Goal: Task Accomplishment & Management: Use online tool/utility

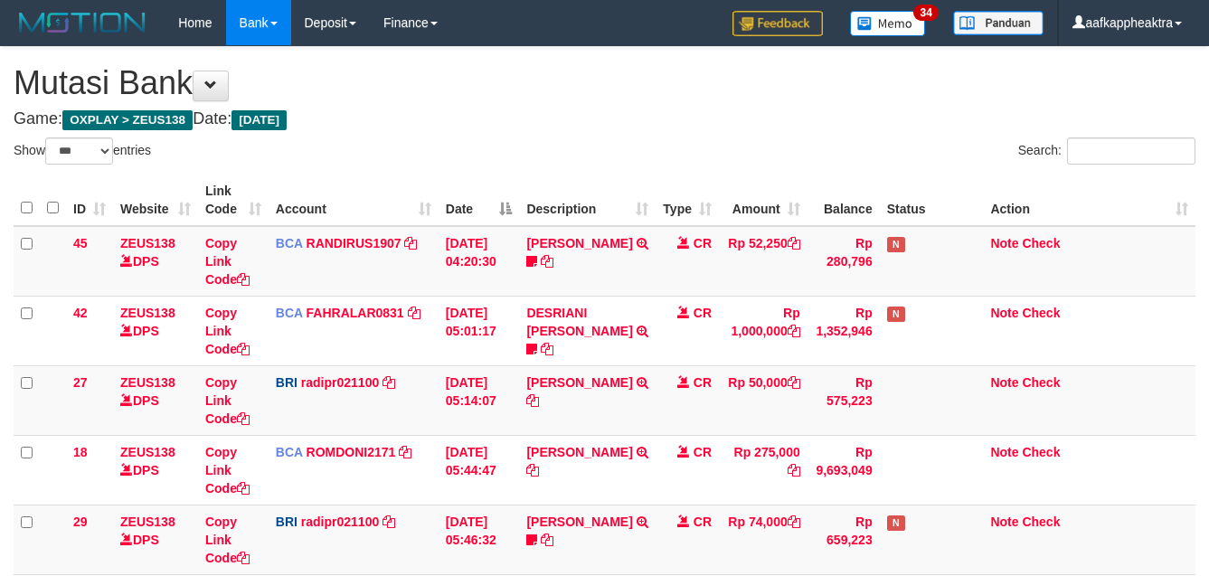
select select "***"
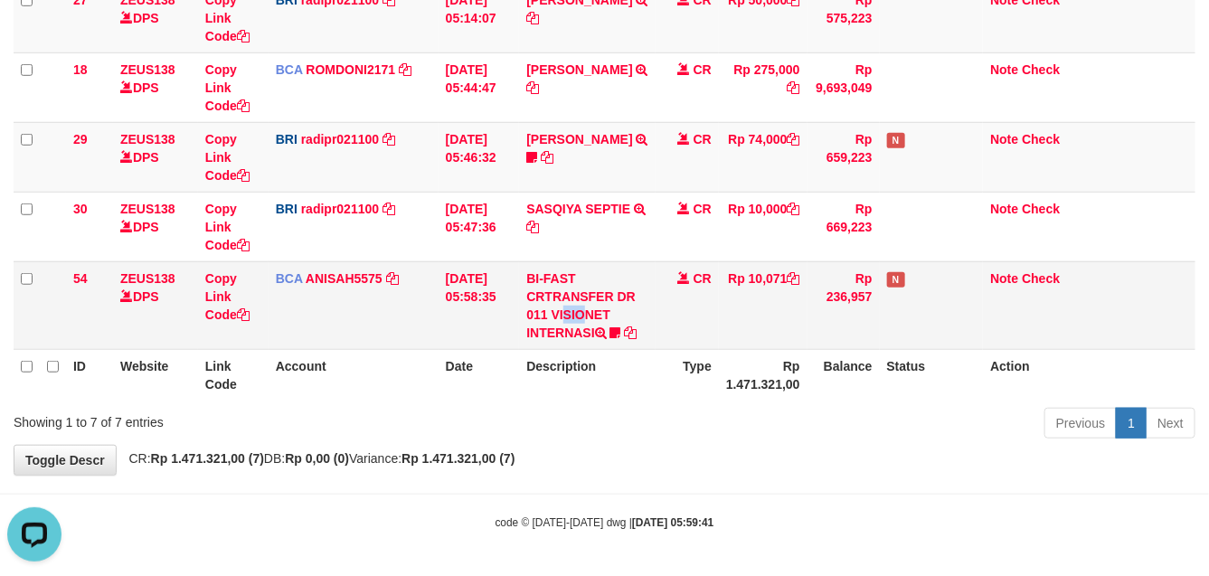
drag, startPoint x: 535, startPoint y: 314, endPoint x: 571, endPoint y: 309, distance: 36.4
click at [557, 314] on td "BI-FAST CRTRANSFER DR 011 VISIONET INTERNASI bangkeklah" at bounding box center [587, 305] width 137 height 88
click at [572, 309] on td "BI-FAST CRTRANSFER DR 011 VISIONET INTERNASI bangkeklah" at bounding box center [587, 305] width 137 height 88
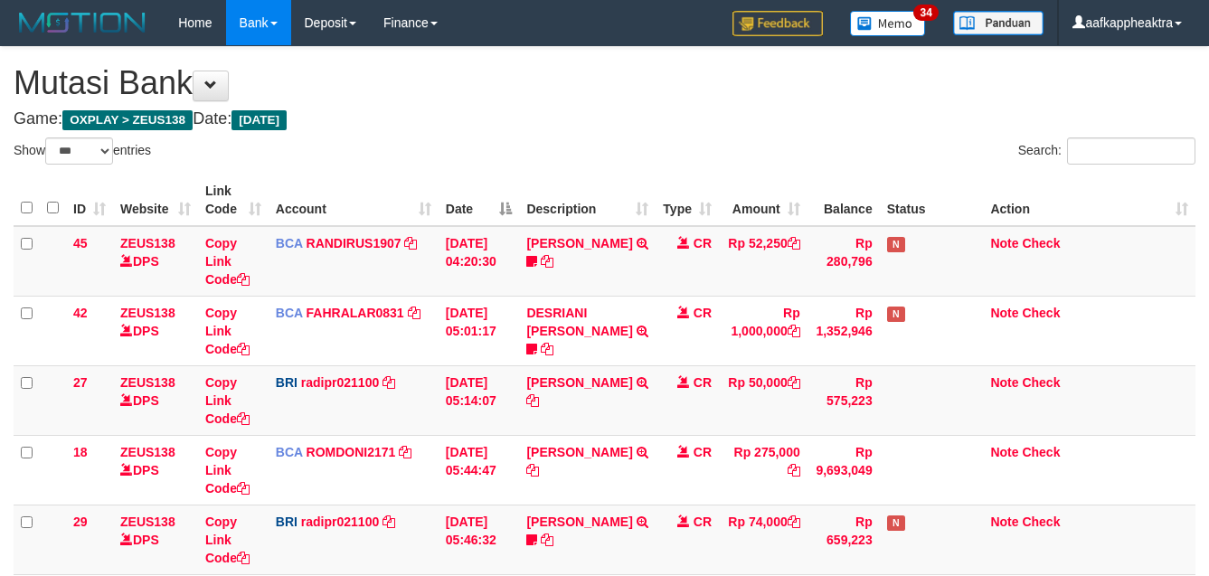
select select "***"
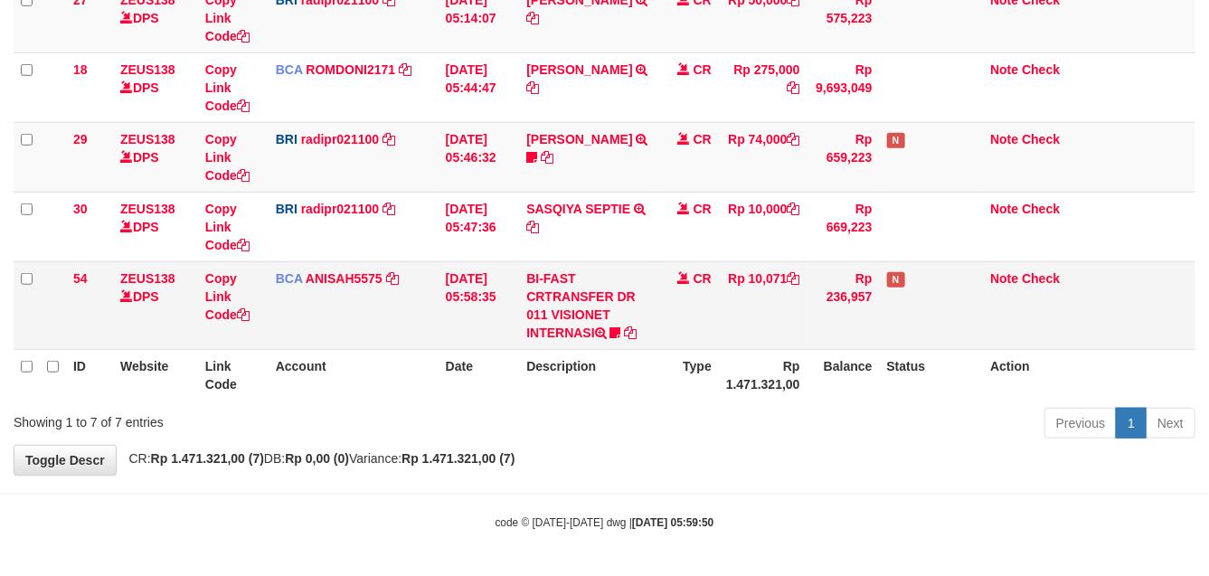
click at [633, 315] on td "BI-FAST CRTRANSFER DR 011 VISIONET INTERNASI bangkeklah" at bounding box center [587, 305] width 137 height 88
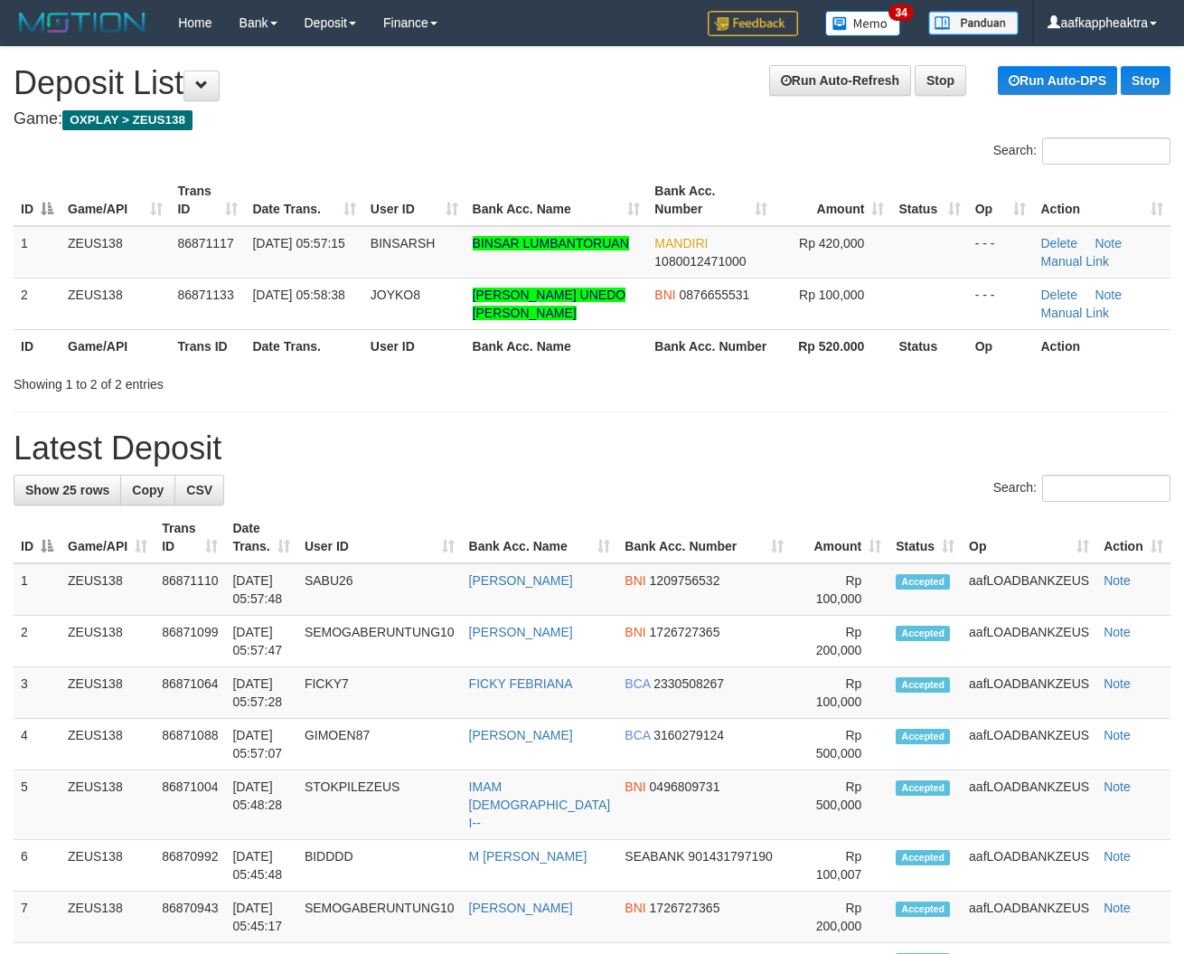
drag, startPoint x: 443, startPoint y: 401, endPoint x: 391, endPoint y: 407, distance: 51.9
drag, startPoint x: 485, startPoint y: 395, endPoint x: 291, endPoint y: 402, distance: 193.6
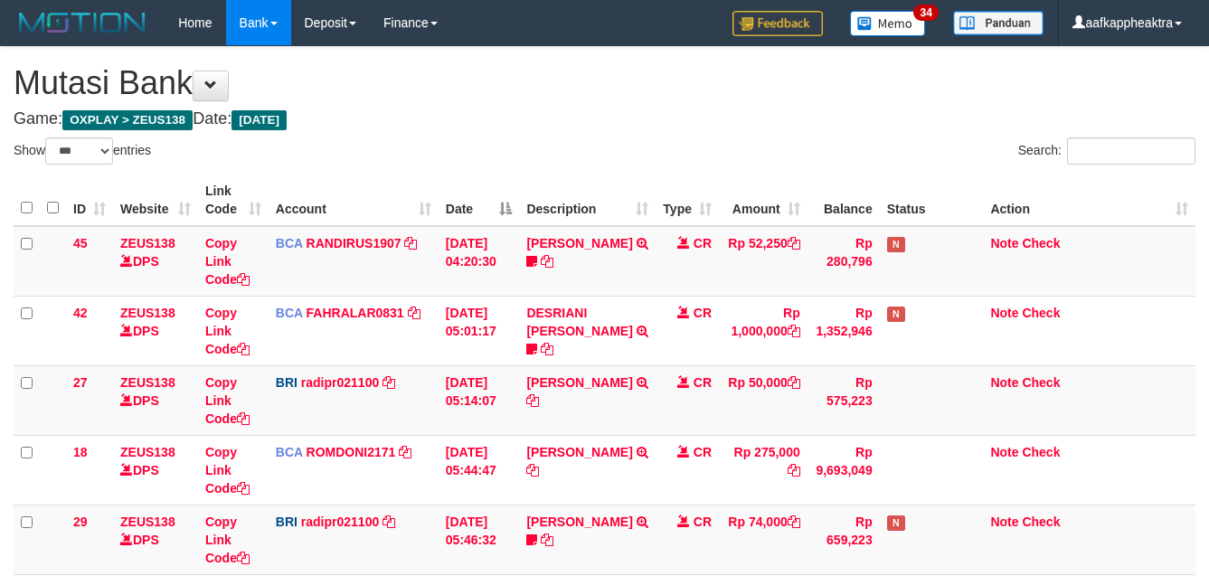
select select "***"
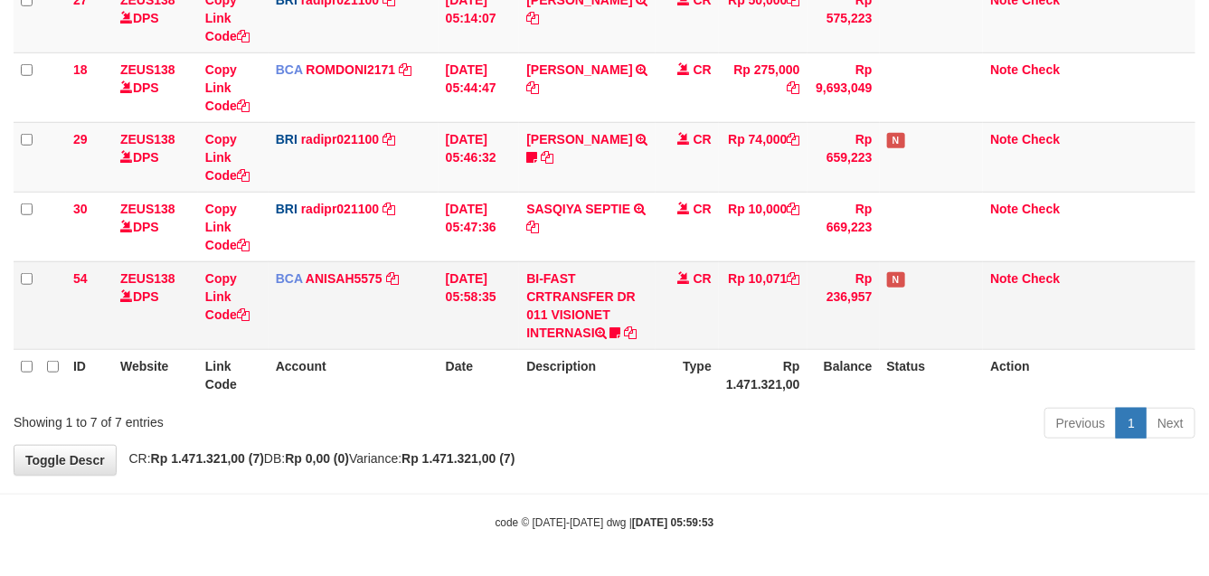
click at [607, 303] on td "BI-FAST CRTRANSFER DR 011 VISIONET INTERNASI bangkeklah" at bounding box center [587, 305] width 137 height 88
drag, startPoint x: 580, startPoint y: 303, endPoint x: 568, endPoint y: 303, distance: 12.7
click at [568, 303] on td "BI-FAST CRTRANSFER DR 011 VISIONET INTERNASI bangkeklah" at bounding box center [587, 305] width 137 height 88
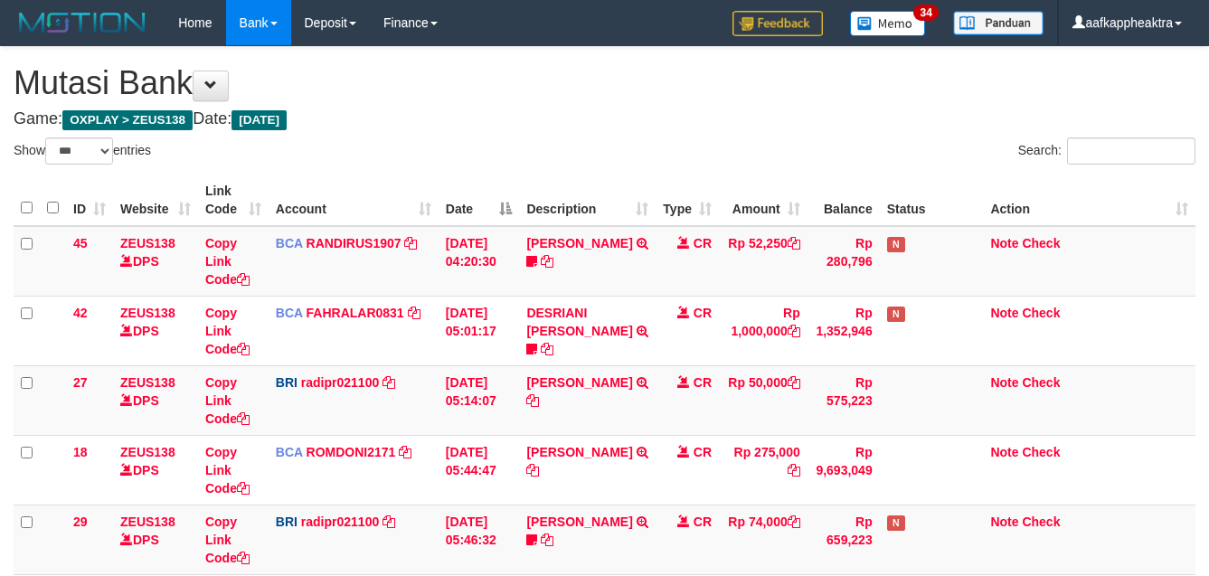
select select "***"
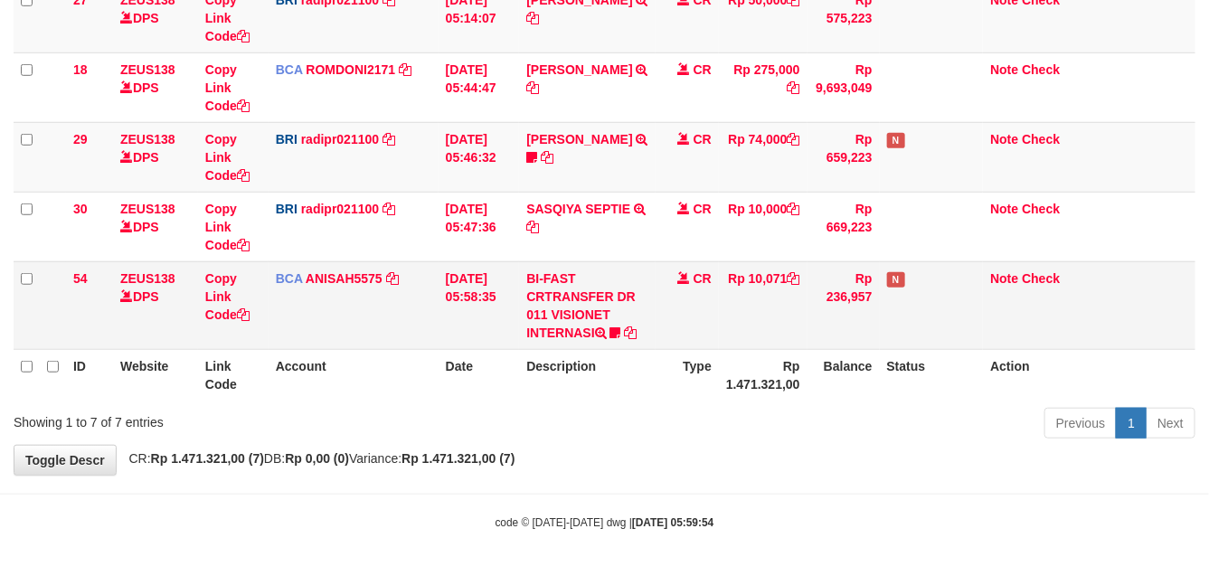
drag, startPoint x: 603, startPoint y: 256, endPoint x: 723, endPoint y: 265, distance: 120.6
click at [589, 258] on td "SASQIYA SEPTIE TRANSFER NBMB SASQIYA SEPTIE TO REYNALDI ADI PRATAMA" at bounding box center [587, 227] width 137 height 70
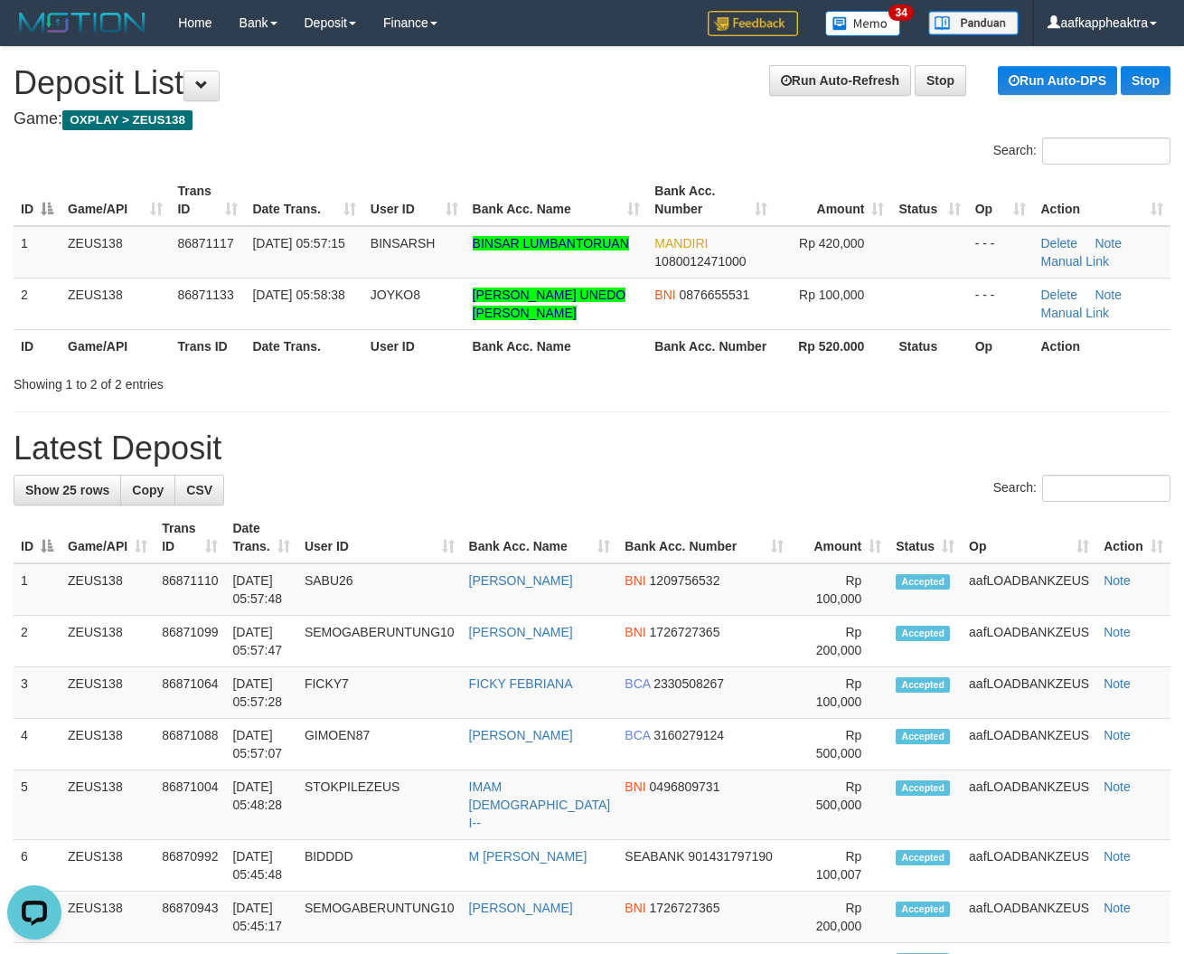
drag, startPoint x: 642, startPoint y: 422, endPoint x: 19, endPoint y: 381, distance: 624.3
click at [408, 438] on h1 "Latest Deposit" at bounding box center [592, 448] width 1157 height 36
drag, startPoint x: 403, startPoint y: 446, endPoint x: 24, endPoint y: 434, distance: 379.0
click at [363, 457] on h1 "Latest Deposit" at bounding box center [592, 448] width 1157 height 36
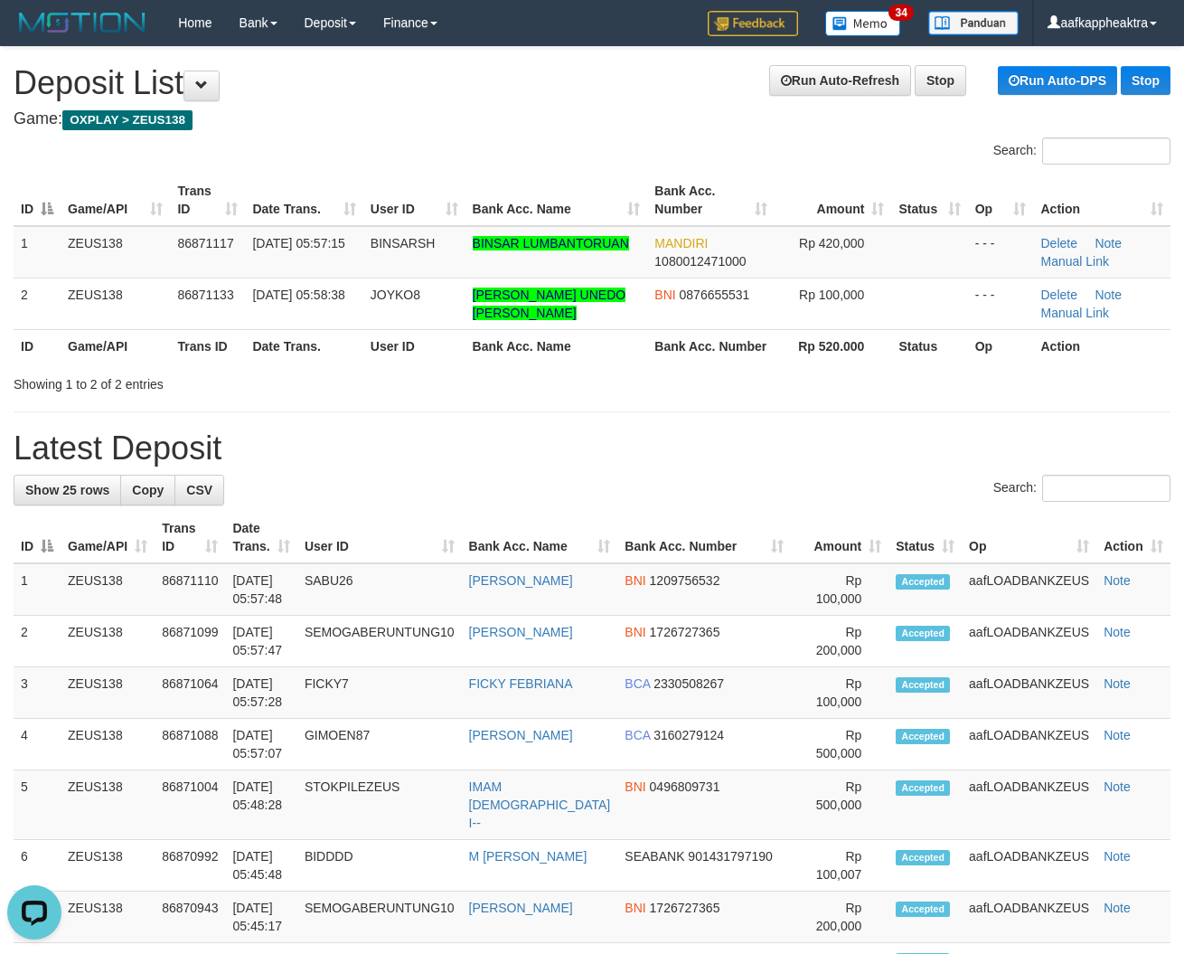
drag, startPoint x: 656, startPoint y: 429, endPoint x: 16, endPoint y: 381, distance: 642.0
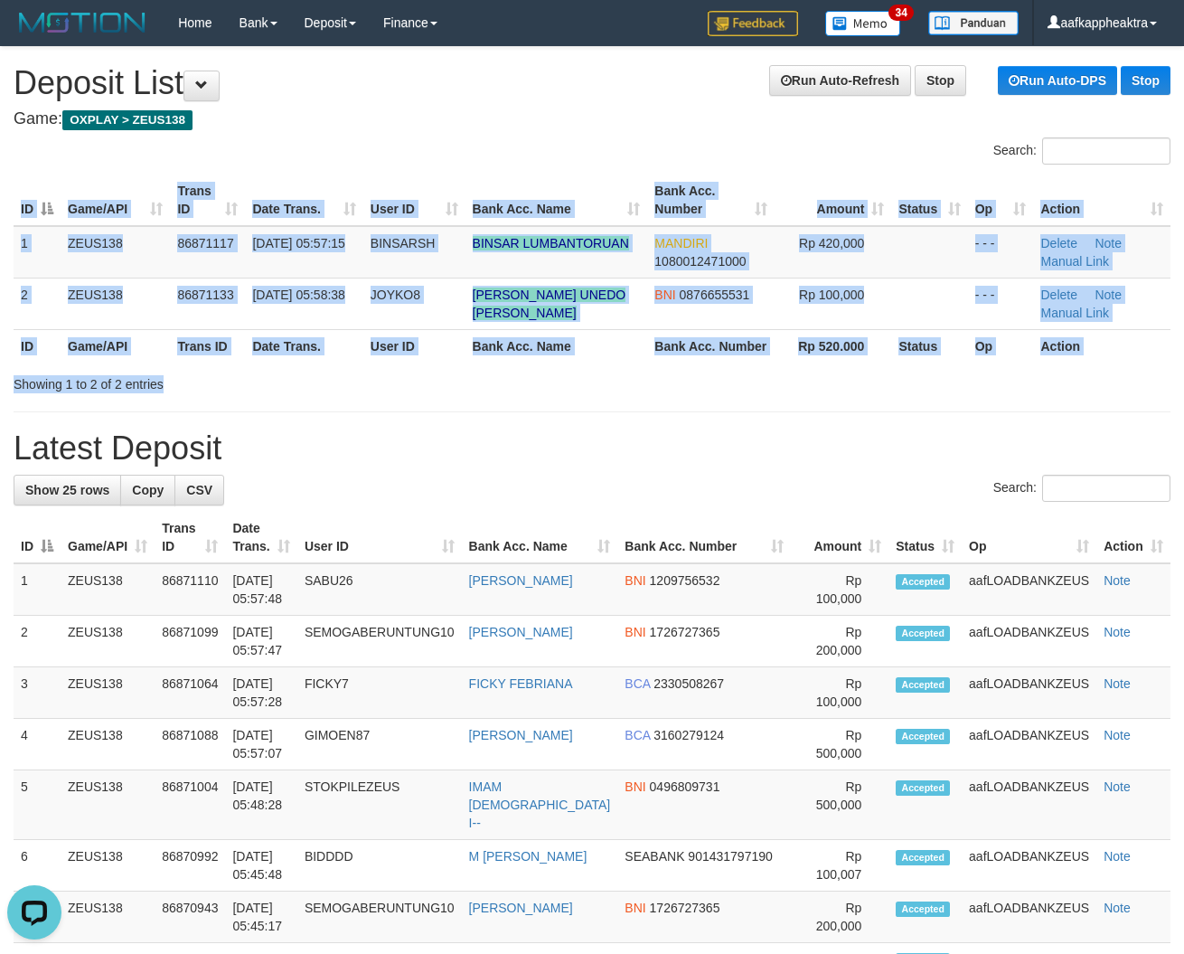
drag, startPoint x: 457, startPoint y: 364, endPoint x: 7, endPoint y: 328, distance: 451.7
click at [432, 371] on div "Search: ID Game/API Trans ID Date Trans. User ID Bank Acc. Name Bank Acc. Numbe…" at bounding box center [592, 265] width 1157 height 256
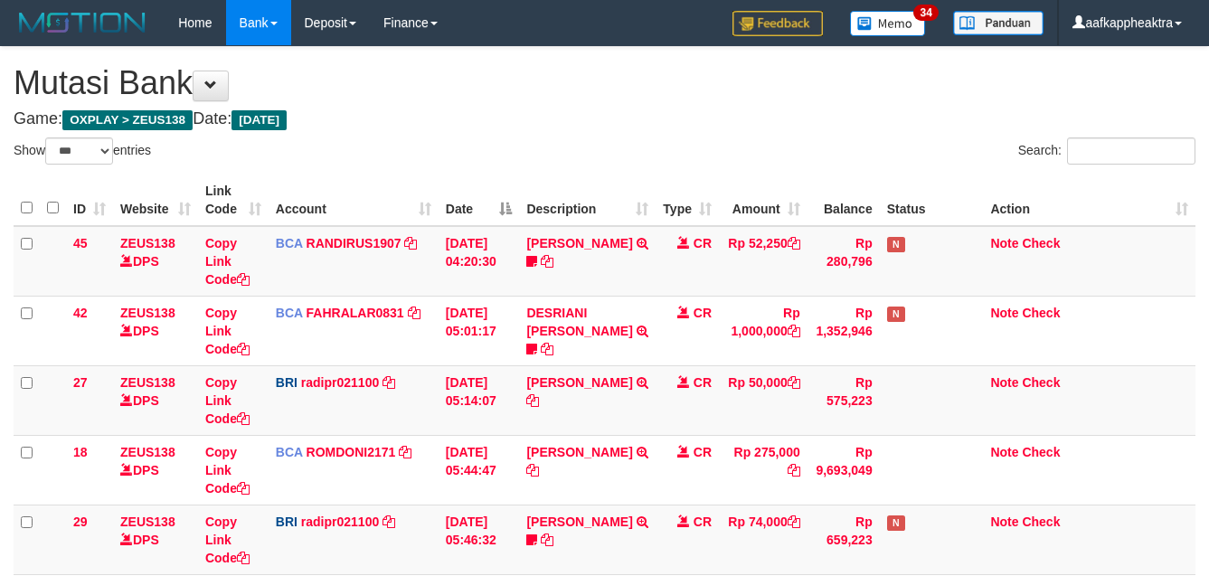
select select "***"
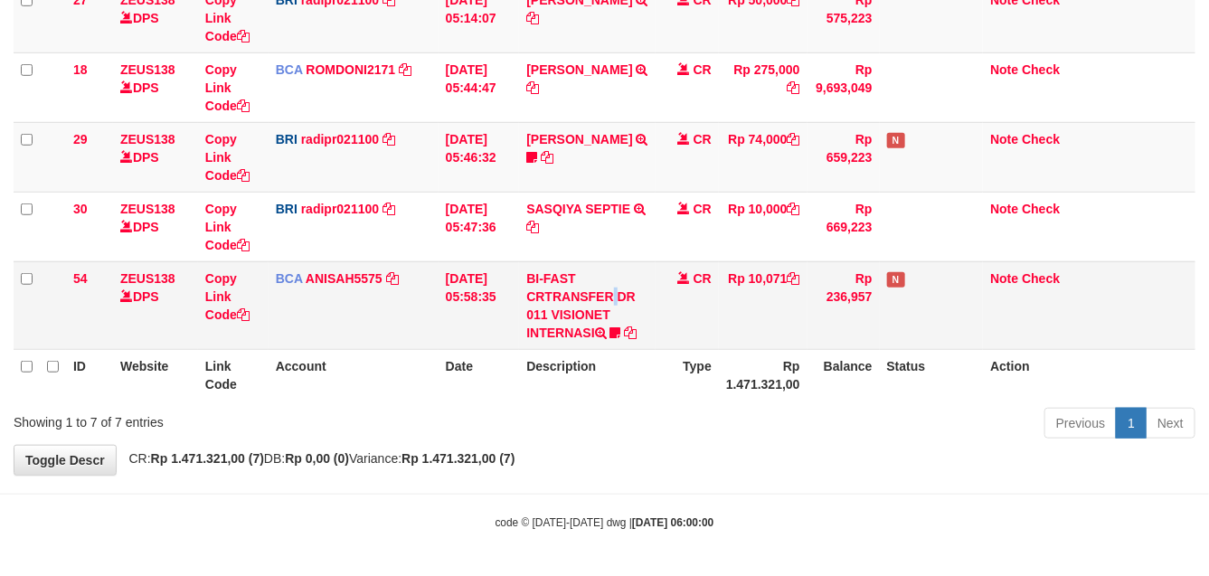
drag, startPoint x: 0, startPoint y: 0, endPoint x: 616, endPoint y: 299, distance: 684.6
click at [575, 295] on td "BI-FAST CRTRANSFER DR 011 VISIONET INTERNASI bangkeklah" at bounding box center [587, 305] width 137 height 88
click at [619, 322] on td "BI-FAST CRTRANSFER DR 011 VISIONET INTERNASI bangkeklah" at bounding box center [587, 305] width 137 height 88
click at [629, 327] on td "BI-FAST CRTRANSFER DR 011 VISIONET INTERNASI bangkeklah" at bounding box center [587, 305] width 137 height 88
click at [629, 326] on td "BI-FAST CRTRANSFER DR 011 VISIONET INTERNASI bangkeklah" at bounding box center [587, 305] width 137 height 88
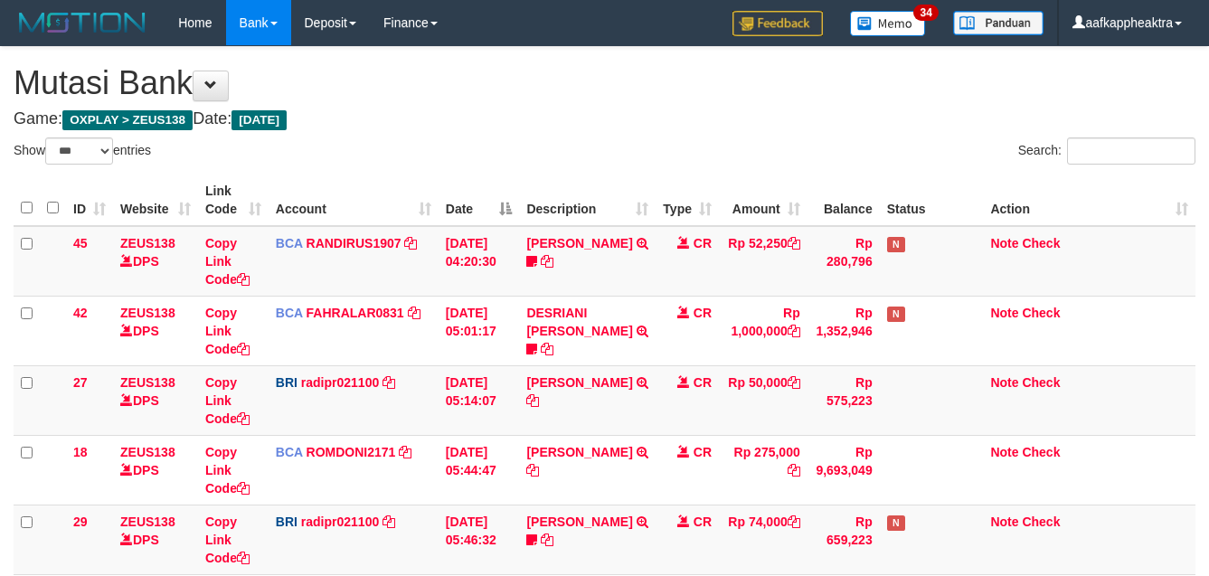
select select "***"
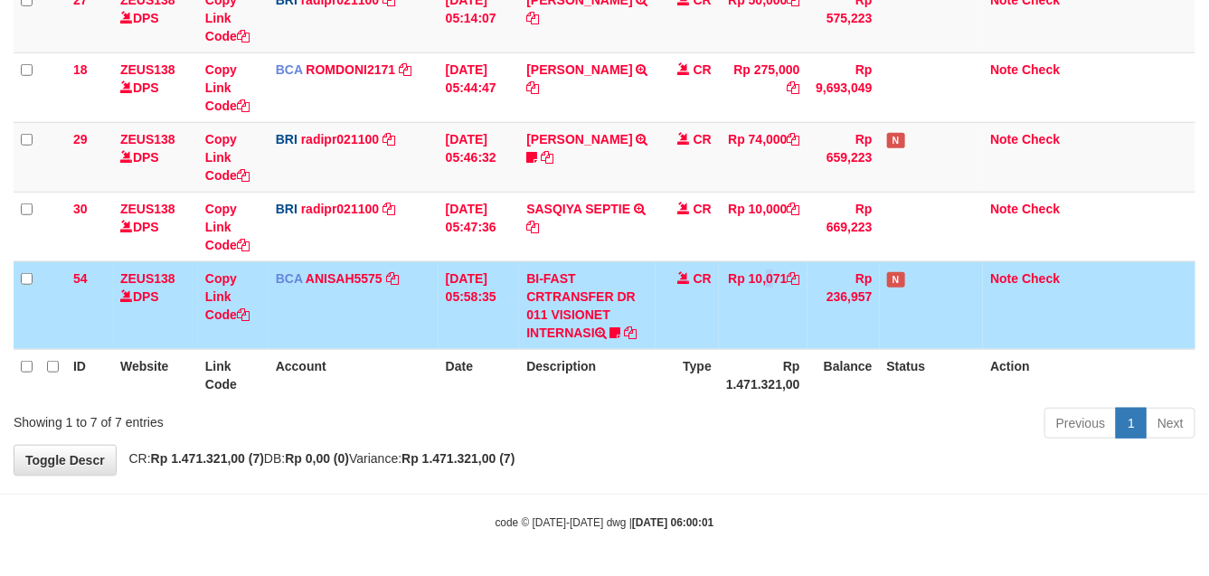
click at [735, 283] on td "Rp 10,071" at bounding box center [763, 305] width 89 height 88
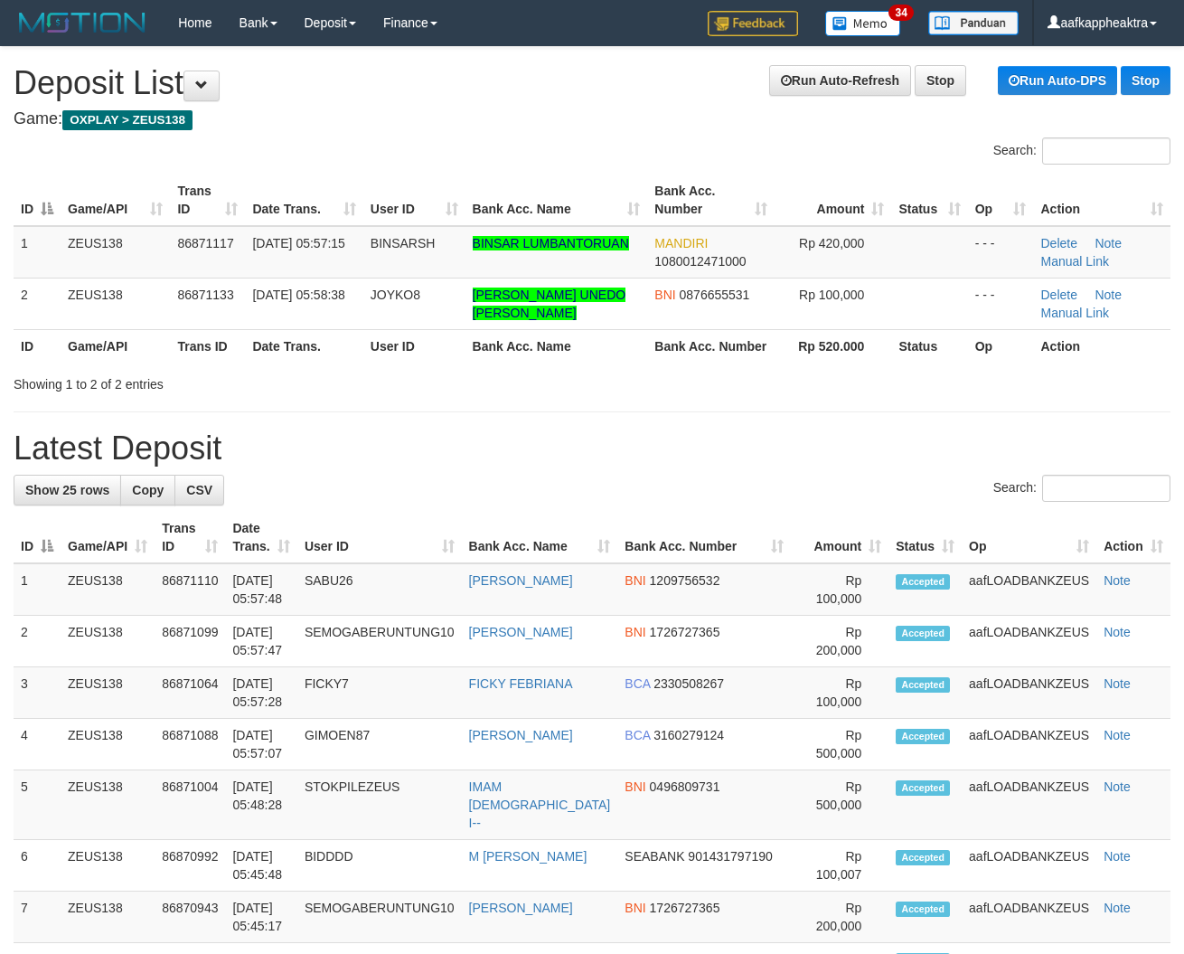
drag, startPoint x: 412, startPoint y: 417, endPoint x: 377, endPoint y: 425, distance: 36.2
drag, startPoint x: 457, startPoint y: 435, endPoint x: 7, endPoint y: 386, distance: 452.9
click at [448, 441] on h1 "Latest Deposit" at bounding box center [592, 448] width 1157 height 36
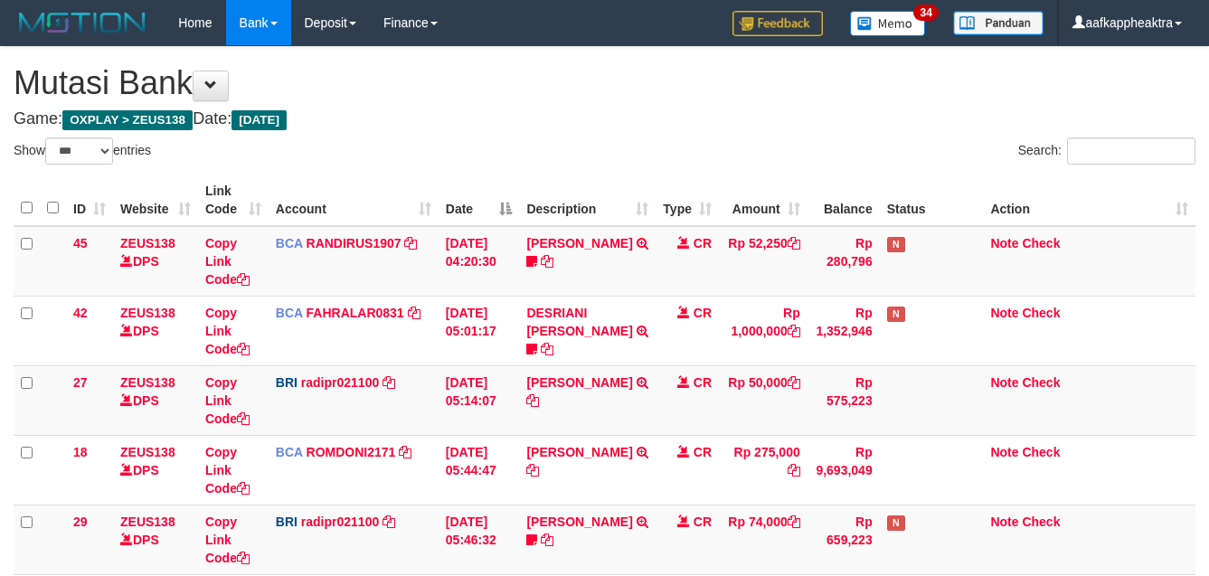
select select "***"
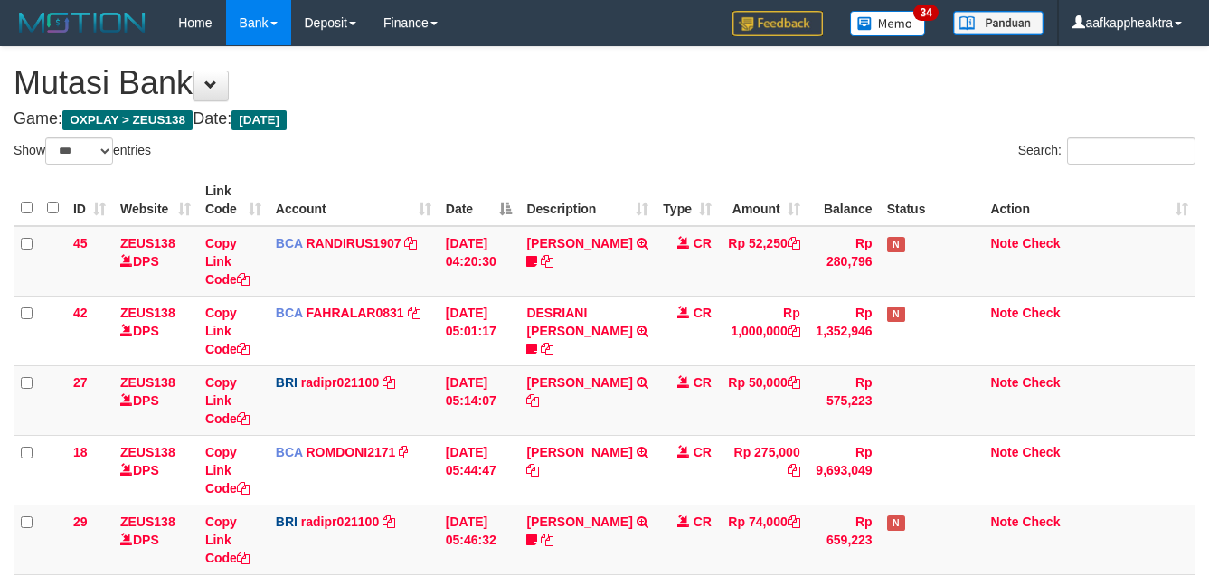
scroll to position [384, 0]
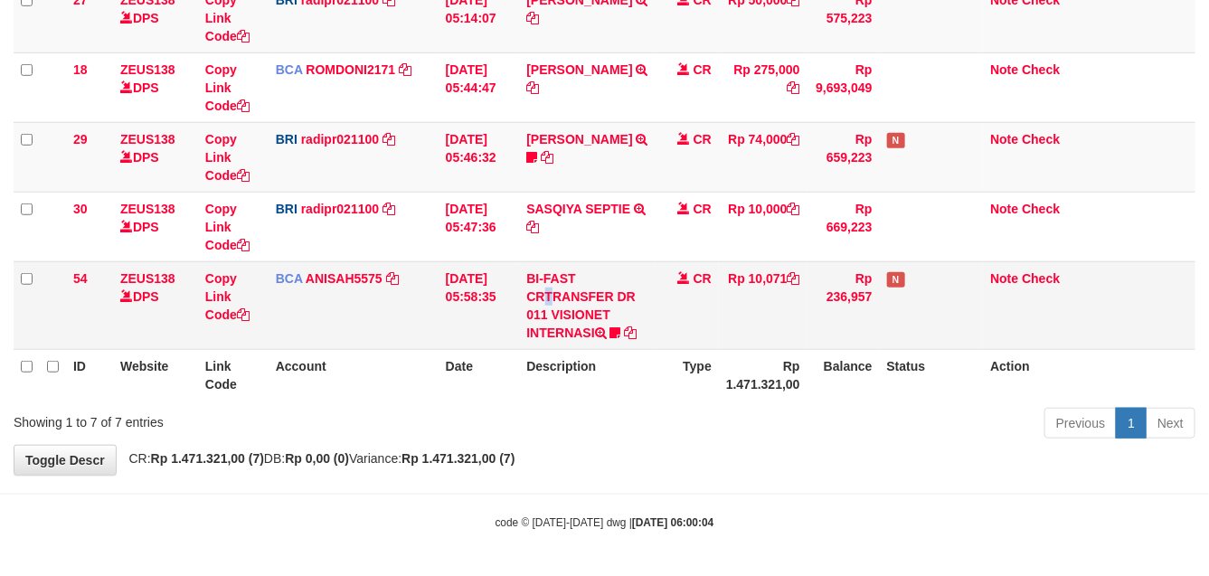
click at [552, 262] on td "BI-FAST CRTRANSFER DR 011 VISIONET INTERNASI bangkeklah" at bounding box center [587, 305] width 137 height 88
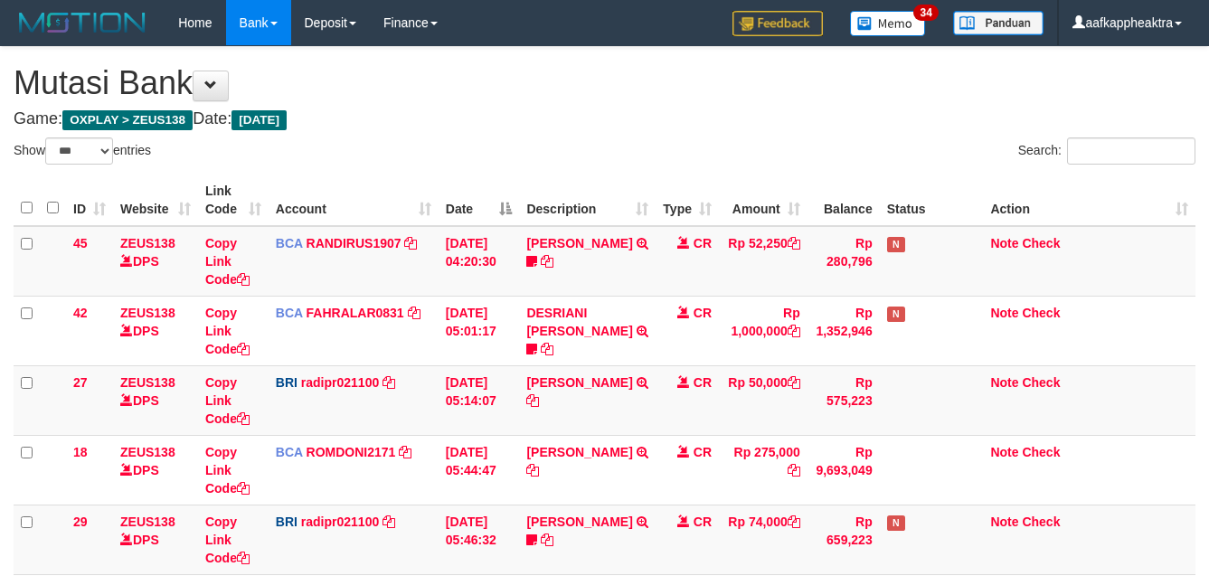
select select "***"
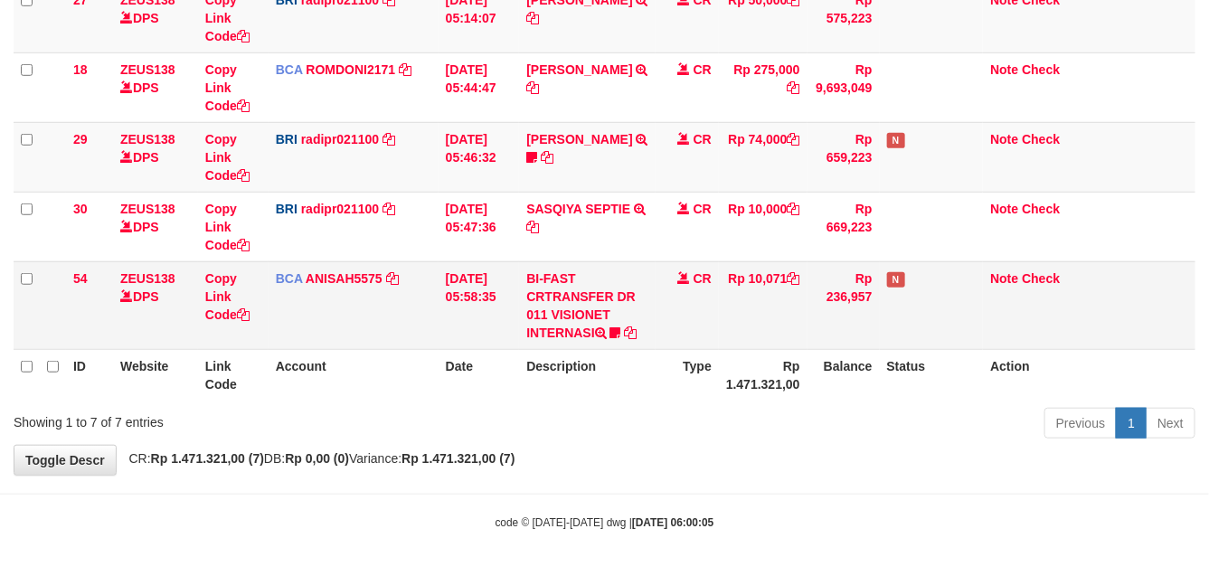
click at [513, 297] on td "01/09/2025 05:58:35" at bounding box center [478, 305] width 81 height 88
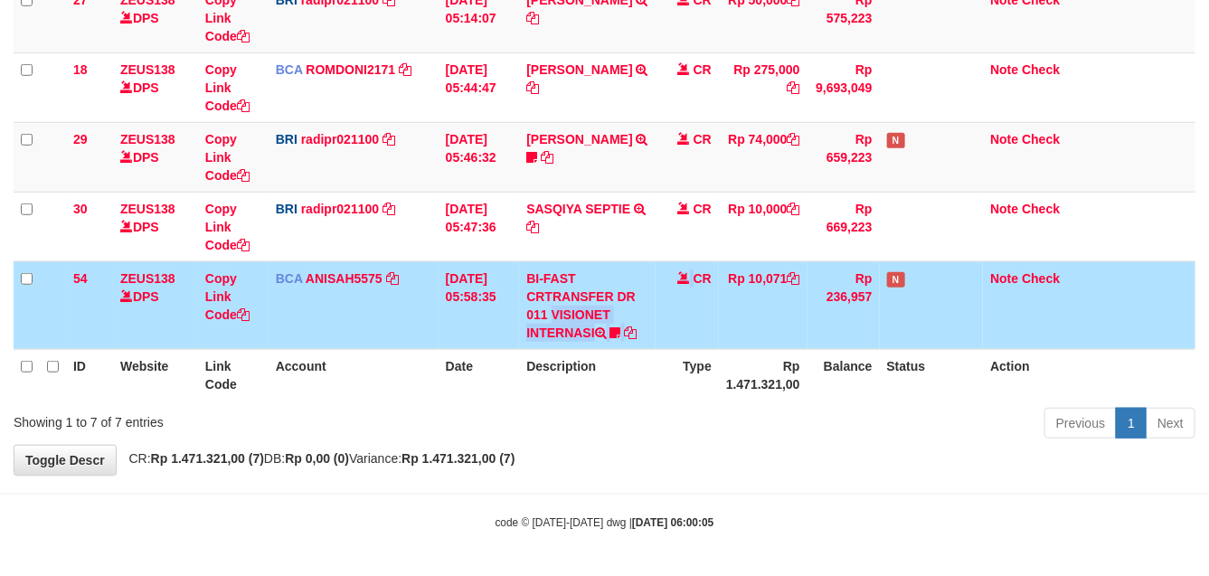
drag, startPoint x: 661, startPoint y: 294, endPoint x: 1214, endPoint y: 331, distance: 554.6
click at [607, 304] on tr "54 ZEUS138 DPS Copy Link Code BCA ANISAH5575 DPS ANISAH mutasi_20250901_3827 | …" at bounding box center [605, 305] width 1182 height 88
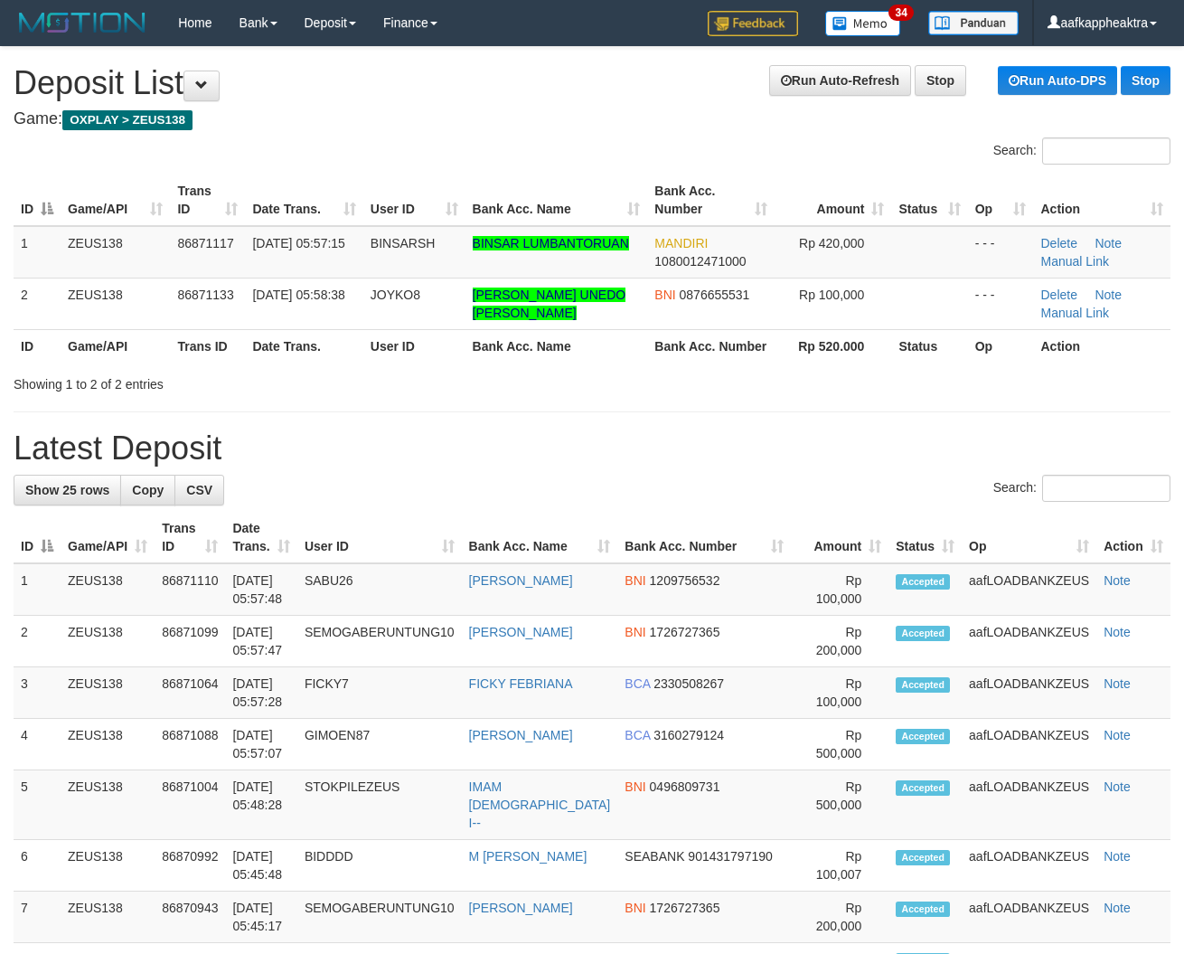
click at [421, 386] on div "Showing 1 to 2 of 2 entries" at bounding box center [247, 380] width 467 height 25
drag, startPoint x: 417, startPoint y: 396, endPoint x: 7, endPoint y: 358, distance: 411.3
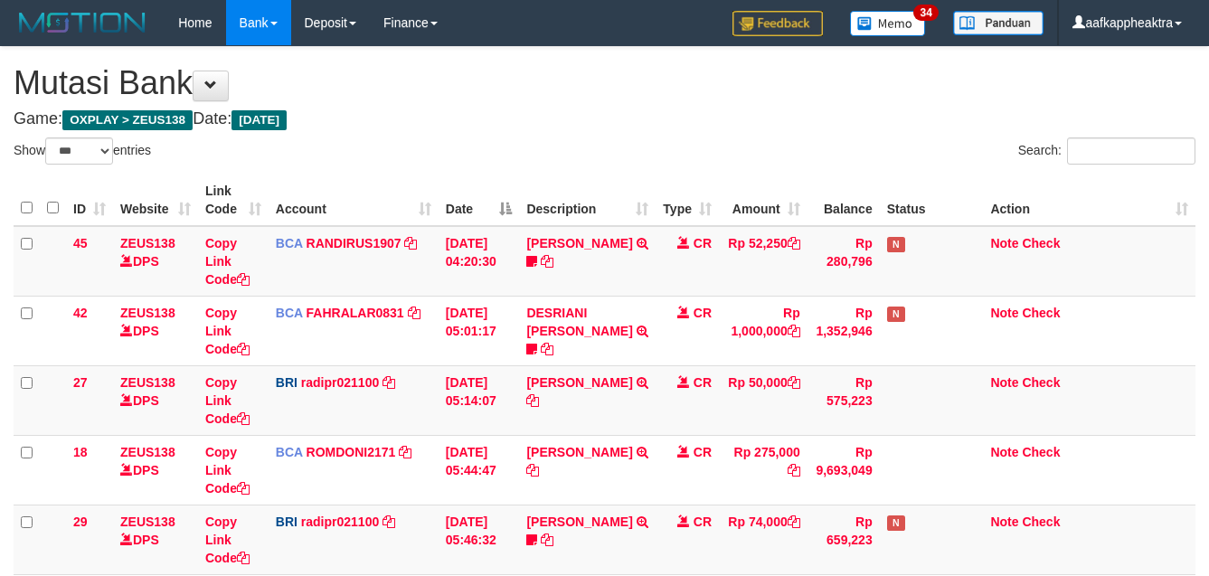
select select "***"
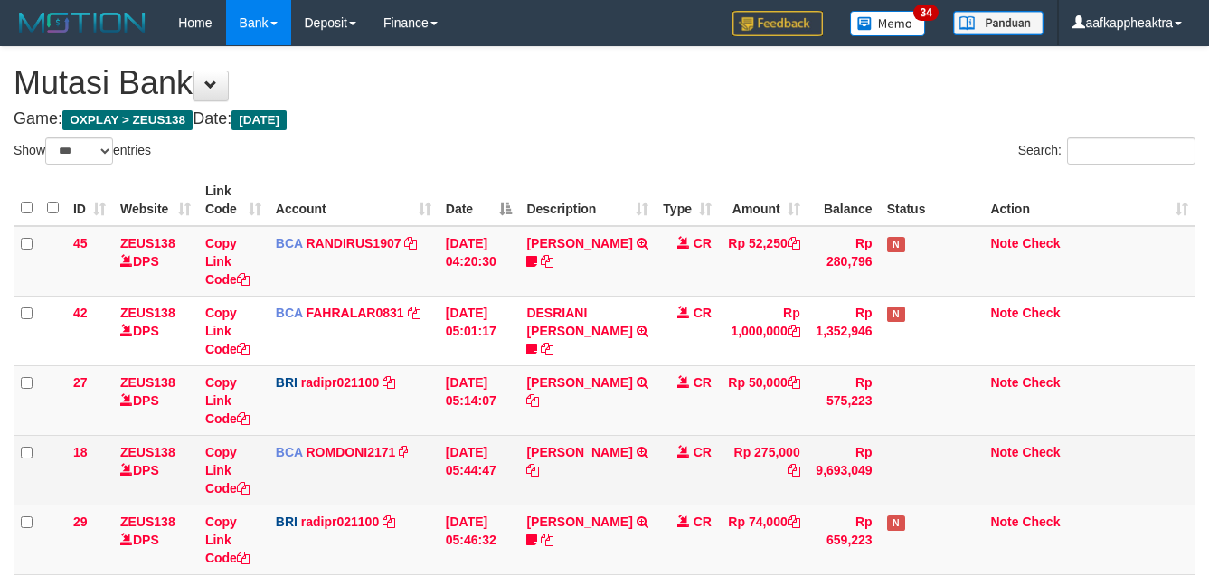
scroll to position [384, 0]
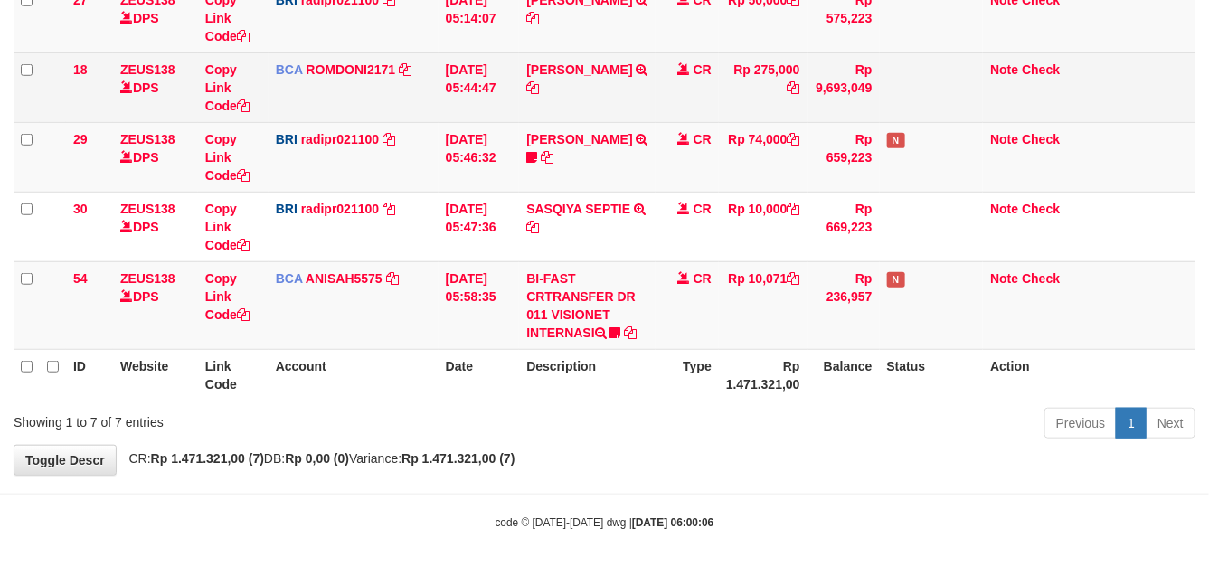
click at [734, 138] on td "Rp 74,000" at bounding box center [763, 157] width 89 height 70
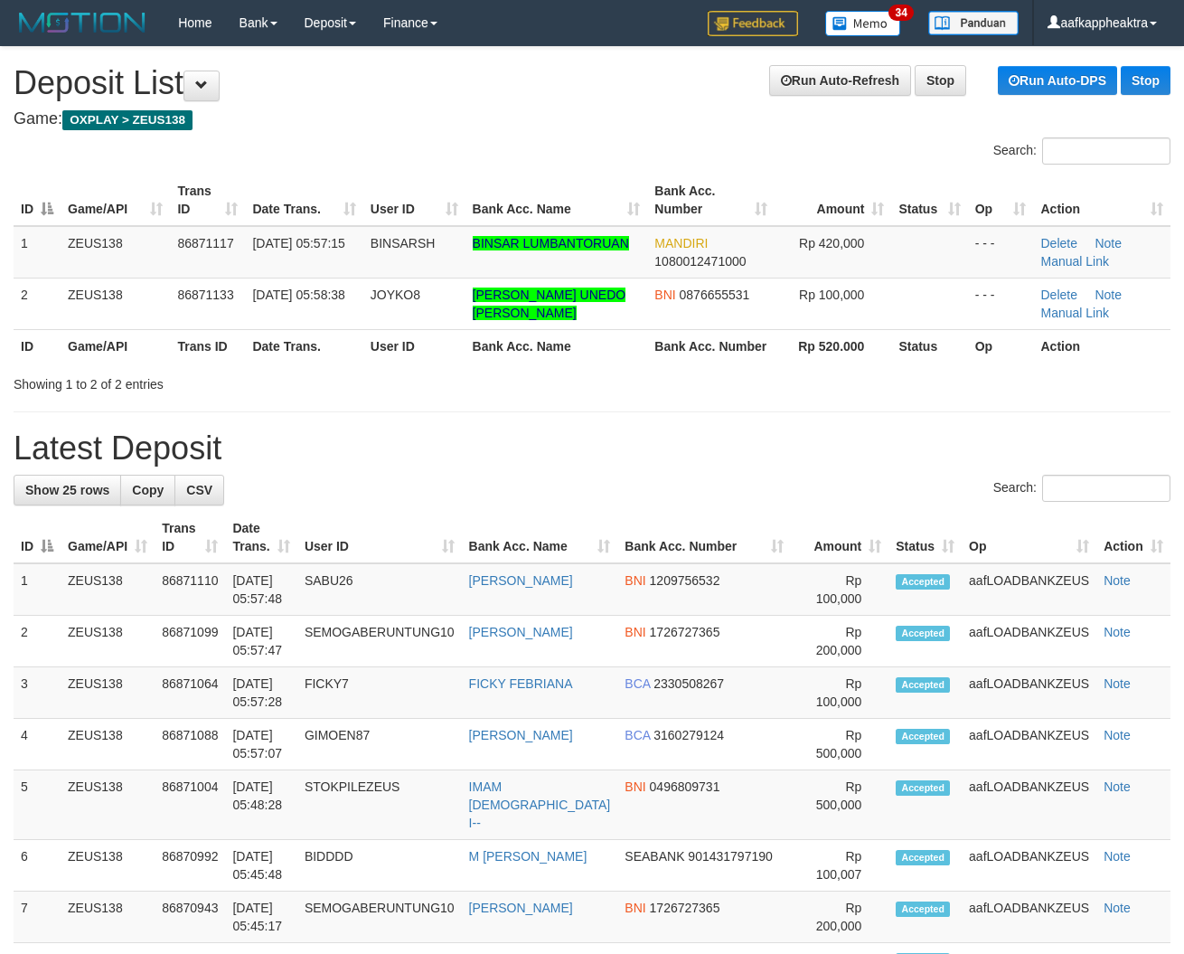
drag, startPoint x: 558, startPoint y: 490, endPoint x: 10, endPoint y: 429, distance: 551.2
drag, startPoint x: 598, startPoint y: 479, endPoint x: 2, endPoint y: 401, distance: 601.0
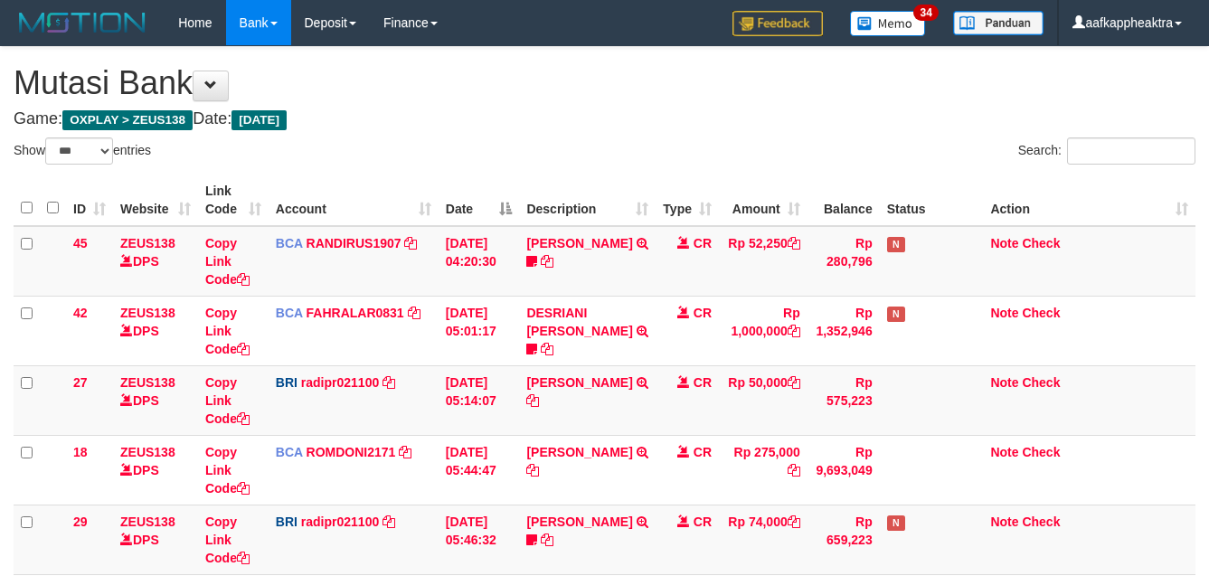
select select "***"
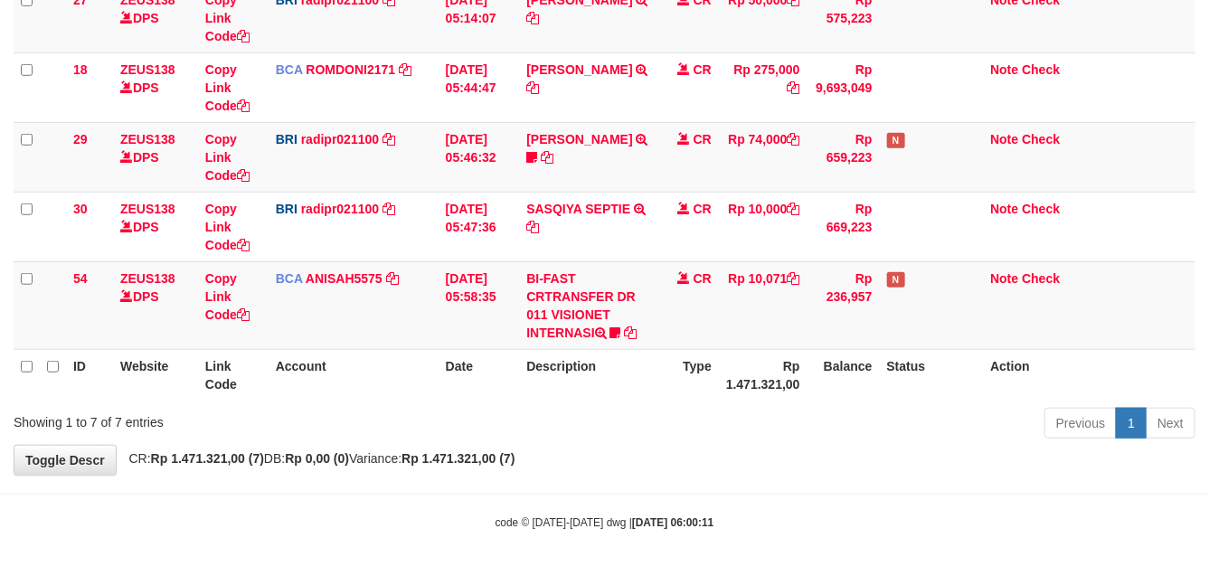
click at [719, 382] on th "Rp 1.471.321,00" at bounding box center [763, 375] width 89 height 52
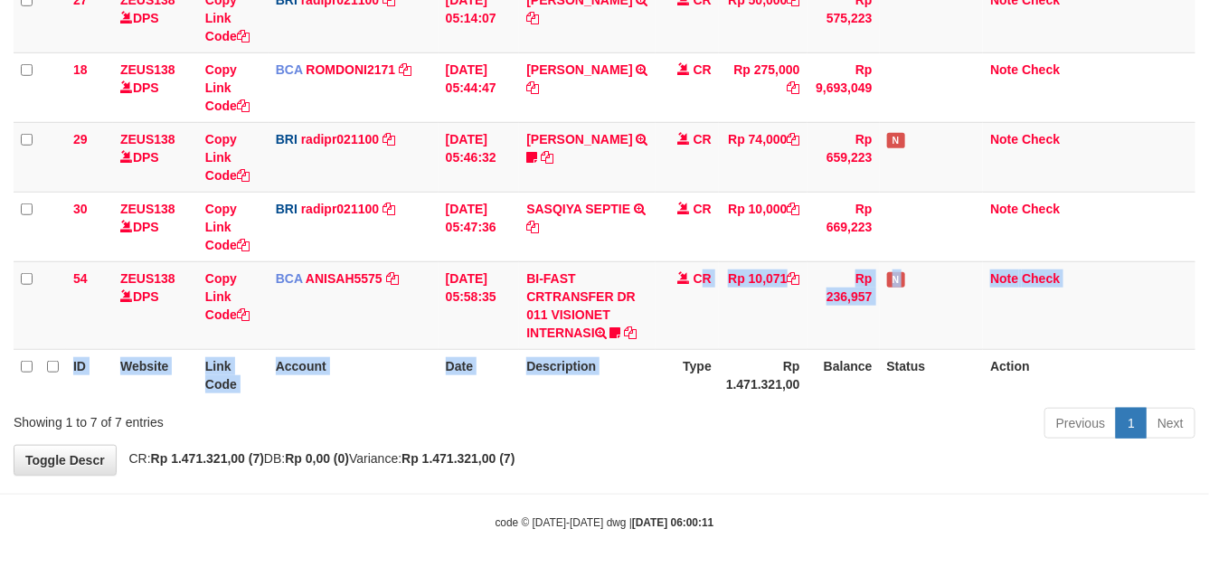
click at [683, 358] on table "ID Website Link Code Account Date Description Type Amount Balance Status Action…" at bounding box center [605, 96] width 1182 height 608
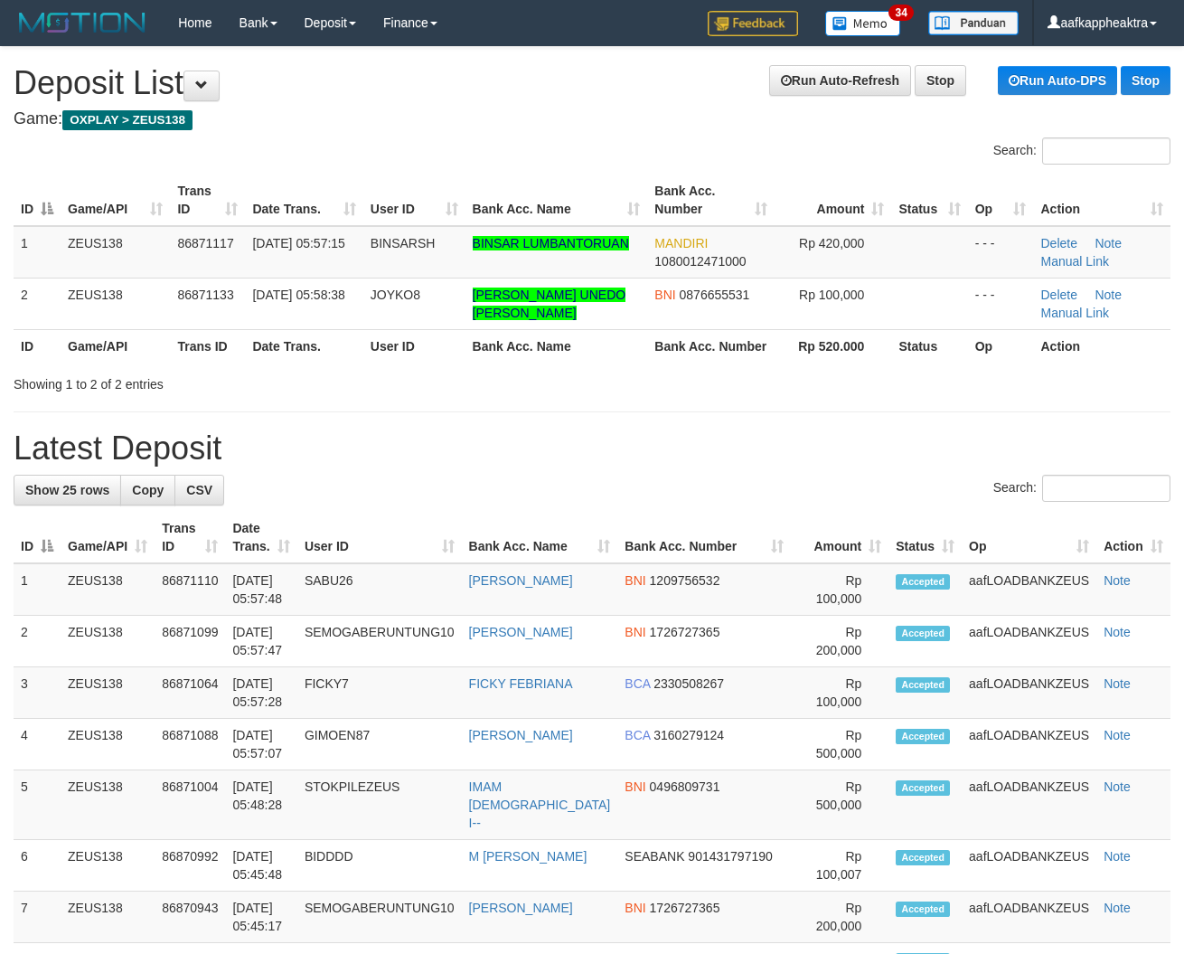
drag, startPoint x: 450, startPoint y: 420, endPoint x: 408, endPoint y: 432, distance: 44.1
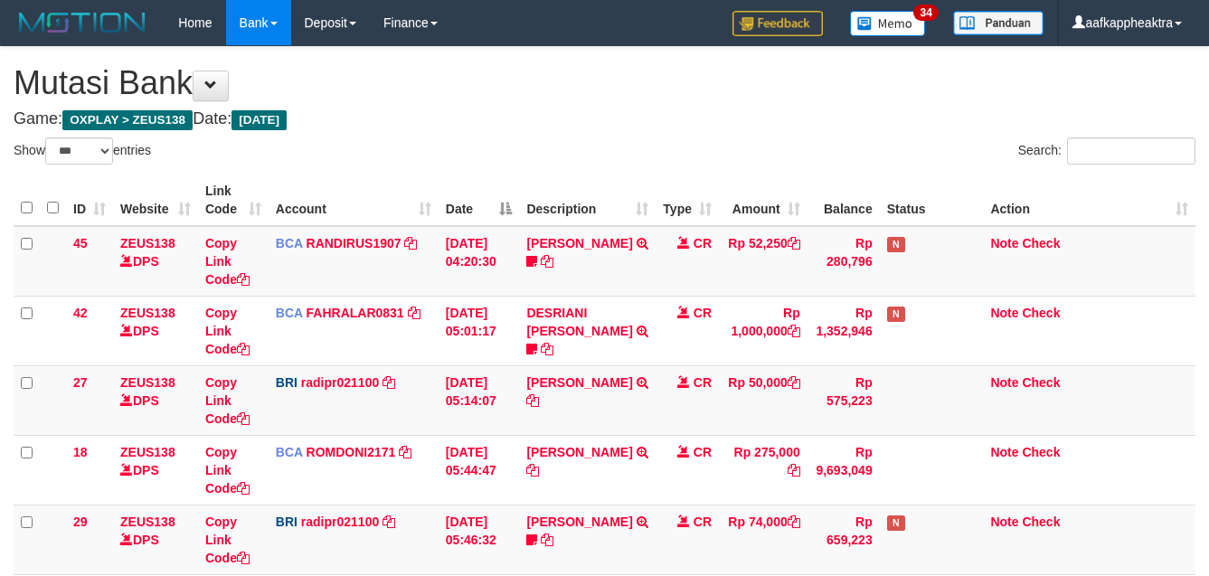
select select "***"
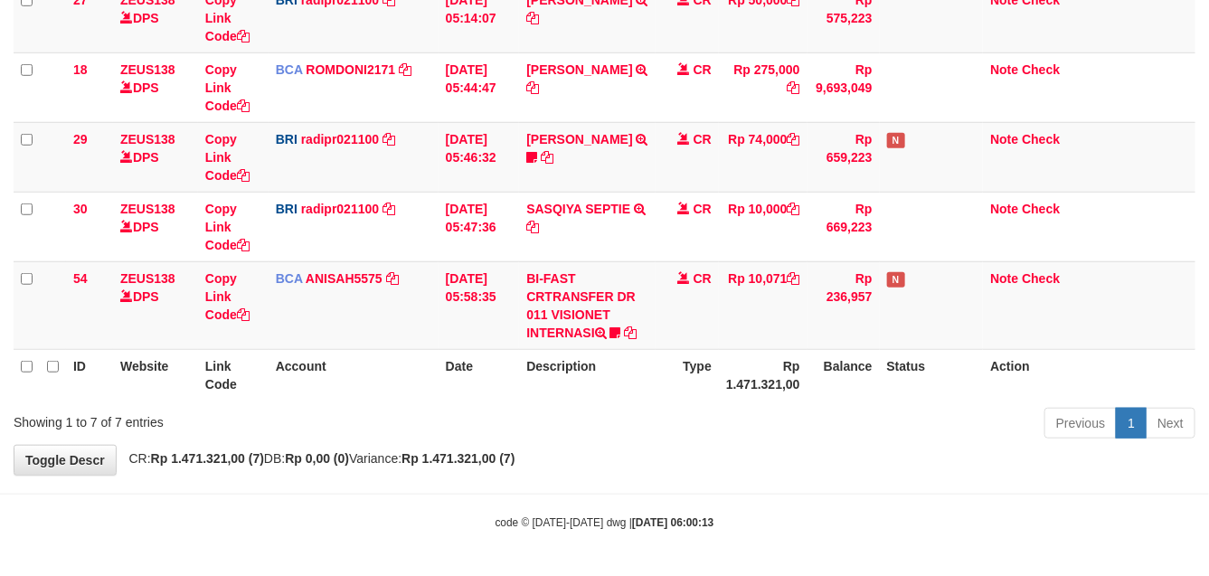
click at [621, 367] on th "Description" at bounding box center [587, 375] width 137 height 52
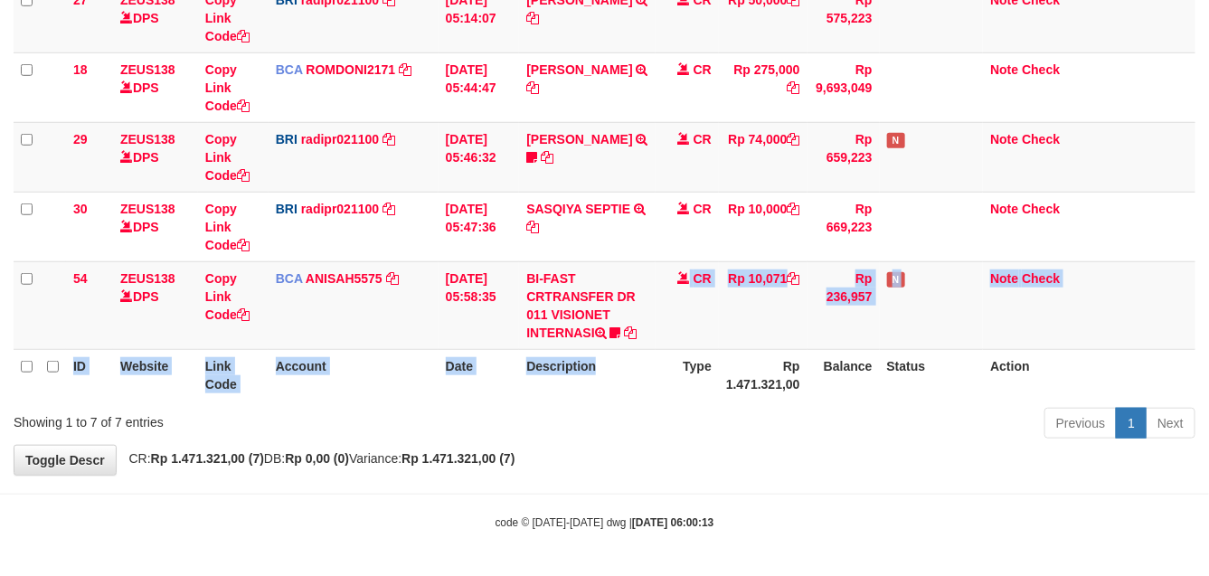
drag, startPoint x: 648, startPoint y: 339, endPoint x: 626, endPoint y: 355, distance: 27.9
click at [631, 354] on table "ID Website Link Code Account Date Description Type Amount Balance Status Action…" at bounding box center [605, 96] width 1182 height 608
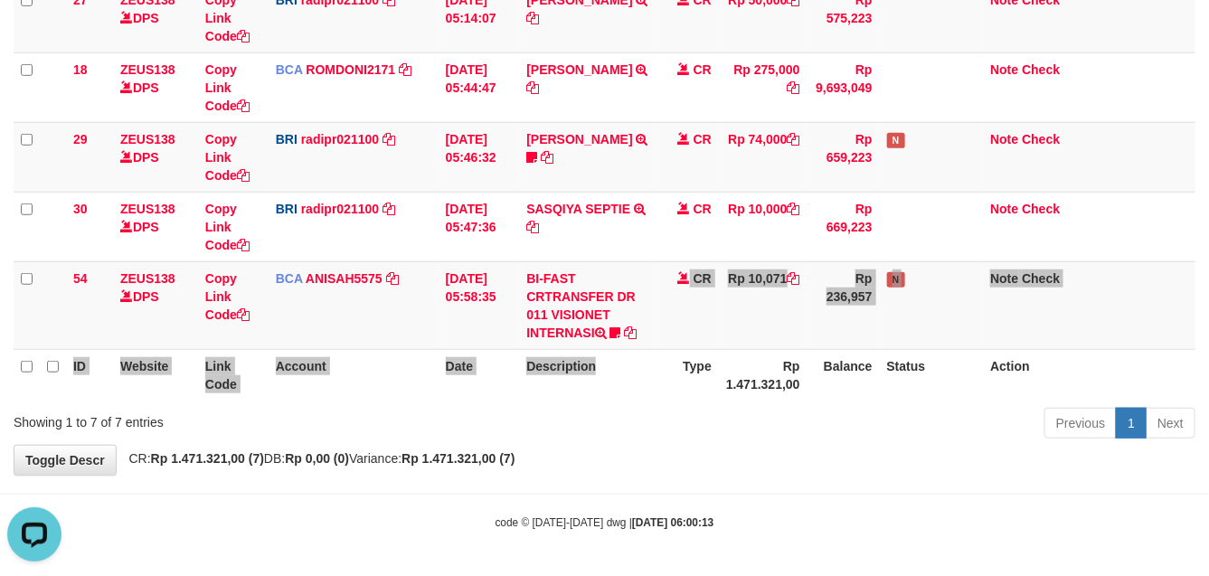
scroll to position [0, 0]
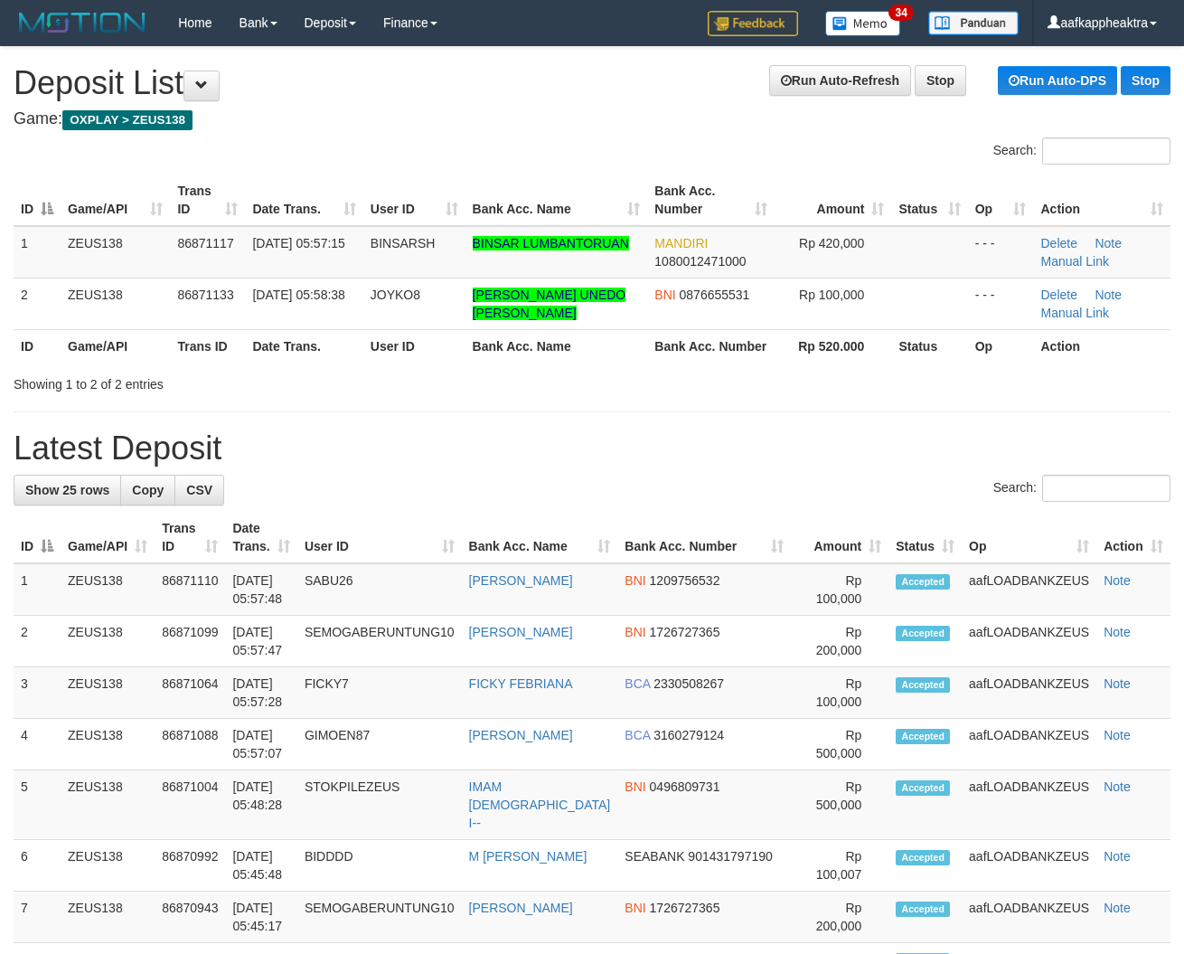
drag, startPoint x: 495, startPoint y: 468, endPoint x: 192, endPoint y: 435, distance: 304.7
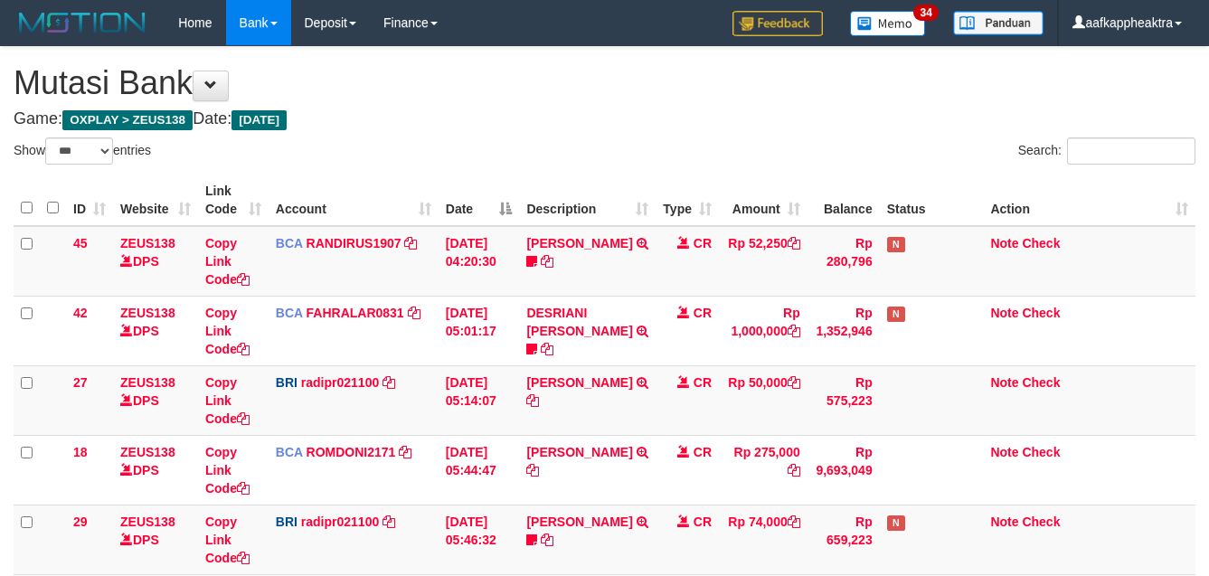
select select "***"
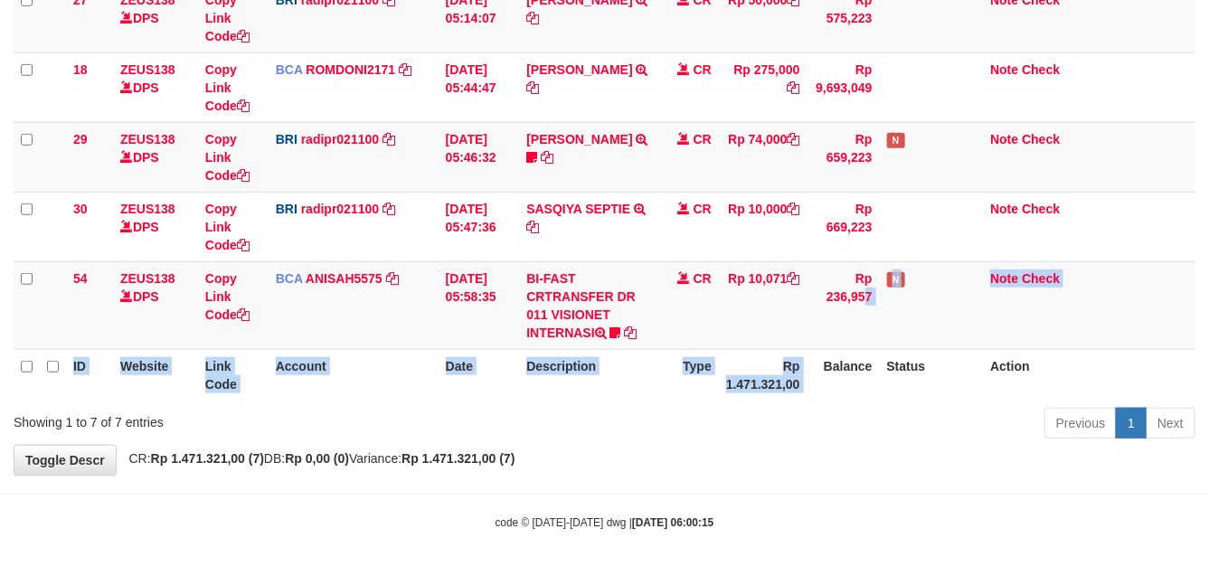
click at [833, 346] on td "Rp 236,957" at bounding box center [843, 305] width 72 height 88
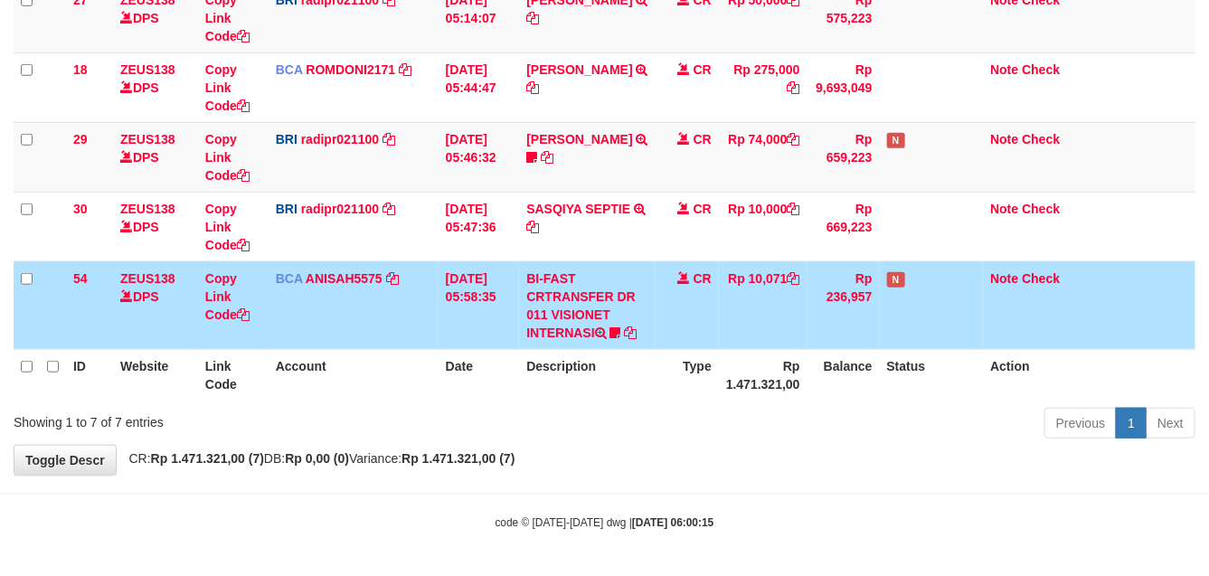
click at [834, 354] on th "Balance" at bounding box center [843, 375] width 72 height 52
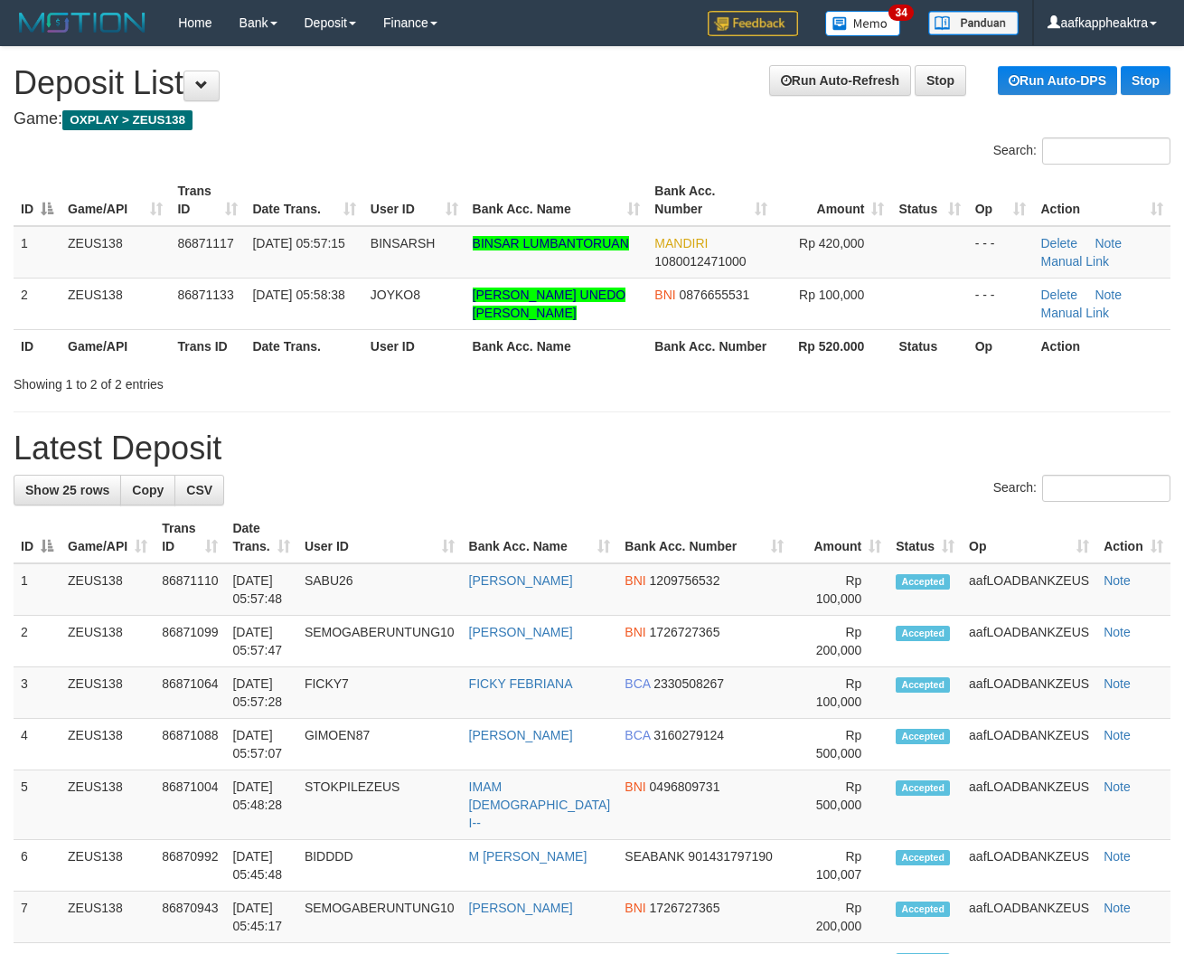
drag, startPoint x: 289, startPoint y: 448, endPoint x: 7, endPoint y: 426, distance: 282.9
click at [277, 449] on h1 "Latest Deposit" at bounding box center [592, 448] width 1157 height 36
click at [787, 466] on h1 "Latest Deposit" at bounding box center [592, 448] width 1157 height 36
click at [796, 464] on h1 "Latest Deposit" at bounding box center [592, 448] width 1157 height 36
drag, startPoint x: 611, startPoint y: 535, endPoint x: 5, endPoint y: 448, distance: 611.9
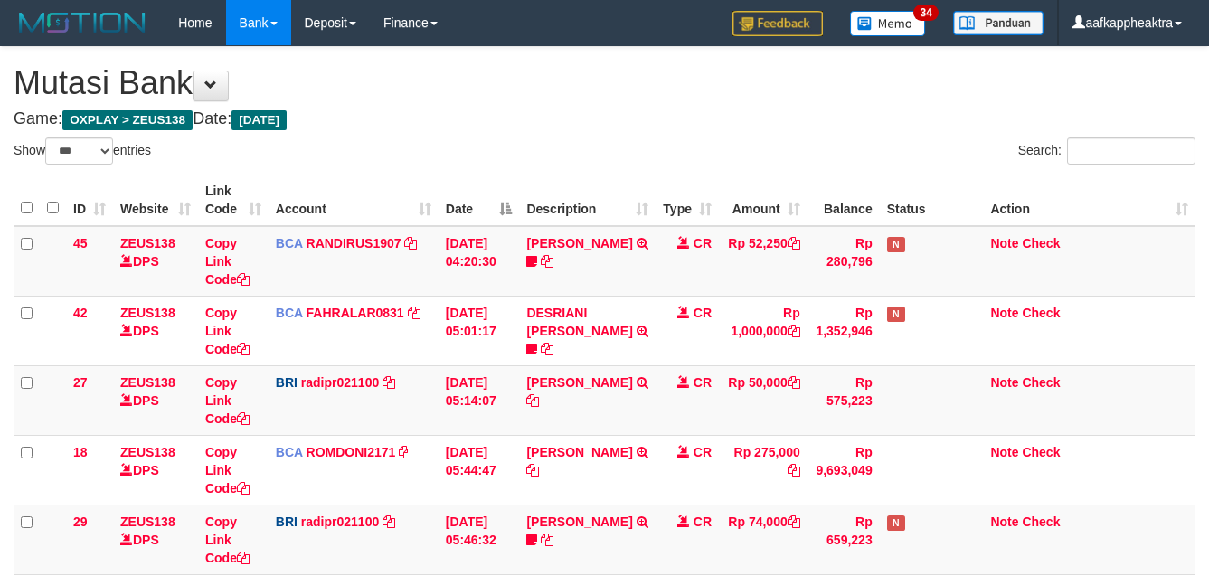
select select "***"
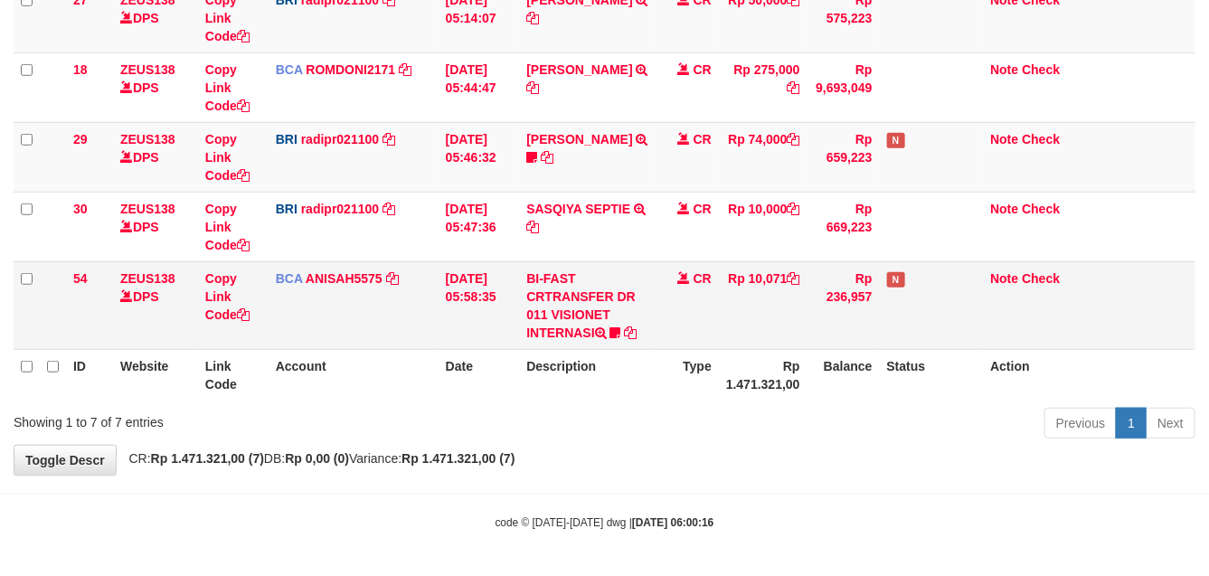
drag, startPoint x: 471, startPoint y: 341, endPoint x: 542, endPoint y: 321, distance: 74.1
click at [477, 342] on td "[DATE] 05:58:35" at bounding box center [478, 305] width 81 height 88
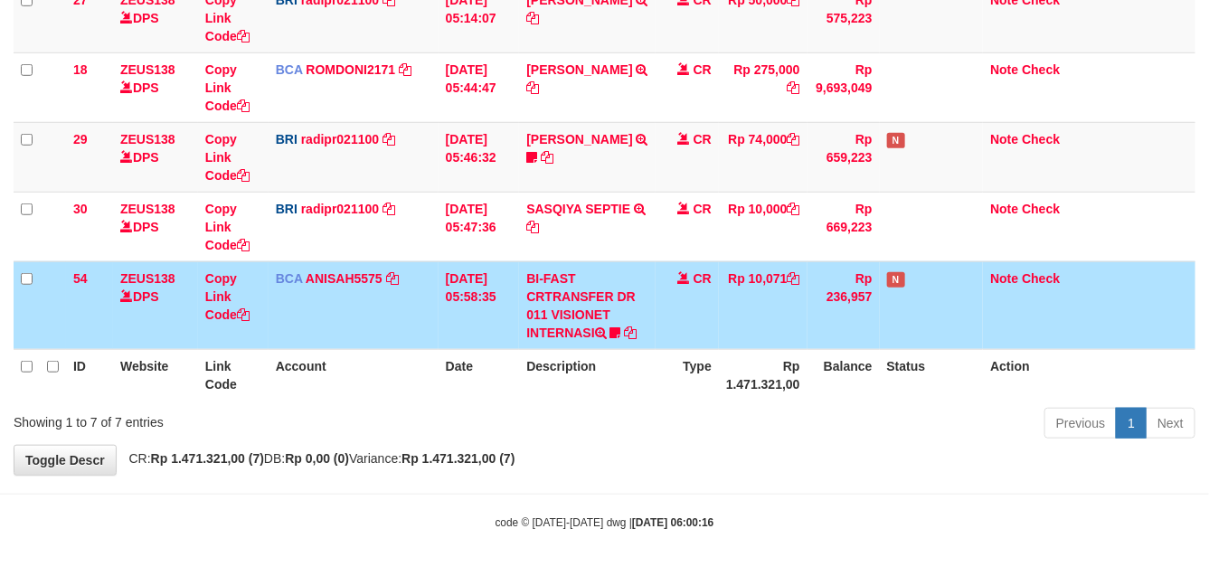
click at [563, 331] on td "BI-FAST CRTRANSFER DR 011 VISIONET INTERNASI bangkeklah" at bounding box center [587, 305] width 137 height 88
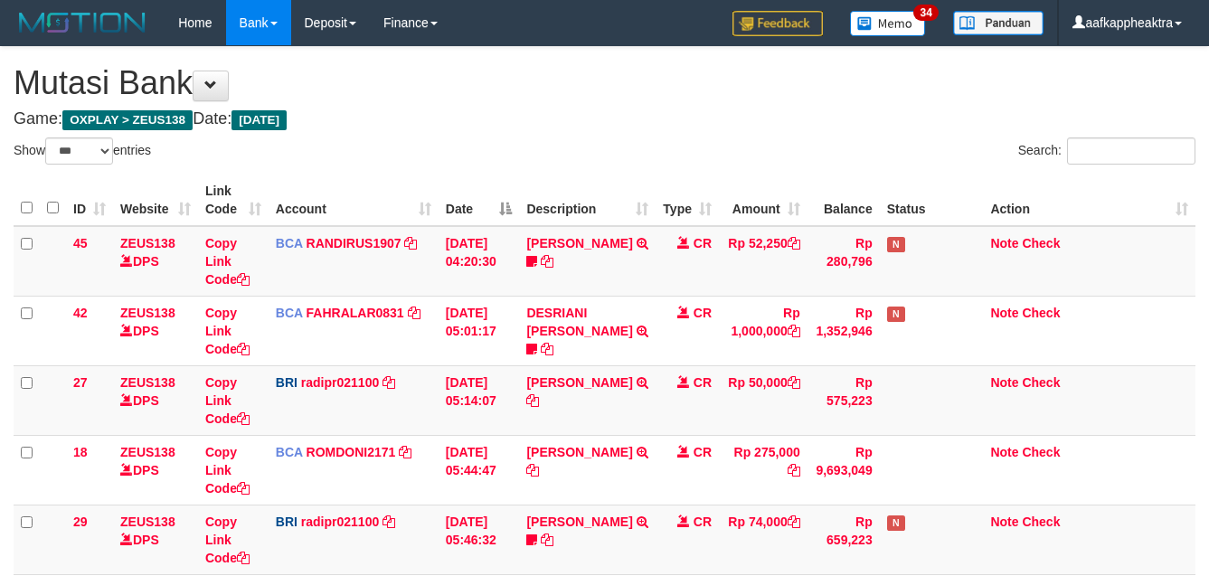
select select "***"
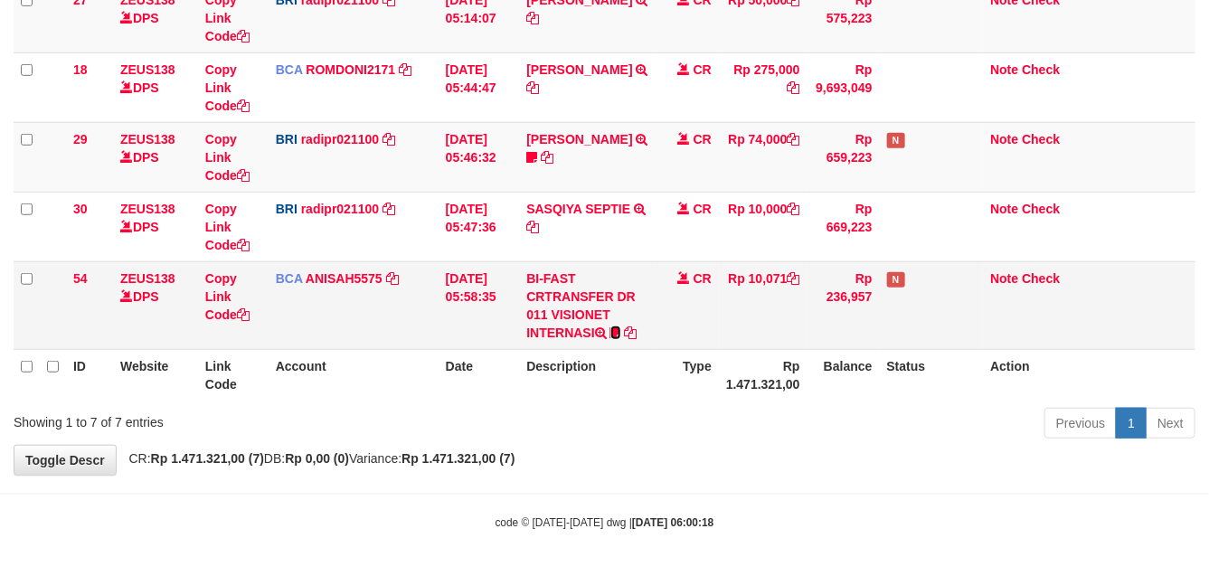
click at [615, 328] on icon at bounding box center [615, 332] width 11 height 13
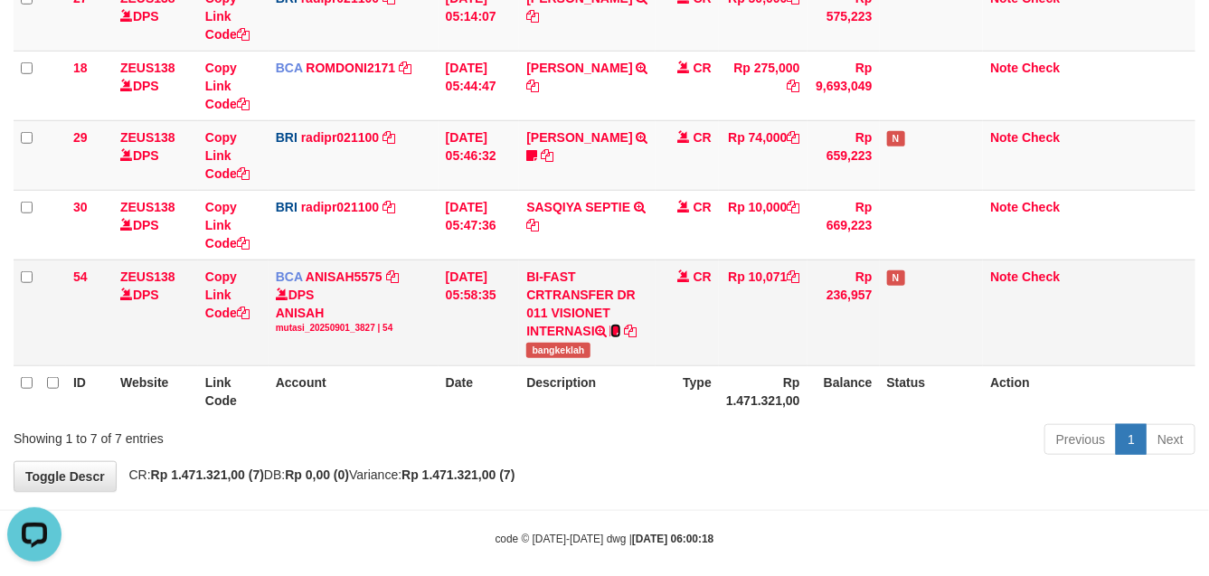
scroll to position [0, 0]
drag, startPoint x: 527, startPoint y: 355, endPoint x: 586, endPoint y: 354, distance: 58.8
click at [586, 354] on span "bangkeklah" at bounding box center [557, 350] width 63 height 15
copy span "bangkeklah"
click at [809, 461] on div "**********" at bounding box center [604, 77] width 1209 height 828
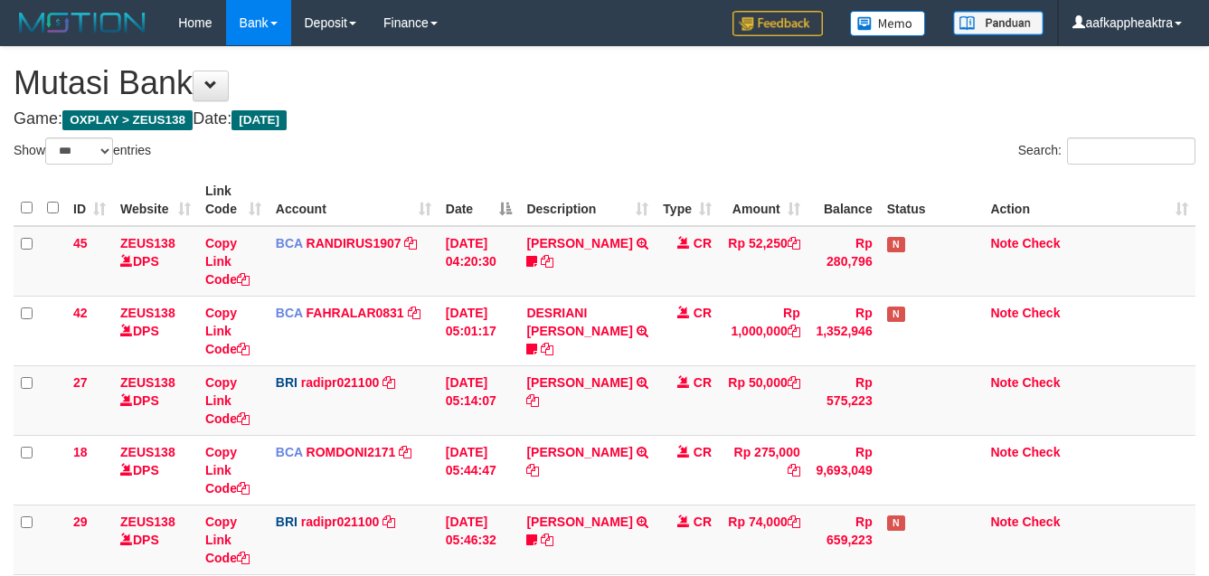
select select "***"
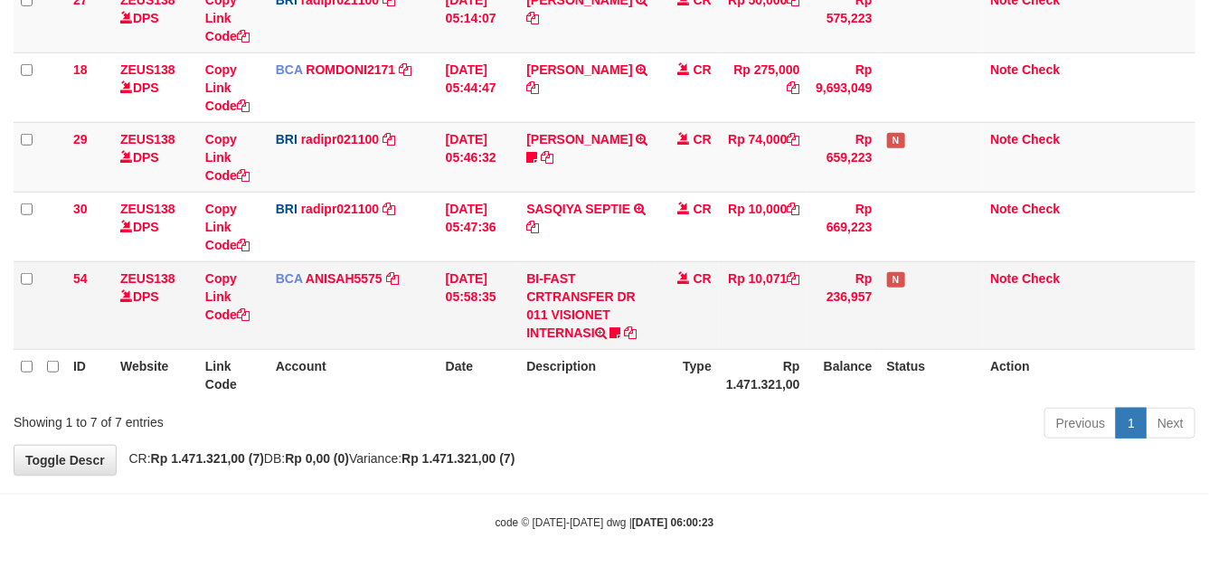
click at [653, 335] on tr "54 ZEUS138 DPS Copy Link Code BCA ANISAH5575 DPS [PERSON_NAME] mutasi_20250901_…" at bounding box center [605, 305] width 1182 height 88
click at [637, 345] on td "BI-FAST CRTRANSFER DR 011 VISIONET INTERNASI bangkeklah" at bounding box center [587, 305] width 137 height 88
click at [595, 354] on th "Description" at bounding box center [587, 375] width 137 height 52
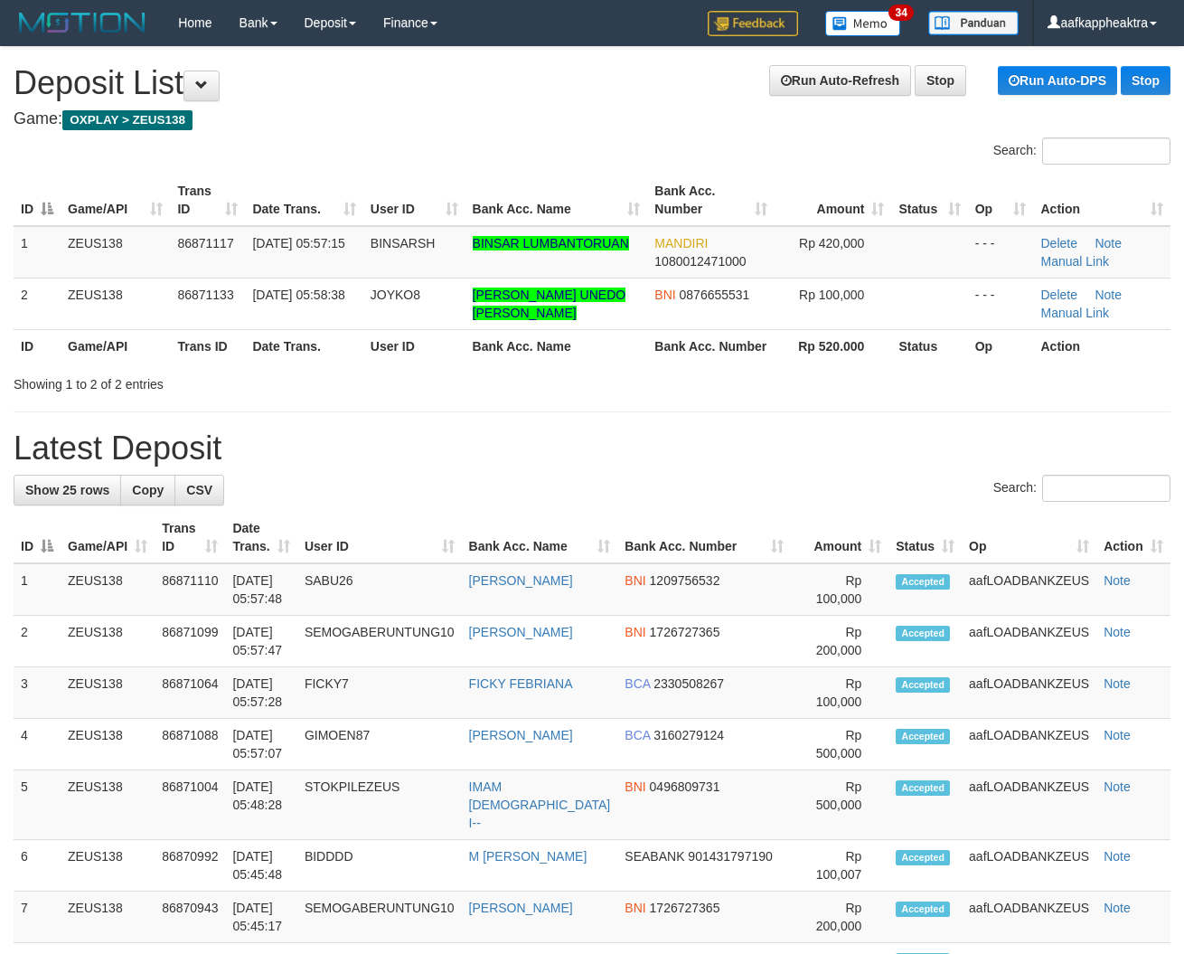
drag, startPoint x: 459, startPoint y: 431, endPoint x: 337, endPoint y: 438, distance: 122.3
click at [692, 381] on div "Showing 1 to 2 of 2 entries" at bounding box center [592, 380] width 1184 height 25
drag, startPoint x: 684, startPoint y: 390, endPoint x: 5, endPoint y: 296, distance: 686.4
click at [666, 391] on div "Showing 1 to 2 of 2 entries" at bounding box center [592, 380] width 1184 height 25
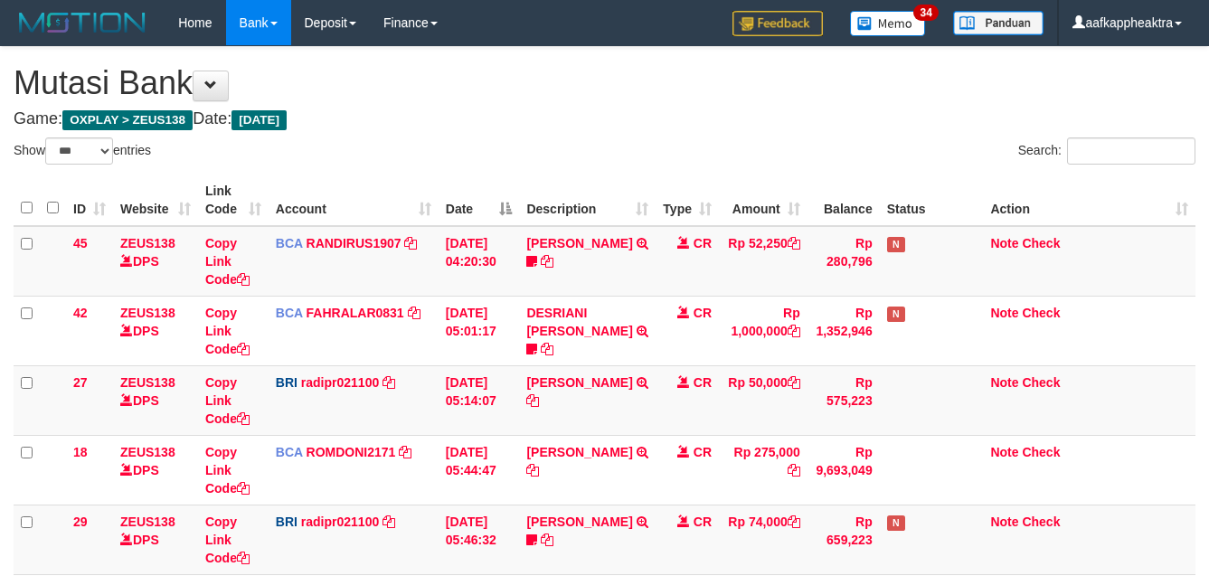
select select "***"
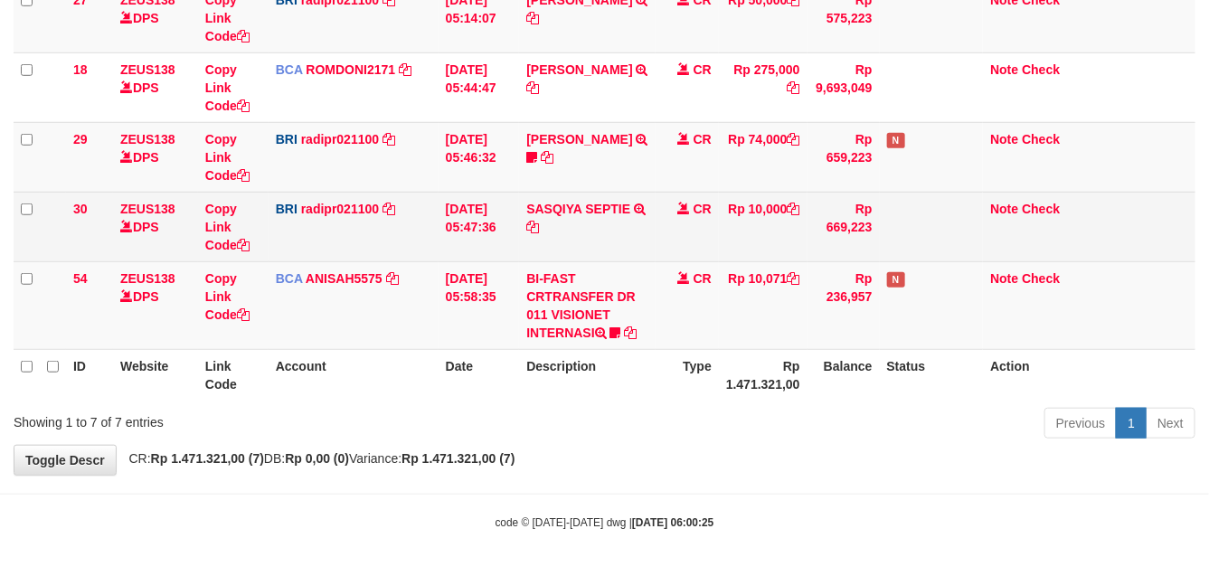
click at [756, 255] on td "Rp 10,000" at bounding box center [763, 227] width 89 height 70
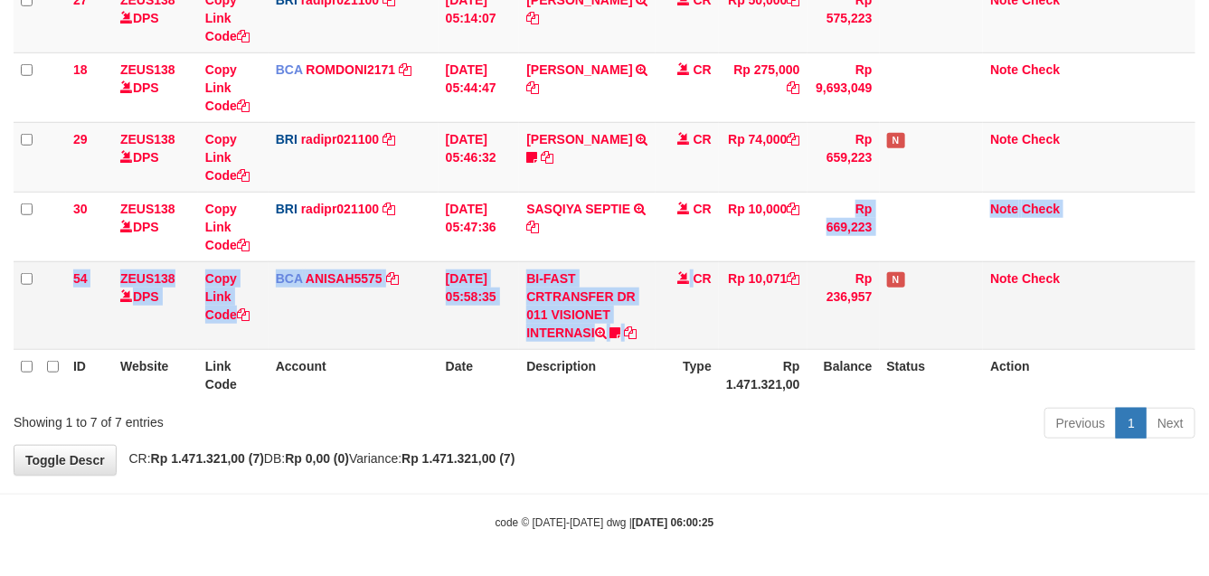
drag, startPoint x: 715, startPoint y: 267, endPoint x: 697, endPoint y: 269, distance: 18.2
click at [697, 269] on tbody "45 ZEUS138 DPS Copy Link Code BCA RANDIRUS1907 DPS RANDI RUSTANDI mutasi_202509…" at bounding box center [605, 97] width 1182 height 506
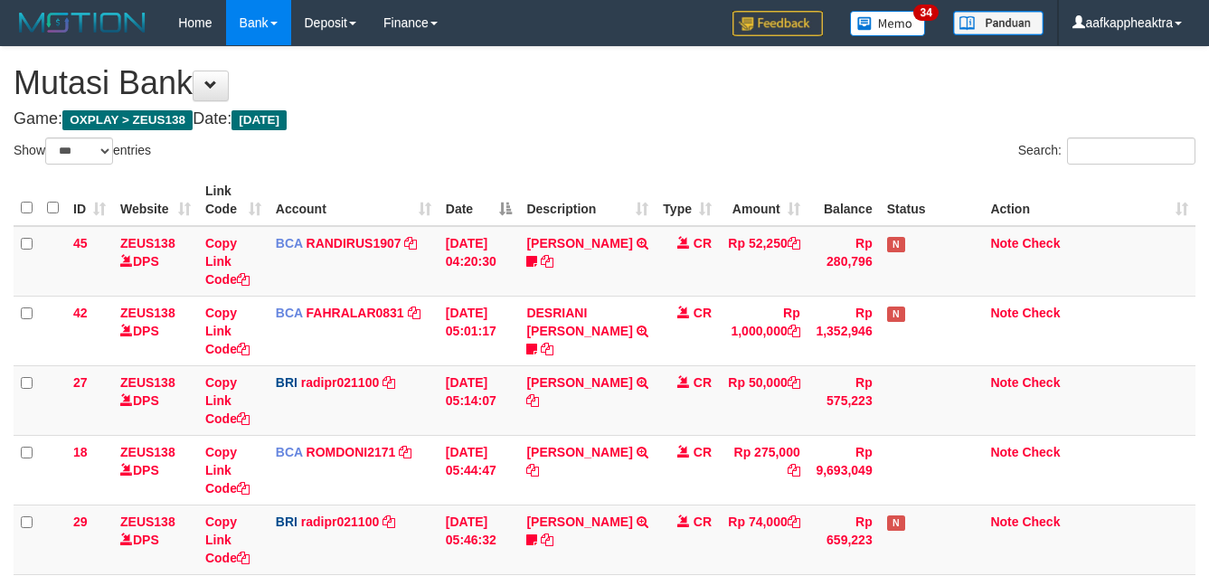
select select "***"
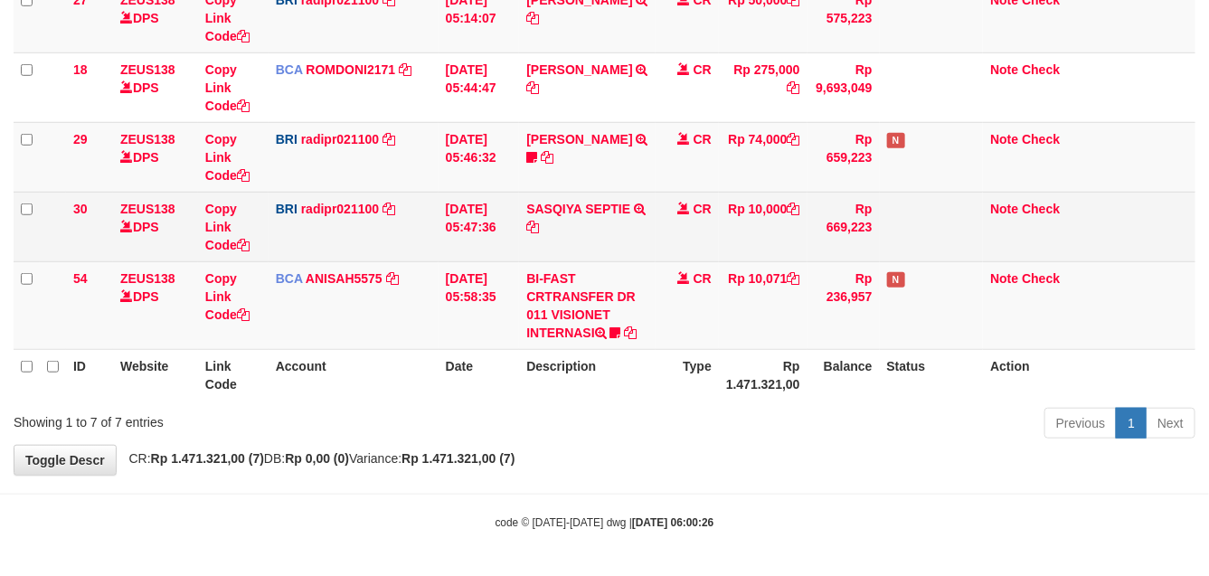
click at [819, 218] on td "Rp 669,223" at bounding box center [843, 227] width 72 height 70
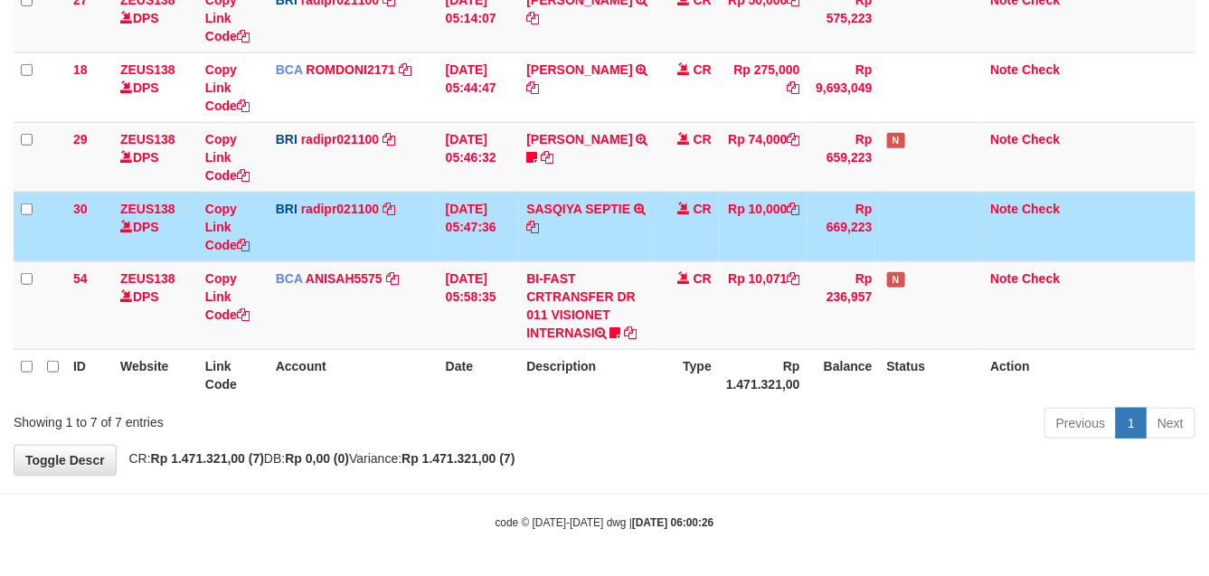
click at [783, 217] on td "Rp 10,000" at bounding box center [763, 227] width 89 height 70
click at [771, 212] on td "Rp 10,000" at bounding box center [763, 227] width 89 height 70
click at [760, 229] on td "Rp 10,000" at bounding box center [763, 227] width 89 height 70
click at [760, 231] on td "Rp 10,000" at bounding box center [763, 227] width 89 height 70
click at [759, 236] on td "Rp 10,000" at bounding box center [763, 227] width 89 height 70
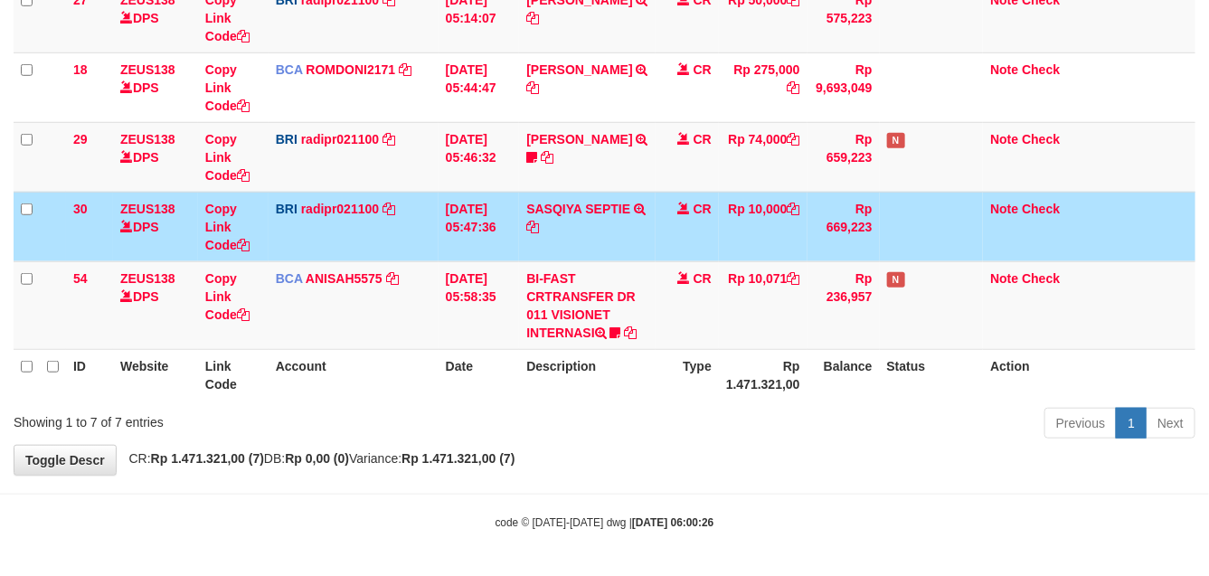
click at [757, 241] on td "Rp 10,000" at bounding box center [763, 227] width 89 height 70
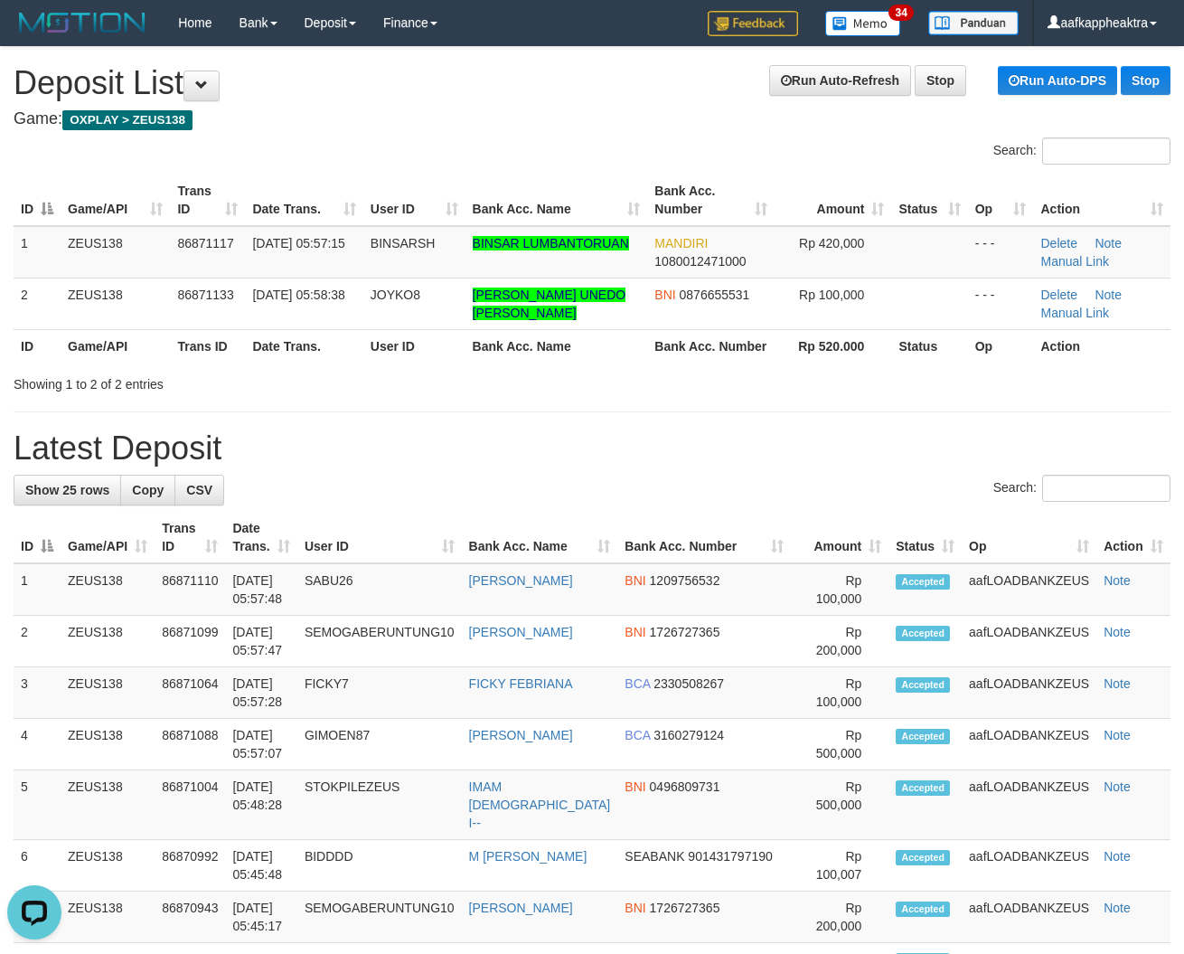
drag, startPoint x: 461, startPoint y: 354, endPoint x: 364, endPoint y: 346, distance: 97.1
click at [458, 354] on th "User ID" at bounding box center [414, 345] width 102 height 33
drag, startPoint x: 364, startPoint y: 346, endPoint x: 346, endPoint y: 344, distance: 18.3
click at [362, 346] on tr "ID Game/API Trans ID Date Trans. User ID Bank Acc. Name Bank Acc. Number Rp 520…" at bounding box center [592, 345] width 1157 height 33
drag, startPoint x: 779, startPoint y: 384, endPoint x: 3, endPoint y: 288, distance: 782.6
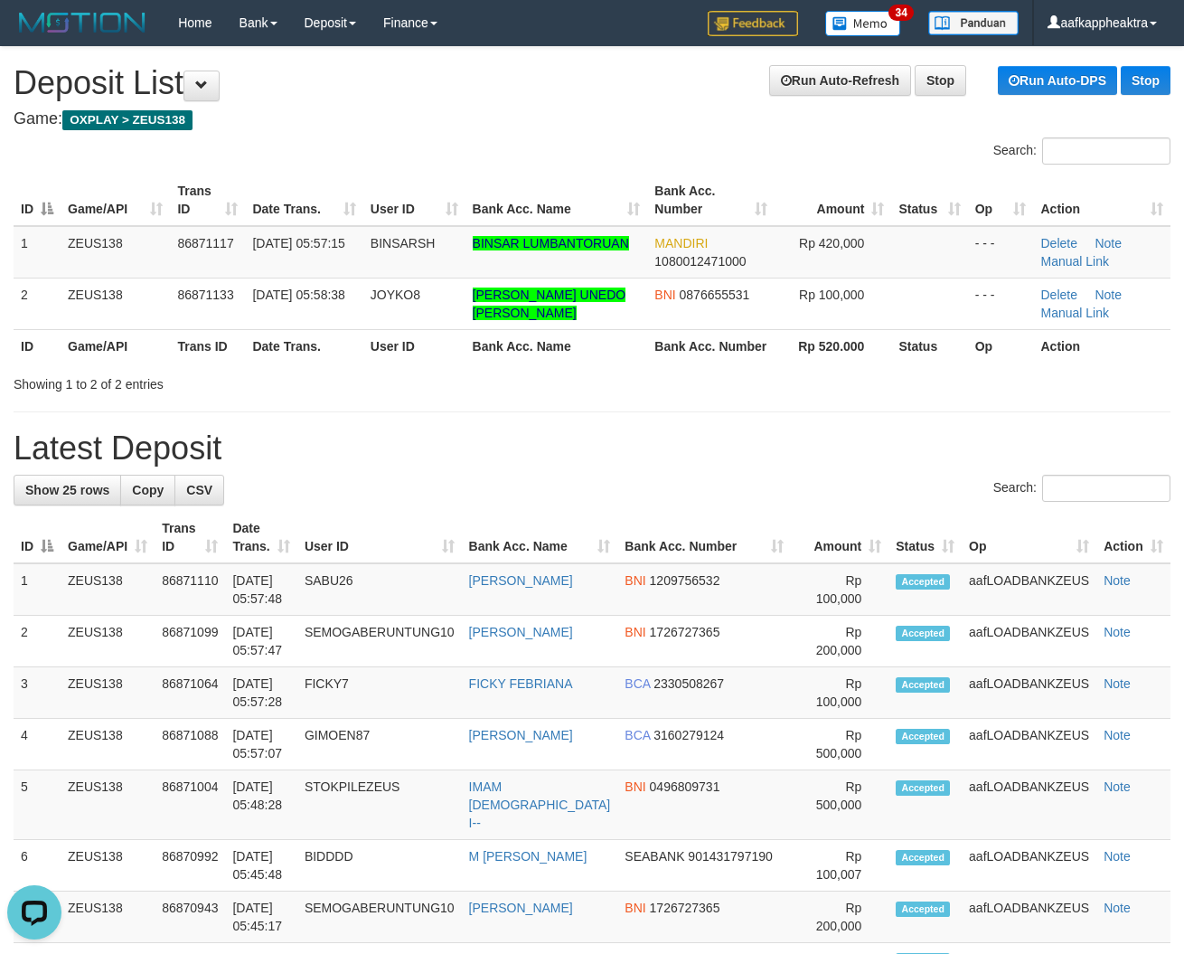
click at [671, 373] on div "Showing 1 to 2 of 2 entries" at bounding box center [592, 380] width 1184 height 25
drag, startPoint x: 562, startPoint y: 423, endPoint x: 378, endPoint y: 423, distance: 184.4
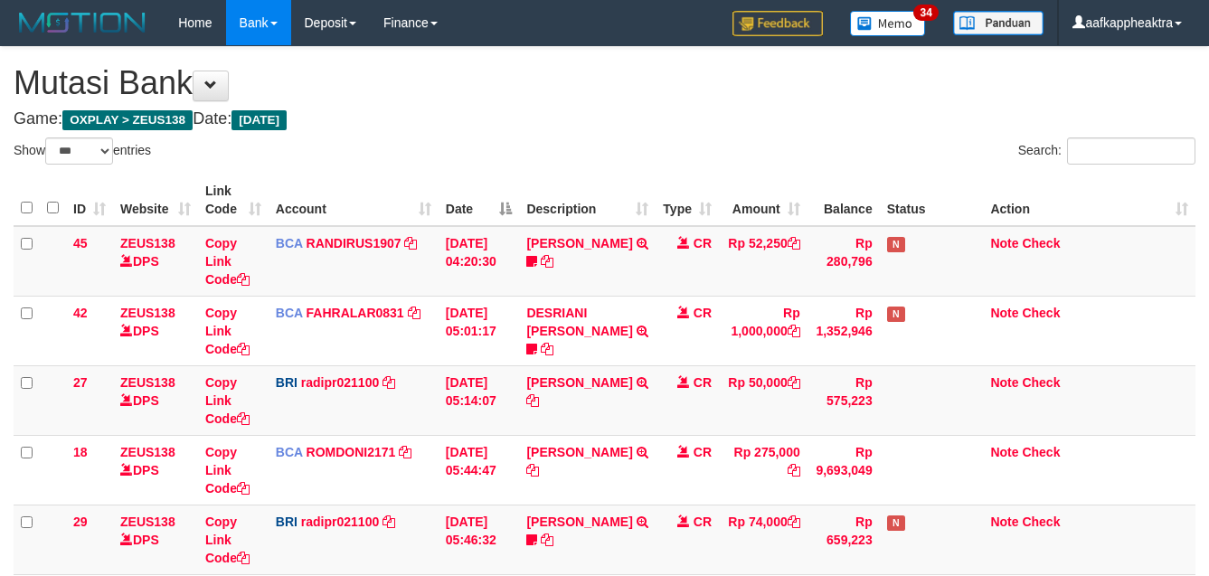
select select "***"
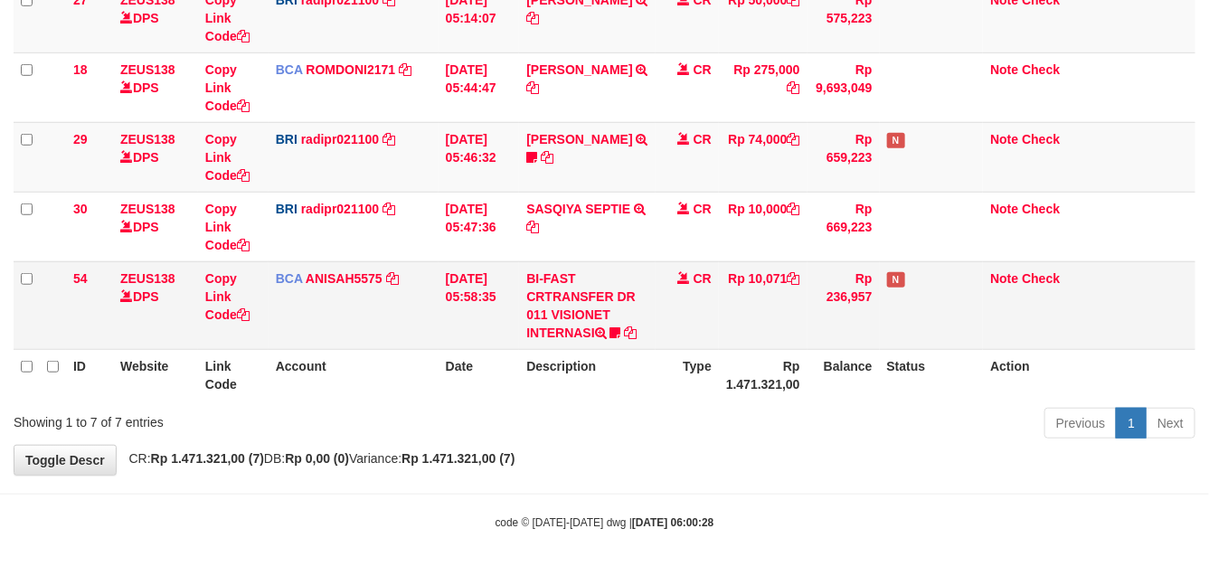
click at [740, 267] on tbody "45 ZEUS138 DPS Copy Link Code BCA RANDIRUS1907 DPS [PERSON_NAME] mutasi_2025090…" at bounding box center [605, 97] width 1182 height 506
click at [741, 262] on td "Rp 10,071" at bounding box center [763, 305] width 89 height 88
click at [738, 262] on td "Rp 10,071" at bounding box center [763, 305] width 89 height 88
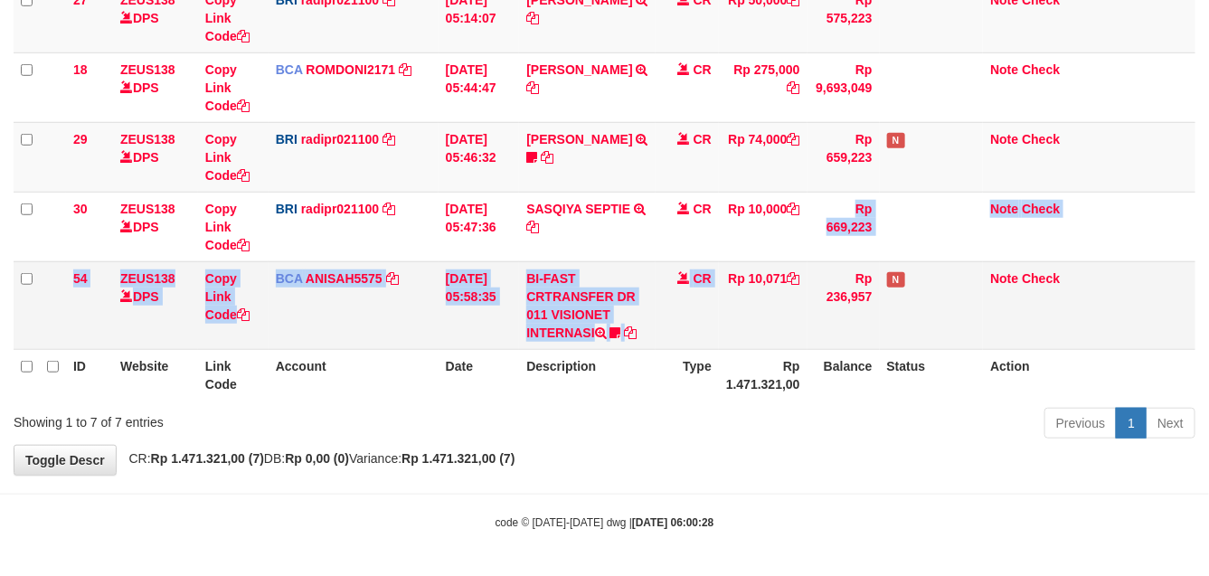
click at [740, 262] on tbody "45 ZEUS138 DPS Copy Link Code BCA RANDIRUS1907 DPS [PERSON_NAME] mutasi_2025090…" at bounding box center [605, 97] width 1182 height 506
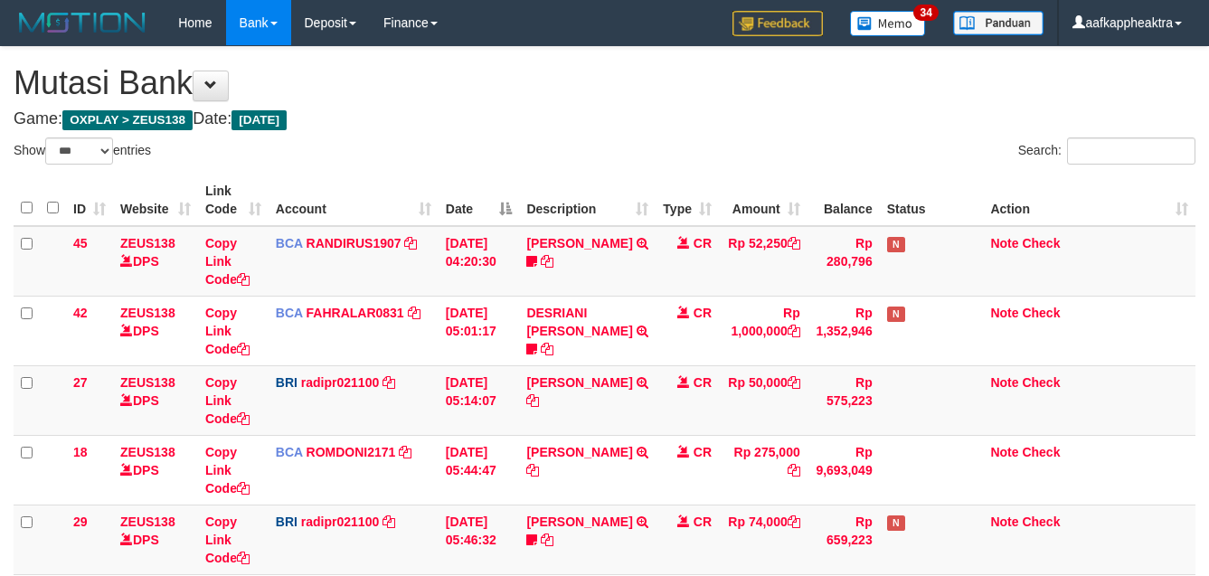
select select "***"
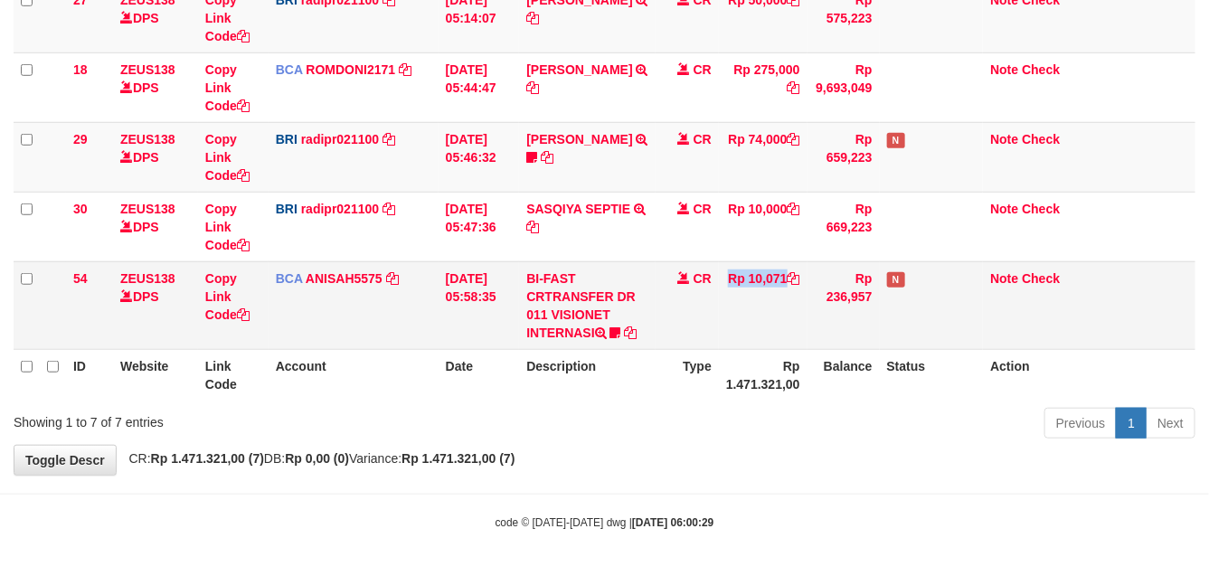
drag, startPoint x: 707, startPoint y: 332, endPoint x: 715, endPoint y: 299, distance: 33.5
click at [707, 330] on tr "54 ZEUS138 DPS Copy Link Code BCA ANISAH5575 DPS ANISAH mutasi_20250901_3827 | …" at bounding box center [605, 305] width 1182 height 88
click at [712, 301] on td "CR" at bounding box center [686, 305] width 63 height 88
click at [689, 314] on td "CR" at bounding box center [686, 305] width 63 height 88
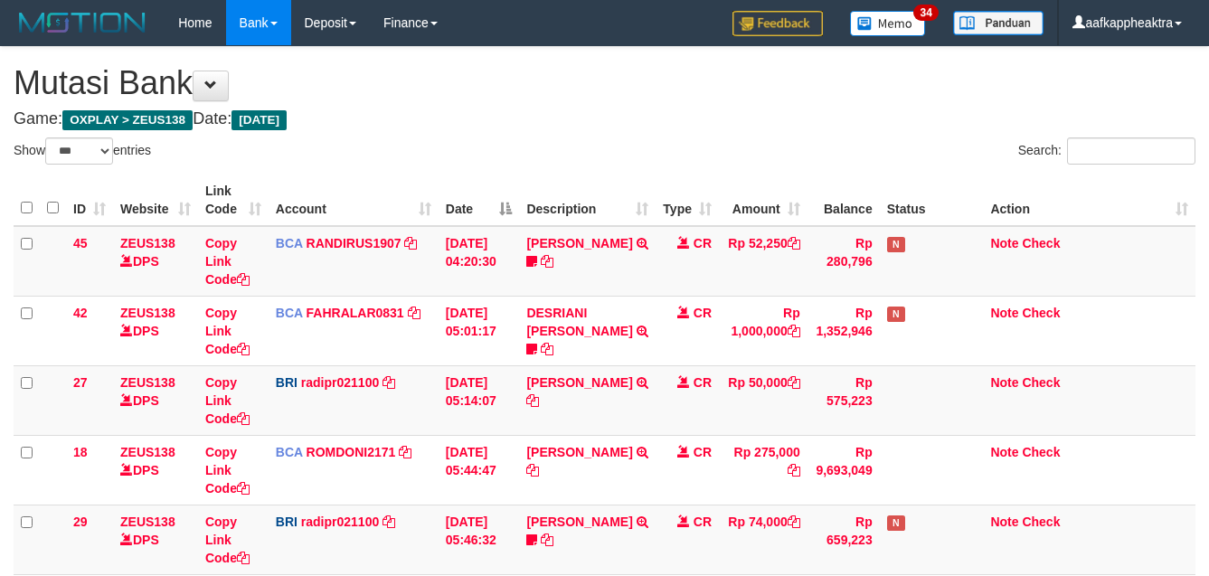
select select "***"
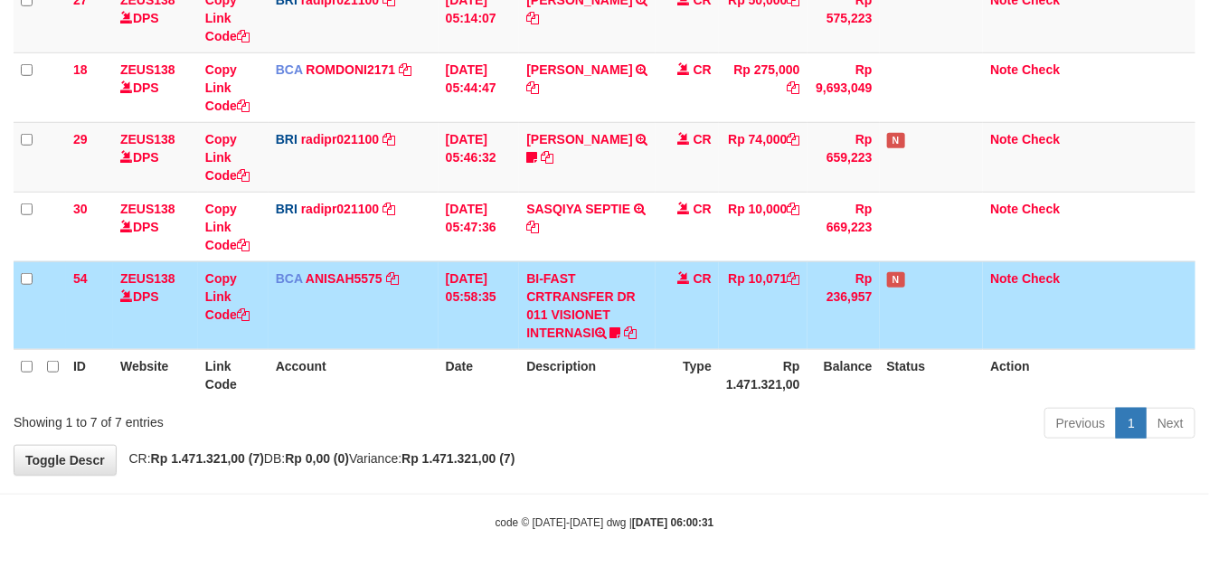
click at [712, 277] on tr "54 ZEUS138 DPS Copy Link Code BCA ANISAH5575 DPS [PERSON_NAME] mutasi_20250901_…" at bounding box center [605, 305] width 1182 height 88
click at [680, 283] on td "CR" at bounding box center [686, 305] width 63 height 88
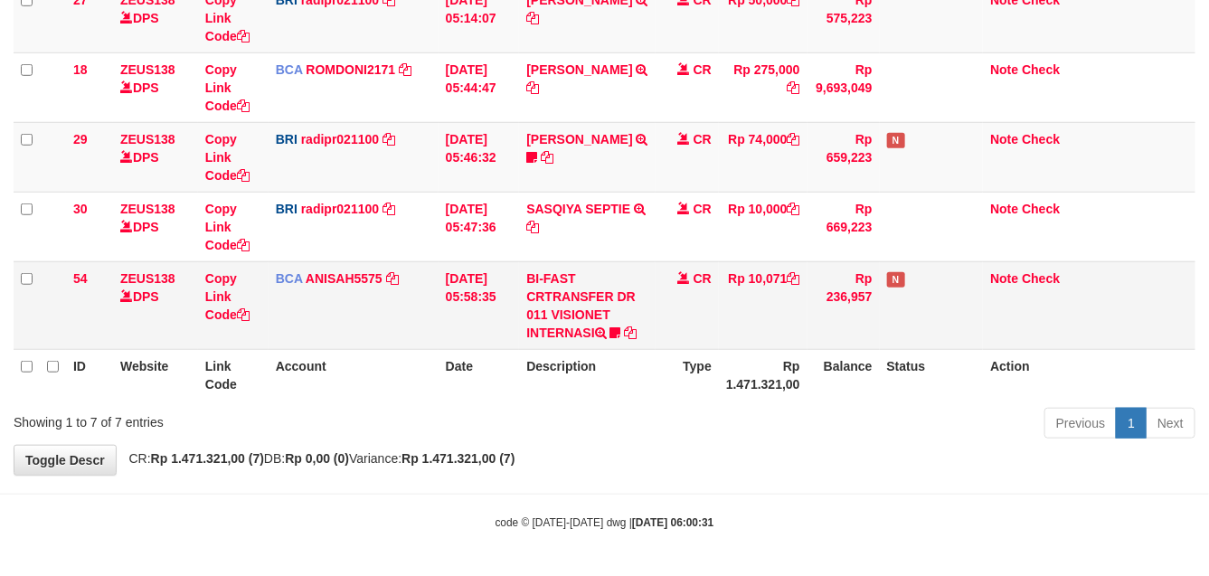
drag, startPoint x: 758, startPoint y: 278, endPoint x: 734, endPoint y: 292, distance: 27.6
click at [734, 292] on td "Rp 10,071" at bounding box center [763, 305] width 89 height 88
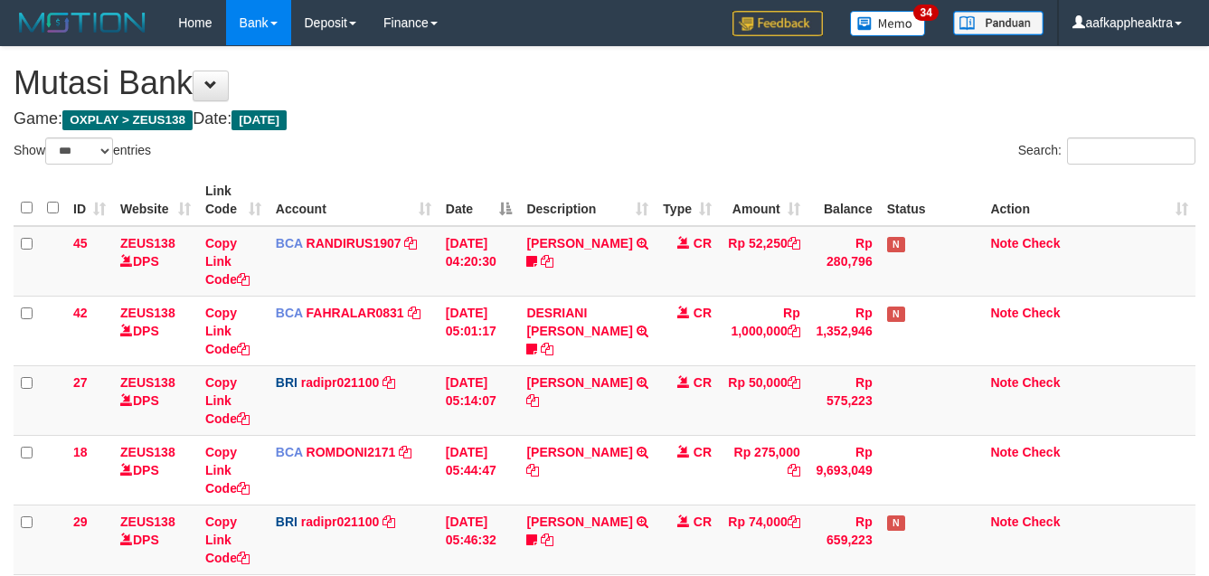
select select "***"
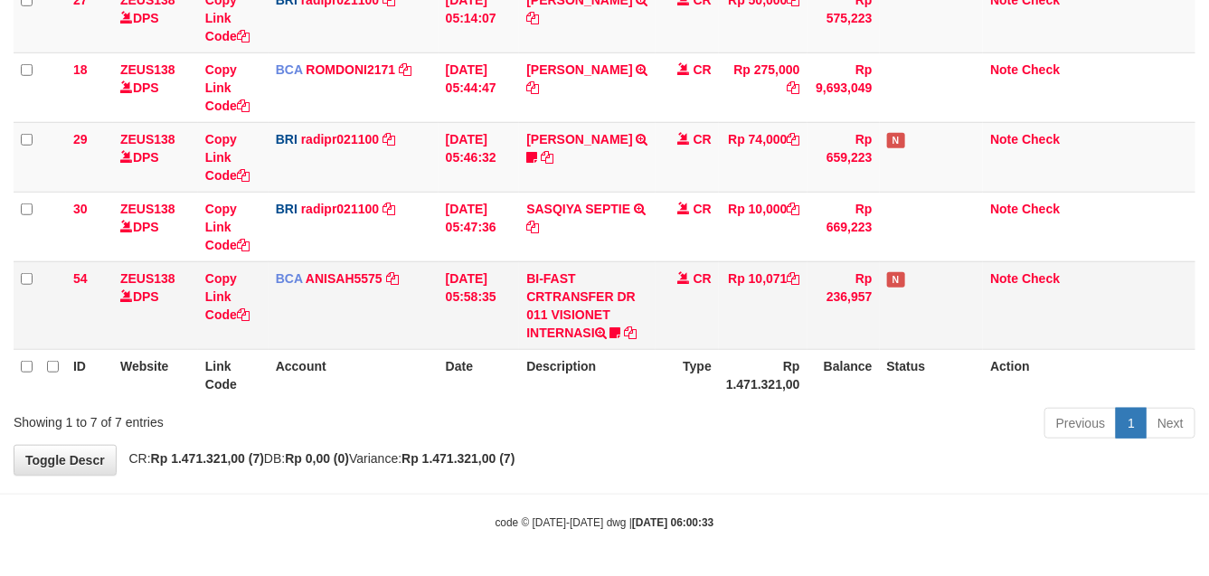
click at [592, 280] on td "BI-FAST CRTRANSFER DR 011 VISIONET INTERNASI bangkeklah" at bounding box center [587, 305] width 137 height 88
drag, startPoint x: 603, startPoint y: 280, endPoint x: 597, endPoint y: 295, distance: 15.8
click at [598, 294] on td "BI-FAST CRTRANSFER DR 011 VISIONET INTERNASI bangkeklah" at bounding box center [587, 305] width 137 height 88
click at [601, 344] on td "BI-FAST CRTRANSFER DR 011 VISIONET INTERNASI bangkeklah" at bounding box center [587, 305] width 137 height 88
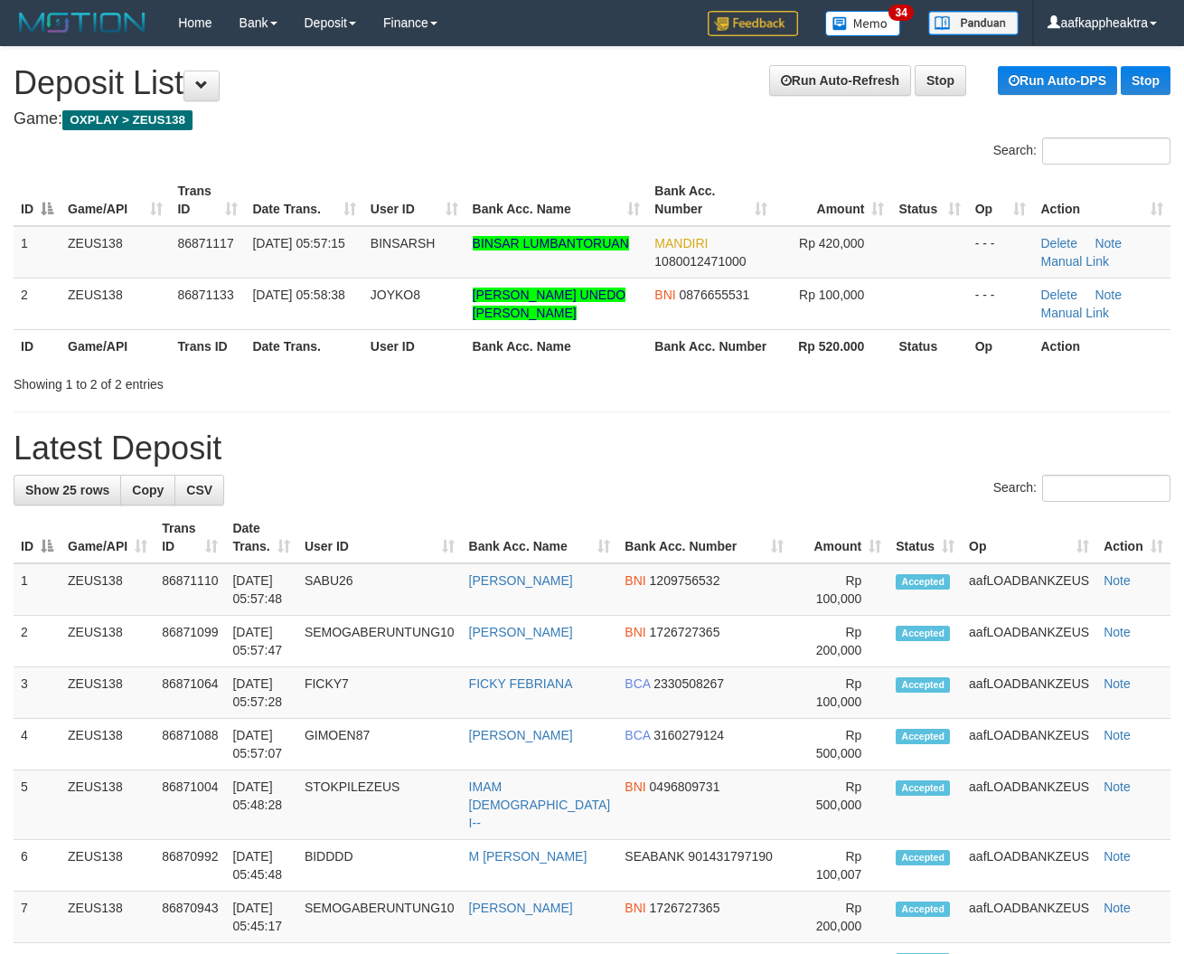
drag, startPoint x: 737, startPoint y: 467, endPoint x: 721, endPoint y: 464, distance: 15.8
click at [561, 503] on div "Search:" at bounding box center [592, 491] width 1157 height 32
click at [299, 458] on h1 "Latest Deposit" at bounding box center [592, 448] width 1157 height 36
drag, startPoint x: 653, startPoint y: 463, endPoint x: 522, endPoint y: 475, distance: 131.6
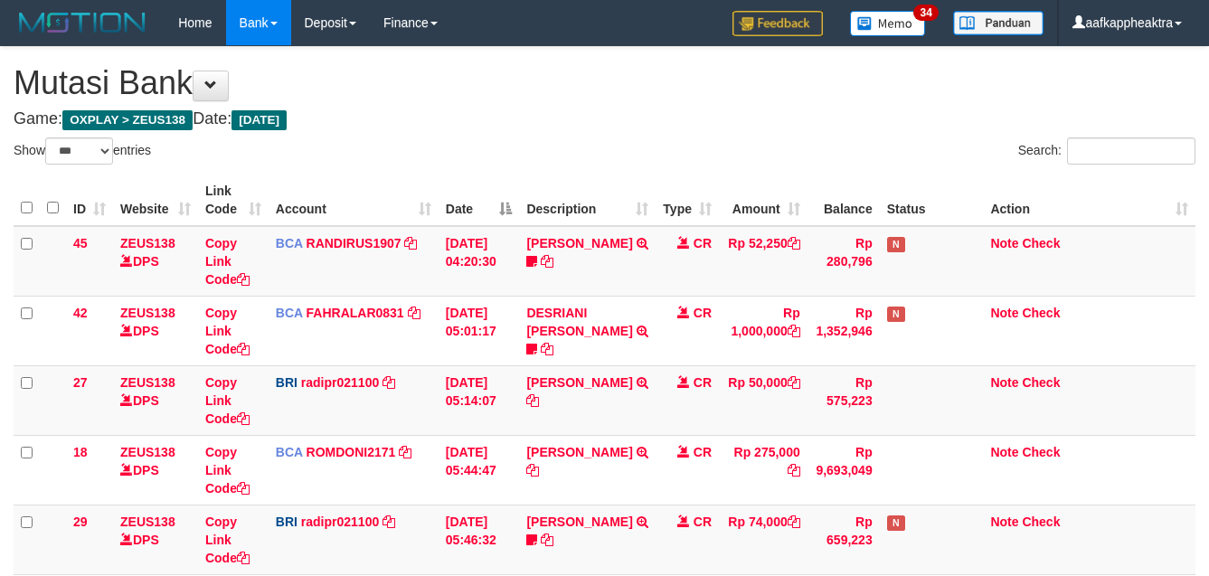
select select "***"
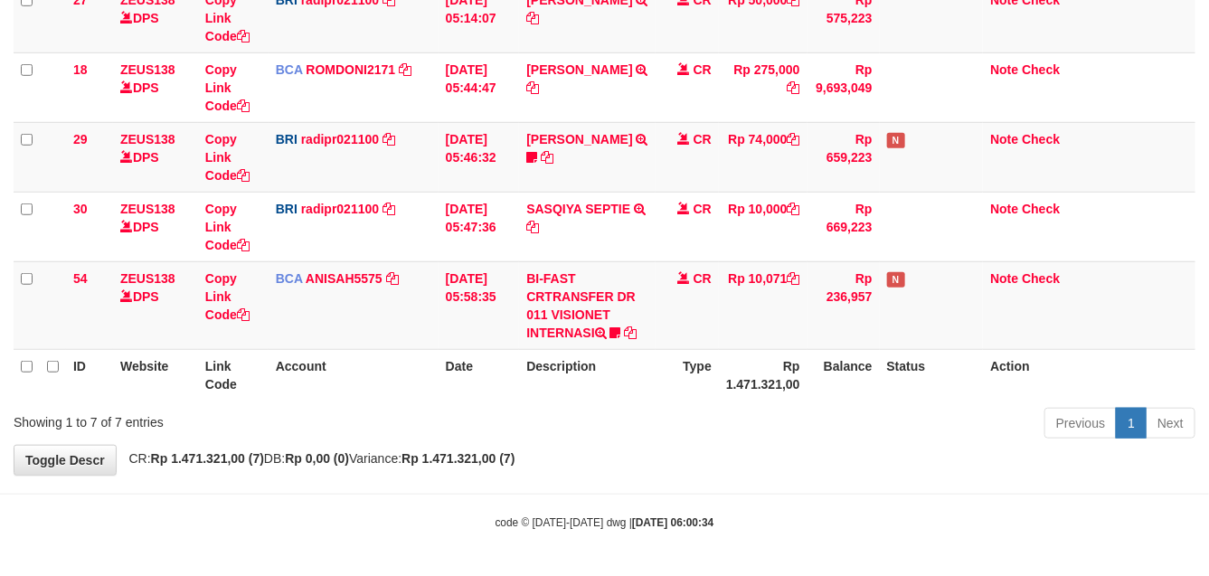
click at [601, 360] on th "Description" at bounding box center [587, 375] width 137 height 52
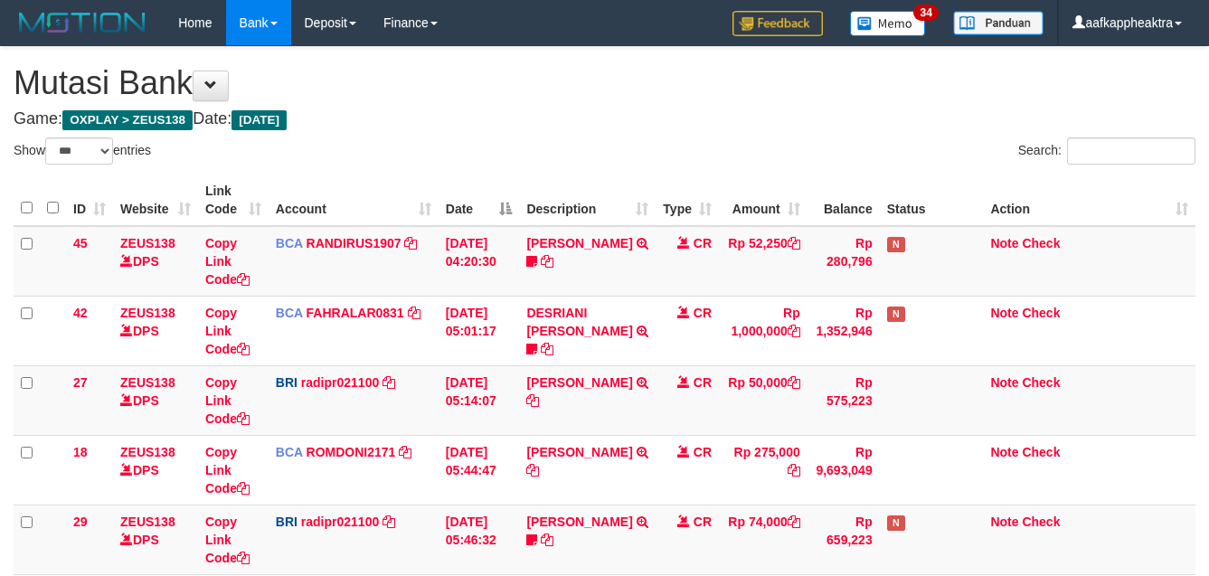
select select "***"
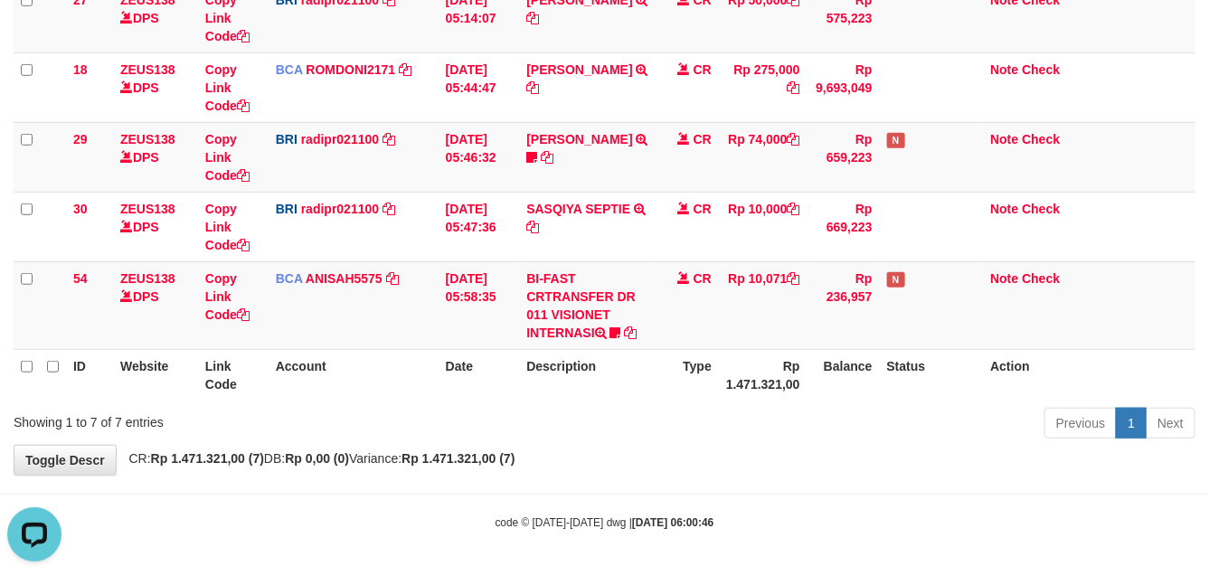
click at [601, 382] on th "Description" at bounding box center [587, 375] width 137 height 52
click at [586, 382] on th "Description" at bounding box center [587, 375] width 137 height 52
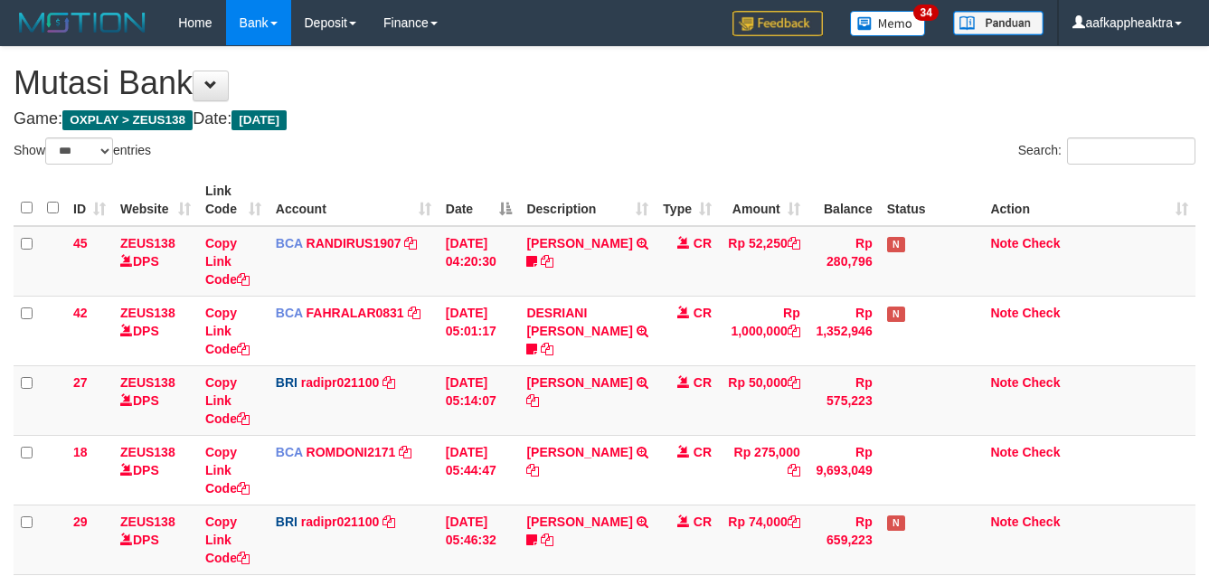
select select "***"
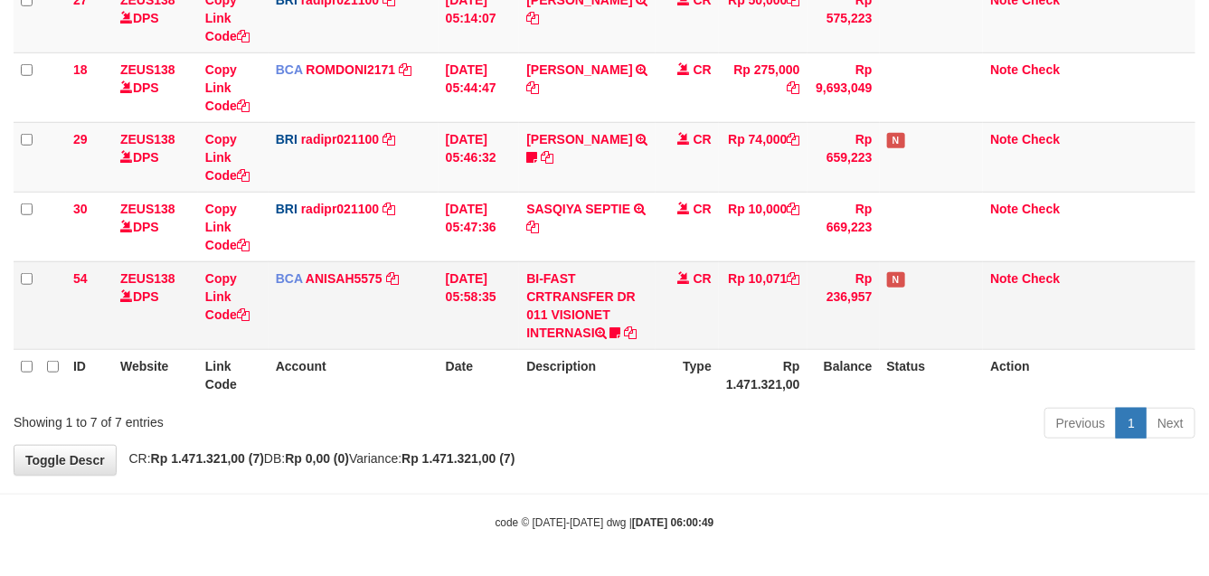
click at [566, 344] on td "BI-FAST CRTRANSFER DR 011 VISIONET INTERNASI bangkeklah" at bounding box center [587, 305] width 137 height 88
click at [530, 332] on td "BI-FAST CRTRANSFER DR 011 VISIONET INTERNASI bangkeklah" at bounding box center [587, 305] width 137 height 88
click at [523, 331] on td "BI-FAST CRTRANSFER DR 011 VISIONET INTERNASI bangkeklah" at bounding box center [587, 305] width 137 height 88
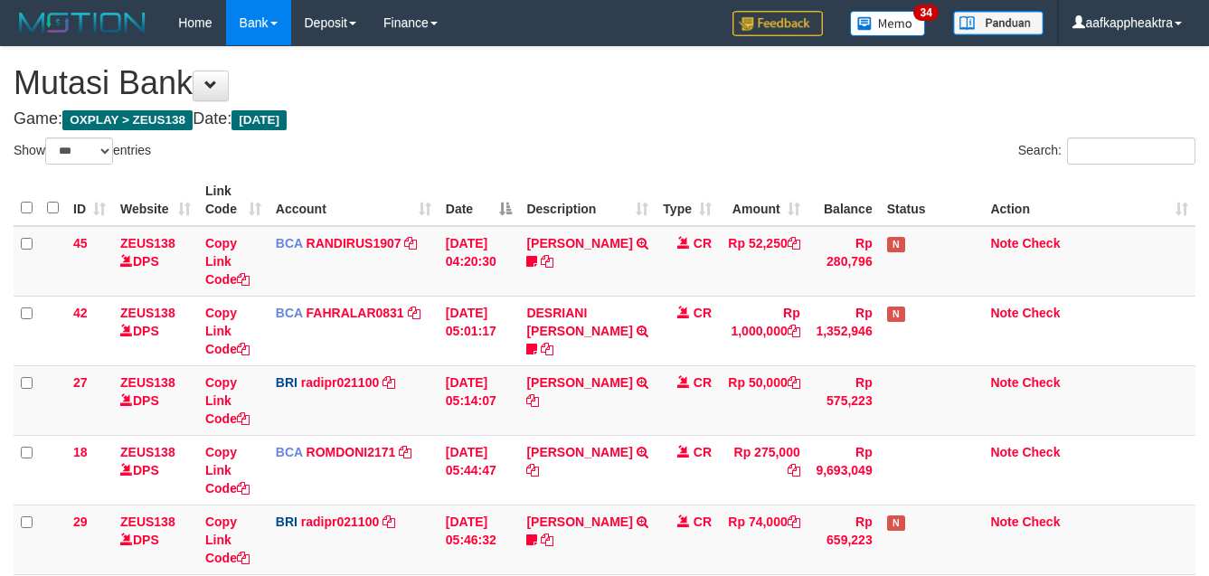
select select "***"
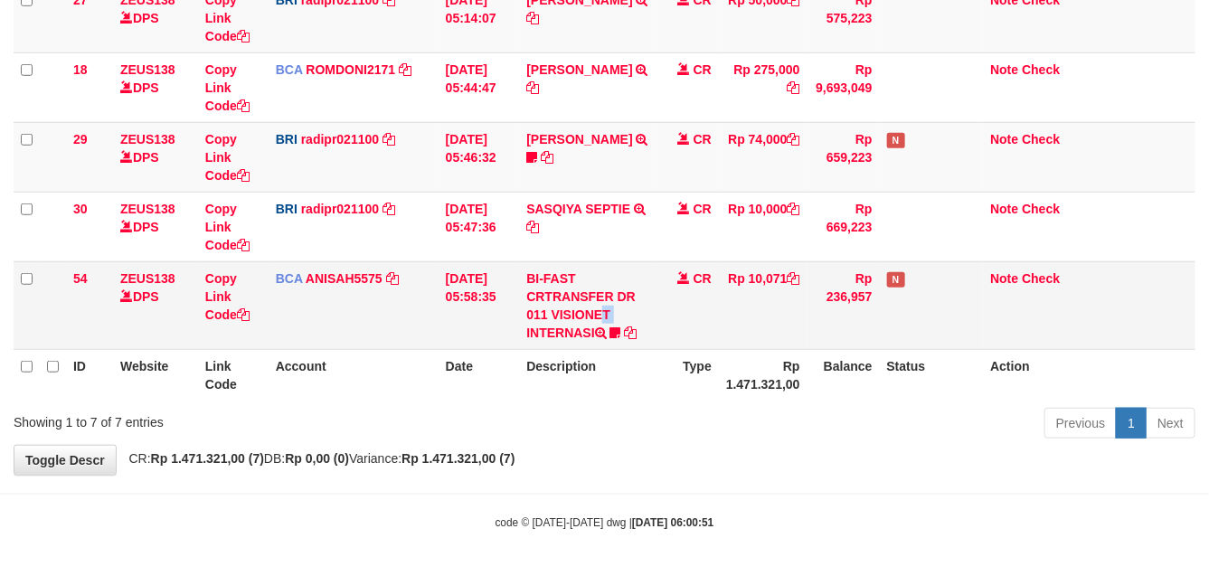
click at [558, 313] on td "BI-FAST CRTRANSFER DR 011 VISIONET INTERNASI bangkeklah" at bounding box center [587, 305] width 137 height 88
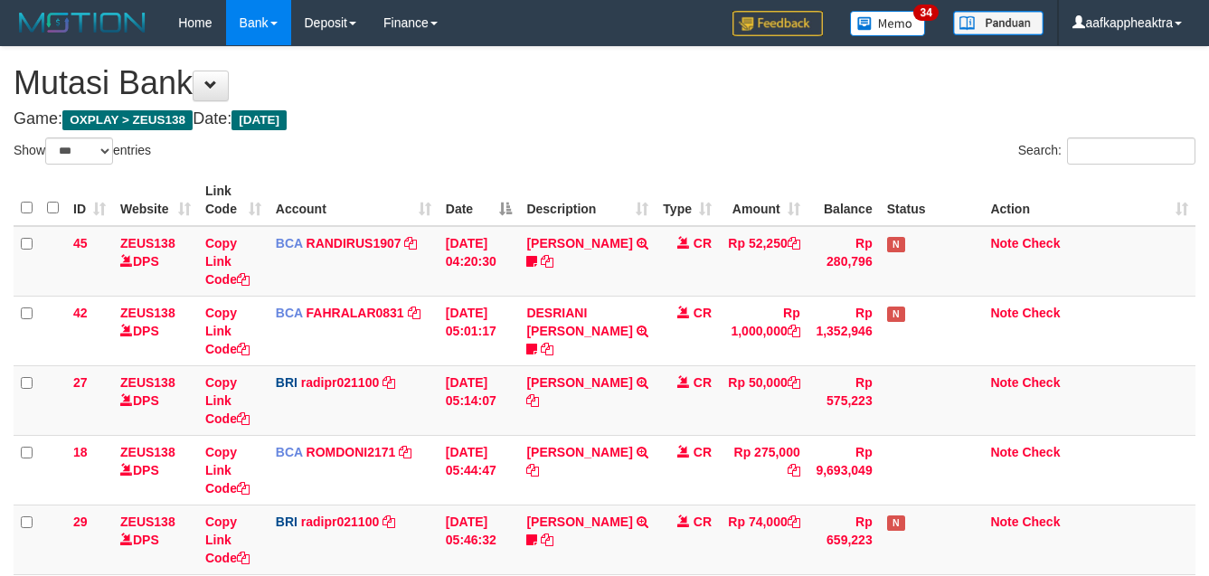
select select "***"
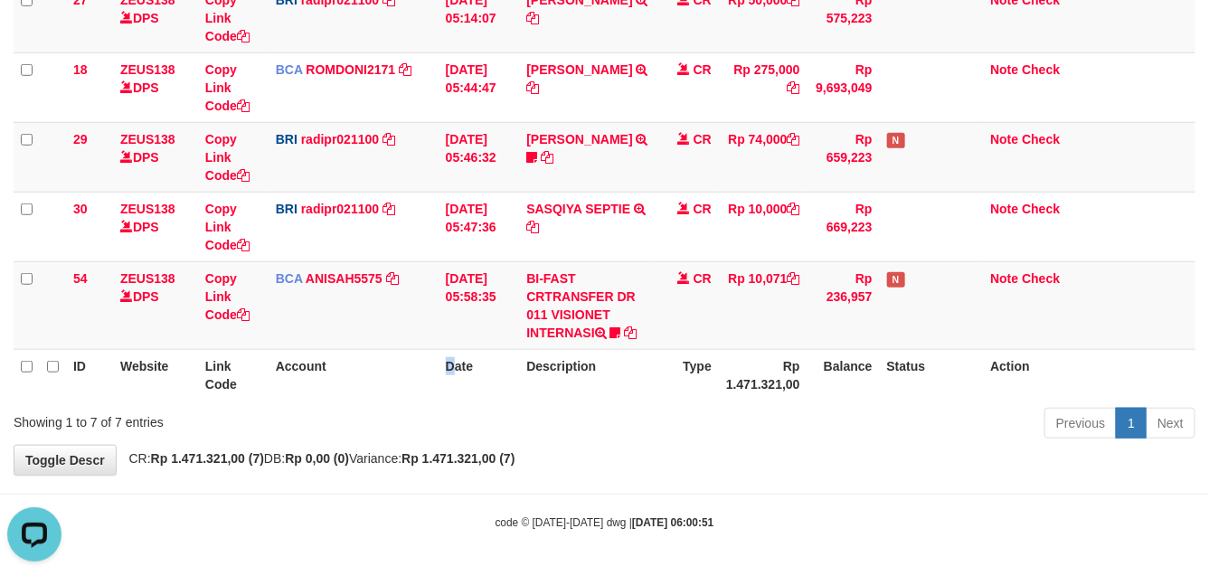
click at [445, 375] on th "Date" at bounding box center [478, 375] width 81 height 52
click at [455, 375] on th "Date" at bounding box center [478, 375] width 81 height 52
drag, startPoint x: 458, startPoint y: 380, endPoint x: 1214, endPoint y: 371, distance: 755.9
click at [461, 380] on th "Date" at bounding box center [478, 375] width 81 height 52
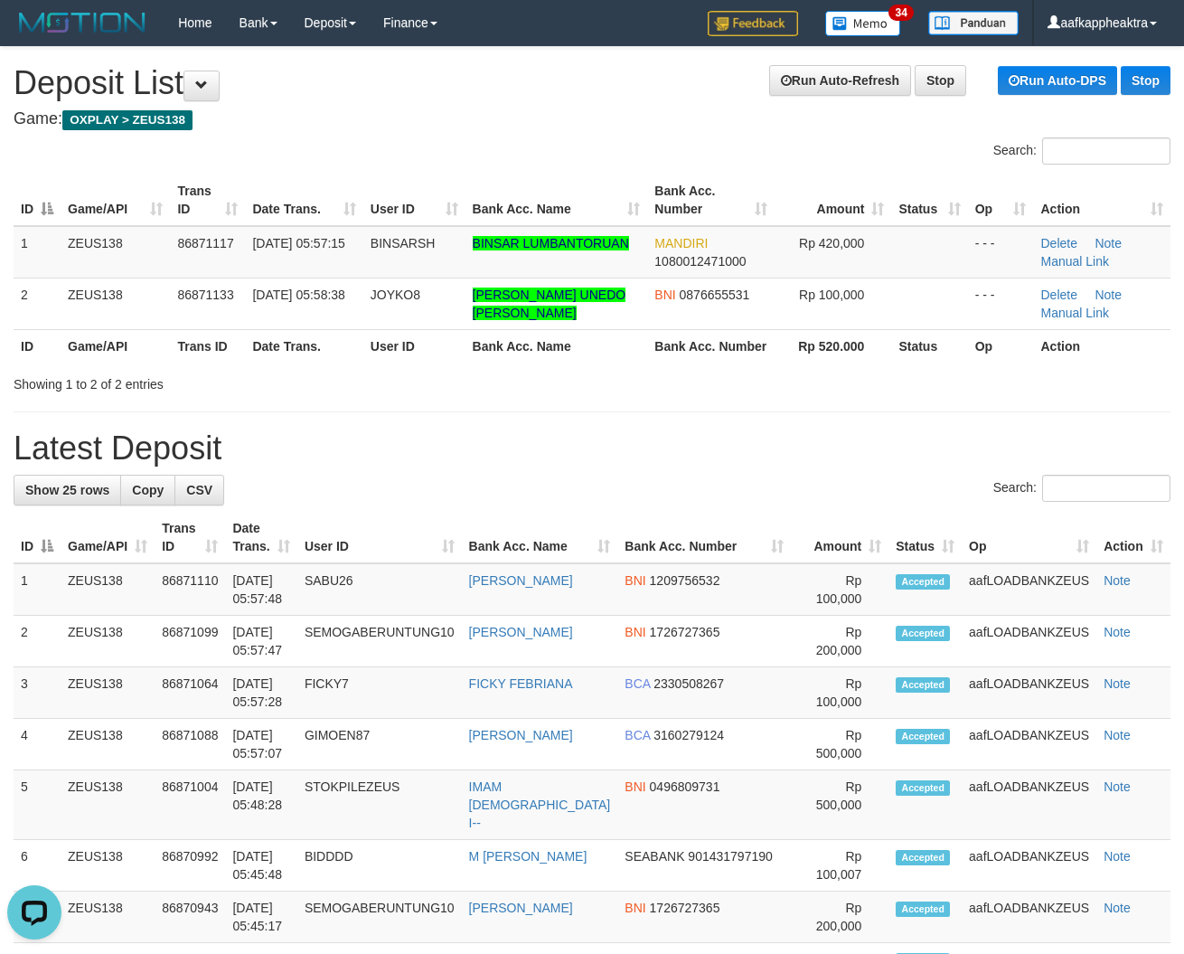
click at [523, 372] on div "Showing 1 to 2 of 2 entries" at bounding box center [592, 380] width 1184 height 25
click at [527, 377] on div "Showing 1 to 2 of 2 entries" at bounding box center [592, 380] width 1184 height 25
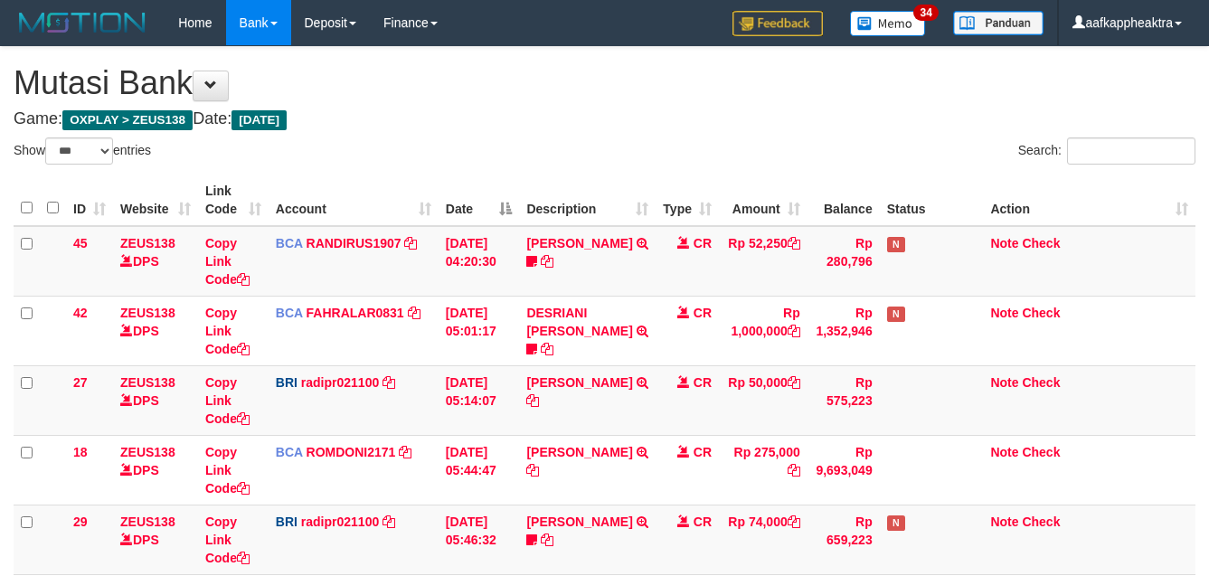
select select "***"
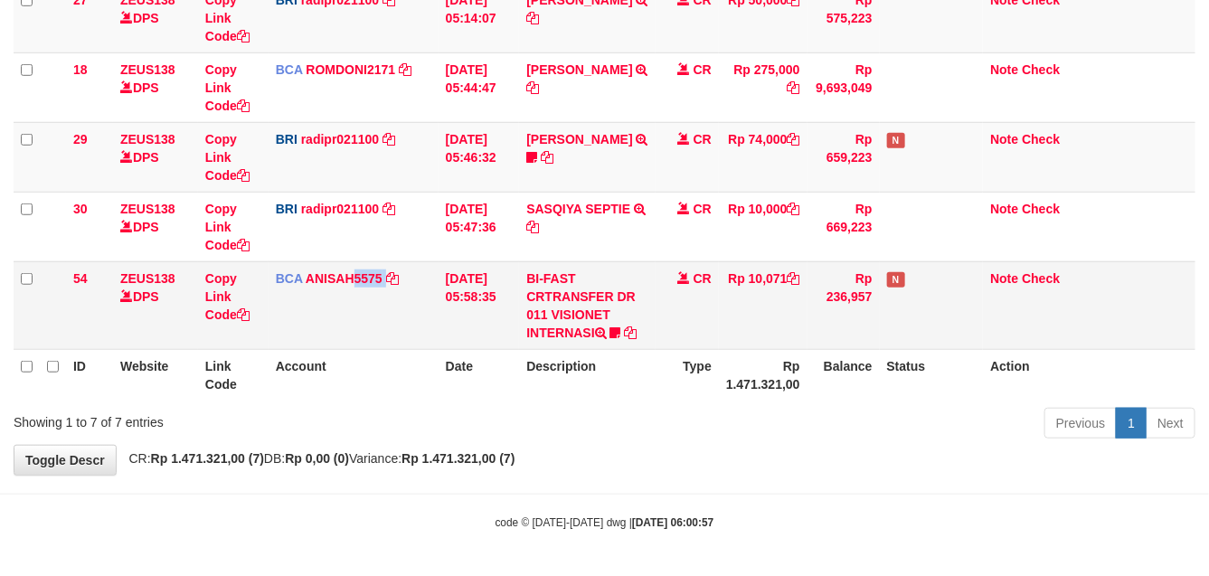
click at [354, 337] on td "BCA ANISAH5575 DPS ANISAH mutasi_20250901_3827 | 54 mutasi_20250901_3827 | 54" at bounding box center [354, 305] width 170 height 88
click at [351, 339] on td "BCA ANISAH5575 DPS ANISAH mutasi_20250901_3827 | 54 mutasi_20250901_3827 | 54" at bounding box center [354, 305] width 170 height 88
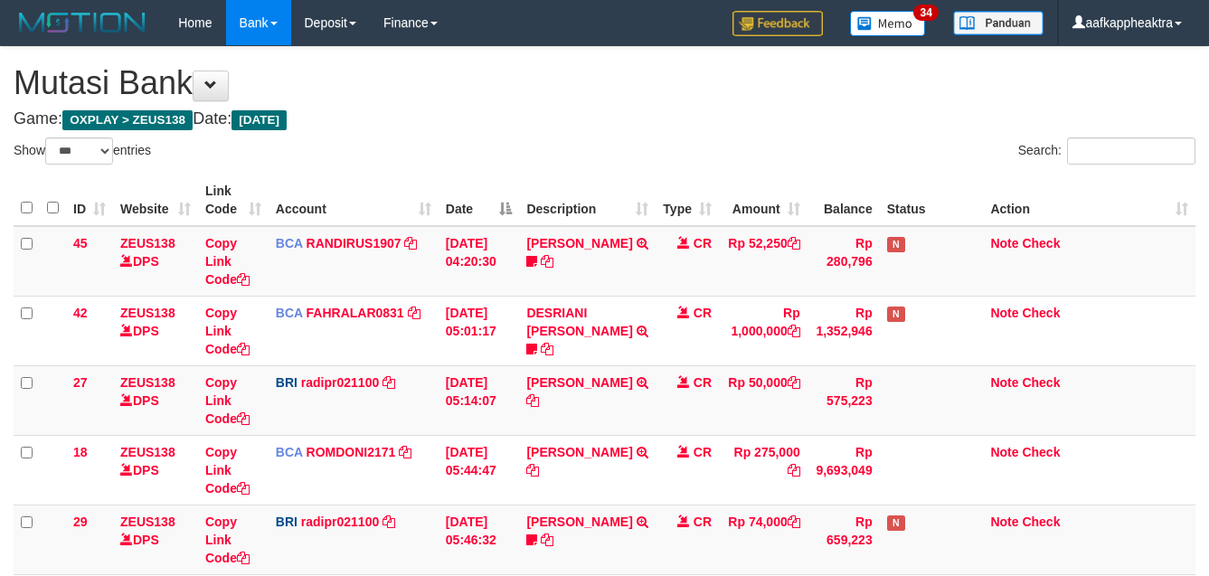
select select "***"
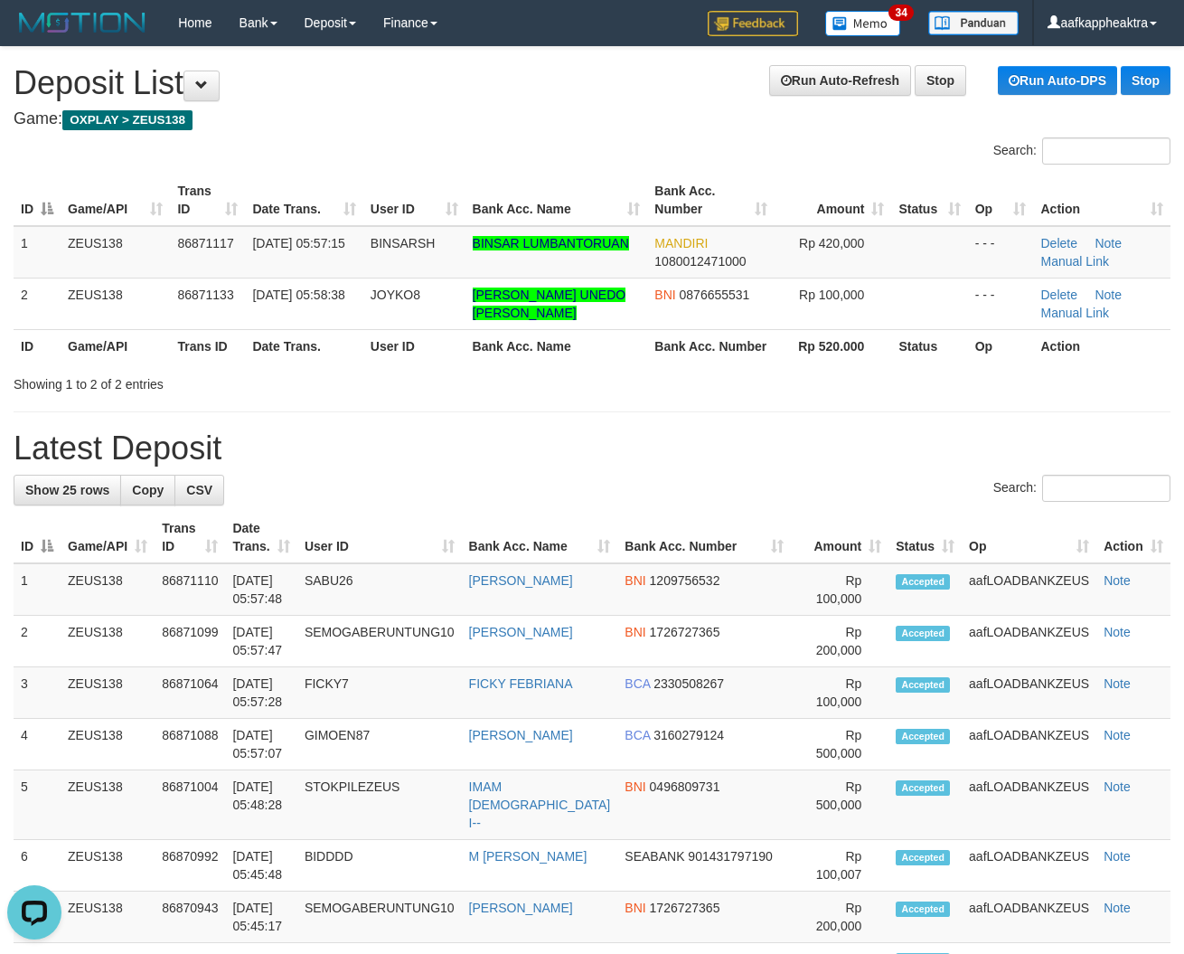
drag, startPoint x: 435, startPoint y: 425, endPoint x: 83, endPoint y: 438, distance: 352.0
click at [585, 457] on h1 "Latest Deposit" at bounding box center [592, 448] width 1157 height 36
drag, startPoint x: 579, startPoint y: 467, endPoint x: 1, endPoint y: 404, distance: 581.2
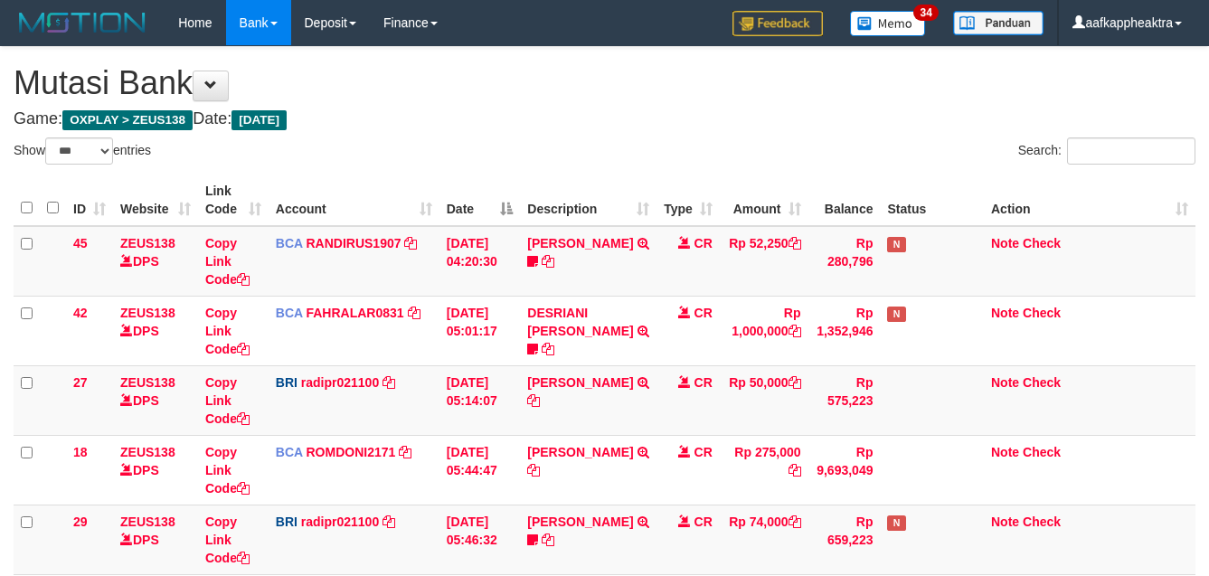
select select "***"
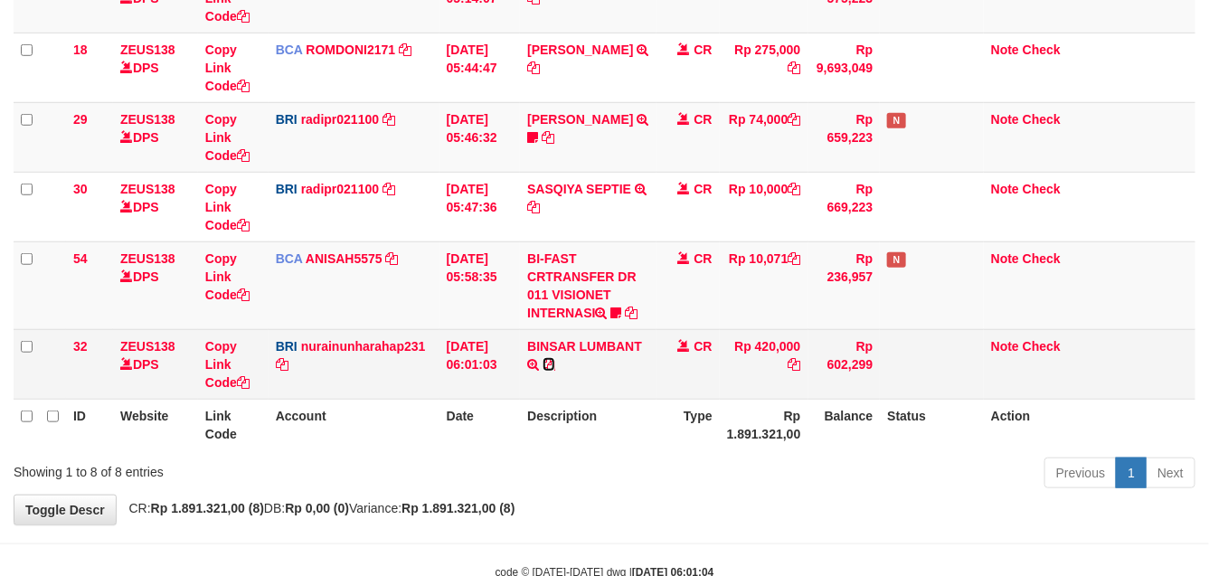
click at [552, 366] on icon at bounding box center [548, 364] width 13 height 13
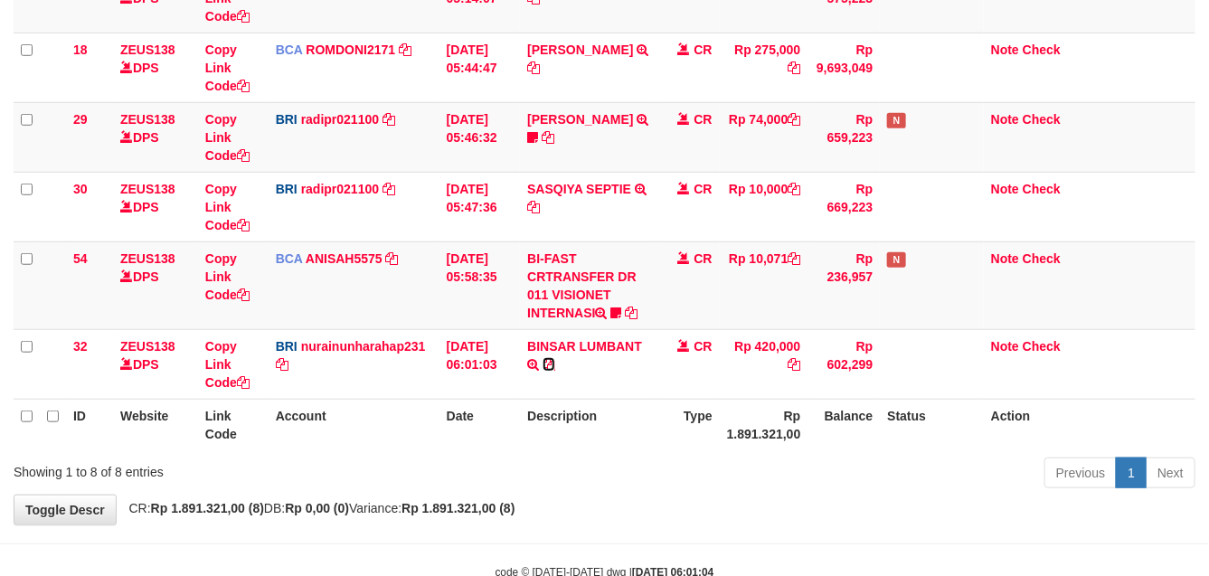
drag, startPoint x: 552, startPoint y: 366, endPoint x: 1202, endPoint y: 390, distance: 651.4
click at [552, 364] on icon at bounding box center [548, 364] width 13 height 13
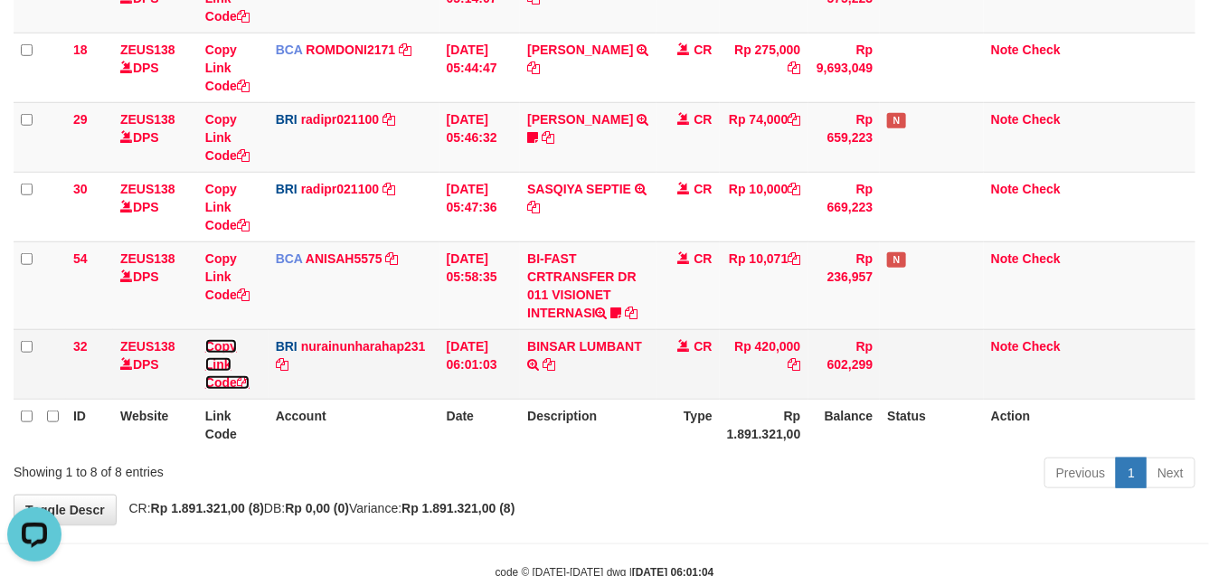
click at [244, 380] on icon at bounding box center [243, 382] width 13 height 13
drag, startPoint x: 244, startPoint y: 380, endPoint x: 295, endPoint y: 390, distance: 51.6
click at [253, 382] on td "Copy Link Code" at bounding box center [233, 364] width 71 height 70
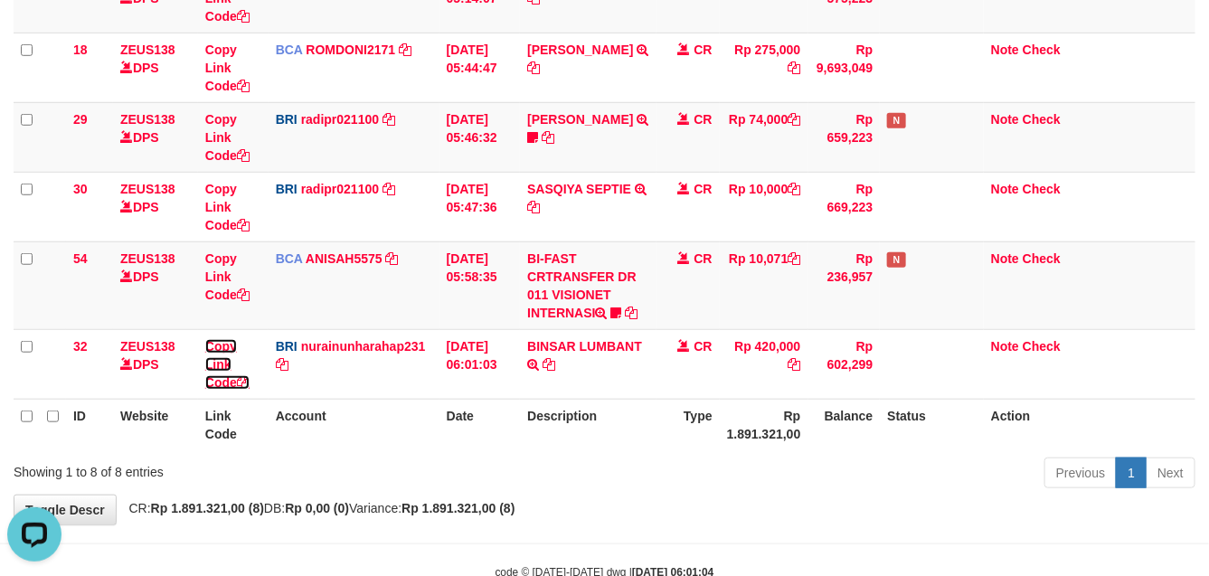
click at [205, 339] on link "Copy Link Code" at bounding box center [227, 364] width 44 height 51
click at [787, 462] on div "Previous 1 Next" at bounding box center [856, 475] width 678 height 39
click at [904, 426] on th "Status" at bounding box center [932, 425] width 104 height 52
drag, startPoint x: 850, startPoint y: 445, endPoint x: 747, endPoint y: 452, distance: 103.3
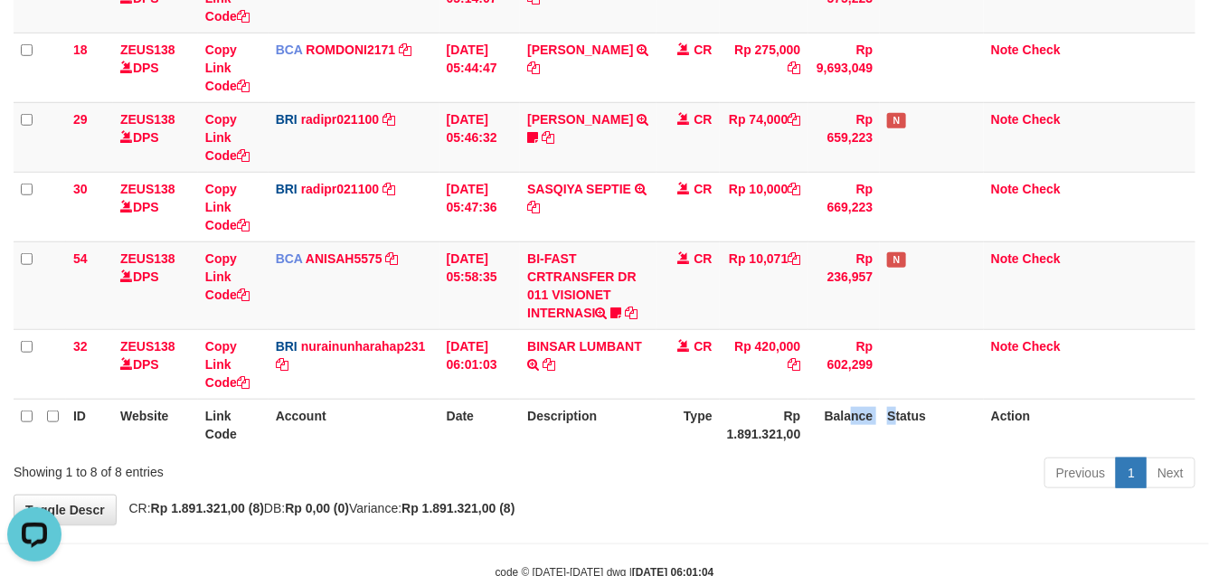
click at [836, 445] on tr "ID Website Link Code Account Date Description Type Rp 1.891.321,00 Balance Stat…" at bounding box center [605, 425] width 1182 height 52
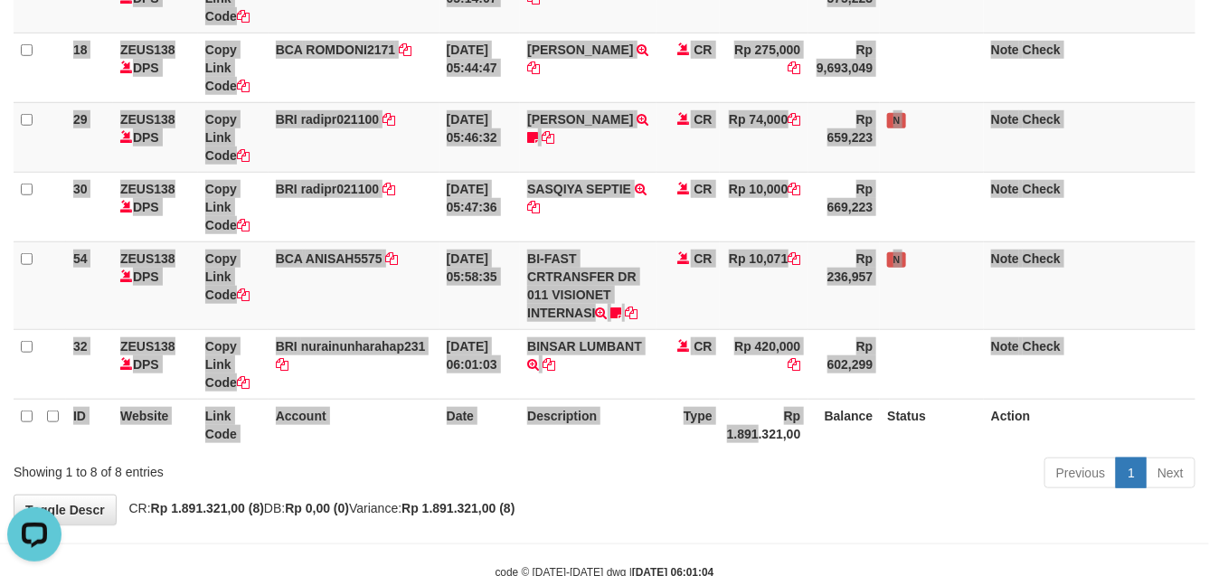
drag, startPoint x: 747, startPoint y: 452, endPoint x: 676, endPoint y: 450, distance: 70.5
click at [728, 452] on div "ID Website Link Code Account Date Description Type Amount Balance Status Action…" at bounding box center [604, 111] width 1209 height 689
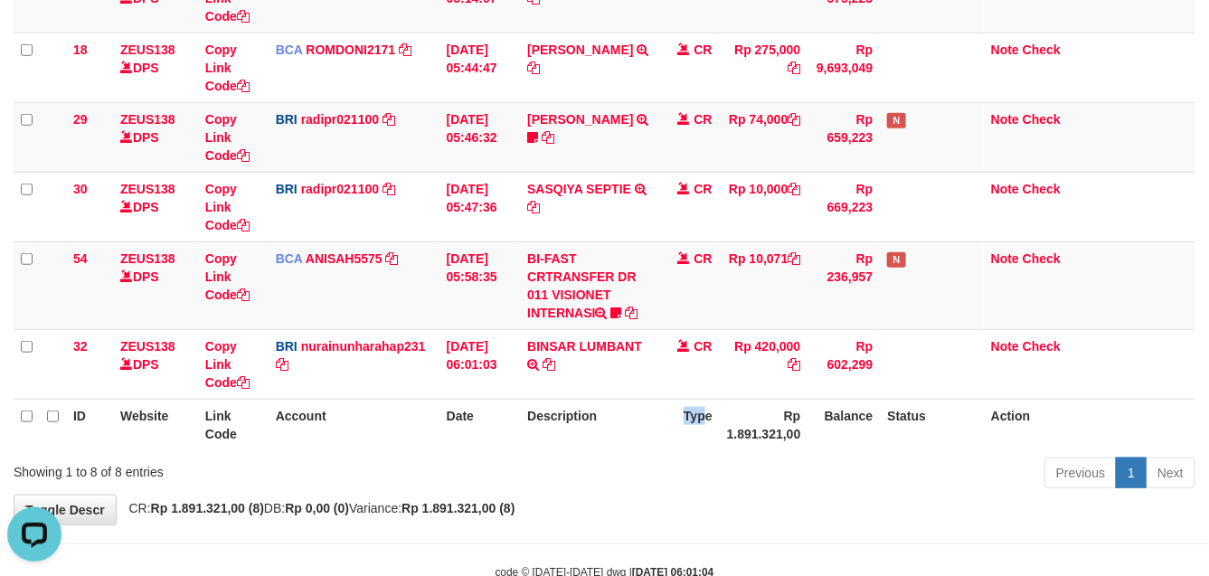
drag, startPoint x: 676, startPoint y: 450, endPoint x: 895, endPoint y: 421, distance: 220.7
click at [674, 449] on th "Type" at bounding box center [687, 425] width 63 height 52
click at [1095, 452] on div "ID Website Link Code Account Date Description Type Amount Balance Status Action…" at bounding box center [604, 111] width 1209 height 689
drag, startPoint x: 733, startPoint y: 467, endPoint x: 711, endPoint y: 454, distance: 25.9
click at [733, 456] on div "Previous 1 Next" at bounding box center [856, 475] width 678 height 39
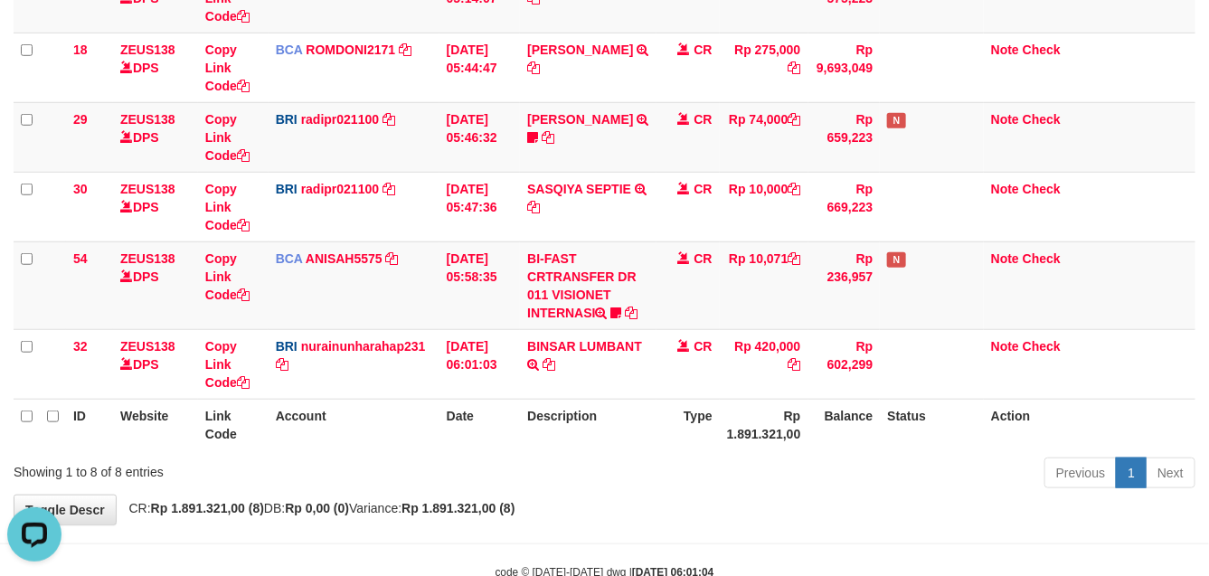
drag, startPoint x: 711, startPoint y: 454, endPoint x: 1219, endPoint y: 427, distance: 508.8
click at [631, 448] on div "ID Website Link Code Account Date Description Type Amount Balance Status Action…" at bounding box center [604, 111] width 1209 height 689
click at [599, 417] on th "Description" at bounding box center [588, 425] width 137 height 52
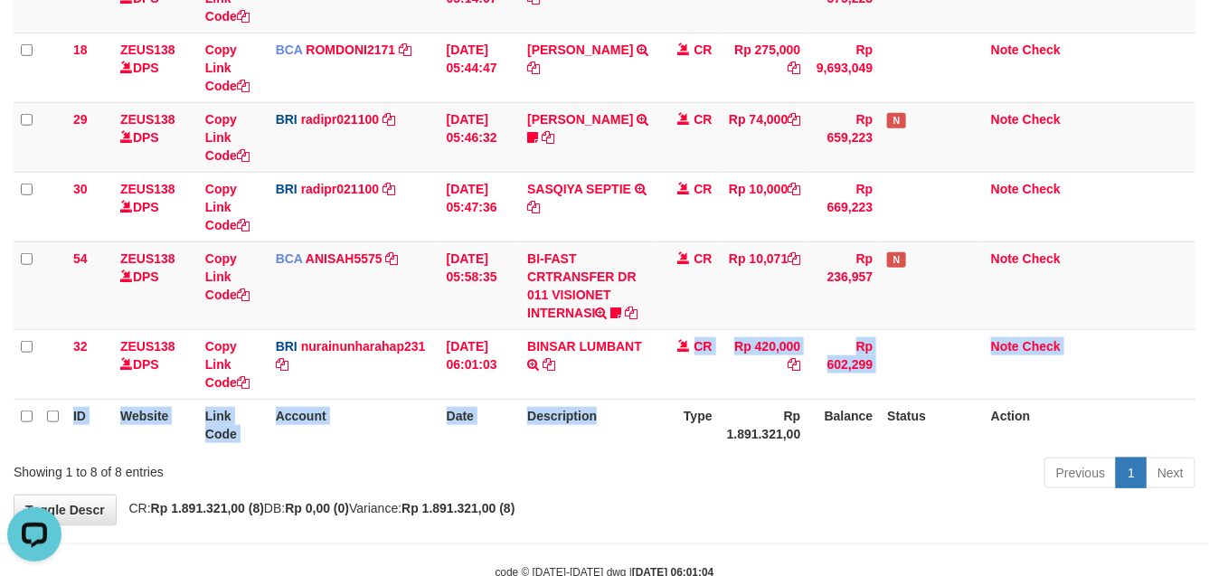
drag, startPoint x: 622, startPoint y: 422, endPoint x: 1225, endPoint y: 411, distance: 603.1
click at [612, 427] on table "ID Website Link Code Account Date Description Type Amount Balance Status Action…" at bounding box center [605, 111] width 1182 height 678
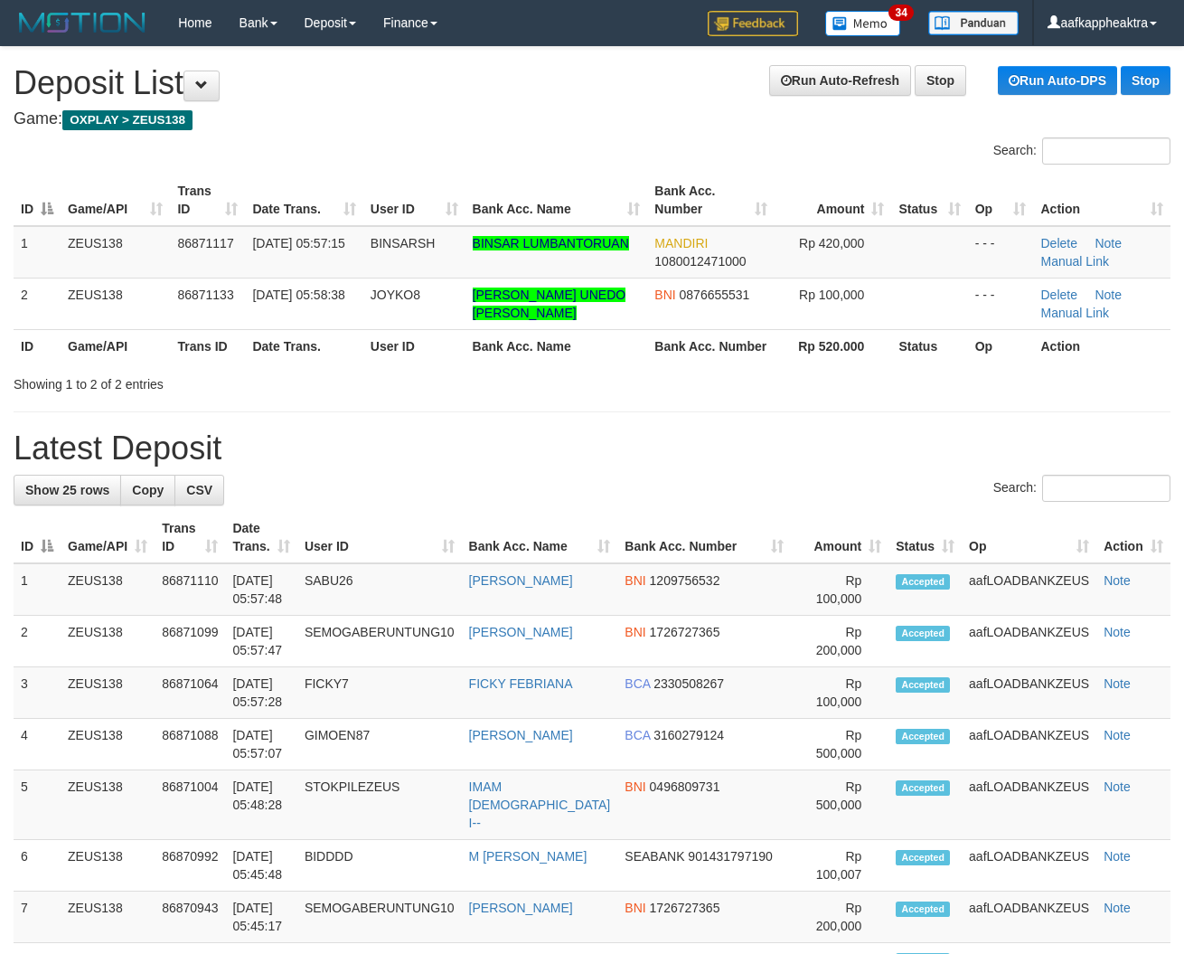
drag, startPoint x: 863, startPoint y: 391, endPoint x: 877, endPoint y: 387, distance: 14.3
drag, startPoint x: 877, startPoint y: 387, endPoint x: 884, endPoint y: 380, distance: 10.2
click at [878, 386] on div "Showing 1 to 2 of 2 entries" at bounding box center [592, 380] width 1184 height 25
click at [1079, 262] on link "Manual Link" at bounding box center [1075, 261] width 69 height 14
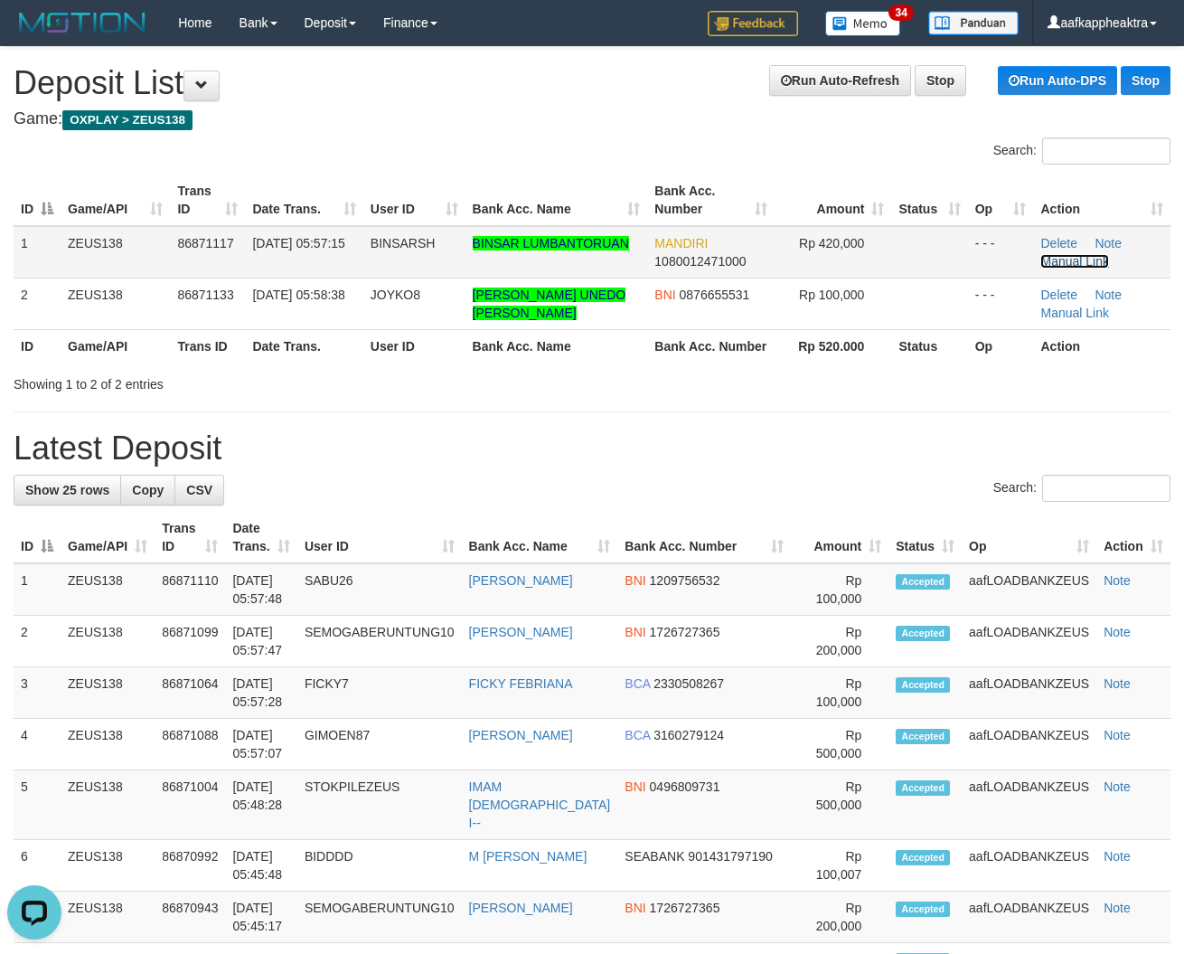
click at [1069, 260] on link "Manual Link" at bounding box center [1075, 261] width 69 height 14
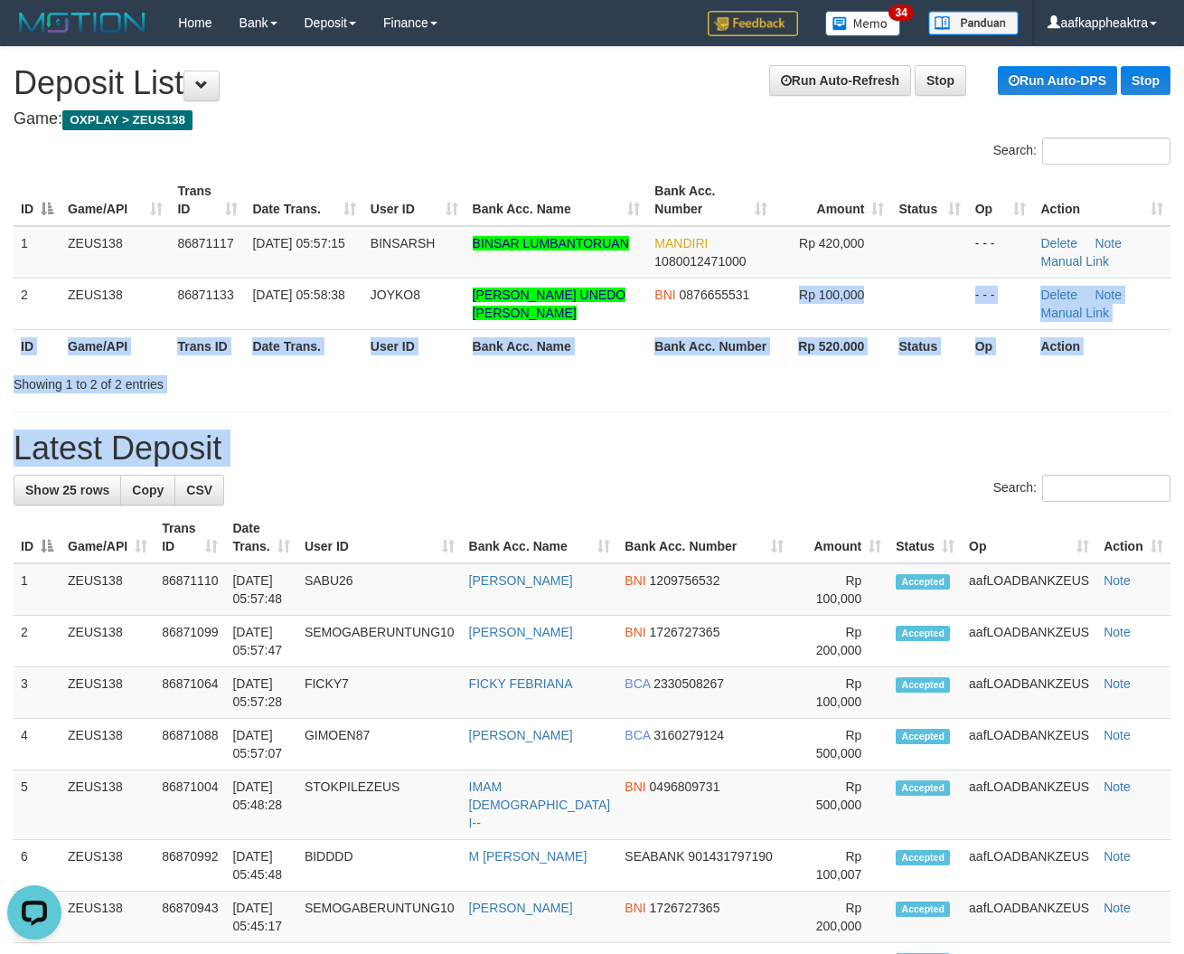
click at [1092, 265] on link "Manual Link" at bounding box center [1075, 261] width 69 height 14
click at [994, 479] on label "Search:" at bounding box center [1082, 488] width 177 height 27
click at [1042, 479] on input "Search:" at bounding box center [1106, 488] width 128 height 27
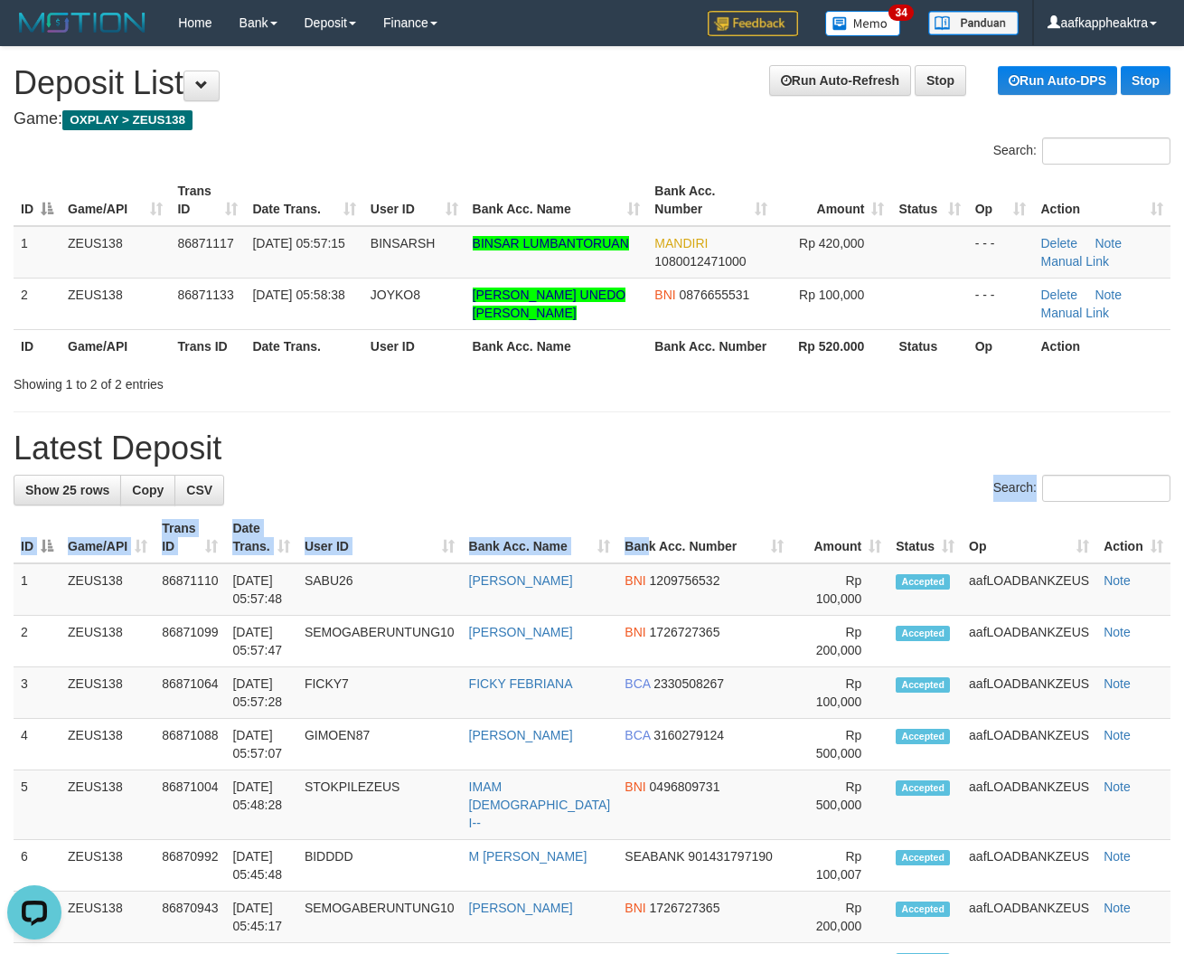
drag, startPoint x: 729, startPoint y: 506, endPoint x: 502, endPoint y: 507, distance: 226.9
click at [470, 489] on div "Search:" at bounding box center [592, 491] width 1157 height 32
drag, startPoint x: 631, startPoint y: 459, endPoint x: 11, endPoint y: 506, distance: 622.0
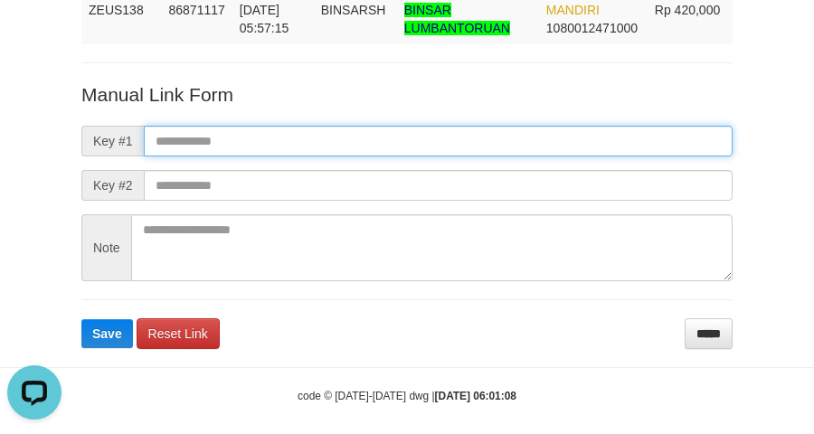
click at [269, 132] on input "text" at bounding box center [438, 141] width 589 height 31
paste input "**********"
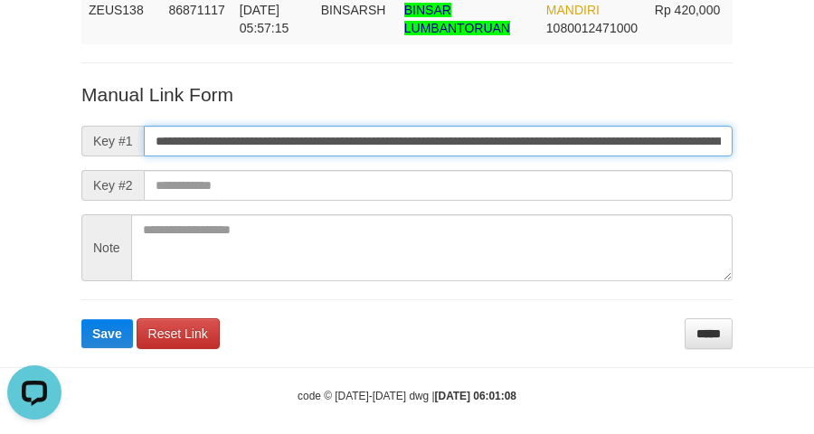
scroll to position [0, 1051]
click at [263, 143] on input "**********" at bounding box center [438, 141] width 589 height 31
type input "**********"
click at [81, 319] on button "Save" at bounding box center [107, 333] width 52 height 29
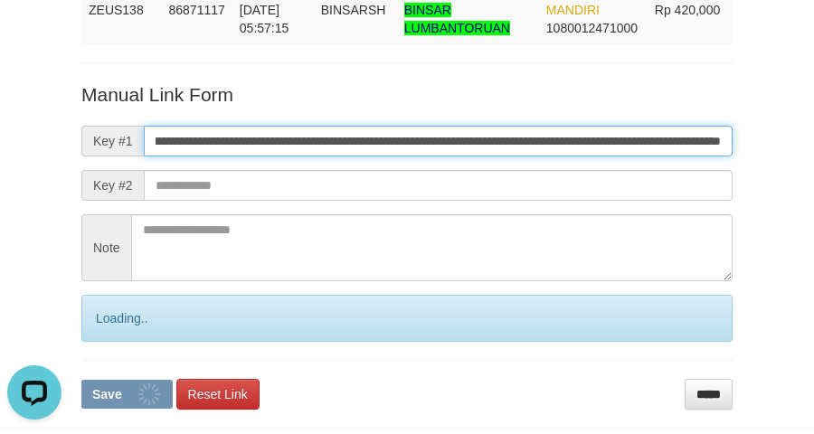
click at [81, 380] on button "Save" at bounding box center [126, 394] width 91 height 29
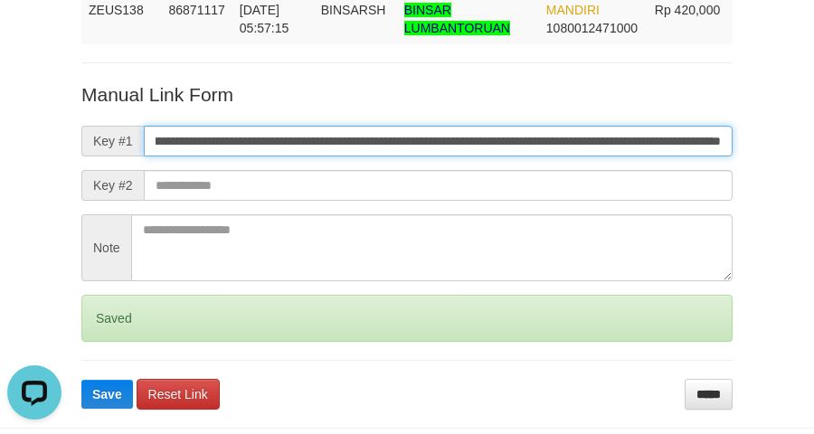
click at [81, 380] on button "Save" at bounding box center [107, 394] width 52 height 29
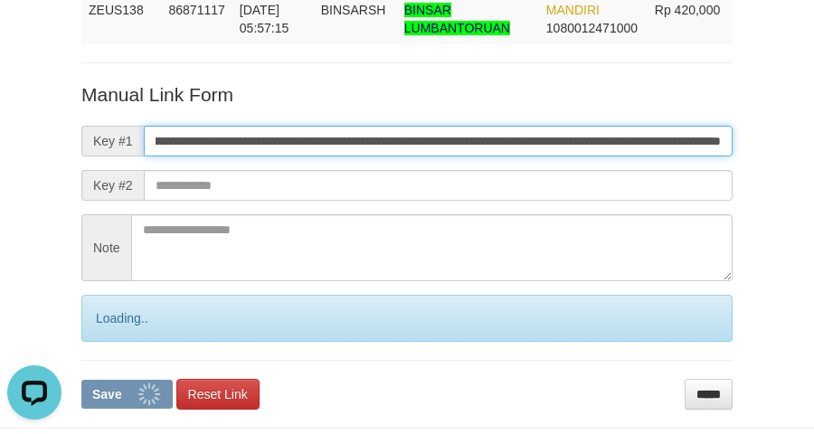
click at [81, 380] on button "Save" at bounding box center [126, 394] width 91 height 29
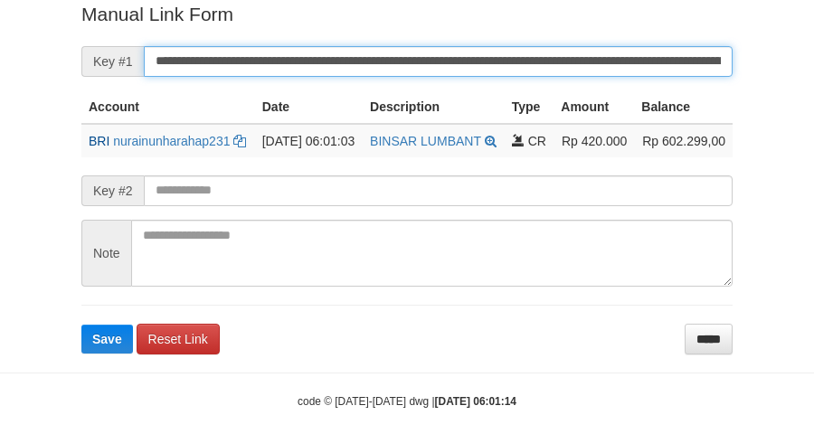
scroll to position [371, 0]
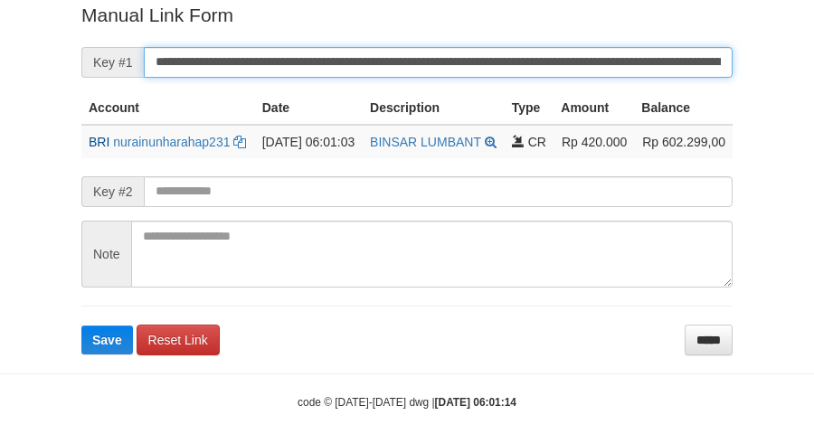
click at [240, 59] on input "**********" at bounding box center [438, 62] width 589 height 31
click at [81, 325] on button "Save" at bounding box center [107, 339] width 52 height 29
click at [240, 59] on input "**********" at bounding box center [438, 62] width 589 height 31
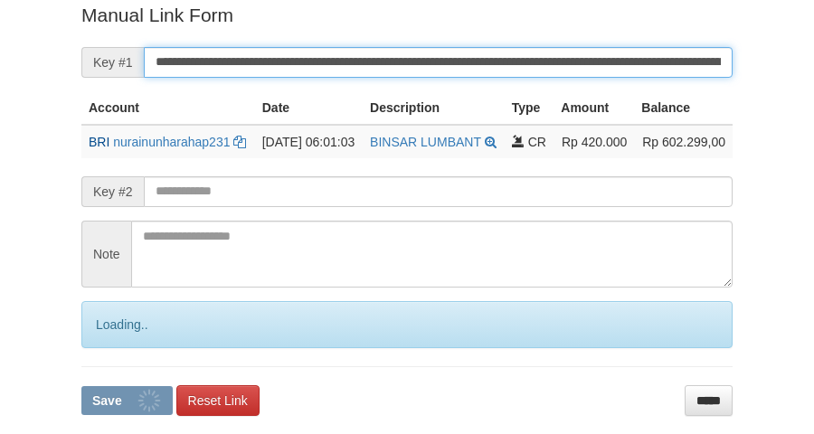
click at [81, 386] on button "Save" at bounding box center [126, 400] width 91 height 29
click at [237, 60] on input "**********" at bounding box center [438, 62] width 589 height 31
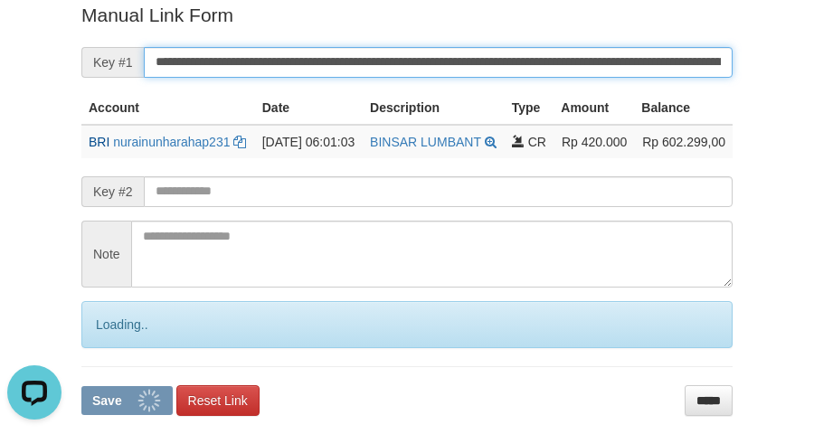
click at [81, 386] on button "Save" at bounding box center [126, 400] width 91 height 29
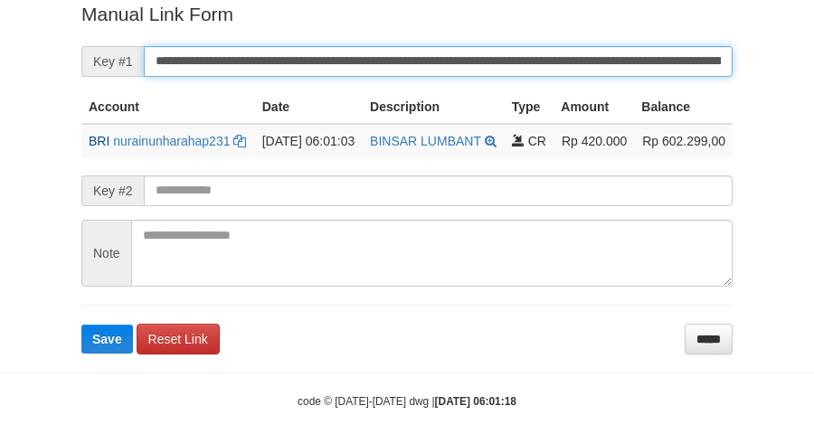
drag, startPoint x: 378, startPoint y: 64, endPoint x: 387, endPoint y: 54, distance: 13.4
click at [382, 57] on input "**********" at bounding box center [438, 61] width 589 height 31
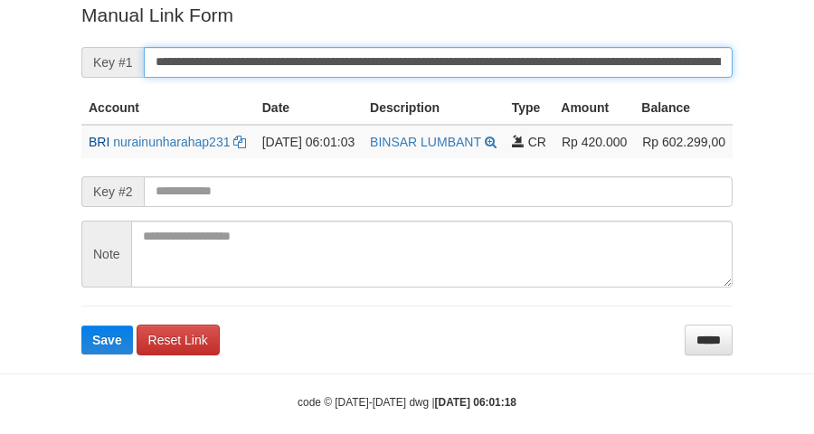
click at [387, 54] on input "**********" at bounding box center [438, 62] width 589 height 31
click at [81, 325] on button "Save" at bounding box center [107, 339] width 52 height 29
click at [387, 54] on input "**********" at bounding box center [438, 62] width 589 height 31
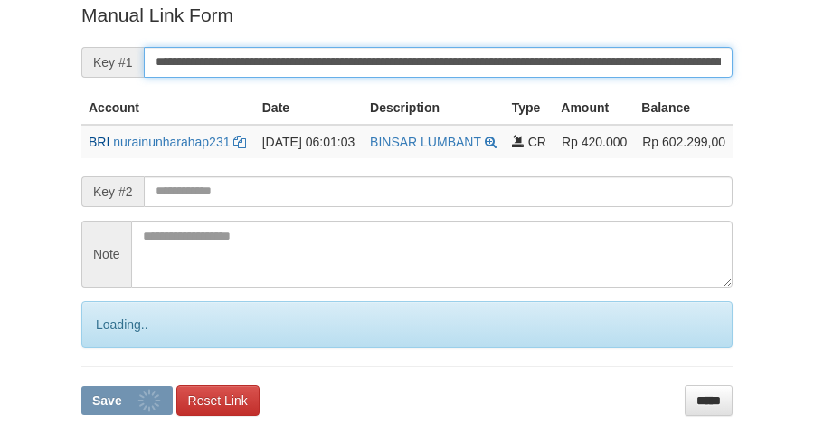
click at [387, 54] on input "**********" at bounding box center [438, 62] width 589 height 31
click at [81, 386] on button "Save" at bounding box center [126, 400] width 91 height 29
click at [387, 54] on input "**********" at bounding box center [438, 62] width 589 height 31
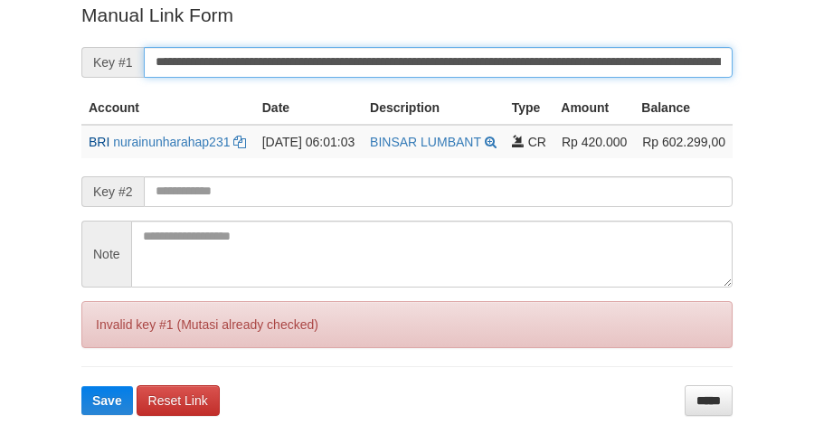
click at [387, 54] on input "**********" at bounding box center [438, 62] width 589 height 31
click at [81, 386] on button "Save" at bounding box center [107, 400] width 52 height 29
click at [387, 54] on input "**********" at bounding box center [438, 62] width 589 height 31
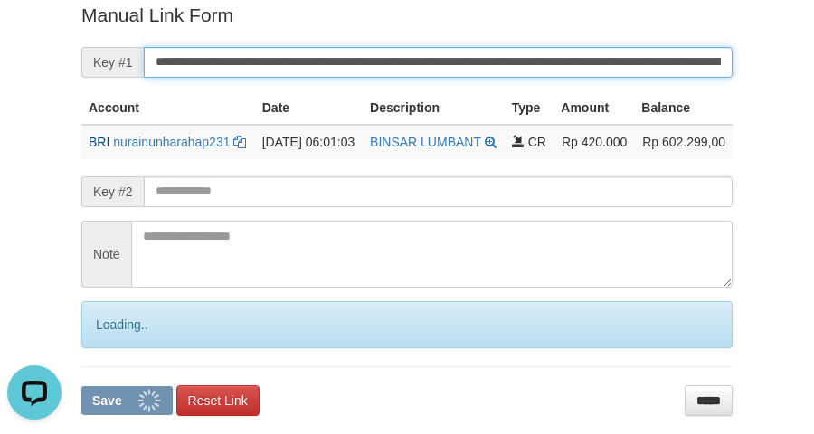
click at [387, 54] on input "**********" at bounding box center [438, 62] width 589 height 31
click at [81, 386] on button "Save" at bounding box center [126, 400] width 91 height 29
click at [387, 54] on input "**********" at bounding box center [438, 62] width 589 height 31
click at [81, 386] on button "Save" at bounding box center [126, 400] width 91 height 29
click at [387, 54] on input "**********" at bounding box center [438, 62] width 589 height 31
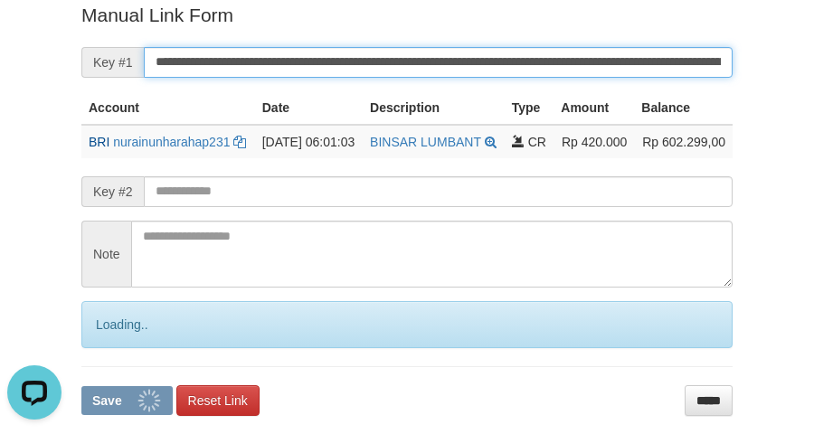
click at [81, 386] on button "Save" at bounding box center [126, 400] width 91 height 29
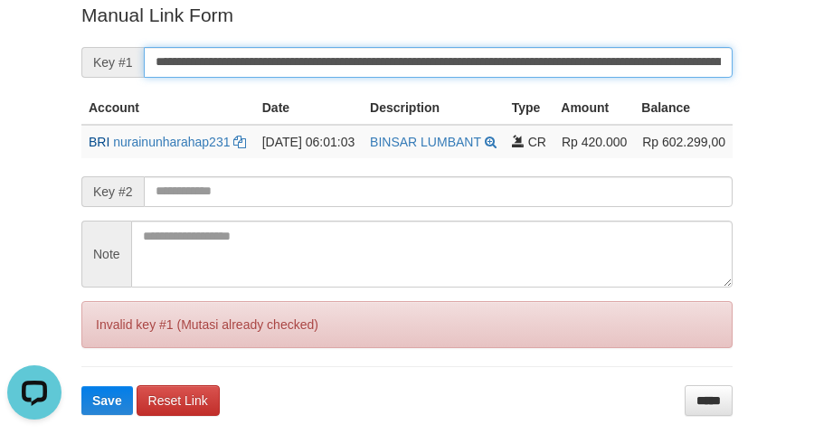
click at [387, 54] on input "**********" at bounding box center [438, 62] width 589 height 31
click at [81, 386] on button "Save" at bounding box center [107, 400] width 52 height 29
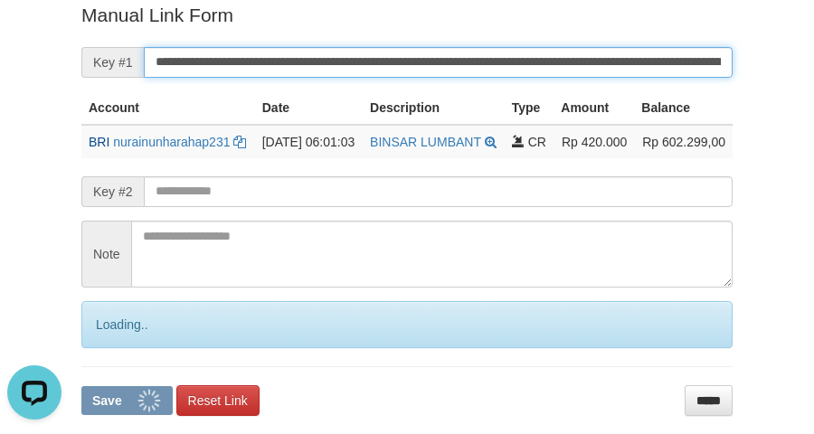
click at [81, 386] on button "Save" at bounding box center [126, 400] width 91 height 29
click at [387, 54] on input "**********" at bounding box center [438, 62] width 589 height 31
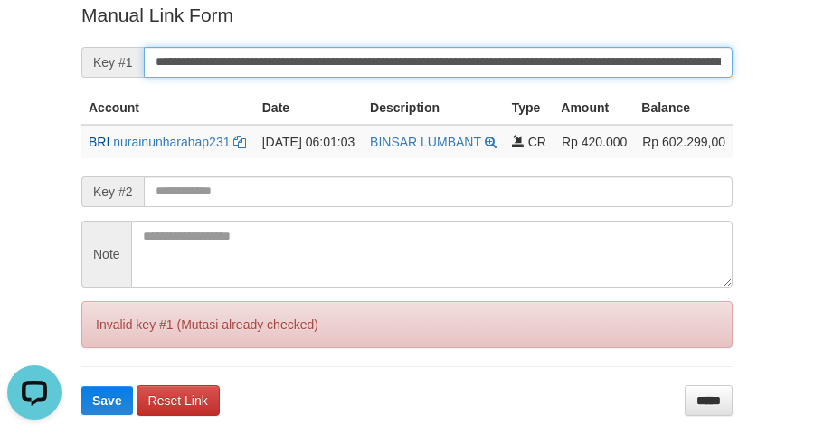
click at [387, 54] on input "**********" at bounding box center [438, 62] width 589 height 31
click at [81, 386] on button "Save" at bounding box center [107, 400] width 52 height 29
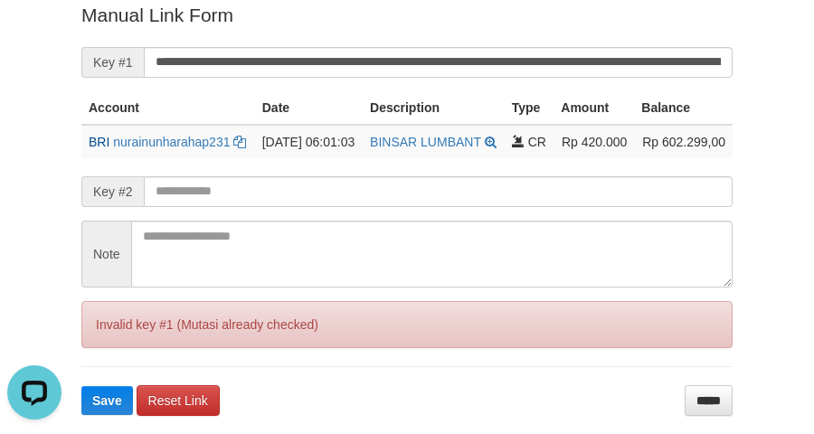
drag, startPoint x: 38, startPoint y: 260, endPoint x: 43, endPoint y: 236, distance: 25.0
click at [41, 241] on div "Deposit Detail Game/API Trans ID Date Trans. User ID Bank Acc. Name Bank Acc. N…" at bounding box center [407, 22] width 814 height 787
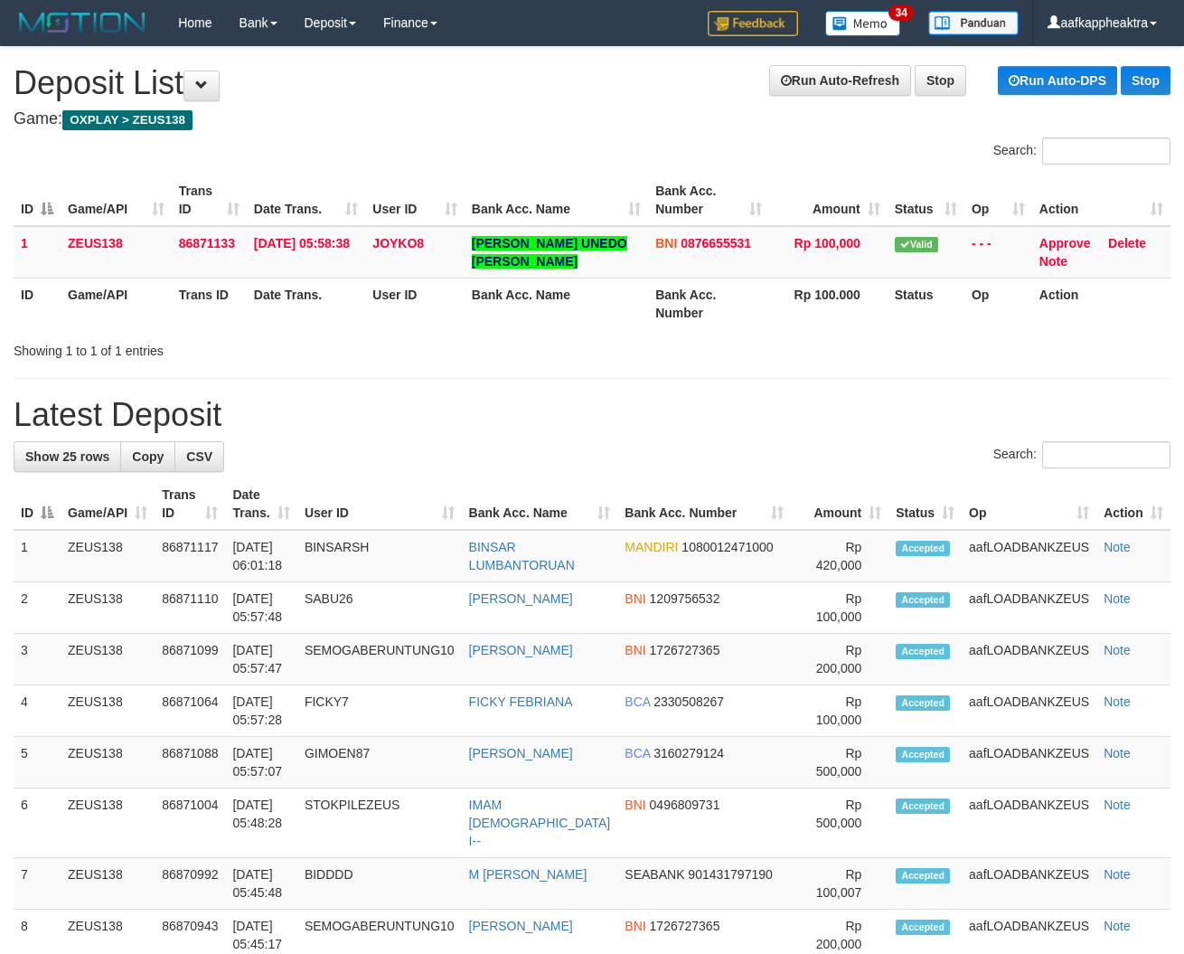
click at [282, 426] on h1 "Latest Deposit" at bounding box center [592, 415] width 1157 height 36
click at [534, 445] on div "Search:" at bounding box center [592, 457] width 1157 height 32
click at [312, 448] on div "Search:" at bounding box center [592, 457] width 1157 height 32
drag, startPoint x: 734, startPoint y: 443, endPoint x: 717, endPoint y: 461, distance: 24.9
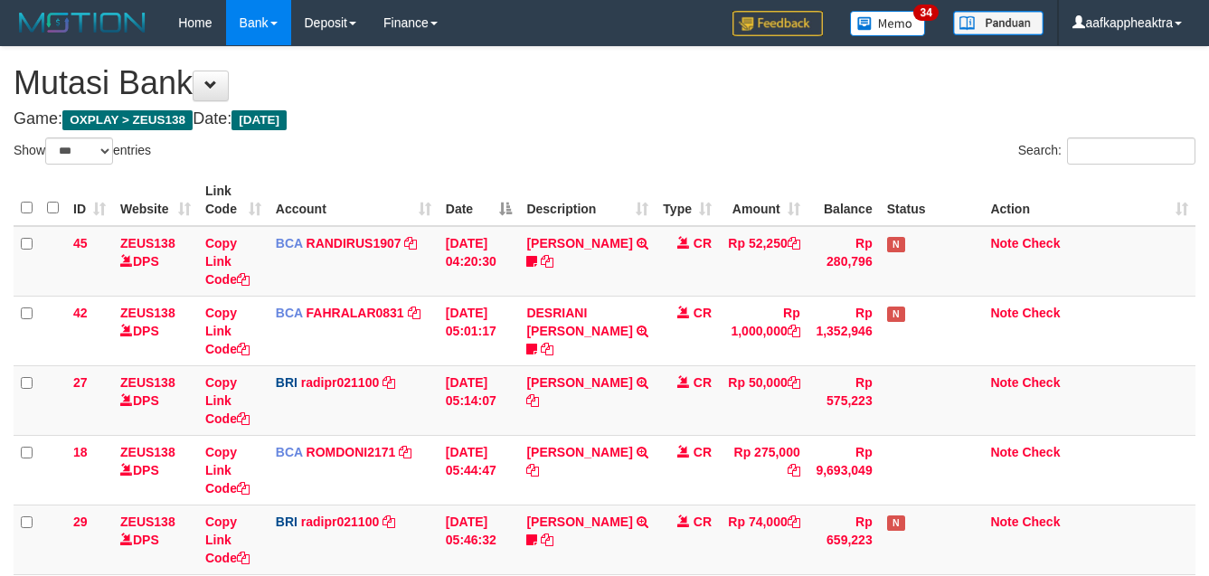
select select "***"
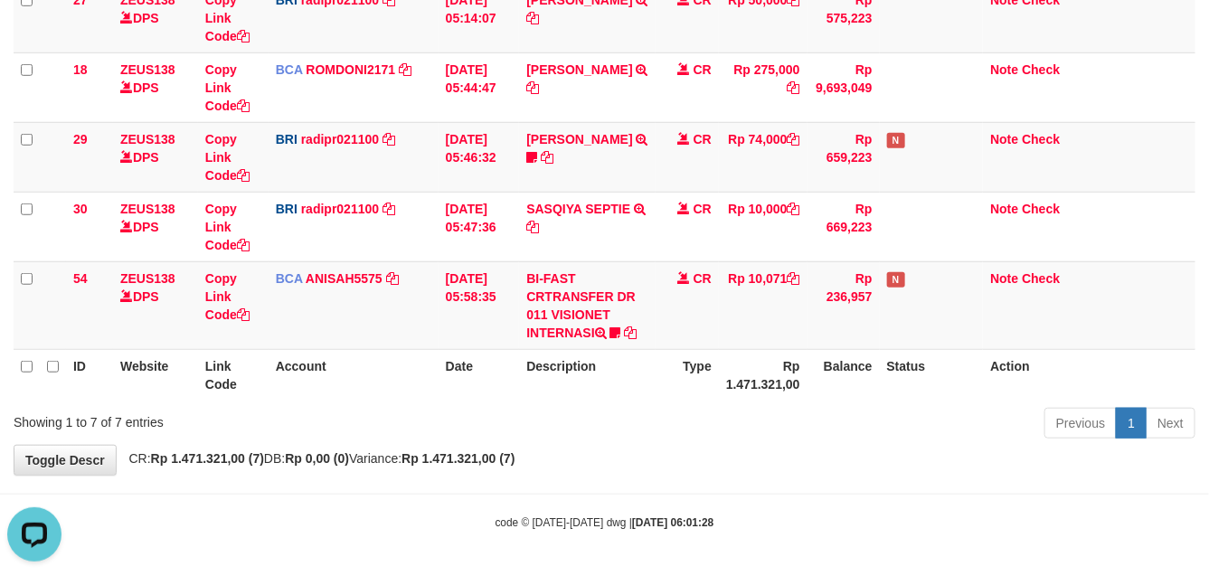
click at [800, 448] on div "**********" at bounding box center [604, 70] width 1209 height 810
drag, startPoint x: 811, startPoint y: 380, endPoint x: 776, endPoint y: 384, distance: 35.5
click at [818, 368] on div "Show ** ** ** *** entries Search: ID Website Link Code Account Date Description…" at bounding box center [605, 100] width 1182 height 690
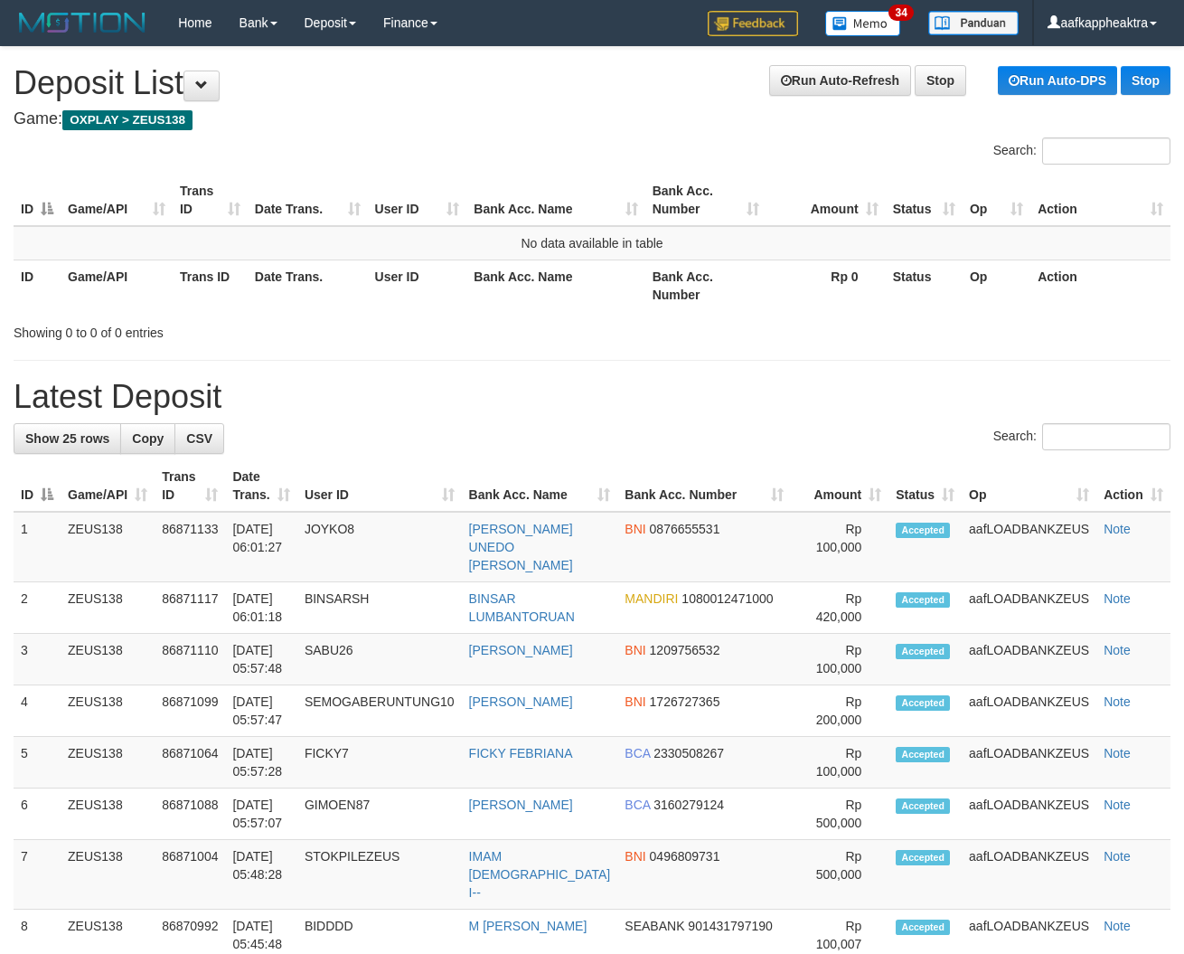
drag, startPoint x: 402, startPoint y: 372, endPoint x: 371, endPoint y: 373, distance: 31.7
drag, startPoint x: 342, startPoint y: 364, endPoint x: 317, endPoint y: 376, distance: 27.1
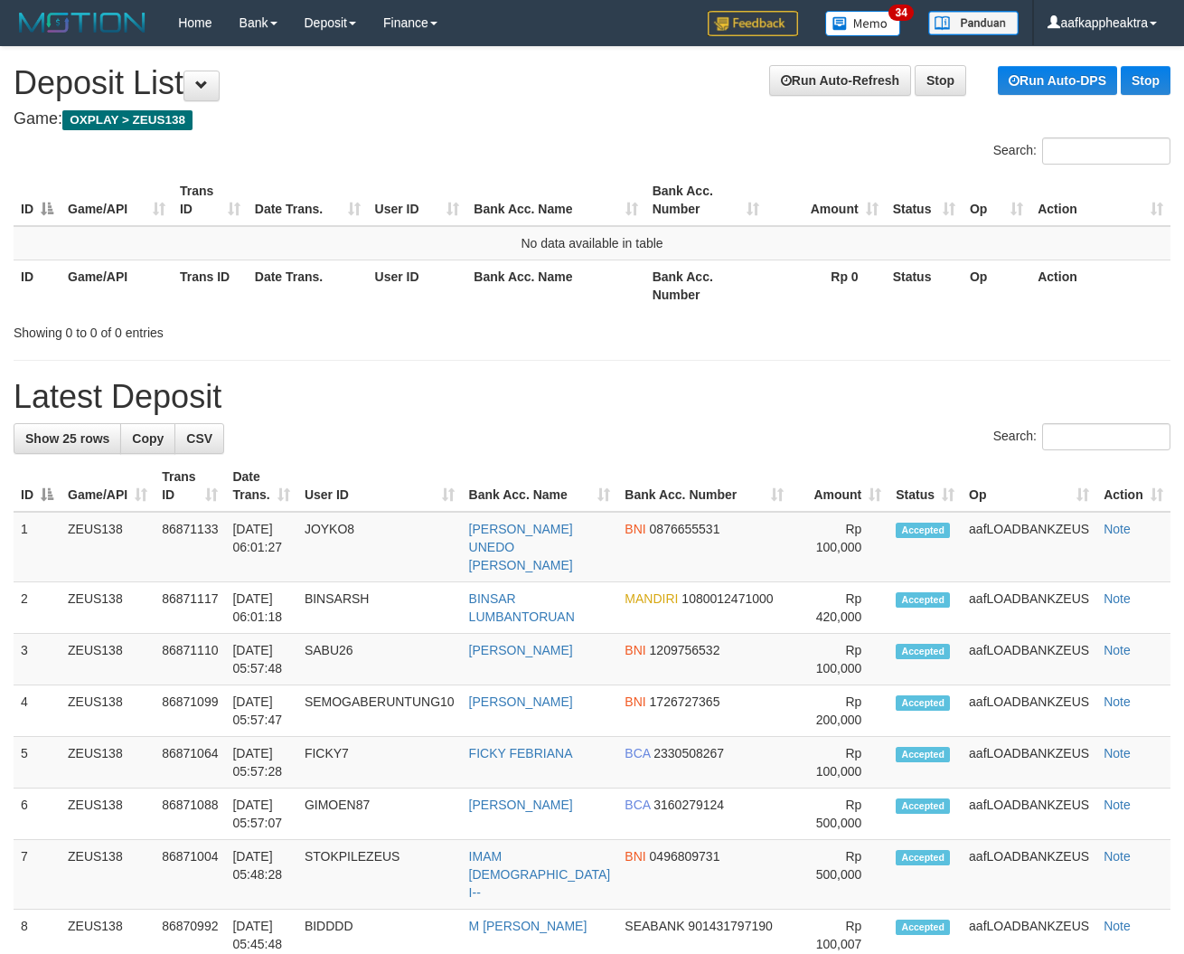
drag, startPoint x: 27, startPoint y: 363, endPoint x: 552, endPoint y: 355, distance: 524.4
drag, startPoint x: 367, startPoint y: 412, endPoint x: 323, endPoint y: 413, distance: 44.3
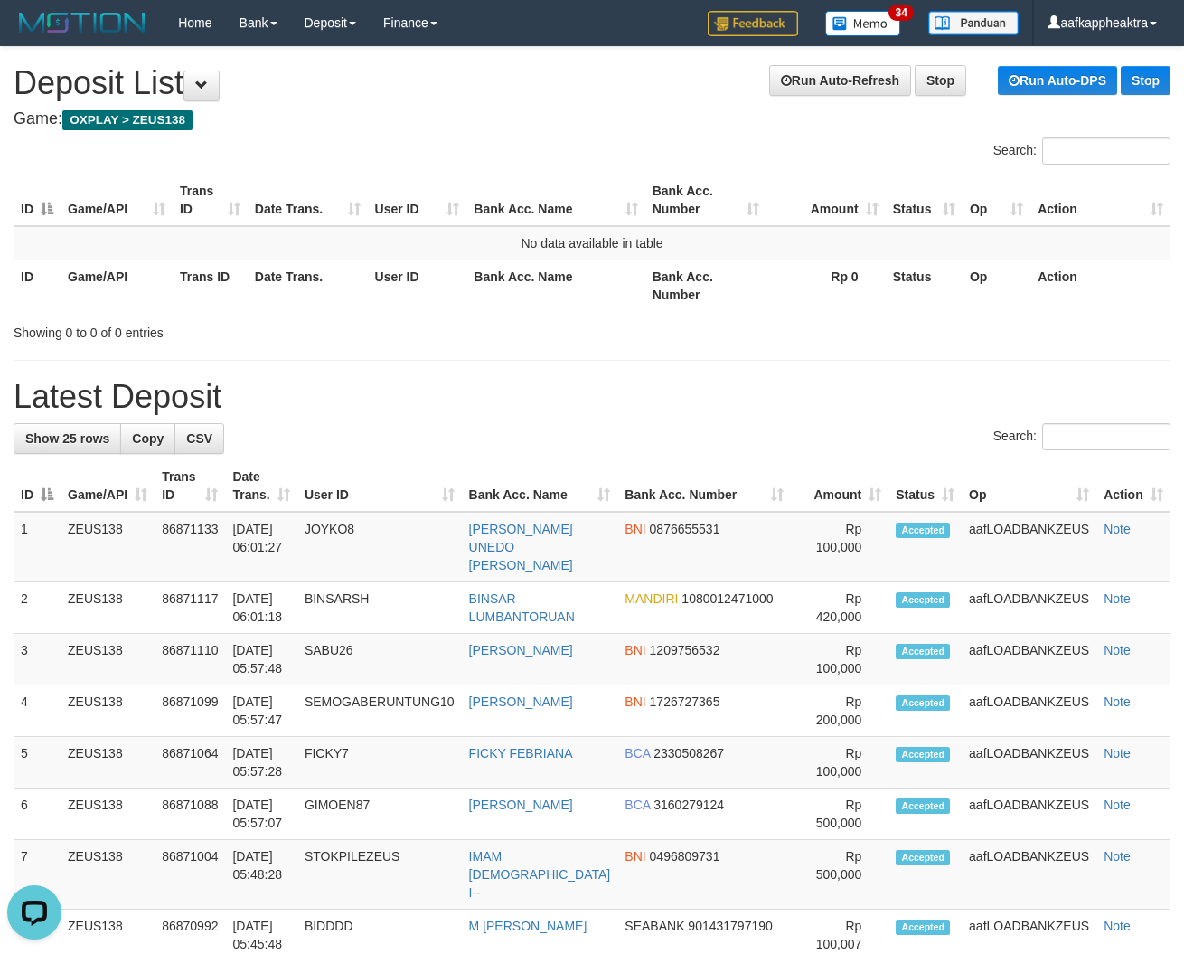
click at [360, 413] on h1 "Latest Deposit" at bounding box center [592, 397] width 1157 height 36
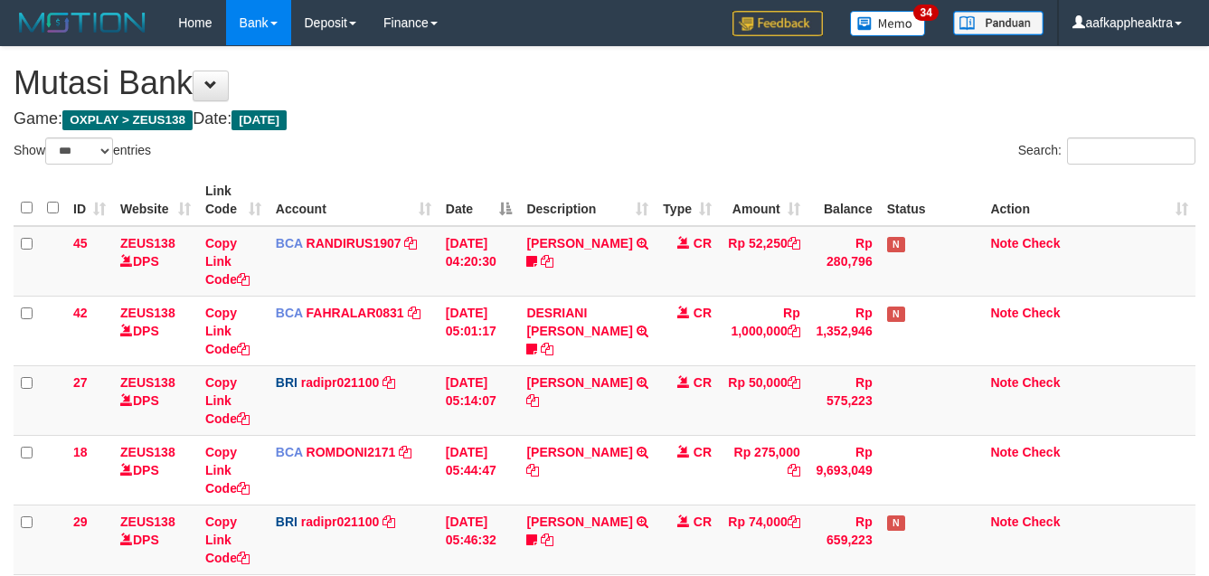
select select "***"
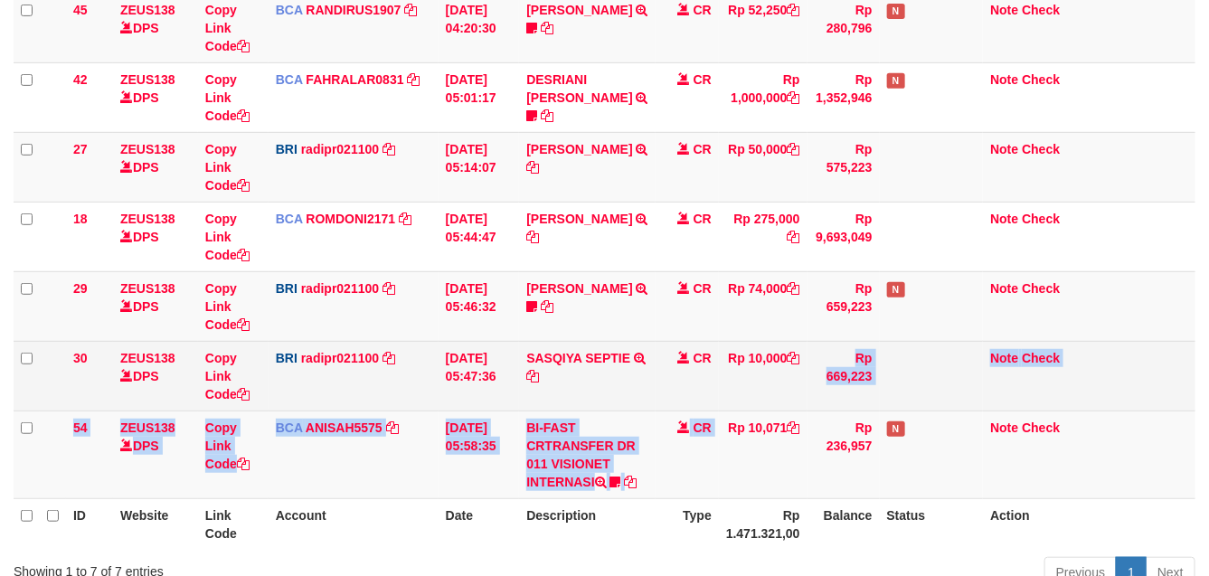
click at [741, 412] on tbody "45 ZEUS138 DPS Copy Link Code BCA RANDIRUS1907 DPS [PERSON_NAME] mutasi_2025090…" at bounding box center [605, 246] width 1182 height 506
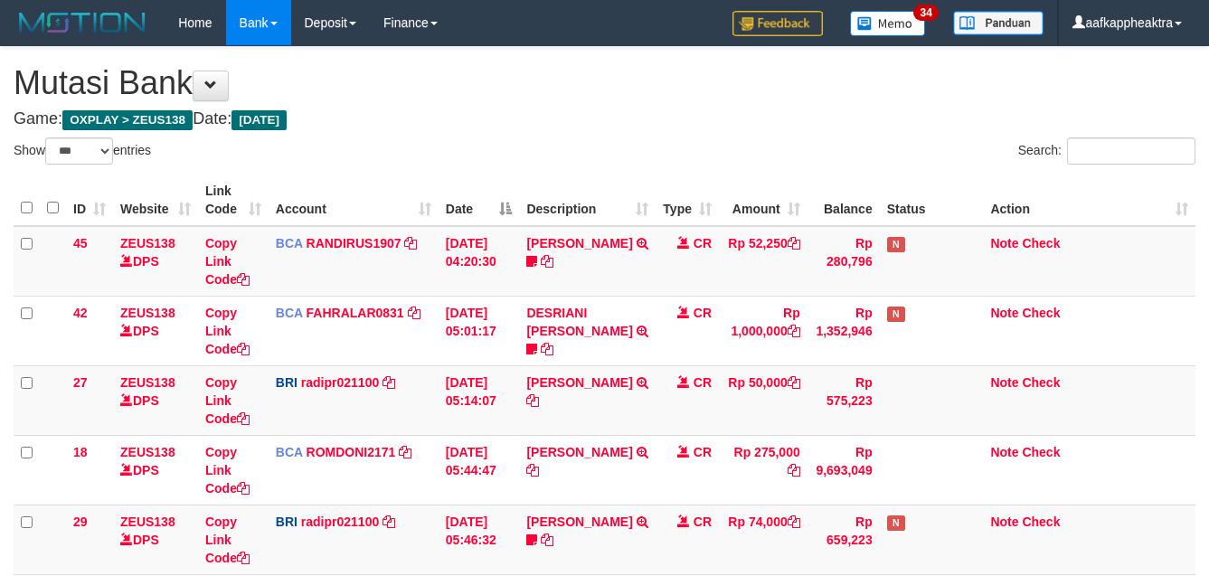
select select "***"
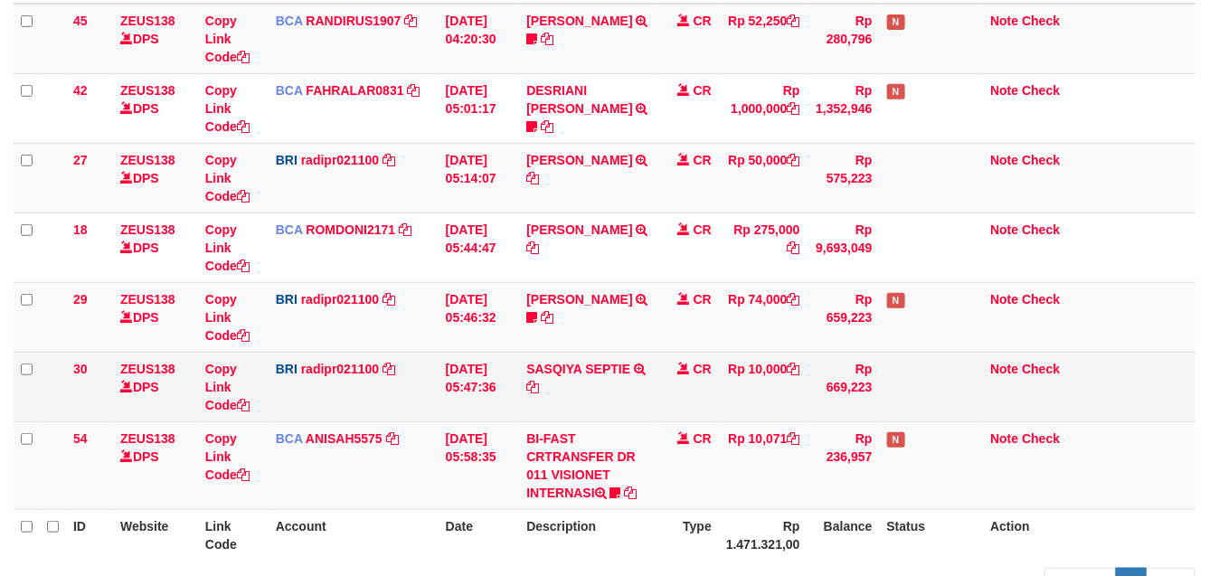
click at [417, 419] on tr "30 ZEUS138 DPS Copy Link Code BRI radipr021100 DPS REYNALDI ADI PRATAMA mutasi_…" at bounding box center [605, 387] width 1182 height 70
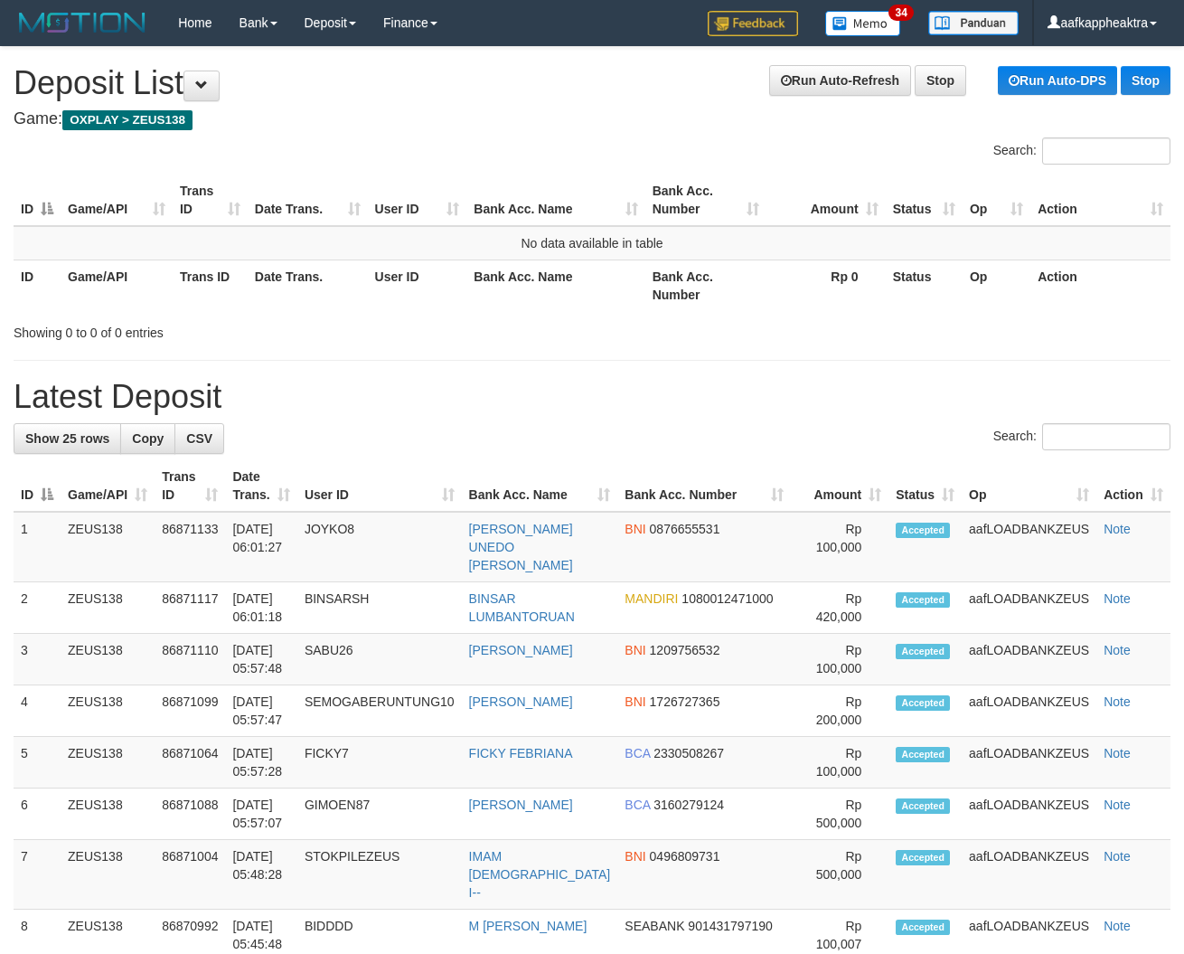
click at [432, 503] on th "User ID" at bounding box center [379, 486] width 165 height 52
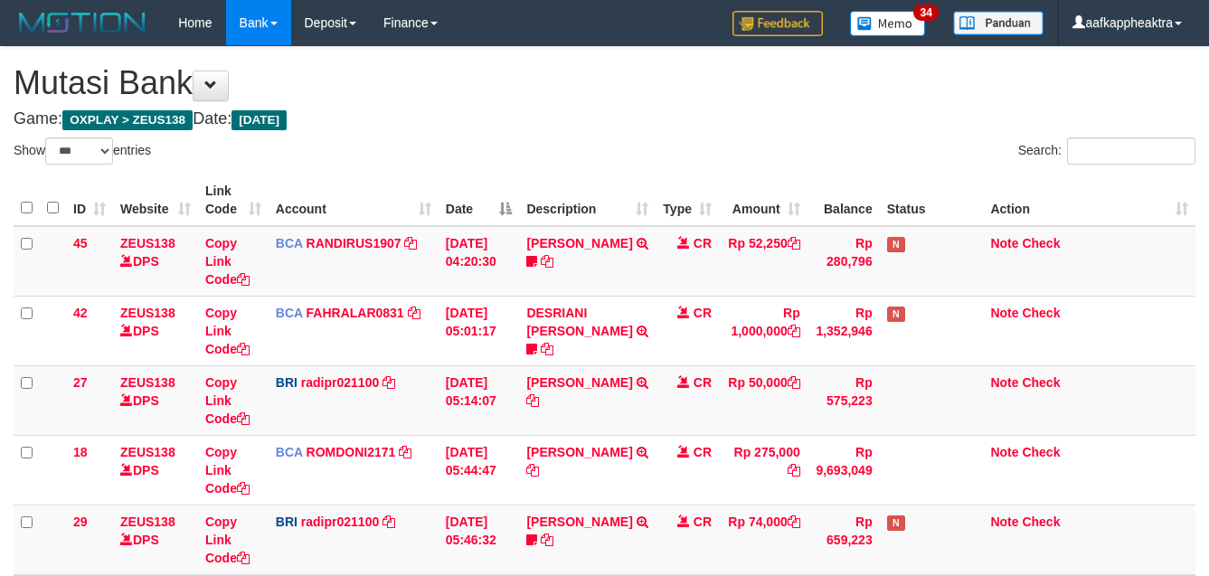
select select "***"
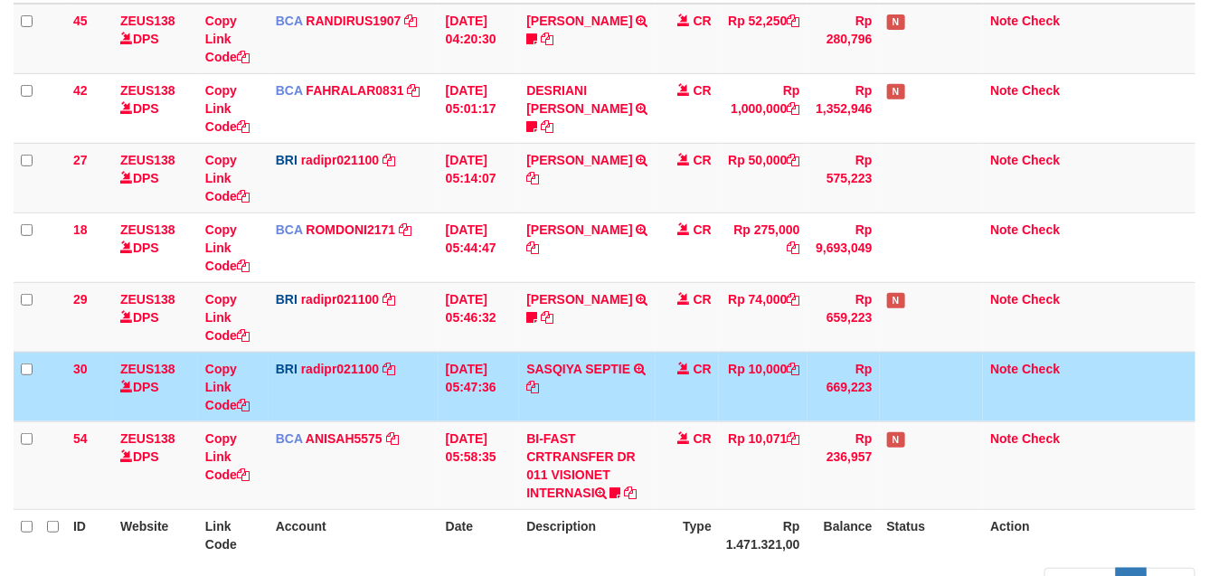
click at [843, 401] on td "Rp 669,223" at bounding box center [843, 387] width 72 height 70
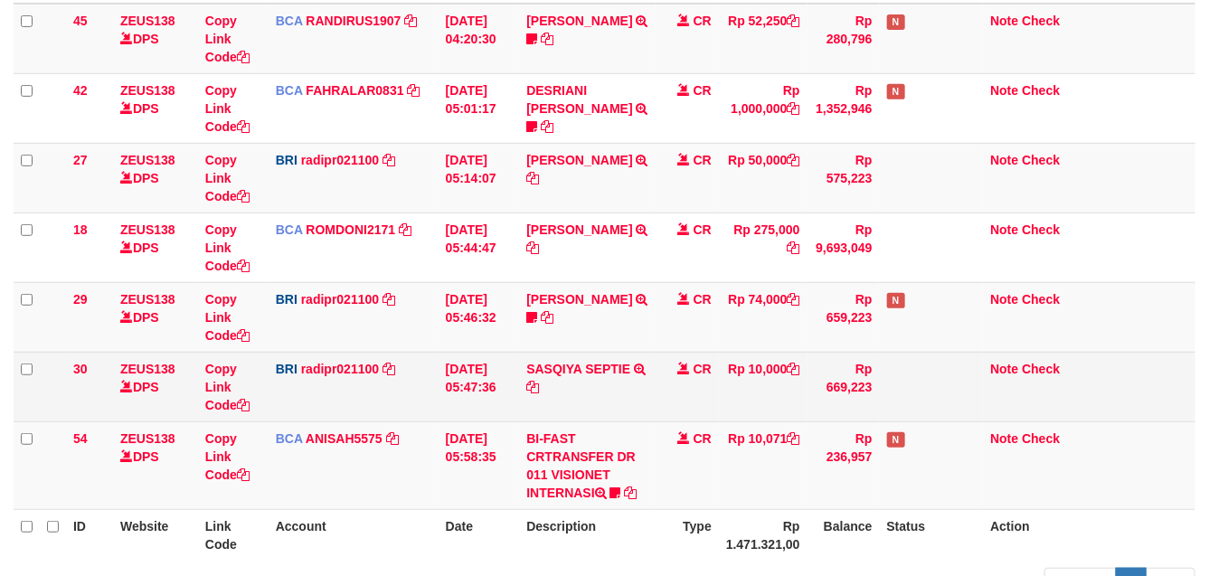
drag, startPoint x: 847, startPoint y: 400, endPoint x: 846, endPoint y: 387, distance: 12.7
click at [845, 407] on td "Rp 669,223" at bounding box center [843, 387] width 72 height 70
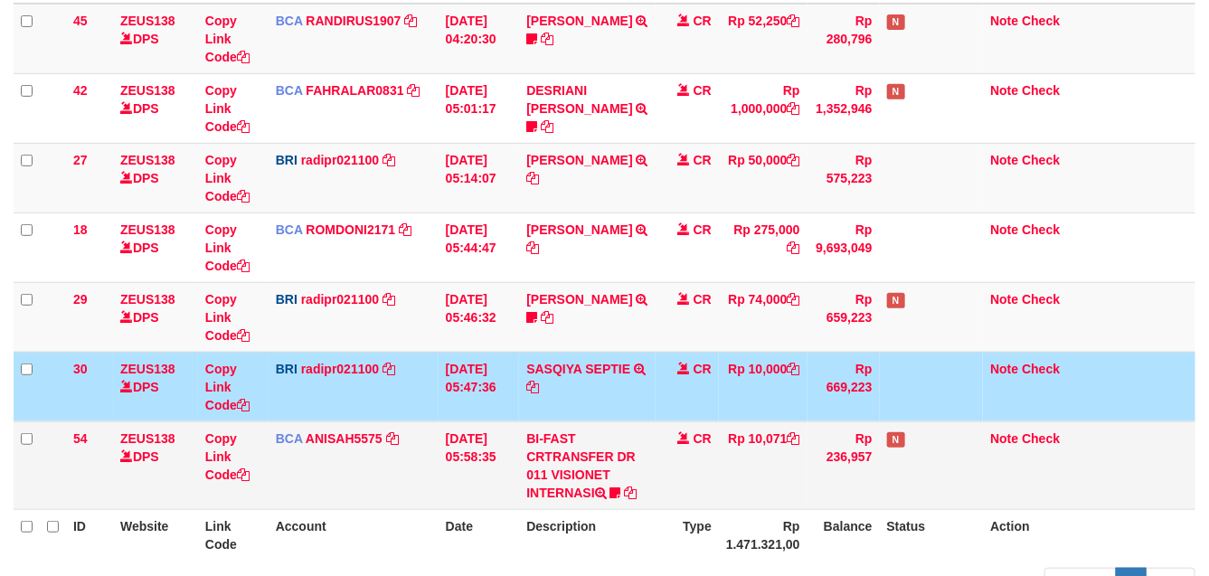
drag, startPoint x: 869, startPoint y: 429, endPoint x: 938, endPoint y: 432, distance: 68.8
click at [891, 428] on tbody "45 ZEUS138 DPS Copy Link Code BCA RANDIRUS1907 DPS [PERSON_NAME] mutasi_2025090…" at bounding box center [605, 257] width 1182 height 506
click at [932, 436] on td "N" at bounding box center [932, 465] width 104 height 88
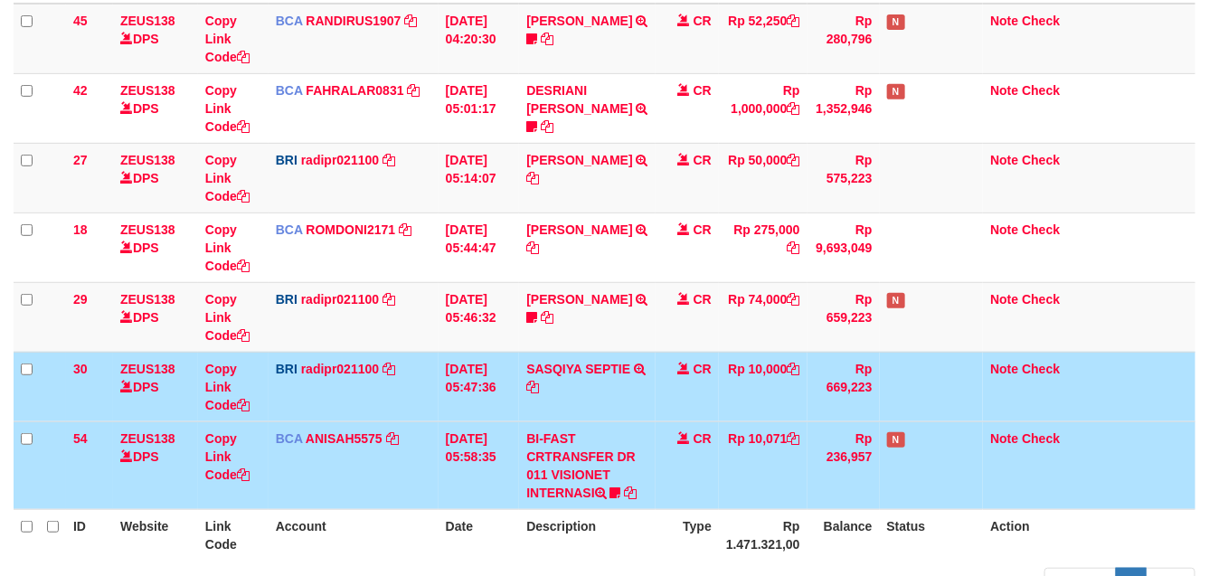
drag, startPoint x: 942, startPoint y: 439, endPoint x: 919, endPoint y: 428, distance: 26.3
click at [929, 454] on td "N" at bounding box center [932, 465] width 104 height 88
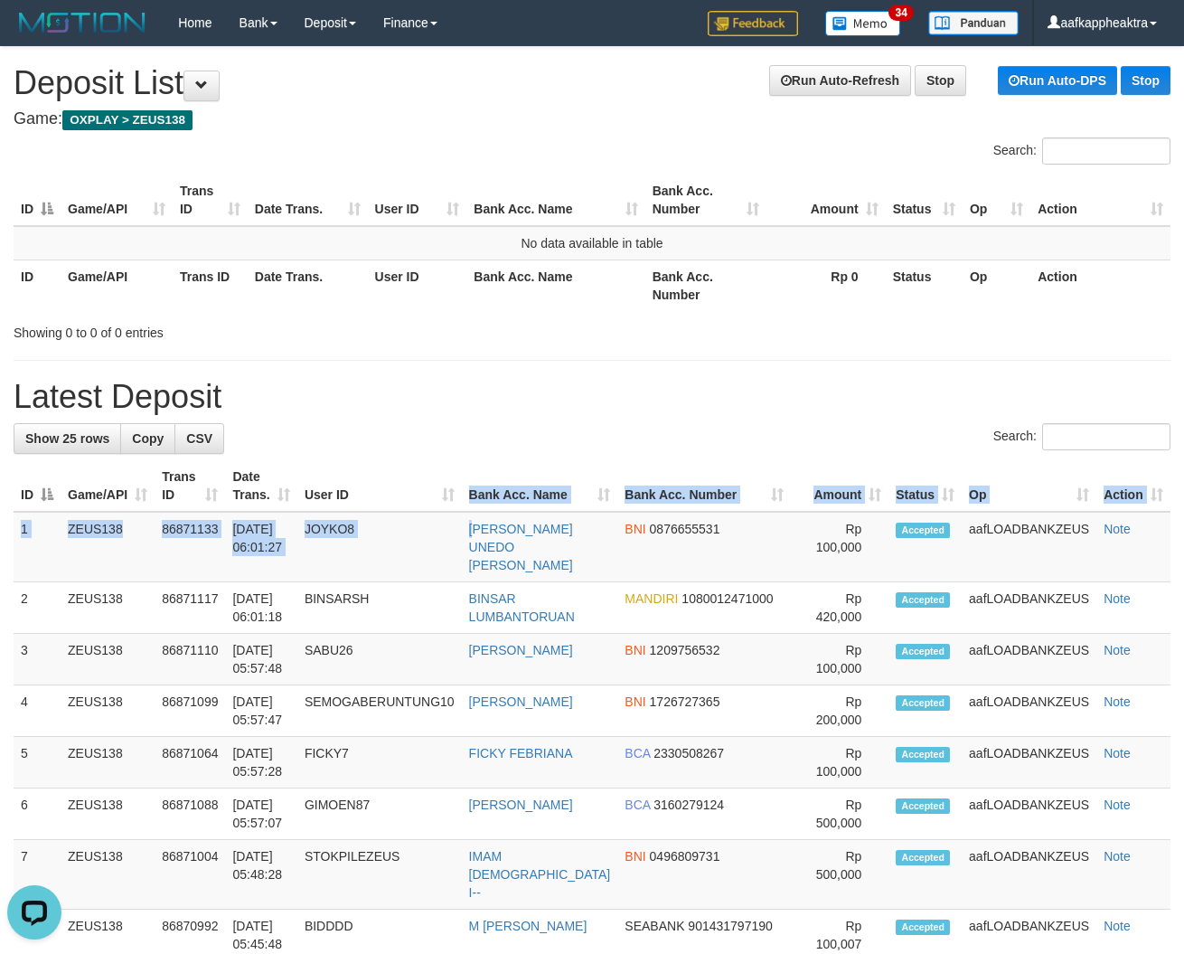
drag, startPoint x: 494, startPoint y: 511, endPoint x: 486, endPoint y: 506, distance: 9.3
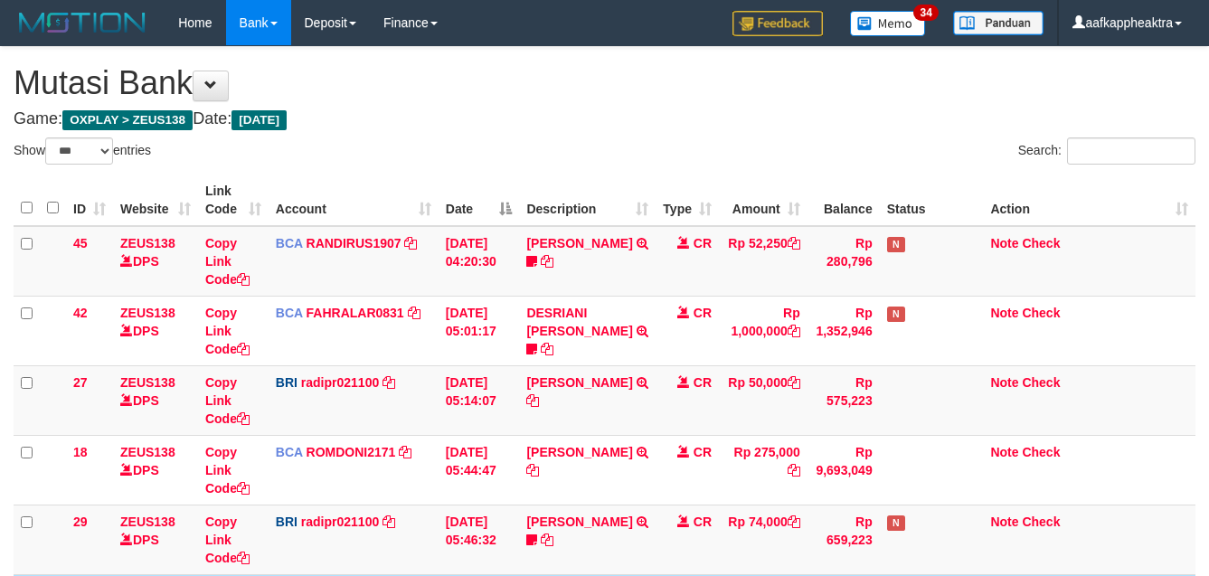
select select "***"
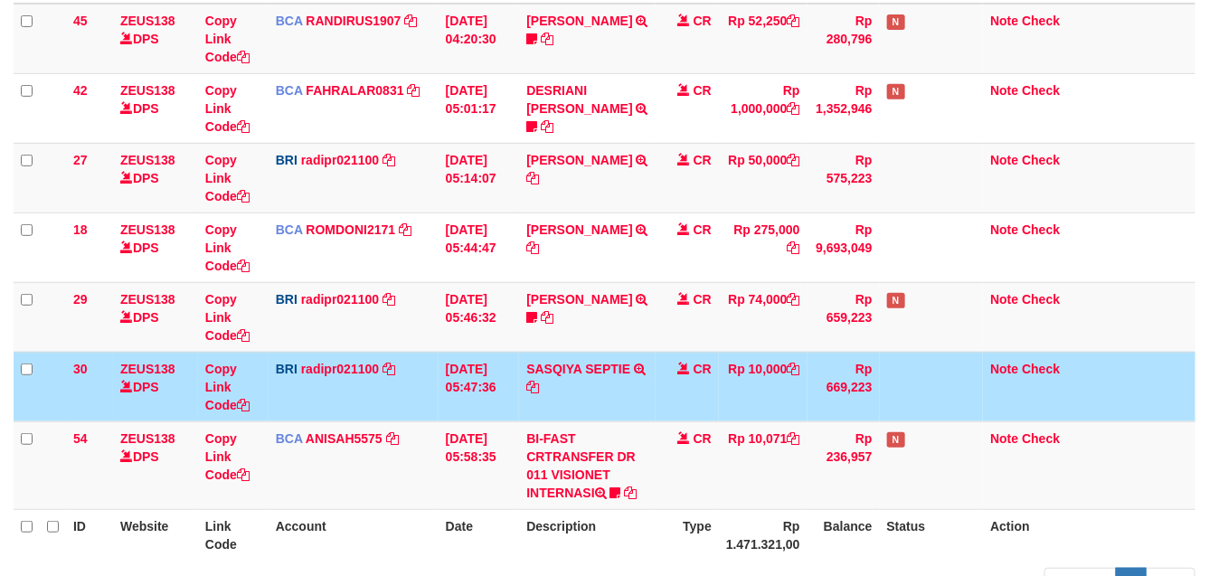
click at [905, 398] on td at bounding box center [932, 387] width 104 height 70
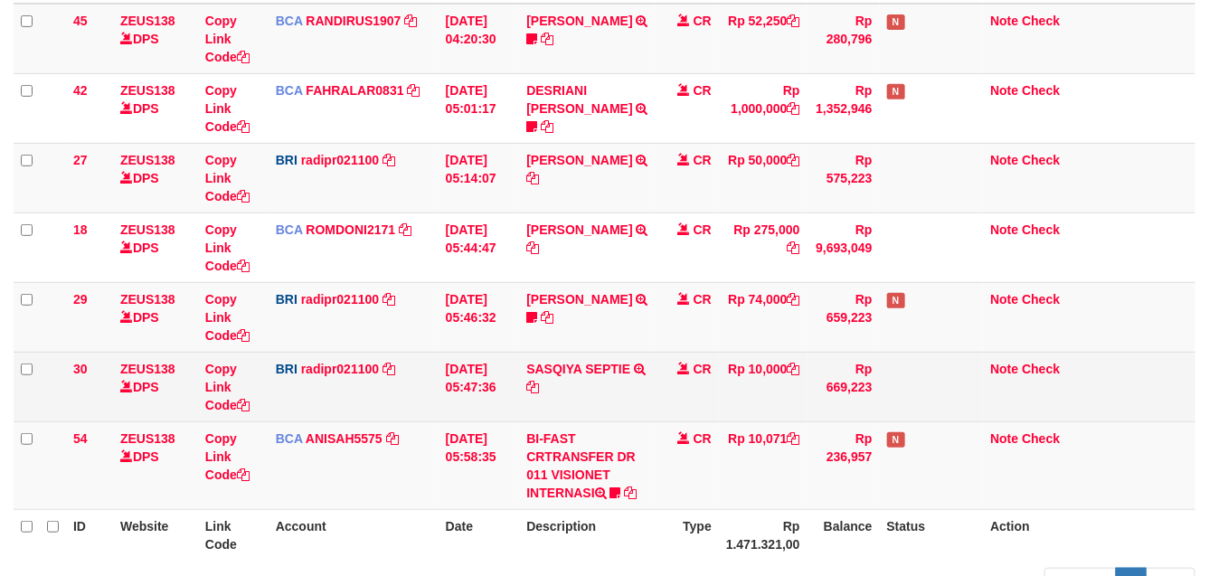
drag, startPoint x: 911, startPoint y: 394, endPoint x: 929, endPoint y: 391, distance: 18.4
click at [915, 393] on td at bounding box center [932, 387] width 104 height 70
click at [936, 390] on td at bounding box center [932, 387] width 104 height 70
click at [938, 386] on td at bounding box center [932, 387] width 104 height 70
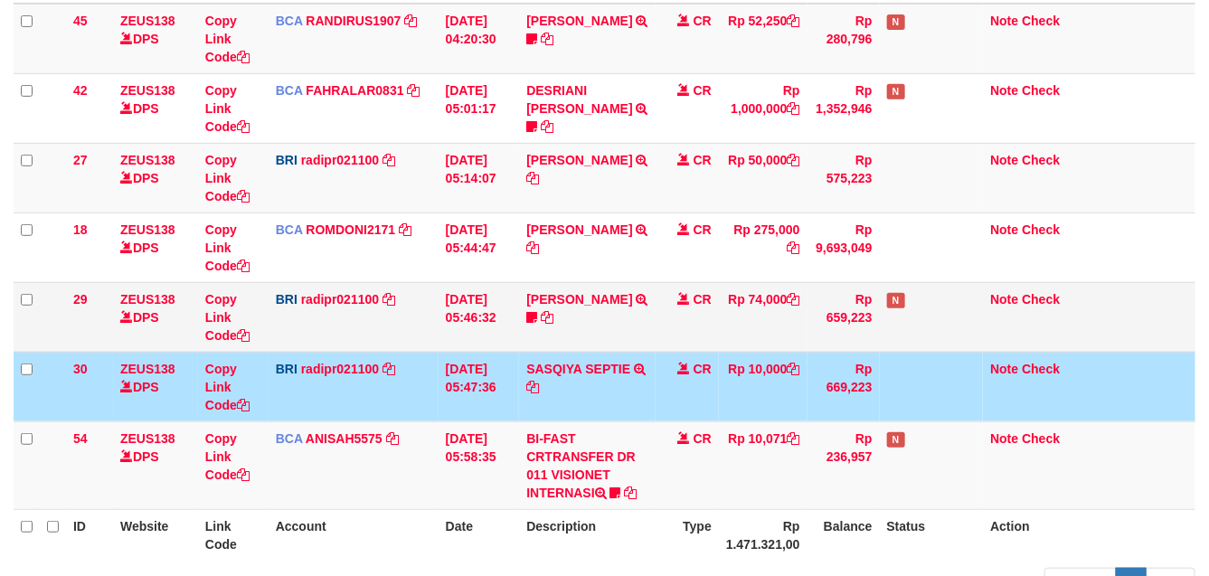
drag, startPoint x: 920, startPoint y: 382, endPoint x: 620, endPoint y: 335, distance: 304.0
click at [880, 384] on td at bounding box center [932, 387] width 104 height 70
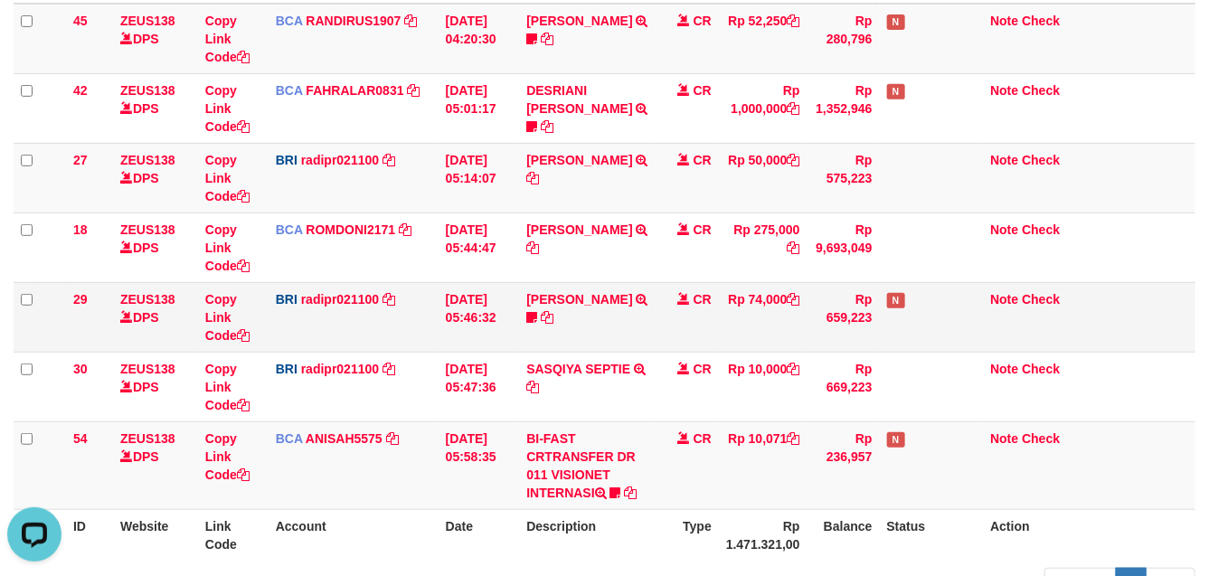
click at [581, 327] on td "STEVANO FERNAN TRANSFER NBMB STEVANO FERNAN TO REYNALDI ADI PRATAMA 00580115384…" at bounding box center [587, 317] width 137 height 70
drag, startPoint x: 634, startPoint y: 316, endPoint x: 716, endPoint y: 350, distance: 88.8
click at [714, 348] on tr "29 ZEUS138 DPS Copy Link Code BRI radipr021100 DPS REYNALDI ADI PRATAMA mutasi_…" at bounding box center [605, 317] width 1182 height 70
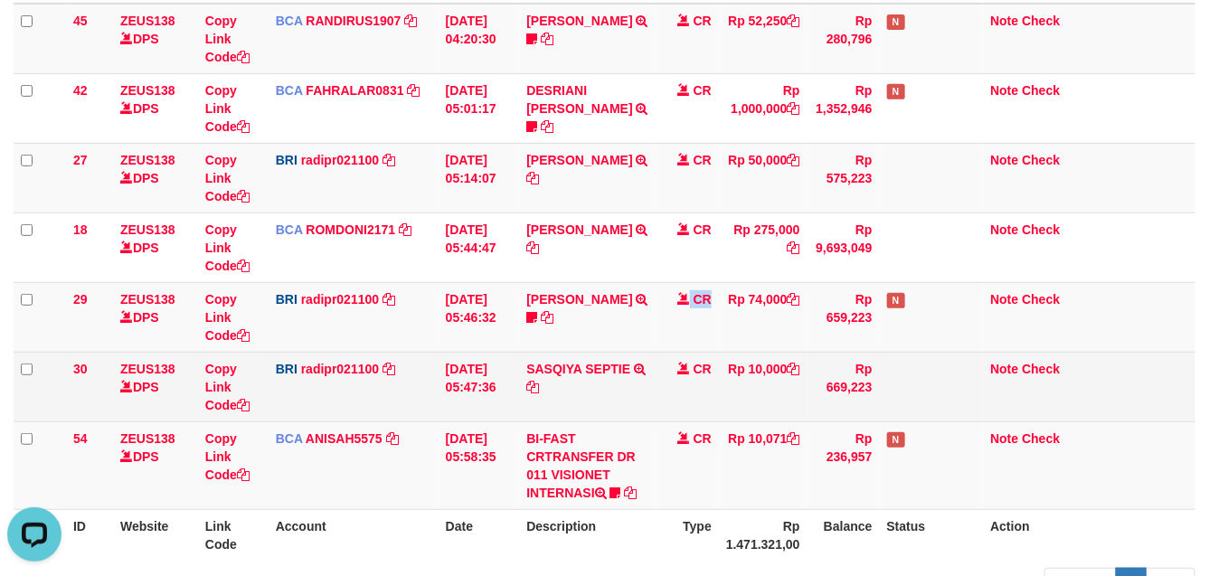
click at [716, 351] on tbody "45 ZEUS138 DPS Copy Link Code BCA RANDIRUS1907 DPS RANDI RUSTANDI mutasi_202509…" at bounding box center [605, 257] width 1182 height 506
click at [723, 360] on tr "30 ZEUS138 DPS Copy Link Code BRI radipr021100 DPS REYNALDI ADI PRATAMA mutasi_…" at bounding box center [605, 387] width 1182 height 70
drag, startPoint x: 604, startPoint y: 390, endPoint x: 580, endPoint y: 399, distance: 26.0
click at [585, 400] on tr "30 ZEUS138 DPS Copy Link Code BRI radipr021100 DPS REYNALDI ADI PRATAMA mutasi_…" at bounding box center [605, 387] width 1182 height 70
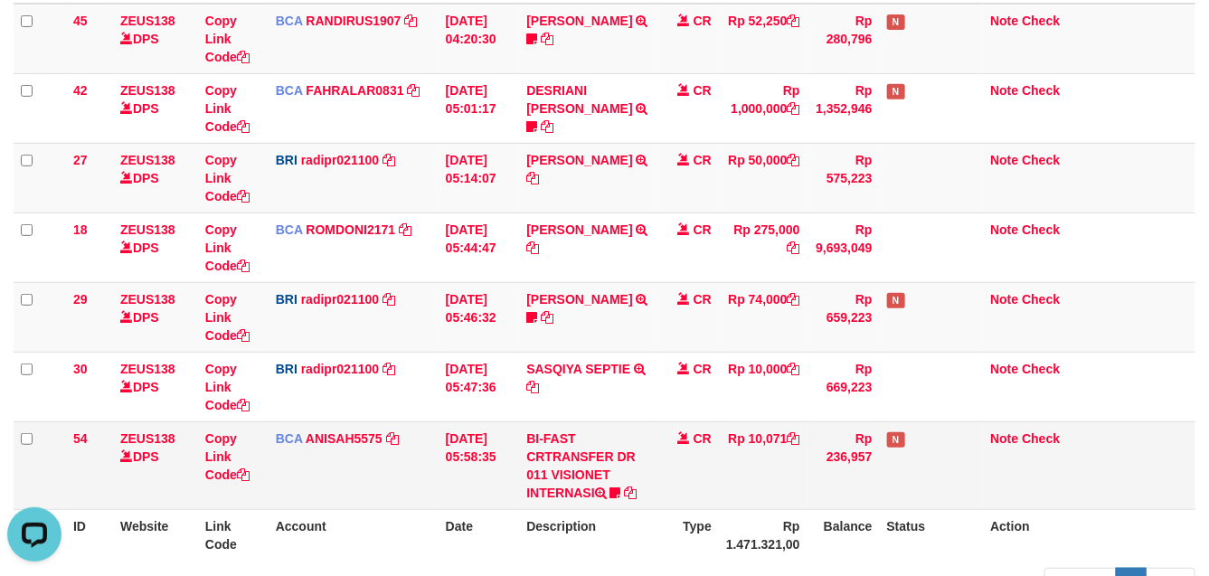
click at [561, 444] on td "BI-FAST CRTRANSFER DR 011 VISIONET INTERNASI bangkeklah" at bounding box center [587, 465] width 137 height 88
drag, startPoint x: 580, startPoint y: 438, endPoint x: 599, endPoint y: 435, distance: 19.3
click at [594, 435] on td "BI-FAST CRTRANSFER DR 011 VISIONET INTERNASI bangkeklah" at bounding box center [587, 465] width 137 height 88
click at [599, 434] on td "BI-FAST CRTRANSFER DR 011 VISIONET INTERNASI bangkeklah" at bounding box center [587, 465] width 137 height 88
click at [608, 427] on td "BI-FAST CRTRANSFER DR 011 VISIONET INTERNASI bangkeklah" at bounding box center [587, 465] width 137 height 88
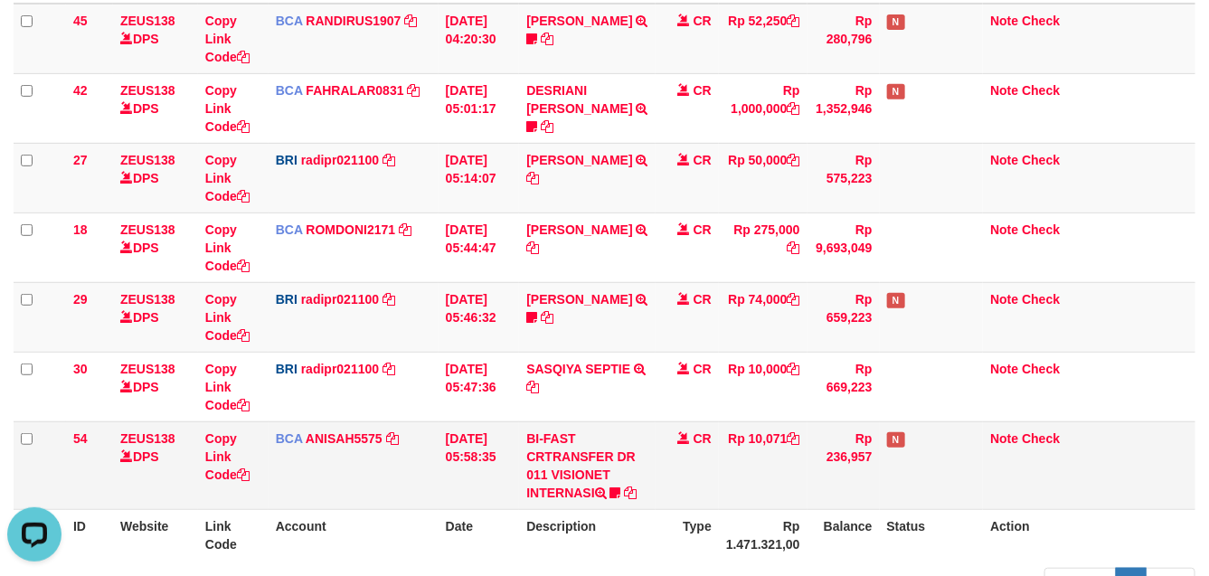
click at [575, 436] on td "BI-FAST CRTRANSFER DR 011 VISIONET INTERNASI bangkeklah" at bounding box center [587, 465] width 137 height 88
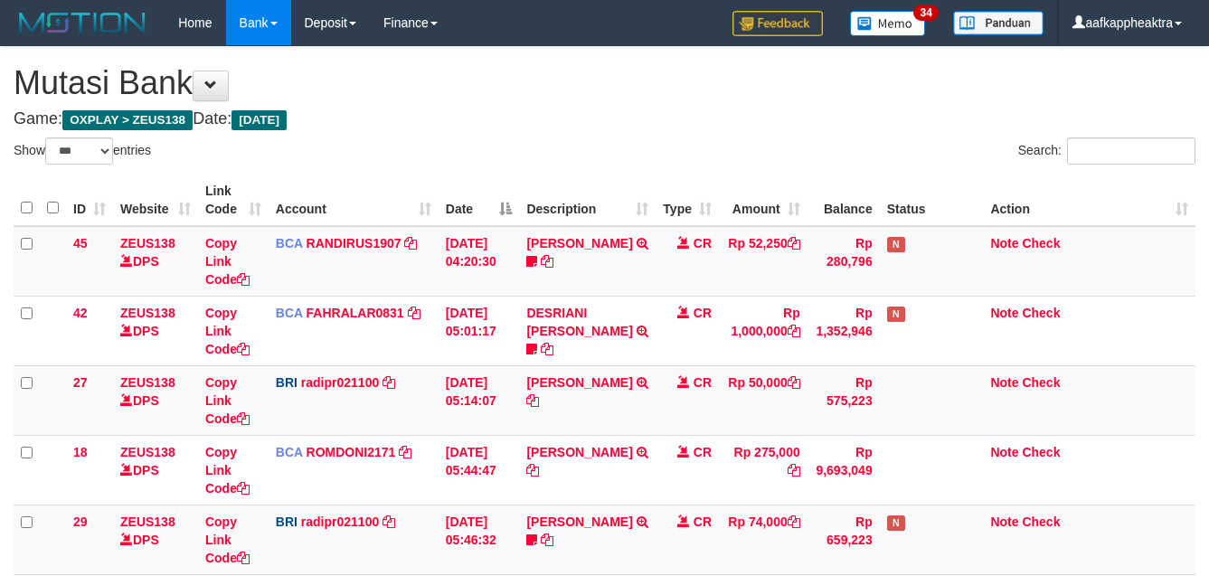
select select "***"
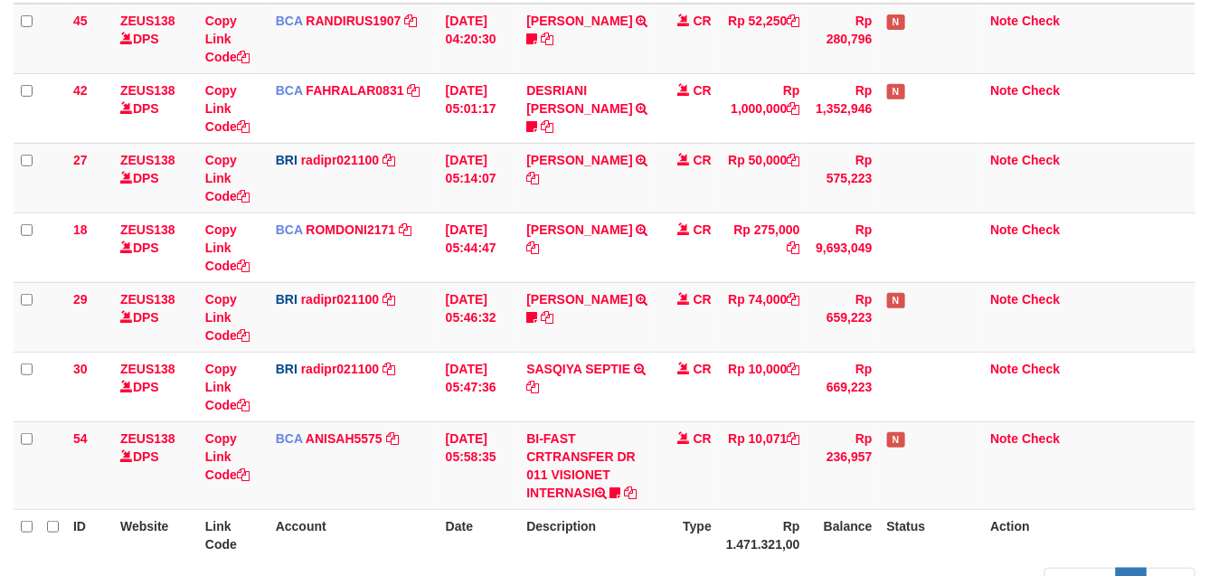
click at [590, 428] on td "BI-FAST CRTRANSFER DR 011 VISIONET INTERNASI bangkeklah" at bounding box center [587, 465] width 137 height 88
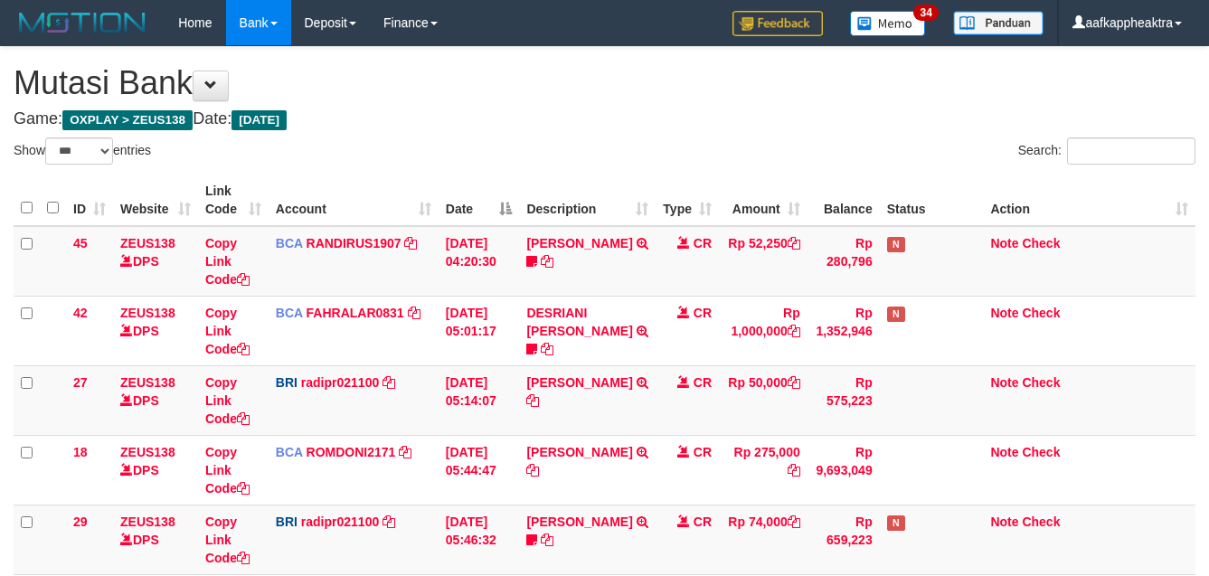
select select "***"
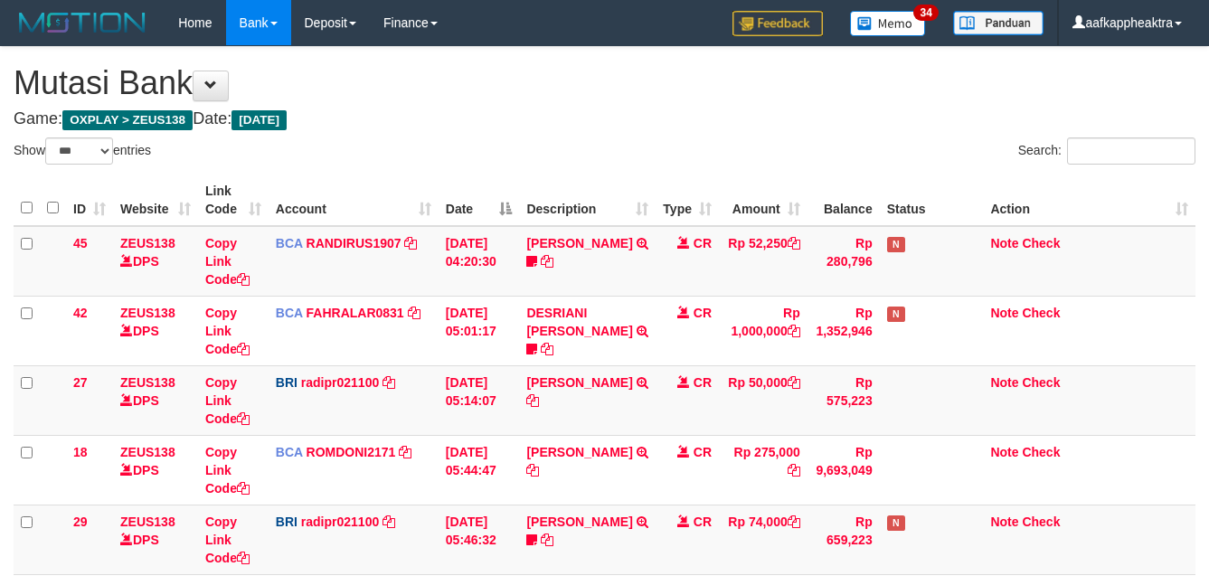
select select "***"
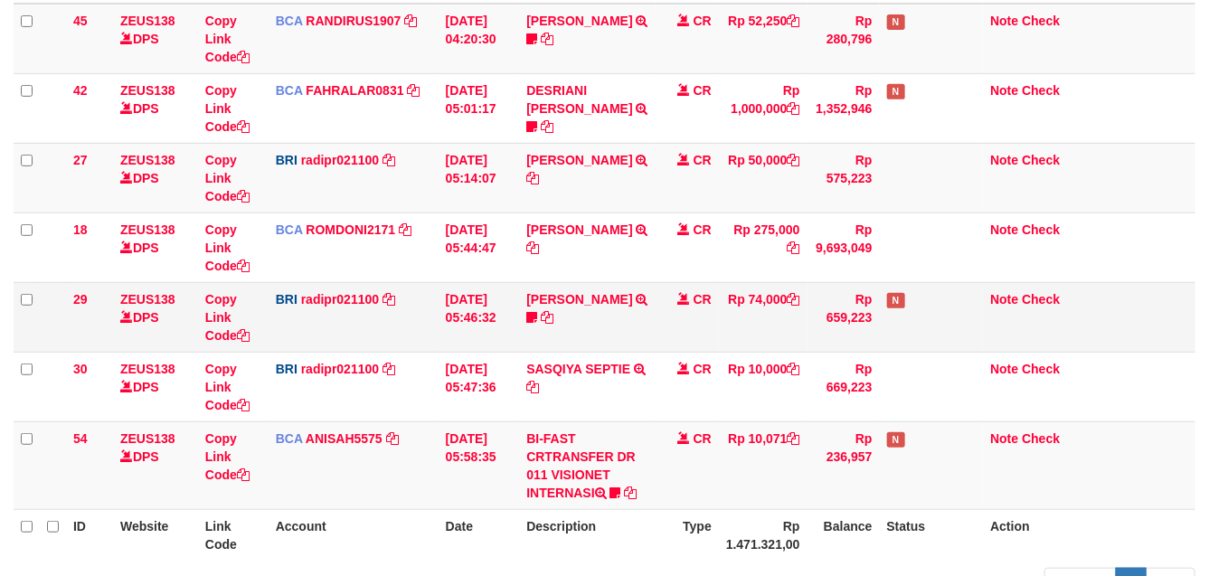
click at [902, 317] on td "N" at bounding box center [932, 317] width 104 height 70
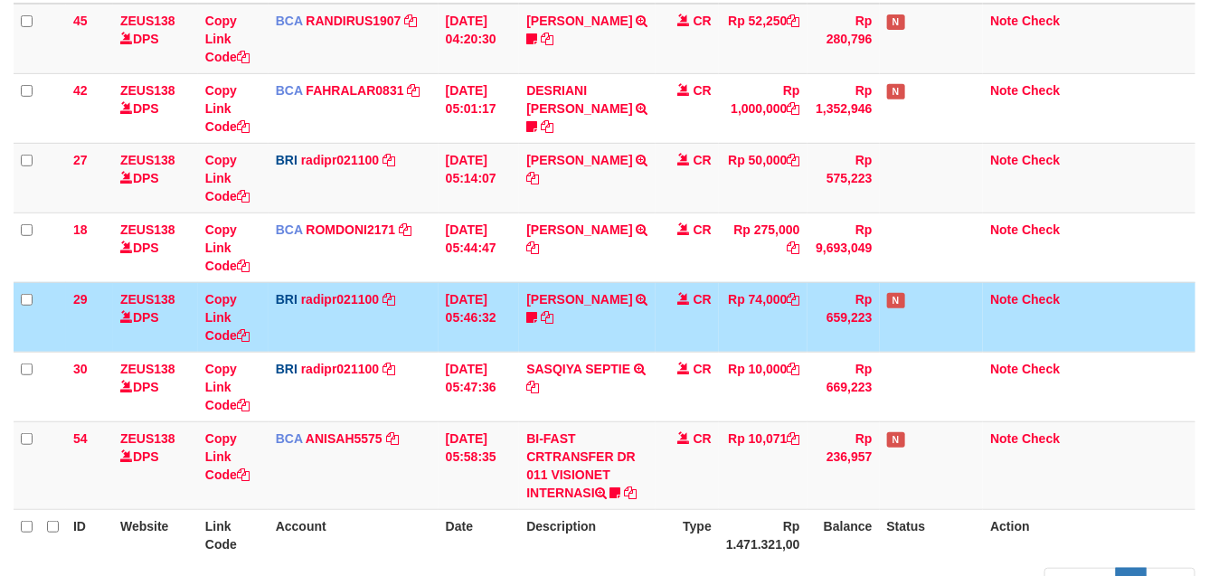
drag, startPoint x: 850, startPoint y: 335, endPoint x: 760, endPoint y: 345, distance: 90.2
click at [827, 337] on td "Rp 659,223" at bounding box center [843, 317] width 72 height 70
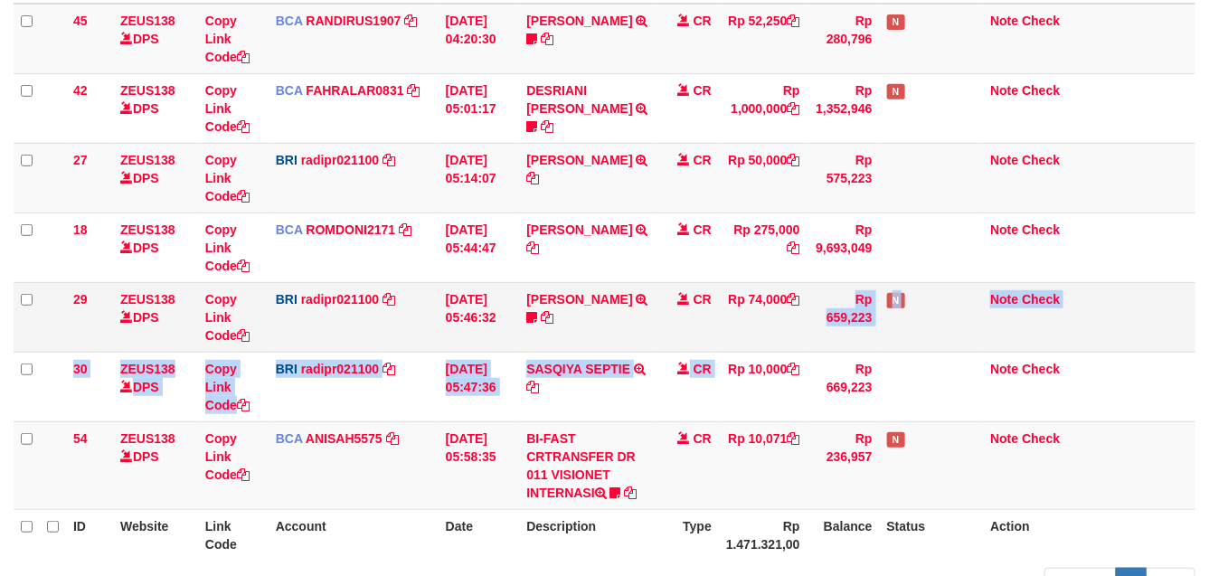
click at [708, 346] on tr "29 ZEUS138 DPS Copy Link Code BRI radipr021100 DPS REYNALDI ADI PRATAMA mutasi_…" at bounding box center [605, 317] width 1182 height 70
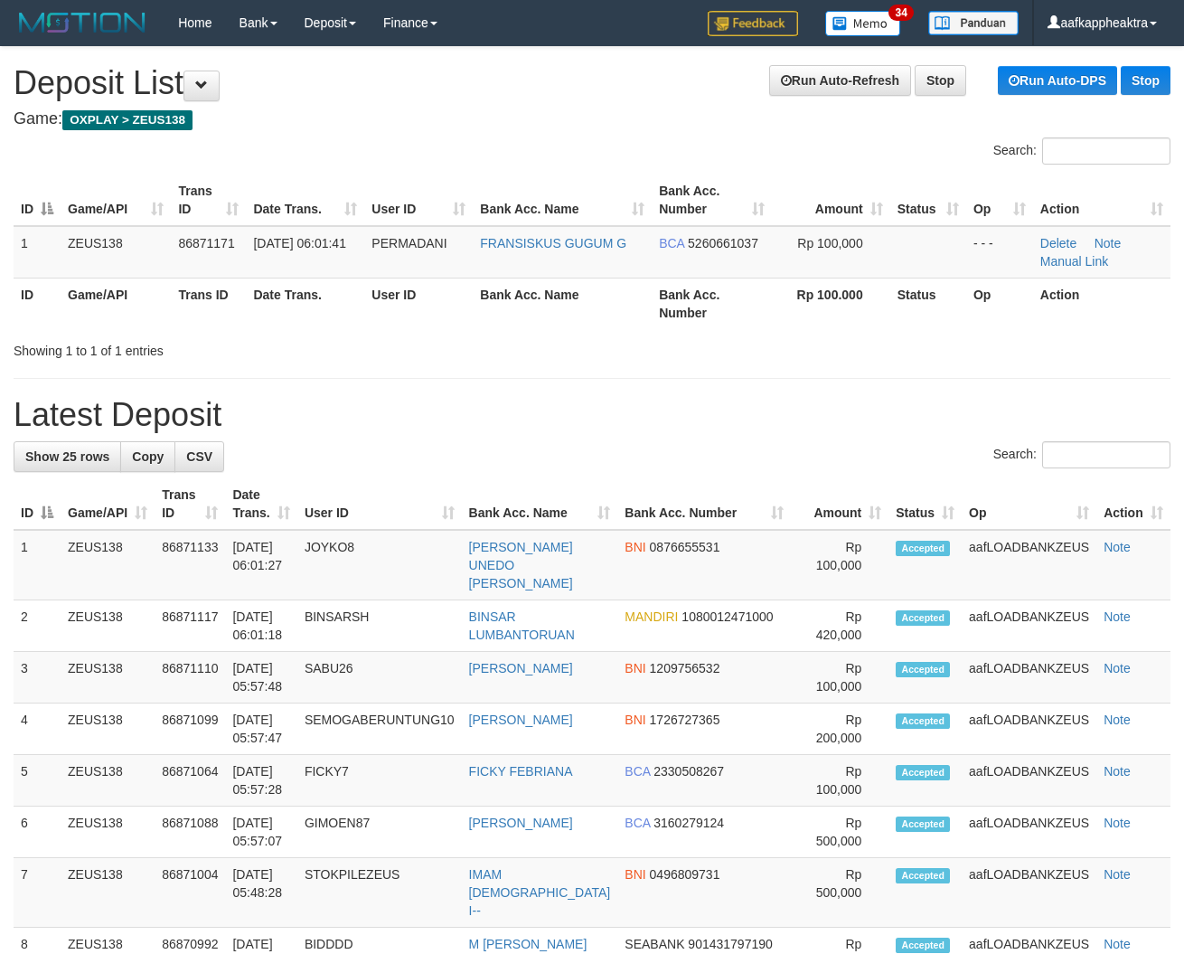
drag, startPoint x: 372, startPoint y: 428, endPoint x: 6, endPoint y: 390, distance: 367.2
click at [357, 428] on h1 "Latest Deposit" at bounding box center [592, 415] width 1157 height 36
drag, startPoint x: 179, startPoint y: 390, endPoint x: 159, endPoint y: 395, distance: 20.6
drag, startPoint x: 547, startPoint y: 412, endPoint x: 511, endPoint y: 419, distance: 36.7
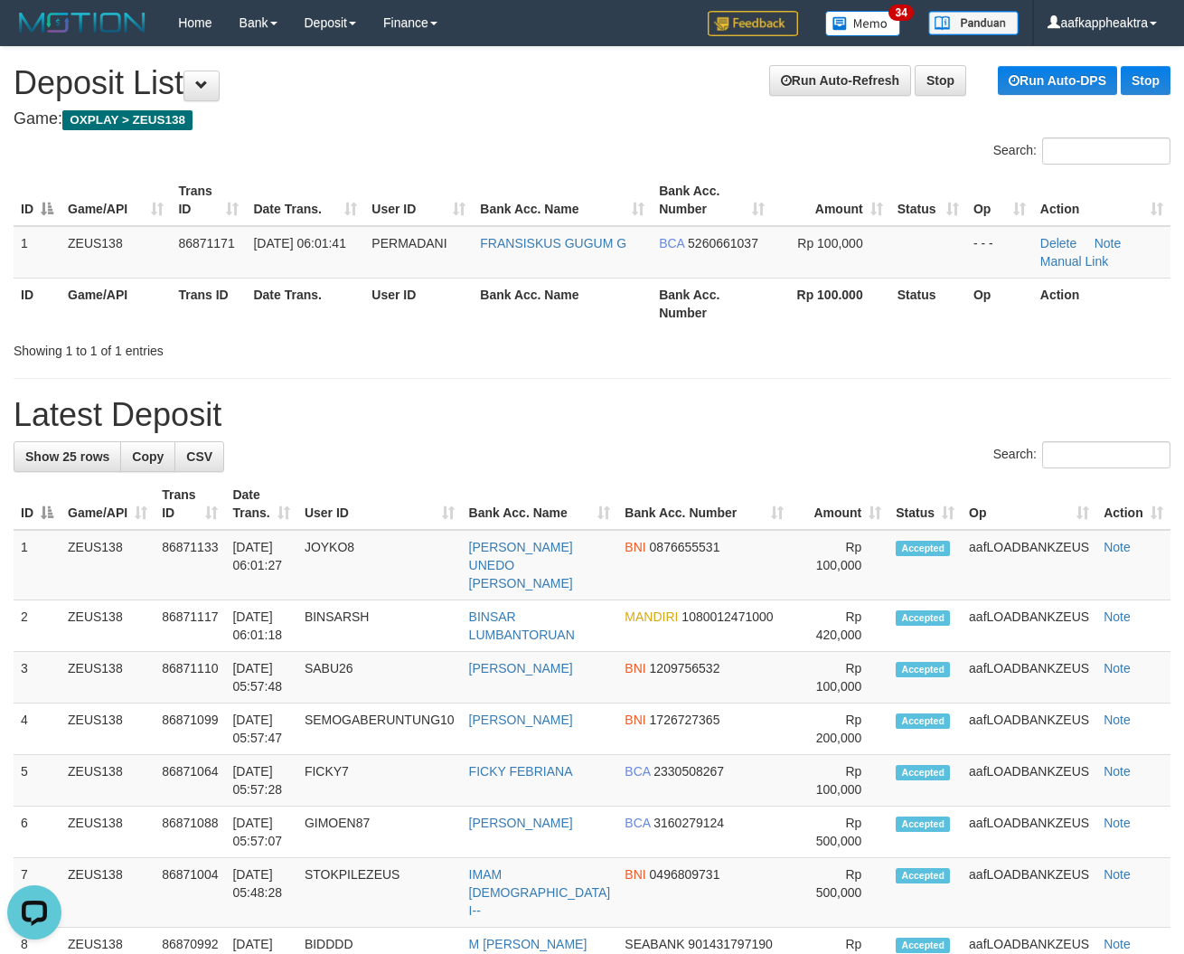
click at [526, 417] on h1 "Latest Deposit" at bounding box center [592, 415] width 1157 height 36
drag, startPoint x: 471, startPoint y: 376, endPoint x: 9, endPoint y: 371, distance: 462.0
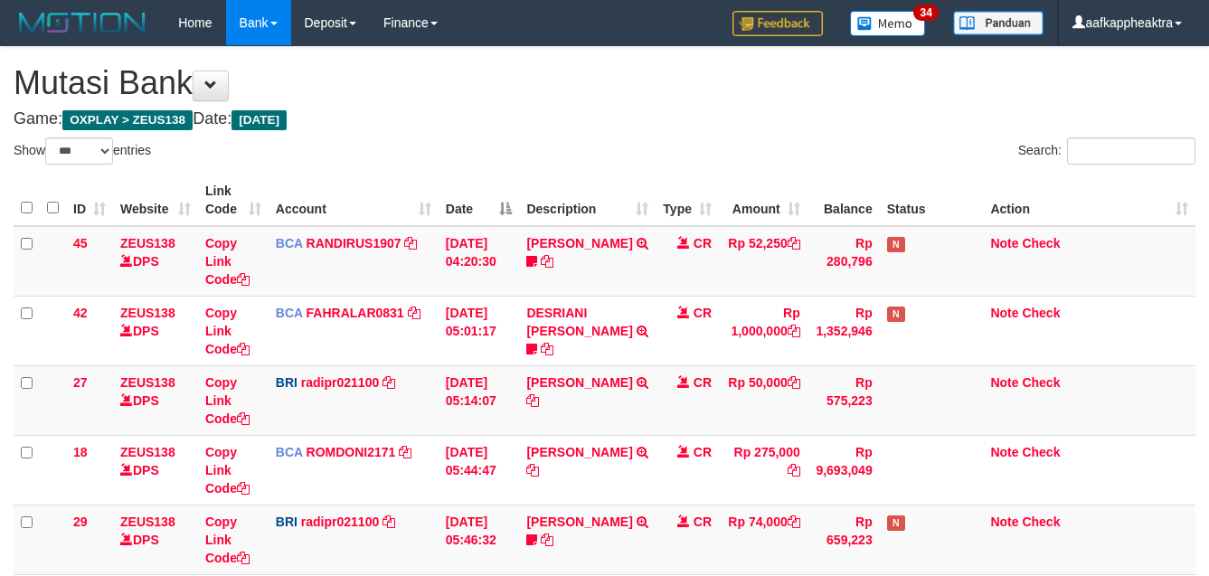
select select "***"
click at [665, 504] on td "CR" at bounding box center [686, 539] width 63 height 70
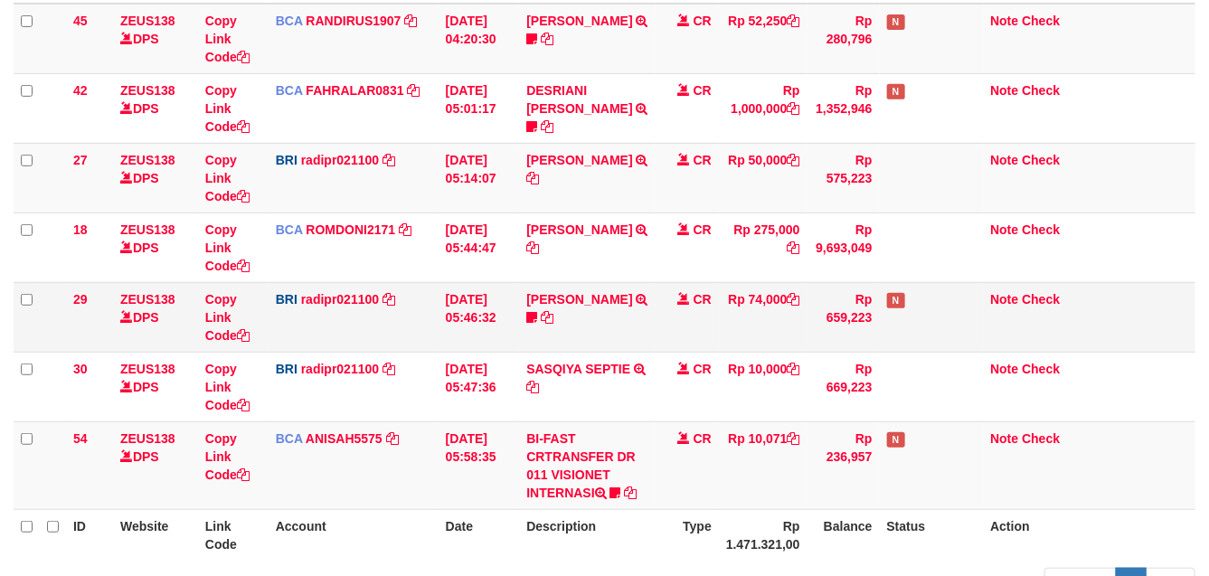
click at [693, 282] on td "CR" at bounding box center [686, 317] width 63 height 70
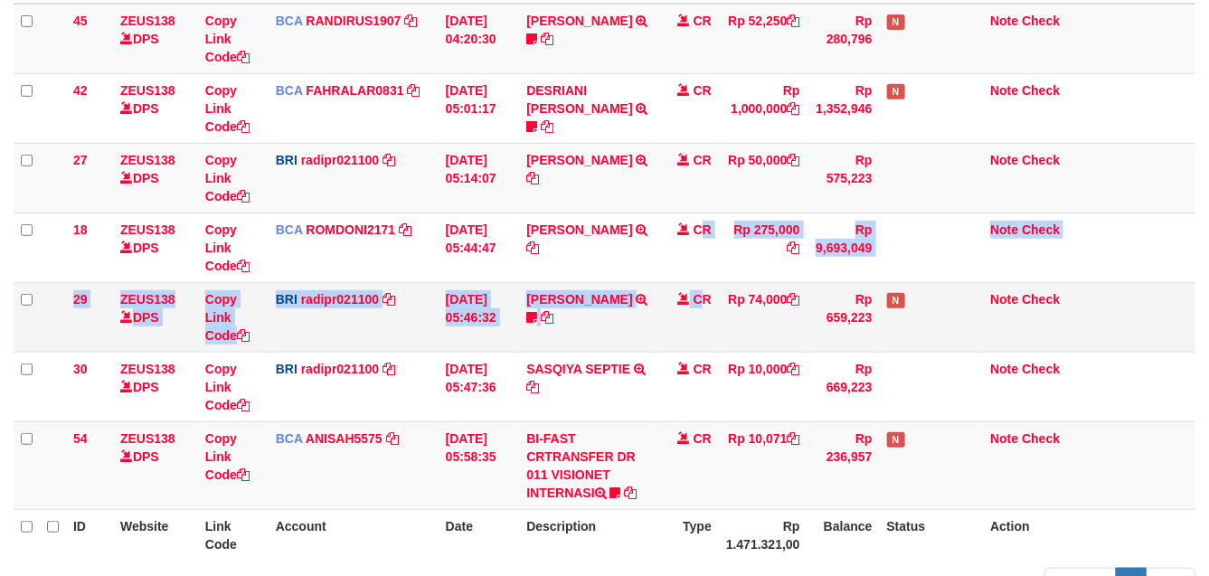
click at [698, 283] on tbody "45 ZEUS138 DPS Copy Link Code BCA RANDIRUS1907 DPS RANDI RUSTANDI mutasi_202509…" at bounding box center [605, 257] width 1182 height 506
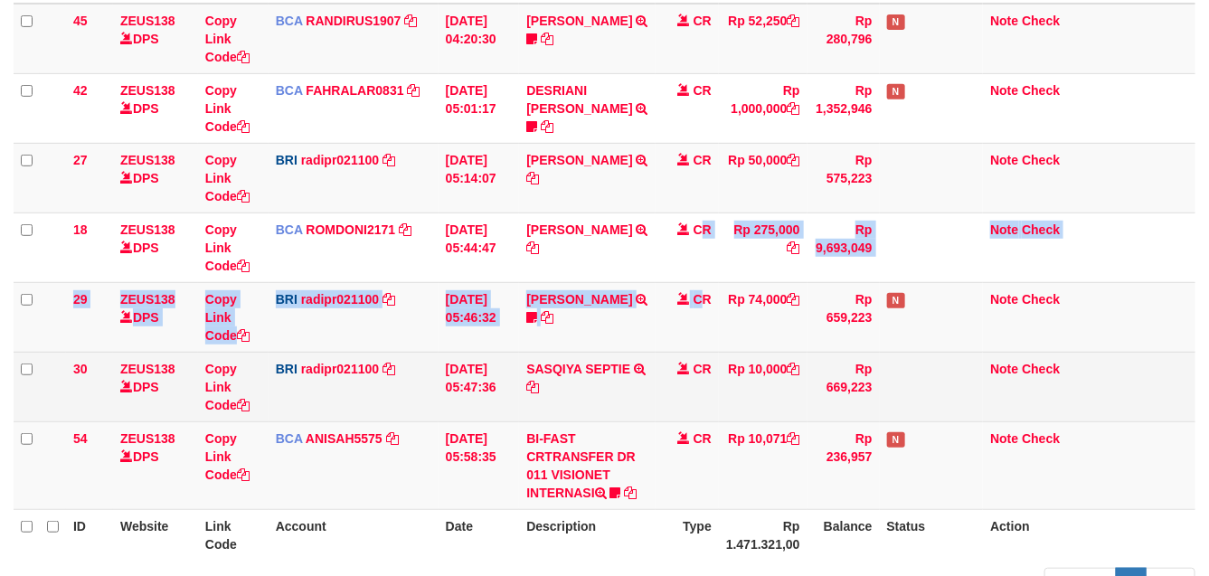
scroll to position [301, 0]
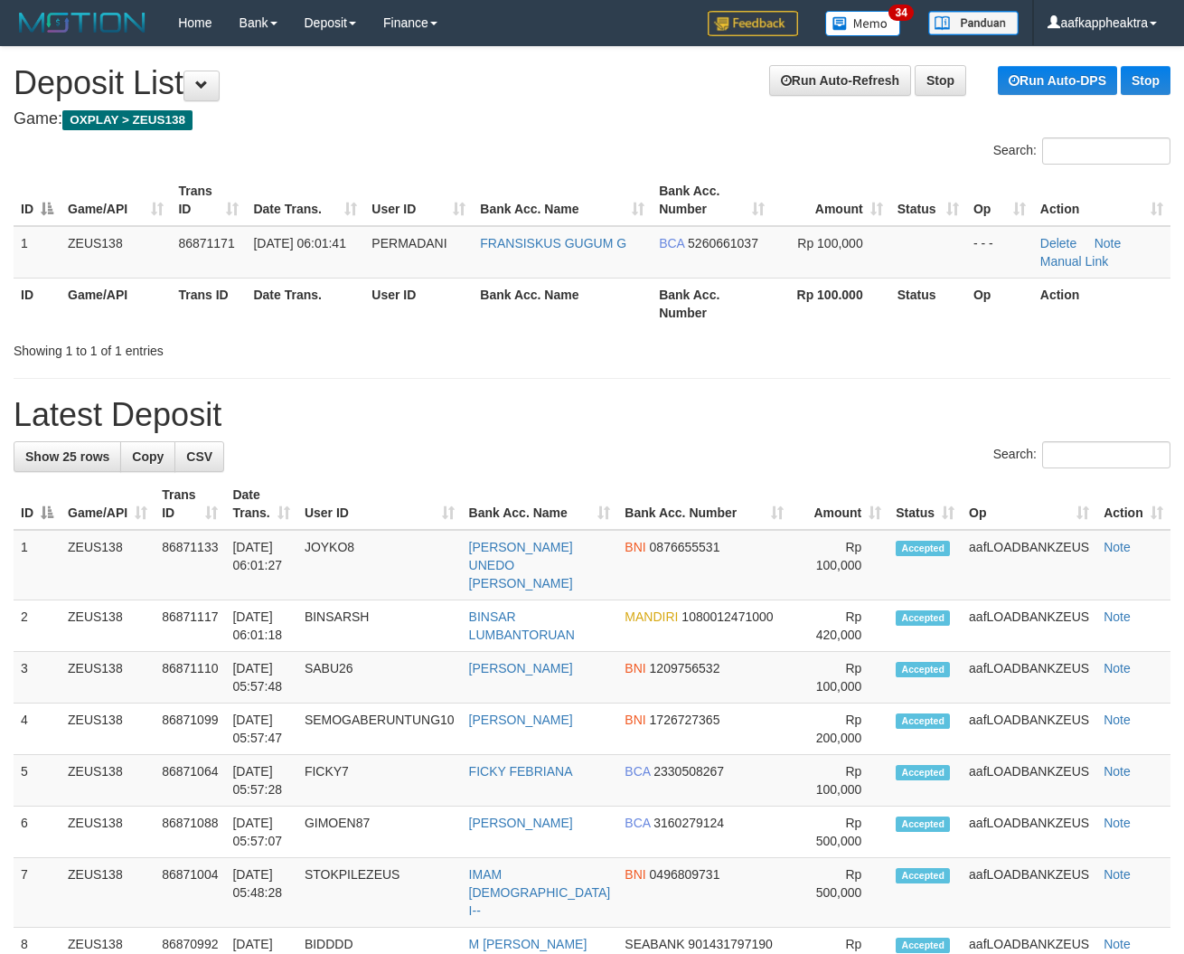
drag, startPoint x: 399, startPoint y: 371, endPoint x: 21, endPoint y: 366, distance: 377.9
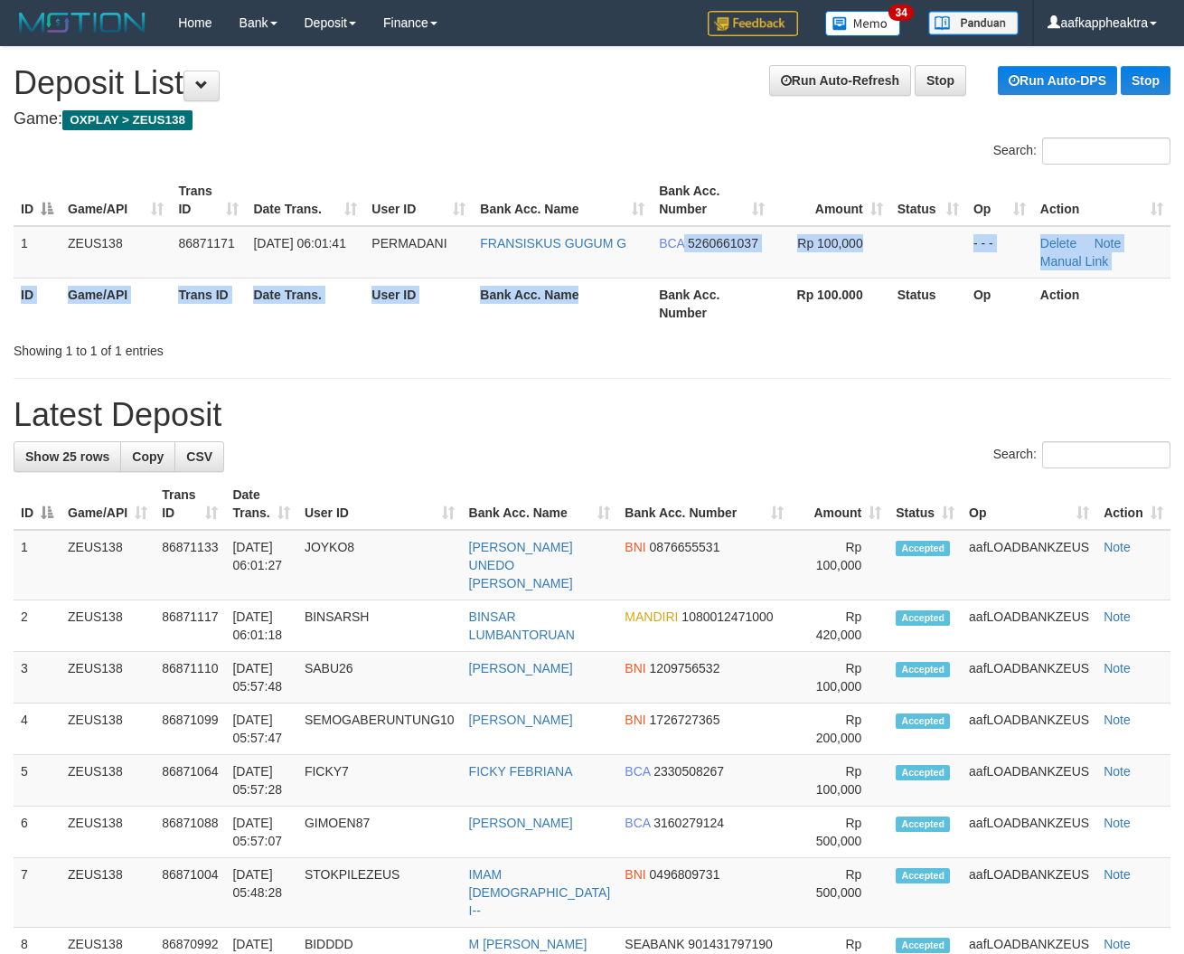
drag, startPoint x: 645, startPoint y: 278, endPoint x: 624, endPoint y: 280, distance: 20.9
click at [642, 278] on table "ID Game/API Trans ID Date Trans. User ID Bank Acc. Name Bank Acc. Number Amount…" at bounding box center [592, 251] width 1157 height 155
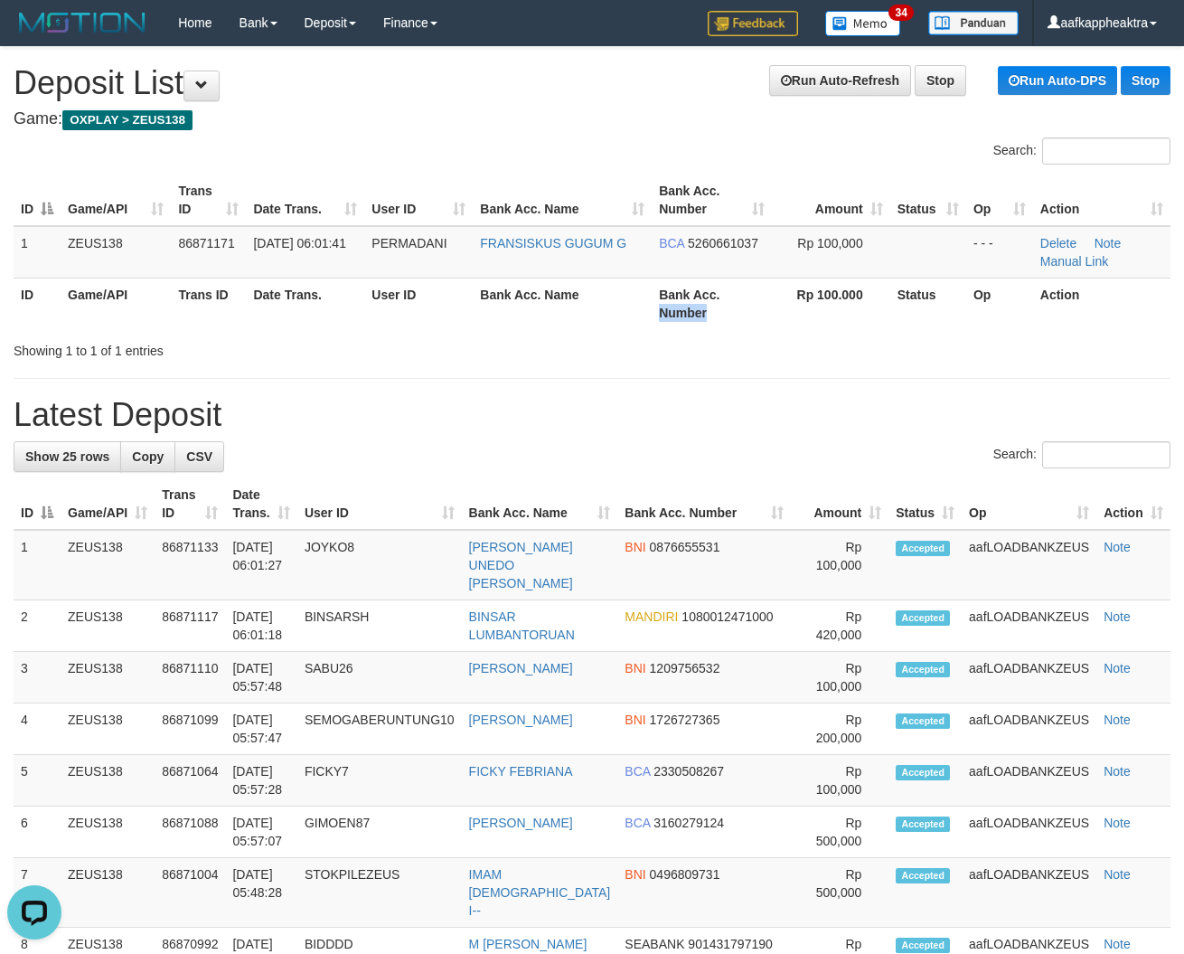
drag, startPoint x: 766, startPoint y: 303, endPoint x: 595, endPoint y: 332, distance: 173.3
click at [649, 331] on div "ID Game/API Trans ID Date Trans. User ID Bank Acc. Name Bank Acc. Number Amount…" at bounding box center [592, 251] width 1184 height 165
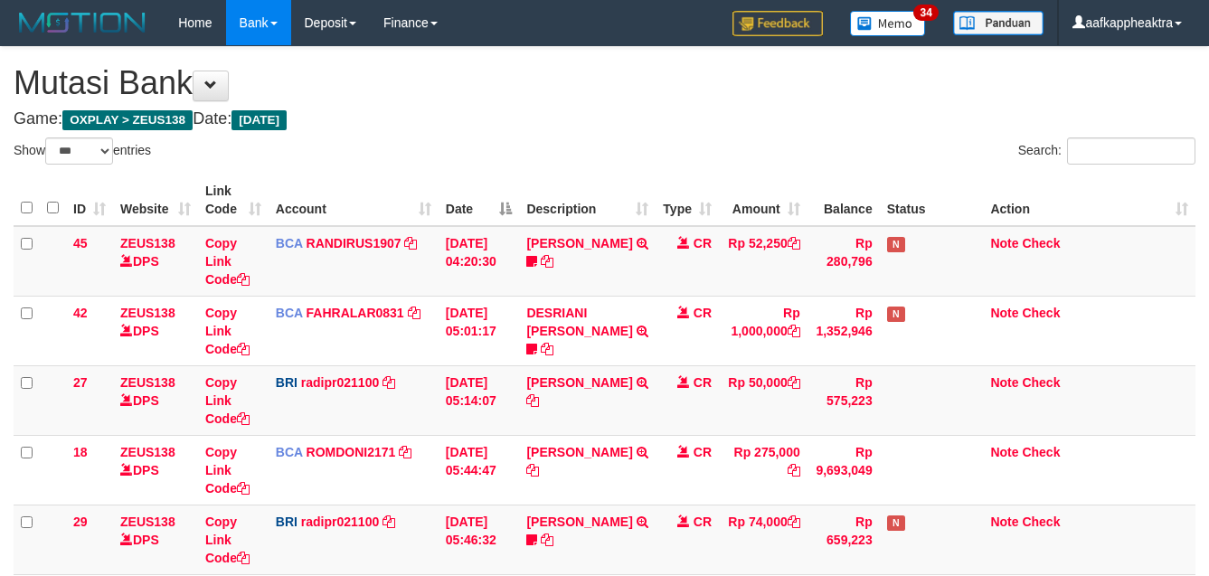
select select "***"
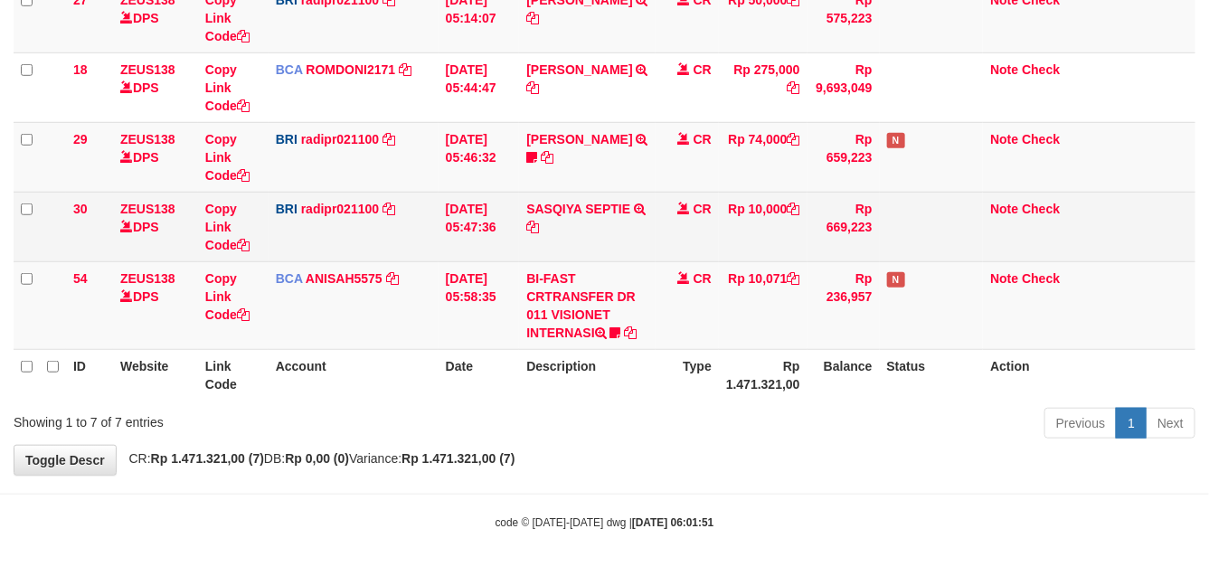
drag, startPoint x: 680, startPoint y: 242, endPoint x: 693, endPoint y: 237, distance: 14.6
click at [681, 242] on td "CR" at bounding box center [686, 227] width 63 height 70
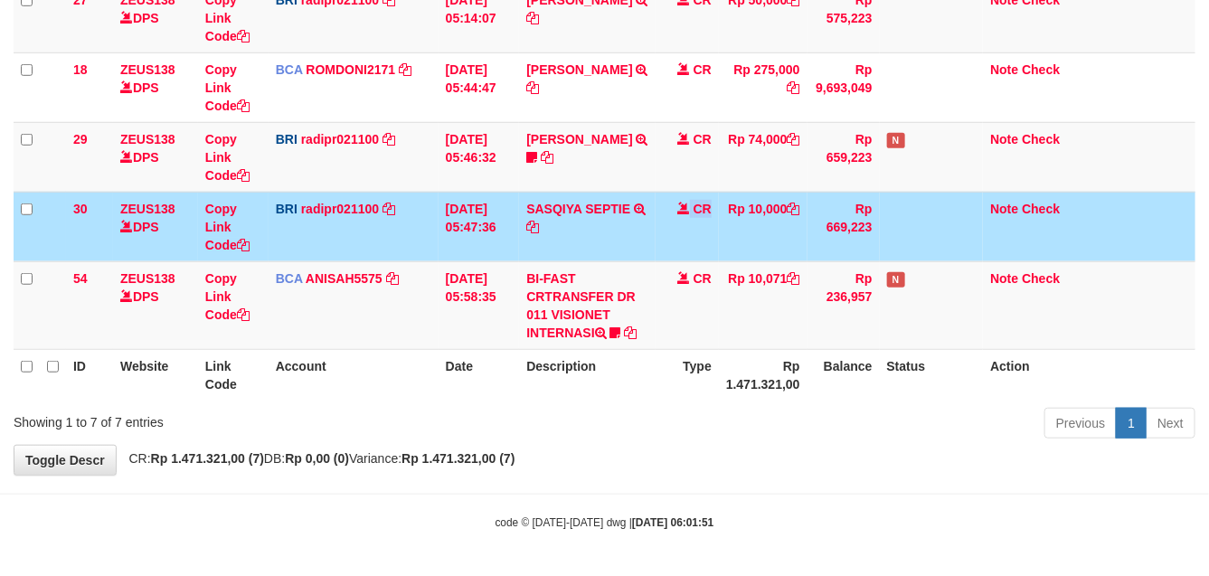
click at [674, 231] on td "CR" at bounding box center [686, 227] width 63 height 70
drag, startPoint x: 633, startPoint y: 228, endPoint x: 837, endPoint y: 206, distance: 205.5
click at [642, 219] on td "SASQIYA SEPTIE TRANSFER NBMB SASQIYA SEPTIE TO REYNALDI ADI PRATAMA" at bounding box center [587, 227] width 137 height 70
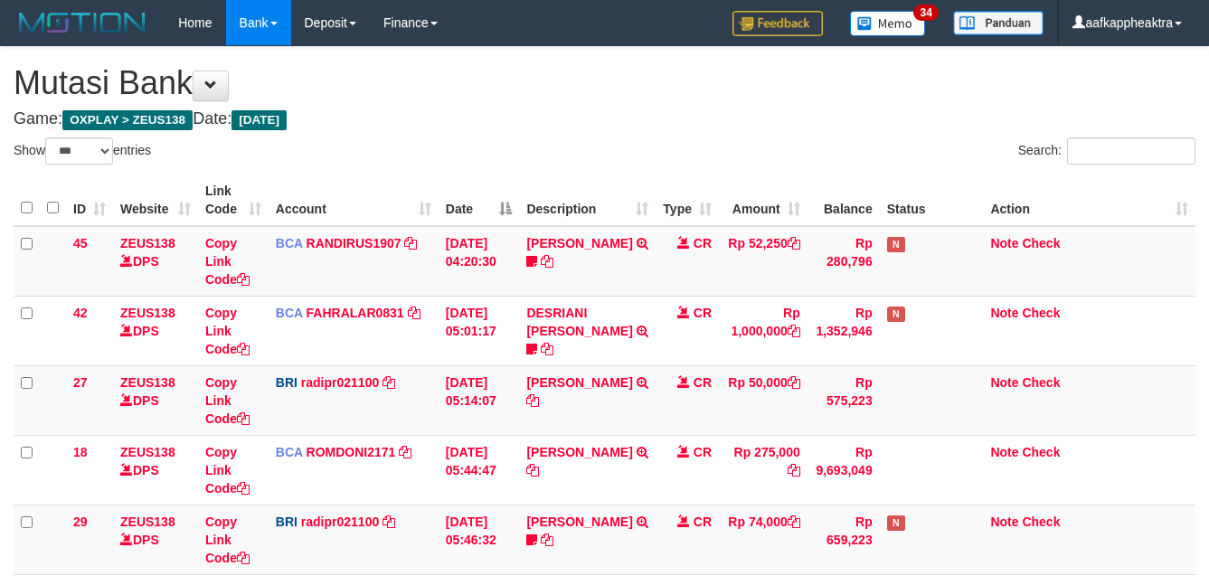
select select "***"
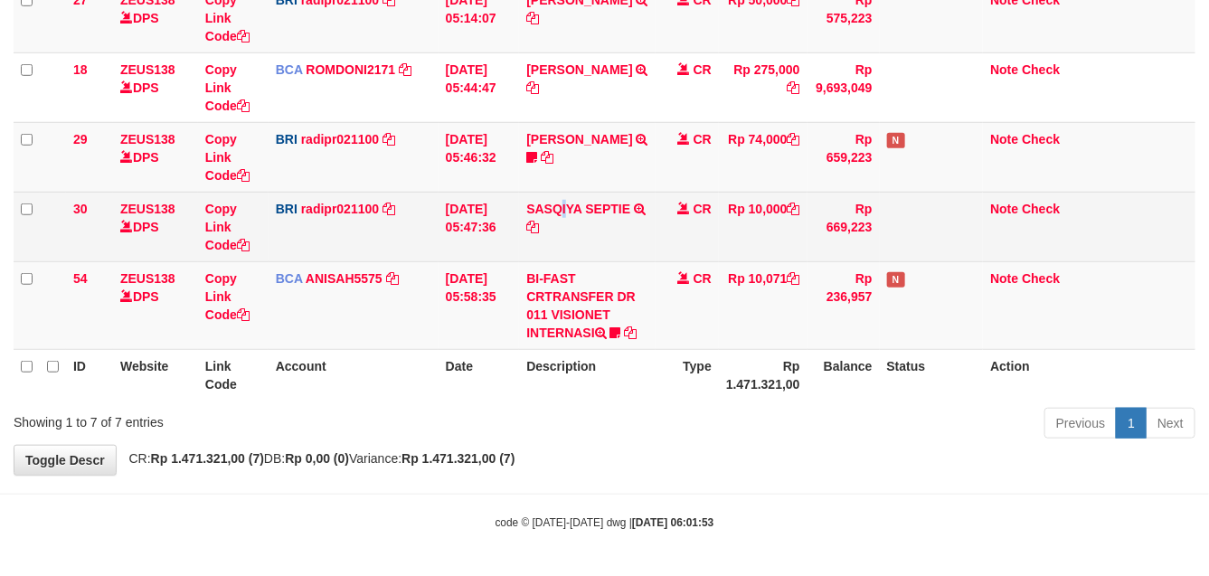
drag, startPoint x: 570, startPoint y: 197, endPoint x: 613, endPoint y: 192, distance: 43.7
click at [589, 195] on td "SASQIYA SEPTIE TRANSFER NBMB SASQIYA SEPTIE TO [PERSON_NAME]" at bounding box center [587, 227] width 137 height 70
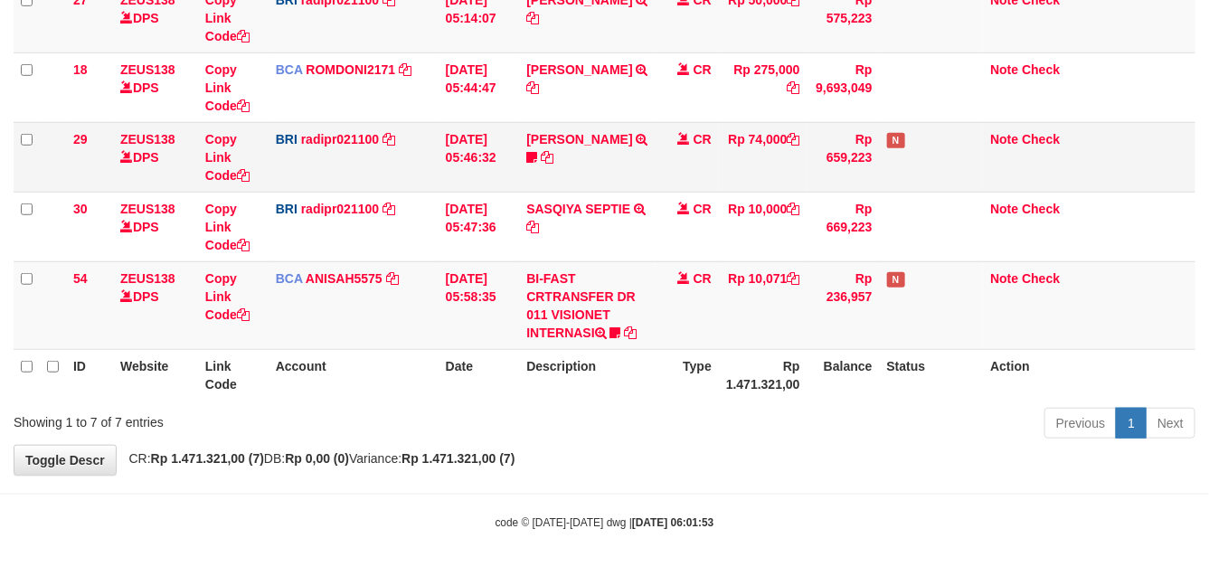
click at [687, 184] on td "CR" at bounding box center [686, 157] width 63 height 70
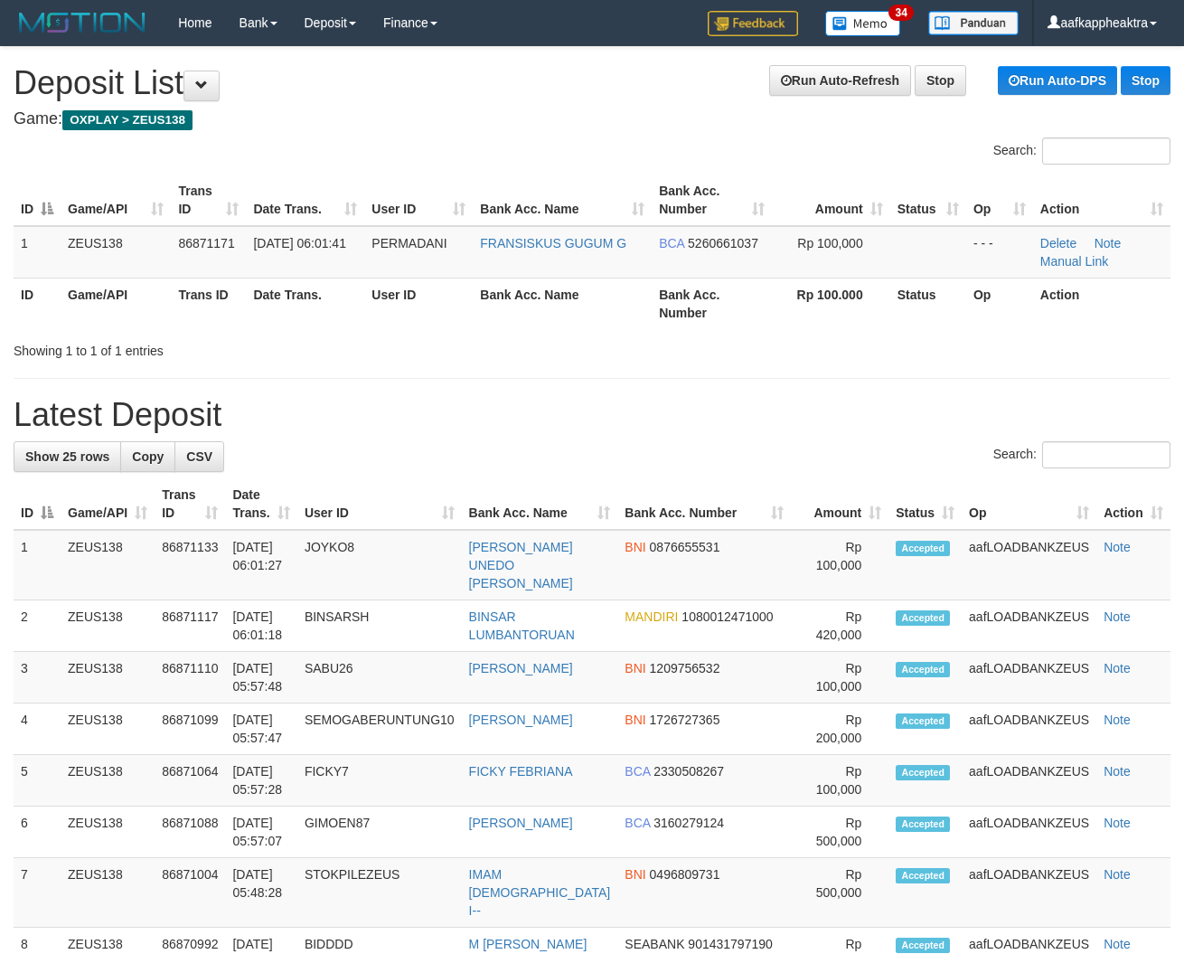
drag, startPoint x: 437, startPoint y: 380, endPoint x: 398, endPoint y: 390, distance: 40.1
drag, startPoint x: 159, startPoint y: 373, endPoint x: 359, endPoint y: 368, distance: 199.9
drag, startPoint x: 545, startPoint y: 401, endPoint x: 2, endPoint y: 419, distance: 543.7
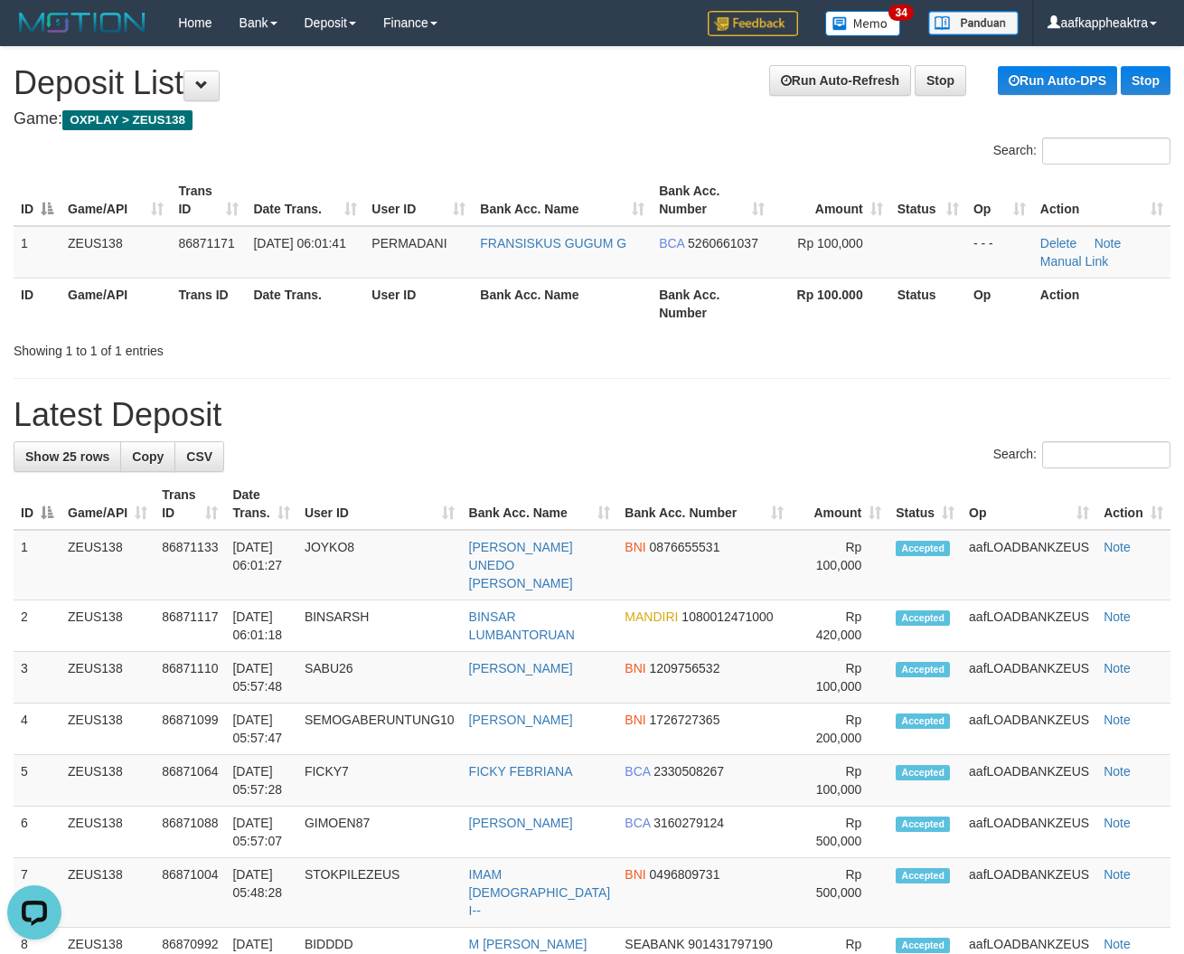
click at [714, 405] on h1 "Latest Deposit" at bounding box center [592, 415] width 1157 height 36
drag, startPoint x: 693, startPoint y: 416, endPoint x: 5, endPoint y: 362, distance: 690.2
click at [671, 420] on h1 "Latest Deposit" at bounding box center [592, 415] width 1157 height 36
drag, startPoint x: 516, startPoint y: 367, endPoint x: 477, endPoint y: 369, distance: 38.9
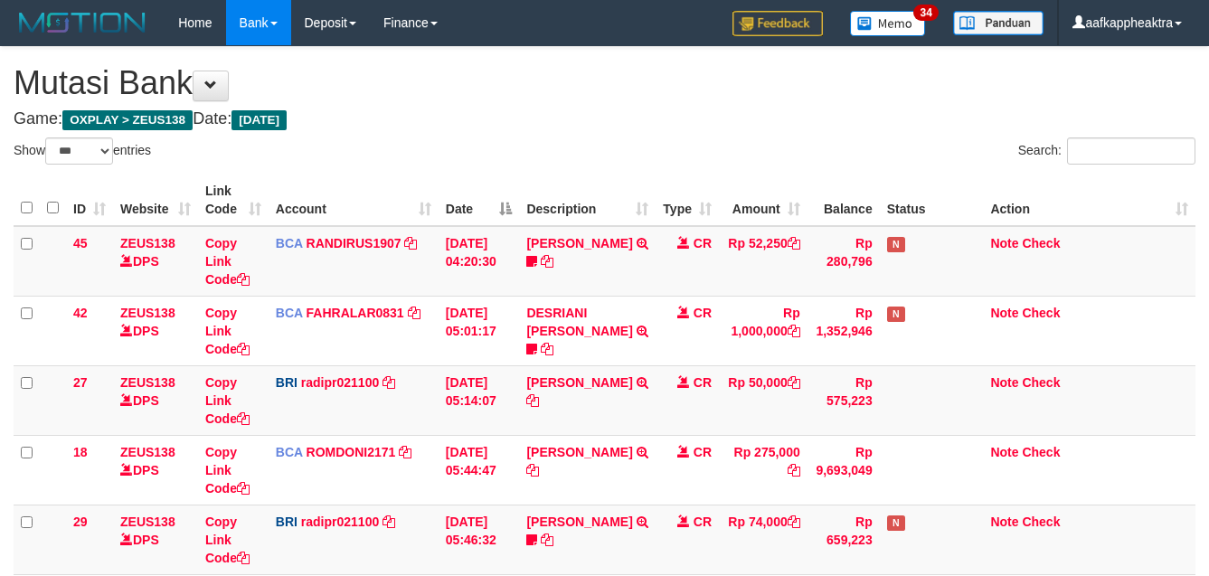
select select "***"
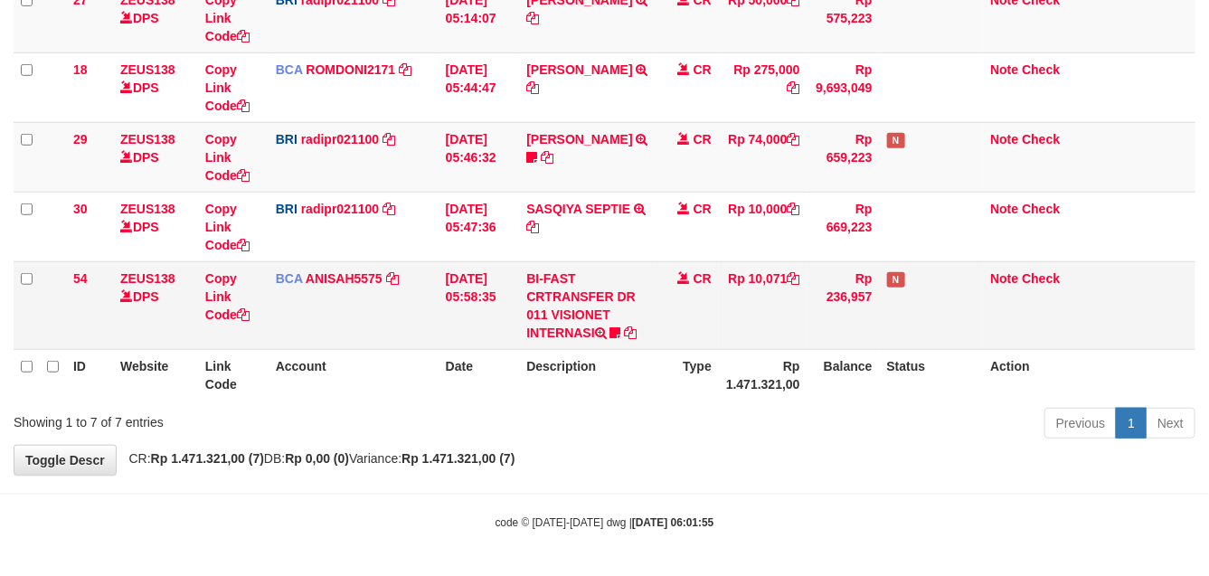
drag, startPoint x: 369, startPoint y: 336, endPoint x: 448, endPoint y: 312, distance: 82.4
click at [386, 328] on table "ID Website Link Code Account Date Description Type Amount Balance Status Action…" at bounding box center [605, 96] width 1182 height 608
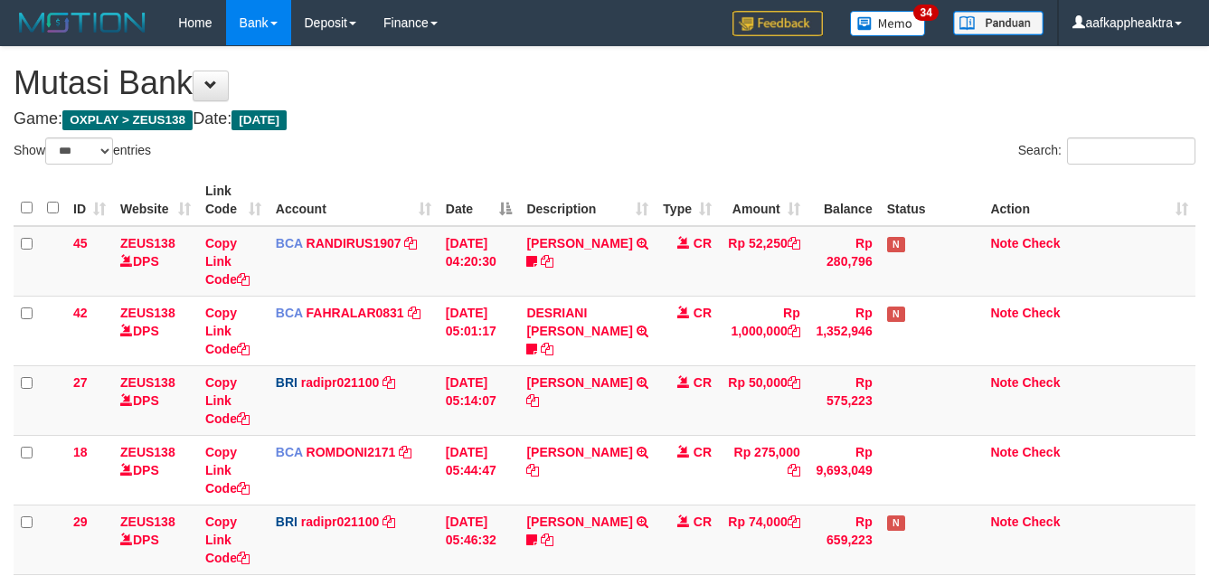
select select "***"
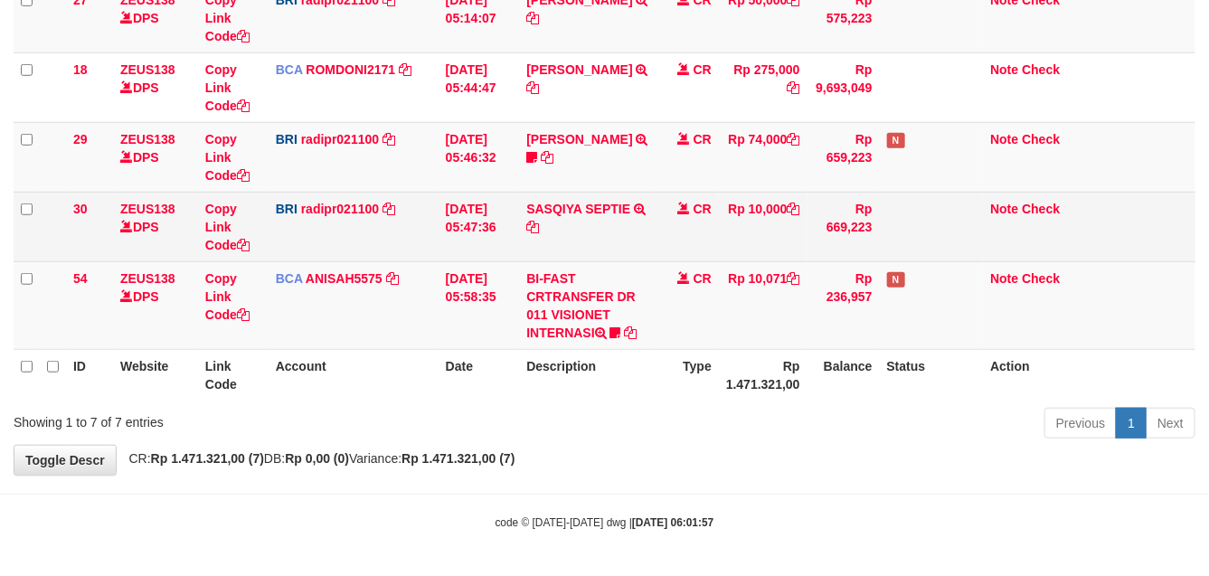
click at [541, 247] on td "SASQIYA SEPTIE TRANSFER NBMB SASQIYA SEPTIE TO [PERSON_NAME]" at bounding box center [587, 227] width 137 height 70
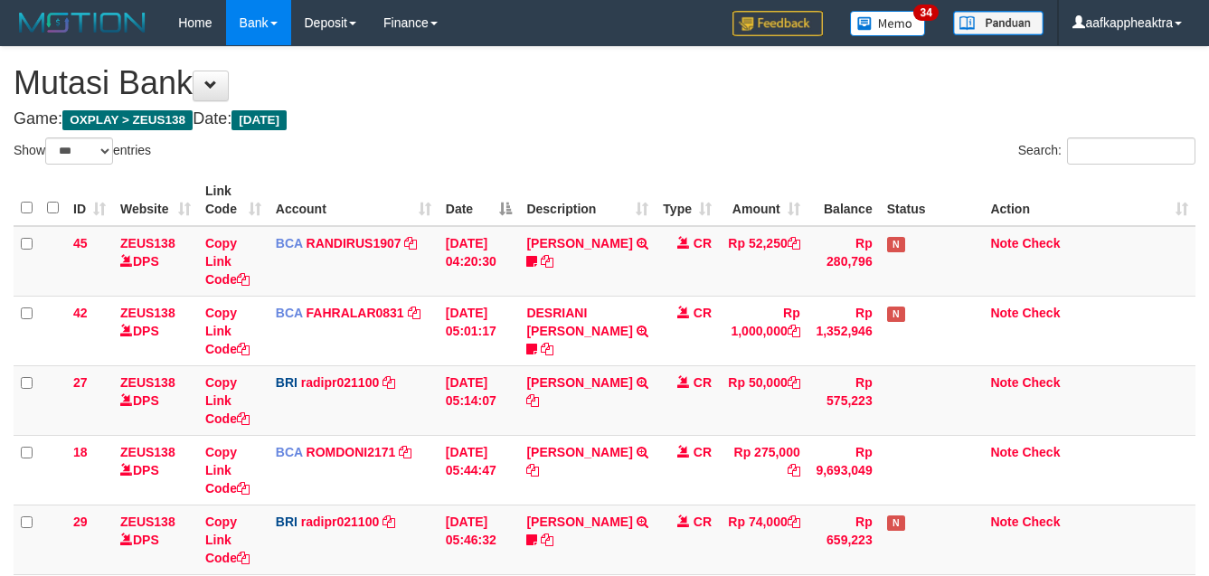
select select "***"
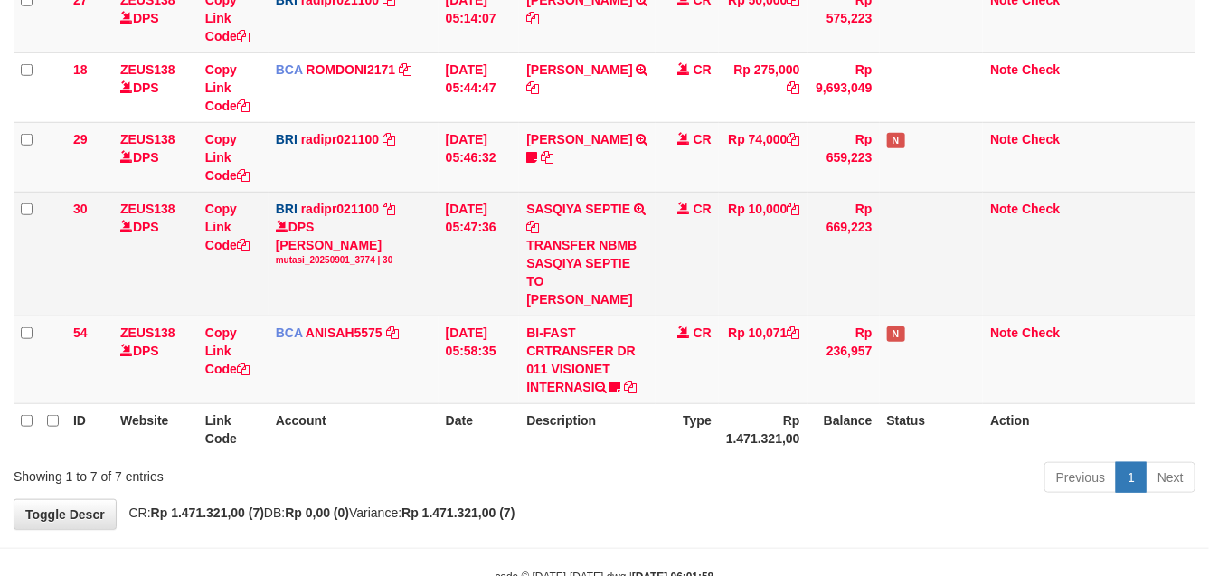
click at [645, 265] on div "TRANSFER NBMB SASQIYA SEPTIE TO [PERSON_NAME]" at bounding box center [587, 272] width 122 height 72
click at [637, 267] on div "TRANSFER NBMB SASQIYA SEPTIE TO REYNALDI ADI PRATAMA" at bounding box center [587, 272] width 122 height 72
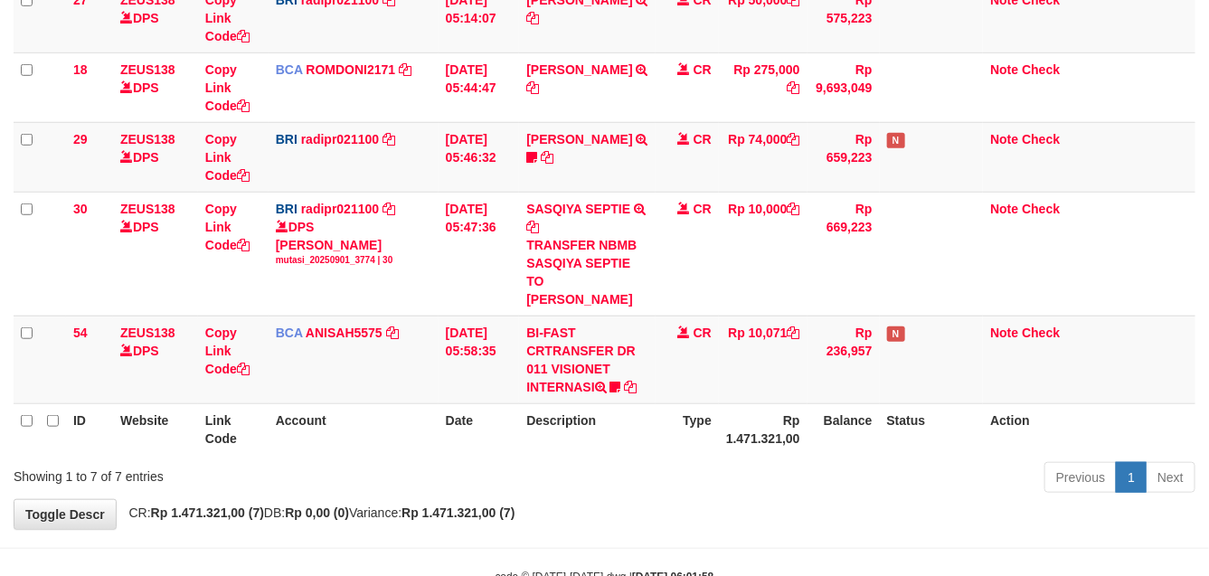
drag, startPoint x: 642, startPoint y: 255, endPoint x: 1223, endPoint y: 300, distance: 583.1
click at [652, 262] on td "SASQIYA SEPTIE TRANSFER NBMB SASQIYA SEPTIE TO REYNALDI ADI PRATAMA" at bounding box center [587, 254] width 137 height 124
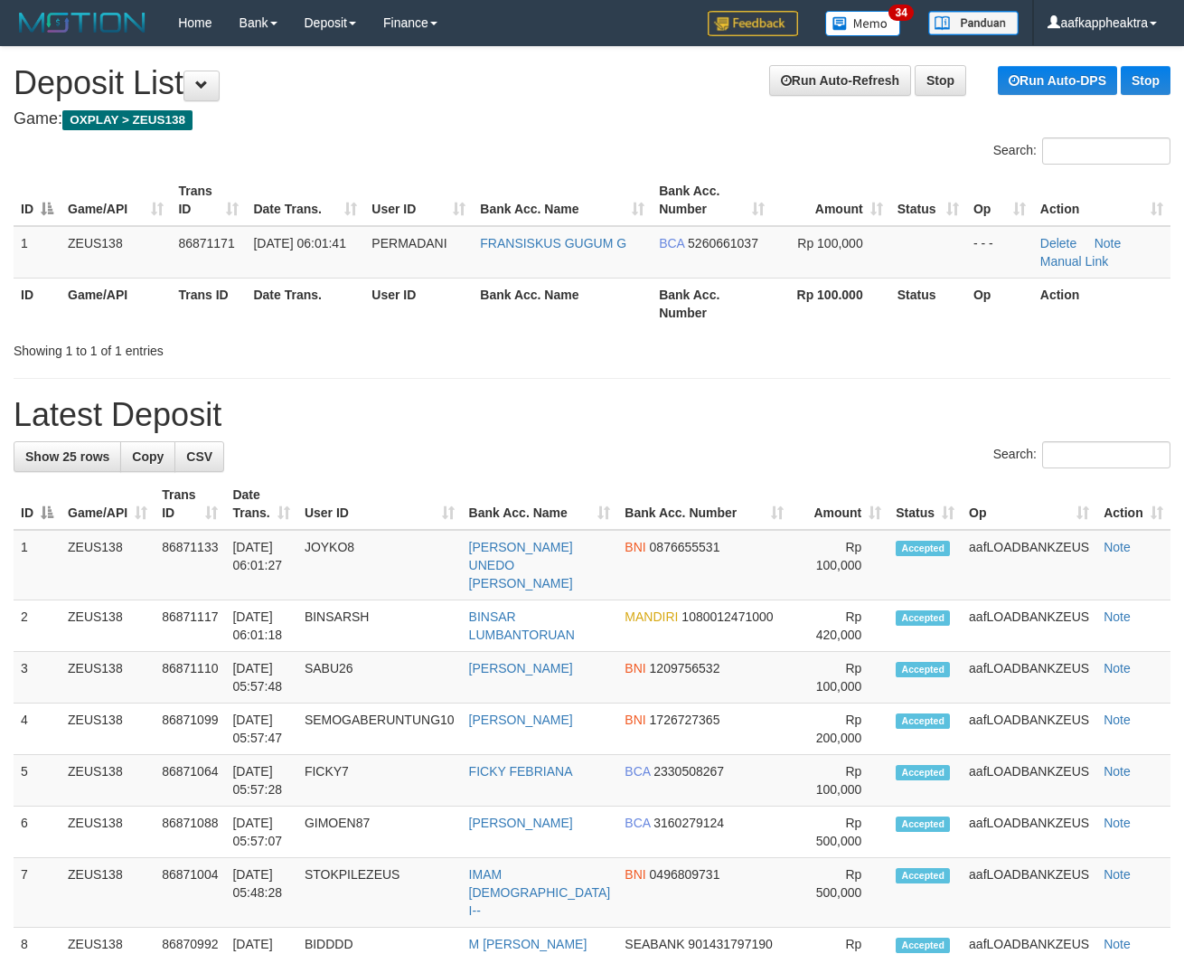
drag, startPoint x: 475, startPoint y: 349, endPoint x: 453, endPoint y: 354, distance: 22.2
click at [468, 351] on div "Showing 1 to 1 of 1 entries" at bounding box center [247, 347] width 494 height 25
drag, startPoint x: 443, startPoint y: 354, endPoint x: 372, endPoint y: 354, distance: 70.5
click at [372, 354] on div "Showing 1 to 1 of 1 entries" at bounding box center [247, 347] width 467 height 25
drag, startPoint x: 588, startPoint y: 339, endPoint x: 5, endPoint y: 337, distance: 583.2
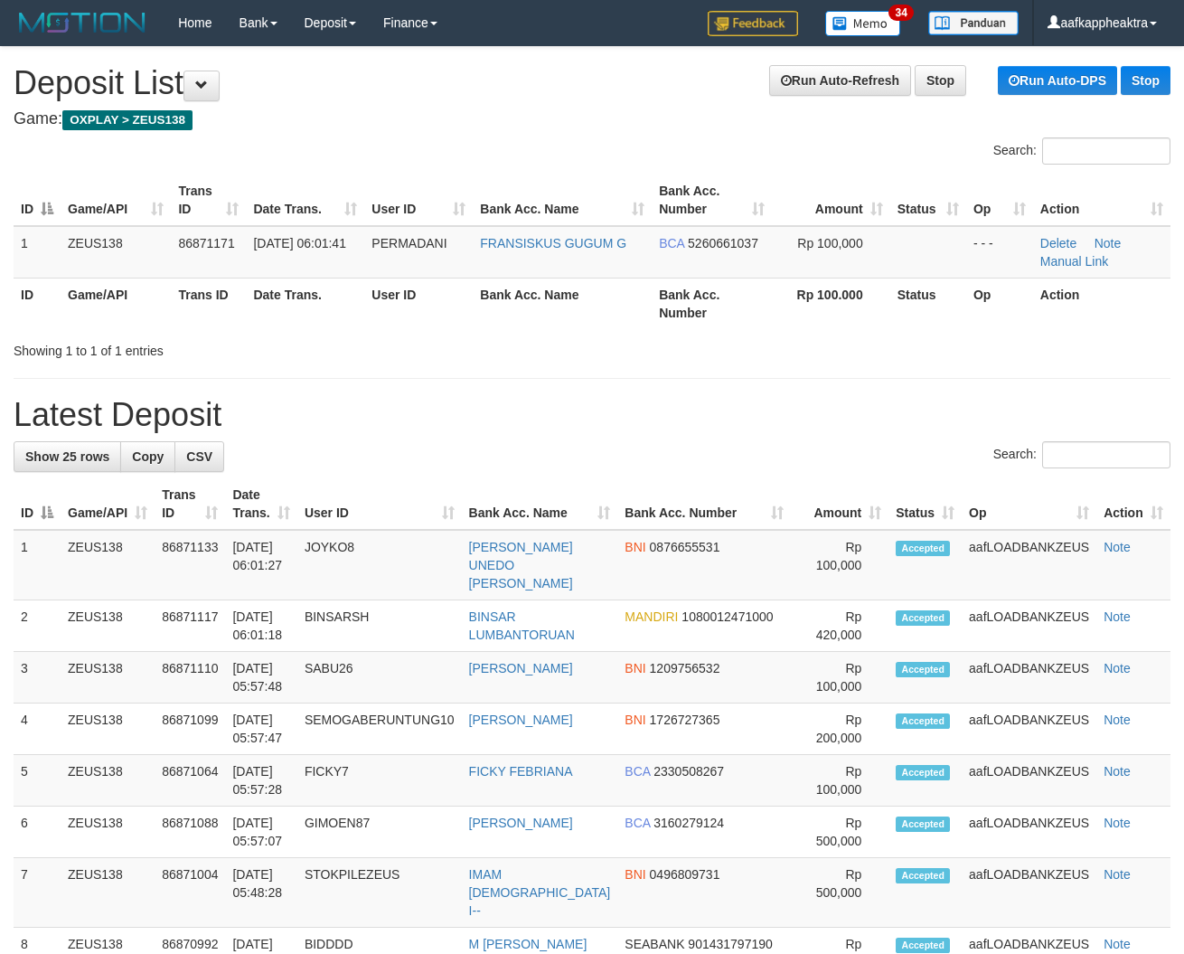
click at [567, 344] on div "Search: ID Game/API Trans ID Date Trans. User ID Bank Acc. Name Bank Acc. Numbe…" at bounding box center [592, 248] width 1157 height 222
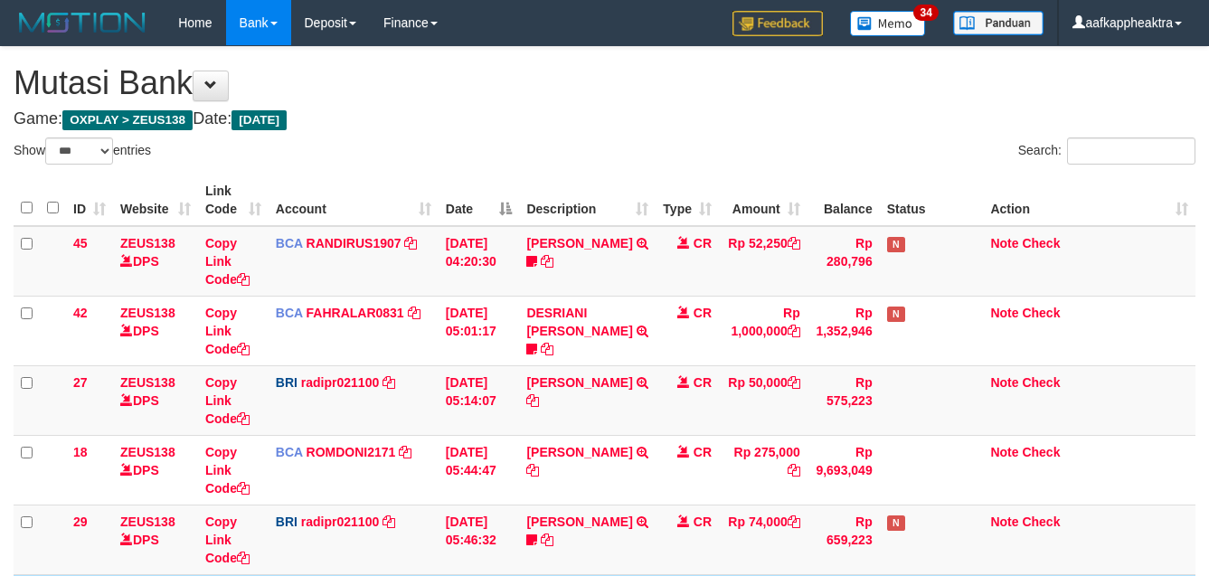
select select "***"
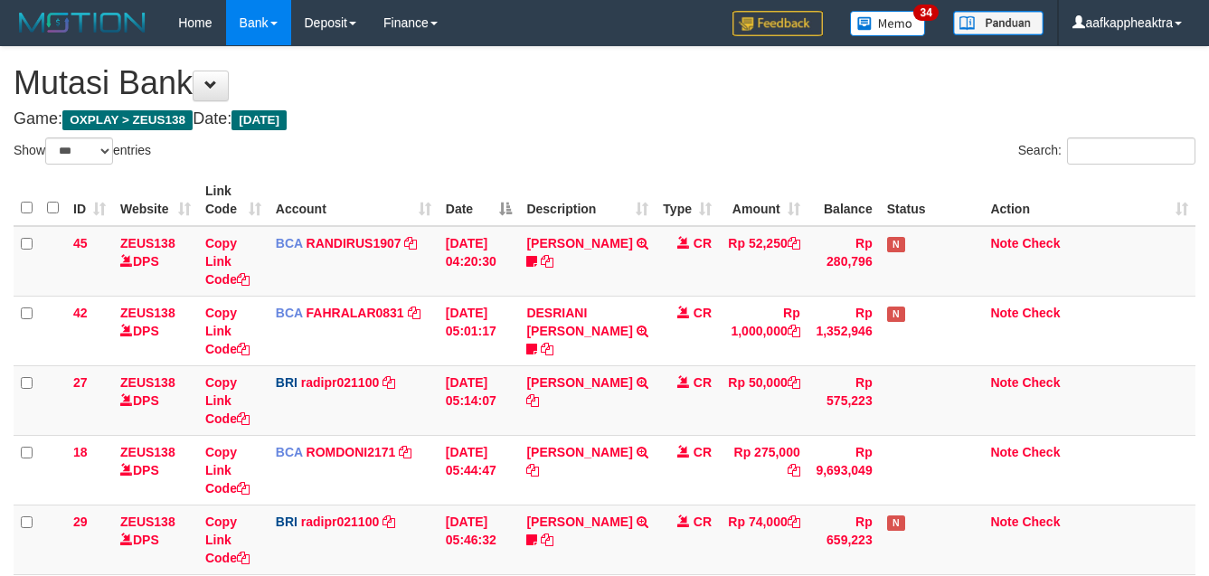
select select "***"
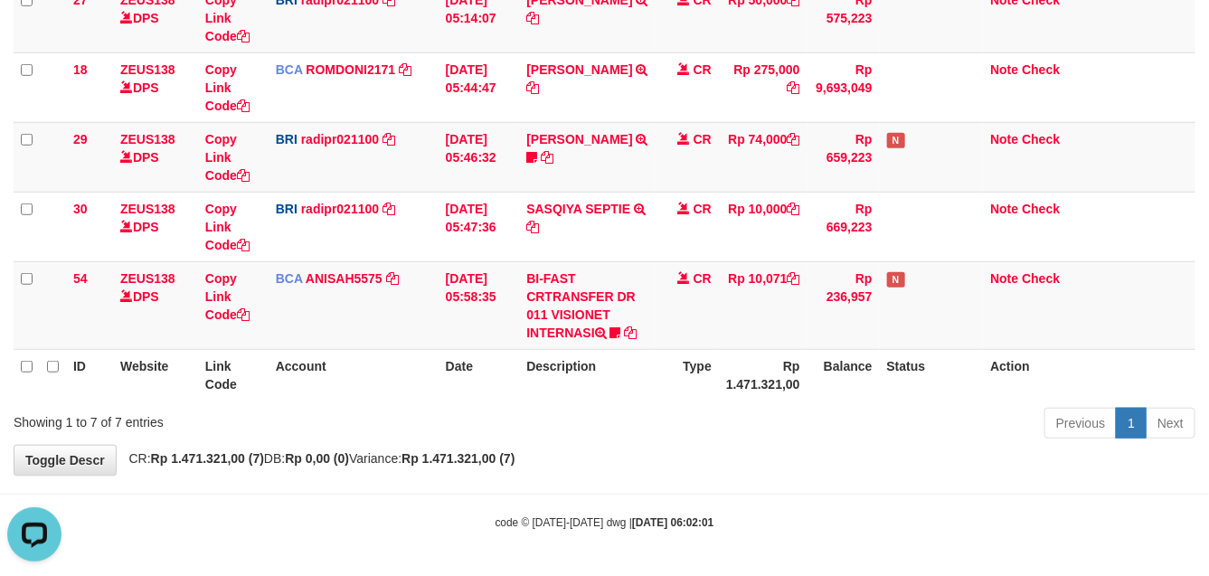
drag, startPoint x: 626, startPoint y: 345, endPoint x: 674, endPoint y: 351, distance: 49.1
click at [628, 345] on td "BI-FAST CRTRANSFER DR 011 VISIONET INTERNASI bangkeklah" at bounding box center [587, 305] width 137 height 88
drag, startPoint x: 674, startPoint y: 351, endPoint x: 801, endPoint y: 350, distance: 126.6
click at [716, 354] on table "ID Website Link Code Account Date Description Type Amount Balance Status Action…" at bounding box center [605, 96] width 1182 height 608
click at [801, 350] on th "Rp 1.471.321,00" at bounding box center [763, 375] width 89 height 52
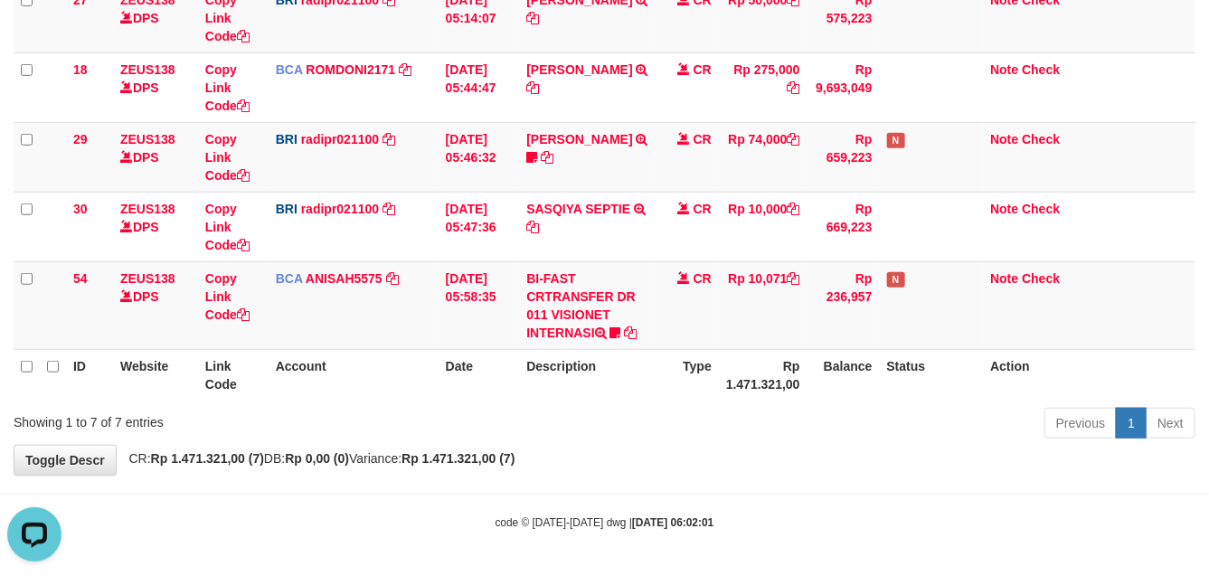
click at [672, 381] on th "Type" at bounding box center [686, 375] width 63 height 52
click at [646, 387] on tr "ID Website Link Code Account Date Description Type Rp 1.471.321,00 Balance Stat…" at bounding box center [605, 375] width 1182 height 52
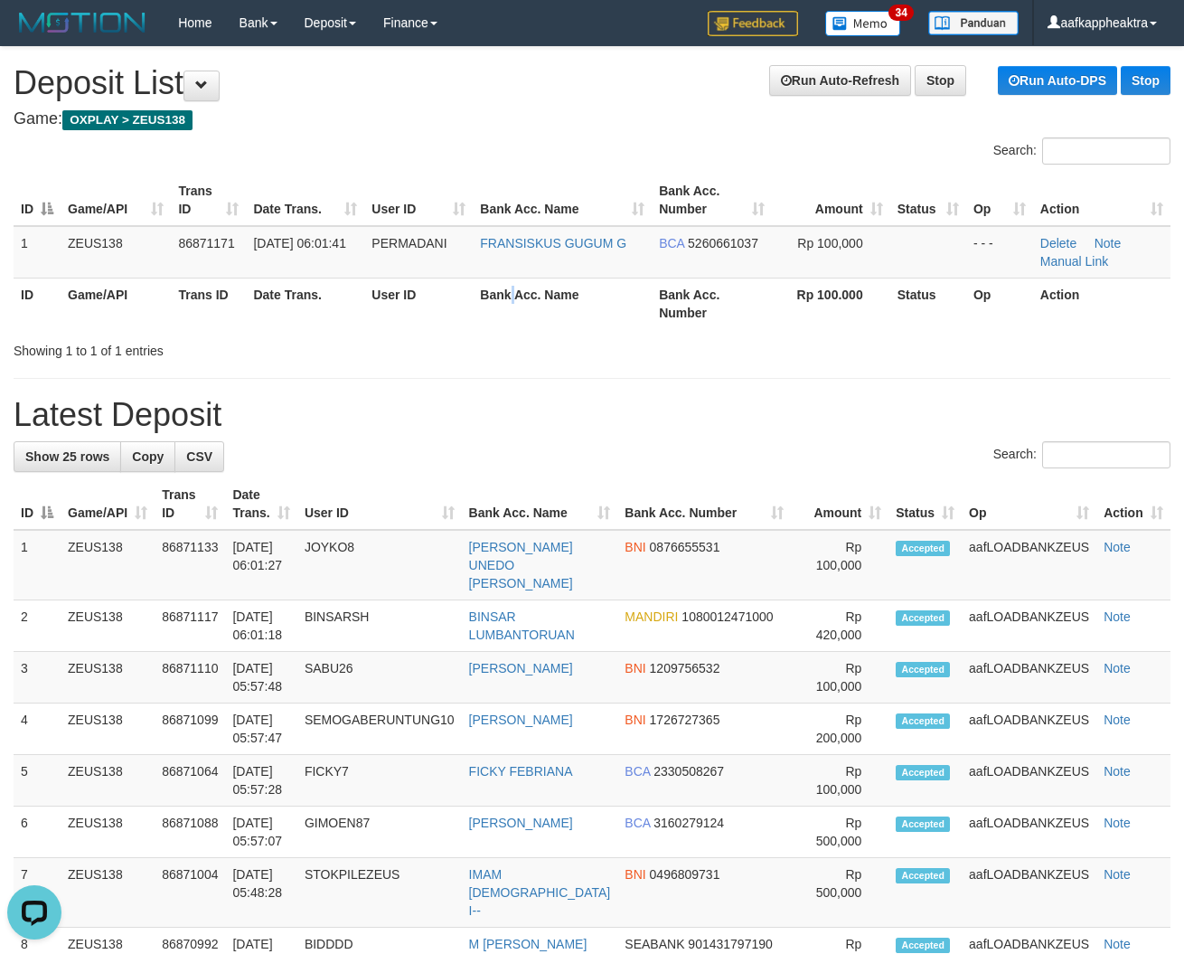
click at [517, 316] on th "Bank Acc. Name" at bounding box center [562, 304] width 179 height 52
click at [488, 322] on th "Bank Acc. Name" at bounding box center [562, 304] width 179 height 52
drag, startPoint x: 495, startPoint y: 332, endPoint x: 5, endPoint y: 314, distance: 490.4
click at [545, 344] on div "Search: ID Game/API Trans ID Date Trans. User ID Bank Acc. Name Bank Acc. Numbe…" at bounding box center [592, 248] width 1157 height 222
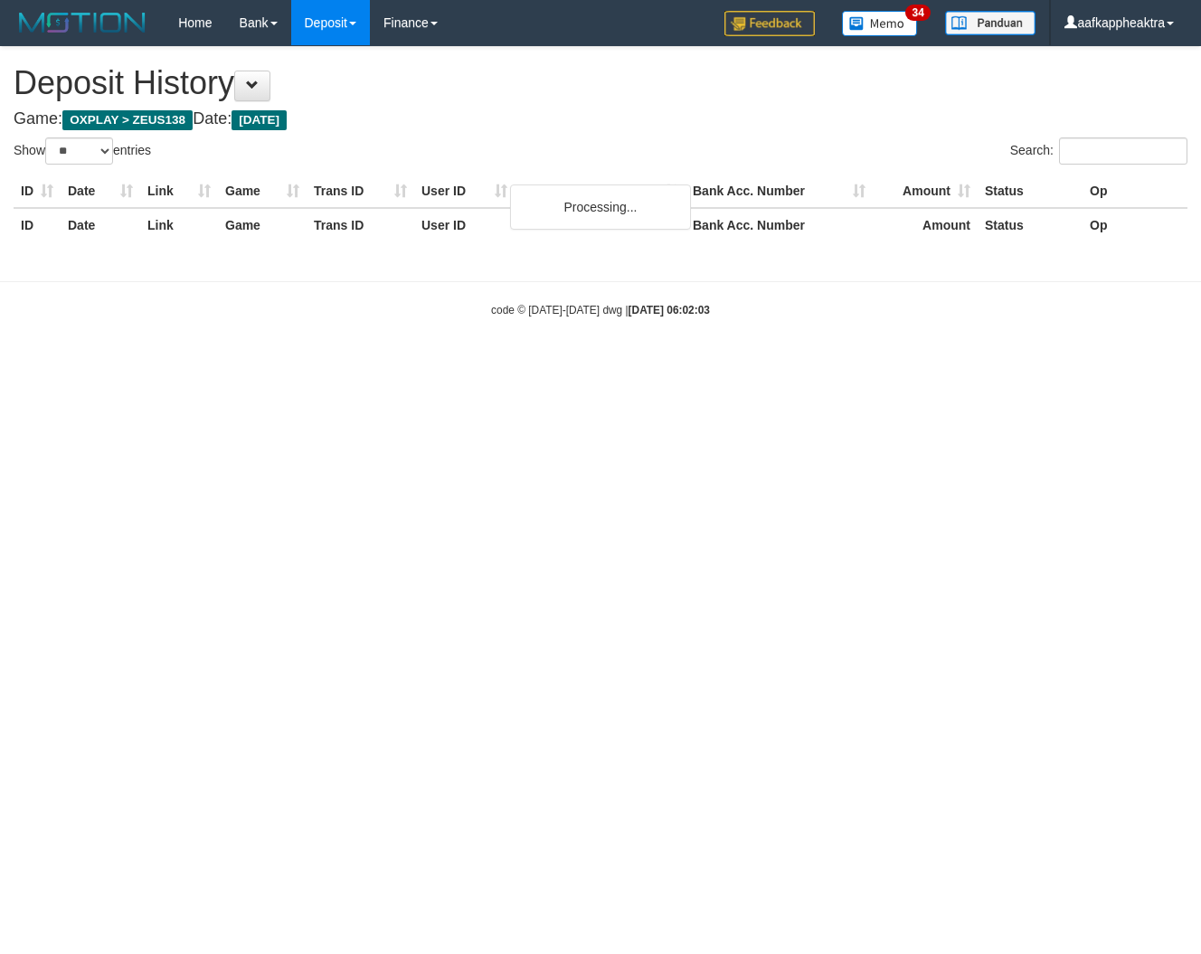
select select "**"
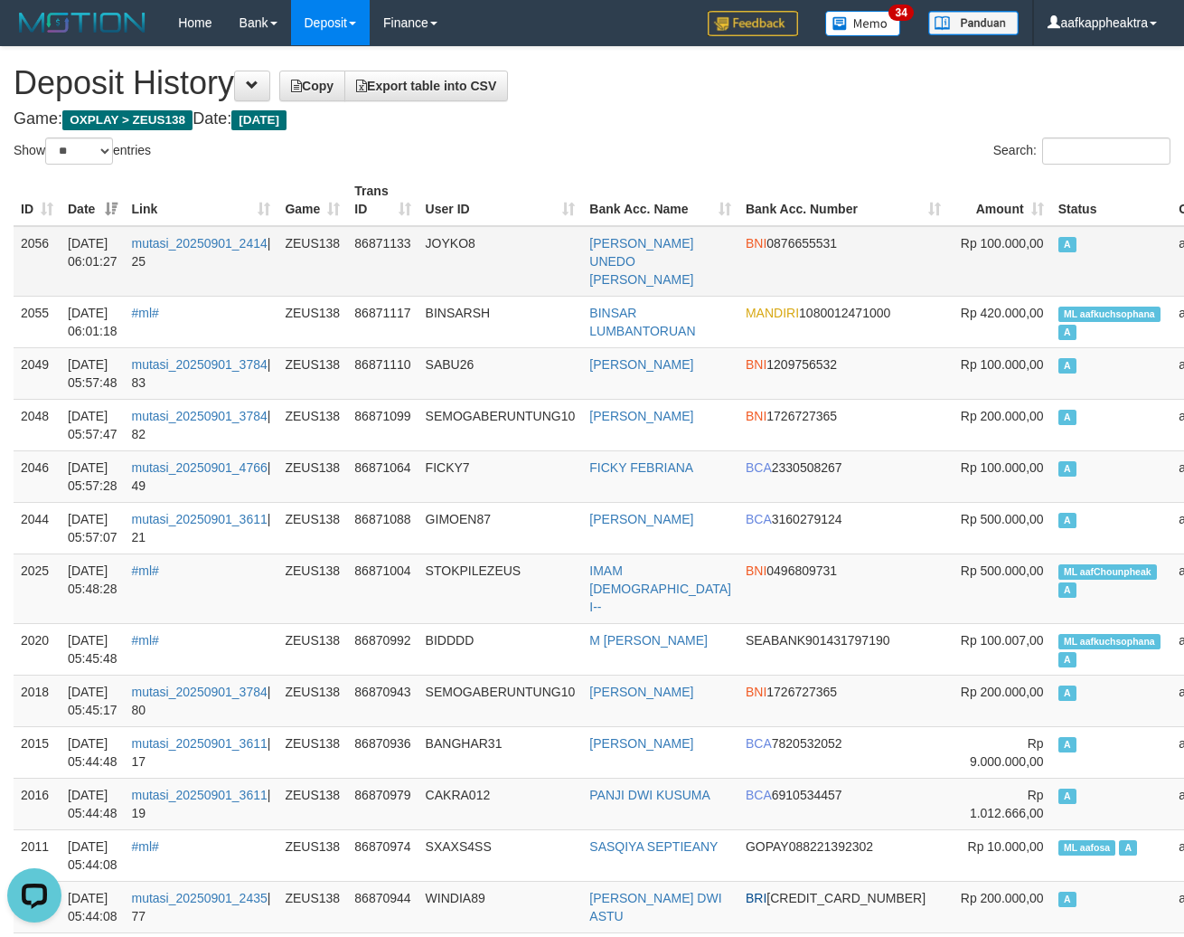
drag, startPoint x: 497, startPoint y: 195, endPoint x: 481, endPoint y: 231, distance: 39.7
click at [490, 203] on th "User ID" at bounding box center [501, 200] width 165 height 52
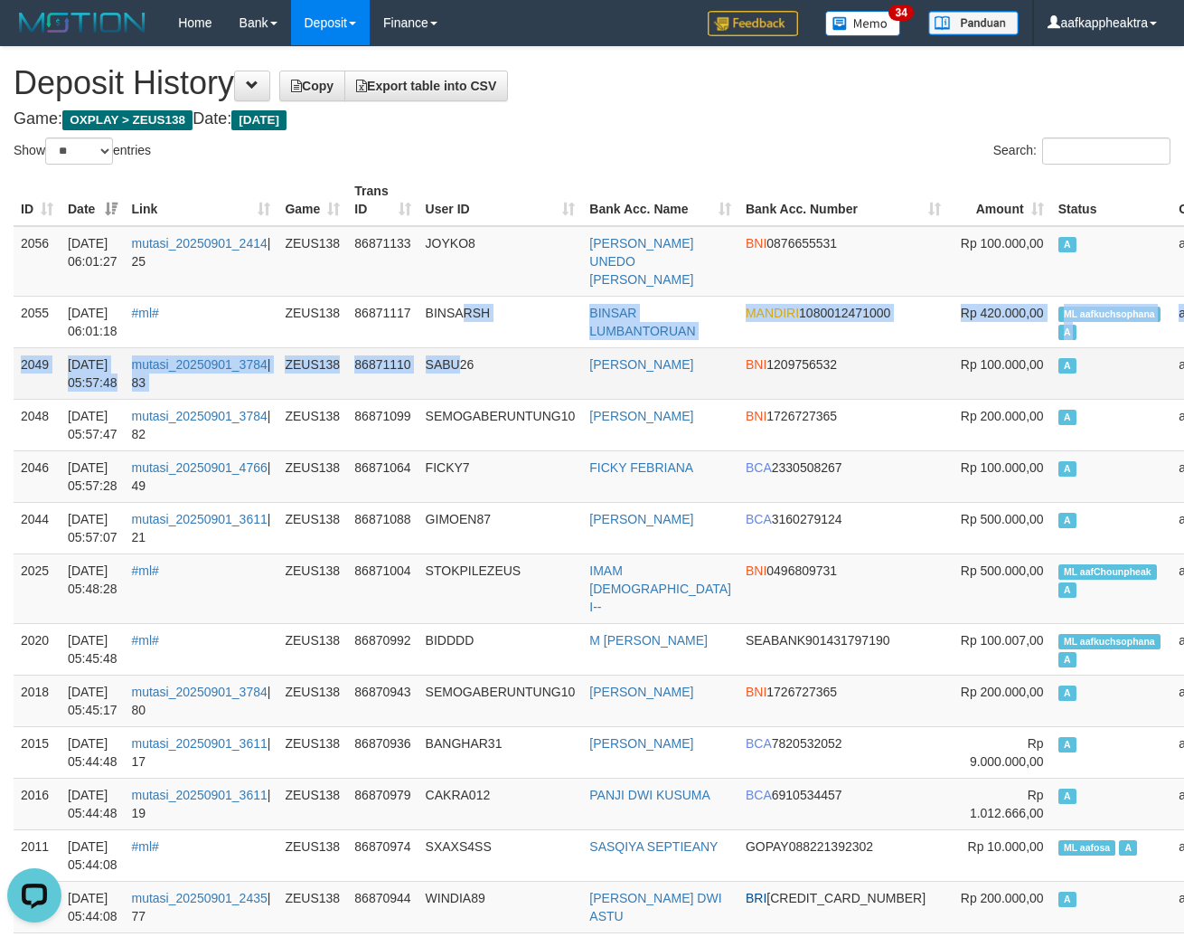
drag, startPoint x: 471, startPoint y: 303, endPoint x: 472, endPoint y: 331, distance: 28.0
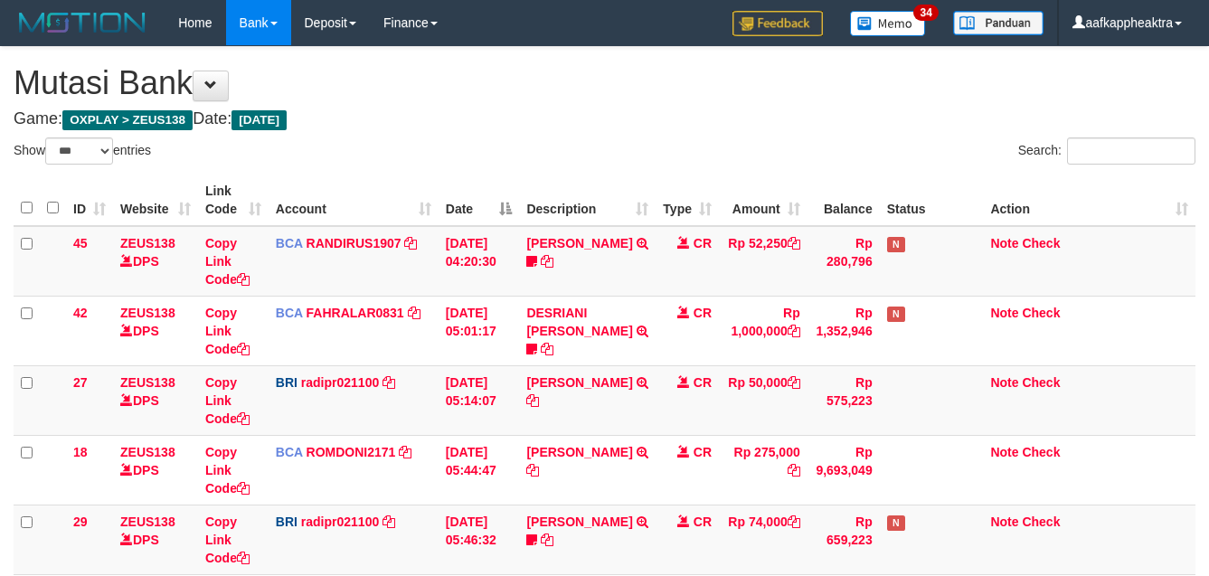
select select "***"
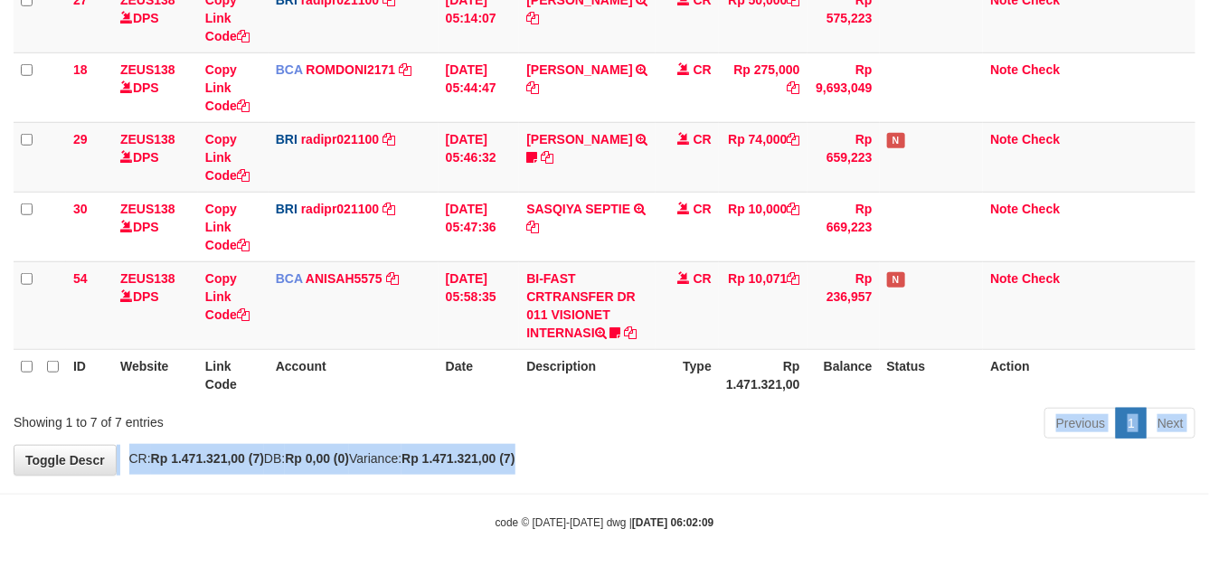
click at [671, 441] on div "**********" at bounding box center [604, 70] width 1209 height 810
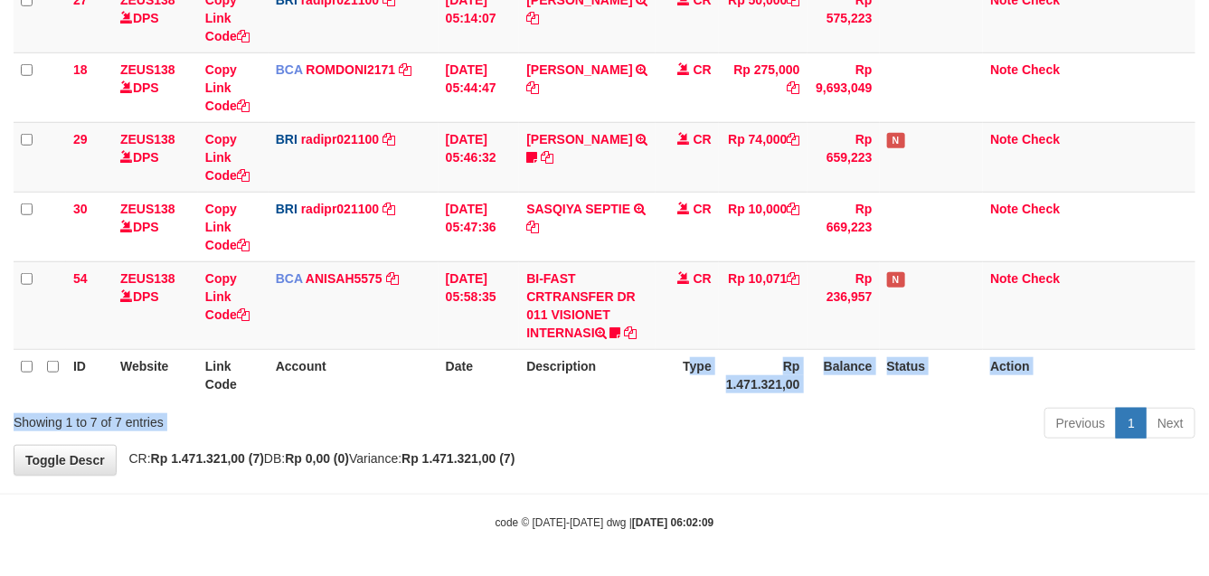
drag, startPoint x: 670, startPoint y: 403, endPoint x: 628, endPoint y: 427, distance: 47.8
click at [646, 427] on div "Show ** ** ** *** entries Search: ID Website Link Code Account Date Description…" at bounding box center [605, 100] width 1182 height 690
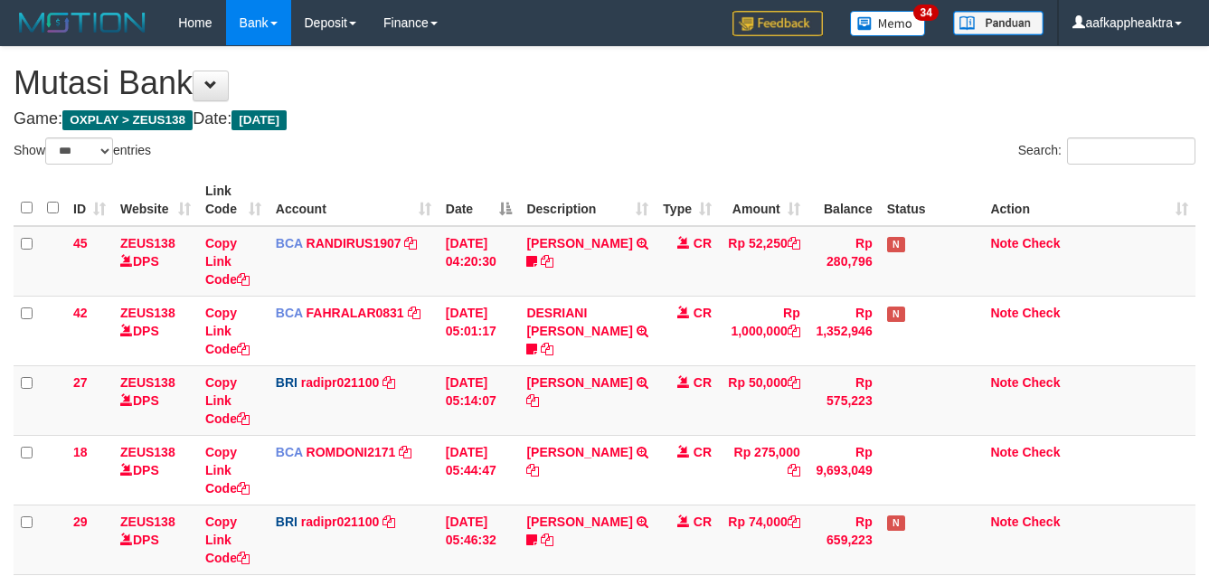
select select "***"
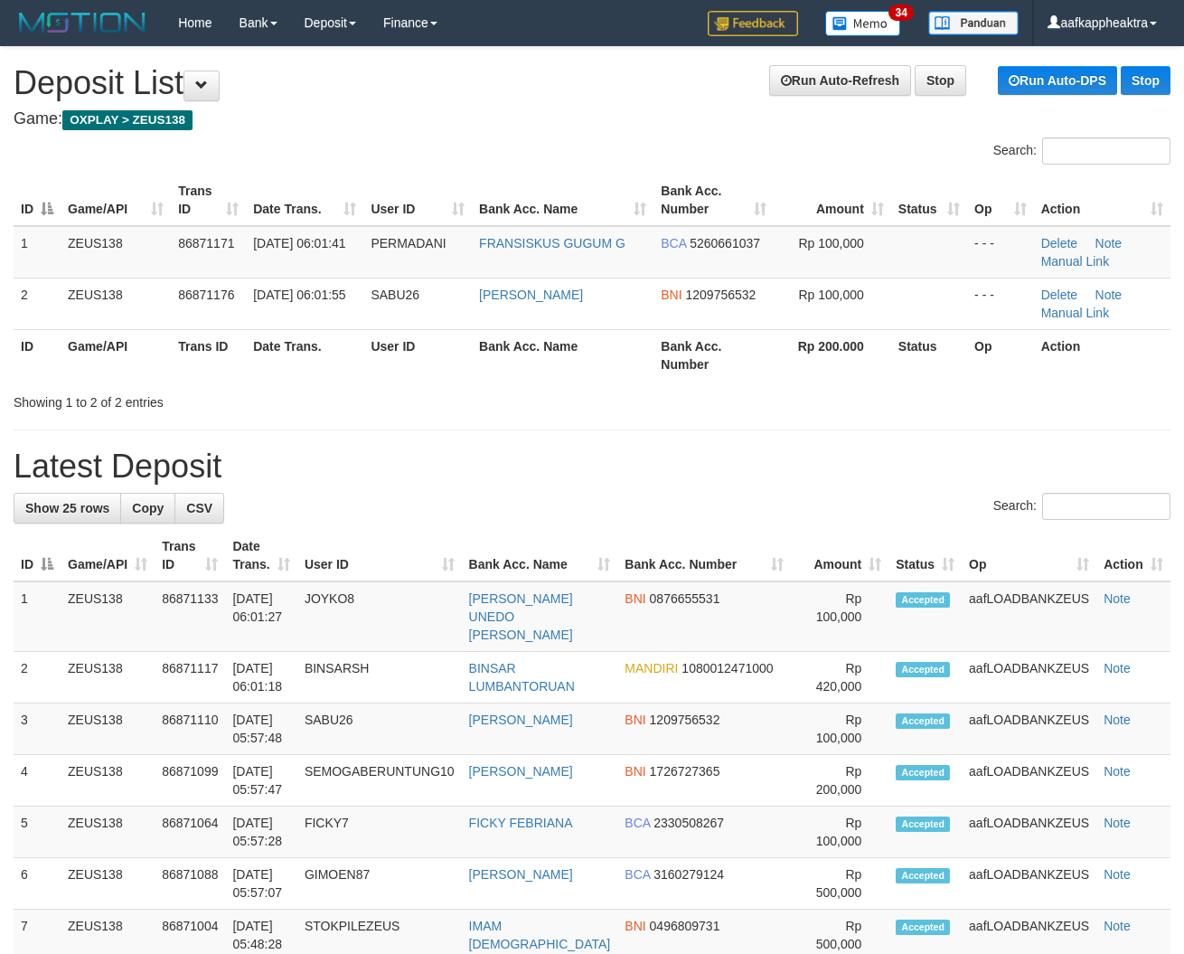
drag, startPoint x: 550, startPoint y: 484, endPoint x: 1, endPoint y: 405, distance: 554.4
drag, startPoint x: 747, startPoint y: 441, endPoint x: 283, endPoint y: 416, distance: 464.5
drag, startPoint x: 504, startPoint y: 410, endPoint x: 495, endPoint y: 422, distance: 15.6
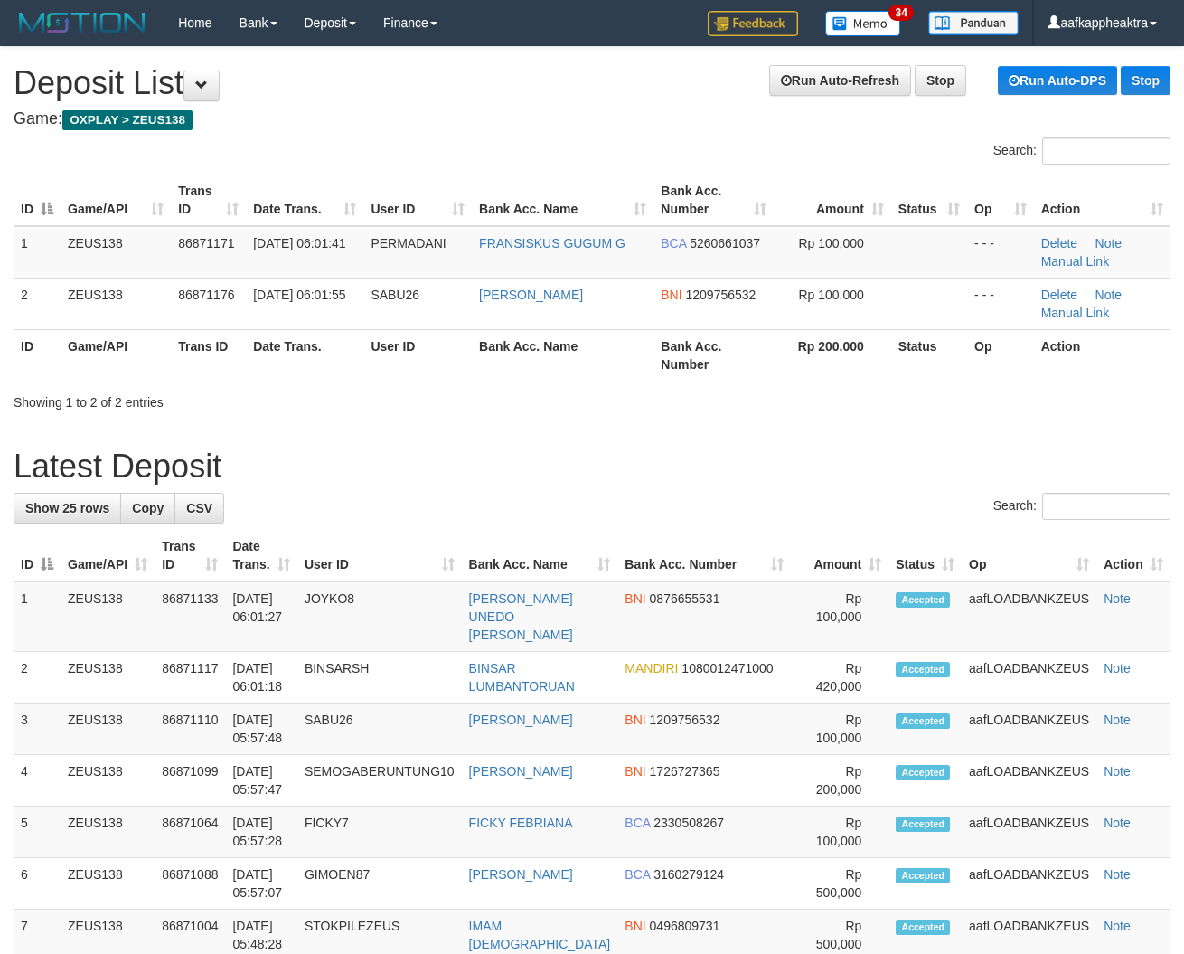
drag, startPoint x: 495, startPoint y: 422, endPoint x: 6, endPoint y: 411, distance: 488.3
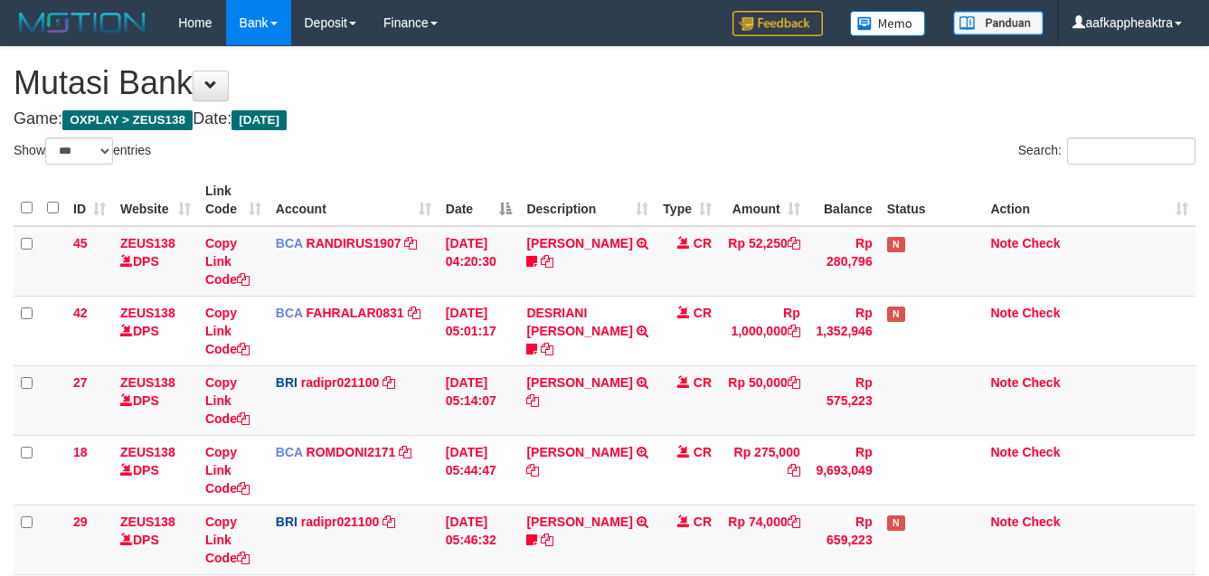
select select "***"
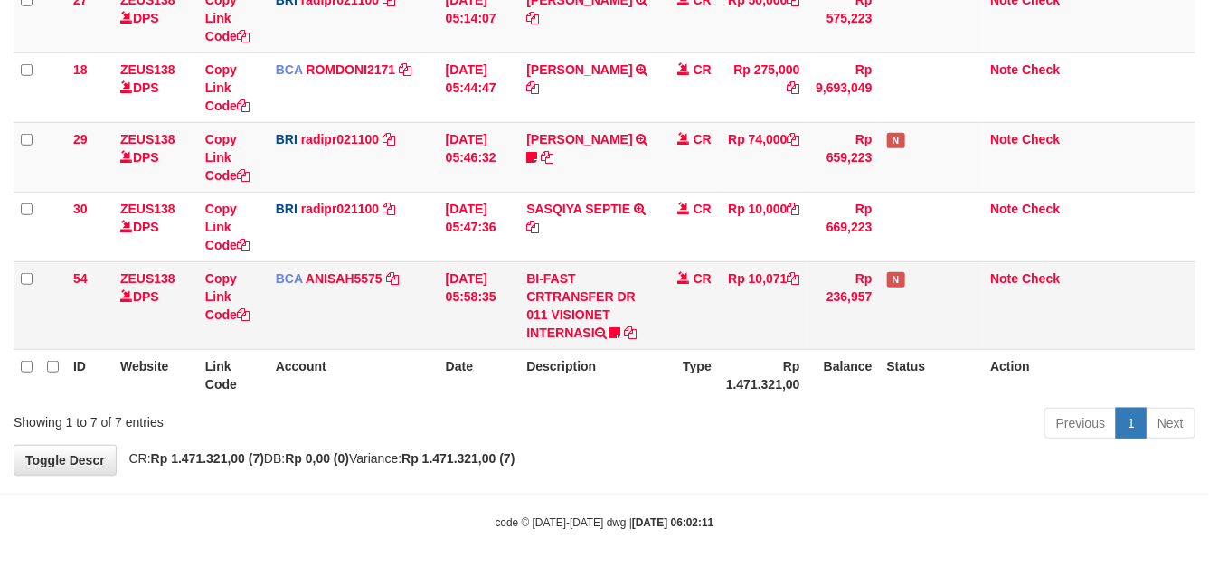
click at [655, 304] on td "CR" at bounding box center [686, 305] width 63 height 88
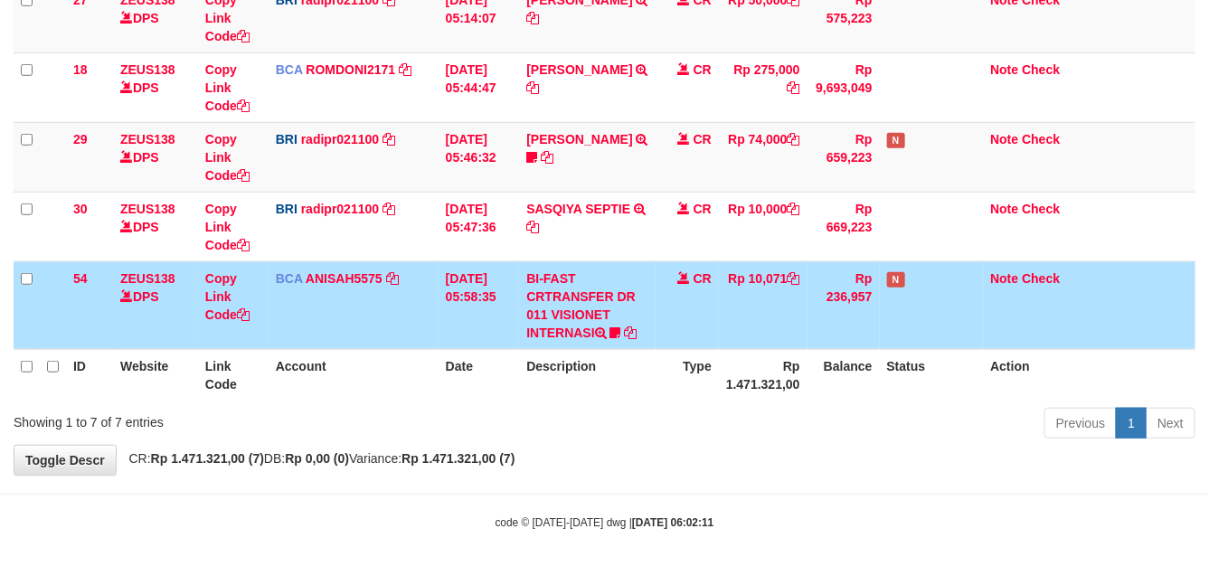
drag, startPoint x: 643, startPoint y: 315, endPoint x: 662, endPoint y: 309, distance: 19.7
click at [651, 319] on td "BI-FAST CRTRANSFER DR 011 VISIONET INTERNASI bangkeklah" at bounding box center [587, 305] width 137 height 88
click at [661, 309] on td "CR" at bounding box center [686, 305] width 63 height 88
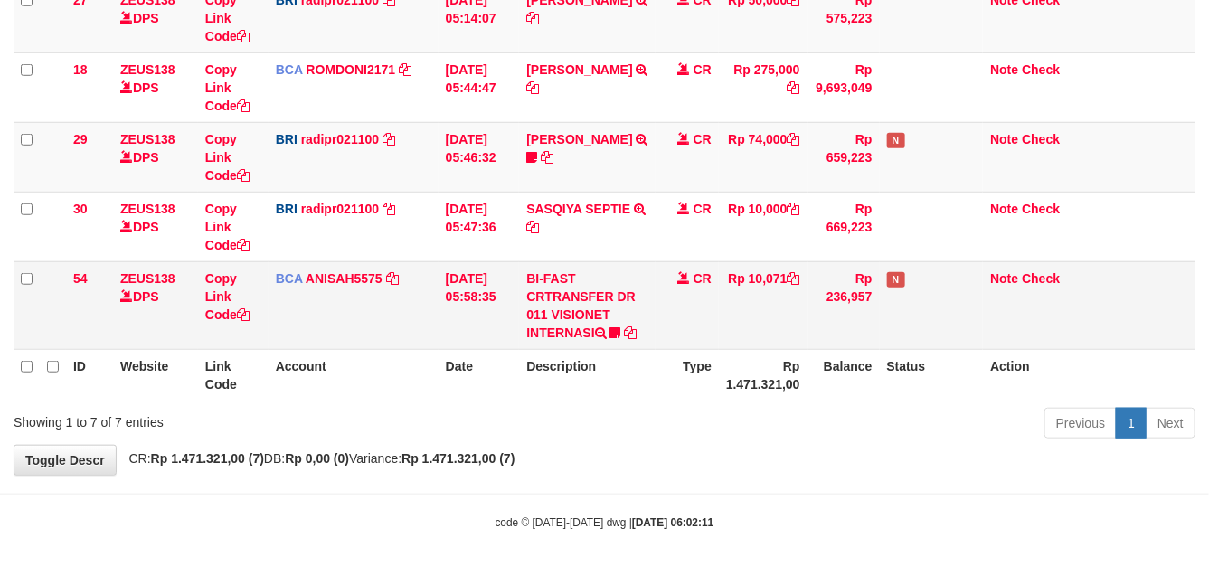
click at [665, 318] on td "CR" at bounding box center [686, 305] width 63 height 88
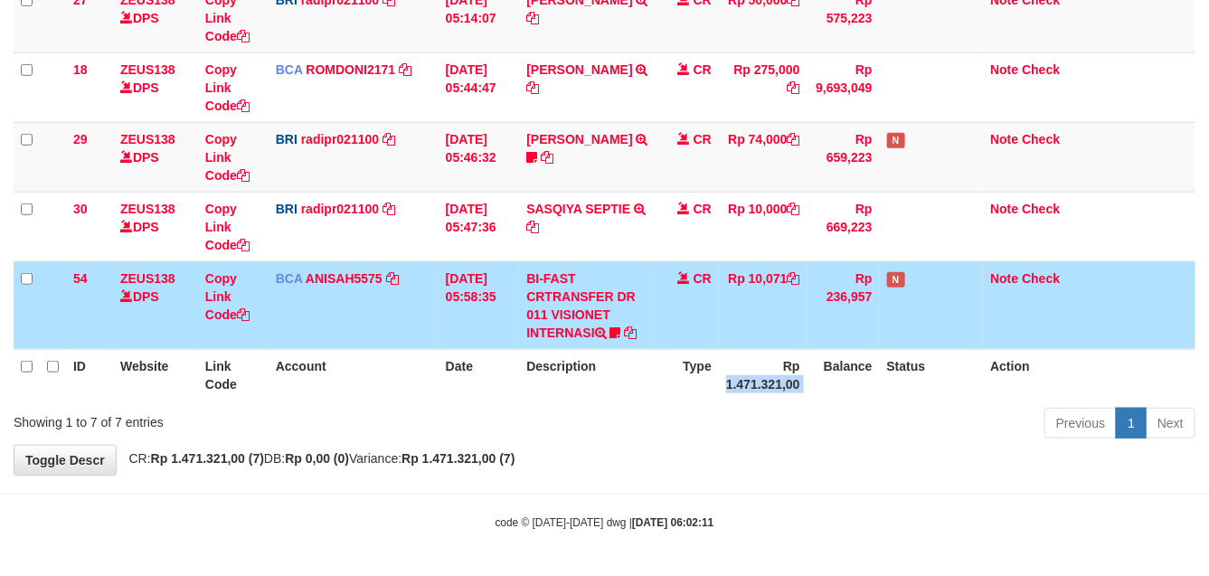
drag, startPoint x: 798, startPoint y: 359, endPoint x: 915, endPoint y: 324, distance: 121.8
click at [816, 358] on tr "ID Website Link Code Account Date Description Type Rp 1.471.321,00 Balance Stat…" at bounding box center [605, 375] width 1182 height 52
drag, startPoint x: 915, startPoint y: 324, endPoint x: 864, endPoint y: 327, distance: 50.8
click at [896, 335] on td "N" at bounding box center [932, 305] width 104 height 88
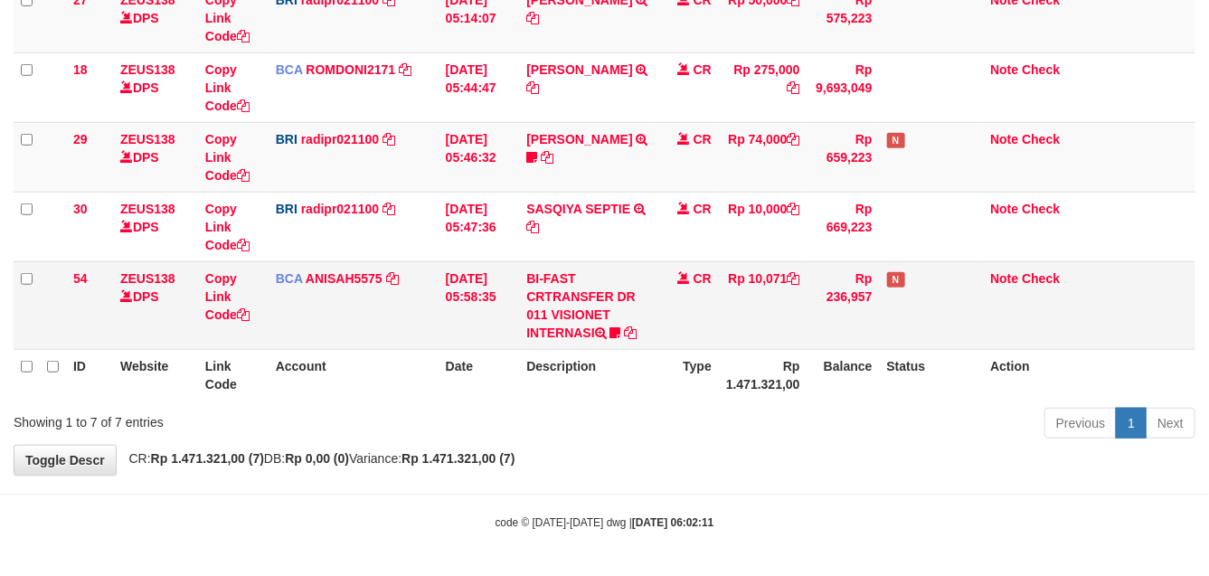
click at [838, 331] on td "Rp 236,957" at bounding box center [843, 305] width 72 height 88
click at [788, 337] on td "Rp 10,071" at bounding box center [763, 305] width 89 height 88
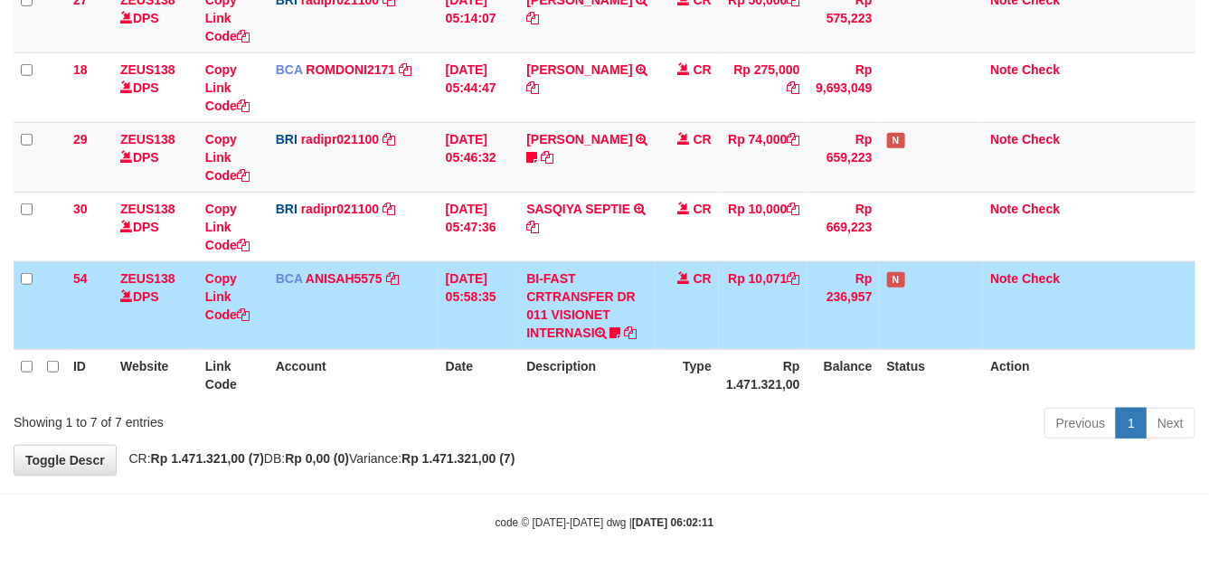
click at [475, 268] on td "01/09/2025 05:58:35" at bounding box center [478, 305] width 81 height 88
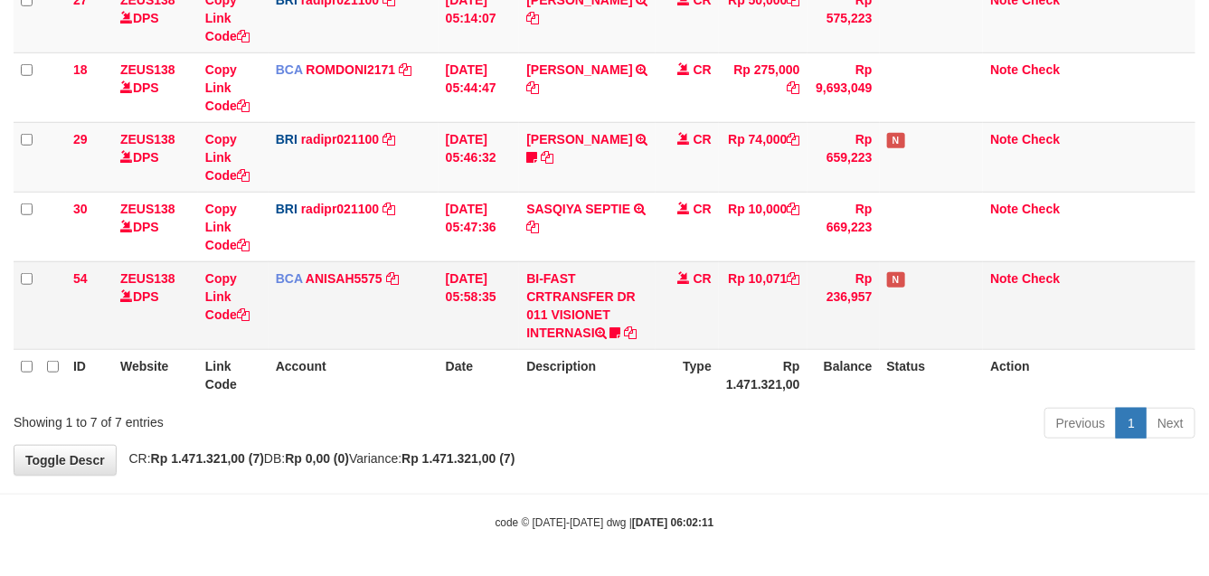
click at [468, 269] on td "01/09/2025 05:58:35" at bounding box center [478, 305] width 81 height 88
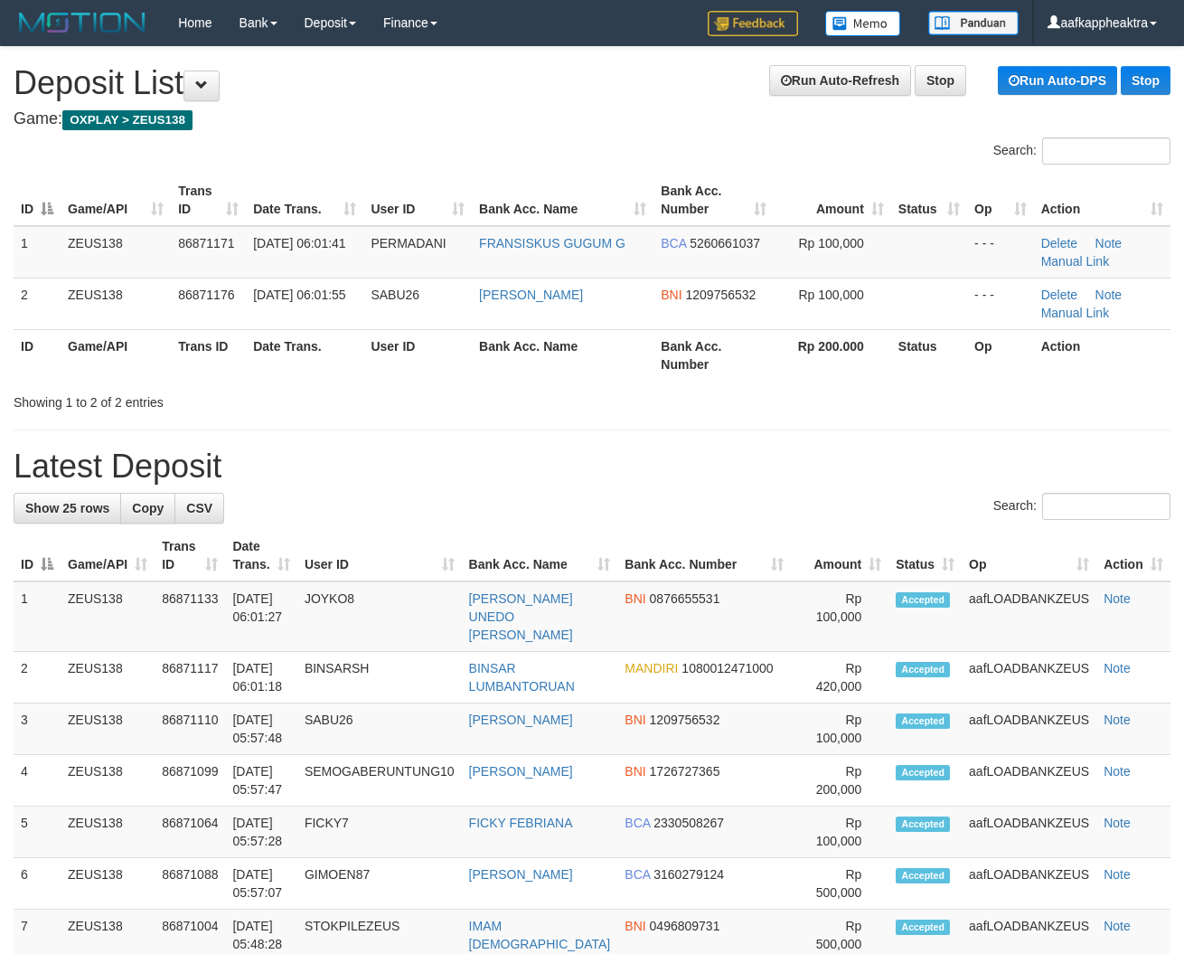
drag, startPoint x: 493, startPoint y: 467, endPoint x: 1, endPoint y: 418, distance: 494.3
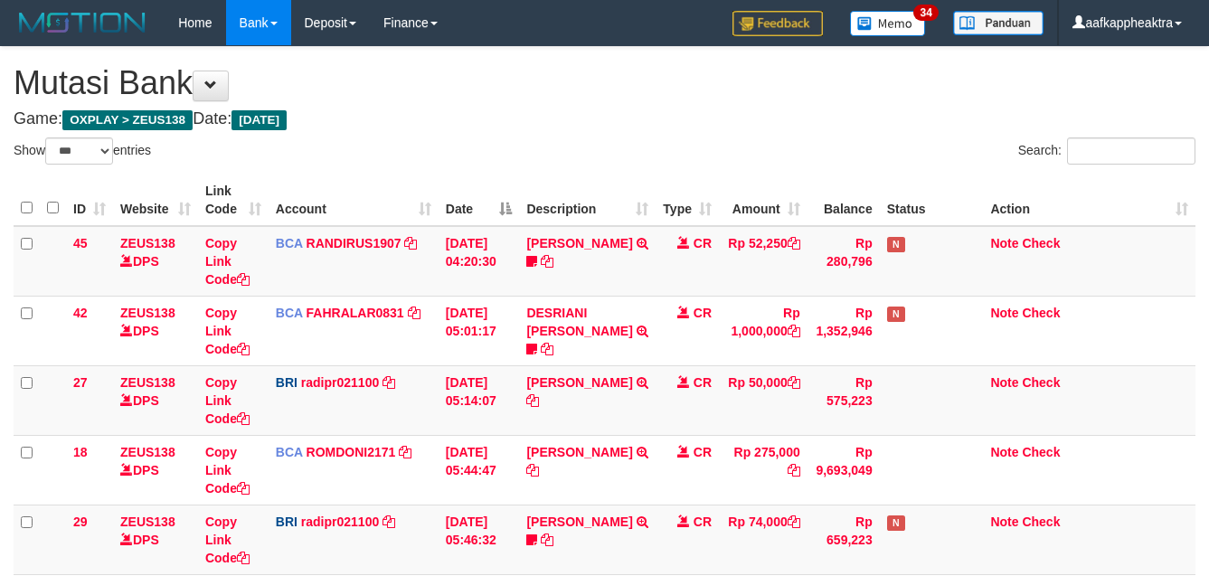
select select "***"
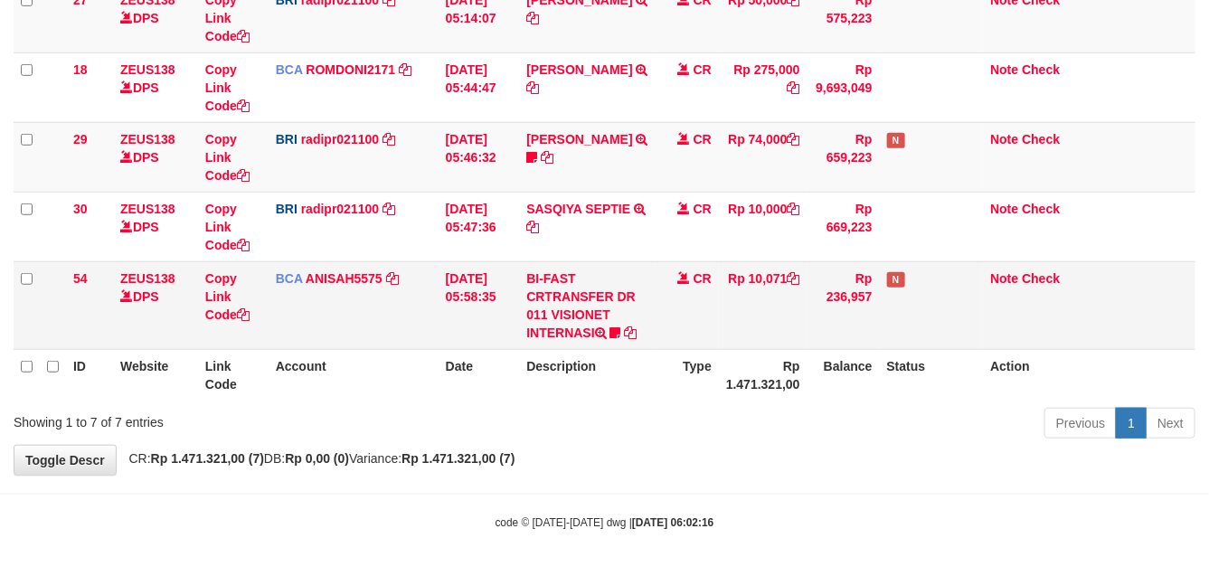
click at [667, 337] on td "CR" at bounding box center [686, 305] width 63 height 88
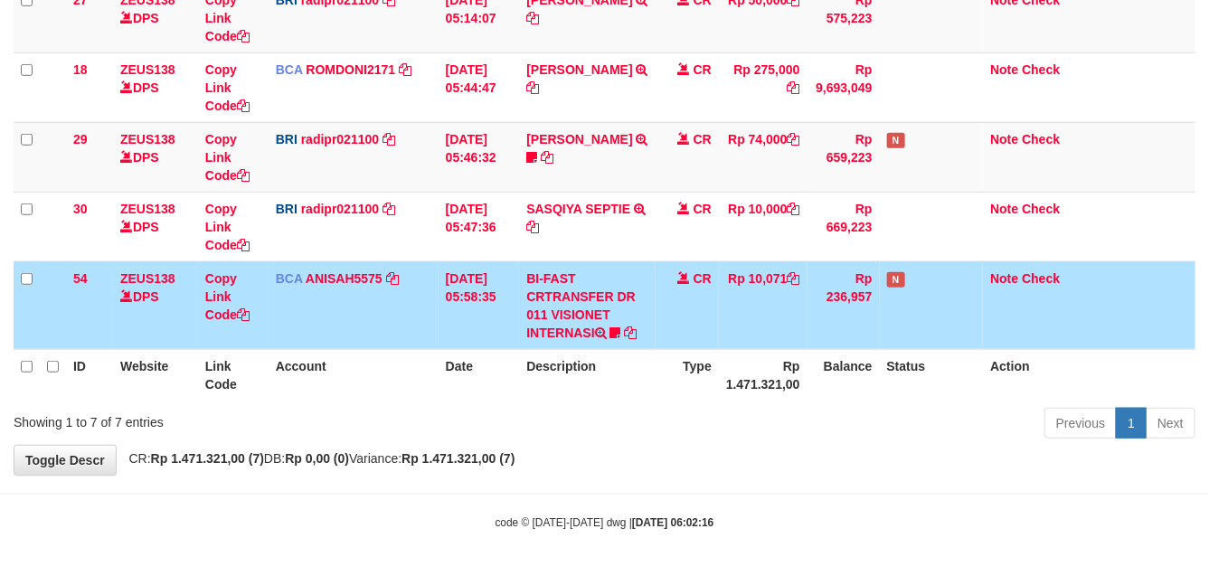
drag, startPoint x: 678, startPoint y: 314, endPoint x: 667, endPoint y: 319, distance: 12.1
click at [674, 315] on td "CR" at bounding box center [686, 305] width 63 height 88
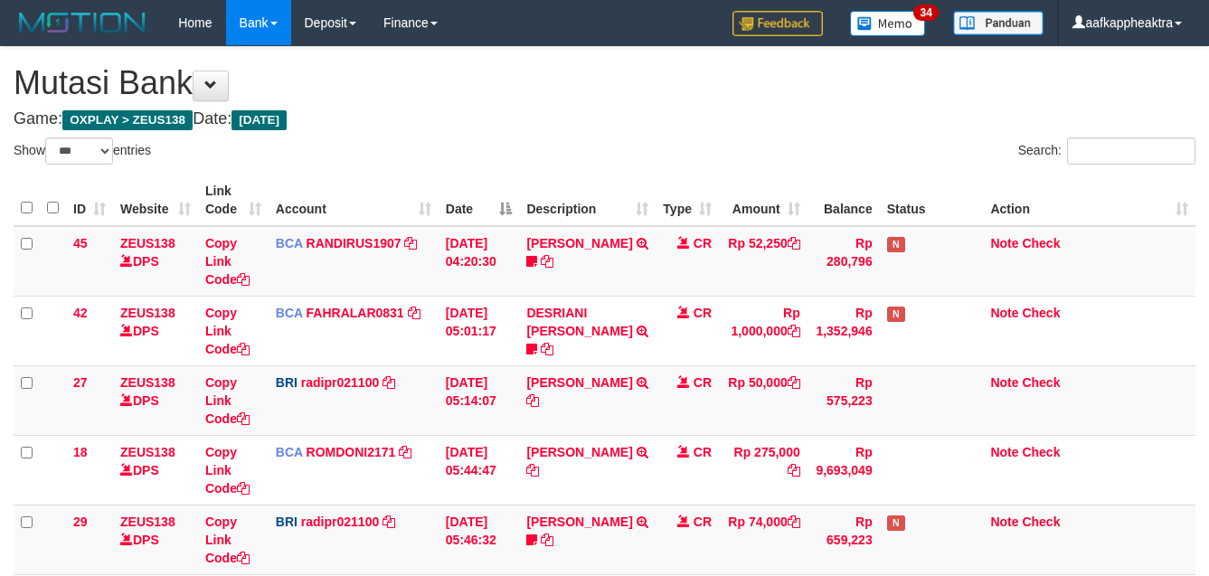
select select "***"
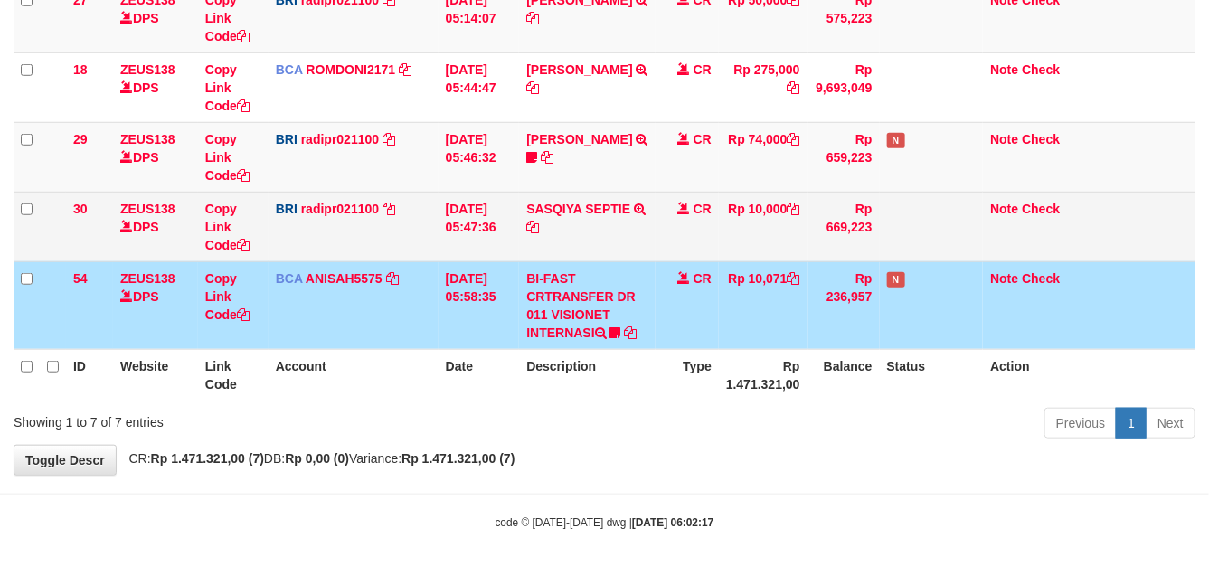
click at [683, 256] on td "CR" at bounding box center [686, 227] width 63 height 70
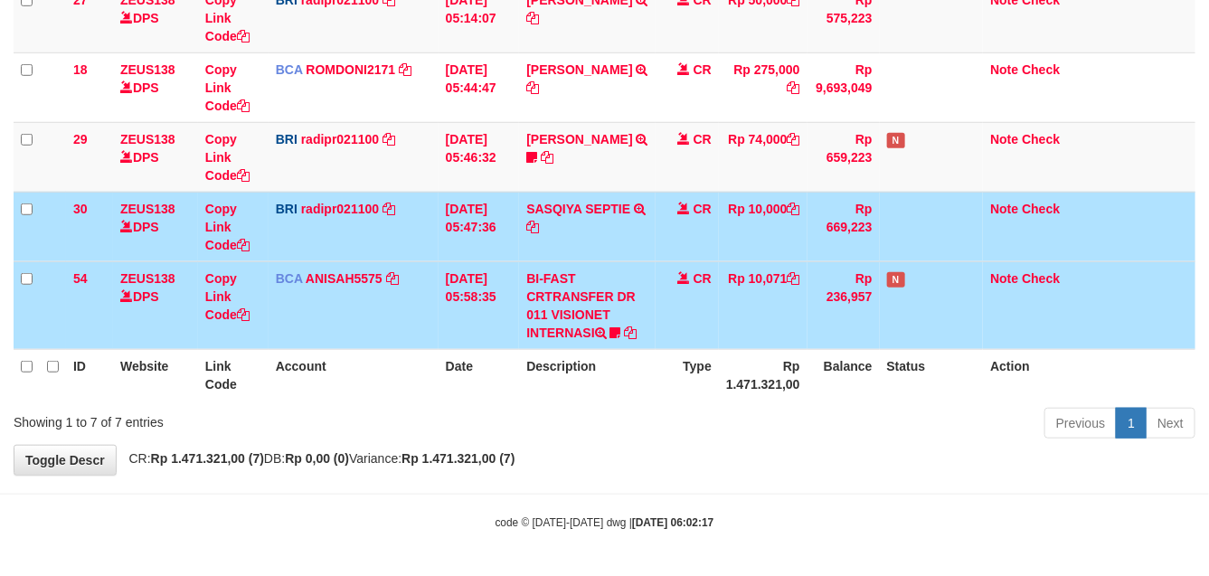
click at [702, 259] on td "CR" at bounding box center [686, 227] width 63 height 70
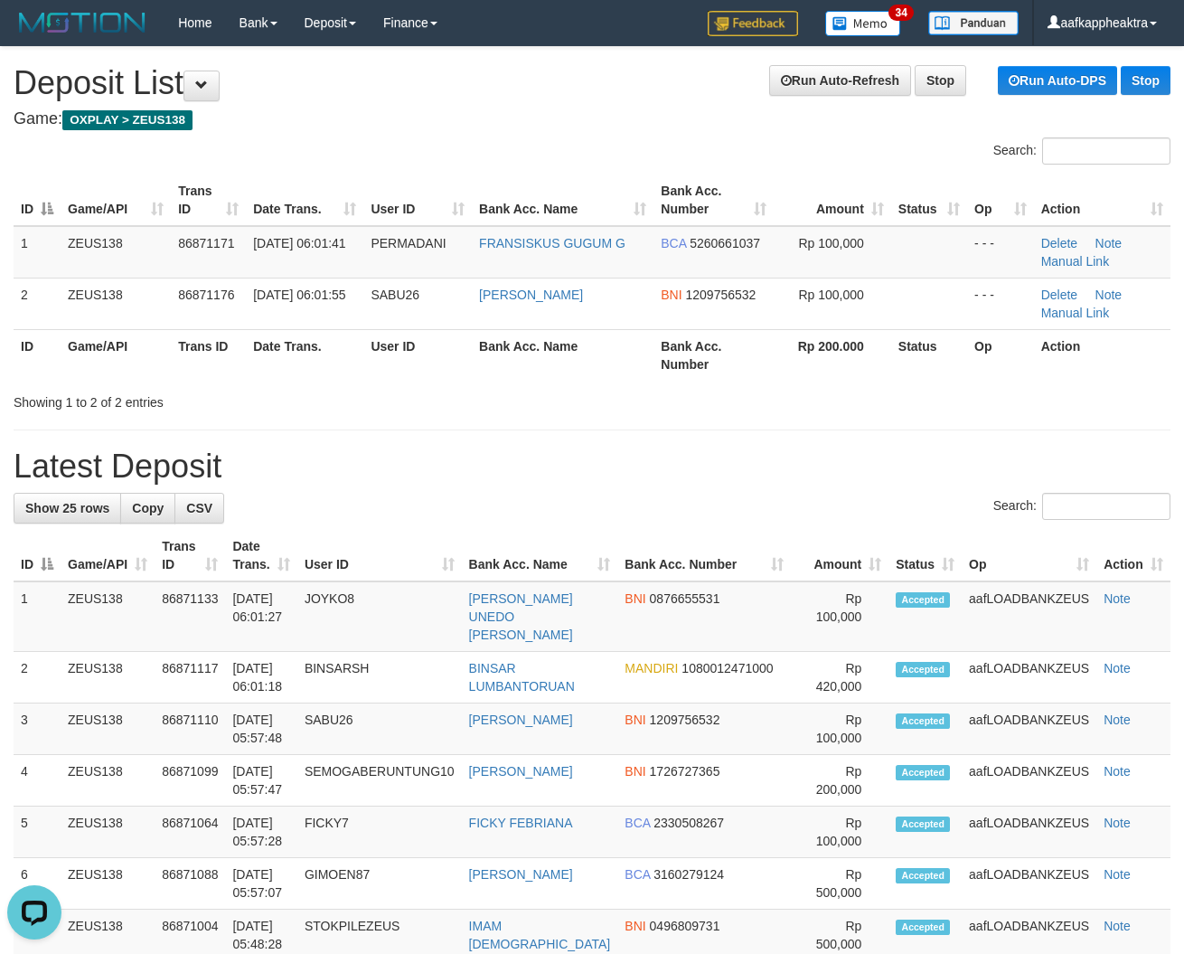
drag, startPoint x: 742, startPoint y: 409, endPoint x: 733, endPoint y: 412, distance: 9.7
drag, startPoint x: 807, startPoint y: 444, endPoint x: 226, endPoint y: 411, distance: 582.3
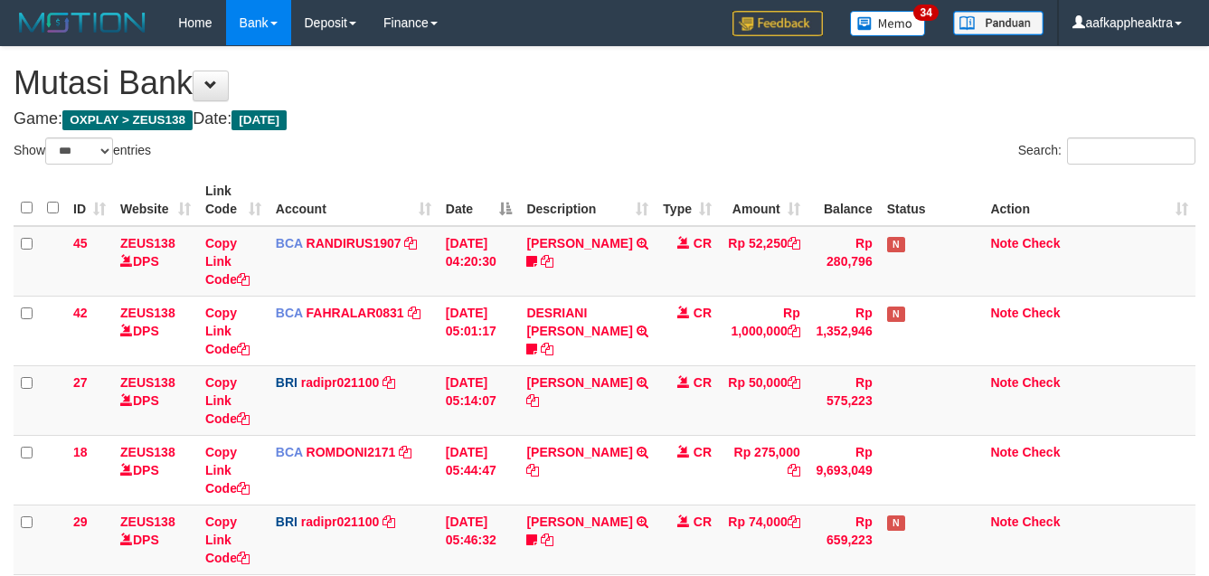
select select "***"
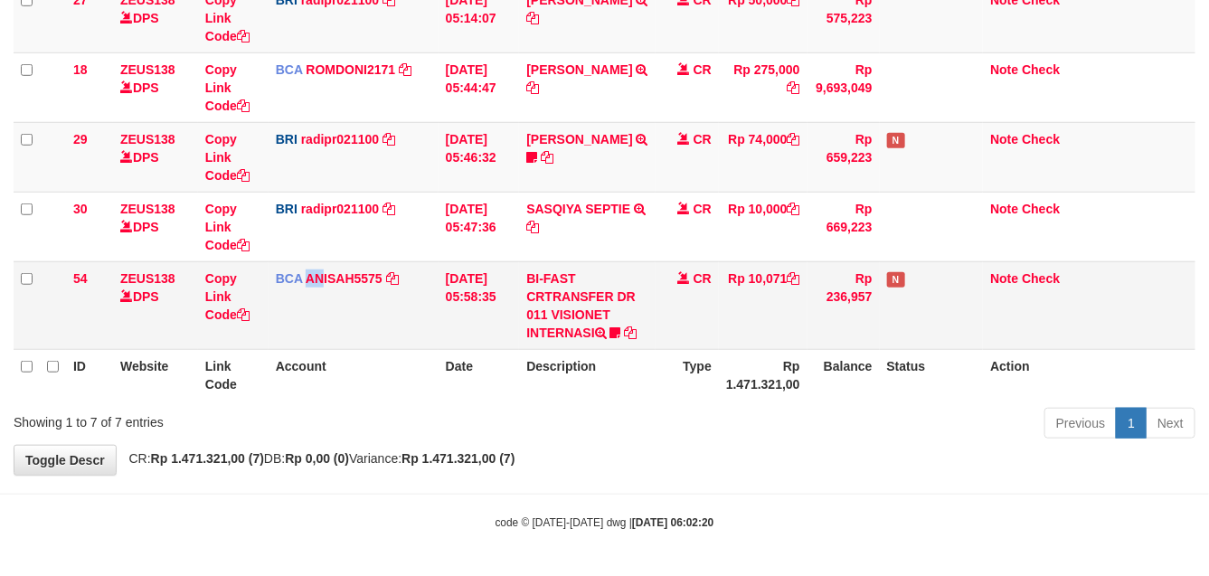
drag, startPoint x: 310, startPoint y: 321, endPoint x: 489, endPoint y: 300, distance: 180.2
click at [348, 319] on td "BCA ANISAH5575 DPS ANISAH mutasi_20250901_3827 | 54 mutasi_20250901_3827 | 54" at bounding box center [354, 305] width 170 height 88
click at [534, 301] on td "BI-FAST CRTRANSFER DR 011 VISIONET INTERNASI bangkeklah" at bounding box center [587, 305] width 137 height 88
drag, startPoint x: 538, startPoint y: 319, endPoint x: 1018, endPoint y: 363, distance: 482.0
click at [504, 331] on tr "54 ZEUS138 DPS Copy Link Code BCA ANISAH5575 DPS ANISAH mutasi_20250901_3827 | …" at bounding box center [605, 305] width 1182 height 88
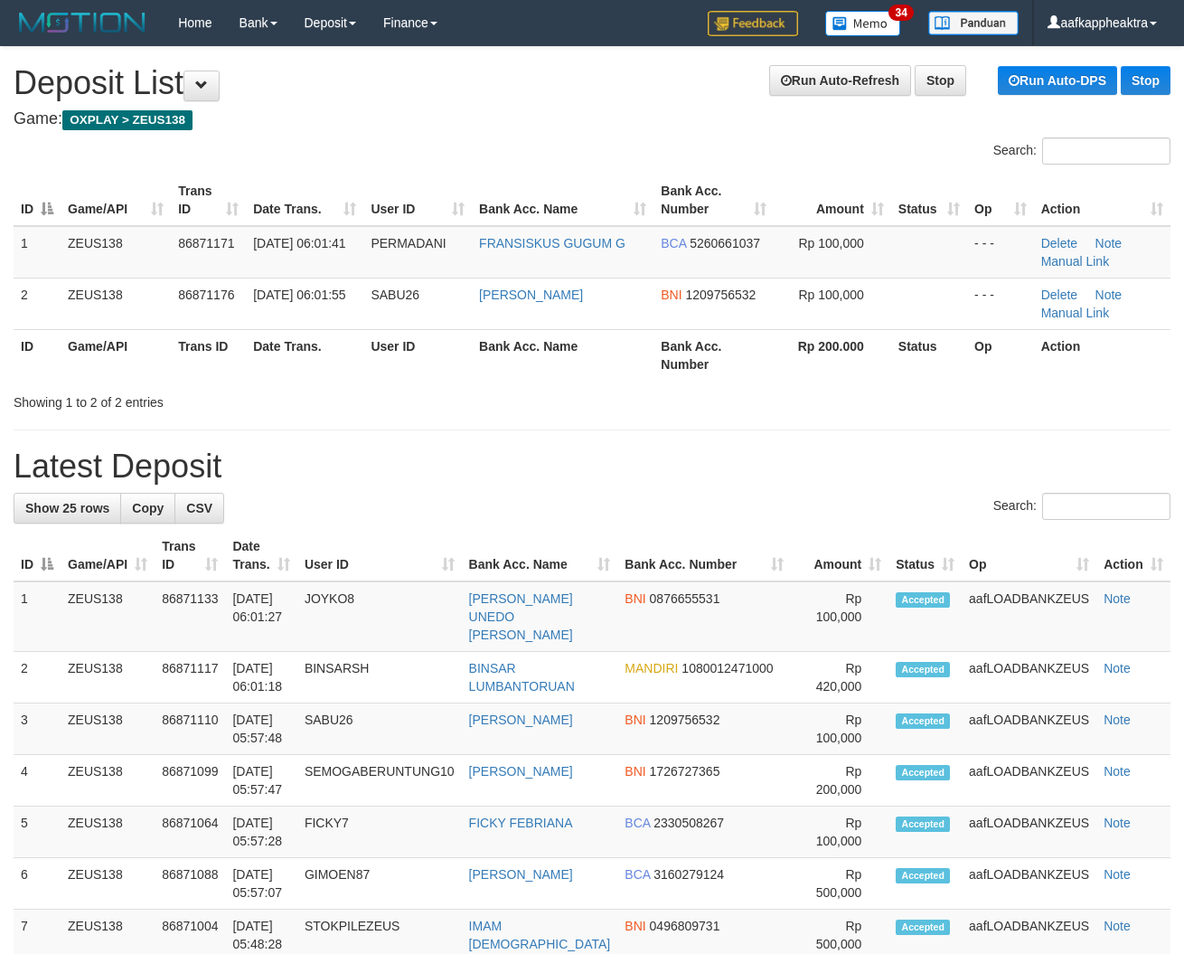
drag, startPoint x: 617, startPoint y: 423, endPoint x: 346, endPoint y: 434, distance: 270.5
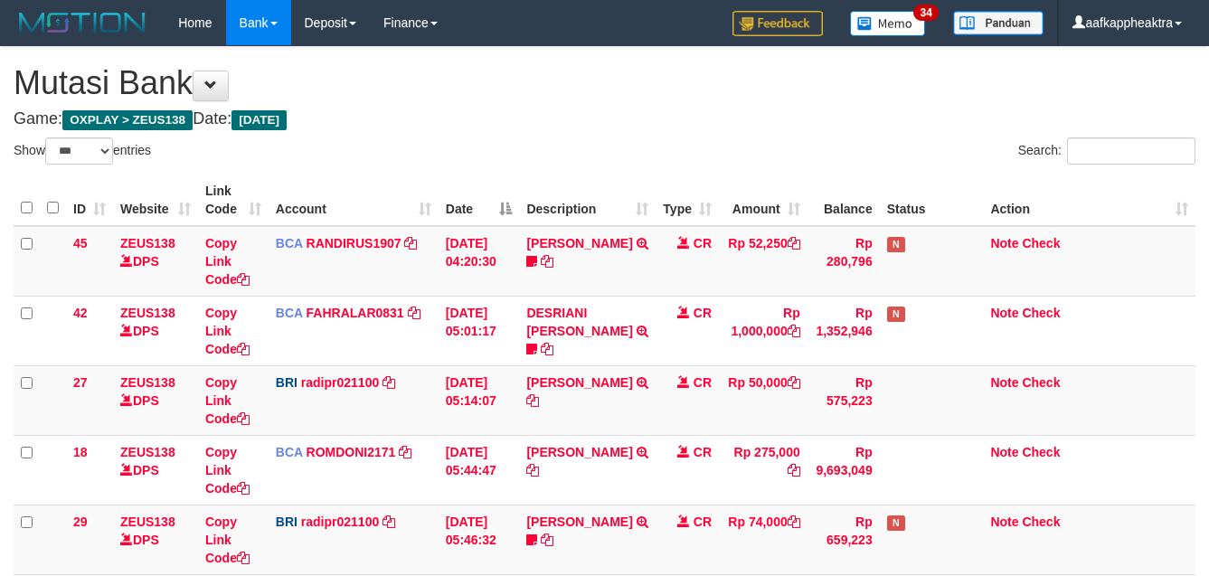
select select "***"
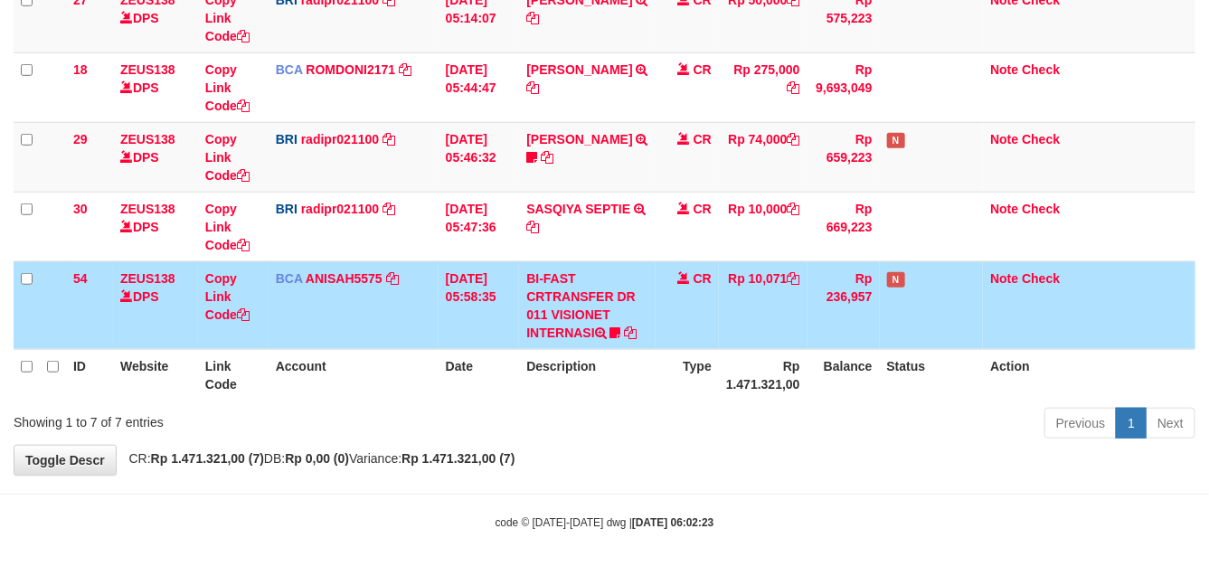
drag, startPoint x: 757, startPoint y: 297, endPoint x: 731, endPoint y: 317, distance: 33.5
click at [746, 309] on td "Rp 10,071" at bounding box center [763, 305] width 89 height 88
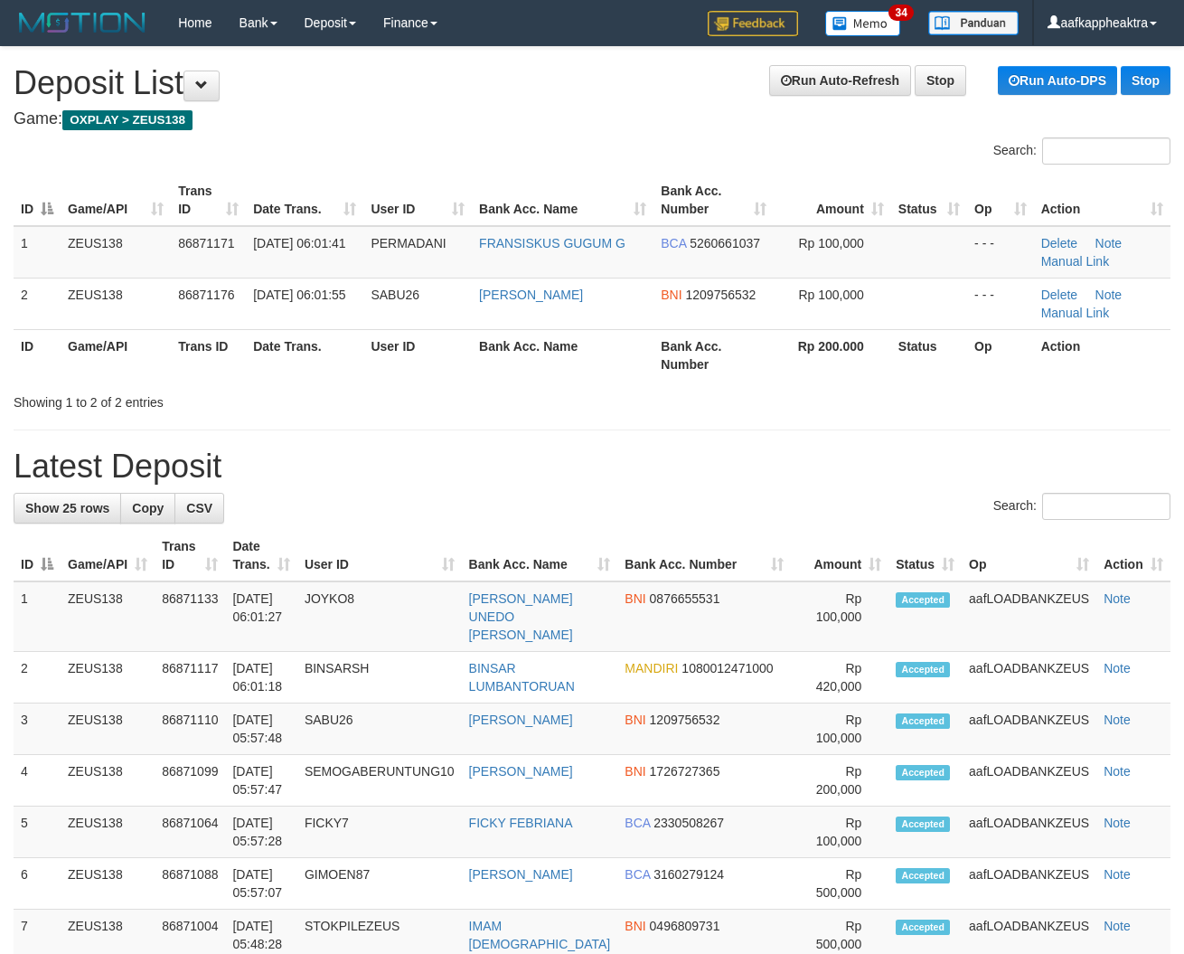
drag, startPoint x: 512, startPoint y: 431, endPoint x: 7, endPoint y: 391, distance: 506.1
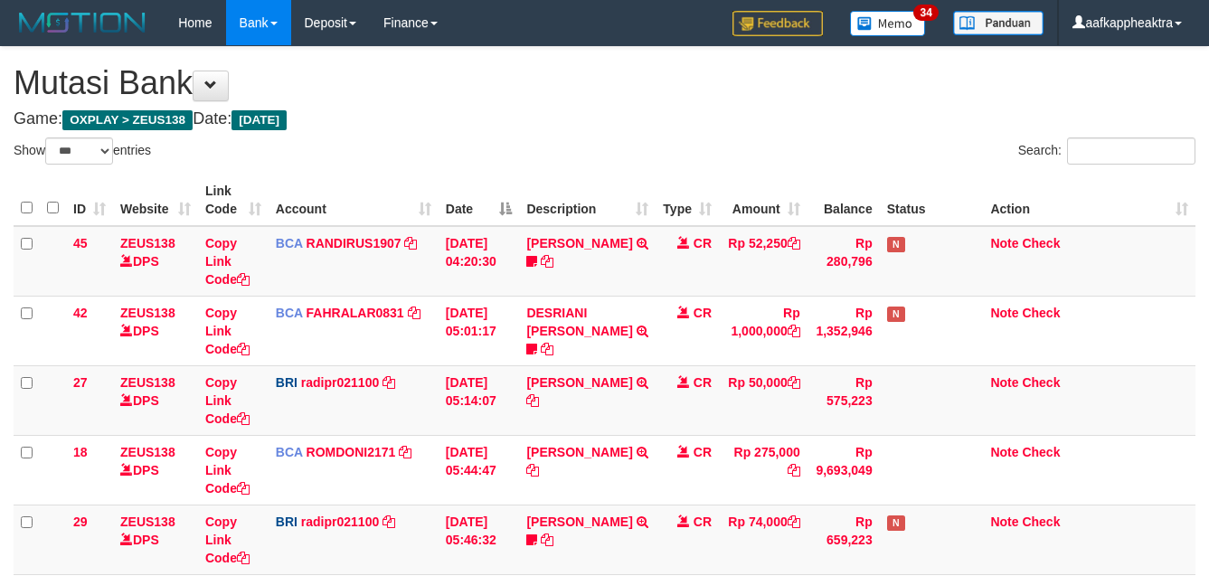
select select "***"
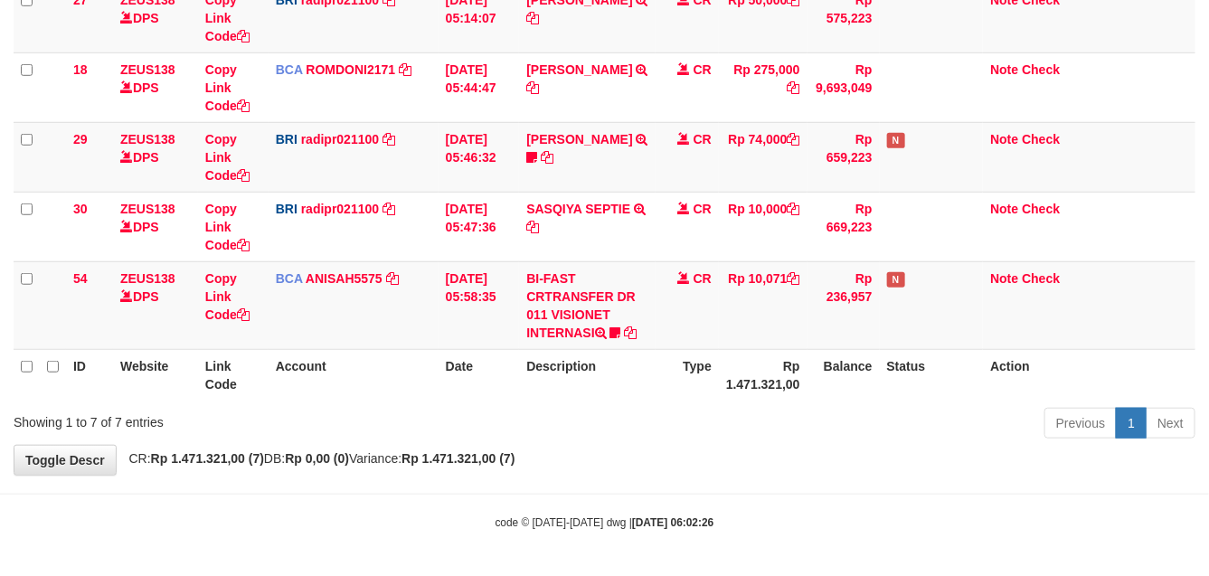
click at [618, 289] on td "BI-FAST CRTRANSFER DR 011 VISIONET INTERNASI bangkeklah" at bounding box center [587, 305] width 137 height 88
click at [608, 285] on td "BI-FAST CRTRANSFER DR 011 VISIONET INTERNASI bangkeklah" at bounding box center [587, 305] width 137 height 88
click at [613, 283] on td "BI-FAST CRTRANSFER DR 011 VISIONET INTERNASI bangkeklah" at bounding box center [587, 305] width 137 height 88
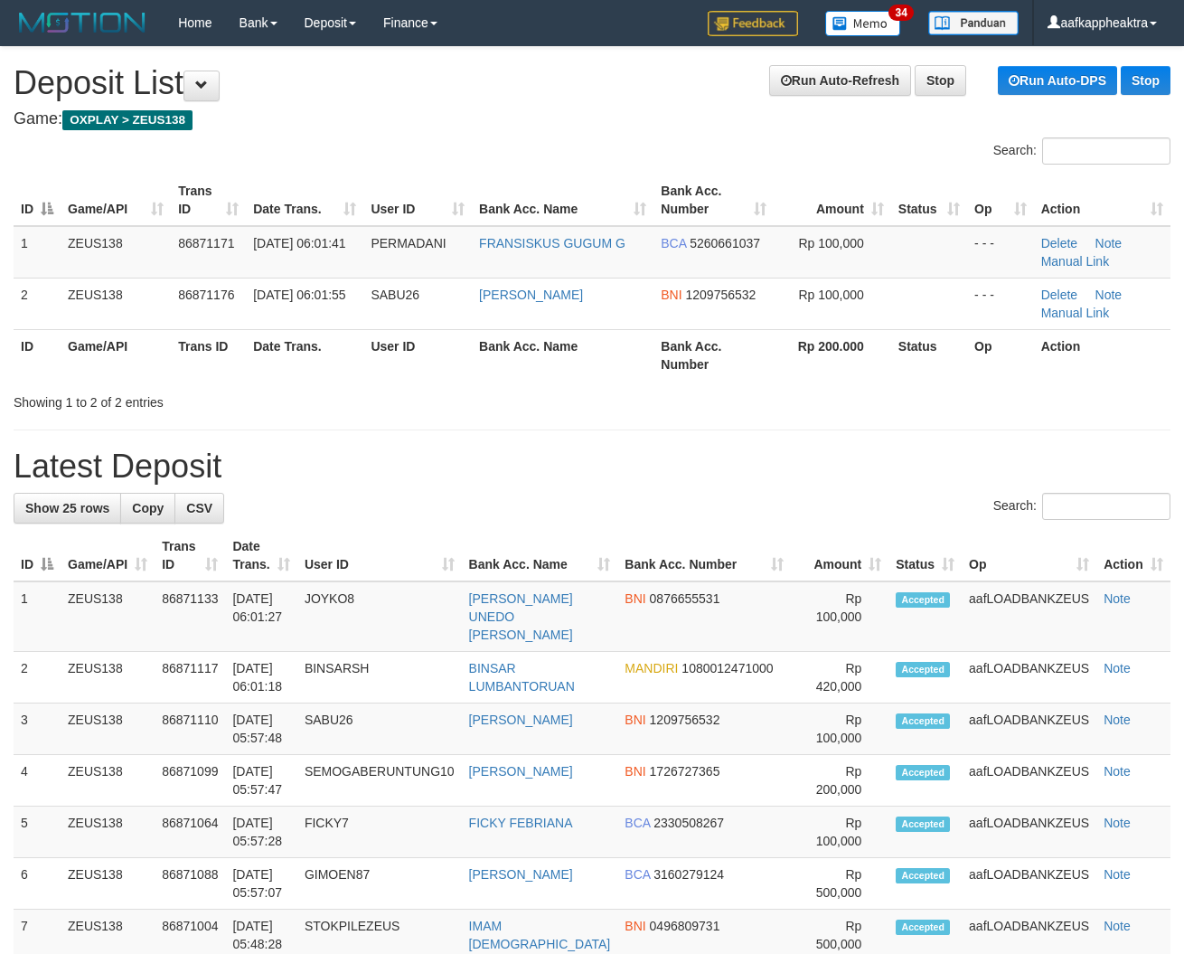
click at [744, 369] on th "Bank Acc. Number" at bounding box center [714, 355] width 120 height 52
click at [739, 372] on th "Bank Acc. Number" at bounding box center [714, 355] width 120 height 52
drag, startPoint x: 841, startPoint y: 358, endPoint x: 850, endPoint y: 394, distance: 37.3
click at [851, 385] on div "Search: ID Game/API Trans ID Date Trans. User ID Bank Acc. Name Bank Acc. Numbe…" at bounding box center [592, 274] width 1157 height 274
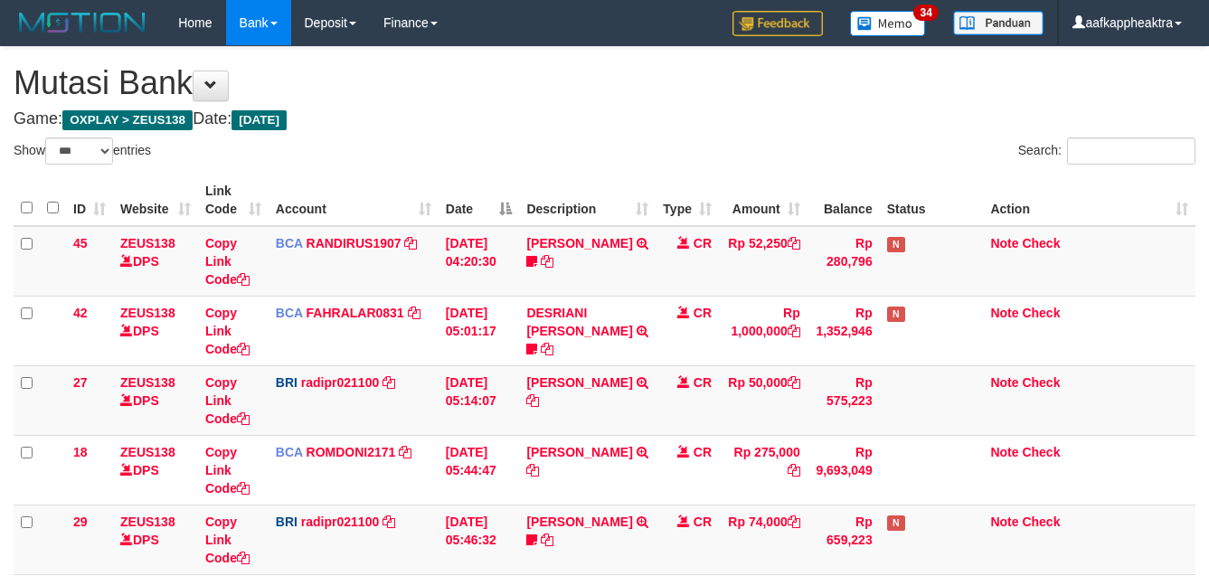
select select "***"
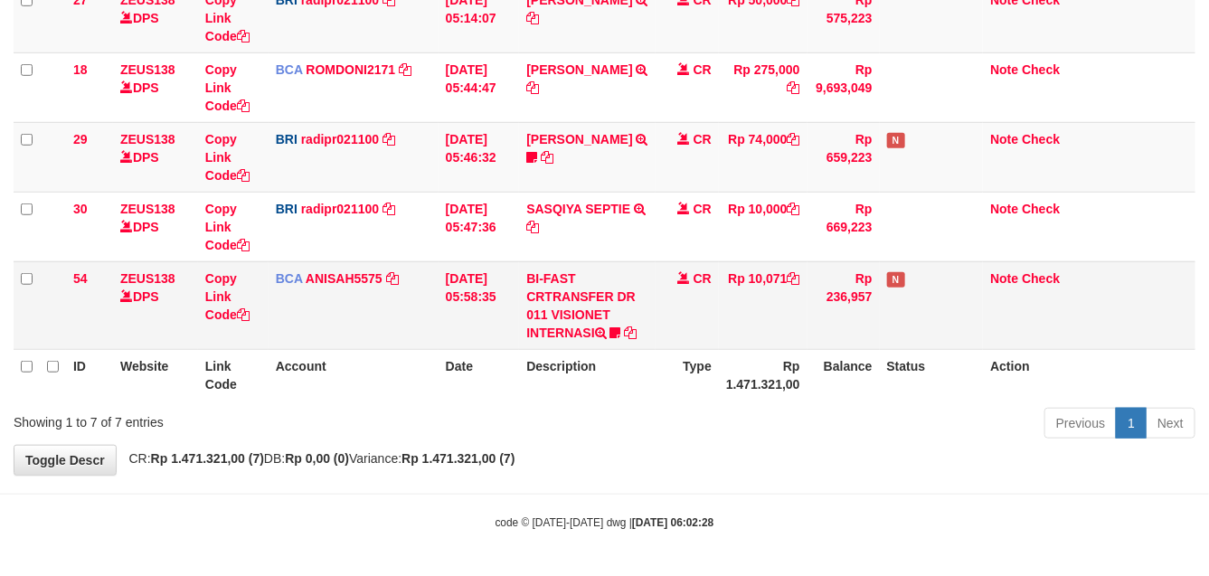
click at [758, 309] on td "Rp 10,071" at bounding box center [763, 305] width 89 height 88
click at [775, 299] on td "Rp 10,071" at bounding box center [763, 305] width 89 height 88
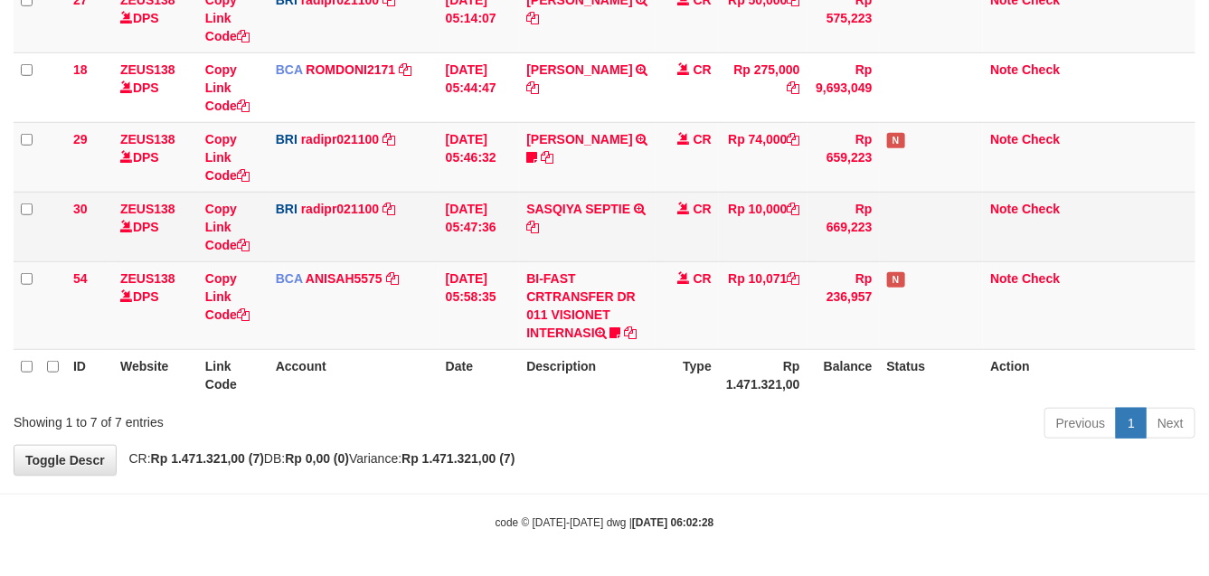
drag, startPoint x: 775, startPoint y: 299, endPoint x: 778, endPoint y: 224, distance: 75.1
click at [778, 297] on td "Rp 10,071" at bounding box center [763, 305] width 89 height 88
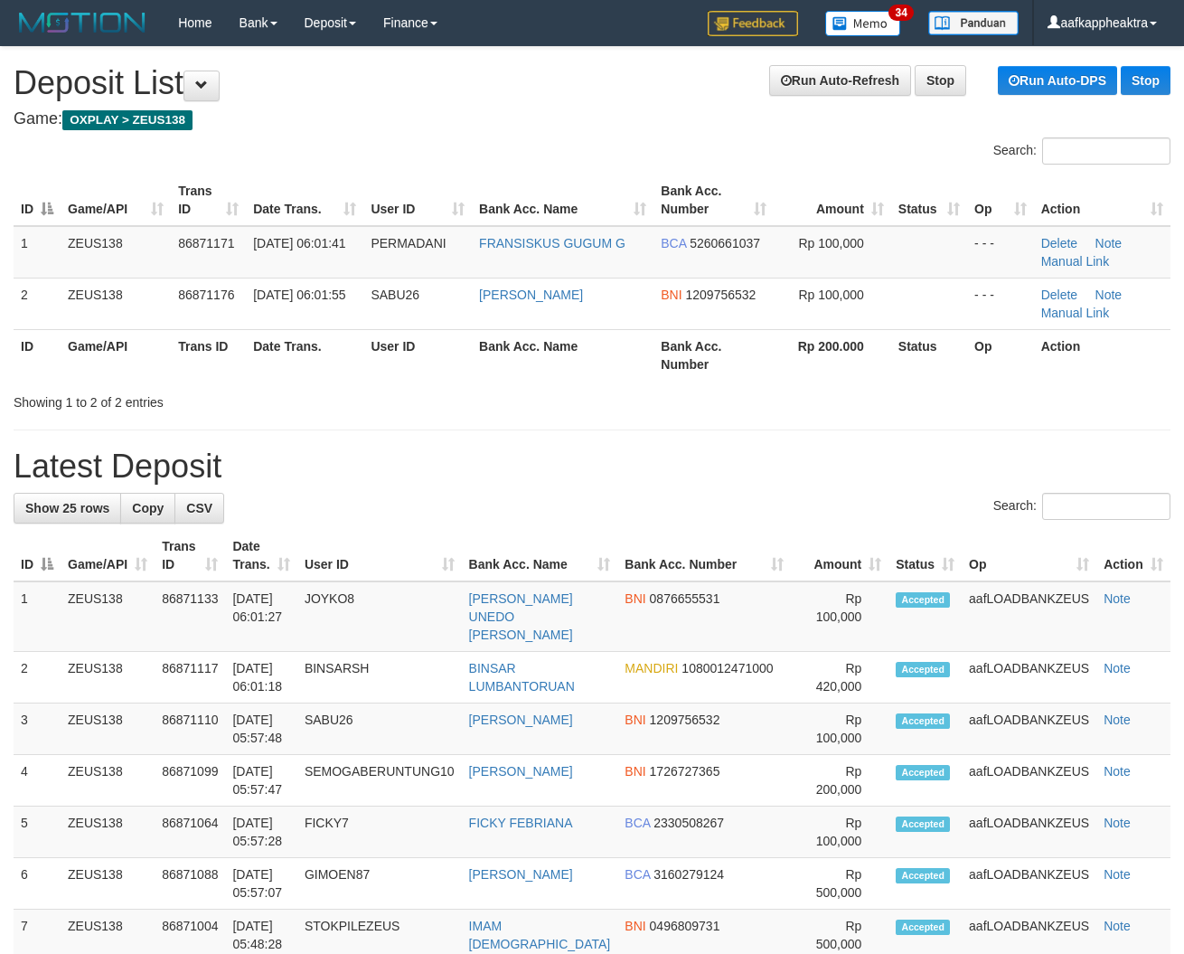
drag, startPoint x: 833, startPoint y: 454, endPoint x: 814, endPoint y: 464, distance: 21.4
drag, startPoint x: 701, startPoint y: 437, endPoint x: 414, endPoint y: 452, distance: 287.0
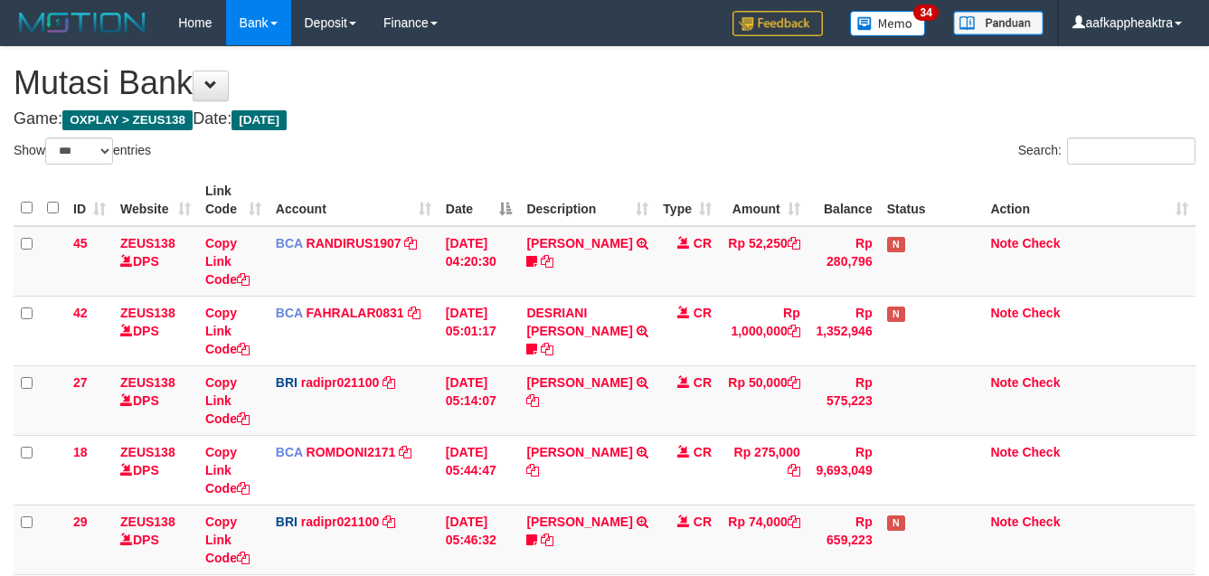
select select "***"
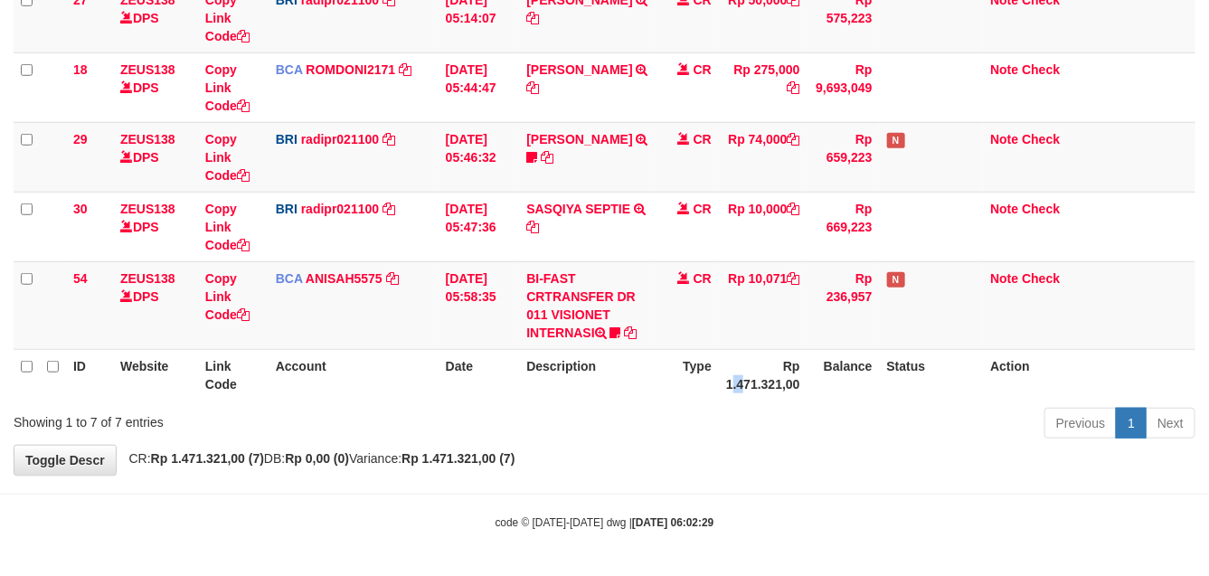
drag, startPoint x: 732, startPoint y: 382, endPoint x: 712, endPoint y: 386, distance: 21.3
click at [731, 382] on th "Rp 1.471.321,00" at bounding box center [763, 375] width 89 height 52
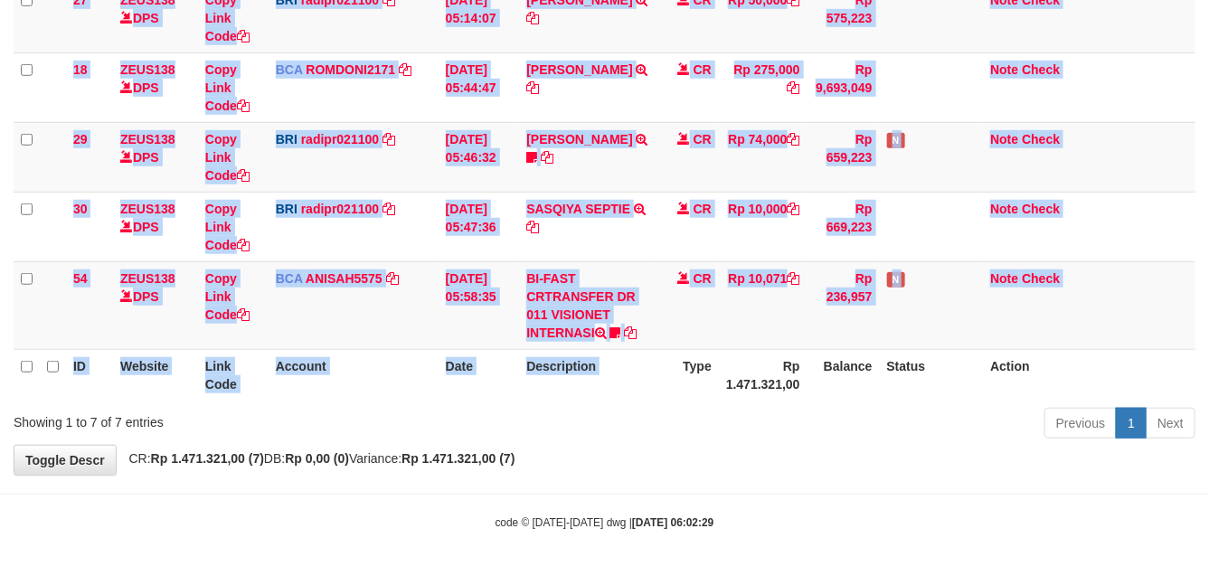
click at [663, 400] on div "ID Website Link Code Account Date Description Type Amount Balance Status Action…" at bounding box center [604, 96] width 1209 height 619
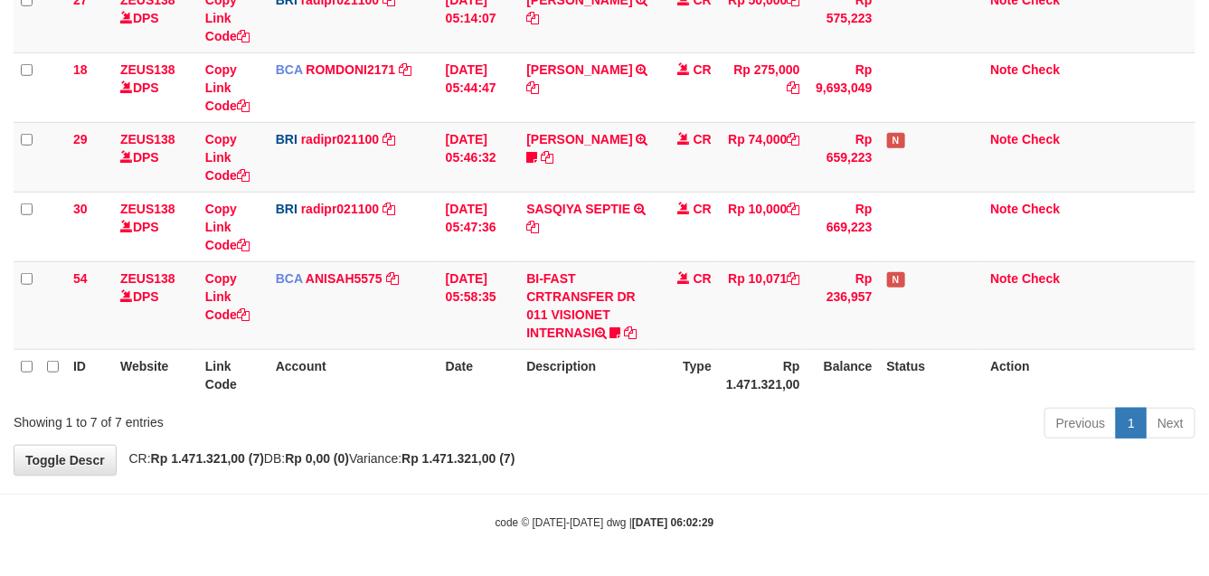
click at [606, 407] on div "Previous 1 Next" at bounding box center [856, 425] width 678 height 39
drag, startPoint x: 598, startPoint y: 398, endPoint x: 607, endPoint y: 376, distance: 23.5
click at [606, 393] on th "Description" at bounding box center [587, 375] width 137 height 52
click at [500, 393] on tr "ID Website Link Code Account Date Description Type Rp 1.471.321,00 Balance Stat…" at bounding box center [605, 375] width 1182 height 52
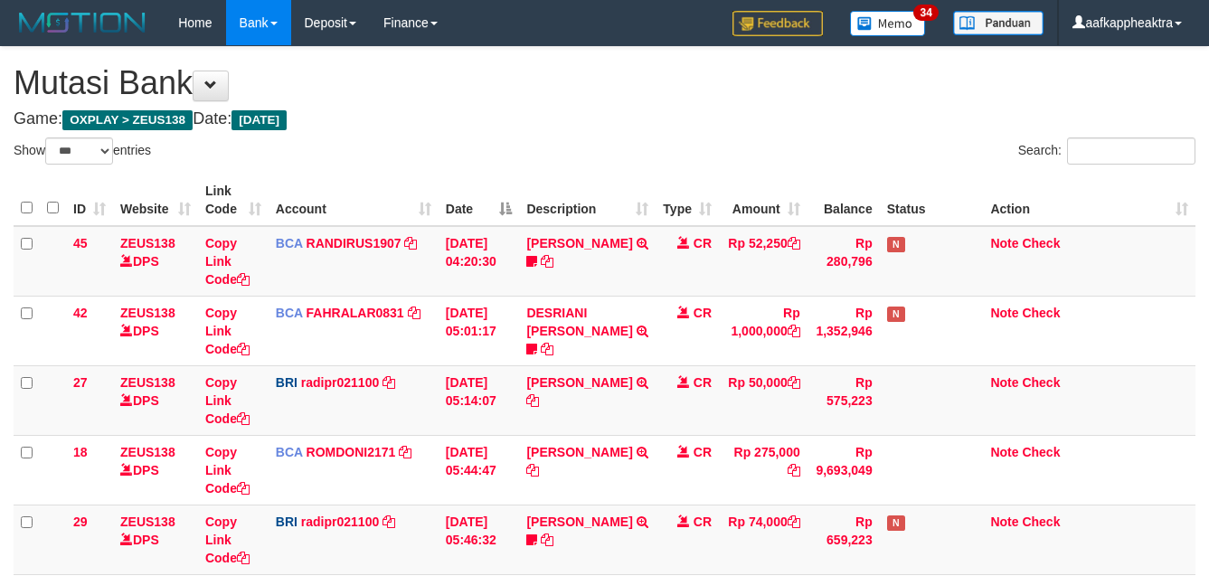
select select "***"
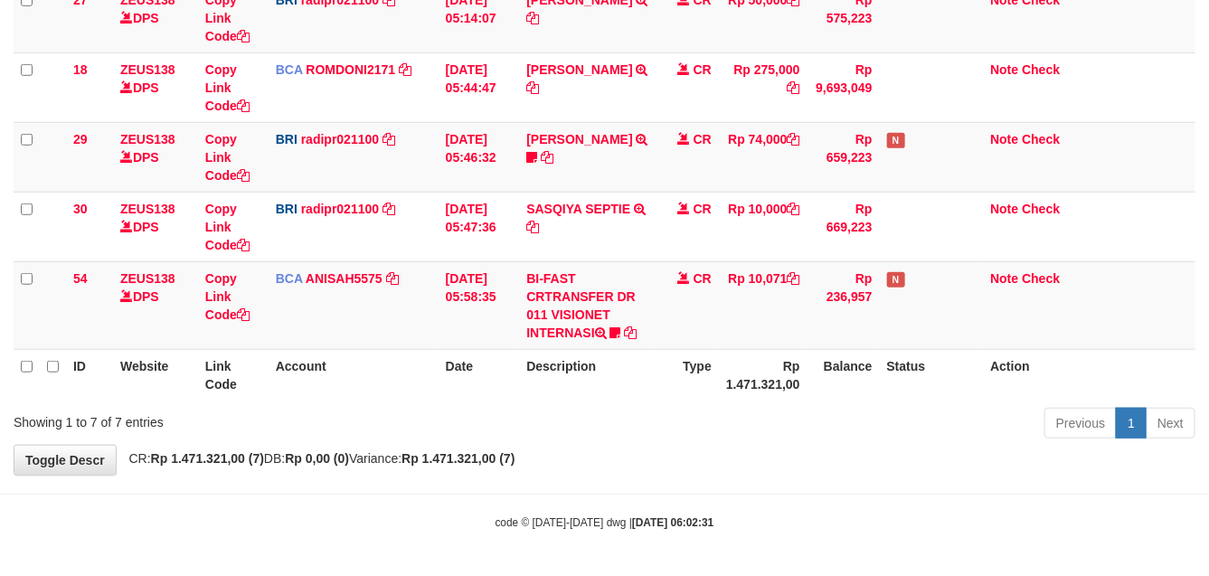
click at [681, 360] on th "Type" at bounding box center [686, 375] width 63 height 52
drag, startPoint x: 717, startPoint y: 354, endPoint x: 693, endPoint y: 448, distance: 97.1
click at [708, 427] on div "Show ** ** ** *** entries Search: ID Website Link Code Account Date Description…" at bounding box center [605, 100] width 1182 height 690
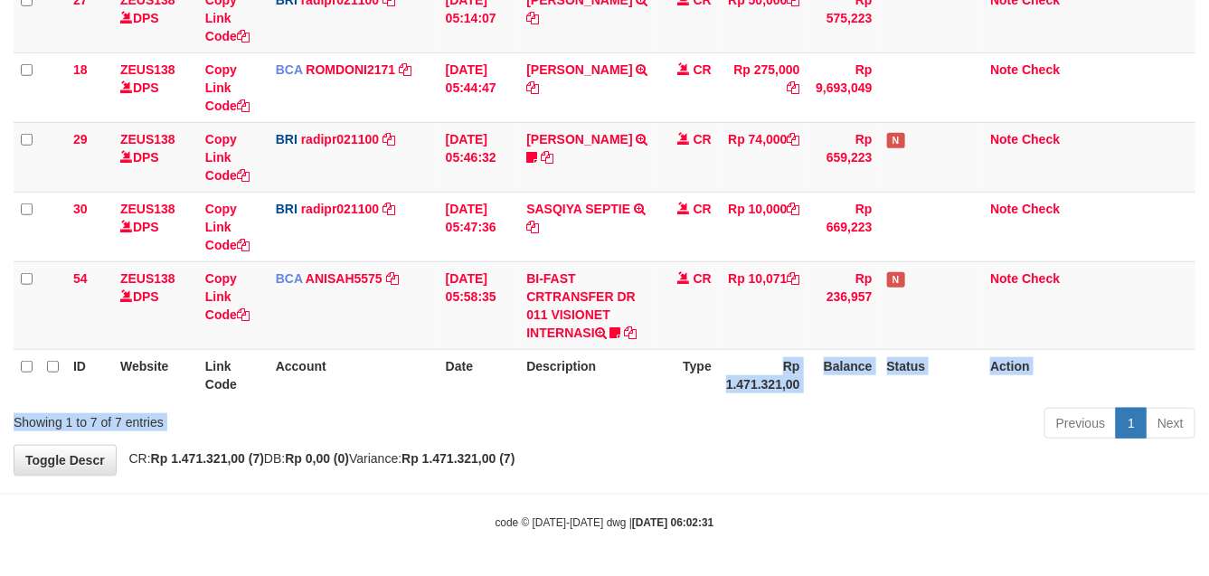
click at [616, 421] on div "Previous 1 Next" at bounding box center [856, 425] width 678 height 39
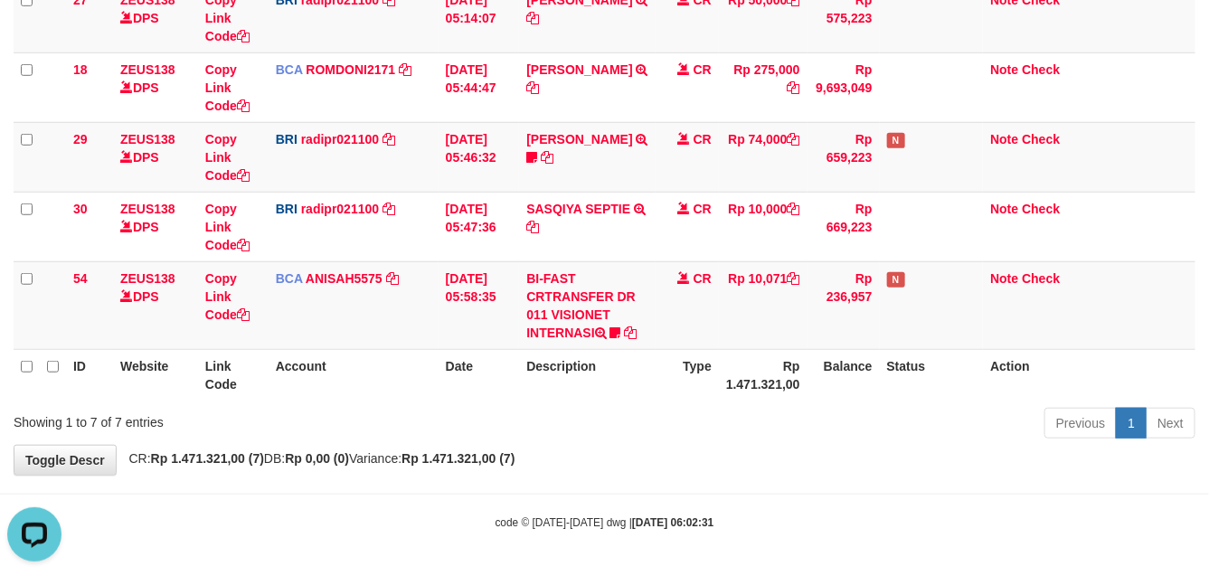
scroll to position [0, 0]
click at [583, 414] on div "Previous 1 Next" at bounding box center [856, 425] width 678 height 39
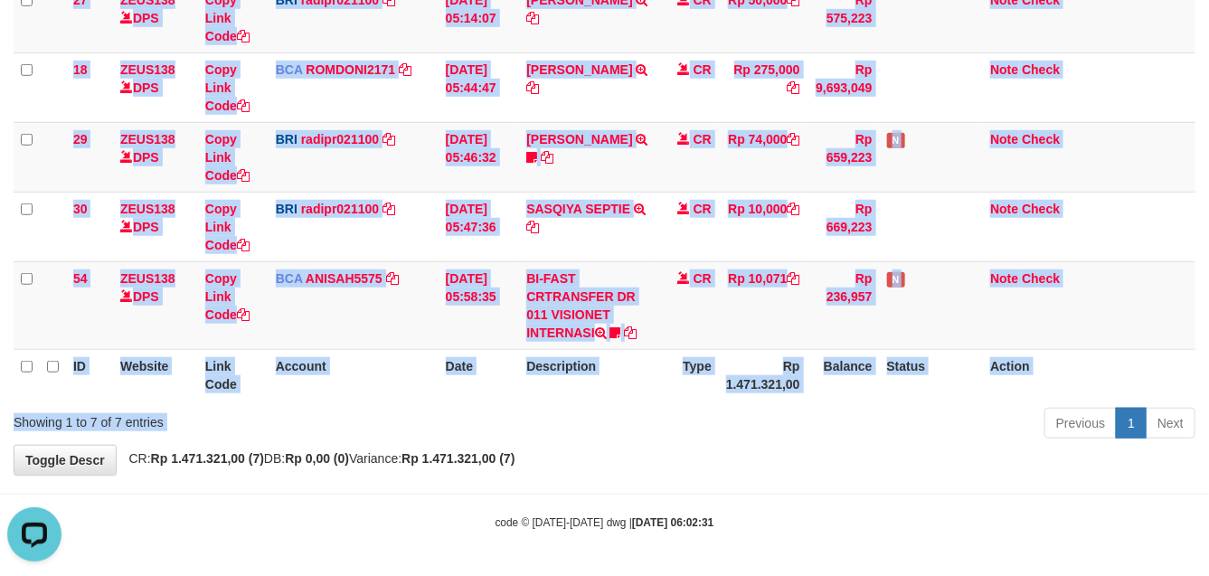
click at [549, 412] on div "Show ** ** ** *** entries Search: ID Website Link Code Account Date Description…" at bounding box center [605, 100] width 1182 height 690
click at [611, 417] on div "Previous 1 Next" at bounding box center [856, 425] width 678 height 39
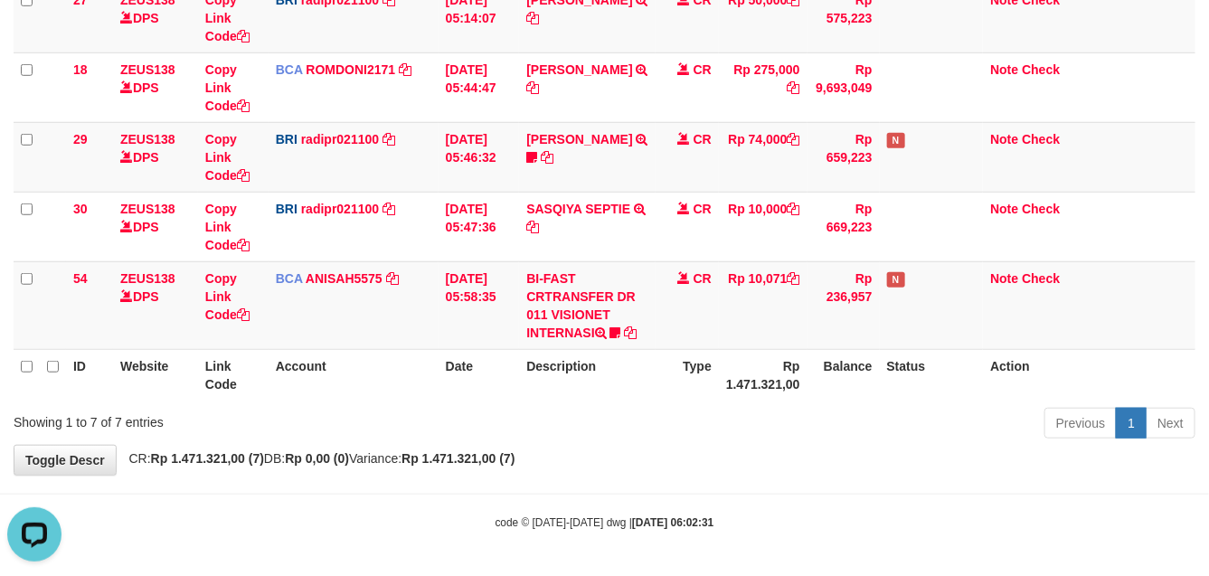
drag, startPoint x: 558, startPoint y: 411, endPoint x: 792, endPoint y: 421, distance: 234.4
click at [554, 411] on div "Previous 1 Next" at bounding box center [856, 425] width 678 height 39
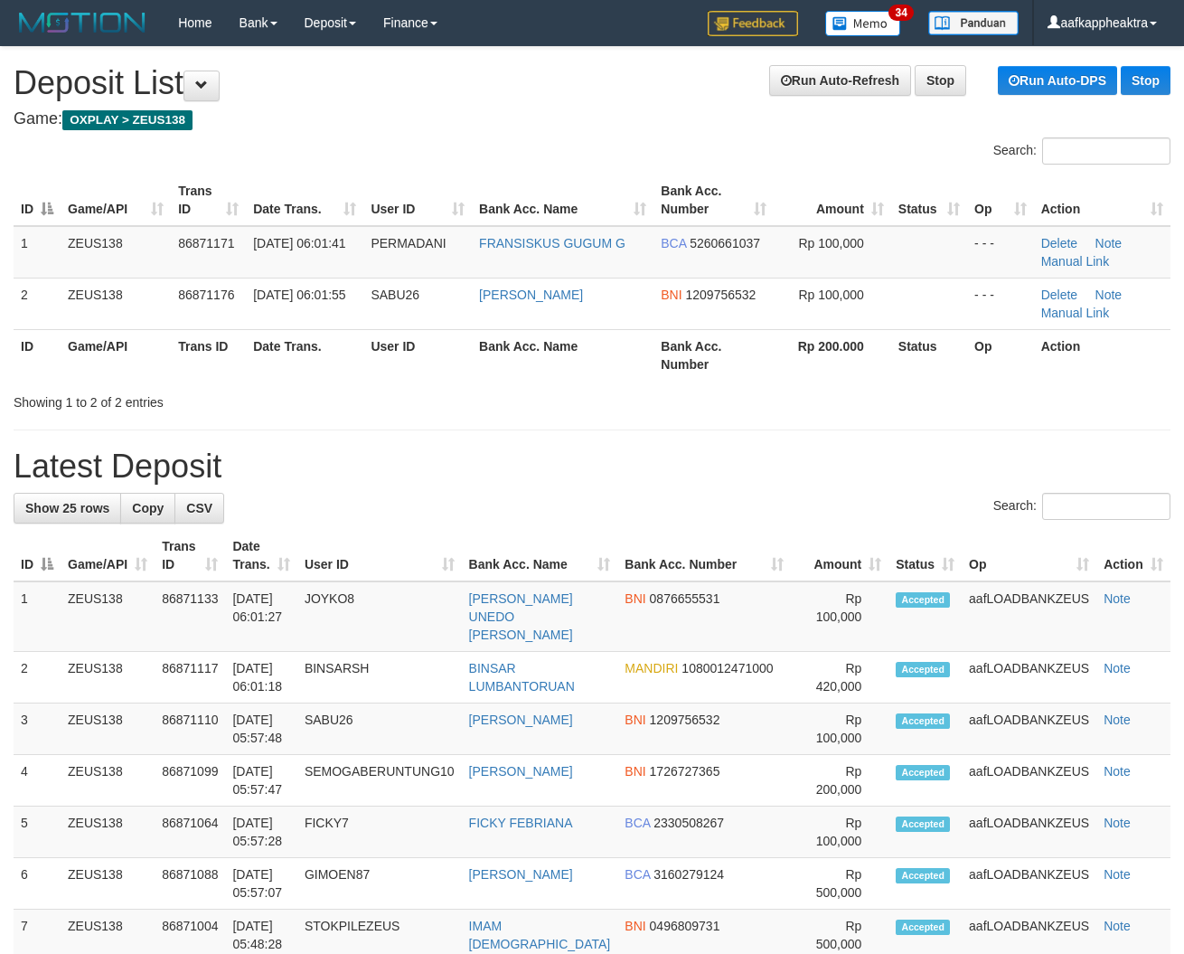
drag, startPoint x: 589, startPoint y: 499, endPoint x: 525, endPoint y: 502, distance: 64.2
click at [586, 500] on div "Search:" at bounding box center [592, 509] width 1157 height 32
drag, startPoint x: 402, startPoint y: 427, endPoint x: 19, endPoint y: 425, distance: 383.3
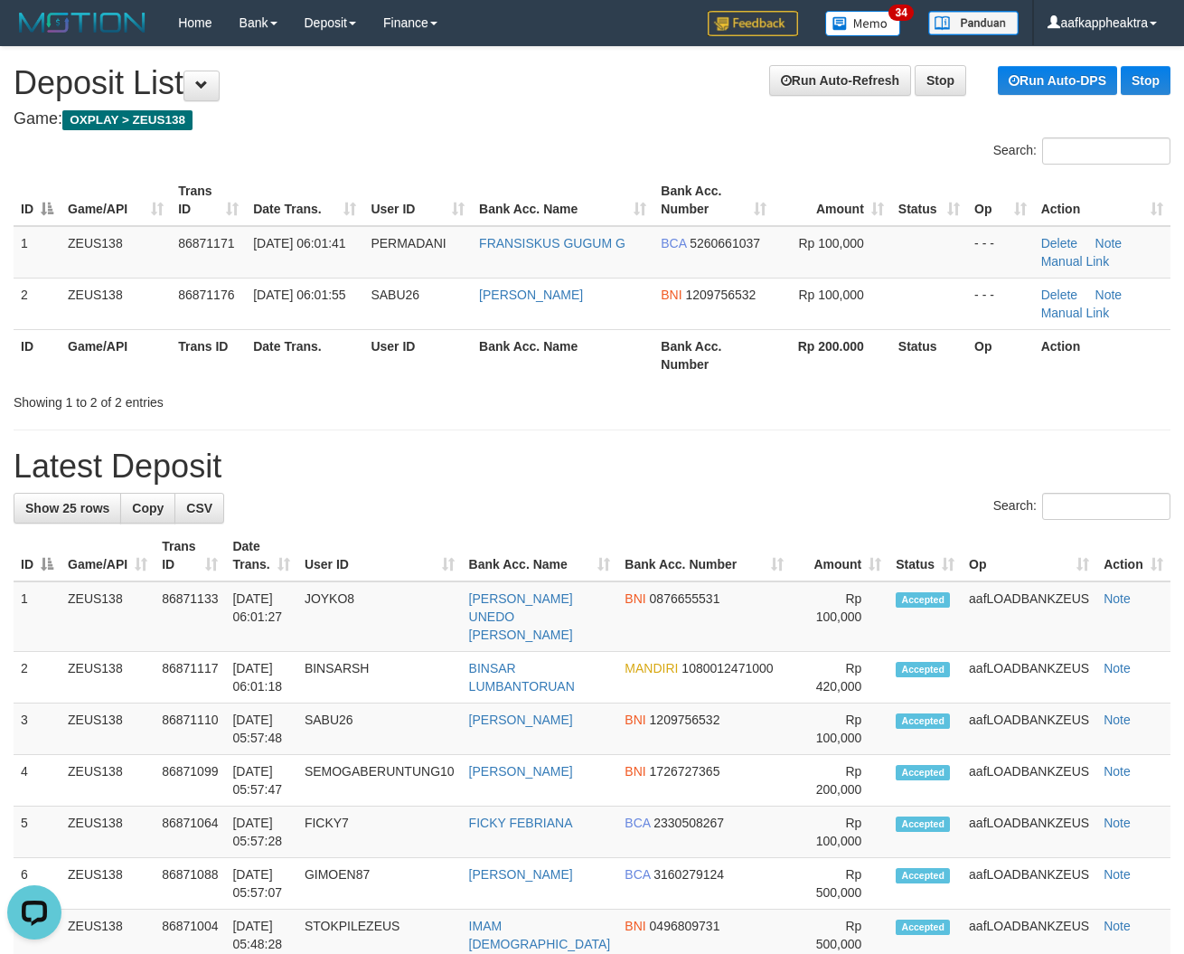
drag, startPoint x: 396, startPoint y: 390, endPoint x: 11, endPoint y: 381, distance: 385.3
click at [380, 399] on div "Search: ID Game/API Trans ID Date Trans. User ID Bank Acc. Name Bank Acc. Numbe…" at bounding box center [592, 274] width 1157 height 274
drag, startPoint x: 371, startPoint y: 355, endPoint x: 314, endPoint y: 372, distance: 59.5
click at [335, 371] on tr "ID Game/API Trans ID Date Trans. User ID Bank Acc. Name Bank Acc. Number Rp 200…" at bounding box center [592, 355] width 1157 height 52
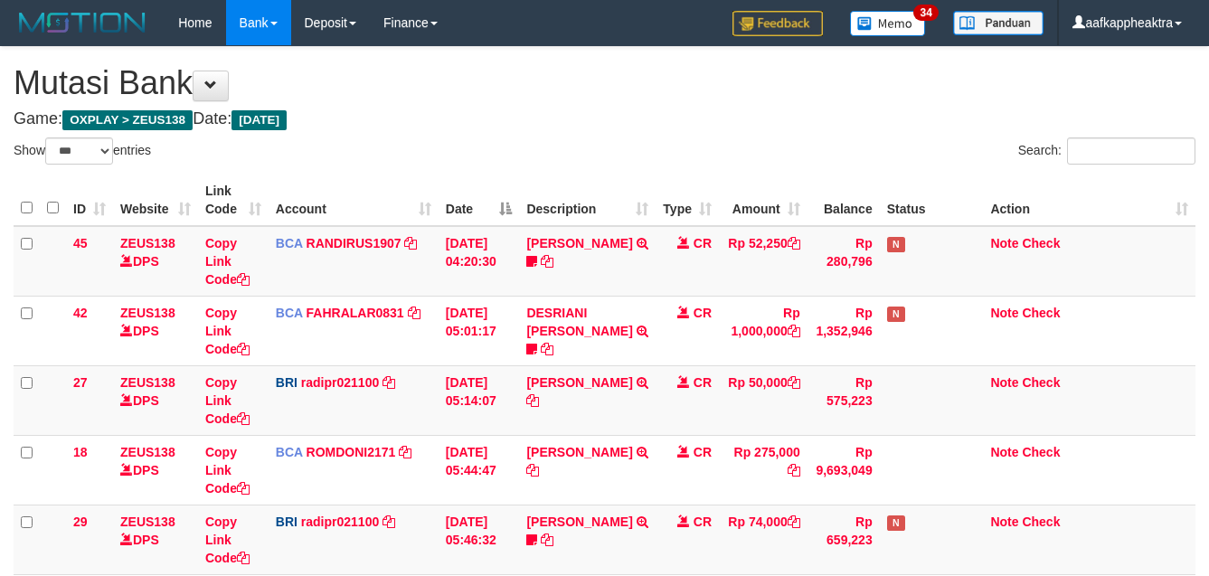
select select "***"
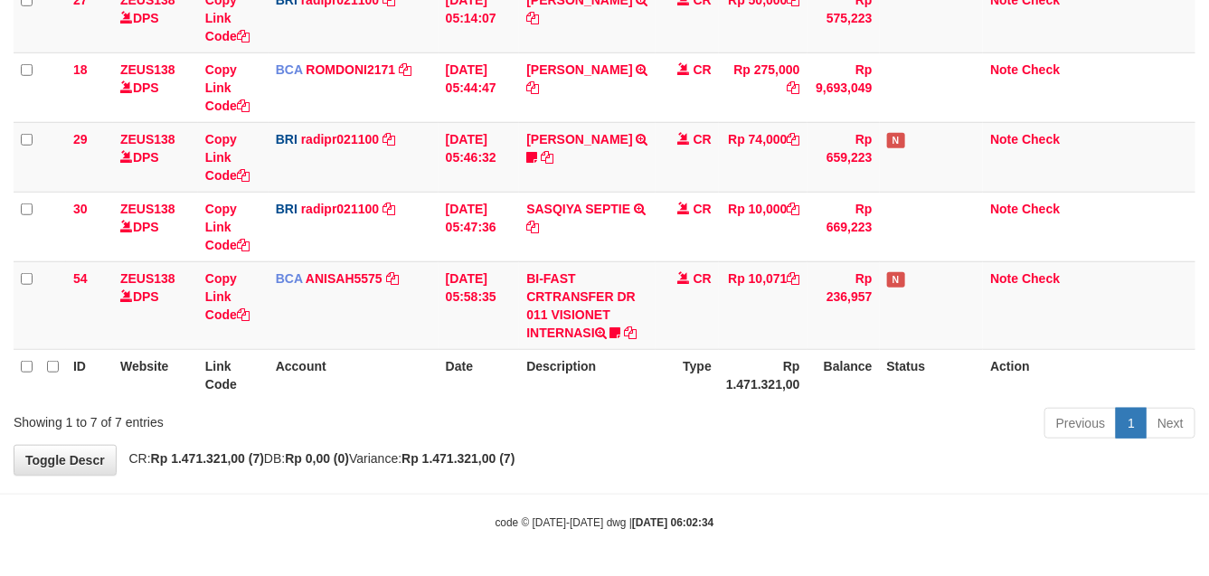
drag, startPoint x: 472, startPoint y: 368, endPoint x: 500, endPoint y: 371, distance: 28.2
click at [482, 372] on th "Date" at bounding box center [478, 375] width 81 height 52
drag, startPoint x: 500, startPoint y: 371, endPoint x: 1217, endPoint y: 414, distance: 718.3
click at [515, 372] on th "Date" at bounding box center [478, 375] width 81 height 52
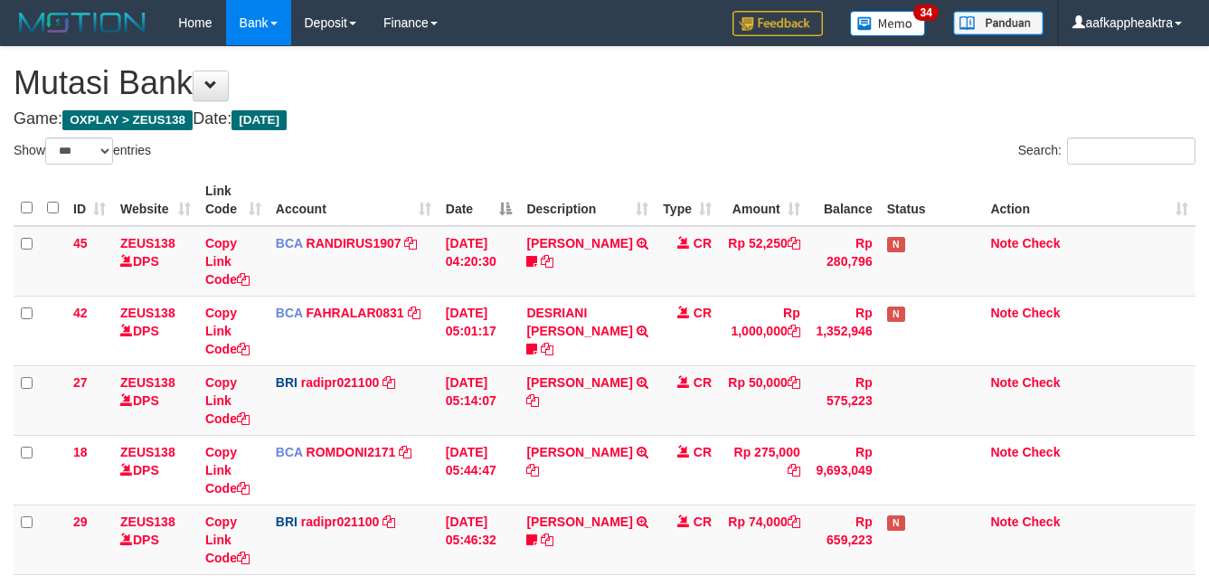
select select "***"
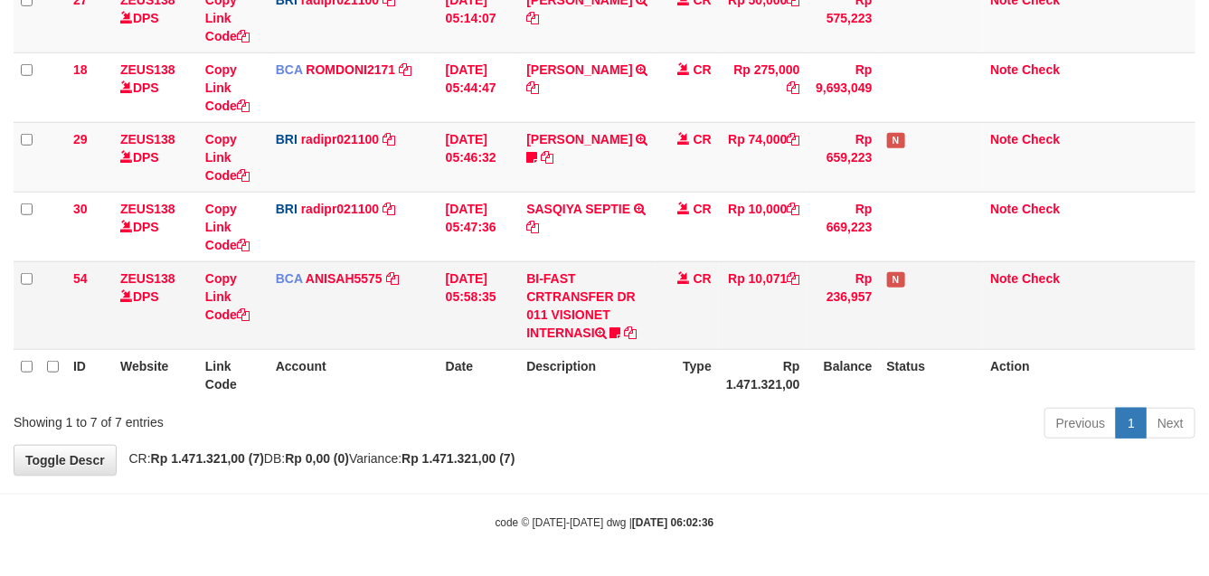
click at [401, 271] on td "BCA ANISAH5575 DPS ANISAH mutasi_20250901_3827 | 54 mutasi_20250901_3827 | 54" at bounding box center [354, 305] width 170 height 88
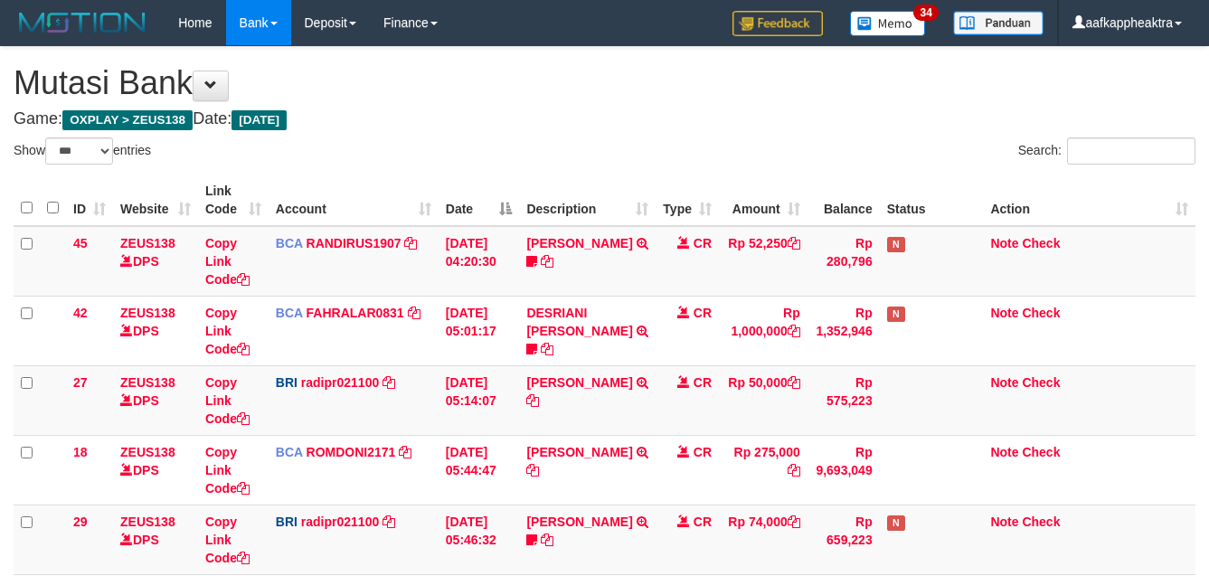
select select "***"
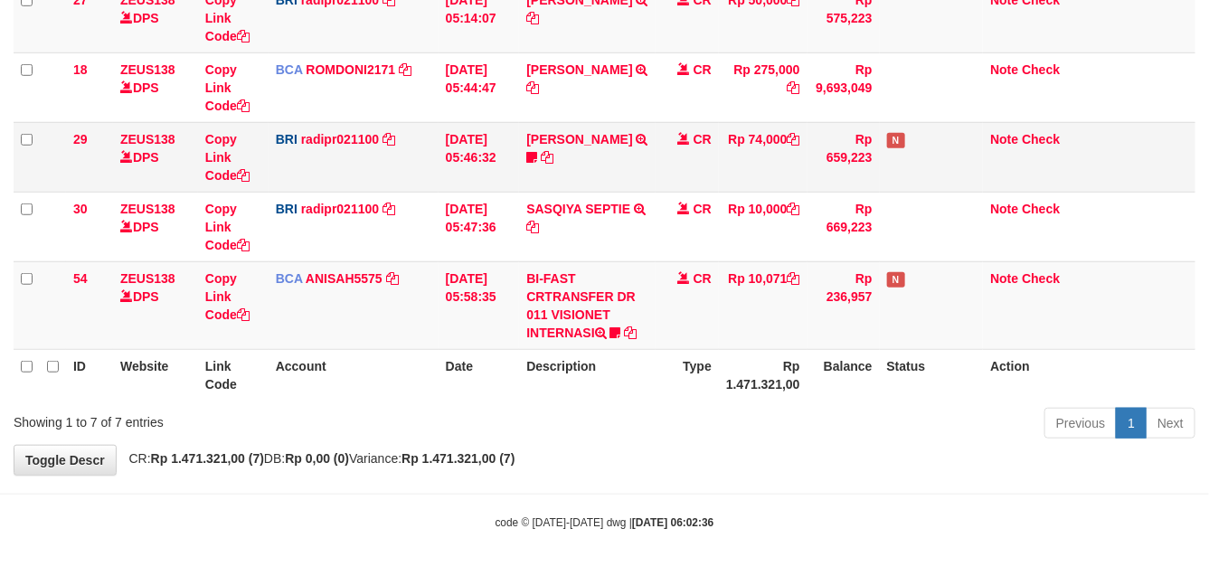
click at [452, 187] on td "[DATE] 05:46:32" at bounding box center [478, 157] width 81 height 70
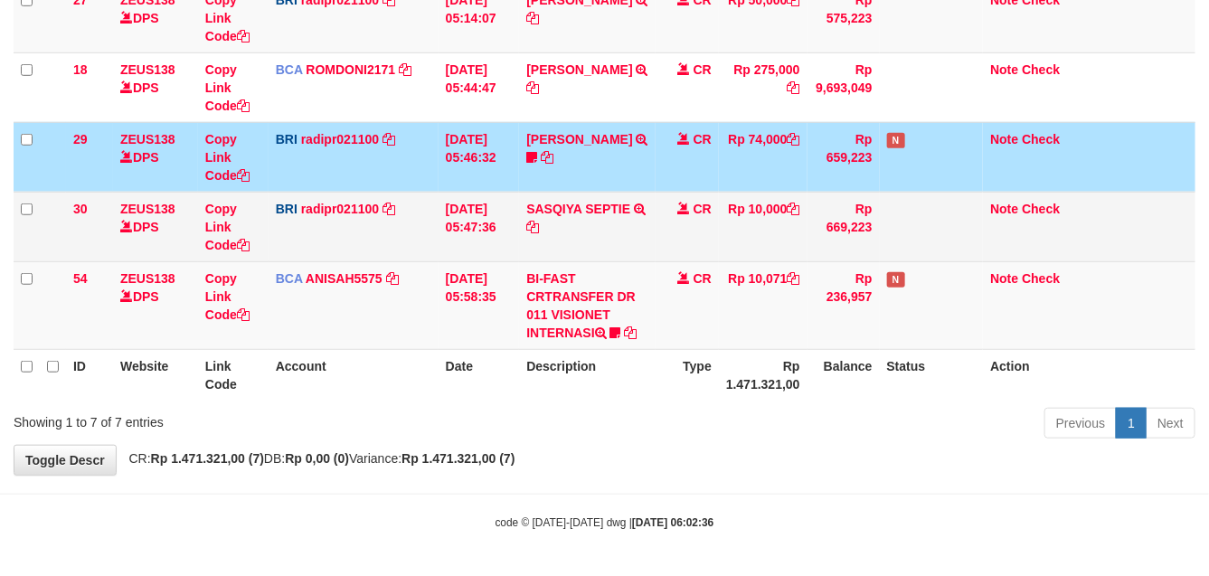
drag, startPoint x: 489, startPoint y: 182, endPoint x: 515, endPoint y: 194, distance: 29.1
click at [488, 188] on td "[DATE] 05:46:32" at bounding box center [478, 157] width 81 height 70
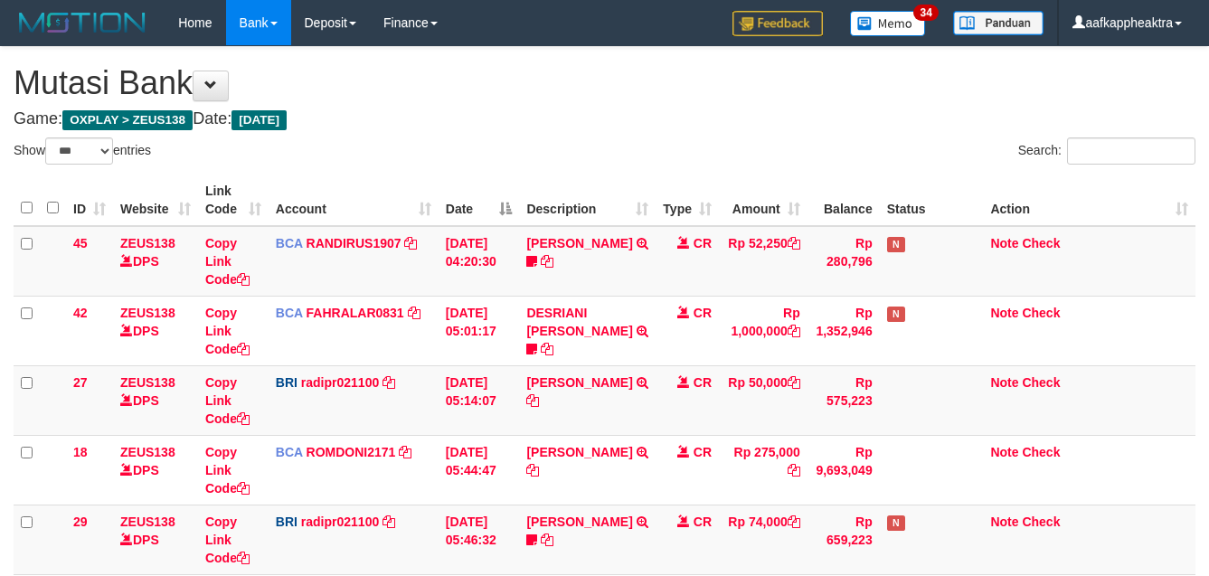
select select "***"
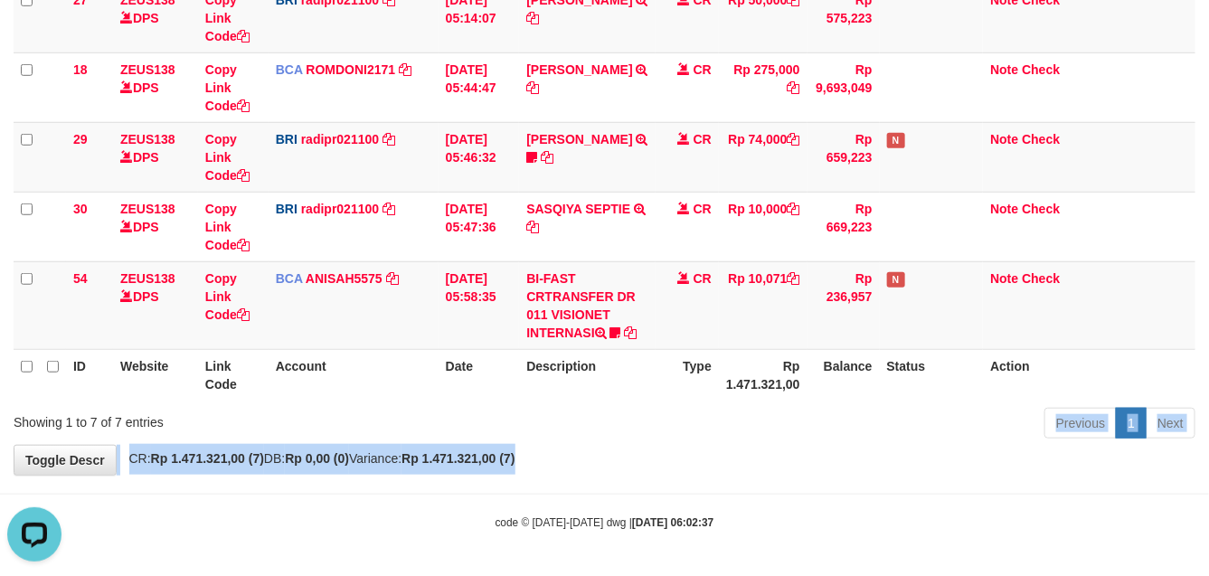
drag, startPoint x: 756, startPoint y: 444, endPoint x: 798, endPoint y: 457, distance: 44.3
click at [785, 445] on div "**********" at bounding box center [604, 70] width 1209 height 810
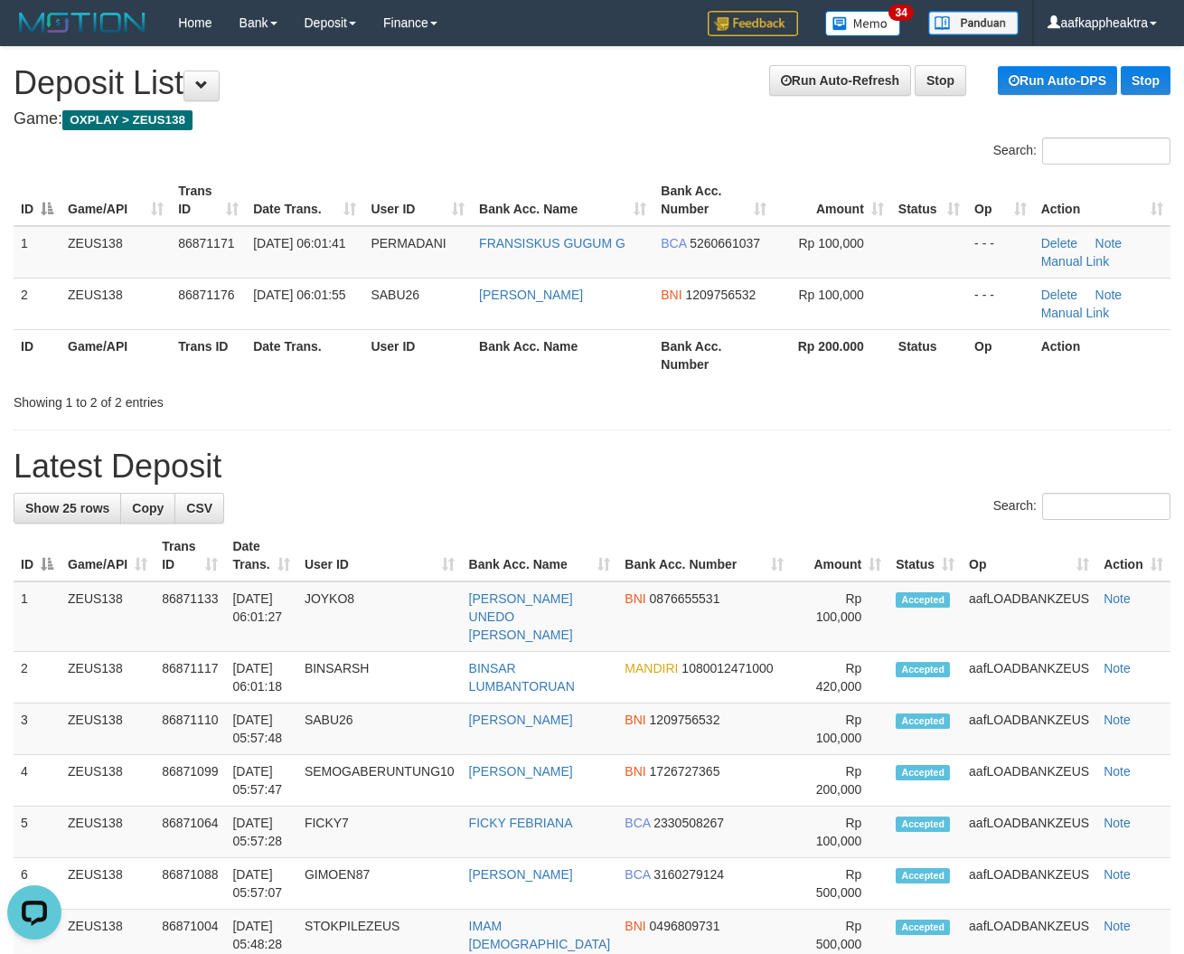
drag, startPoint x: 625, startPoint y: 437, endPoint x: 344, endPoint y: 422, distance: 280.6
drag, startPoint x: 344, startPoint y: 422, endPoint x: 359, endPoint y: 423, distance: 14.5
click at [708, 476] on h1 "Latest Deposit" at bounding box center [592, 466] width 1157 height 36
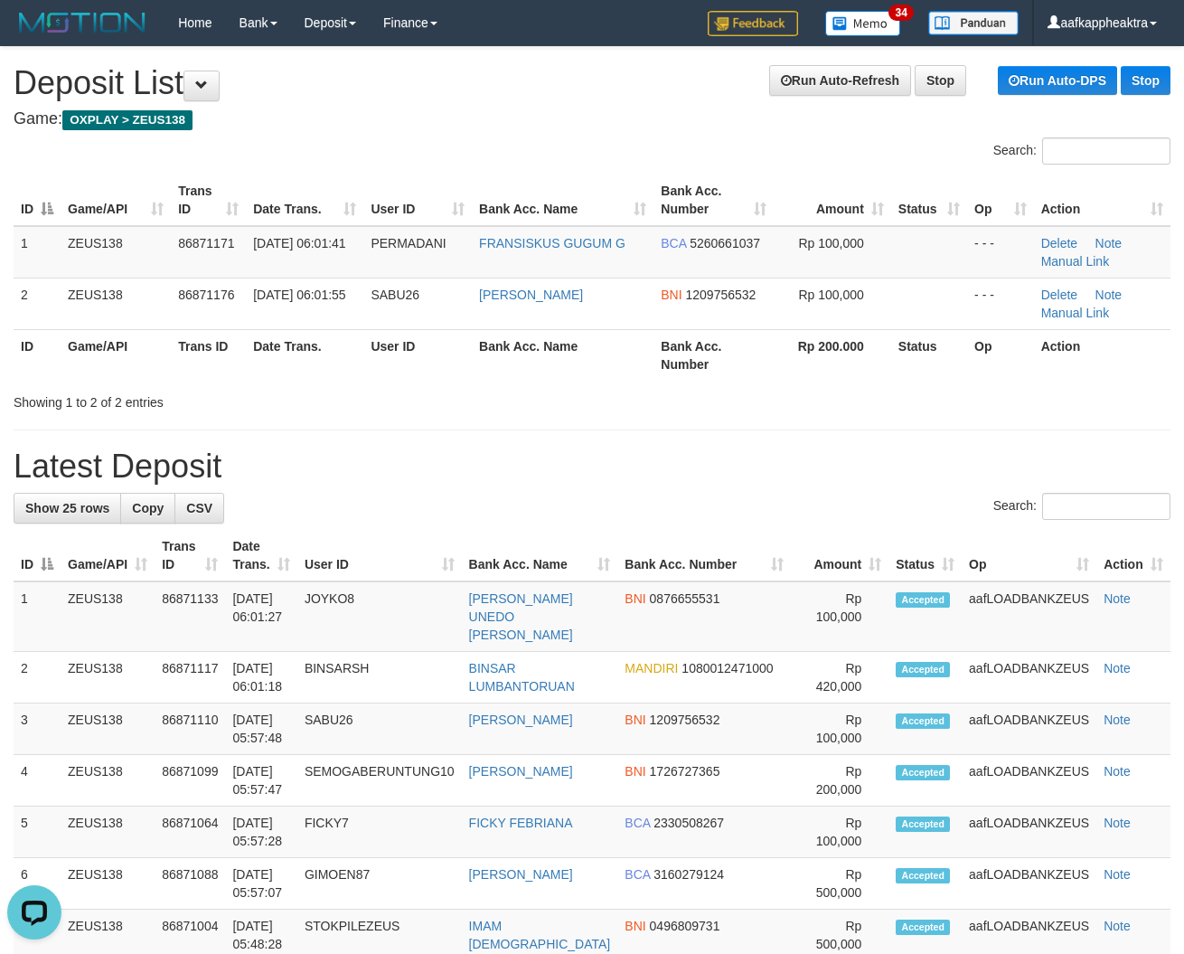
drag, startPoint x: 708, startPoint y: 479, endPoint x: 1, endPoint y: 439, distance: 708.1
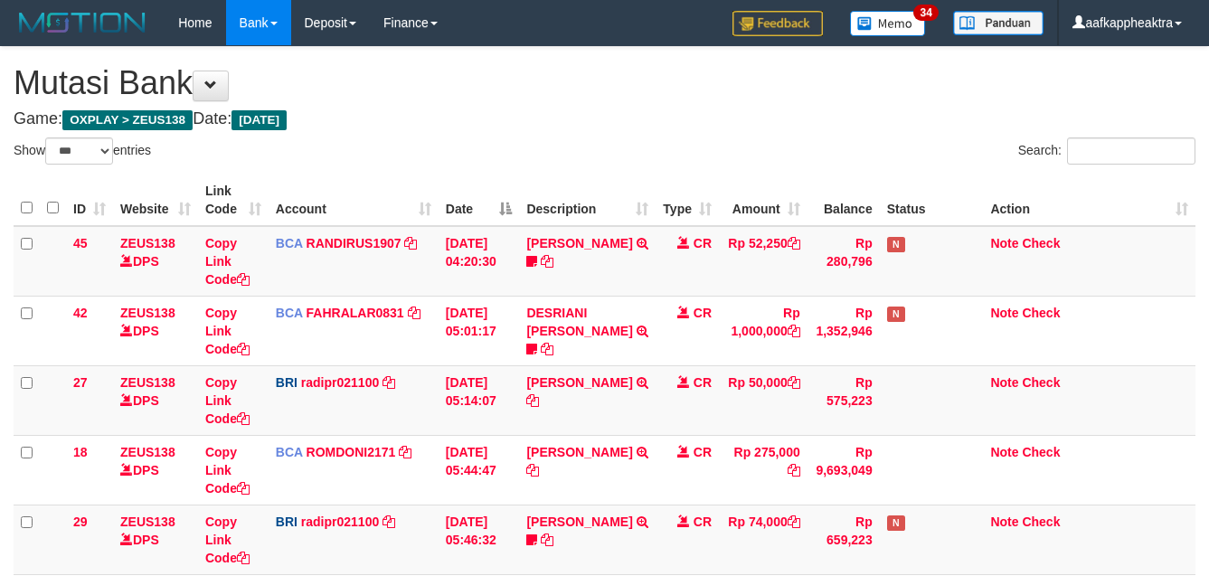
select select "***"
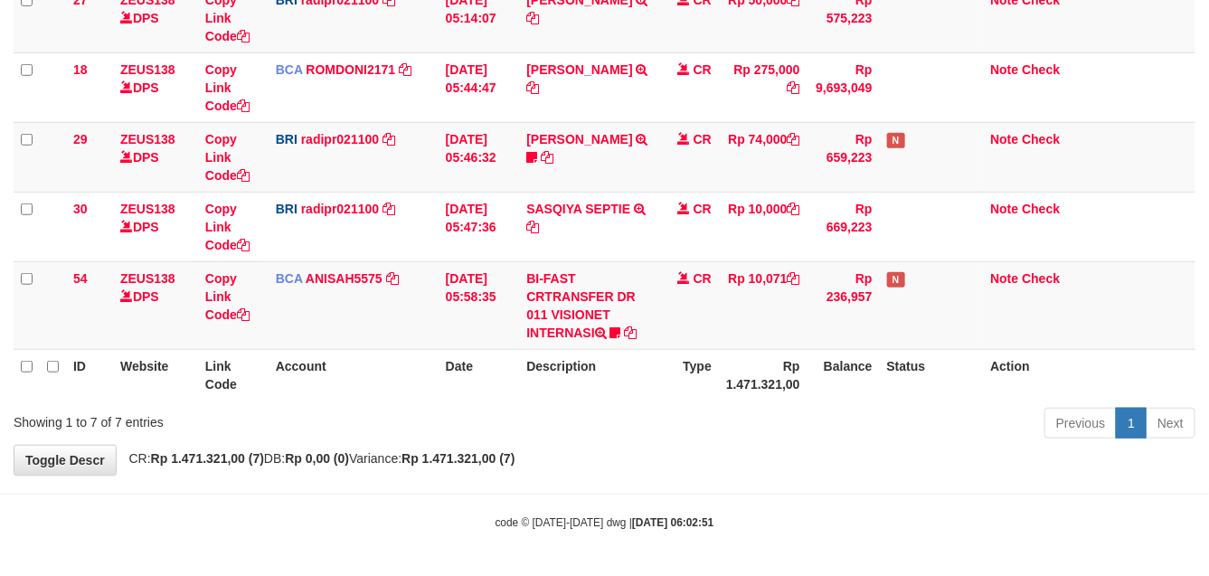
click at [527, 409] on div "Previous 1 Next" at bounding box center [856, 425] width 678 height 39
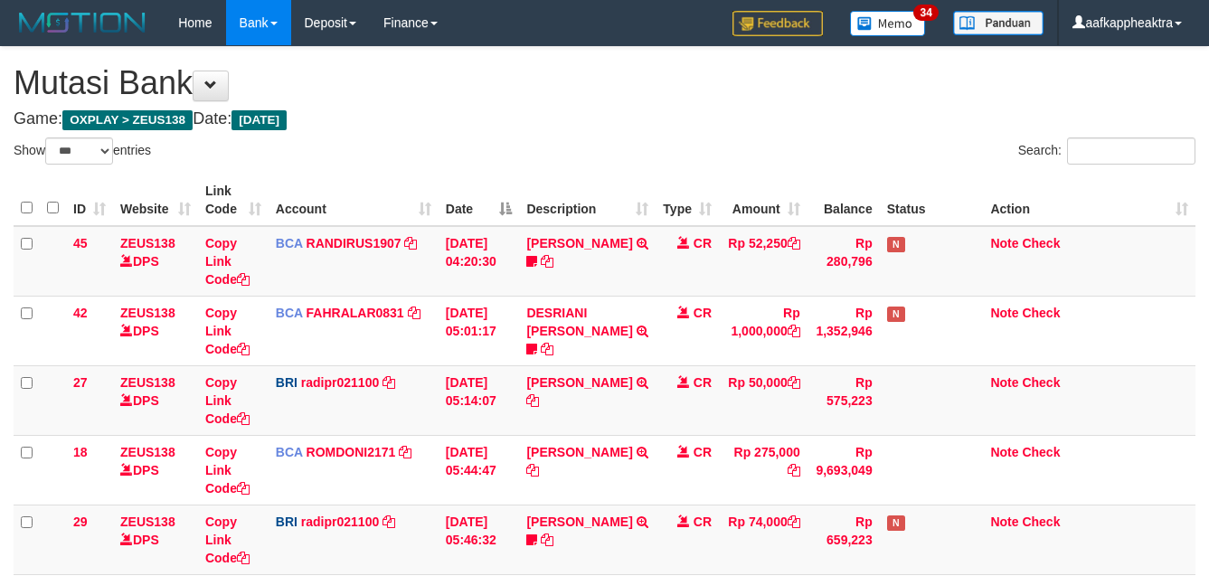
select select "***"
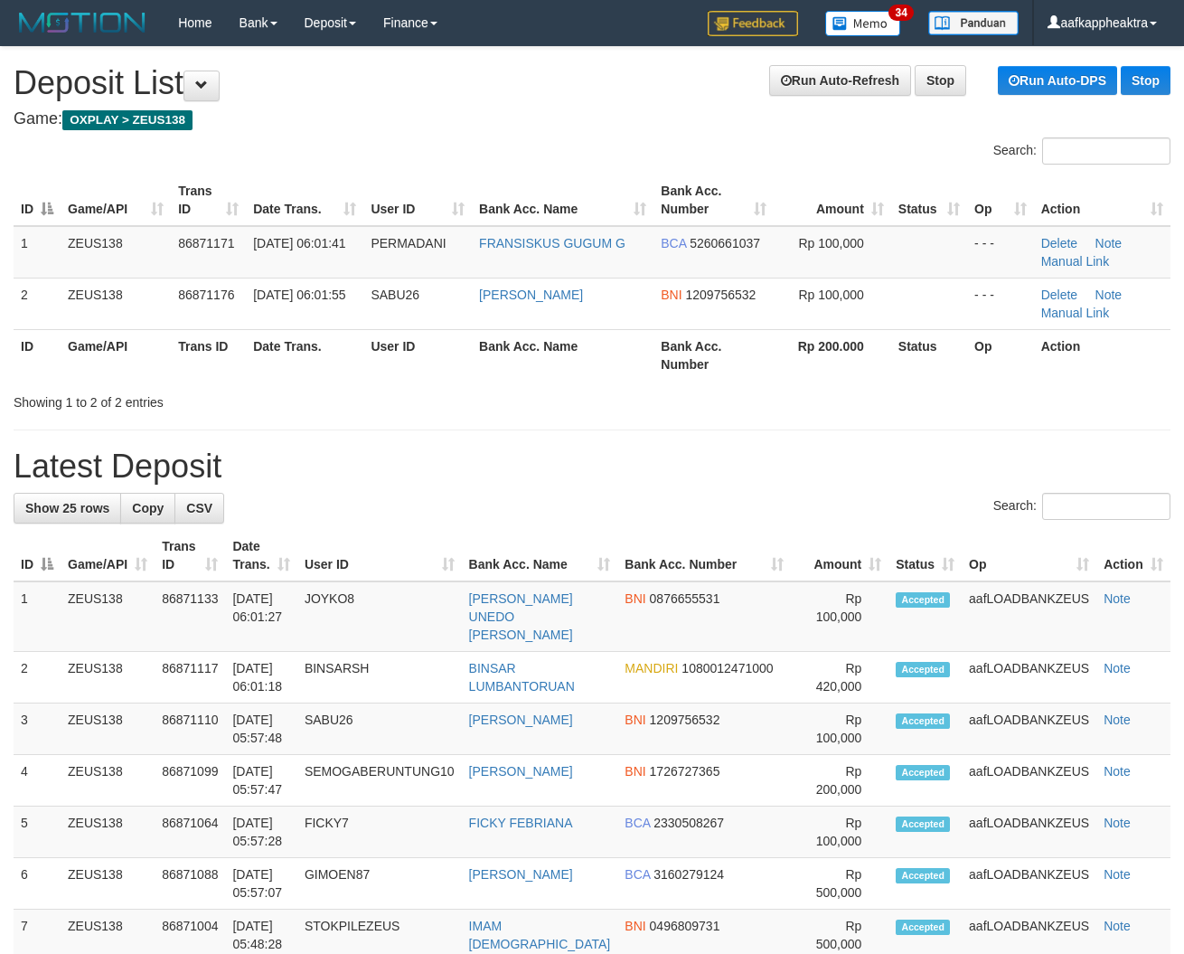
drag, startPoint x: 404, startPoint y: 448, endPoint x: 82, endPoint y: 467, distance: 322.5
drag, startPoint x: 485, startPoint y: 472, endPoint x: 12, endPoint y: 455, distance: 473.2
click at [532, 380] on th "Bank Acc. Name" at bounding box center [563, 355] width 182 height 52
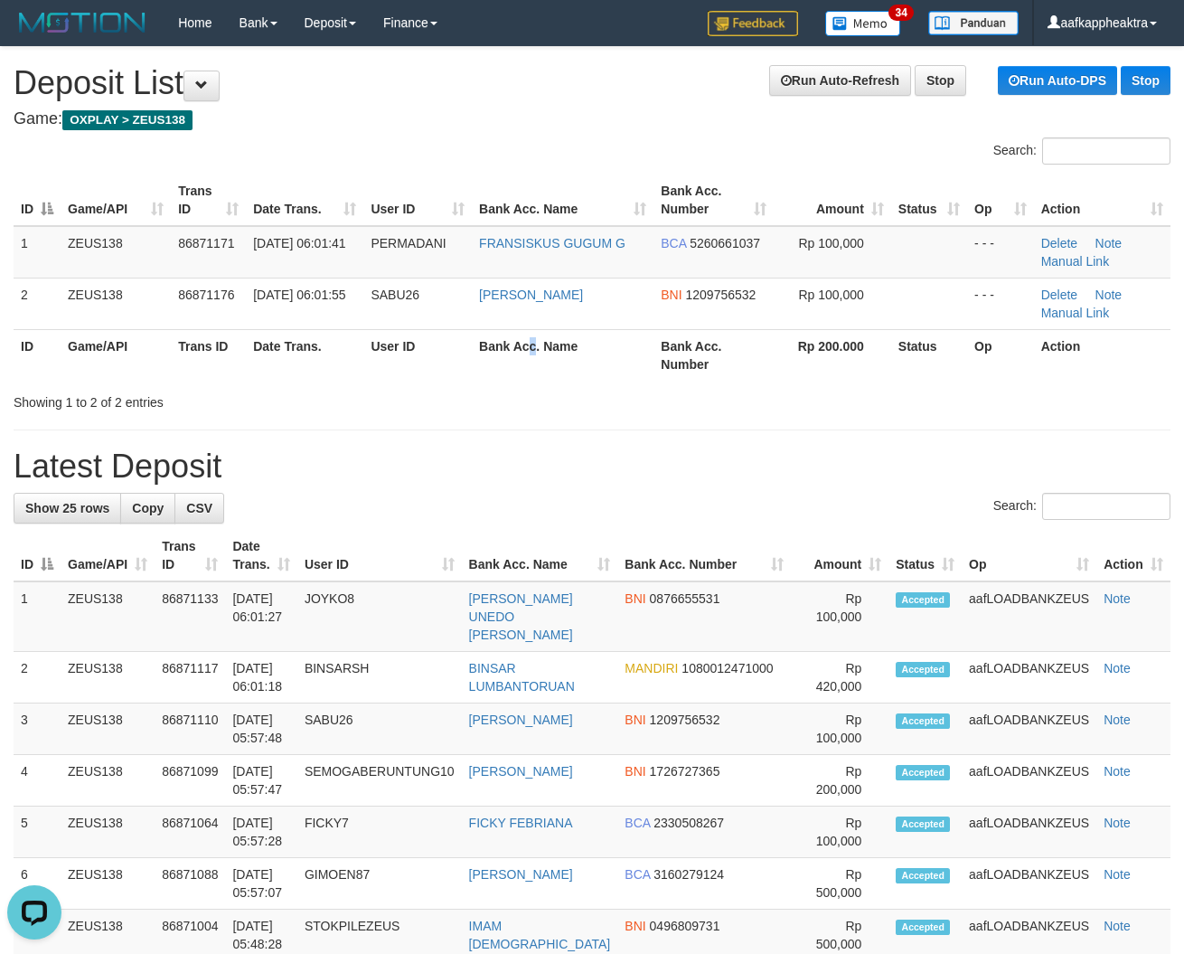
drag, startPoint x: 529, startPoint y: 384, endPoint x: 475, endPoint y: 402, distance: 57.2
click at [522, 393] on div "Search: ID Game/API Trans ID Date Trans. User ID Bank Acc. Name Bank Acc. Numbe…" at bounding box center [592, 274] width 1157 height 274
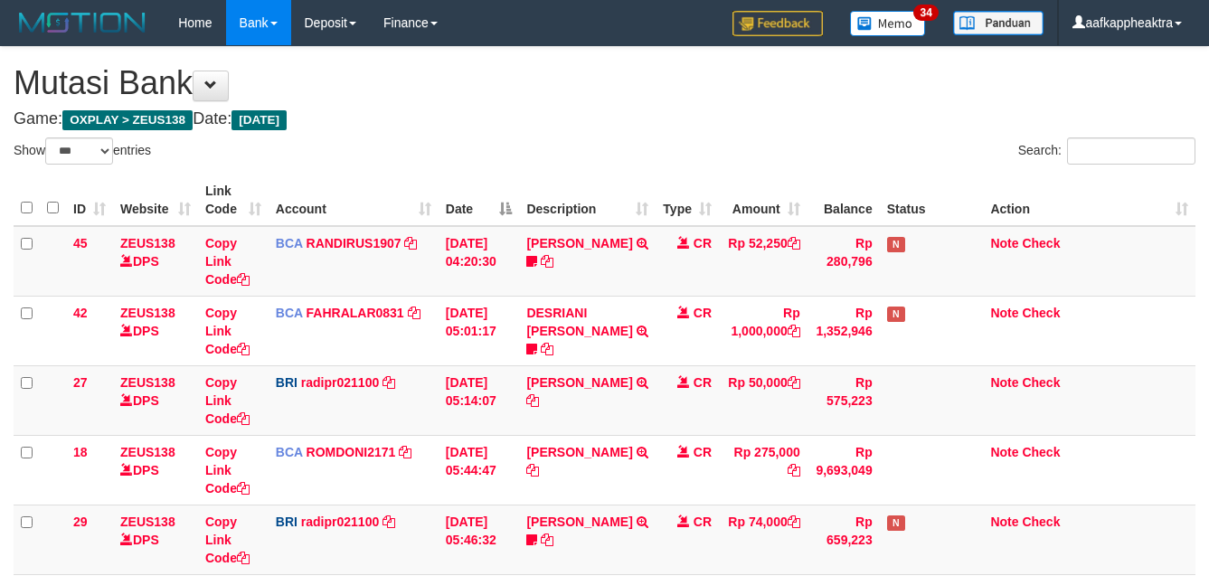
select select "***"
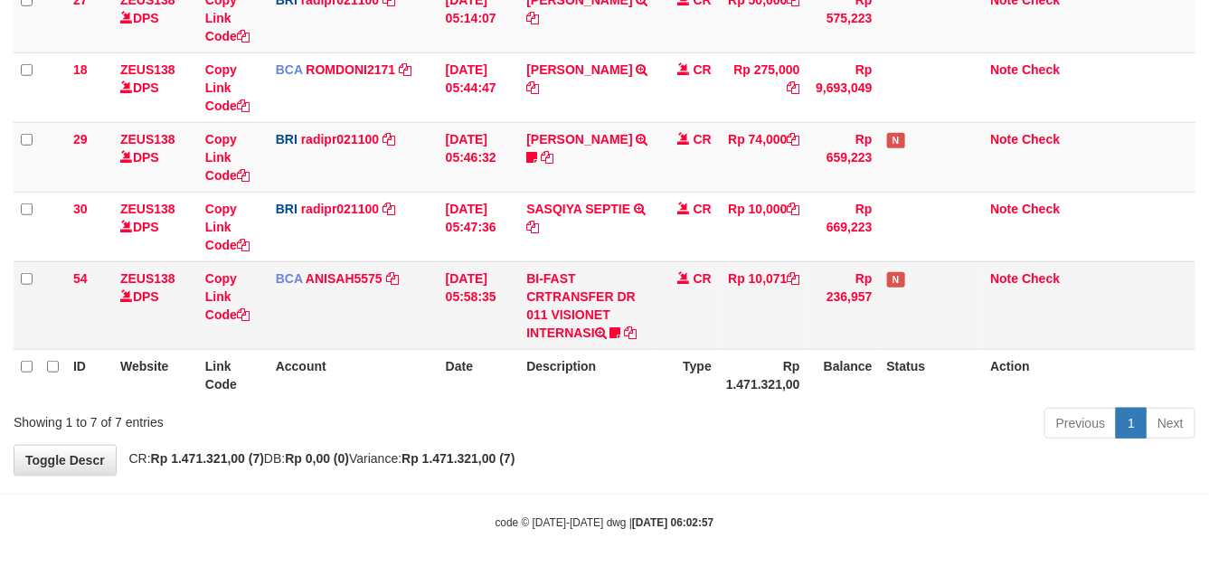
click at [655, 323] on td "CR" at bounding box center [686, 305] width 63 height 88
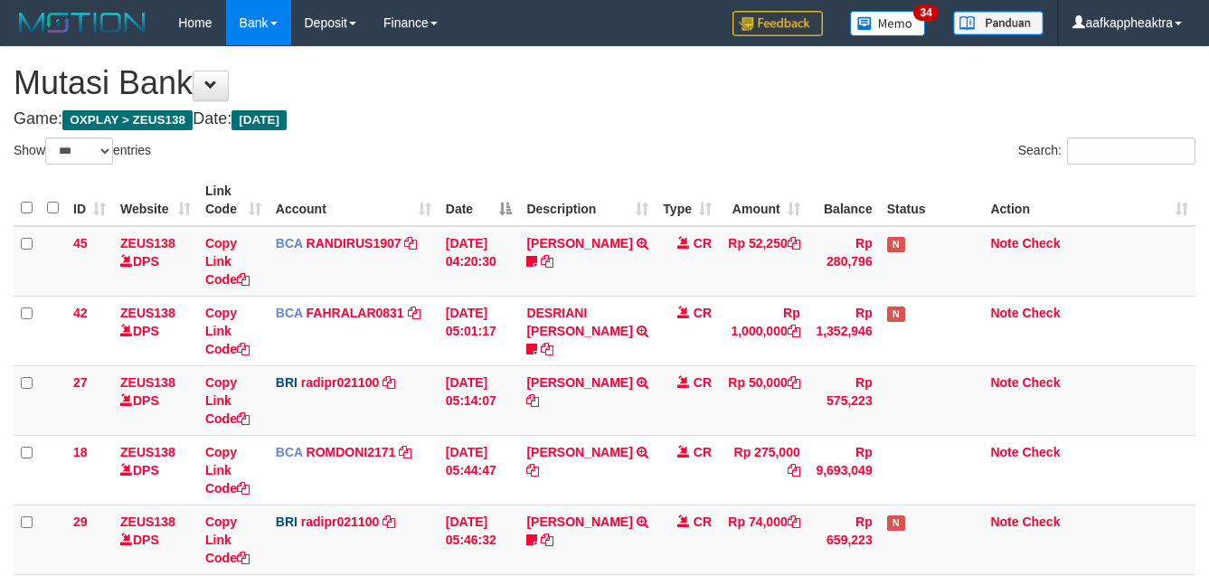
select select "***"
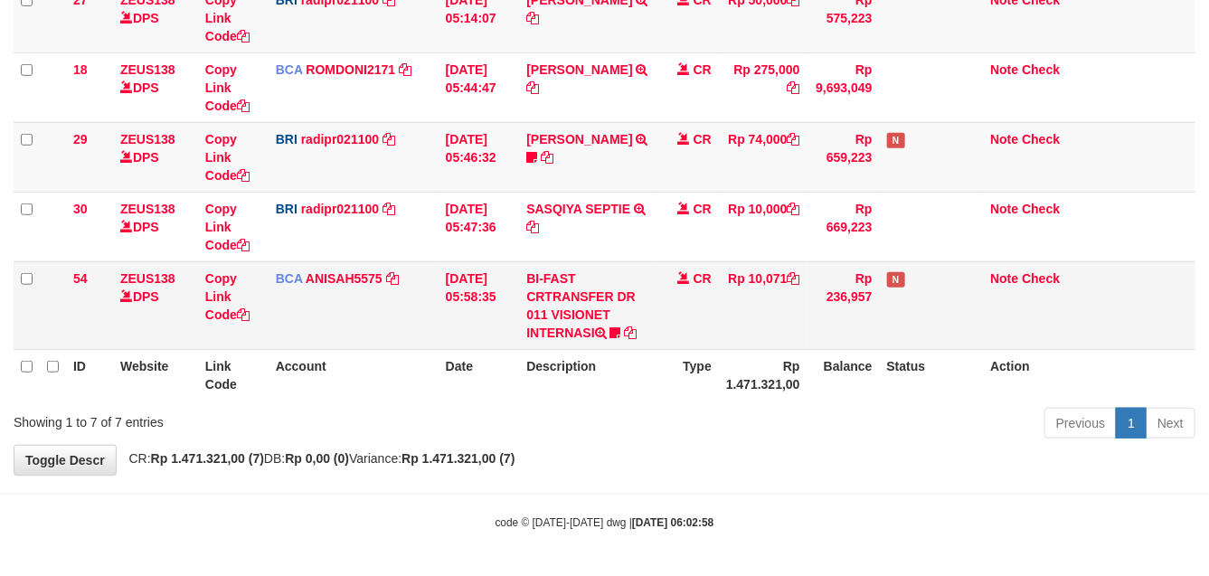
drag, startPoint x: 408, startPoint y: 294, endPoint x: 509, endPoint y: 297, distance: 101.3
click at [425, 295] on td "BCA ANISAH5575 DPS ANISAH mutasi_20250901_3827 | 54 mutasi_20250901_3827 | 54" at bounding box center [354, 305] width 170 height 88
click at [524, 303] on tr "54 ZEUS138 DPS Copy Link Code BCA ANISAH5575 DPS ANISAH mutasi_20250901_3827 | …" at bounding box center [605, 305] width 1182 height 88
click at [554, 312] on td "BI-FAST CRTRANSFER DR 011 VISIONET INTERNASI bangkeklah" at bounding box center [587, 305] width 137 height 88
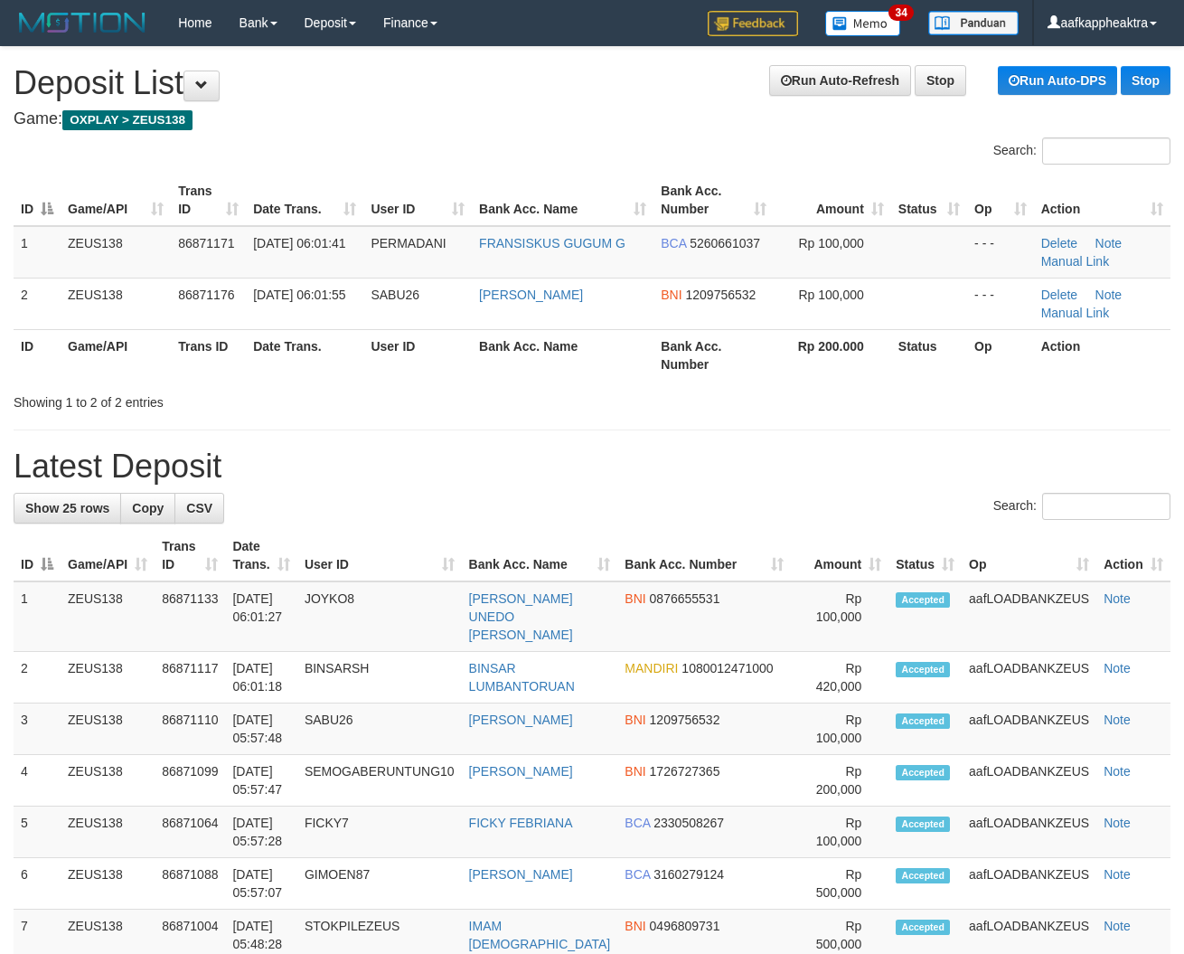
drag, startPoint x: 567, startPoint y: 357, endPoint x: 265, endPoint y: 380, distance: 302.8
click at [542, 376] on th "Bank Acc. Name" at bounding box center [563, 355] width 182 height 52
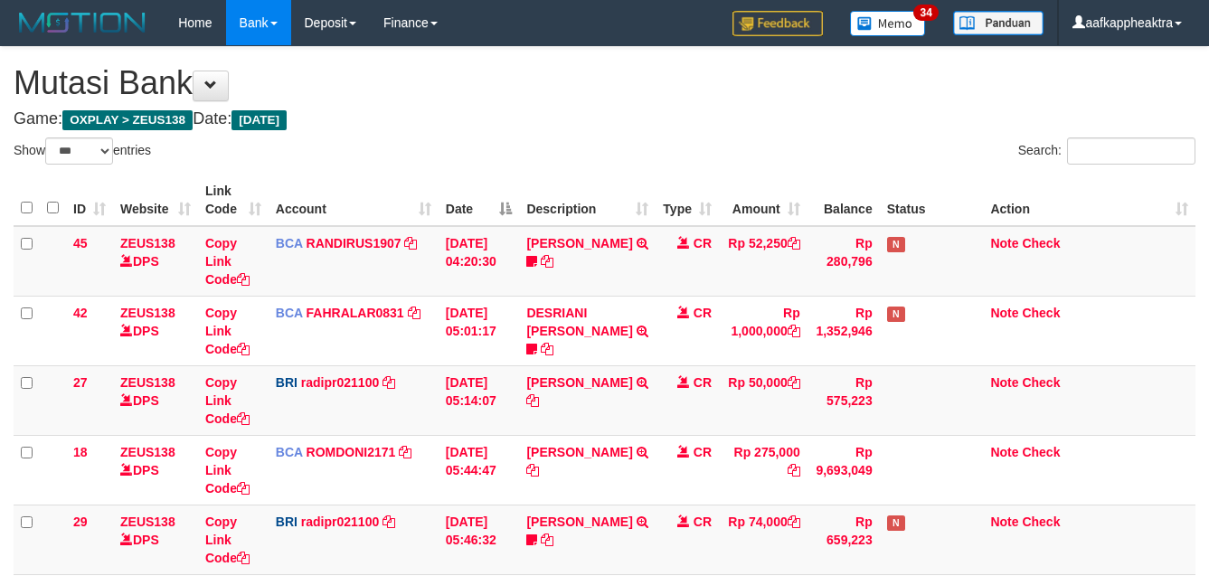
select select "***"
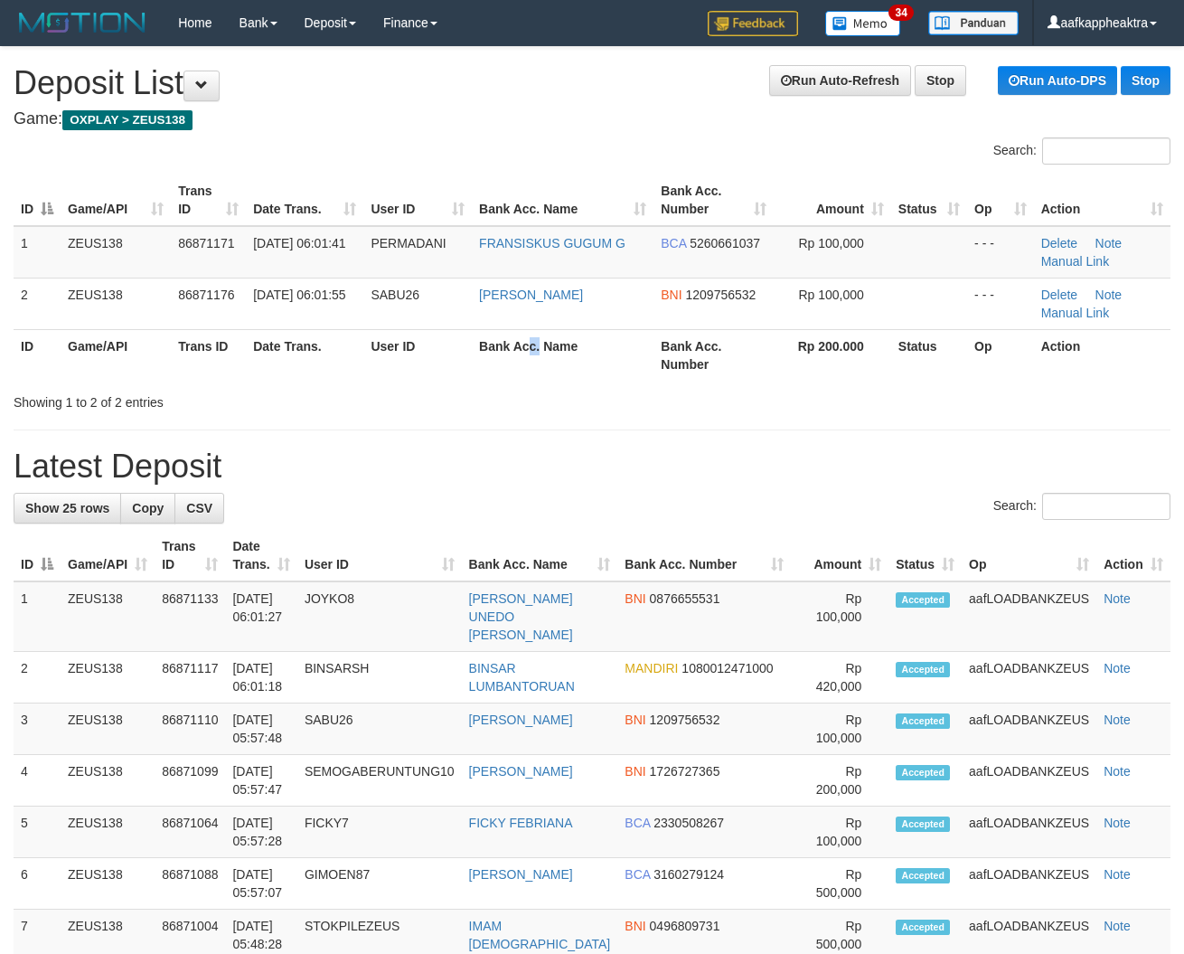
click at [534, 375] on th "Bank Acc. Name" at bounding box center [563, 355] width 182 height 52
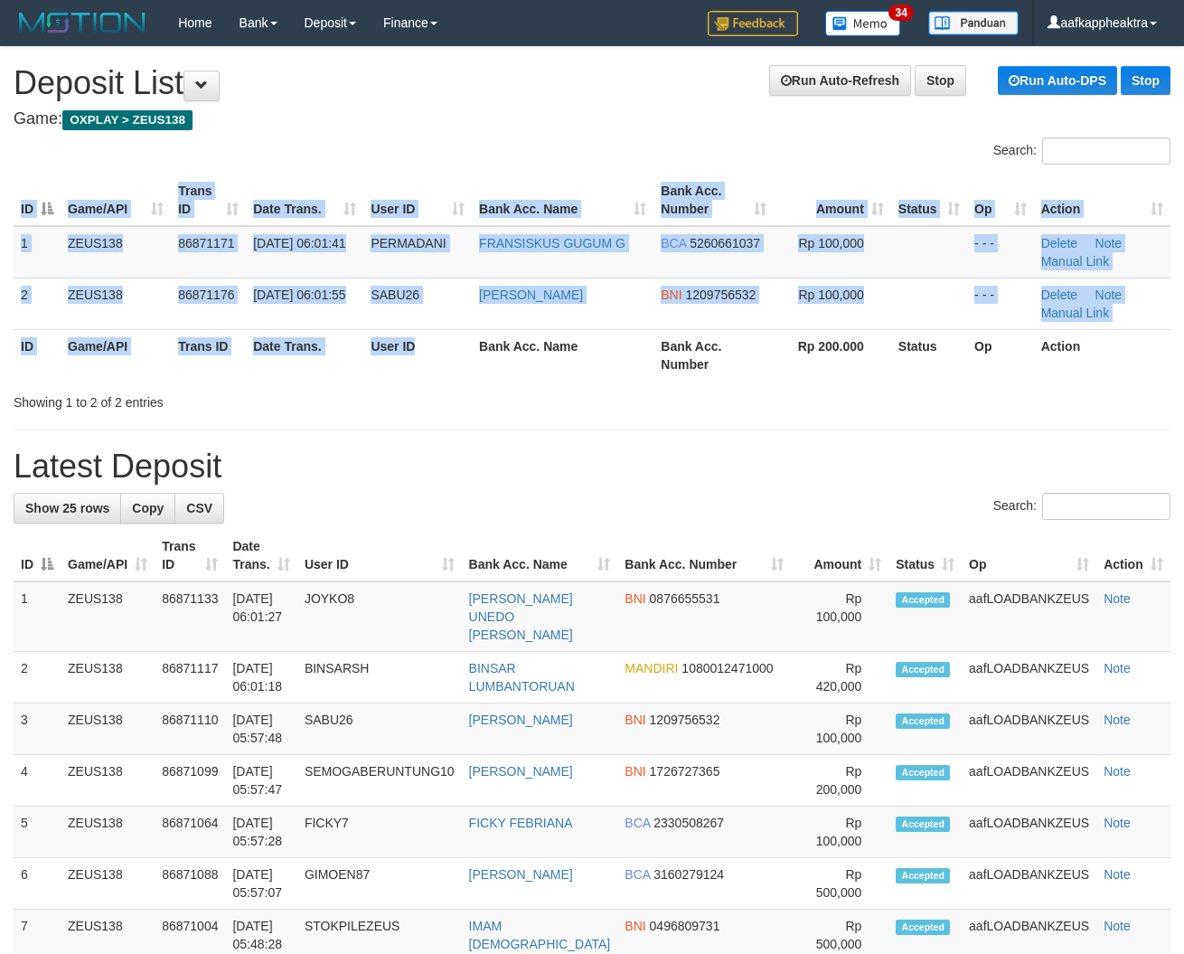
click at [339, 381] on div "ID Game/API Trans ID Date Trans. User ID Bank Acc. Name Bank Acc. Number Amount…" at bounding box center [592, 277] width 1184 height 217
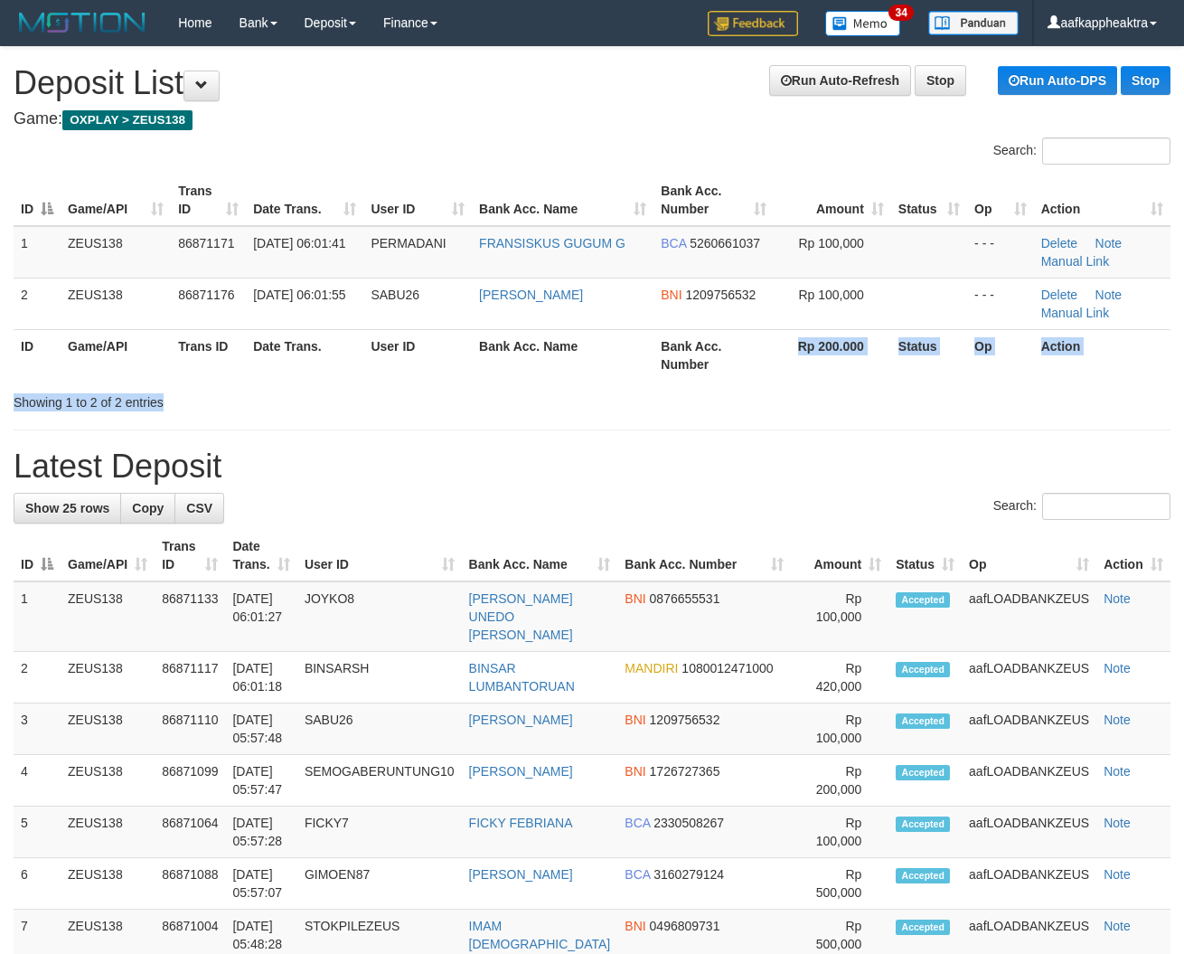
drag, startPoint x: 741, startPoint y: 391, endPoint x: 172, endPoint y: 382, distance: 569.7
click at [638, 409] on div "Search: ID Game/API Trans ID Date Trans. User ID Bank Acc. Name Bank Acc. Numbe…" at bounding box center [592, 274] width 1157 height 274
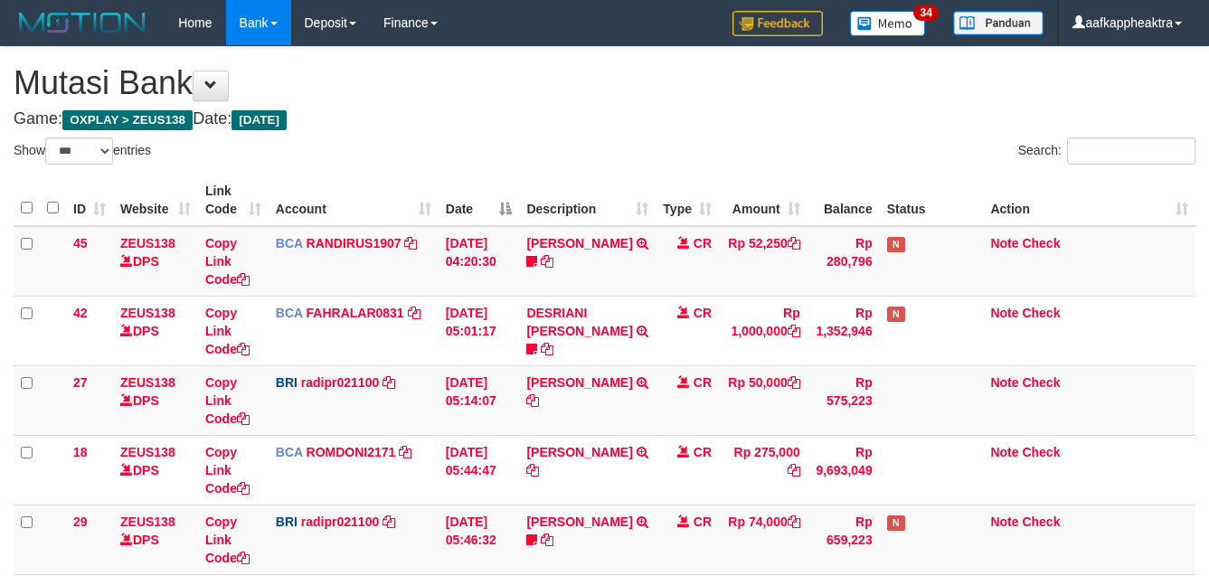
select select "***"
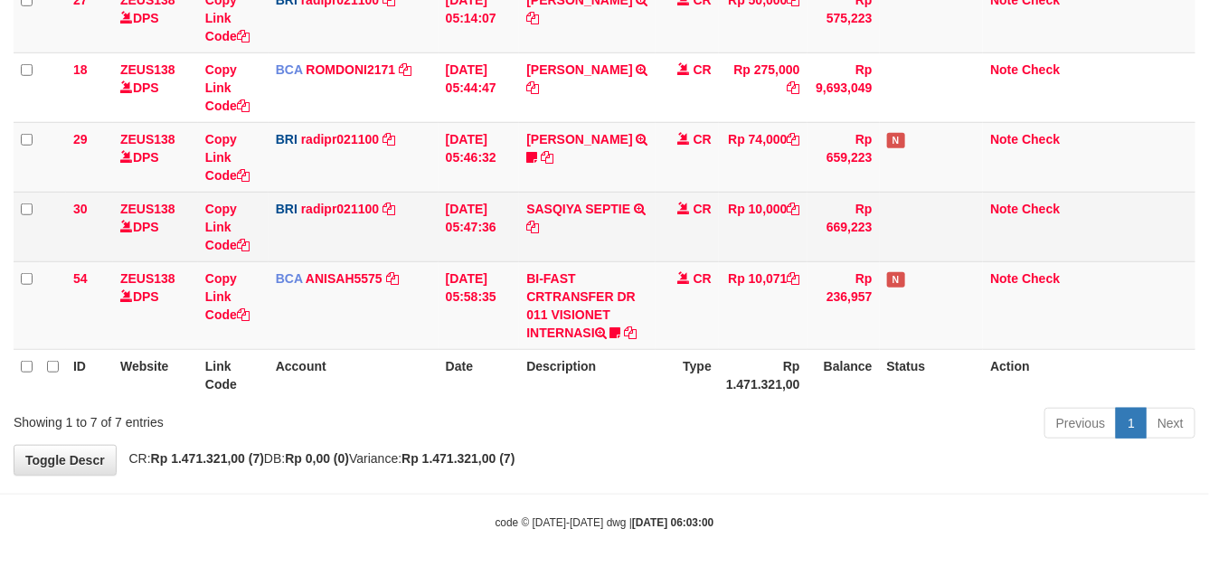
drag, startPoint x: 667, startPoint y: 223, endPoint x: 706, endPoint y: 208, distance: 41.8
click at [669, 222] on td "CR" at bounding box center [686, 227] width 63 height 70
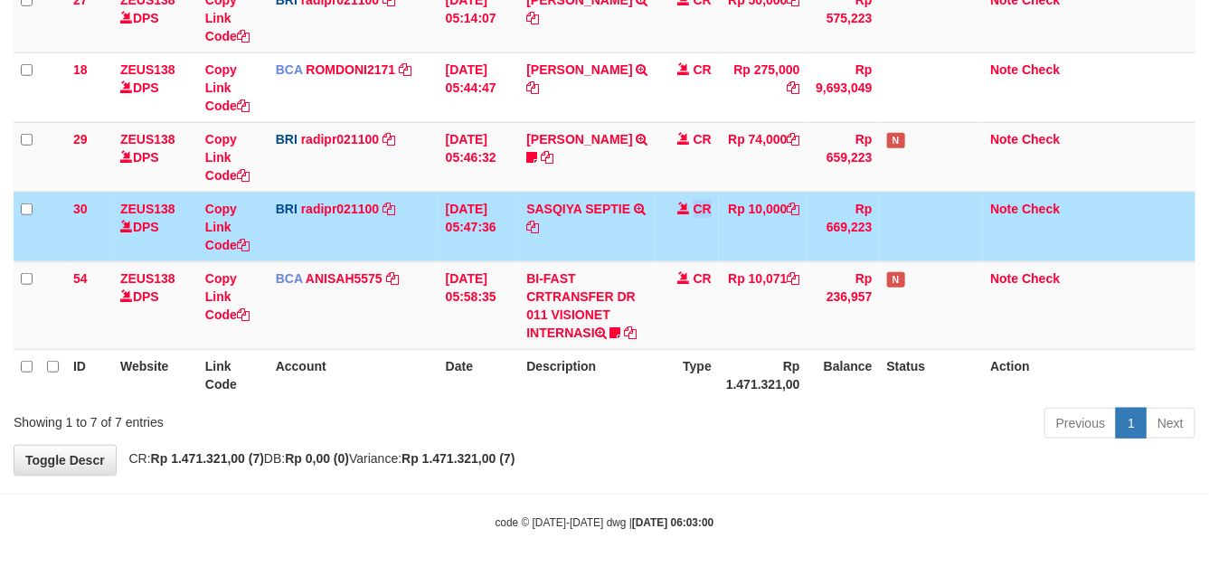
click at [697, 210] on td "CR" at bounding box center [686, 227] width 63 height 70
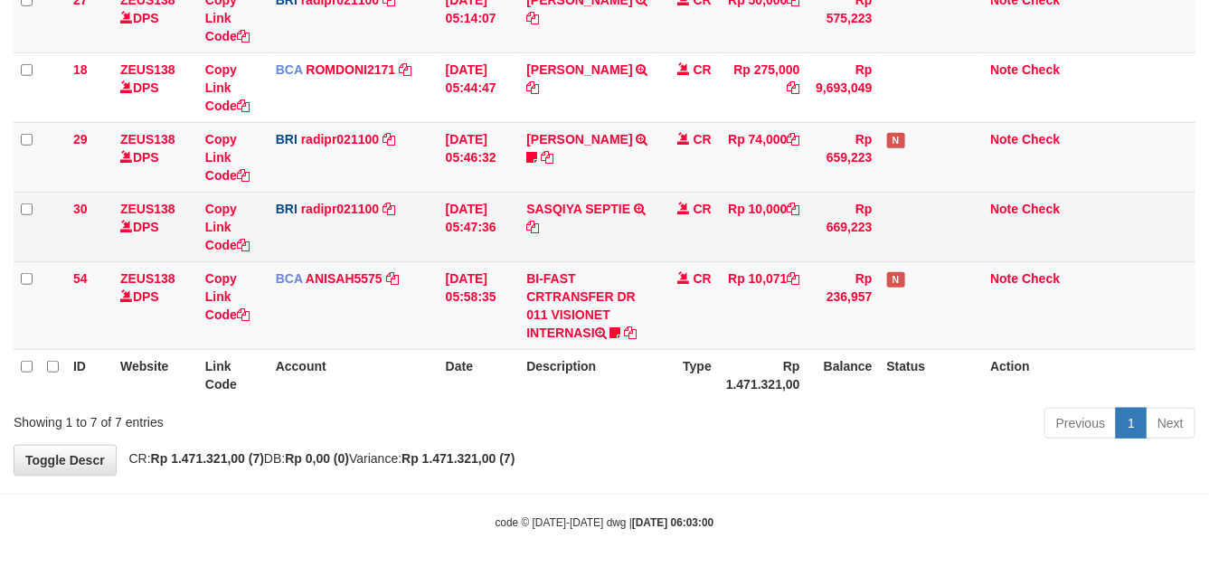
drag, startPoint x: 593, startPoint y: 238, endPoint x: 576, endPoint y: 220, distance: 24.9
click at [598, 241] on td "SASQIYA SEPTIE TRANSFER NBMB SASQIYA SEPTIE TO REYNALDI ADI PRATAMA" at bounding box center [587, 227] width 137 height 70
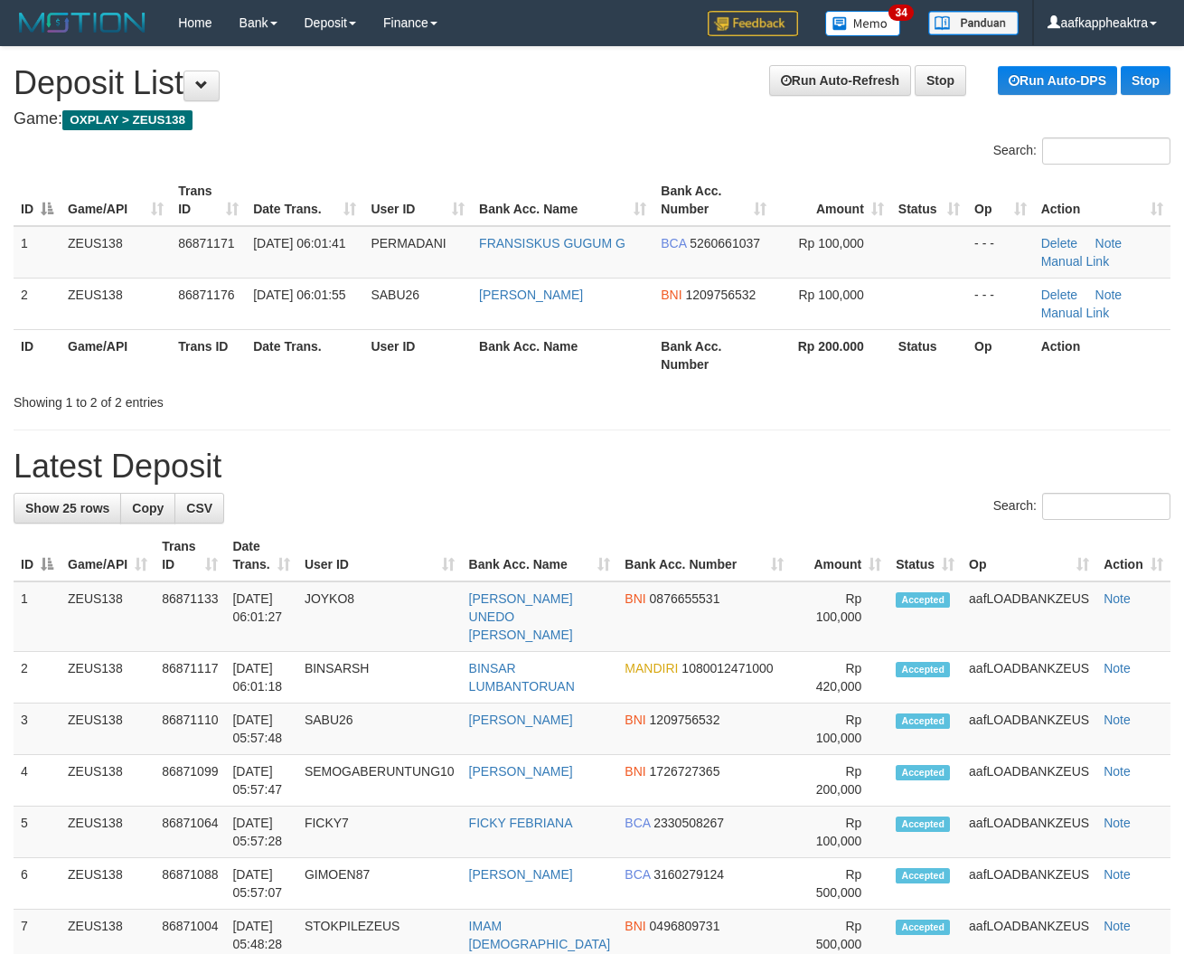
drag, startPoint x: 925, startPoint y: 412, endPoint x: 780, endPoint y: 428, distance: 145.5
click at [771, 429] on hr at bounding box center [592, 429] width 1157 height 1
drag, startPoint x: 961, startPoint y: 418, endPoint x: 11, endPoint y: 375, distance: 951.2
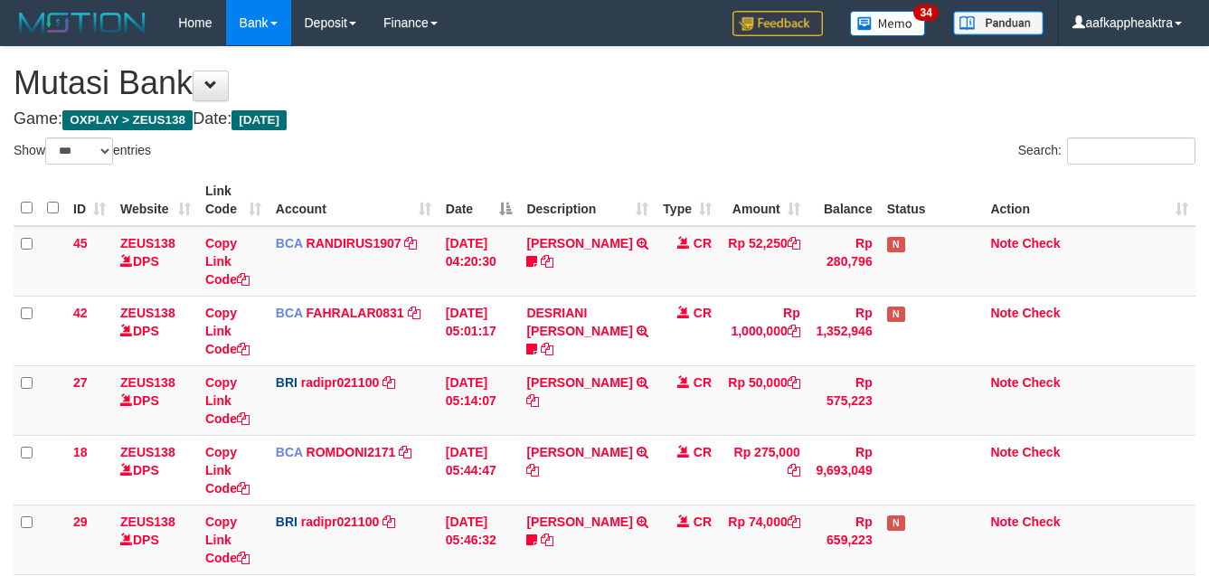
select select "***"
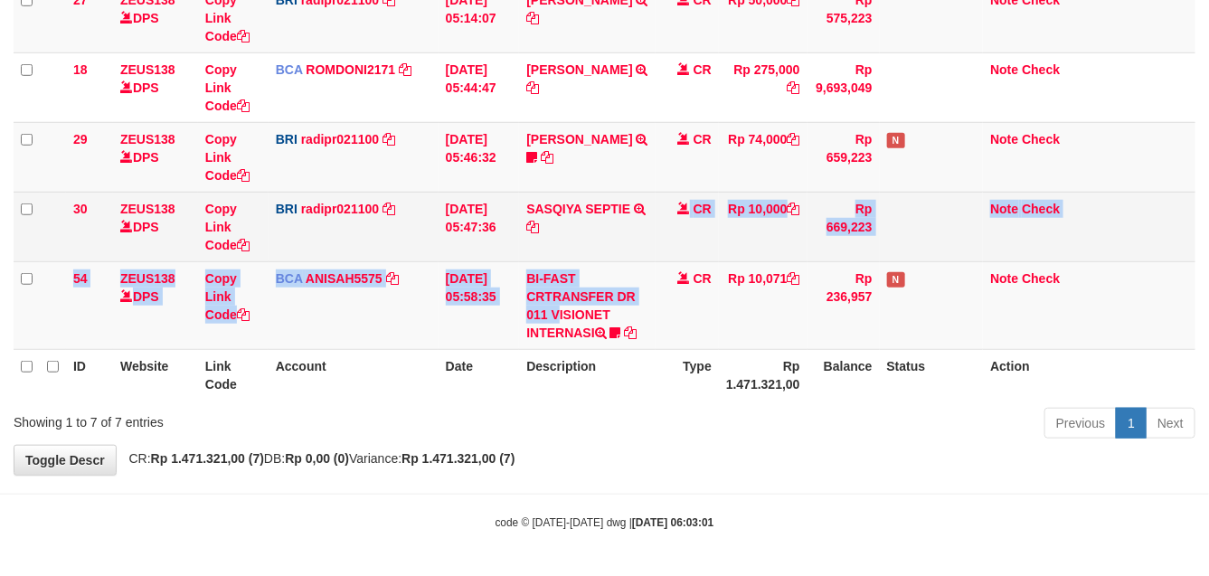
click at [658, 287] on tbody "45 ZEUS138 DPS Copy Link Code BCA RANDIRUS1907 DPS [PERSON_NAME] mutasi_2025090…" at bounding box center [605, 97] width 1182 height 506
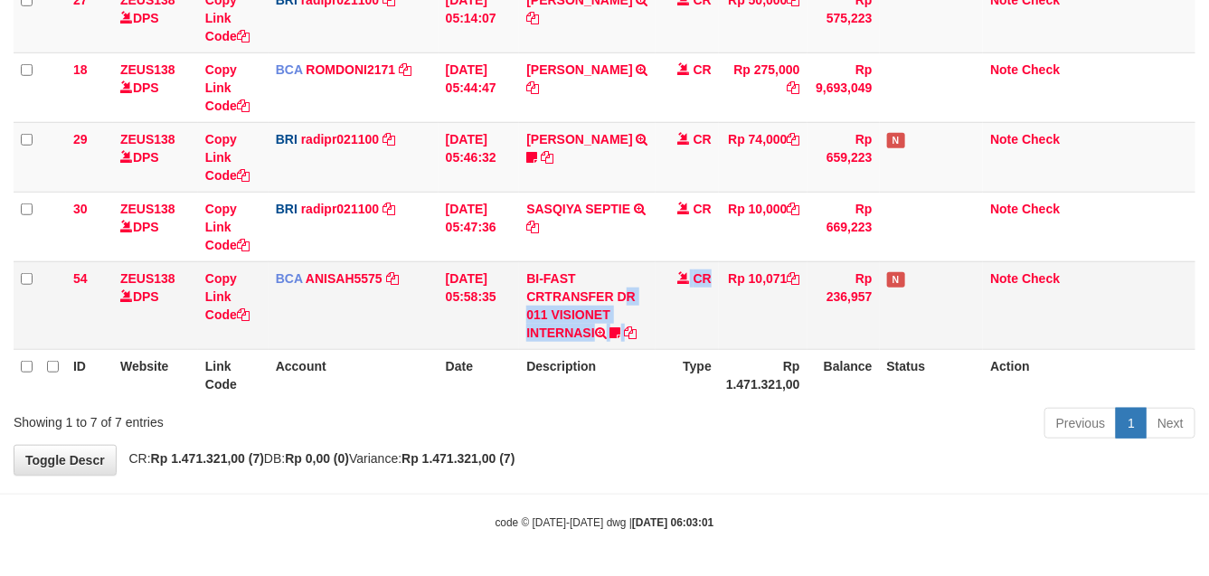
drag, startPoint x: 618, startPoint y: 296, endPoint x: 583, endPoint y: 298, distance: 34.5
click at [583, 298] on tr "54 ZEUS138 DPS Copy Link Code BCA ANISAH5575 DPS ANISAH mutasi_20250901_3827 | …" at bounding box center [605, 305] width 1182 height 88
click at [581, 307] on td "BI-FAST CRTRANSFER DR 011 VISIONET INTERNASI bangkeklah" at bounding box center [587, 305] width 137 height 88
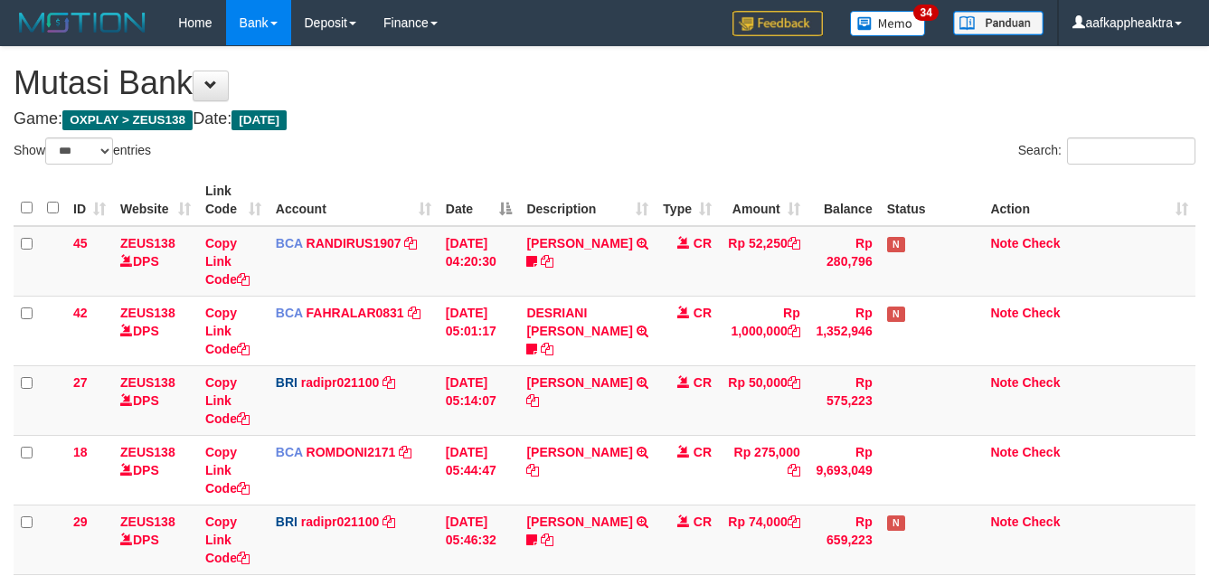
select select "***"
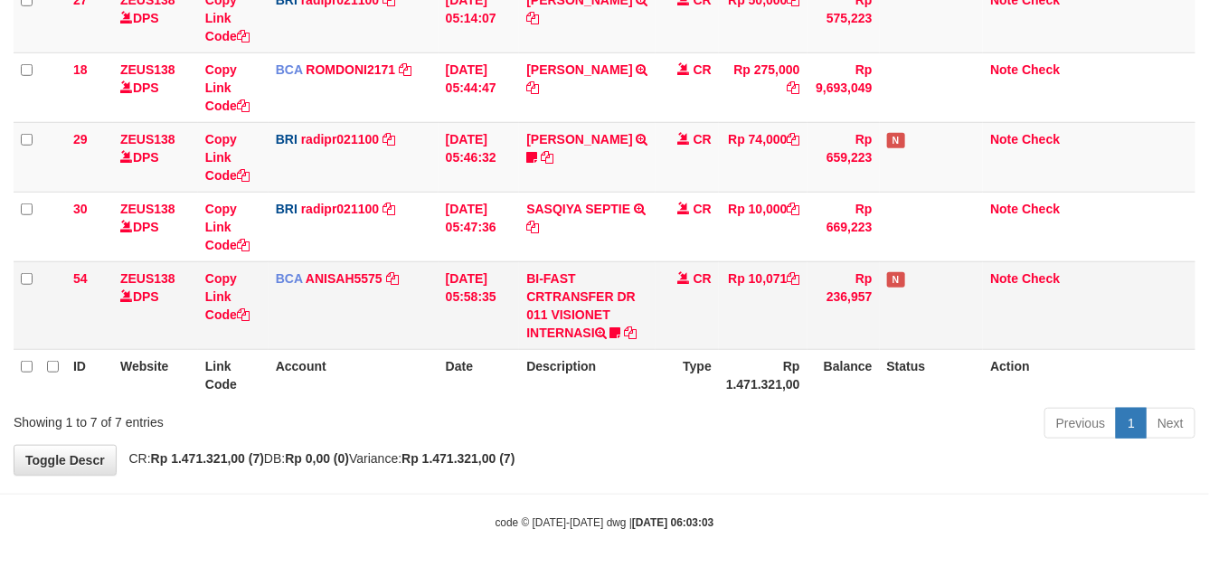
click at [452, 271] on td "[DATE] 05:58:35" at bounding box center [478, 305] width 81 height 88
click at [430, 280] on td "BCA ANISAH5575 DPS ANISAH mutasi_20250901_3827 | 54 mutasi_20250901_3827 | 54" at bounding box center [354, 305] width 170 height 88
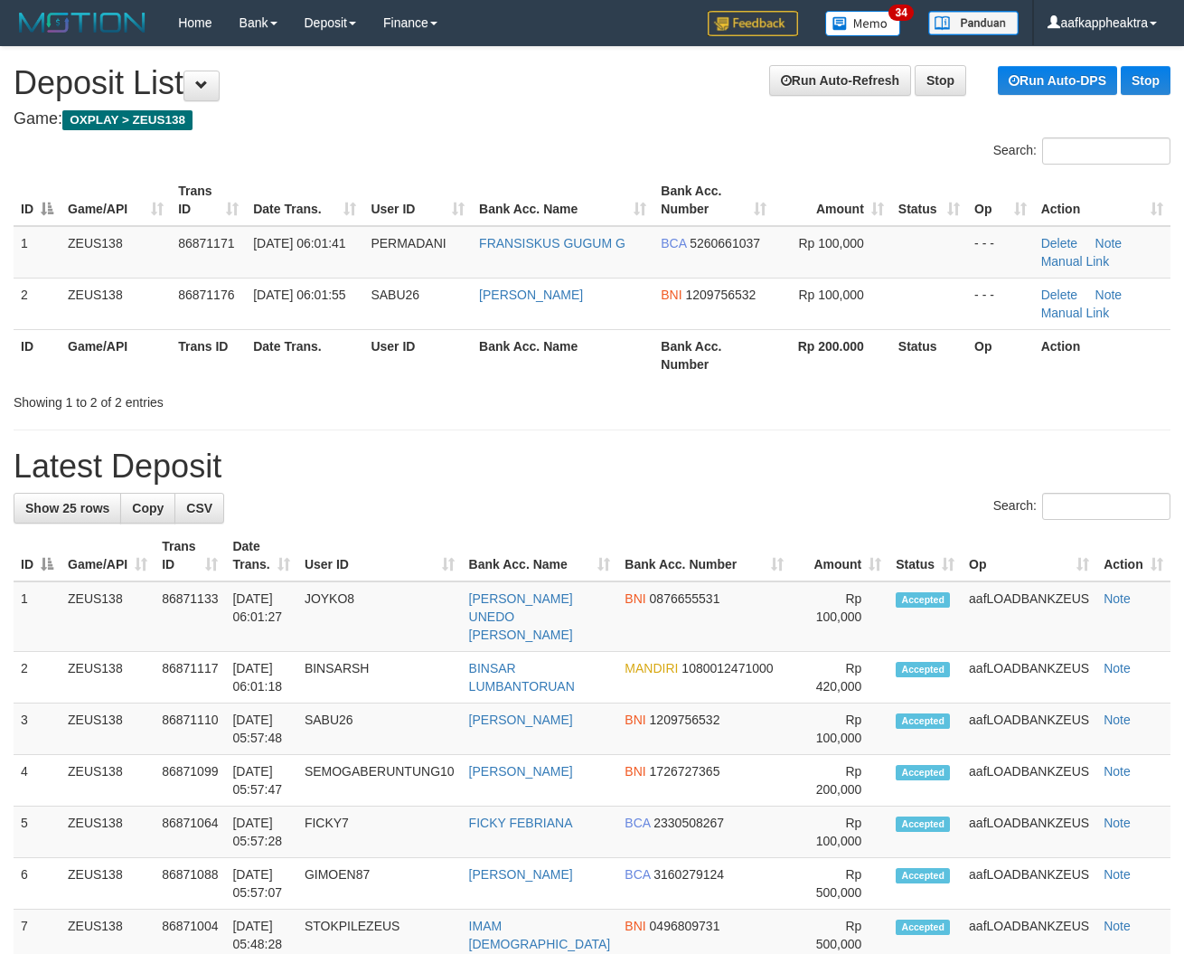
drag, startPoint x: 699, startPoint y: 413, endPoint x: 1, endPoint y: 399, distance: 698.1
drag, startPoint x: 296, startPoint y: 378, endPoint x: 1, endPoint y: 382, distance: 294.8
click at [290, 380] on th "Date Trans." at bounding box center [305, 355] width 118 height 52
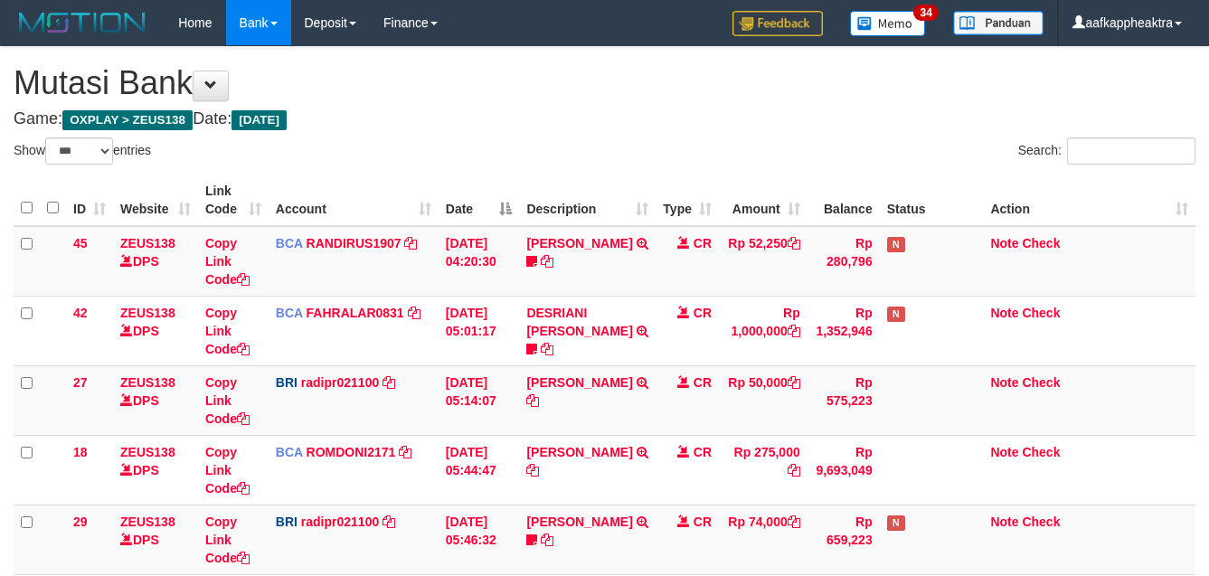
select select "***"
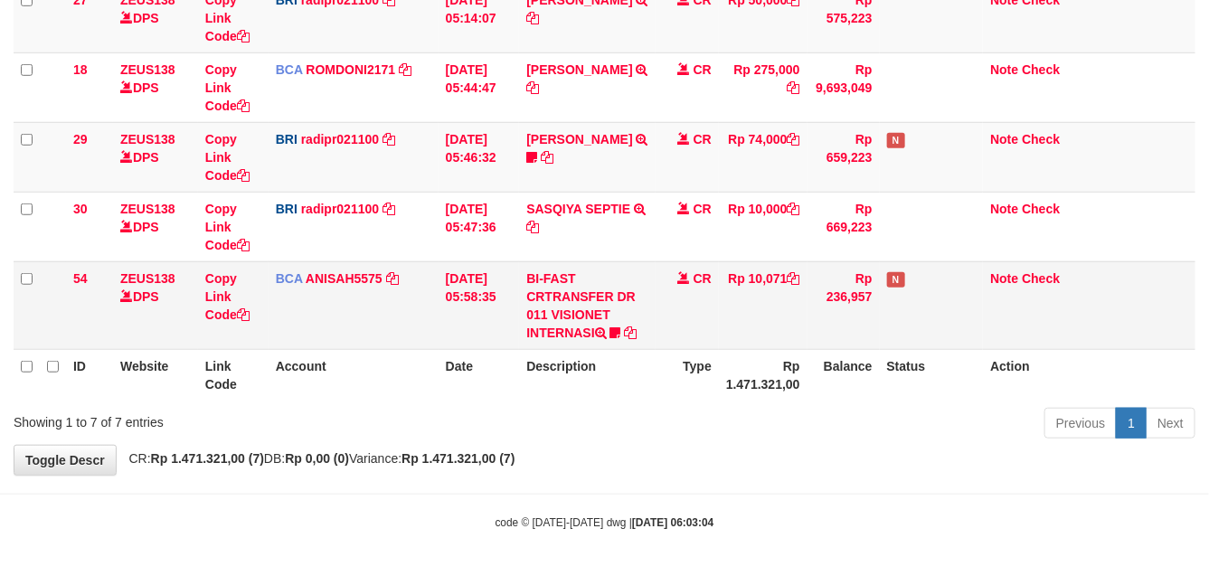
click at [774, 291] on td "Rp 10,071" at bounding box center [763, 305] width 89 height 88
drag, startPoint x: 730, startPoint y: 310, endPoint x: 792, endPoint y: 316, distance: 62.7
click at [733, 309] on td "Rp 10,071" at bounding box center [763, 305] width 89 height 88
click at [671, 337] on td "CR" at bounding box center [686, 305] width 63 height 88
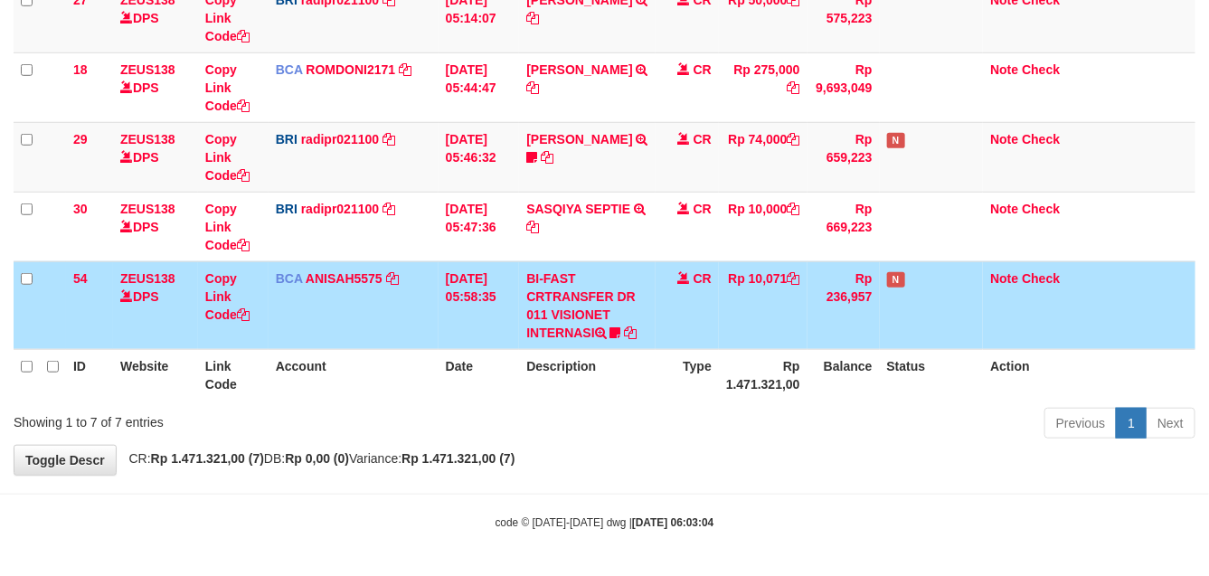
drag, startPoint x: 678, startPoint y: 304, endPoint x: 688, endPoint y: 300, distance: 10.6
click at [684, 301] on td "CR" at bounding box center [686, 305] width 63 height 88
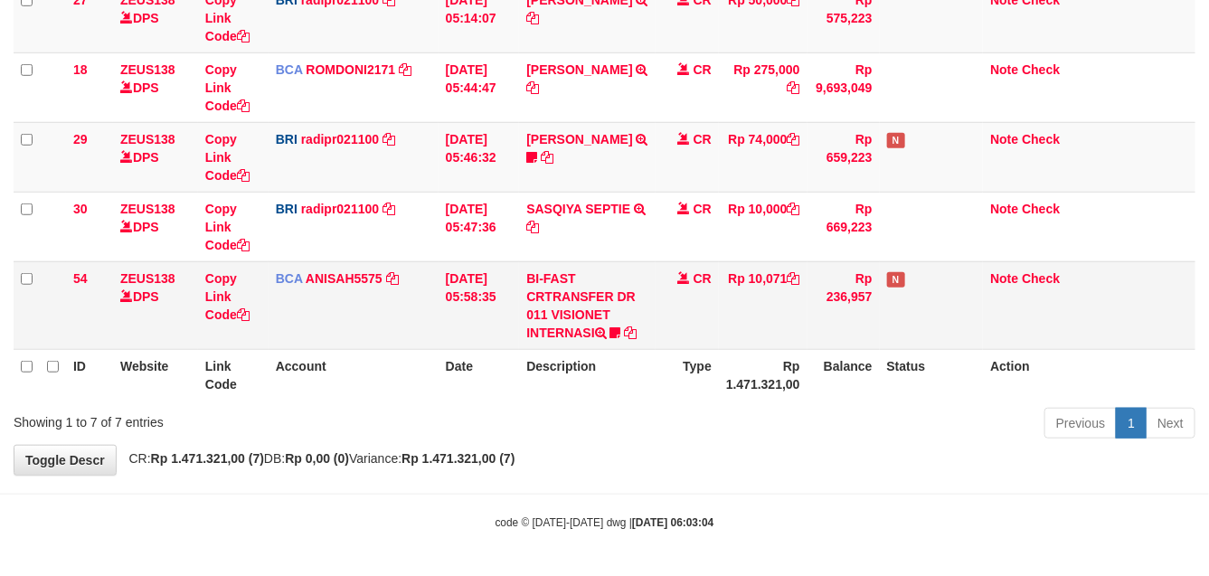
click at [621, 310] on td "BI-FAST CRTRANSFER DR 011 VISIONET INTERNASI bangkeklah" at bounding box center [587, 305] width 137 height 88
drag, startPoint x: 493, startPoint y: 289, endPoint x: 524, endPoint y: 277, distance: 34.1
click at [508, 281] on td "[DATE] 05:58:35" at bounding box center [478, 305] width 81 height 88
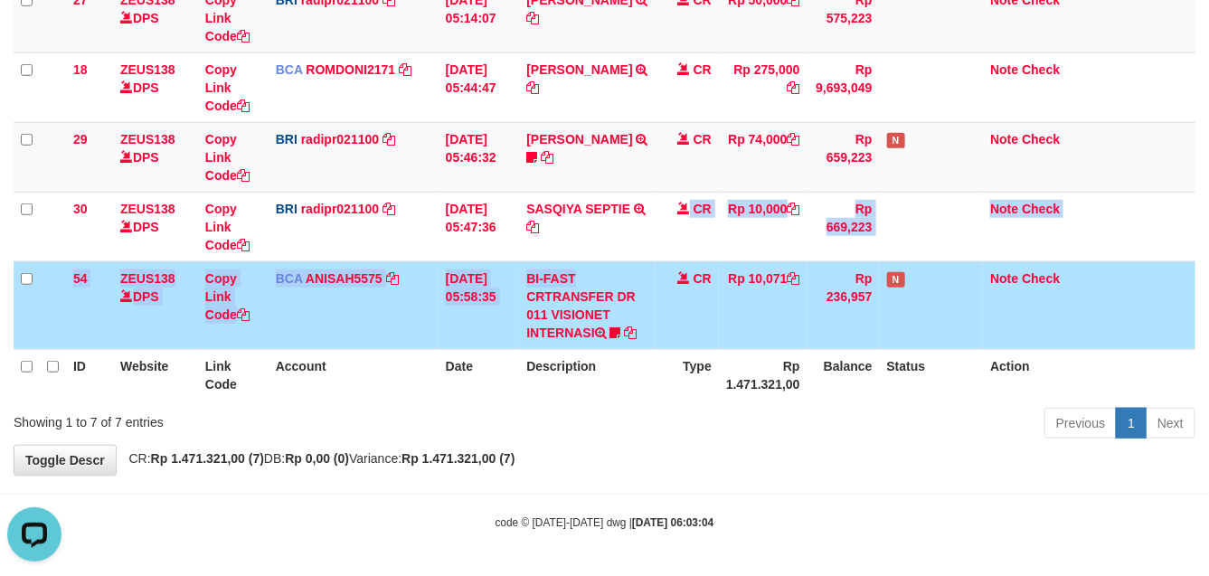
click at [534, 259] on tbody "45 ZEUS138 DPS Copy Link Code BCA RANDIRUS1907 DPS RANDI RUSTANDI mutasi_202509…" at bounding box center [605, 97] width 1182 height 506
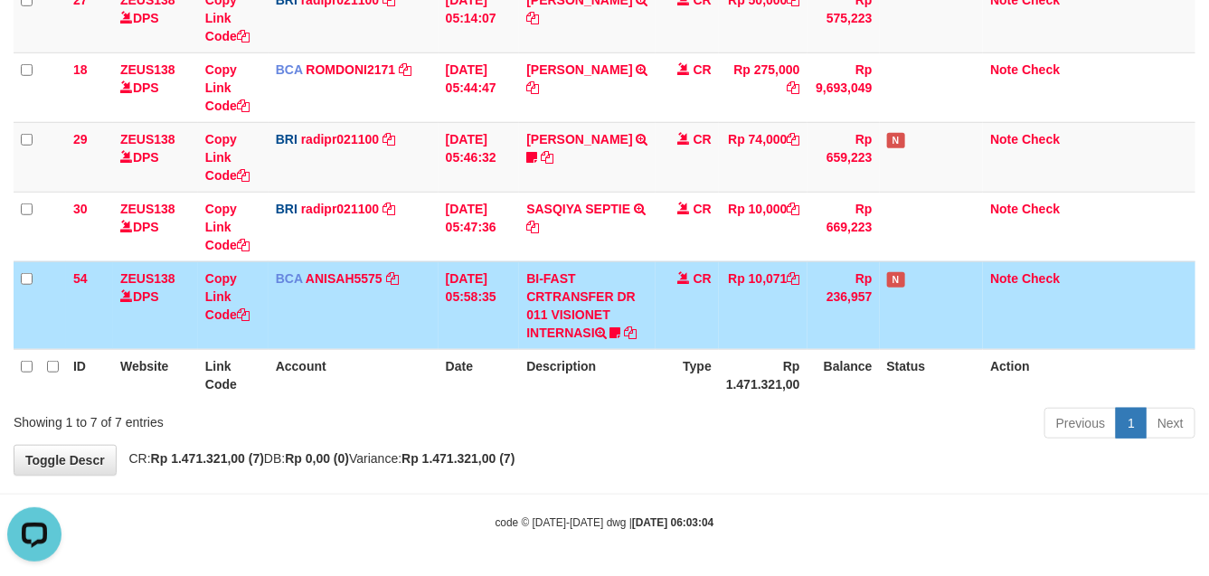
drag, startPoint x: 589, startPoint y: 285, endPoint x: 602, endPoint y: 276, distance: 15.6
click at [589, 283] on td "BI-FAST CRTRANSFER DR 011 VISIONET INTERNASI bangkeklah" at bounding box center [587, 305] width 137 height 88
drag, startPoint x: 580, startPoint y: 276, endPoint x: 952, endPoint y: 328, distance: 376.2
click at [553, 277] on td "BI-FAST CRTRANSFER DR 011 VISIONET INTERNASI bangkeklah" at bounding box center [587, 305] width 137 height 88
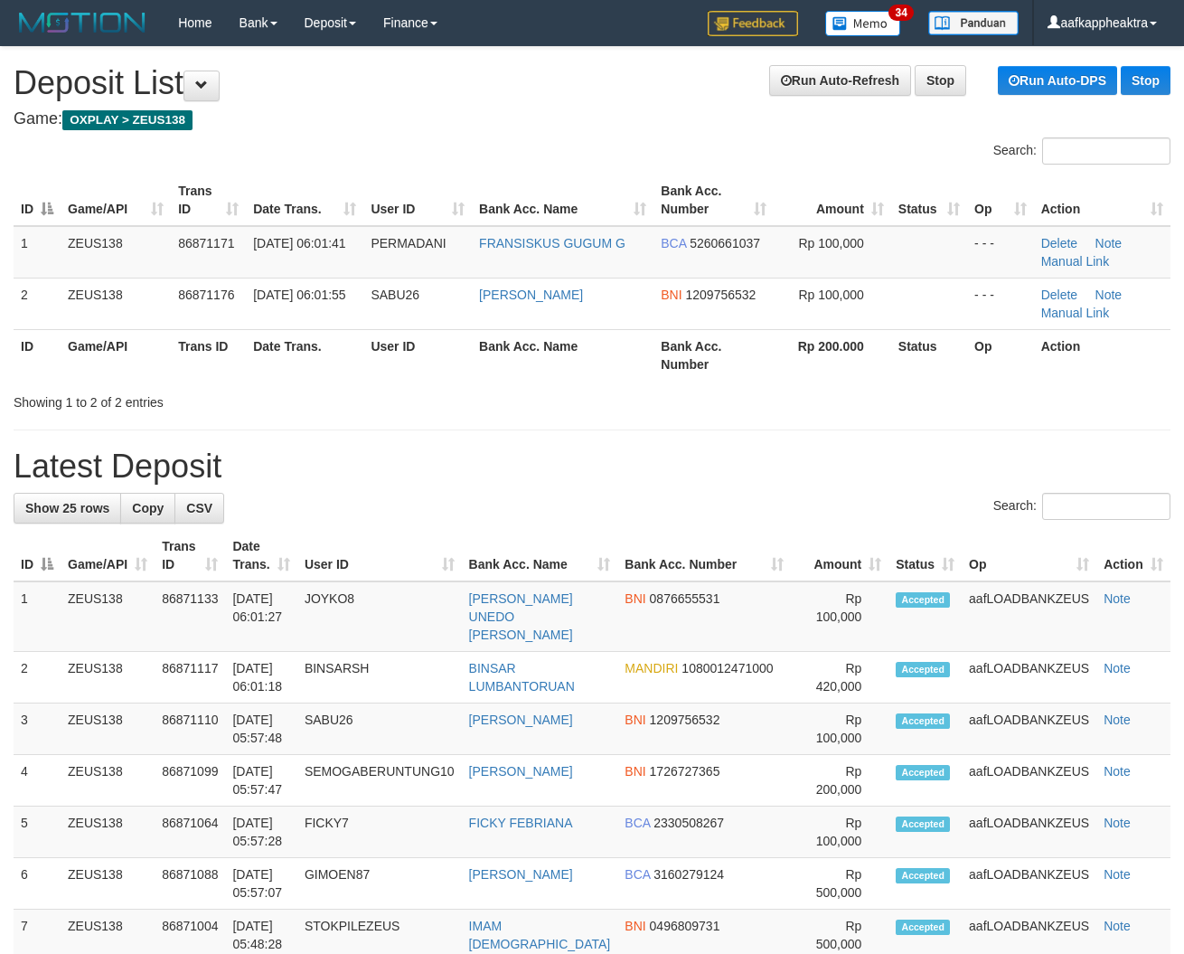
drag, startPoint x: 403, startPoint y: 411, endPoint x: 450, endPoint y: 401, distance: 48.2
drag, startPoint x: 750, startPoint y: 401, endPoint x: 5, endPoint y: 375, distance: 746.3
click at [741, 404] on div "Showing 1 to 2 of 2 entries" at bounding box center [592, 398] width 1184 height 25
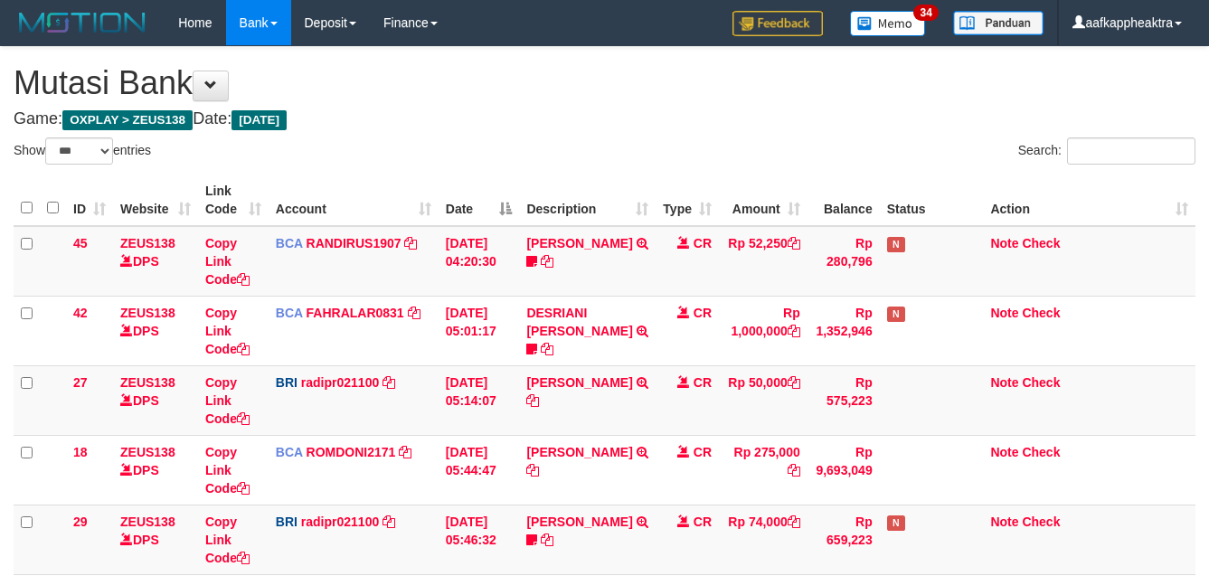
select select "***"
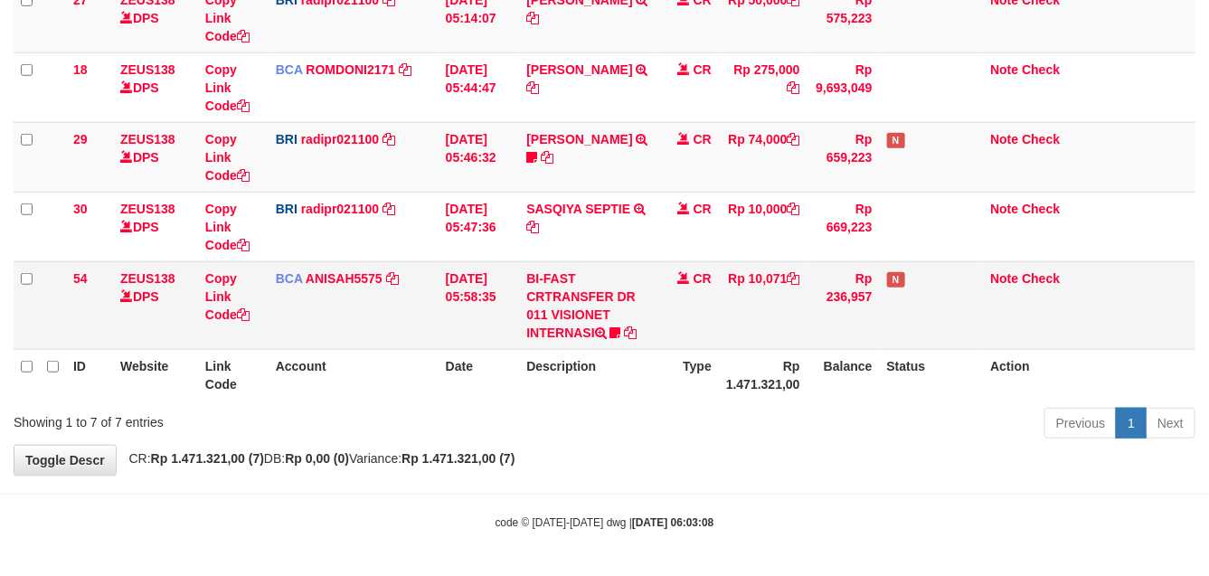
click at [520, 274] on tr "54 ZEUS138 DPS Copy Link Code BCA ANISAH5575 DPS ANISAH mutasi_20250901_3827 | …" at bounding box center [605, 305] width 1182 height 88
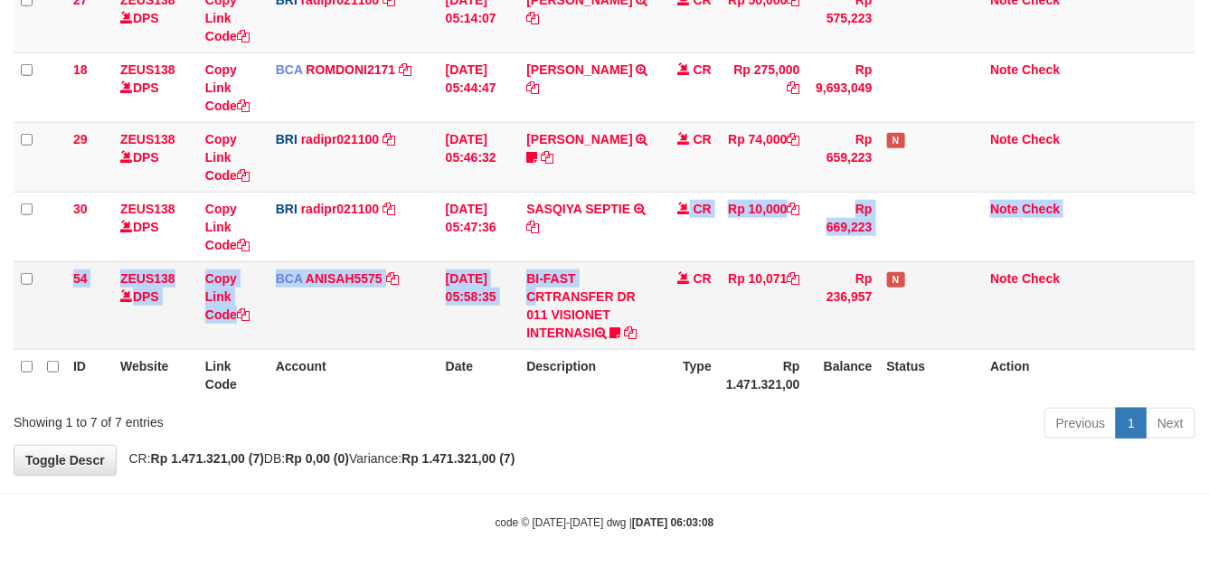
drag, startPoint x: 542, startPoint y: 249, endPoint x: 548, endPoint y: 264, distance: 16.3
click at [545, 264] on tbody "45 ZEUS138 DPS Copy Link Code BCA RANDIRUS1907 DPS RANDI RUSTANDI mutasi_202509…" at bounding box center [605, 97] width 1182 height 506
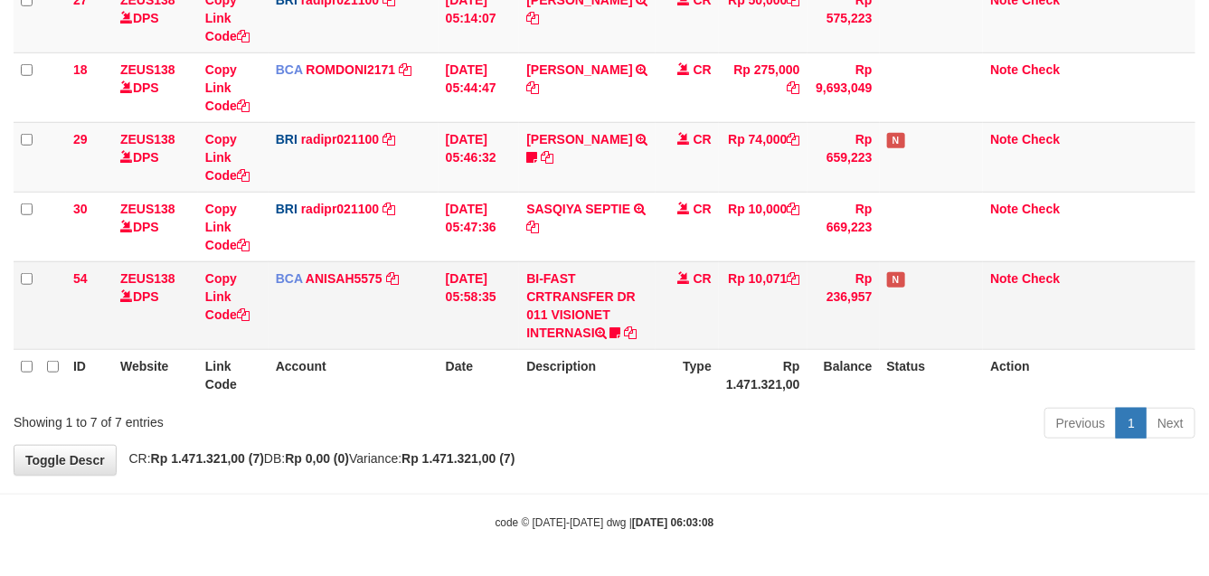
click at [585, 280] on td "BI-FAST CRTRANSFER DR 011 VISIONET INTERNASI bangkeklah" at bounding box center [587, 305] width 137 height 88
click at [586, 263] on td "BI-FAST CRTRANSFER DR 011 VISIONET INTERNASI bangkeklah" at bounding box center [587, 305] width 137 height 88
click at [592, 261] on td "BI-FAST CRTRANSFER DR 011 VISIONET INTERNASI bangkeklah" at bounding box center [587, 305] width 137 height 88
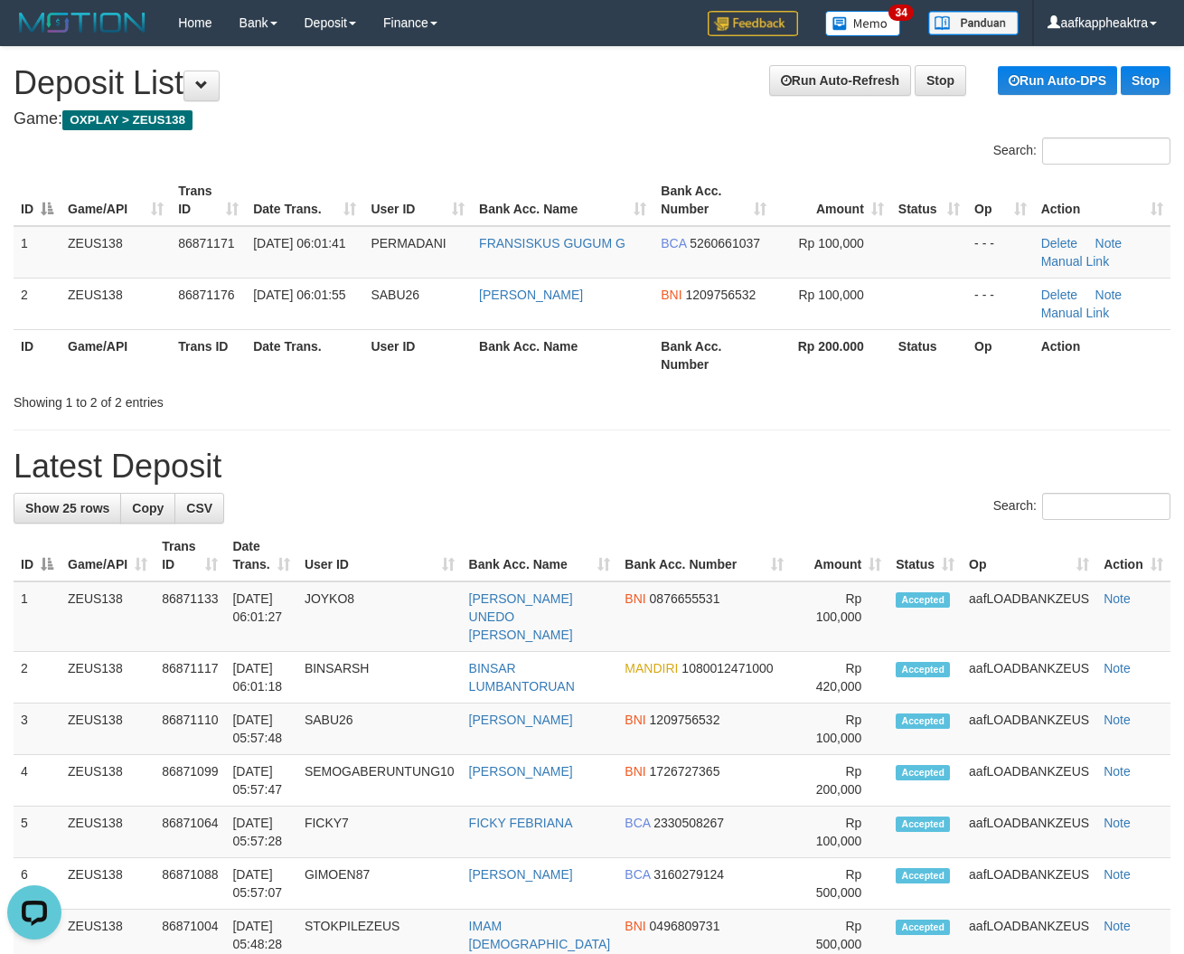
click at [711, 401] on div "Showing 1 to 2 of 2 entries" at bounding box center [592, 398] width 1184 height 25
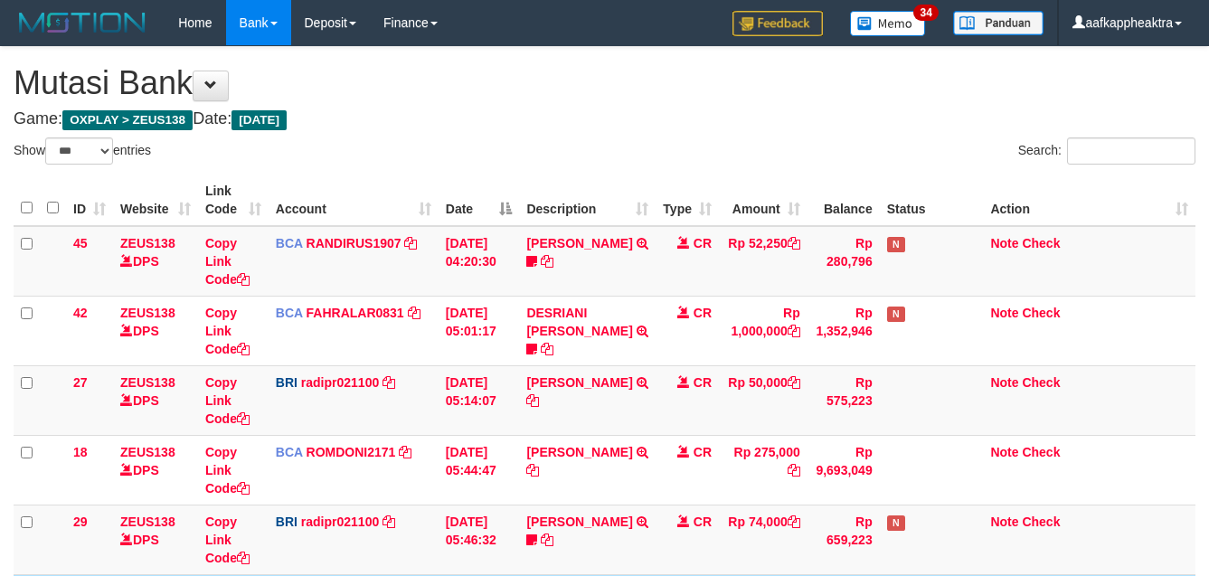
select select "***"
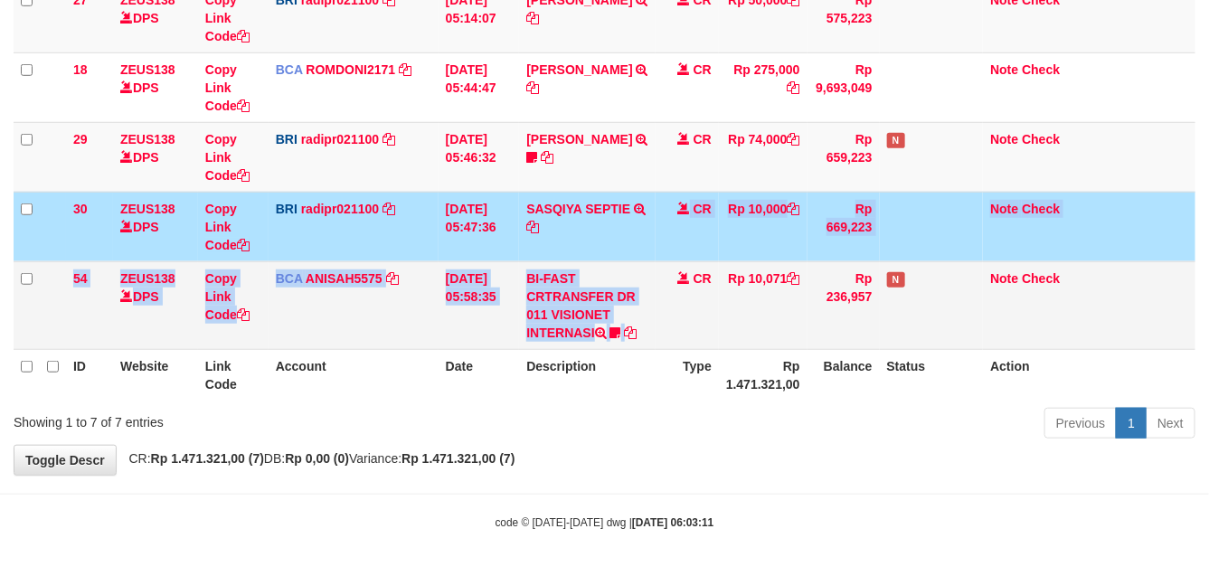
click at [661, 268] on tbody "45 ZEUS138 DPS Copy Link Code BCA RANDIRUS1907 DPS RANDI RUSTANDI mutasi_202509…" at bounding box center [605, 97] width 1182 height 506
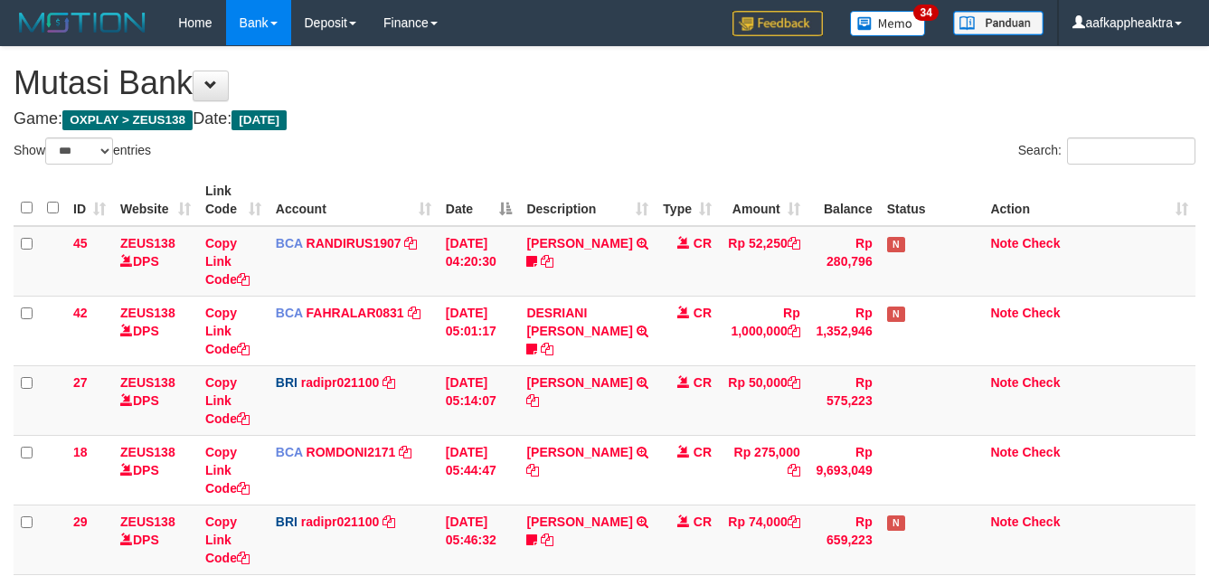
select select "***"
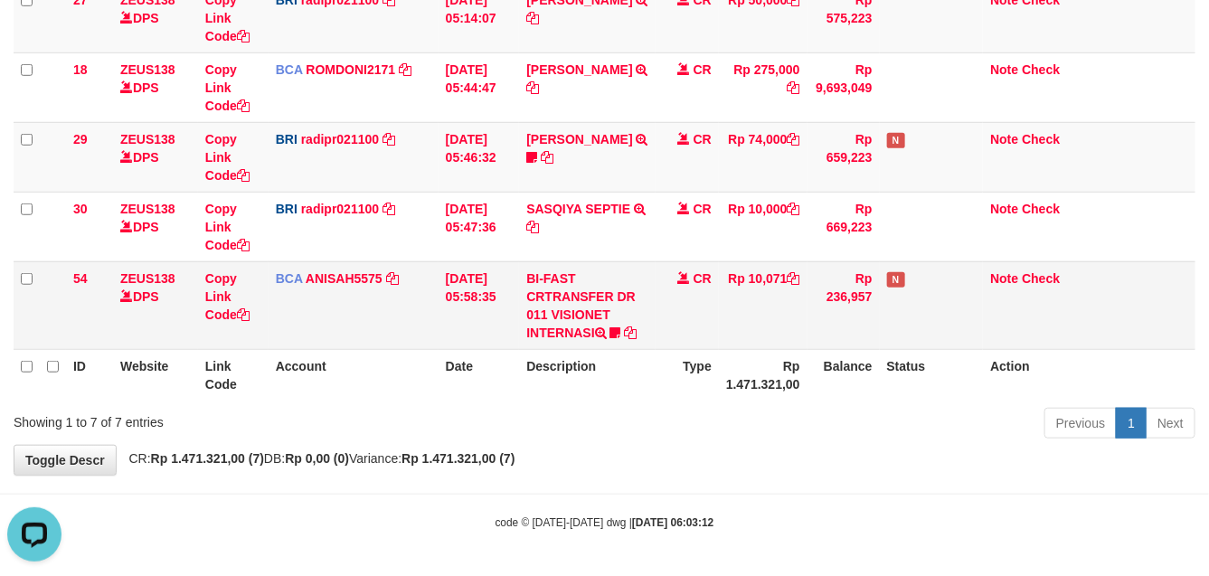
click at [685, 340] on td "CR" at bounding box center [686, 305] width 63 height 88
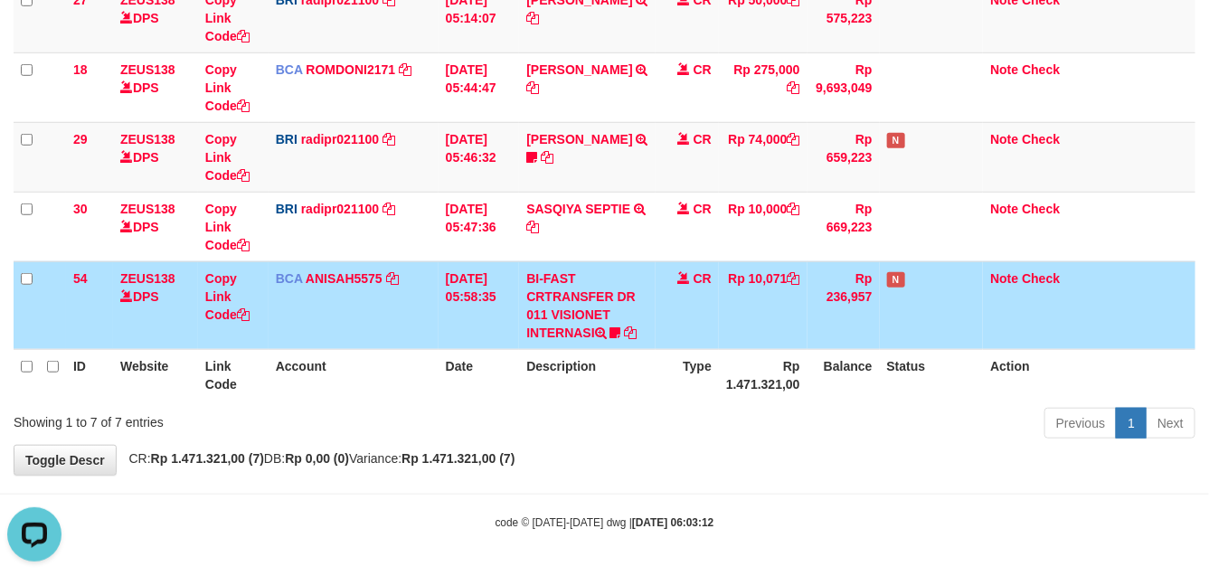
click at [671, 349] on table "ID Website Link Code Account Date Description Type Amount Balance Status Action…" at bounding box center [605, 96] width 1182 height 608
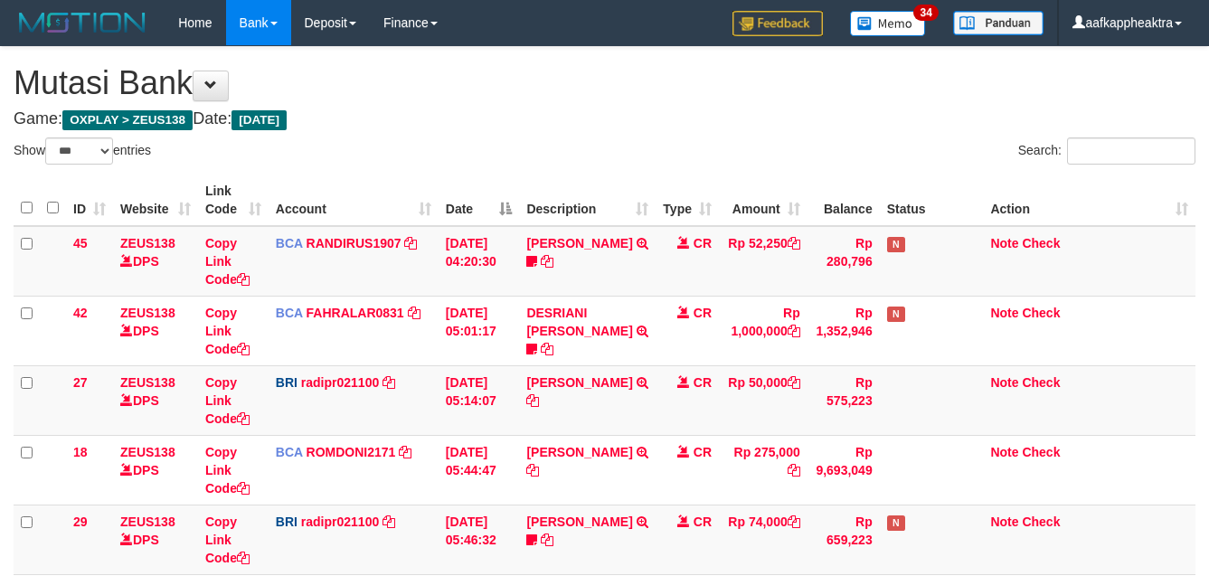
select select "***"
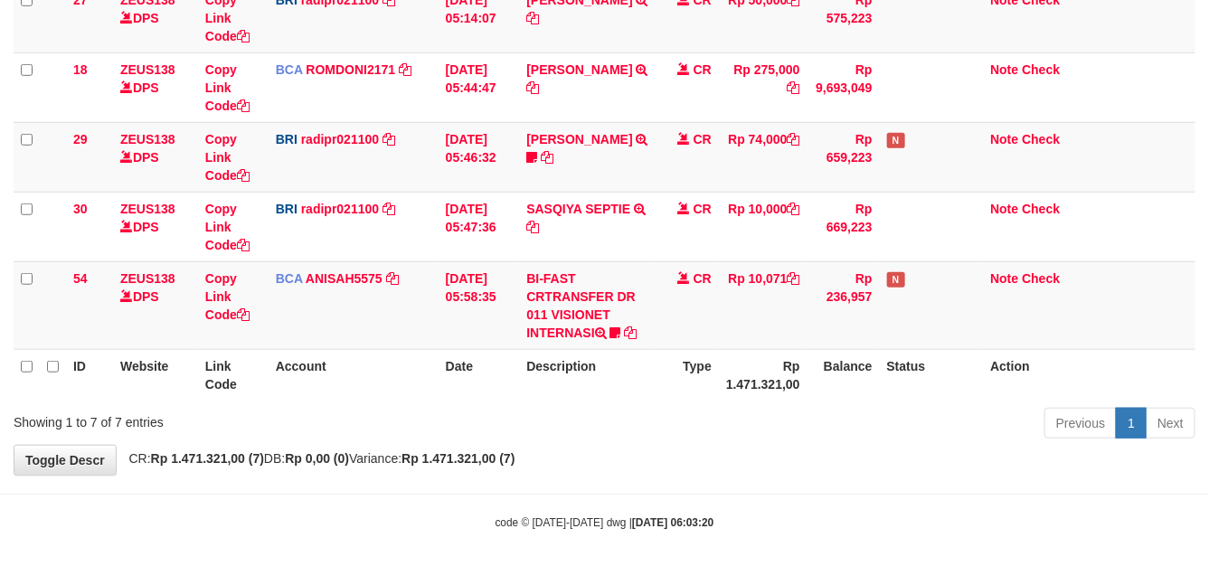
drag, startPoint x: 683, startPoint y: 393, endPoint x: 708, endPoint y: 377, distance: 30.1
click at [684, 391] on th "Type" at bounding box center [686, 375] width 63 height 52
click at [656, 378] on th "Type" at bounding box center [686, 375] width 63 height 52
click at [648, 363] on th "Description" at bounding box center [587, 375] width 137 height 52
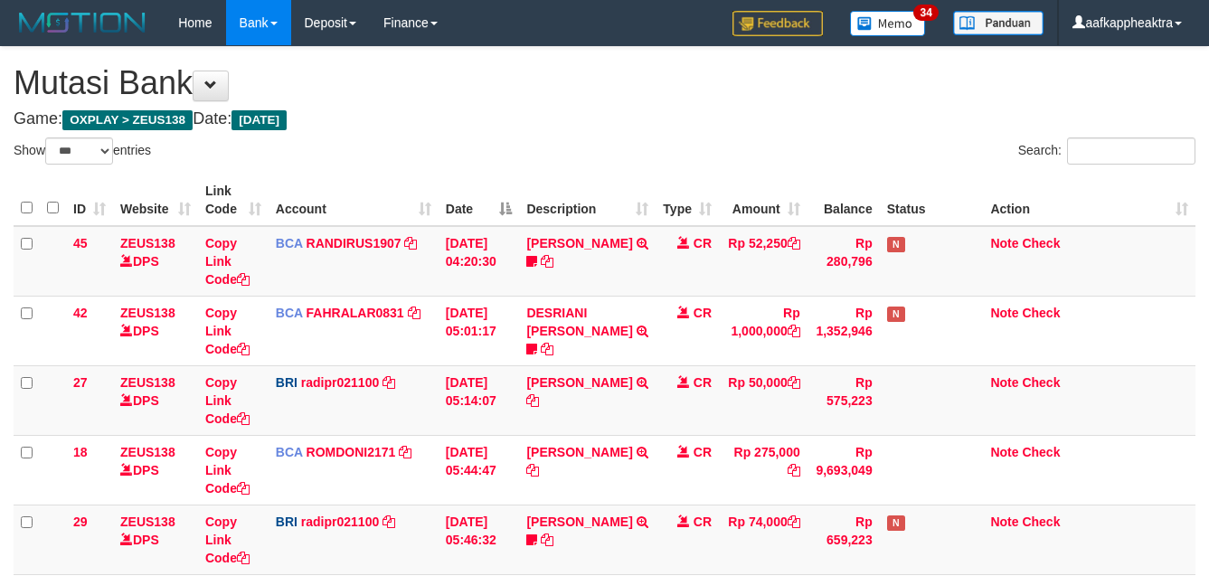
select select "***"
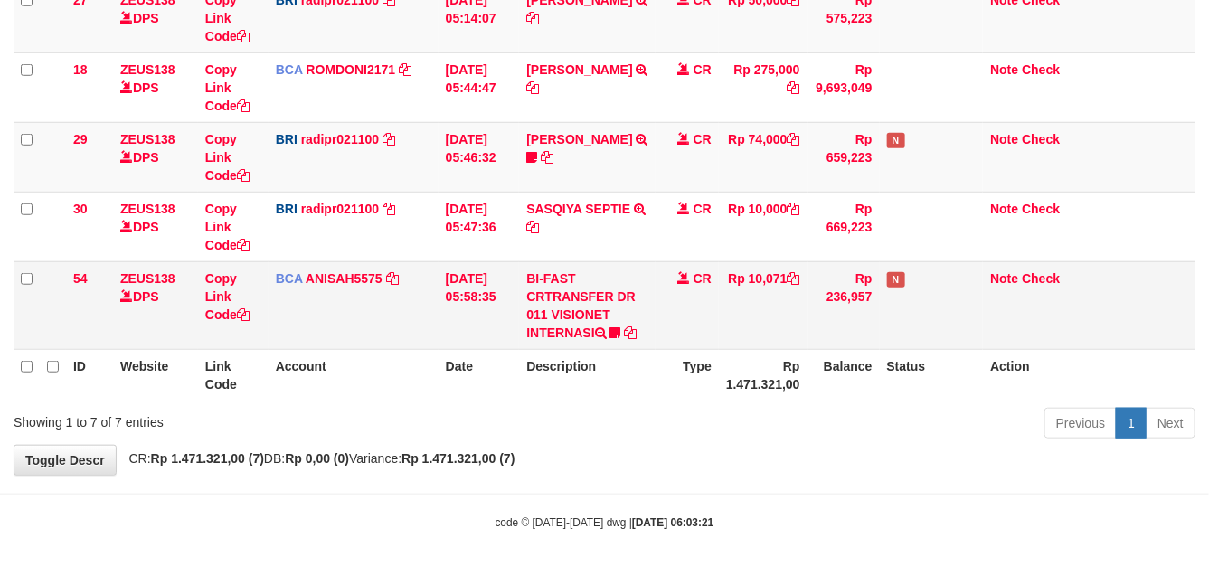
scroll to position [41, 0]
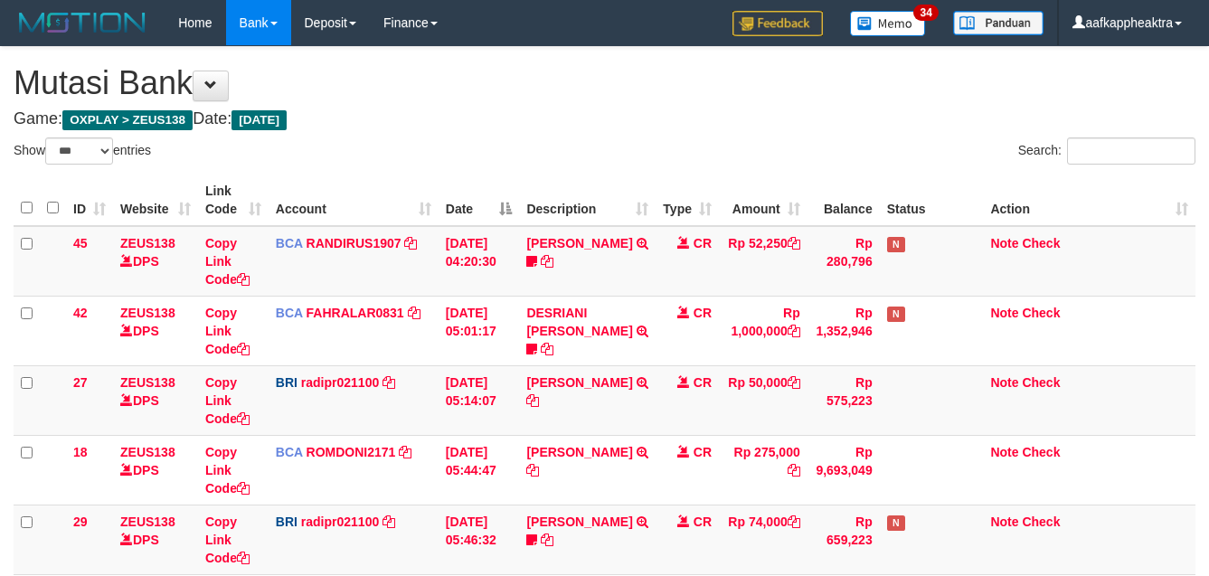
select select "***"
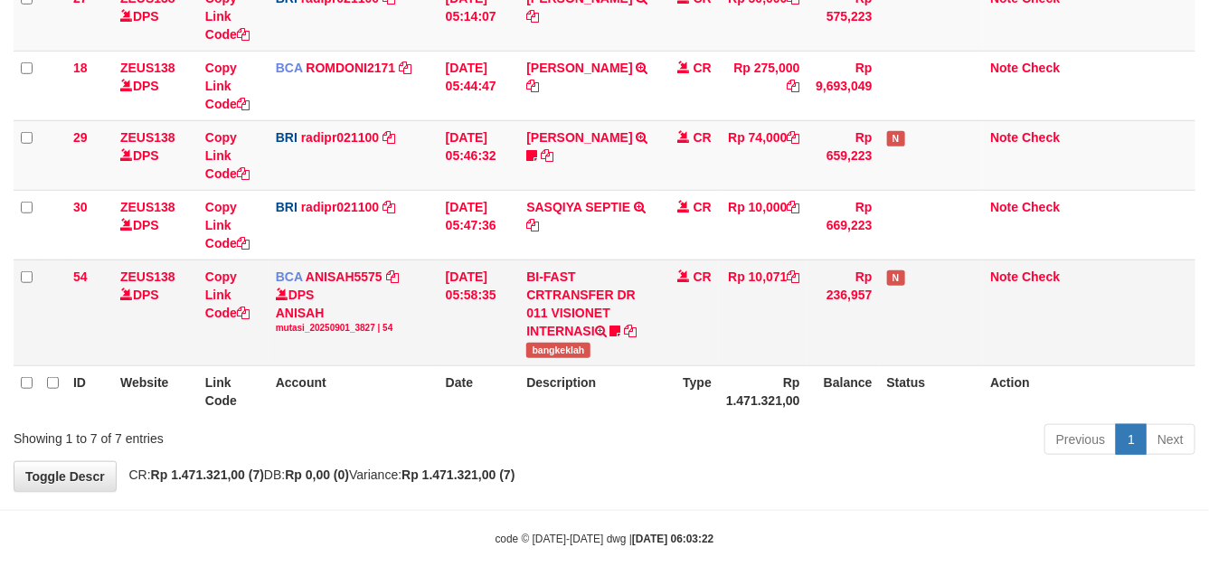
scroll to position [396, 0]
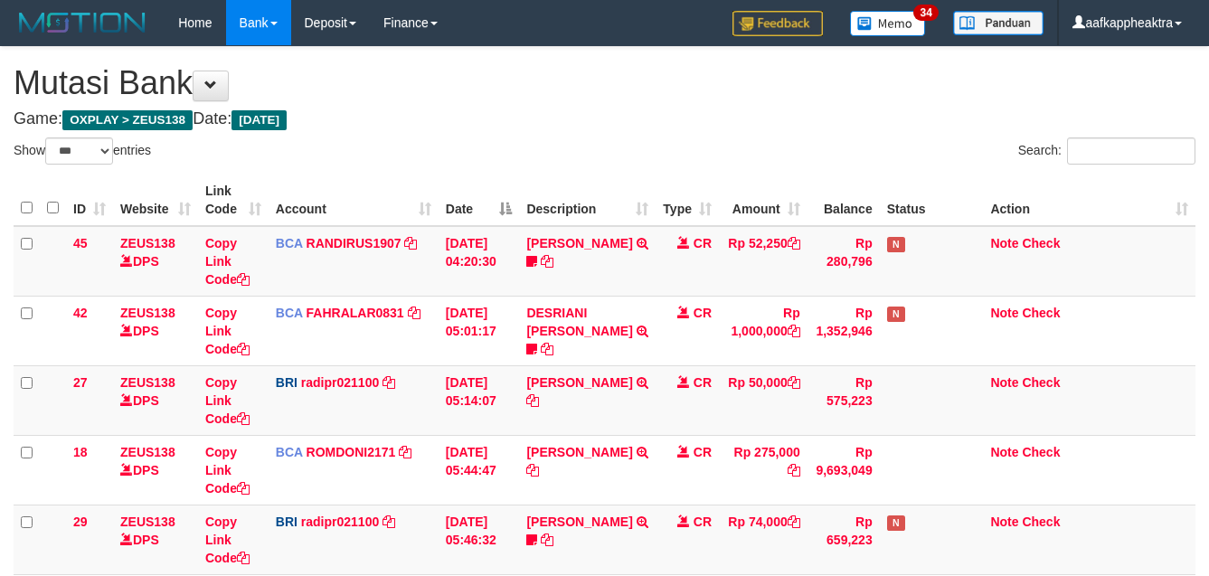
select select "***"
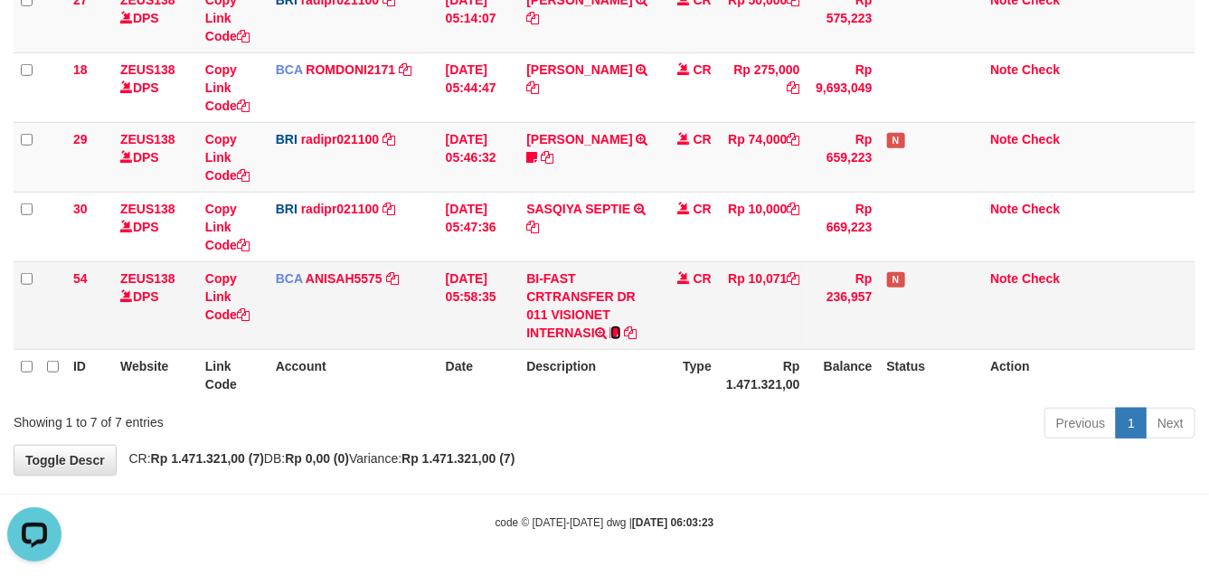
click at [616, 335] on icon at bounding box center [615, 332] width 11 height 13
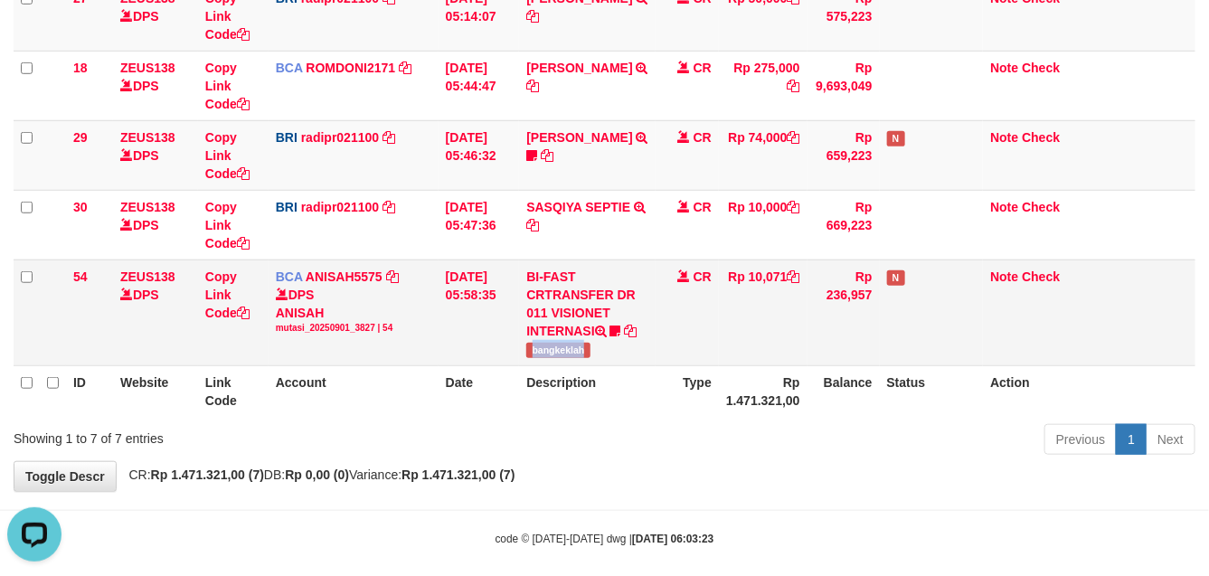
drag, startPoint x: 524, startPoint y: 358, endPoint x: 590, endPoint y: 354, distance: 66.1
click at [590, 354] on td "BI-FAST CRTRANSFER DR 011 VISIONET INTERNASI bangkeklah" at bounding box center [587, 312] width 137 height 106
copy span "bangkeklah"
click at [552, 385] on th "Description" at bounding box center [587, 391] width 137 height 52
click at [593, 377] on th "Description" at bounding box center [587, 391] width 137 height 52
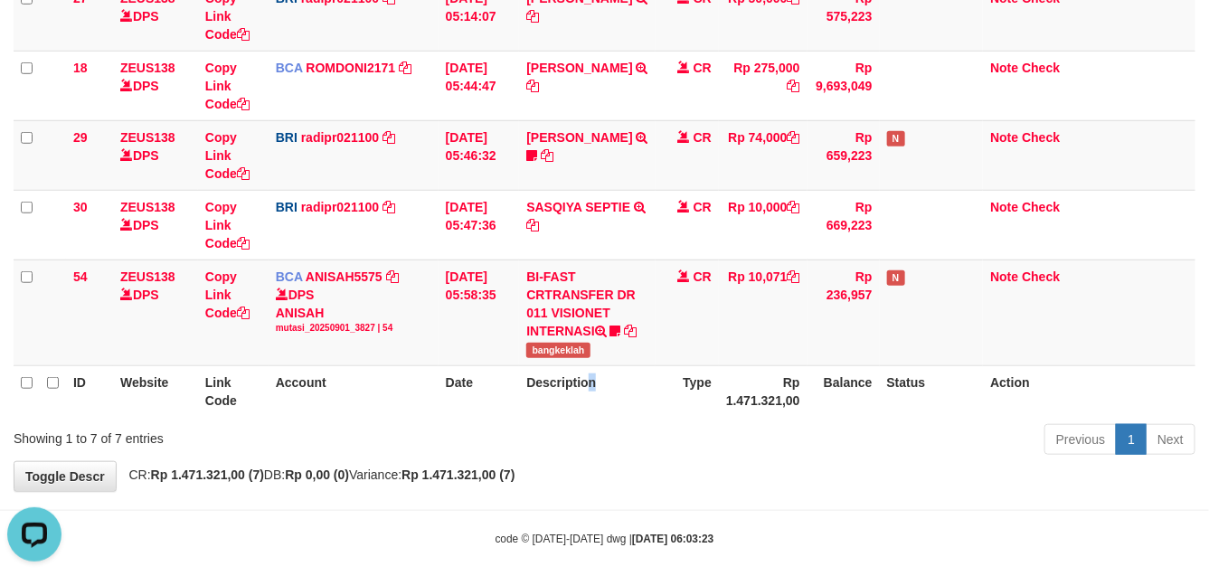
click at [522, 382] on th "Description" at bounding box center [587, 391] width 137 height 52
drag, startPoint x: 524, startPoint y: 382, endPoint x: 680, endPoint y: 340, distance: 161.0
click at [552, 377] on th "Description" at bounding box center [587, 391] width 137 height 52
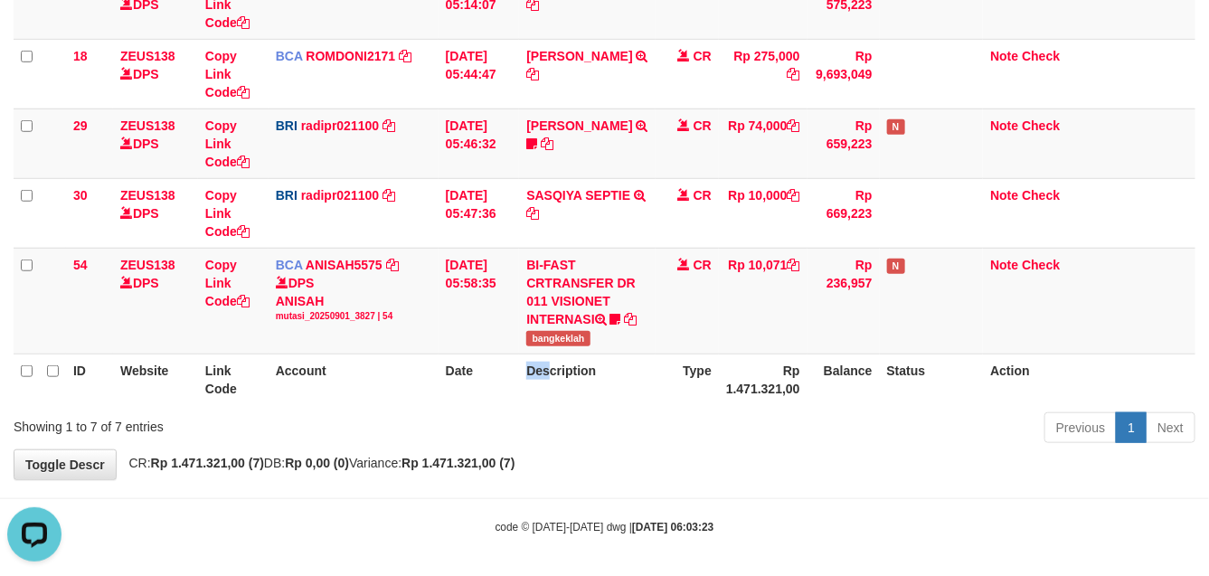
scroll to position [402, 0]
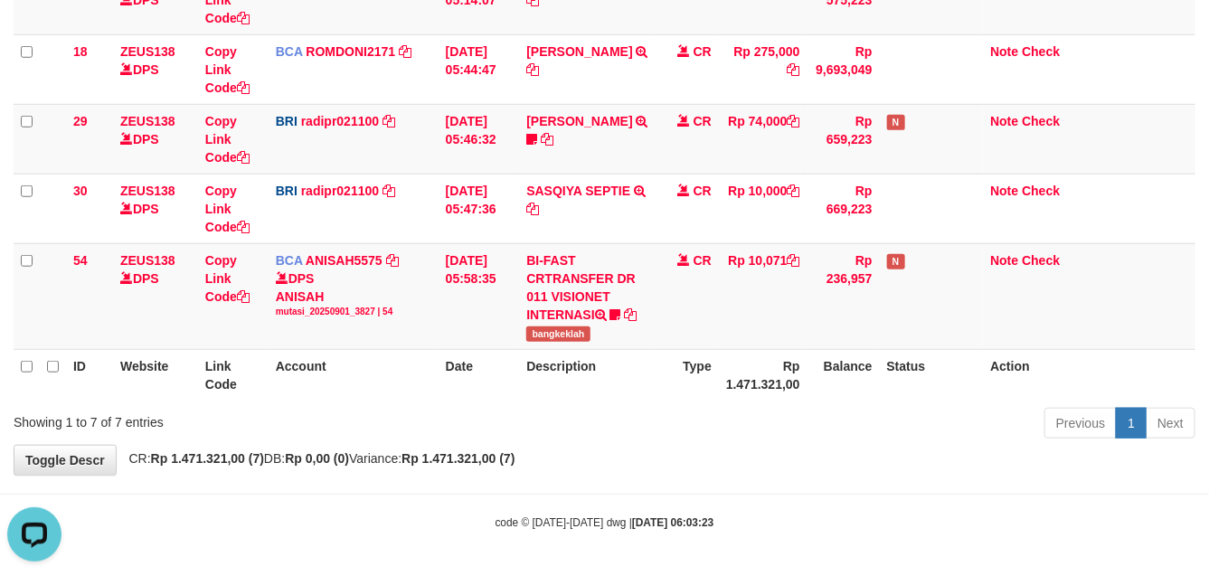
click at [622, 364] on th "Description" at bounding box center [587, 375] width 137 height 52
click at [627, 363] on th "Description" at bounding box center [587, 375] width 137 height 52
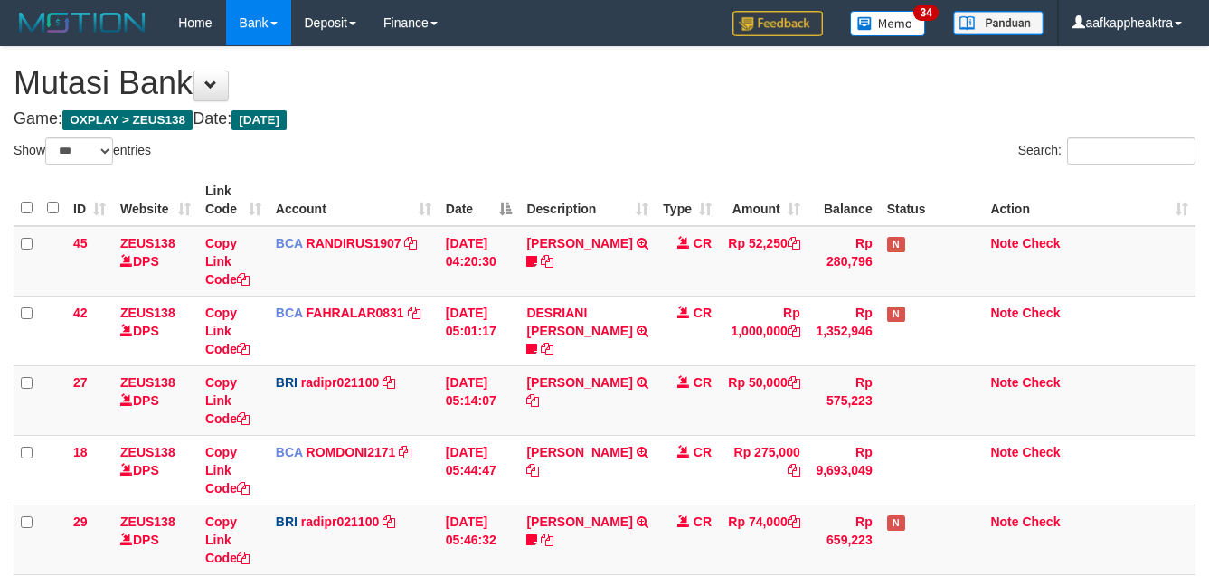
select select "***"
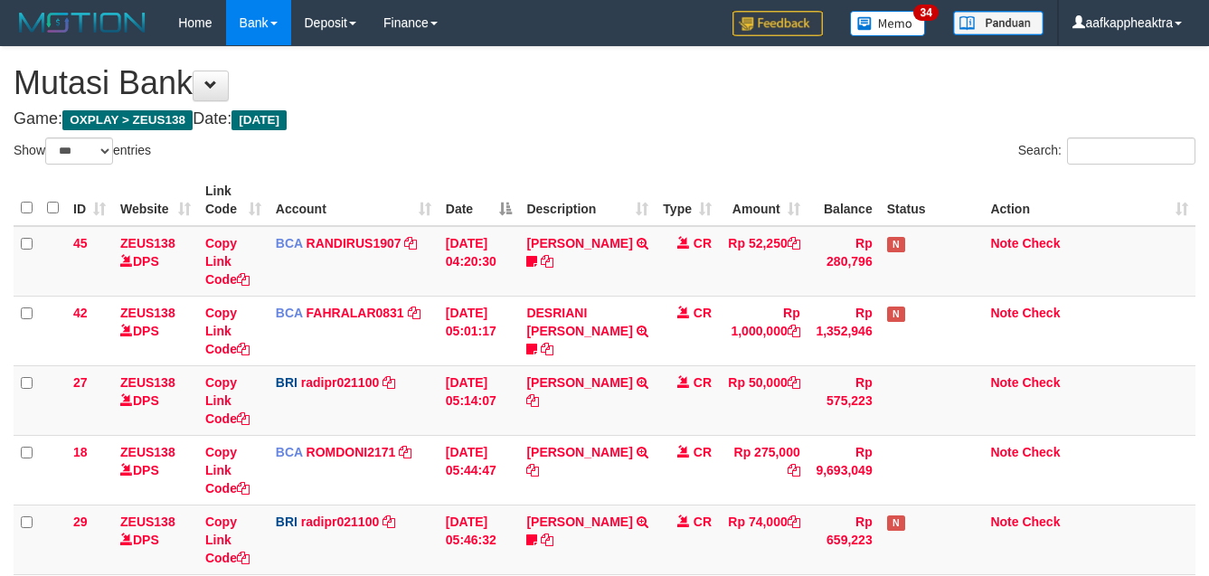
select select "***"
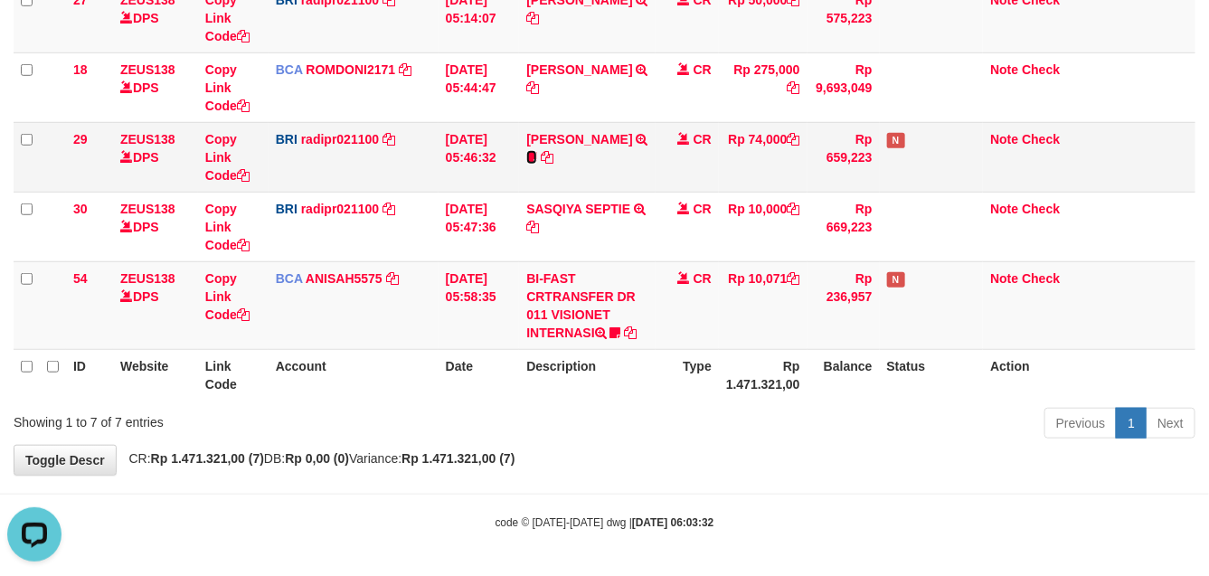
click at [537, 155] on icon at bounding box center [531, 157] width 11 height 13
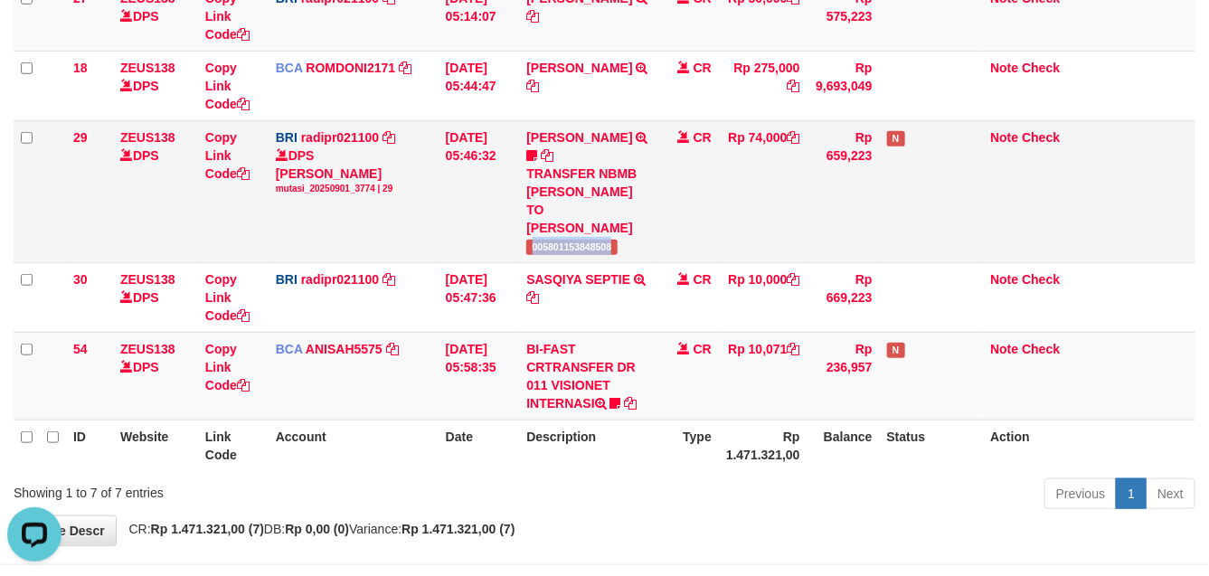
drag, startPoint x: 526, startPoint y: 250, endPoint x: 619, endPoint y: 249, distance: 93.1
click at [619, 249] on td "STEVANO FERNAN TRANSFER NBMB STEVANO FERNAN TO REYNALDI ADI PRATAMA 00580115384…" at bounding box center [587, 191] width 137 height 142
copy span "005801153848508"
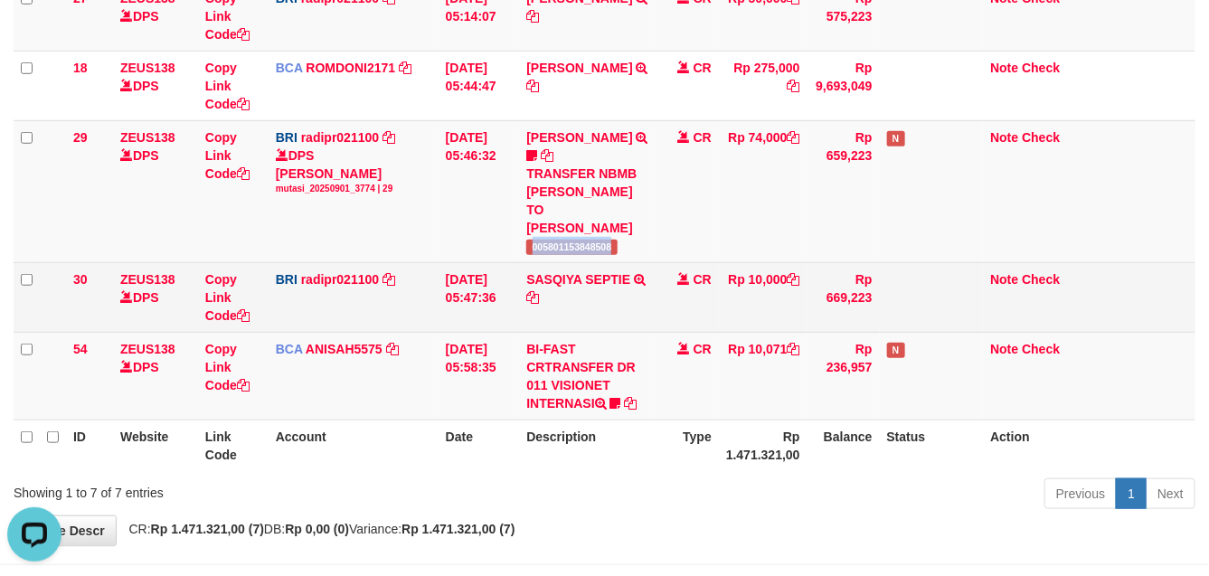
drag, startPoint x: 845, startPoint y: 328, endPoint x: 949, endPoint y: 312, distance: 105.2
click at [891, 321] on tr "30 ZEUS138 DPS Copy Link Code BRI radipr021100 DPS REYNALDI ADI PRATAMA mutasi_…" at bounding box center [605, 297] width 1182 height 70
drag, startPoint x: 941, startPoint y: 326, endPoint x: 925, endPoint y: 324, distance: 16.5
click at [940, 330] on td at bounding box center [932, 297] width 104 height 70
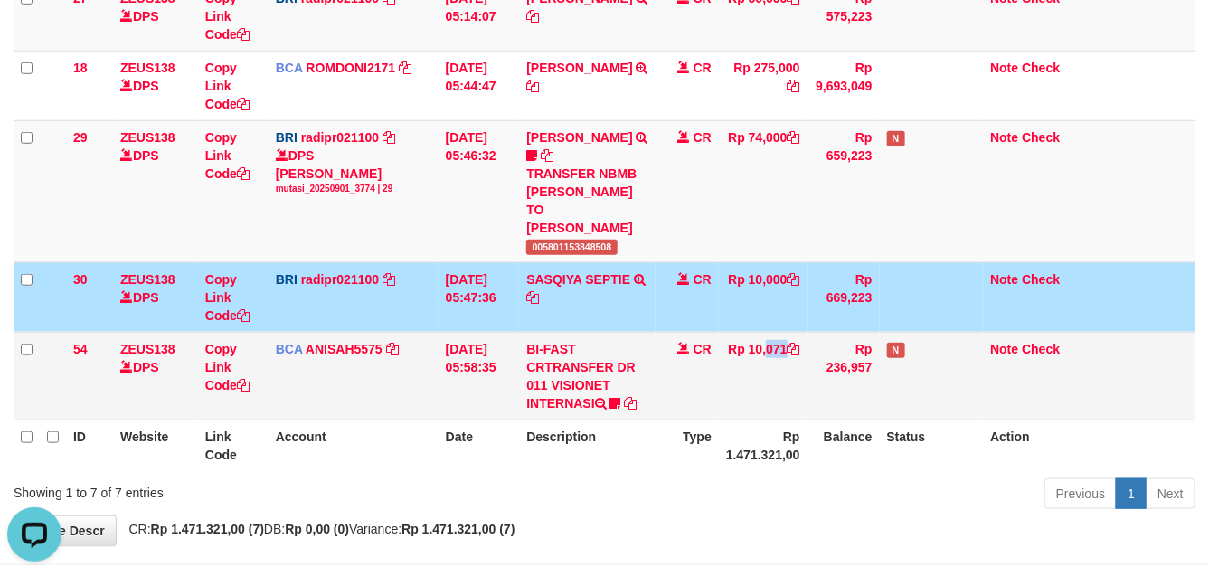
drag, startPoint x: 740, startPoint y: 353, endPoint x: 716, endPoint y: 377, distance: 33.9
click at [739, 358] on td "Rp 10,071" at bounding box center [763, 376] width 89 height 88
drag, startPoint x: 716, startPoint y: 377, endPoint x: 712, endPoint y: 400, distance: 22.9
click at [710, 398] on td "CR" at bounding box center [686, 376] width 63 height 88
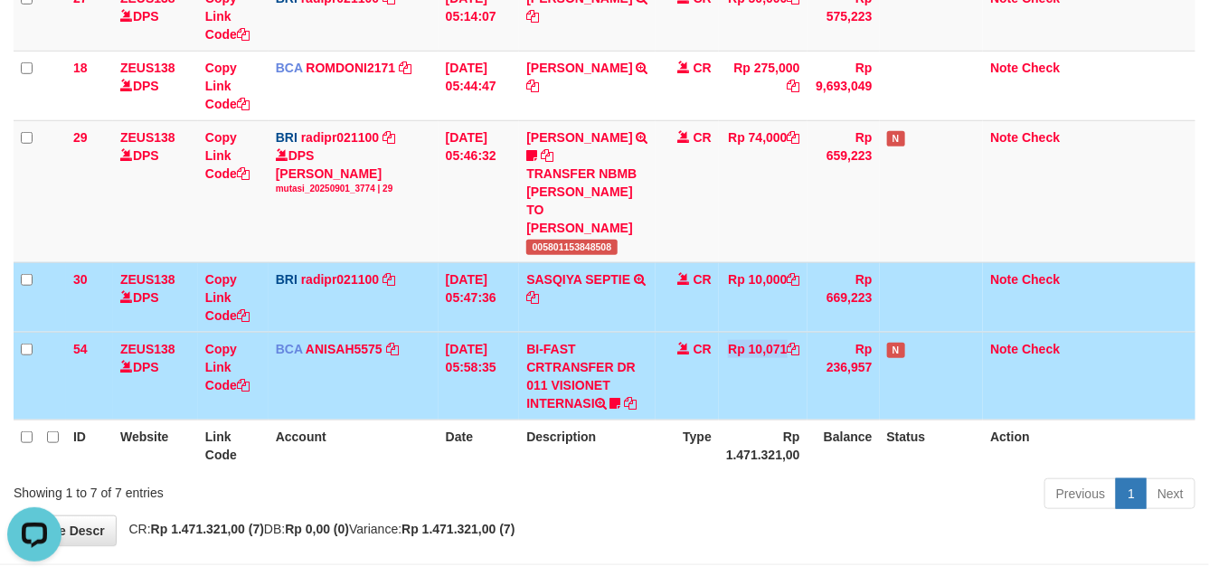
drag, startPoint x: 712, startPoint y: 400, endPoint x: 737, endPoint y: 349, distance: 56.2
click at [732, 385] on tr "54 ZEUS138 DPS Copy Link Code BCA ANISAH5575 DPS ANISAH mutasi_20250901_3827 | …" at bounding box center [605, 376] width 1182 height 88
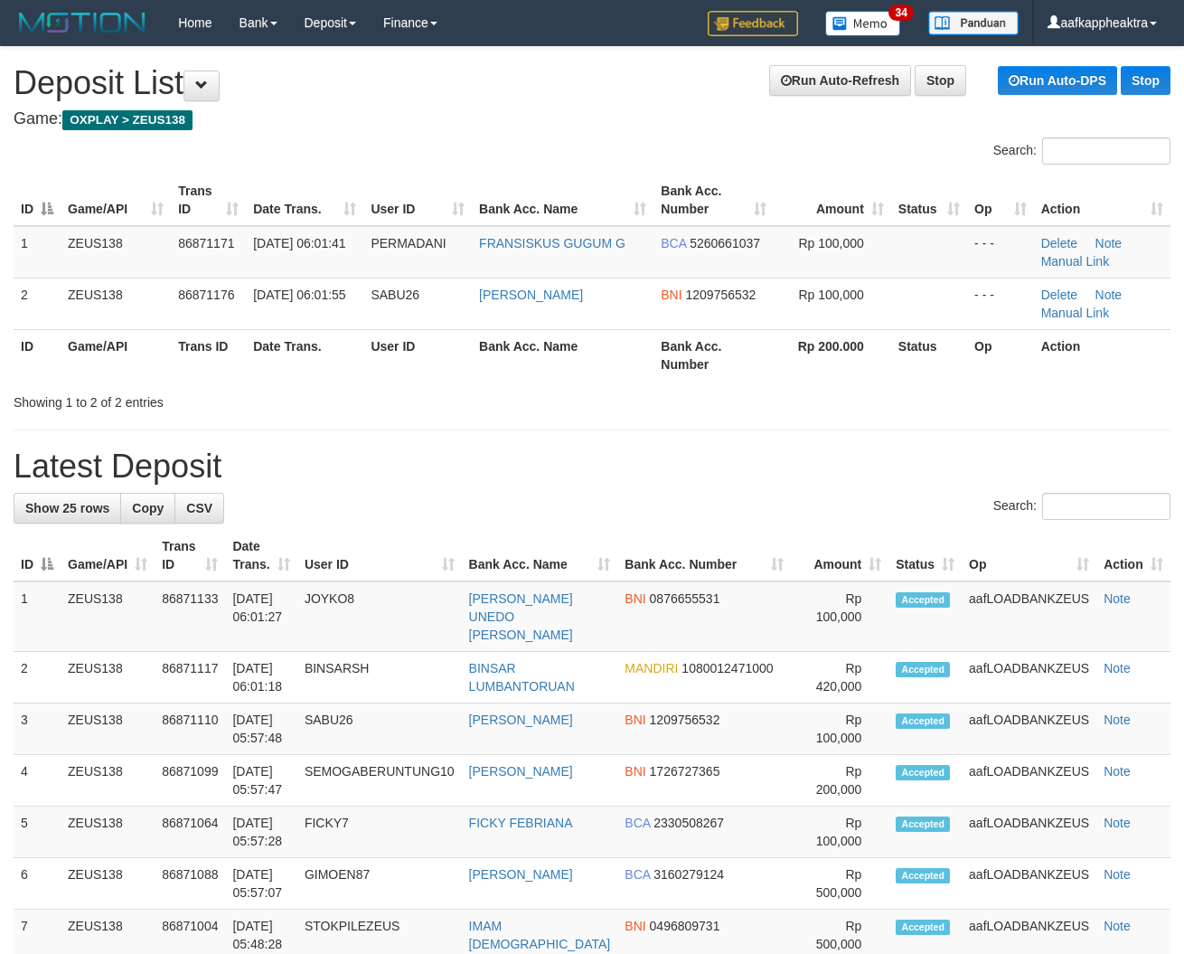
drag, startPoint x: 429, startPoint y: 417, endPoint x: 300, endPoint y: 420, distance: 129.3
drag, startPoint x: 336, startPoint y: 432, endPoint x: 256, endPoint y: 430, distance: 80.5
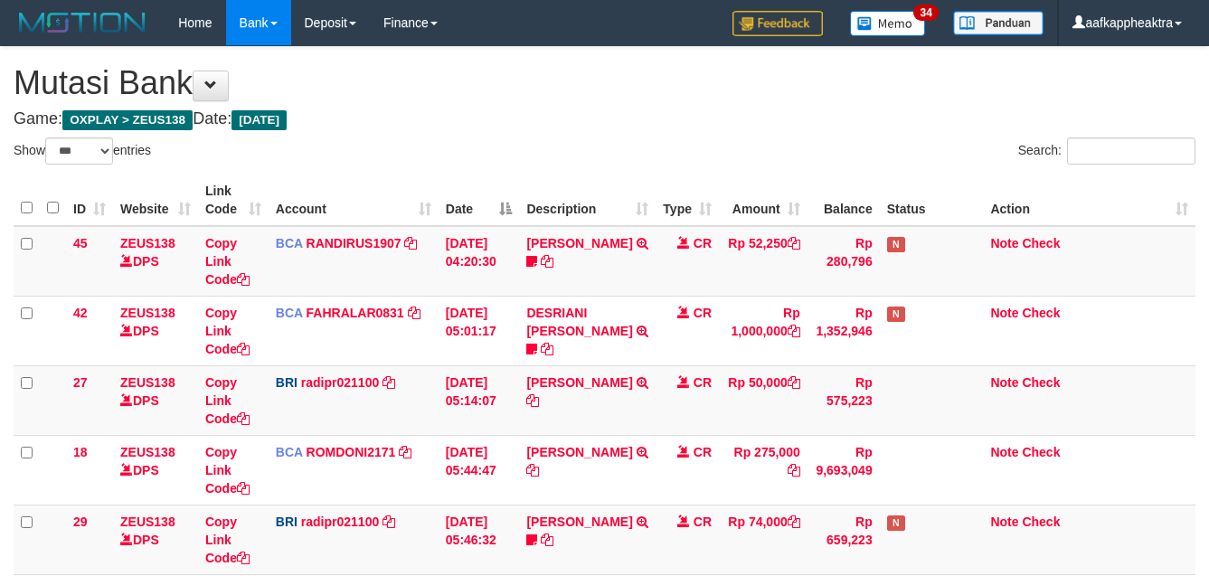
select select "***"
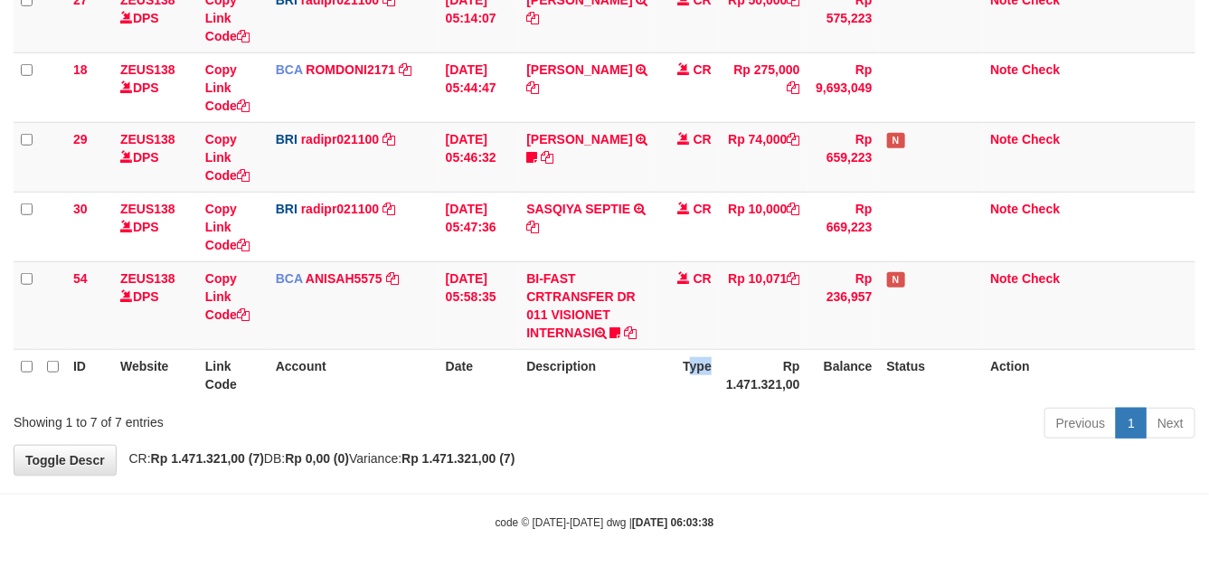
scroll to position [384, 0]
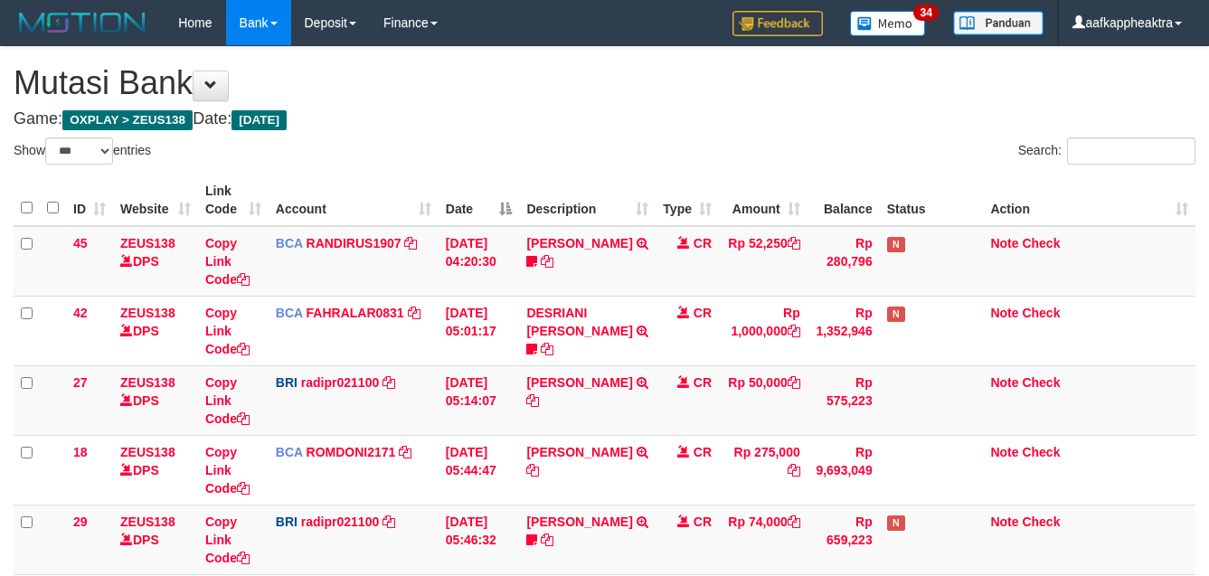
select select "***"
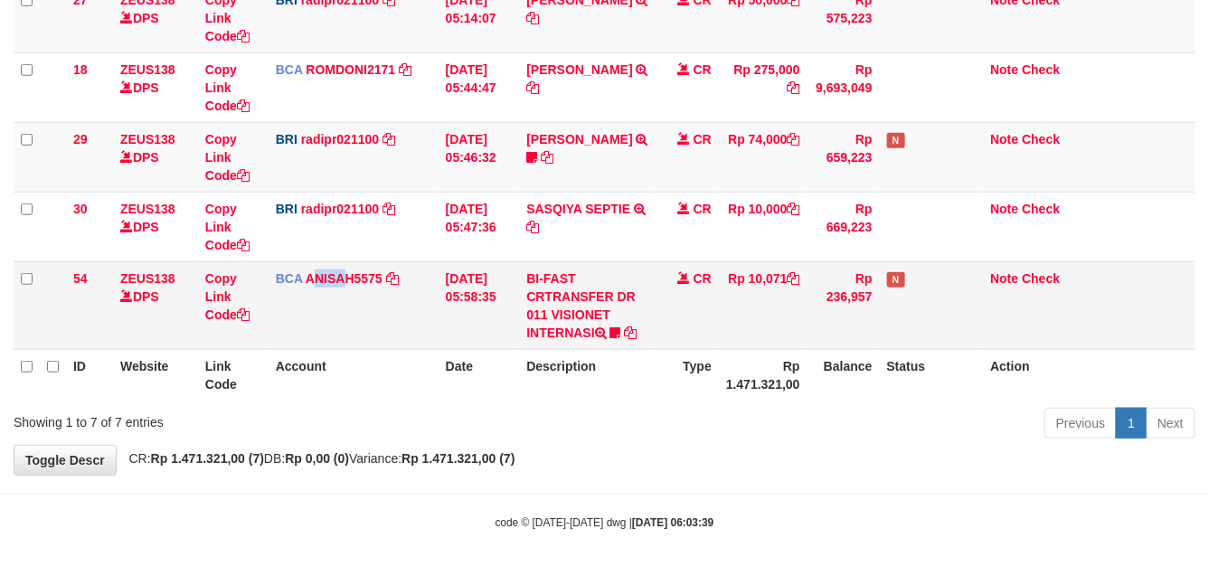
click at [349, 328] on td "BCA ANISAH5575 DPS ANISAH mutasi_20250901_3827 | 54 mutasi_20250901_3827 | 54" at bounding box center [354, 305] width 170 height 88
click at [335, 333] on td "BCA ANISAH5575 DPS ANISAH mutasi_20250901_3827 | 54 mutasi_20250901_3827 | 54" at bounding box center [354, 305] width 170 height 88
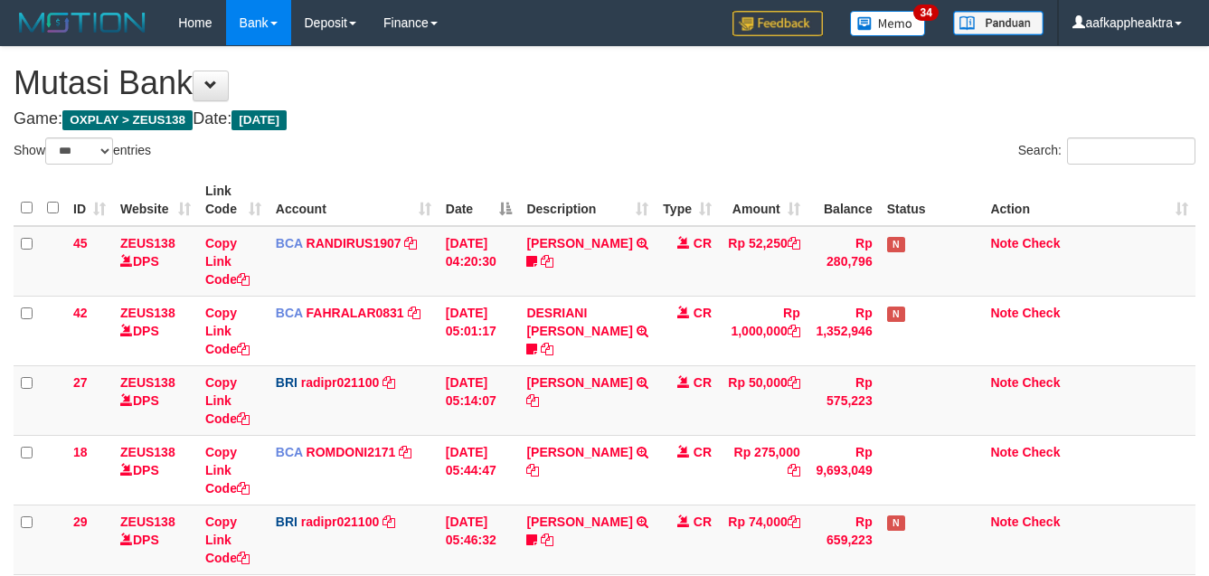
select select "***"
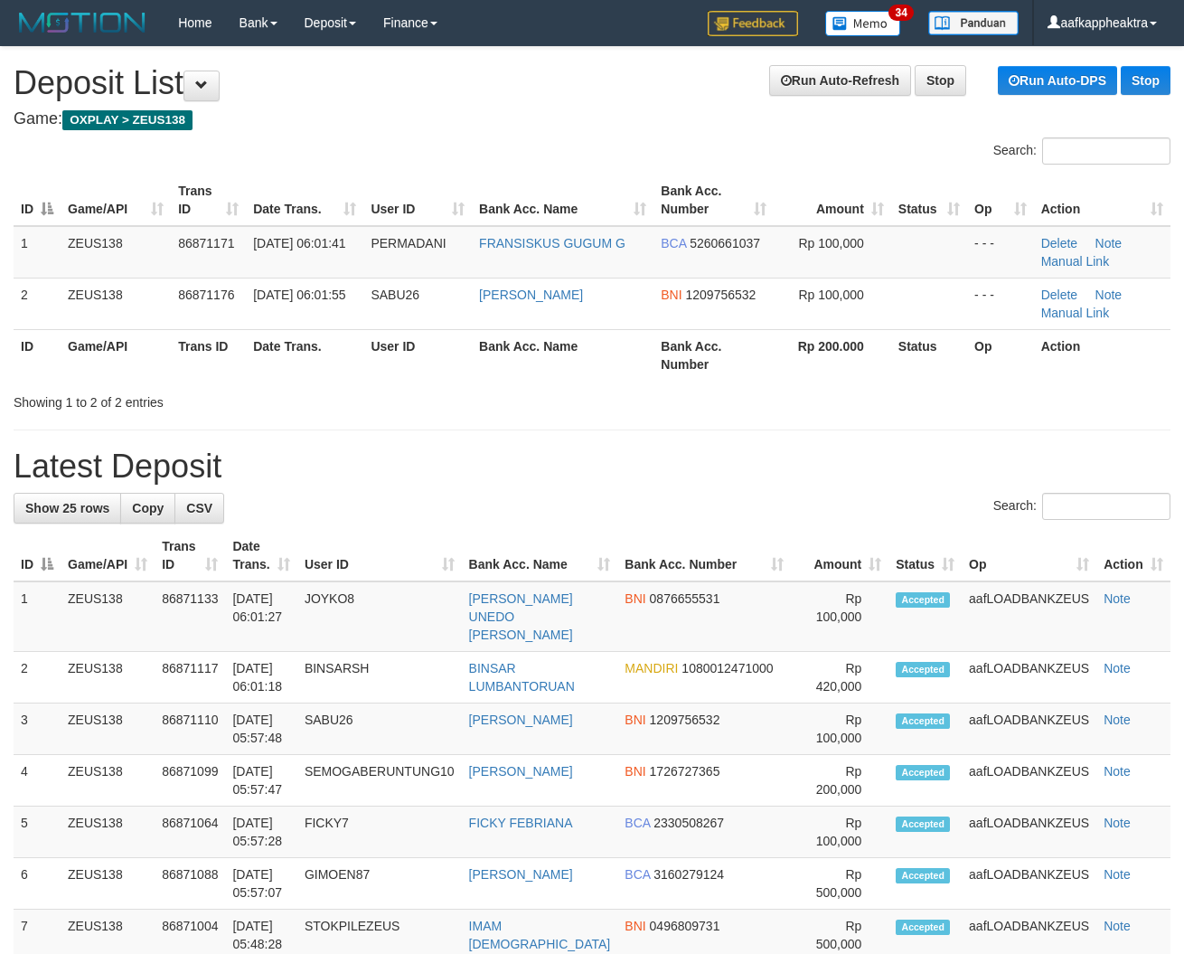
drag, startPoint x: 449, startPoint y: 430, endPoint x: 437, endPoint y: 431, distance: 12.7
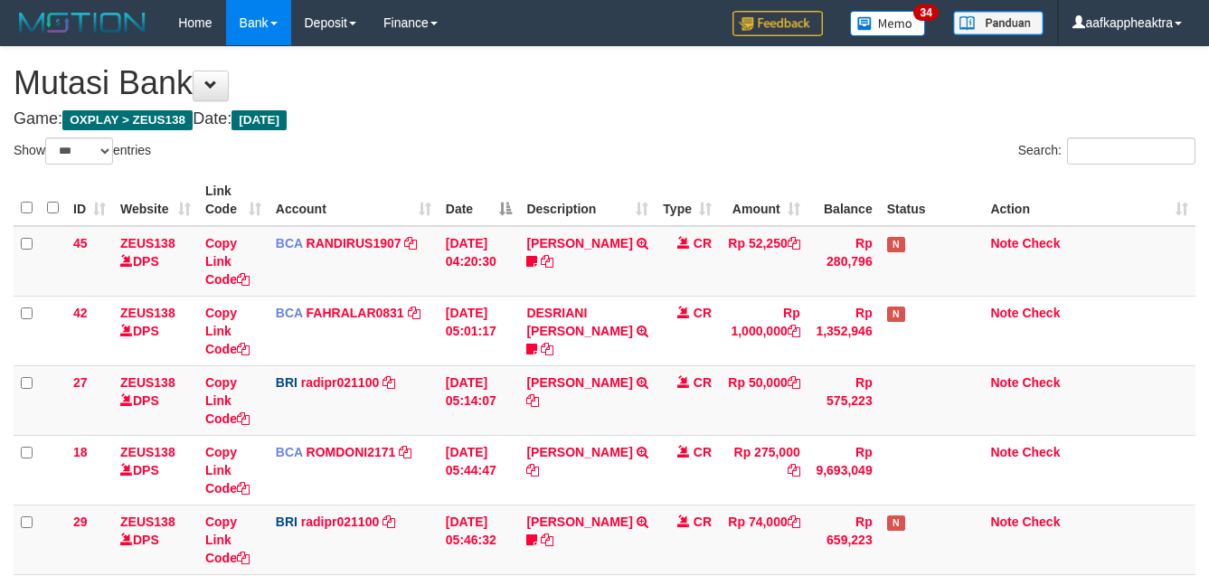
select select "***"
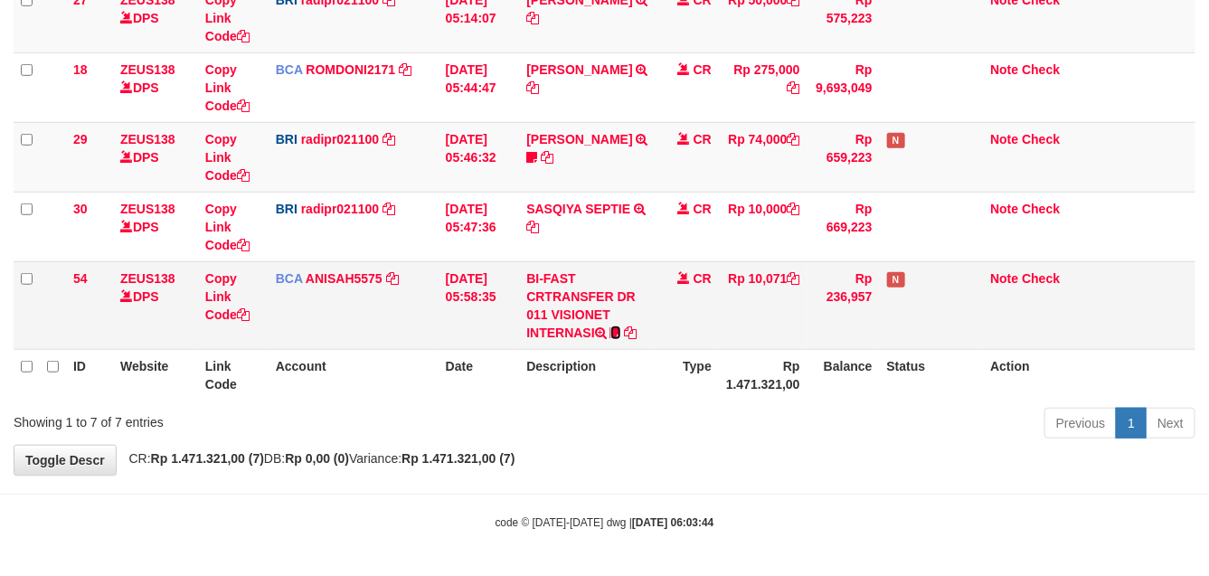
click at [616, 332] on icon at bounding box center [615, 332] width 11 height 13
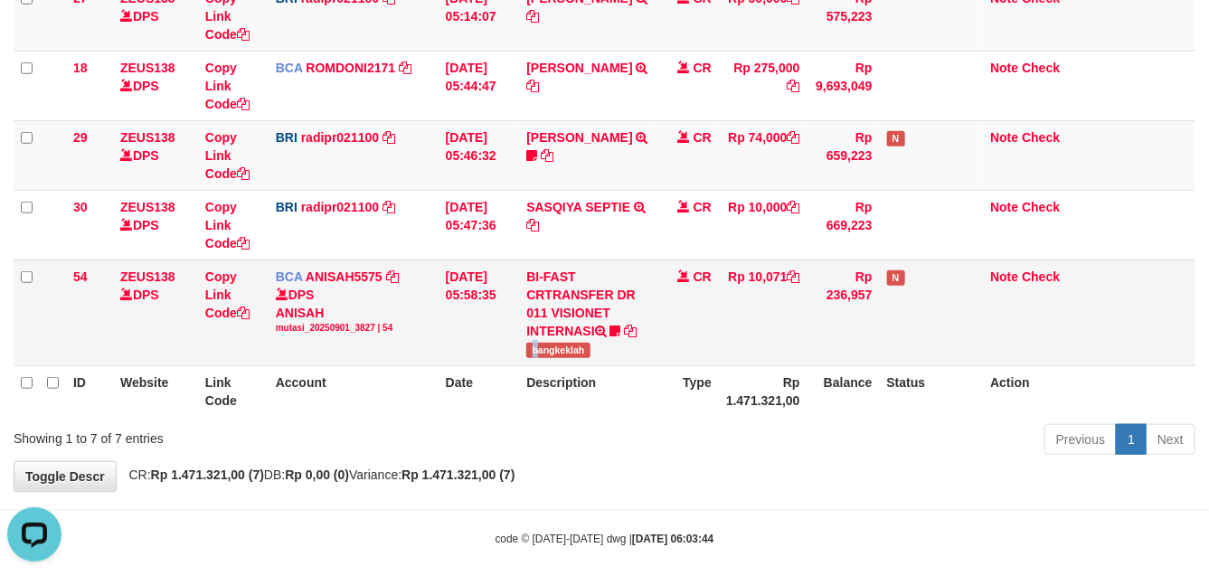
scroll to position [0, 0]
drag, startPoint x: 527, startPoint y: 362, endPoint x: 613, endPoint y: 362, distance: 85.9
click at [613, 362] on td "BI-FAST CRTRANSFER DR 011 VISIONET INTERNASI bangkeklah" at bounding box center [587, 312] width 137 height 106
click at [647, 335] on tr "54 ZEUS138 DPS Copy Link Code BCA ANISAH5575 DPS ANISAH mutasi_20250901_3827 | …" at bounding box center [605, 312] width 1182 height 106
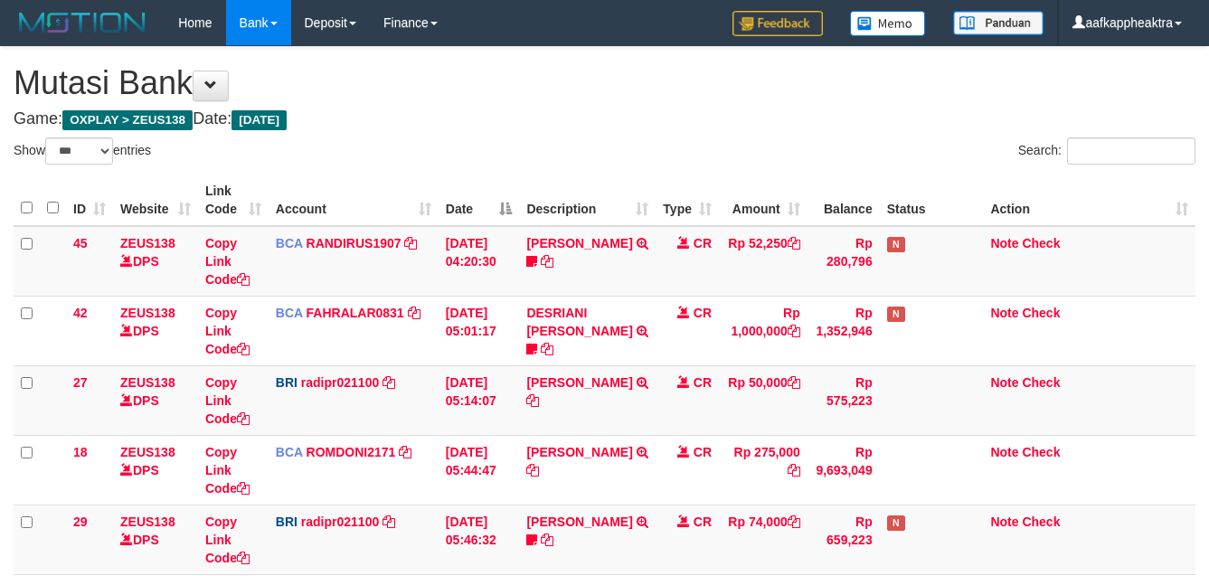
select select "***"
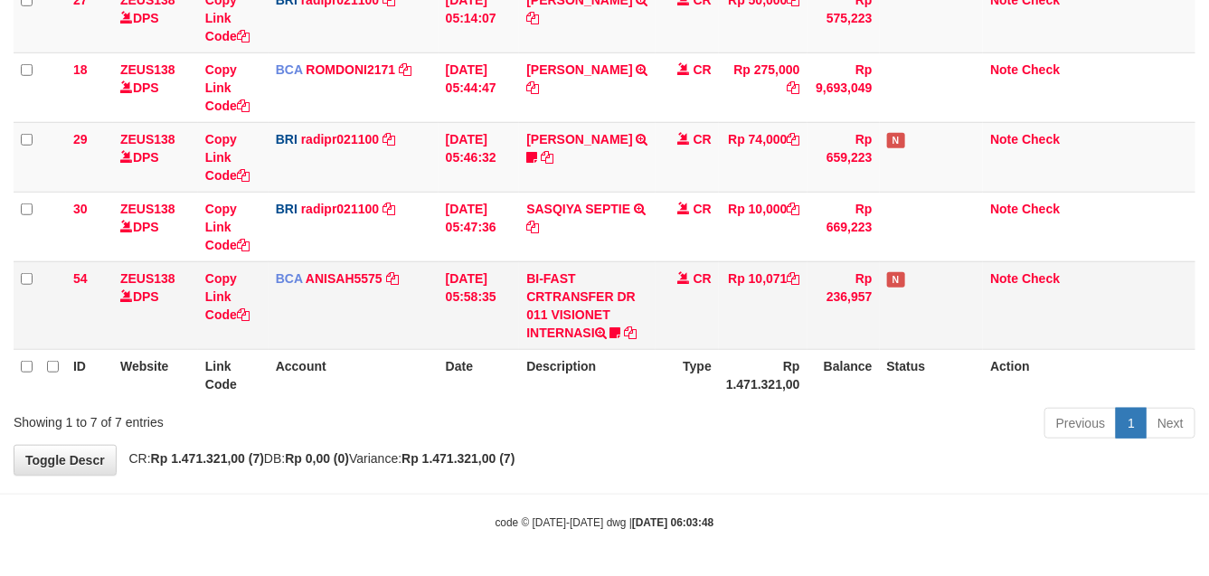
click at [552, 296] on td "BI-FAST CRTRANSFER DR 011 VISIONET INTERNASI bangkeklah" at bounding box center [587, 305] width 137 height 88
drag, startPoint x: 563, startPoint y: 288, endPoint x: 554, endPoint y: 289, distance: 9.2
click at [554, 289] on td "BI-FAST CRTRANSFER DR 011 VISIONET INTERNASI bangkeklah" at bounding box center [587, 305] width 137 height 88
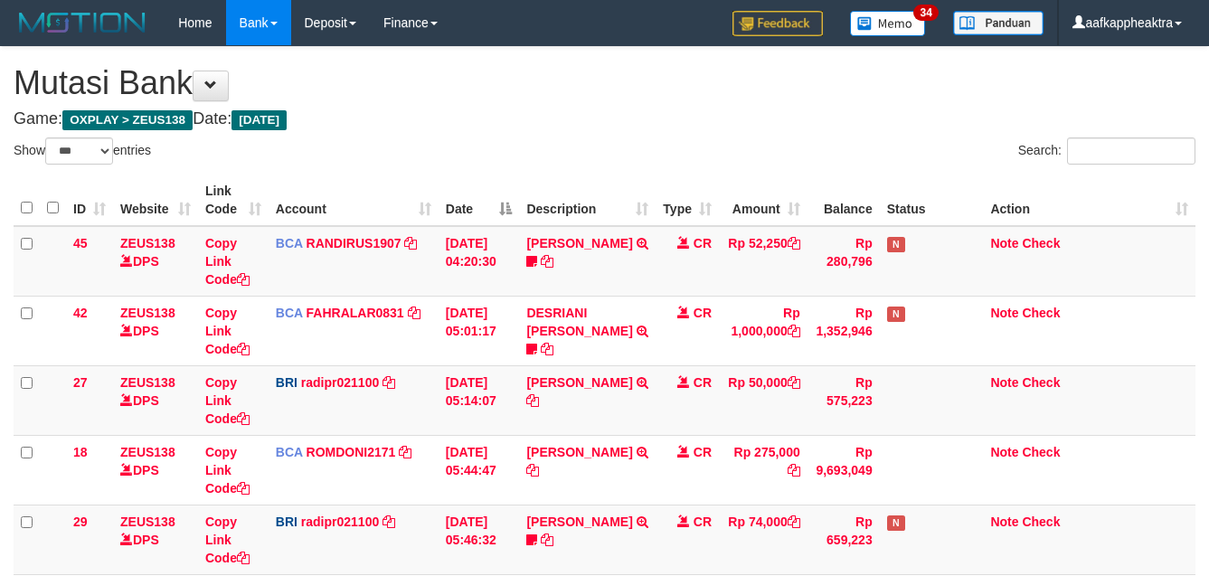
select select "***"
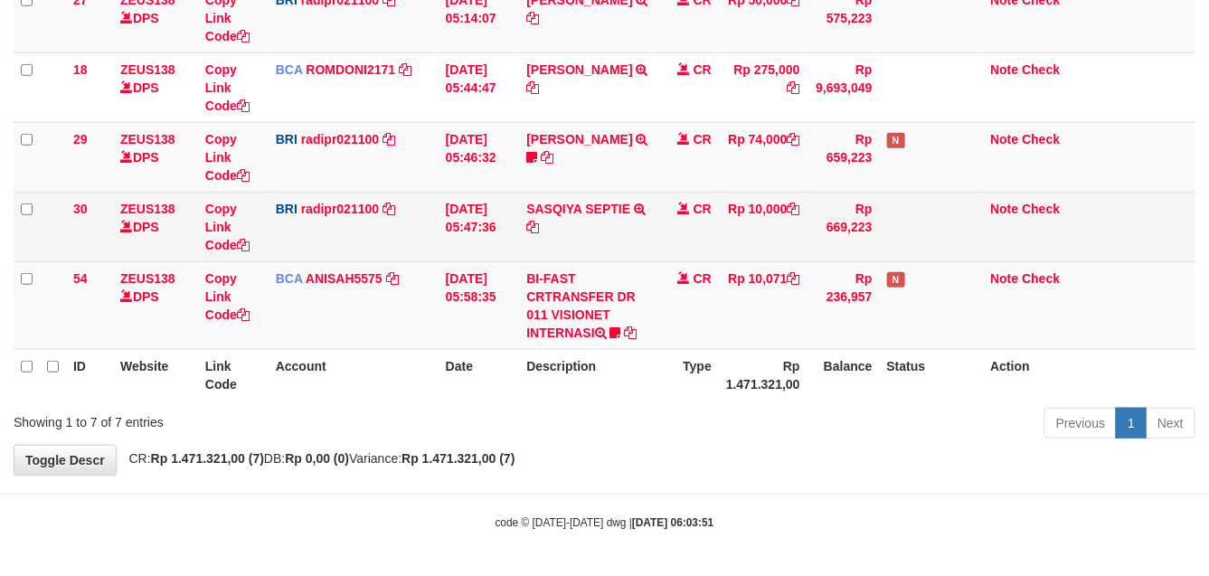
drag, startPoint x: 0, startPoint y: 0, endPoint x: 765, endPoint y: 245, distance: 803.2
click at [783, 249] on td "Rp 10,000" at bounding box center [763, 227] width 89 height 70
click at [737, 231] on td "Rp 10,000" at bounding box center [763, 227] width 89 height 70
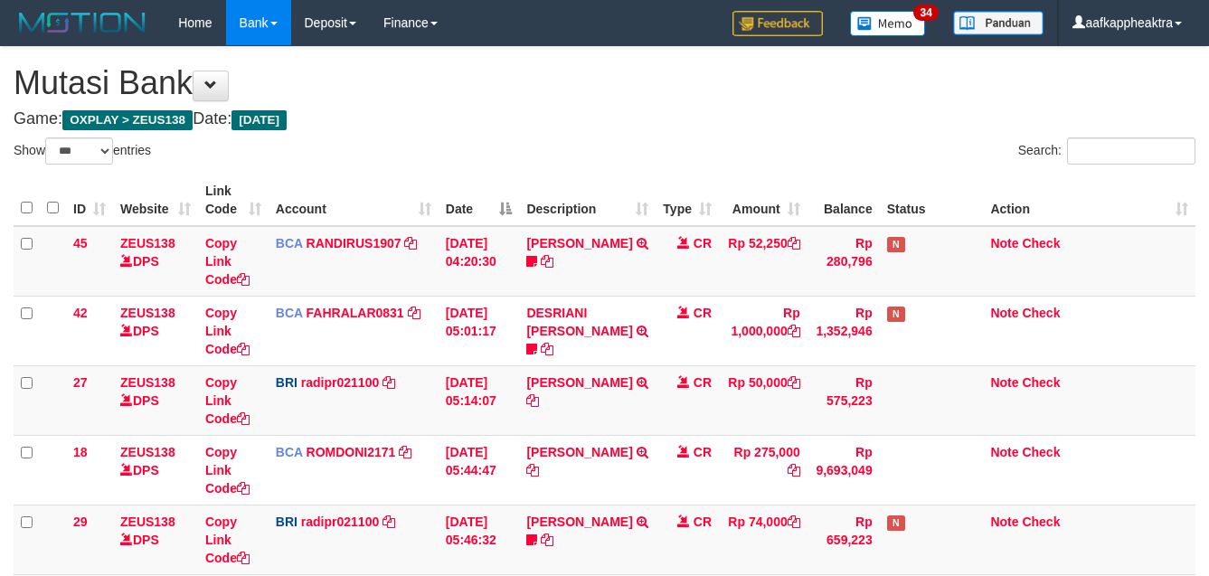
select select "***"
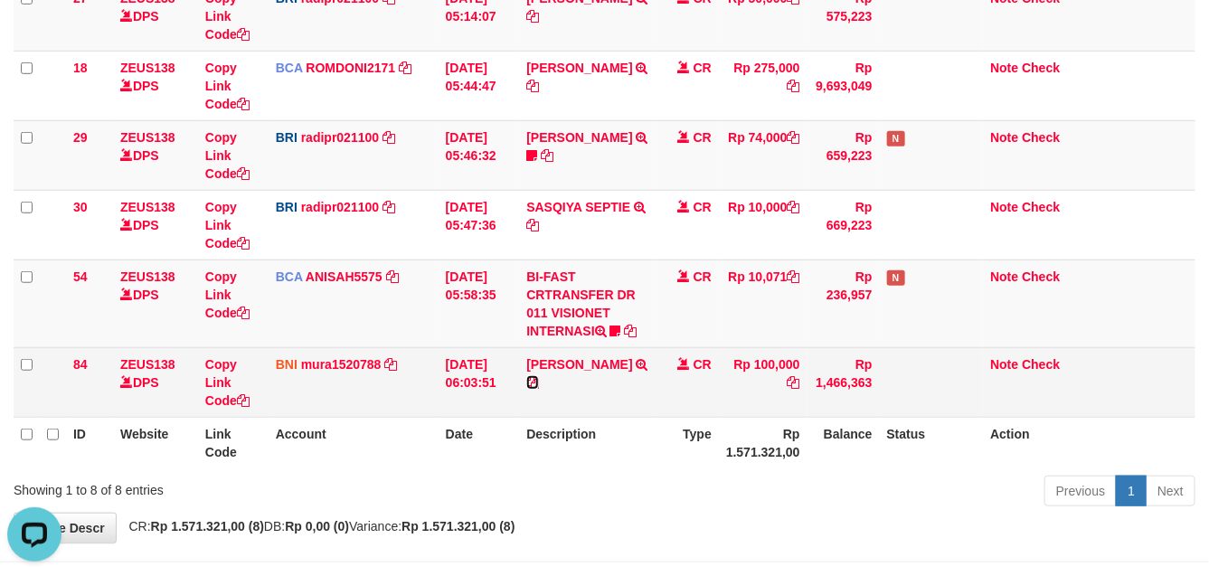
click at [539, 386] on icon at bounding box center [532, 382] width 13 height 13
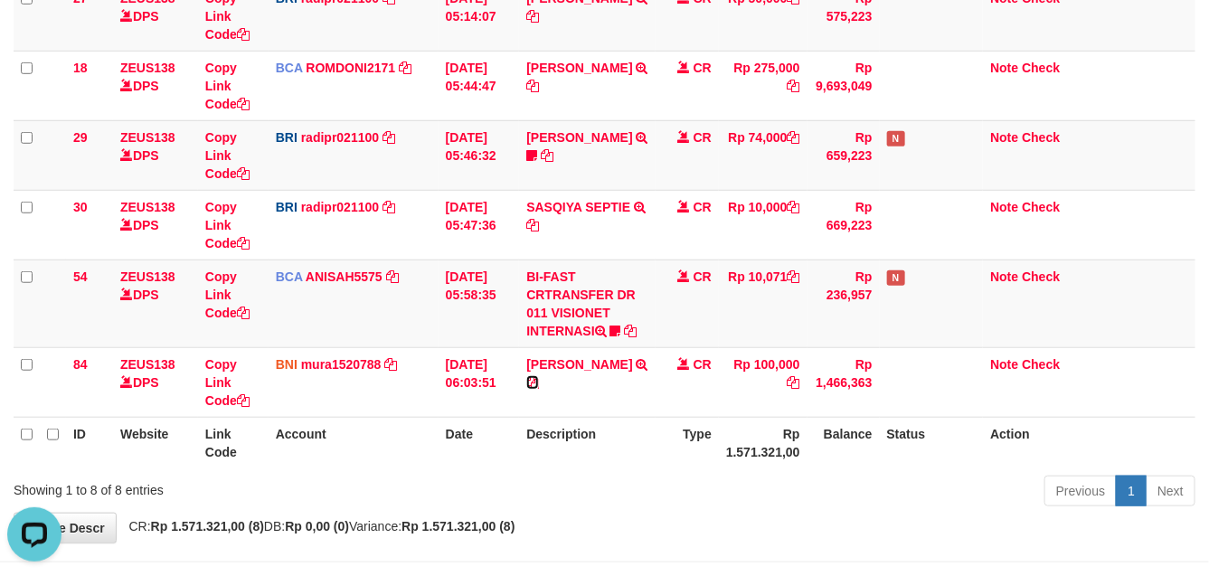
drag, startPoint x: 549, startPoint y: 386, endPoint x: 1209, endPoint y: 390, distance: 660.0
click at [539, 385] on icon at bounding box center [532, 382] width 13 height 13
click at [441, 448] on th "Date" at bounding box center [478, 443] width 81 height 52
click at [486, 439] on th "Date" at bounding box center [478, 443] width 81 height 52
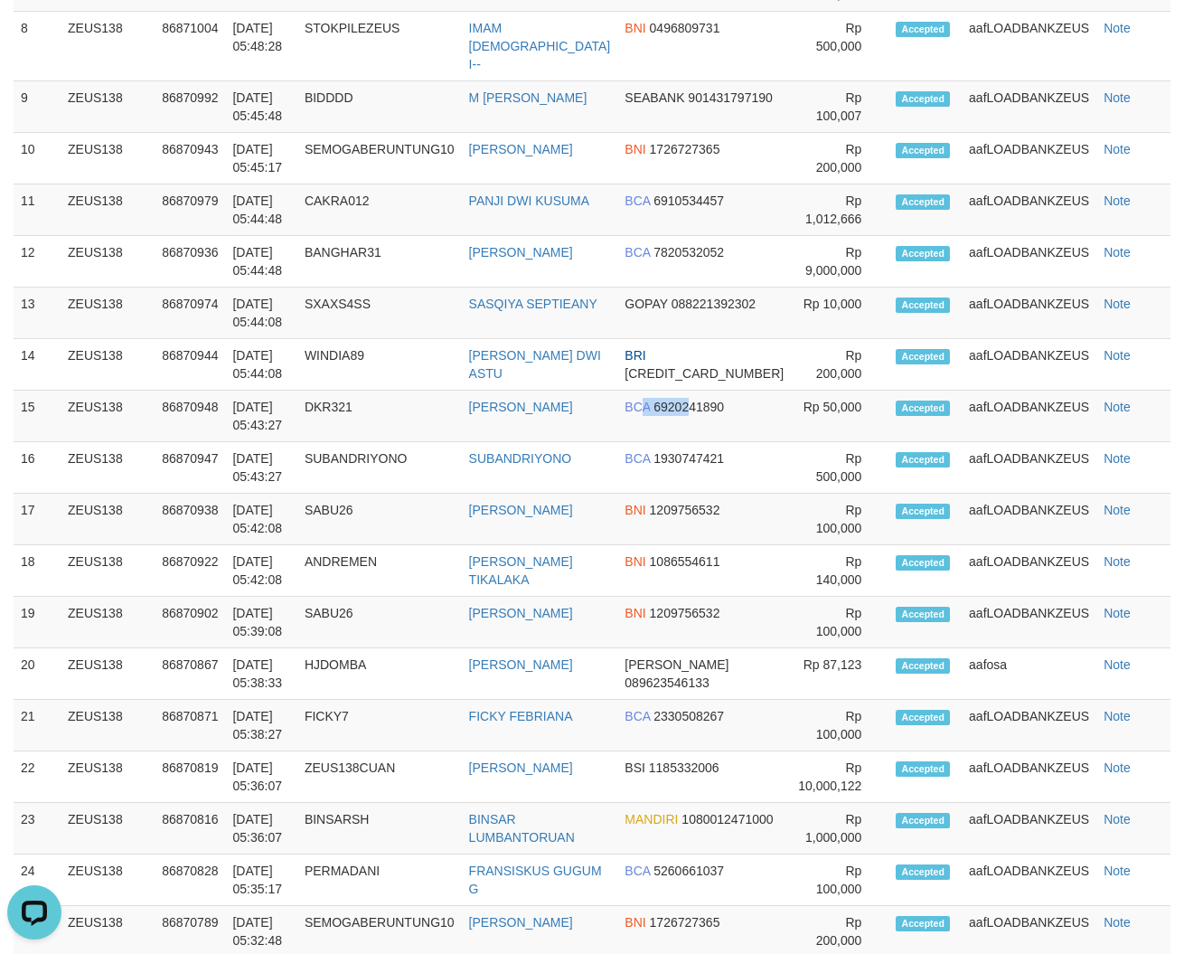
drag, startPoint x: 702, startPoint y: 382, endPoint x: 5, endPoint y: 367, distance: 698.1
click at [699, 391] on td "BCA 6920241890" at bounding box center [705, 417] width 174 height 52
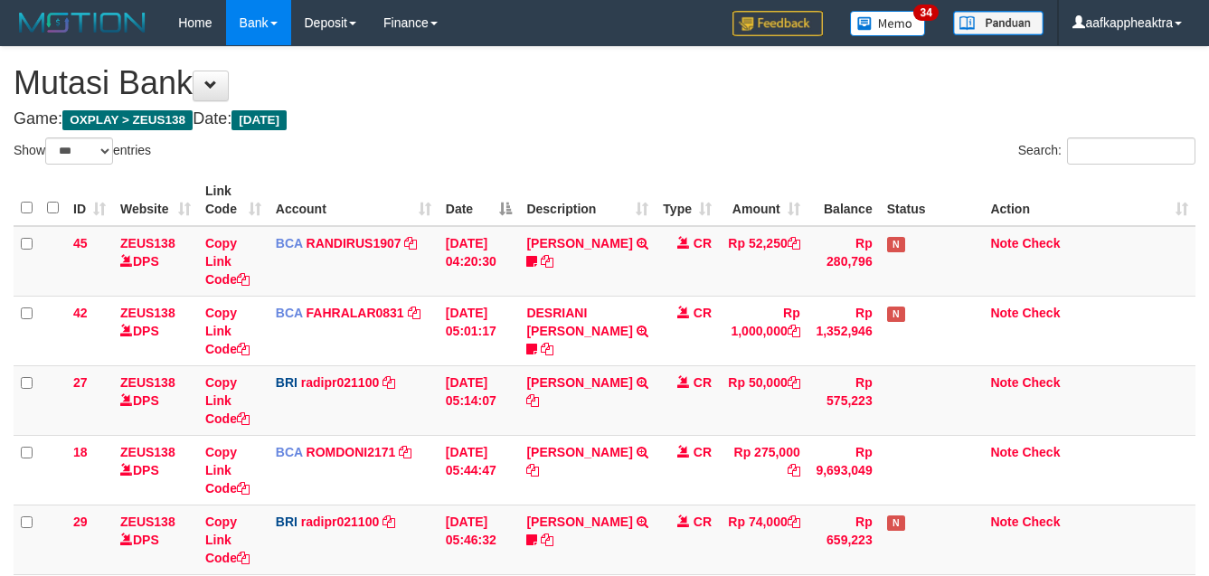
select select "***"
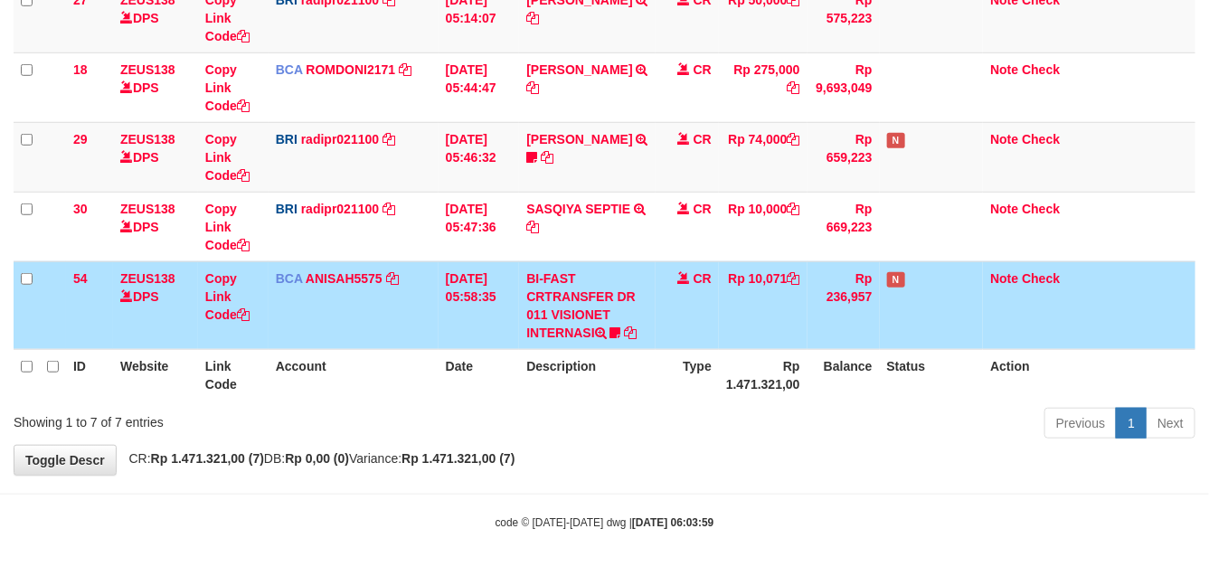
click at [470, 313] on td "[DATE] 05:58:35" at bounding box center [478, 305] width 81 height 88
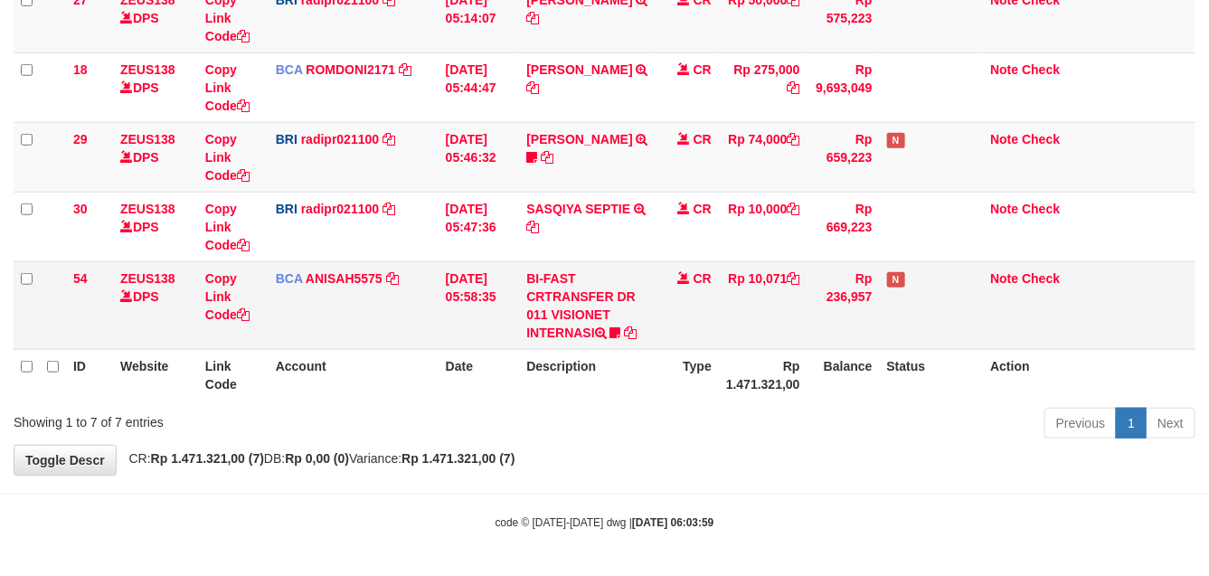
drag, startPoint x: 554, startPoint y: 319, endPoint x: 655, endPoint y: 305, distance: 102.3
click at [649, 306] on tr "54 ZEUS138 DPS Copy Link Code BCA ANISAH5575 DPS ANISAH mutasi_20250901_3827 | …" at bounding box center [605, 305] width 1182 height 88
click at [636, 314] on td "BI-FAST CRTRANSFER DR 011 VISIONET INTERNASI bangkeklah" at bounding box center [587, 305] width 137 height 88
click at [571, 313] on td "BI-FAST CRTRANSFER DR 011 VISIONET INTERNASI bangkeklah" at bounding box center [587, 305] width 137 height 88
drag, startPoint x: 618, startPoint y: 282, endPoint x: 570, endPoint y: 289, distance: 47.6
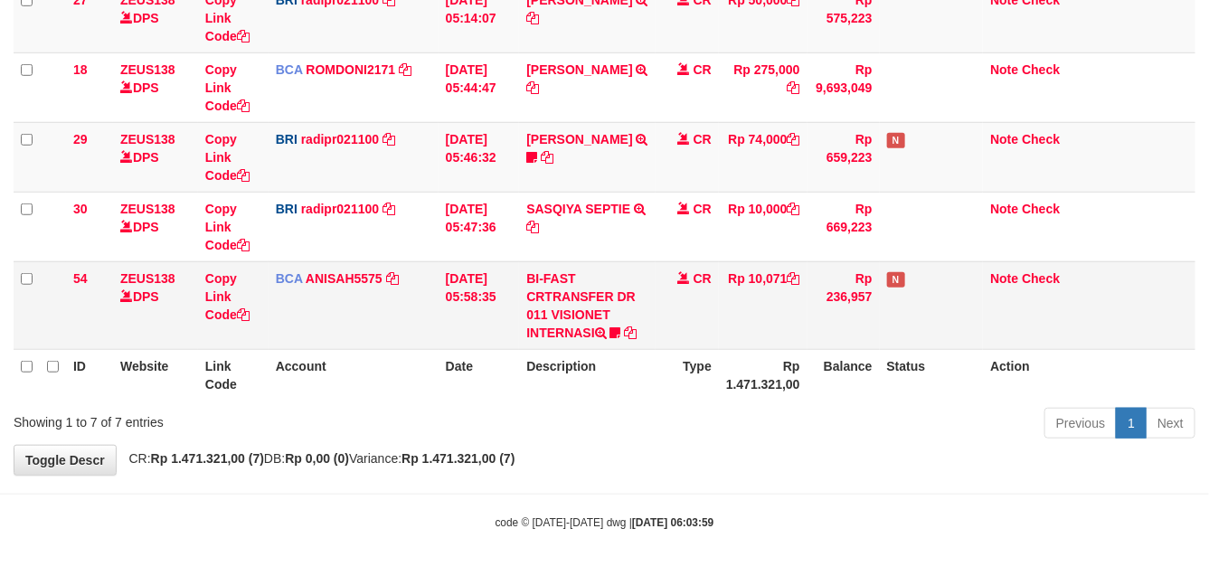
click at [593, 287] on td "BI-FAST CRTRANSFER DR 011 VISIONET INTERNASI bangkeklah" at bounding box center [587, 305] width 137 height 88
drag, startPoint x: 506, startPoint y: 285, endPoint x: 481, endPoint y: 278, distance: 26.1
click at [476, 282] on tr "54 ZEUS138 DPS Copy Link Code BCA ANISAH5575 DPS ANISAH mutasi_20250901_3827 | …" at bounding box center [605, 305] width 1182 height 88
click at [759, 276] on td "Rp 10,071" at bounding box center [763, 305] width 89 height 88
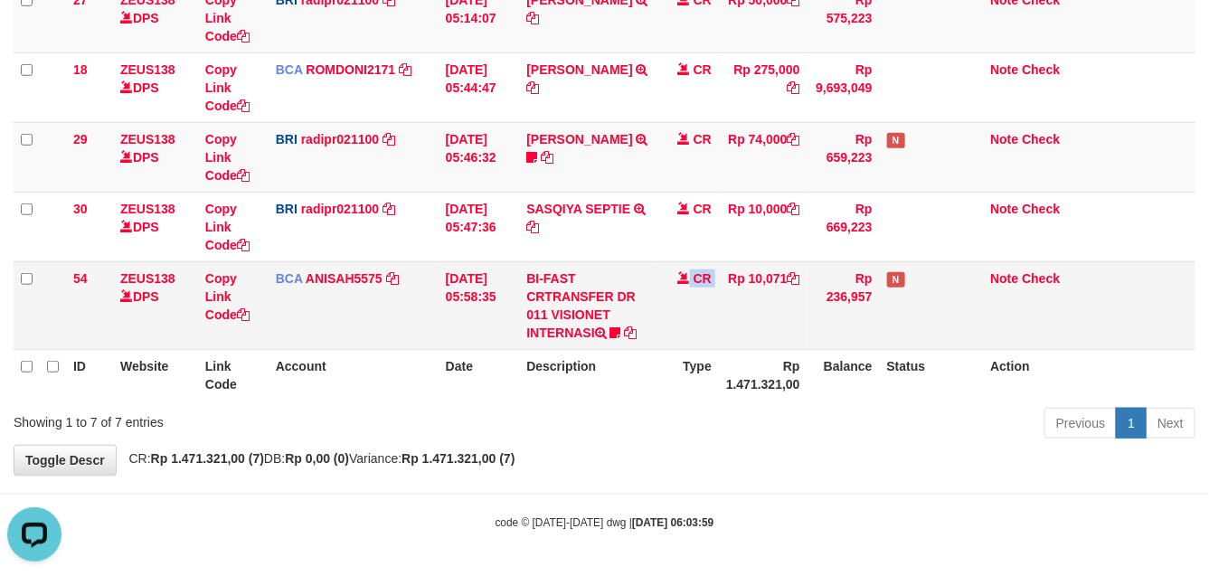
click at [669, 278] on tr "54 ZEUS138 DPS Copy Link Code BCA ANISAH5575 DPS ANISAH mutasi_20250901_3827 | …" at bounding box center [605, 305] width 1182 height 88
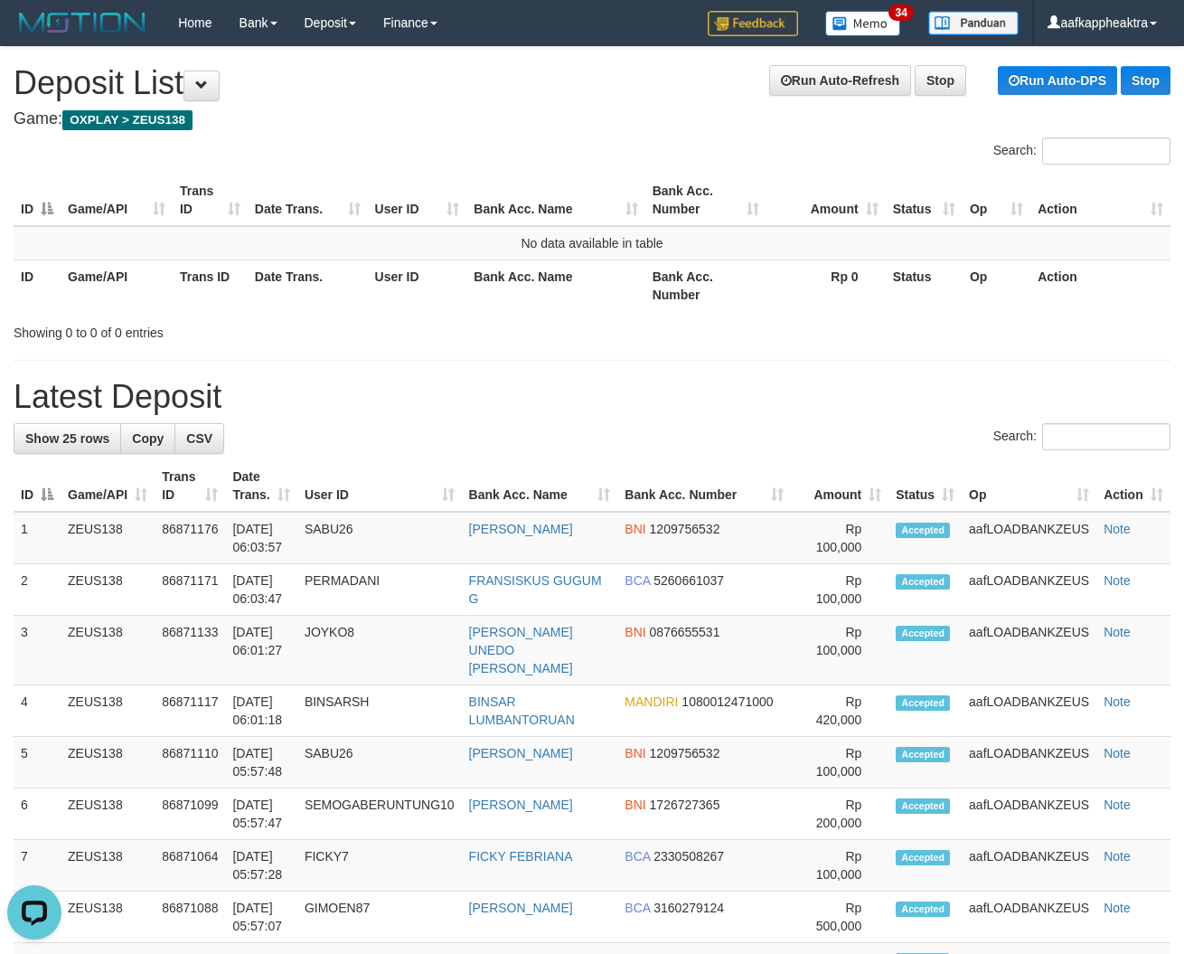
click at [627, 382] on h1 "Latest Deposit" at bounding box center [592, 397] width 1157 height 36
drag, startPoint x: 622, startPoint y: 354, endPoint x: 584, endPoint y: 366, distance: 40.0
drag, startPoint x: 610, startPoint y: 304, endPoint x: 9, endPoint y: 292, distance: 601.4
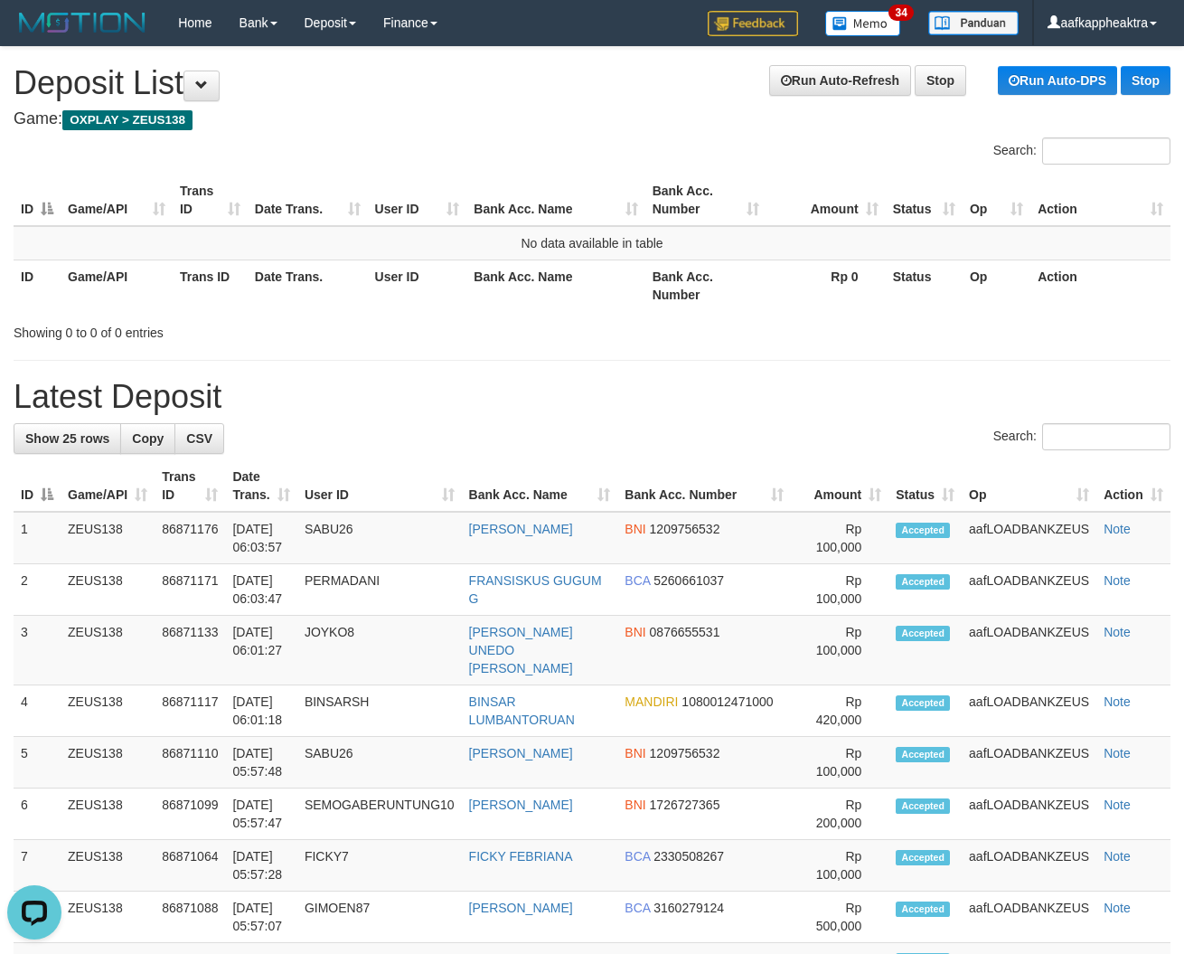
click at [572, 321] on div "Search: ID Game/API Trans ID Date Trans. User ID Bank Acc. Name Bank Acc. Numbe…" at bounding box center [592, 239] width 1157 height 204
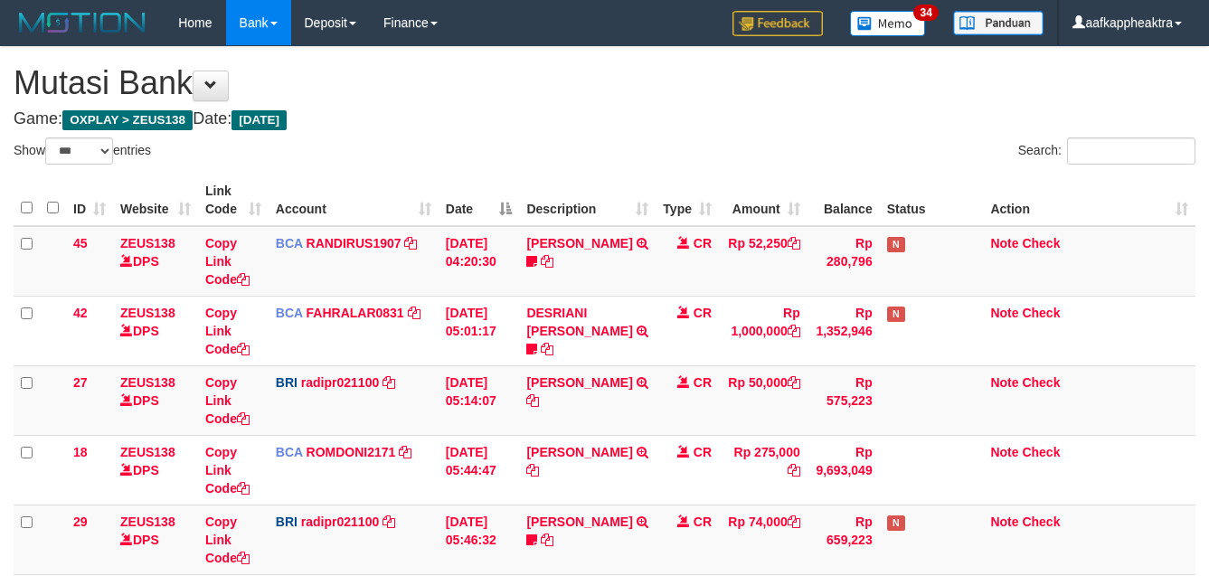
select select "***"
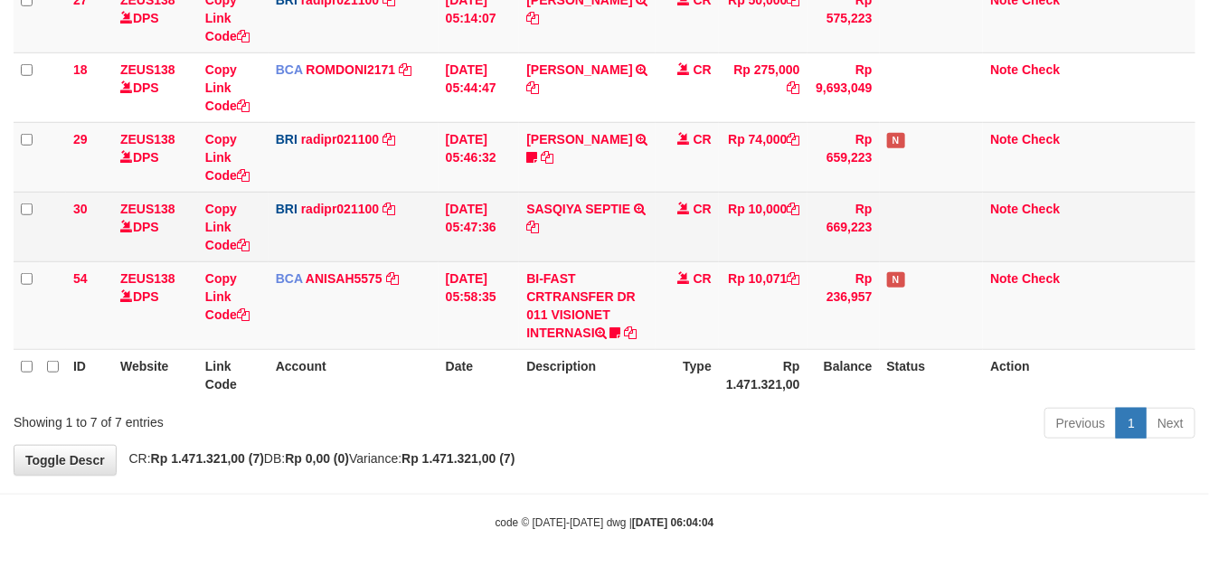
click at [674, 206] on td "CR" at bounding box center [686, 227] width 63 height 70
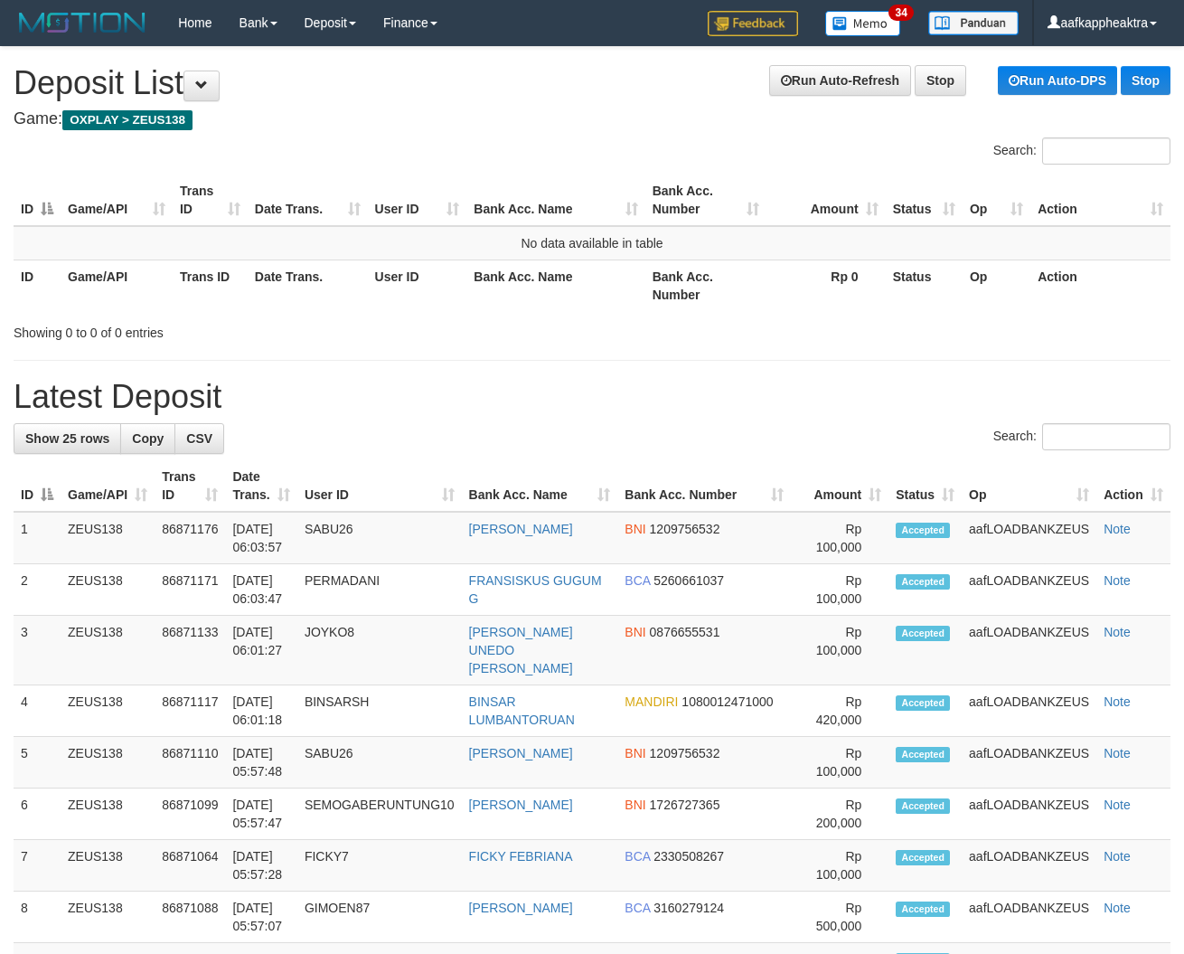
drag, startPoint x: 548, startPoint y: 410, endPoint x: 535, endPoint y: 435, distance: 28.3
click at [531, 436] on div "Search:" at bounding box center [592, 439] width 1157 height 32
click at [524, 432] on div "Search:" at bounding box center [592, 439] width 1157 height 32
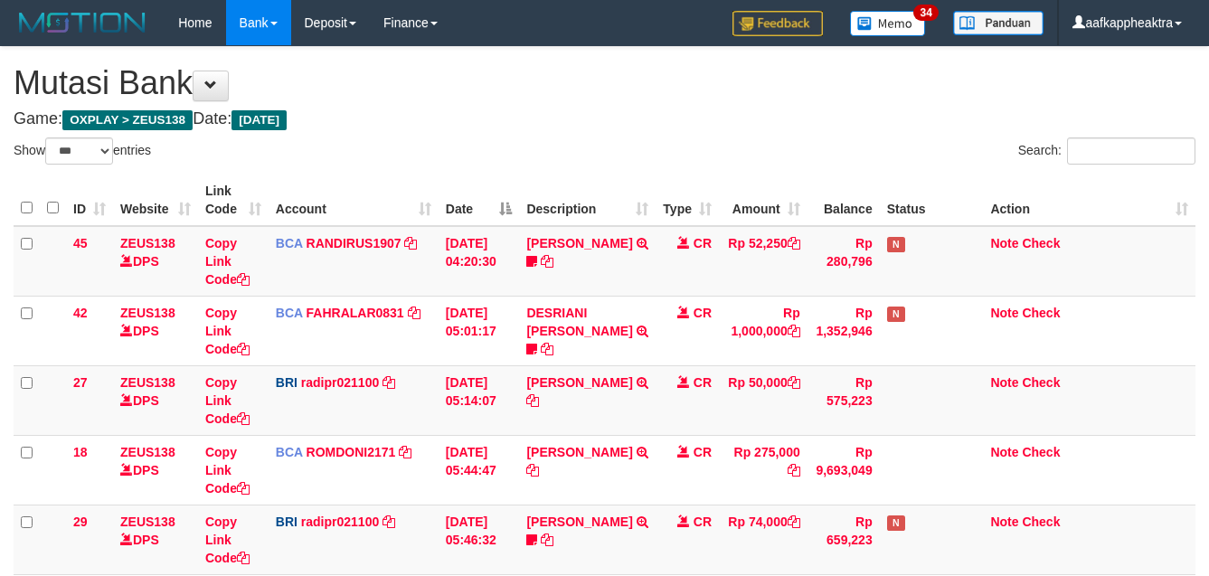
select select "***"
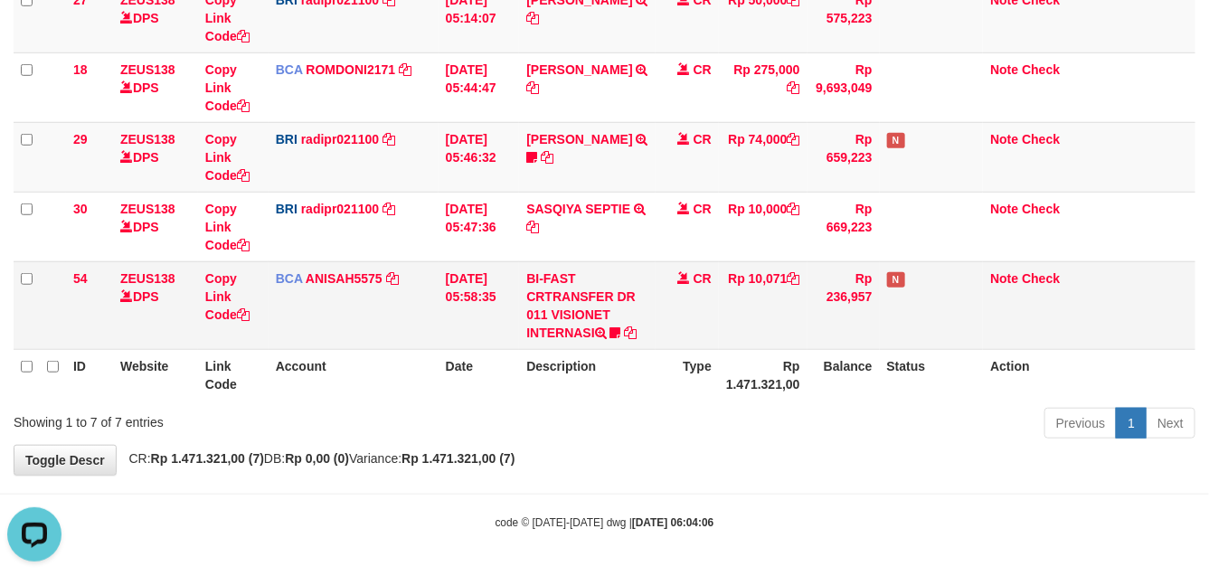
drag, startPoint x: 523, startPoint y: 368, endPoint x: 617, endPoint y: 335, distance: 99.5
click at [523, 368] on th "Description" at bounding box center [587, 375] width 137 height 52
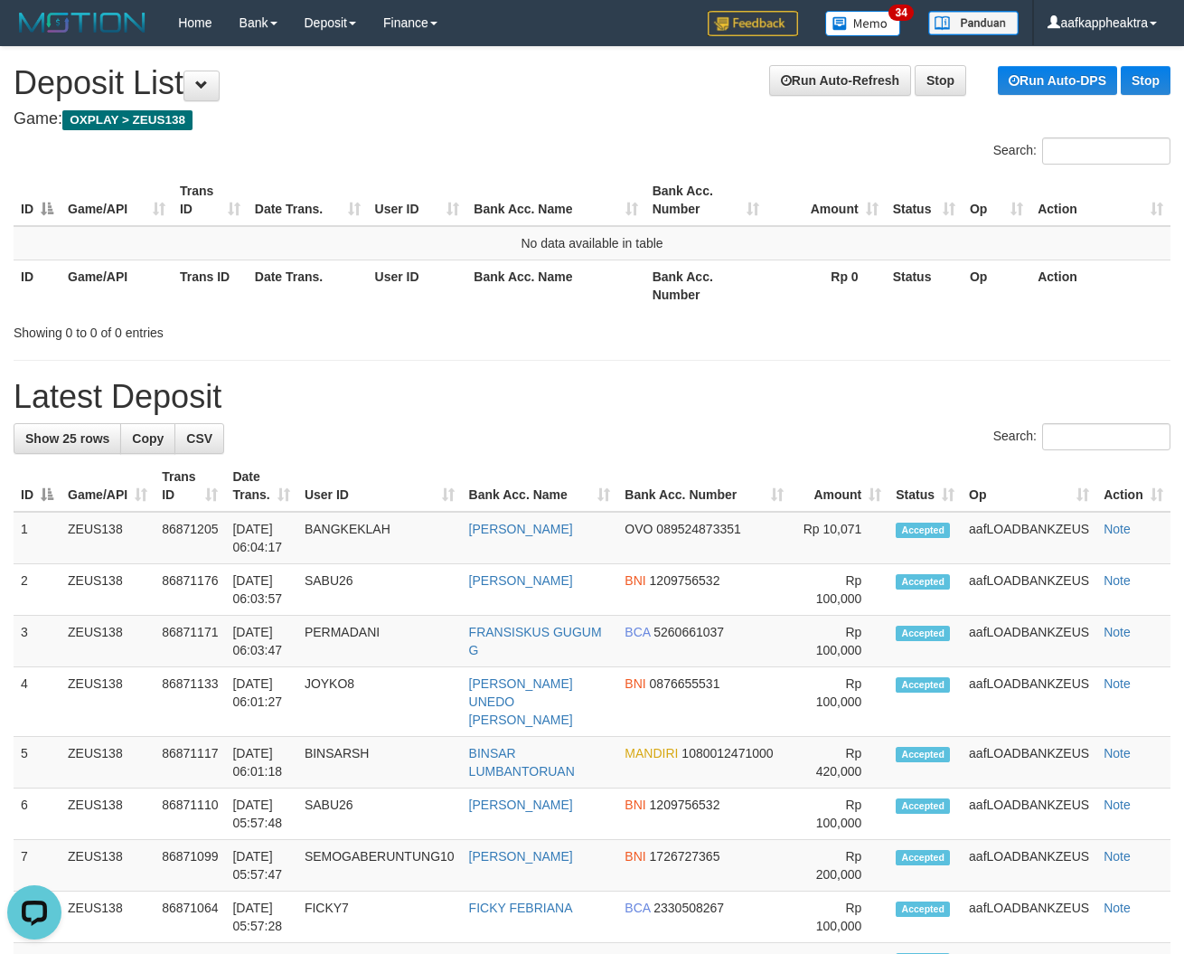
drag, startPoint x: 1014, startPoint y: 348, endPoint x: 964, endPoint y: 350, distance: 49.8
drag, startPoint x: 854, startPoint y: 372, endPoint x: 227, endPoint y: 390, distance: 627.7
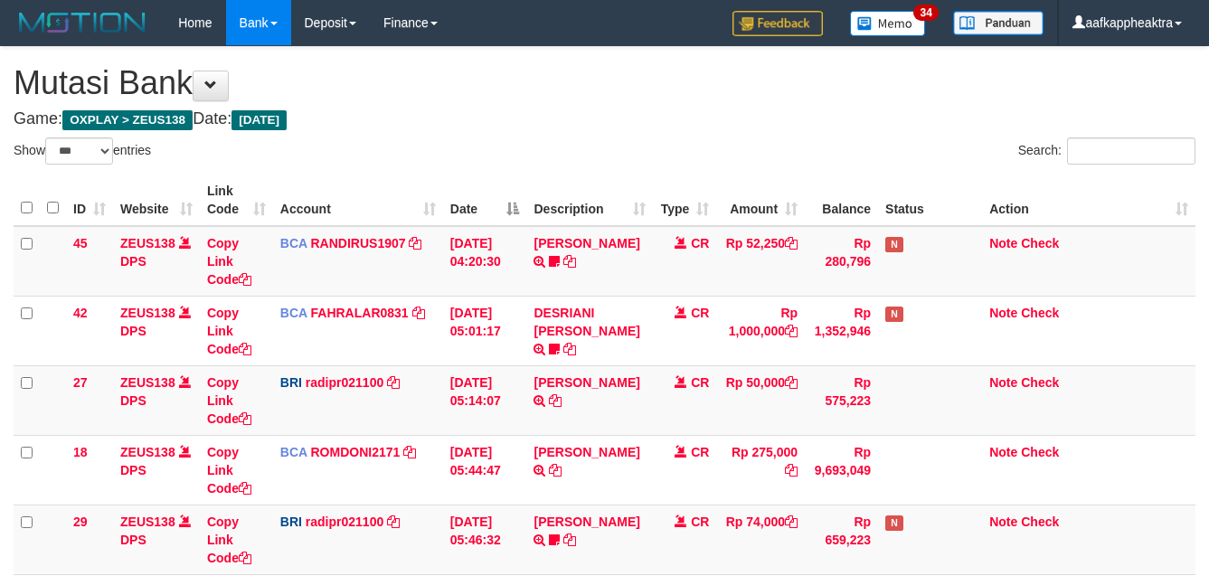
select select "***"
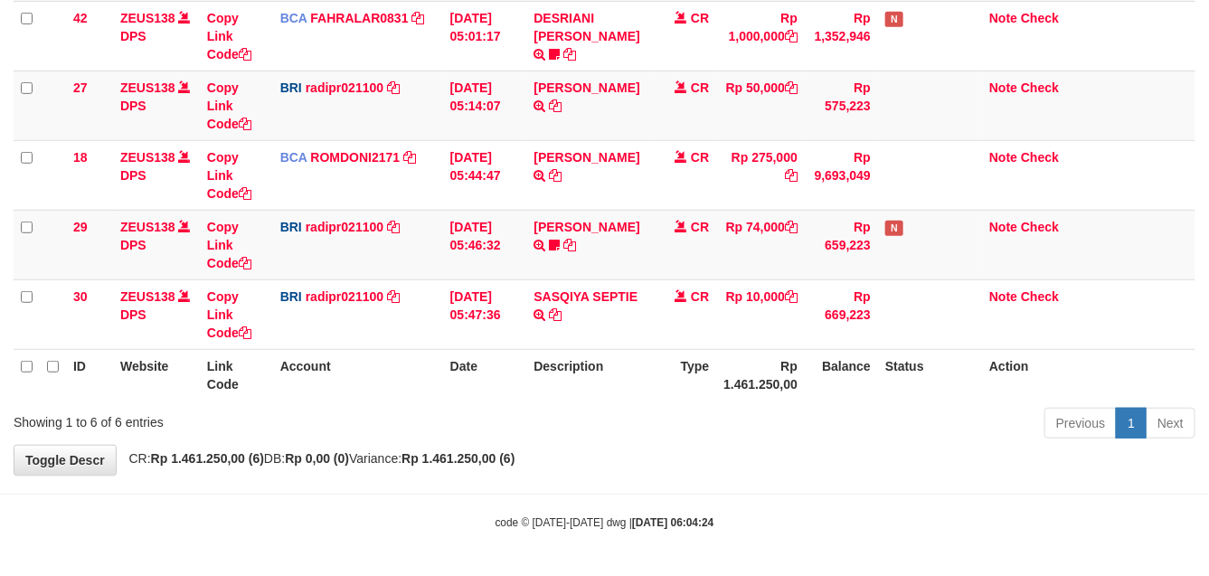
click at [621, 372] on th "Description" at bounding box center [589, 375] width 127 height 52
click at [557, 360] on th "Description" at bounding box center [589, 375] width 127 height 52
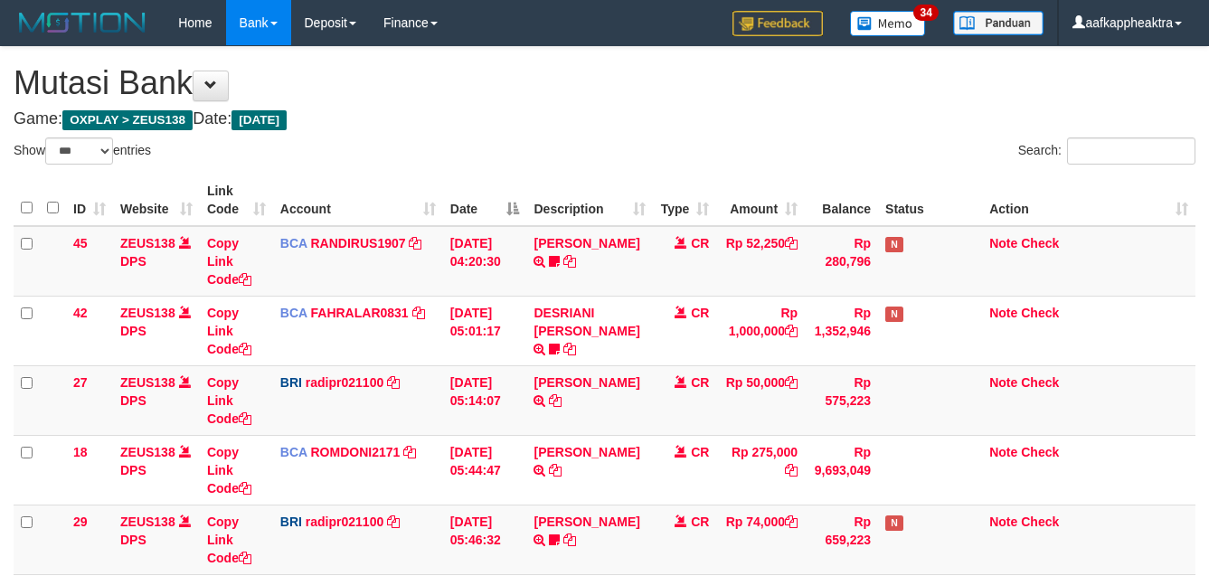
select select "***"
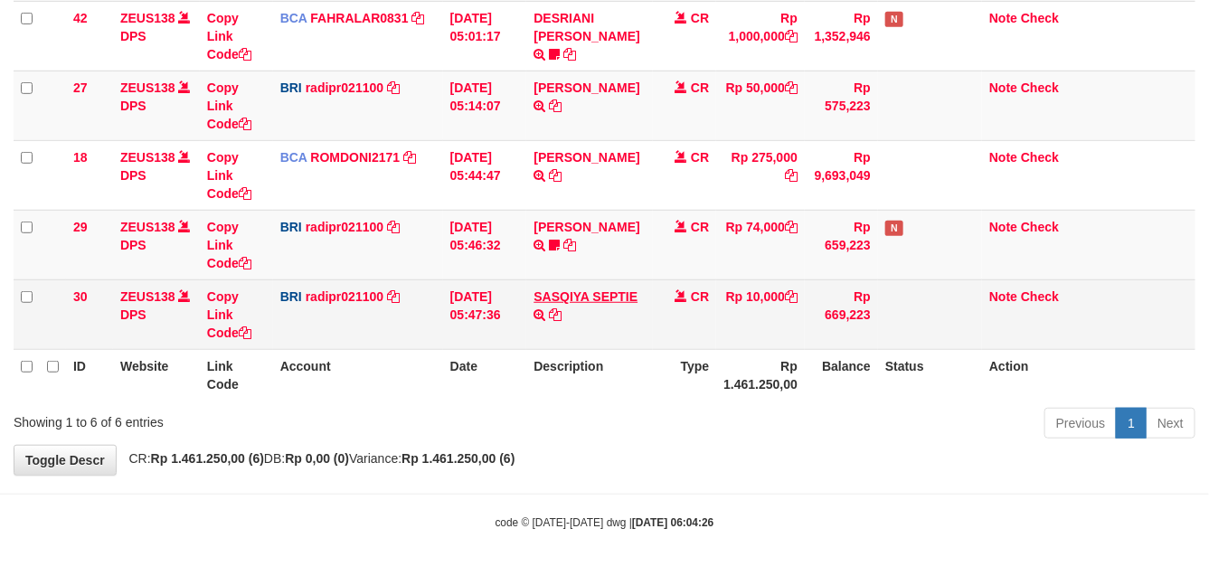
drag, startPoint x: 479, startPoint y: 325, endPoint x: 584, endPoint y: 300, distance: 107.9
click at [541, 304] on tr "30 ZEUS138 DPS Copy Link Code BRI radipr021100 DPS [PERSON_NAME] mutasi_2025090…" at bounding box center [605, 314] width 1182 height 70
click at [499, 315] on td "01/09/2025 05:47:36" at bounding box center [485, 314] width 84 height 70
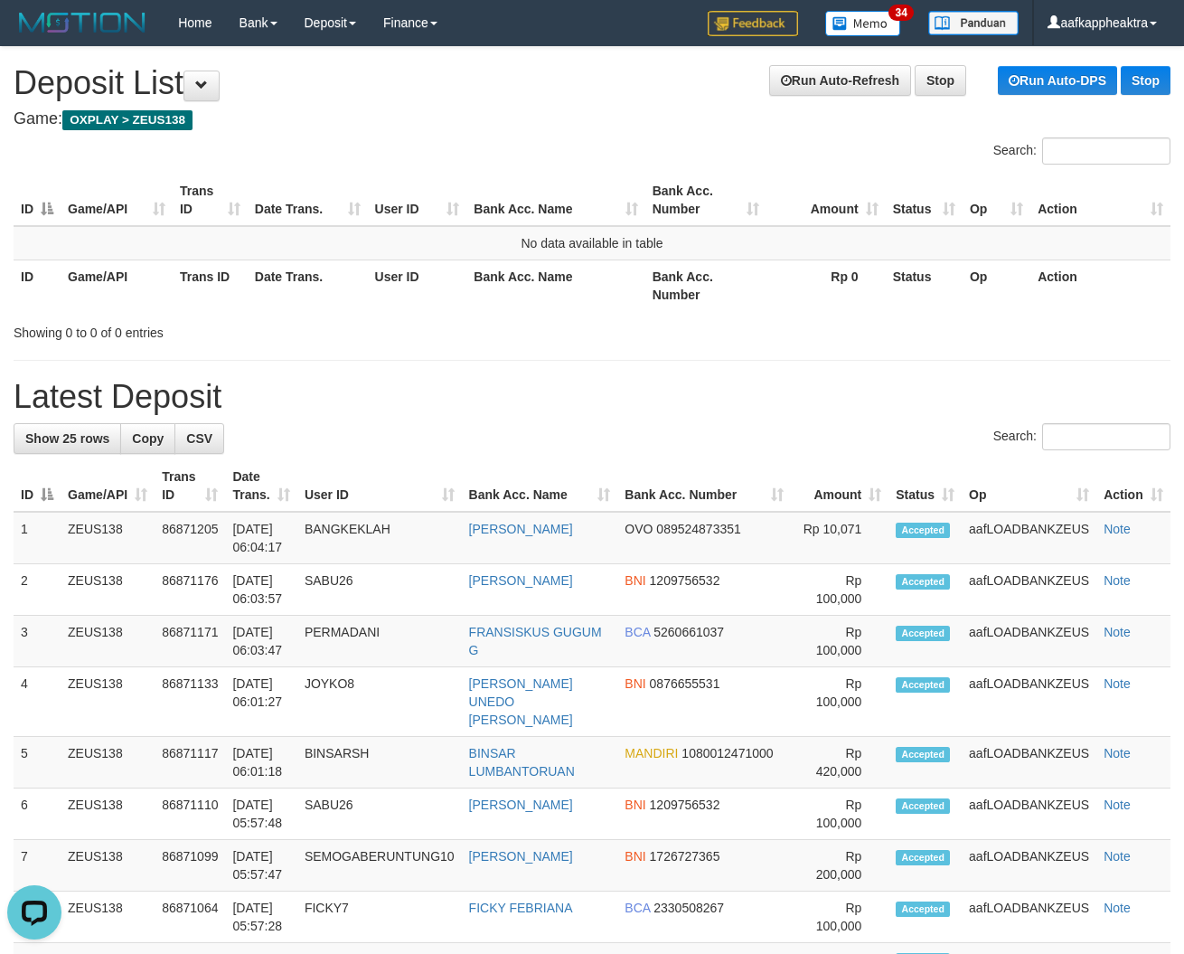
drag, startPoint x: 608, startPoint y: 364, endPoint x: 24, endPoint y: 350, distance: 585.1
drag, startPoint x: 468, startPoint y: 391, endPoint x: 0, endPoint y: 390, distance: 468.3
drag, startPoint x: 592, startPoint y: 346, endPoint x: 29, endPoint y: 339, distance: 563.3
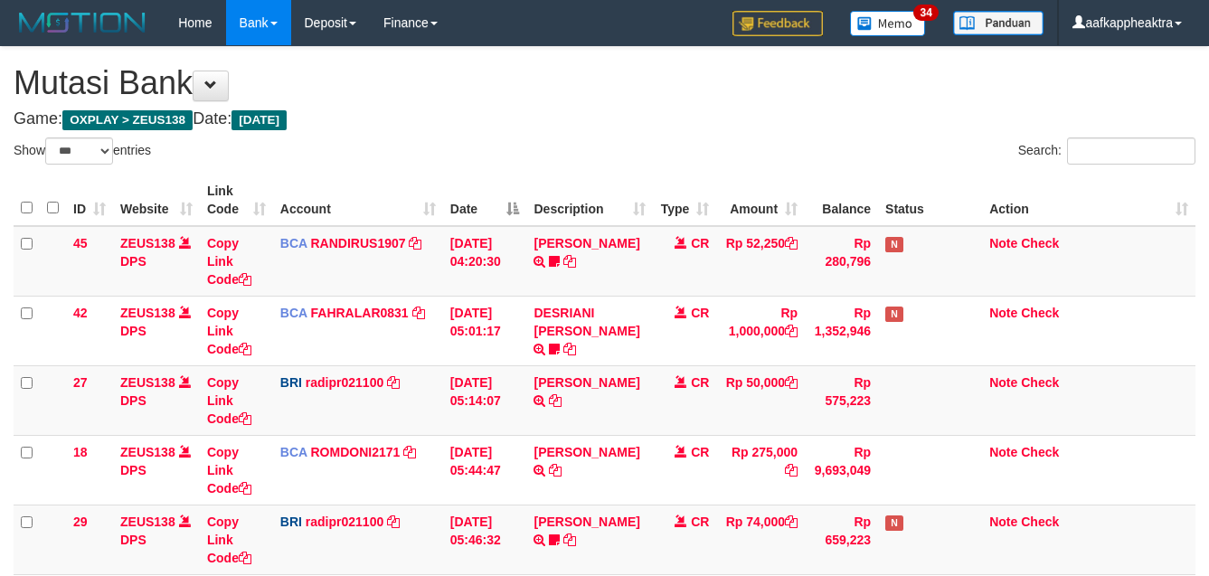
select select "***"
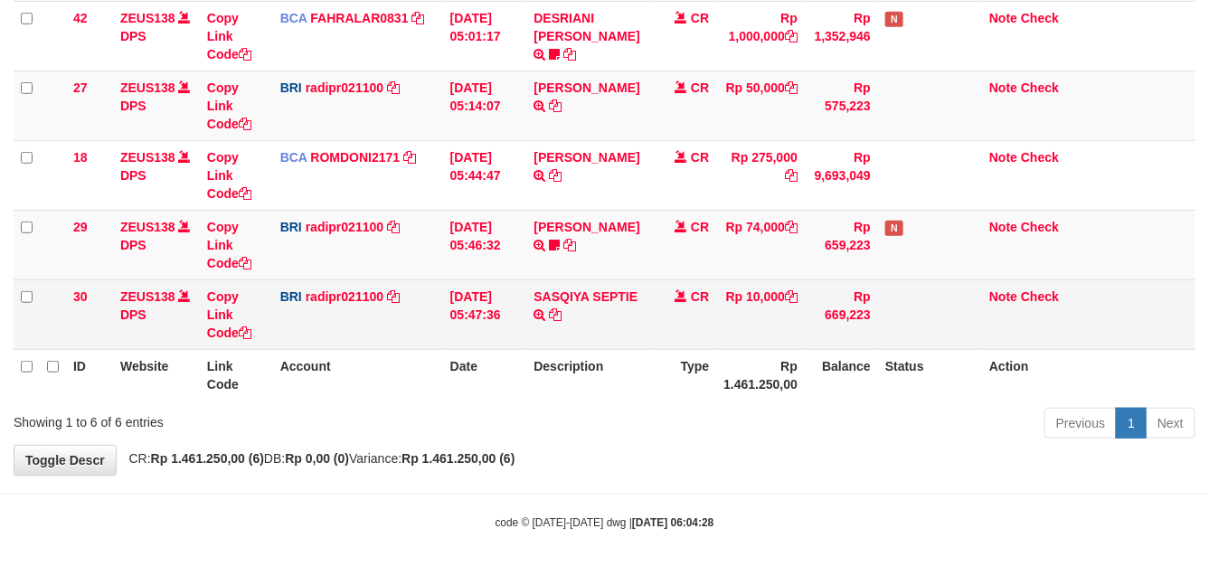
click at [515, 322] on td "[DATE] 05:47:36" at bounding box center [485, 314] width 84 height 70
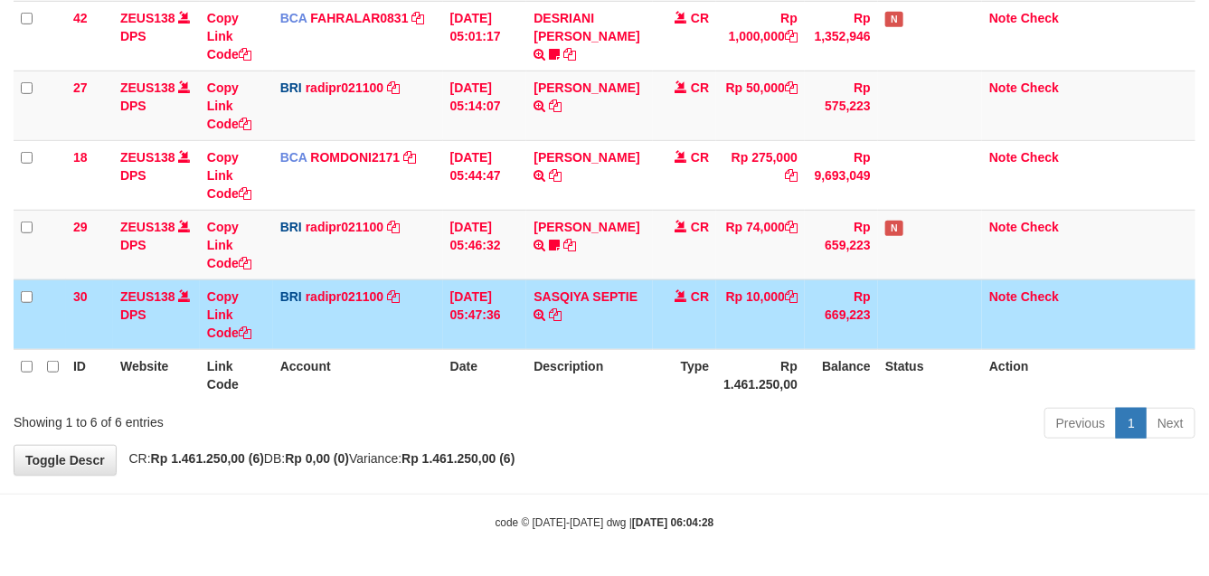
drag, startPoint x: 515, startPoint y: 322, endPoint x: 525, endPoint y: 323, distance: 10.0
click at [518, 323] on td "[DATE] 05:47:36" at bounding box center [485, 314] width 84 height 70
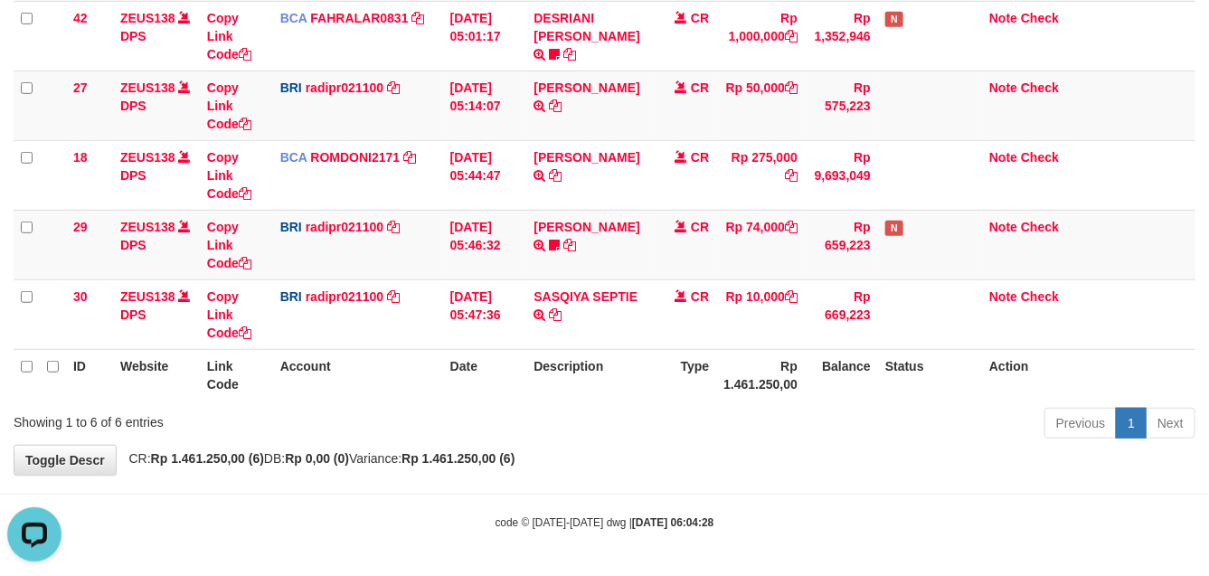
scroll to position [0, 0]
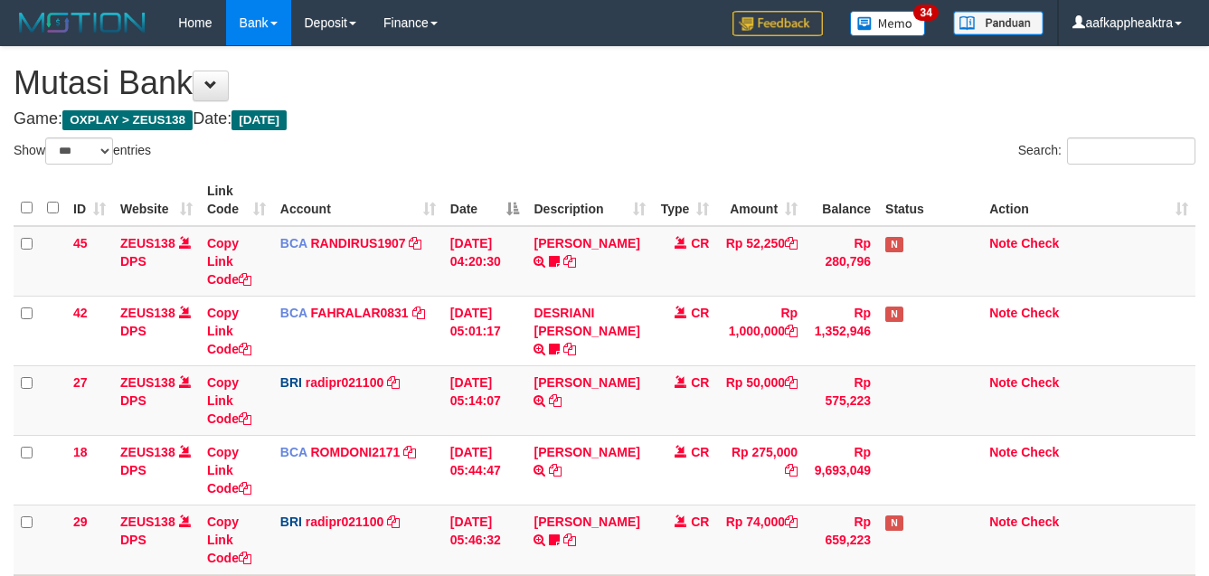
select select "***"
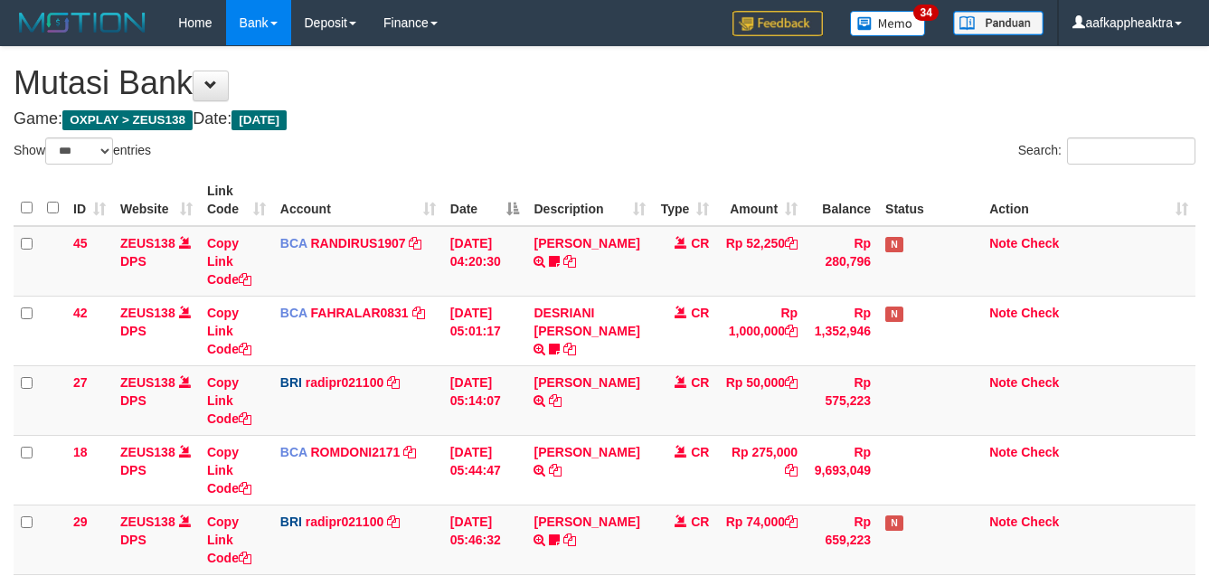
select select "***"
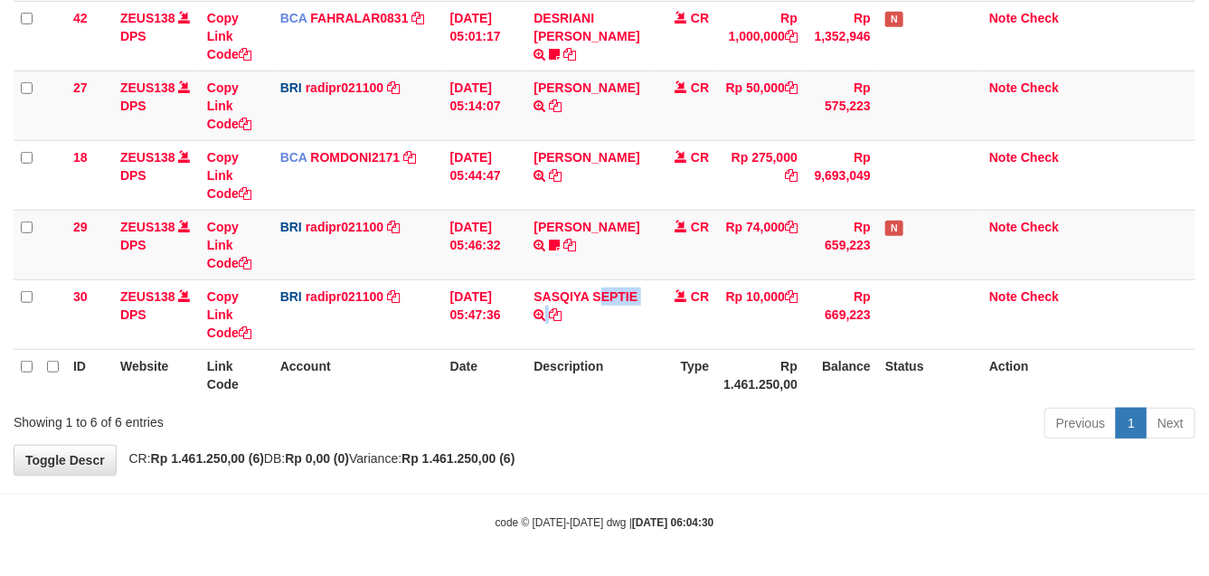
click at [557, 318] on td "SASQIYA SEPTIE TRANSFER NBMB SASQIYA SEPTIE TO REYNALDI ADI PRATAMA" at bounding box center [589, 314] width 127 height 70
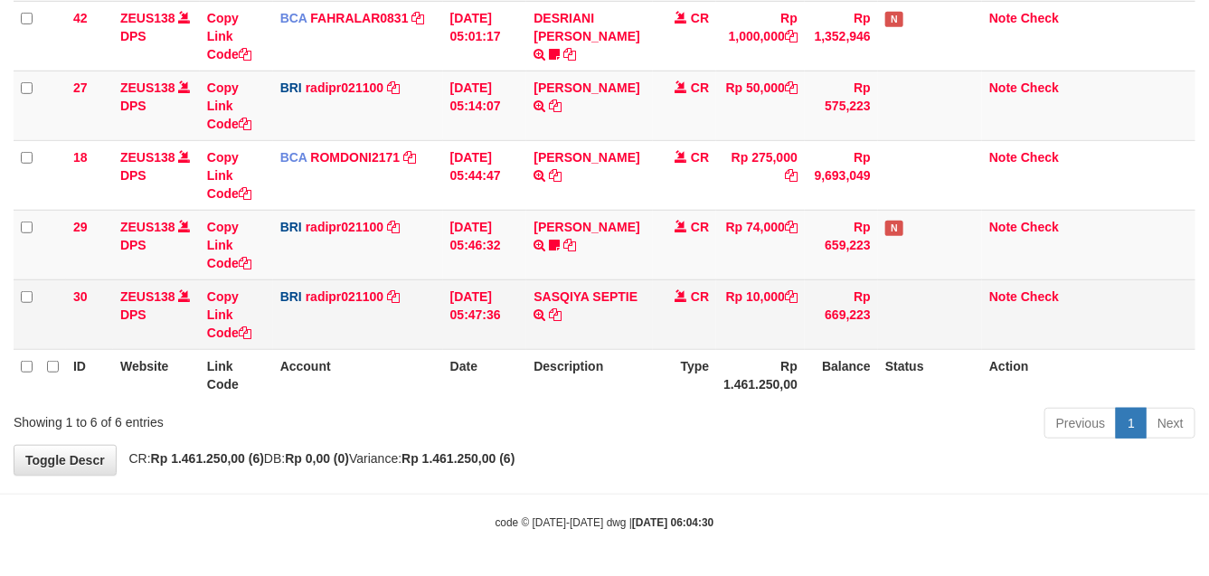
click at [666, 286] on td "CR" at bounding box center [684, 314] width 63 height 70
click at [655, 283] on td "CR" at bounding box center [684, 314] width 63 height 70
drag, startPoint x: 842, startPoint y: 301, endPoint x: 853, endPoint y: 301, distance: 10.8
click at [847, 301] on td "Rp 669,223" at bounding box center [841, 314] width 73 height 70
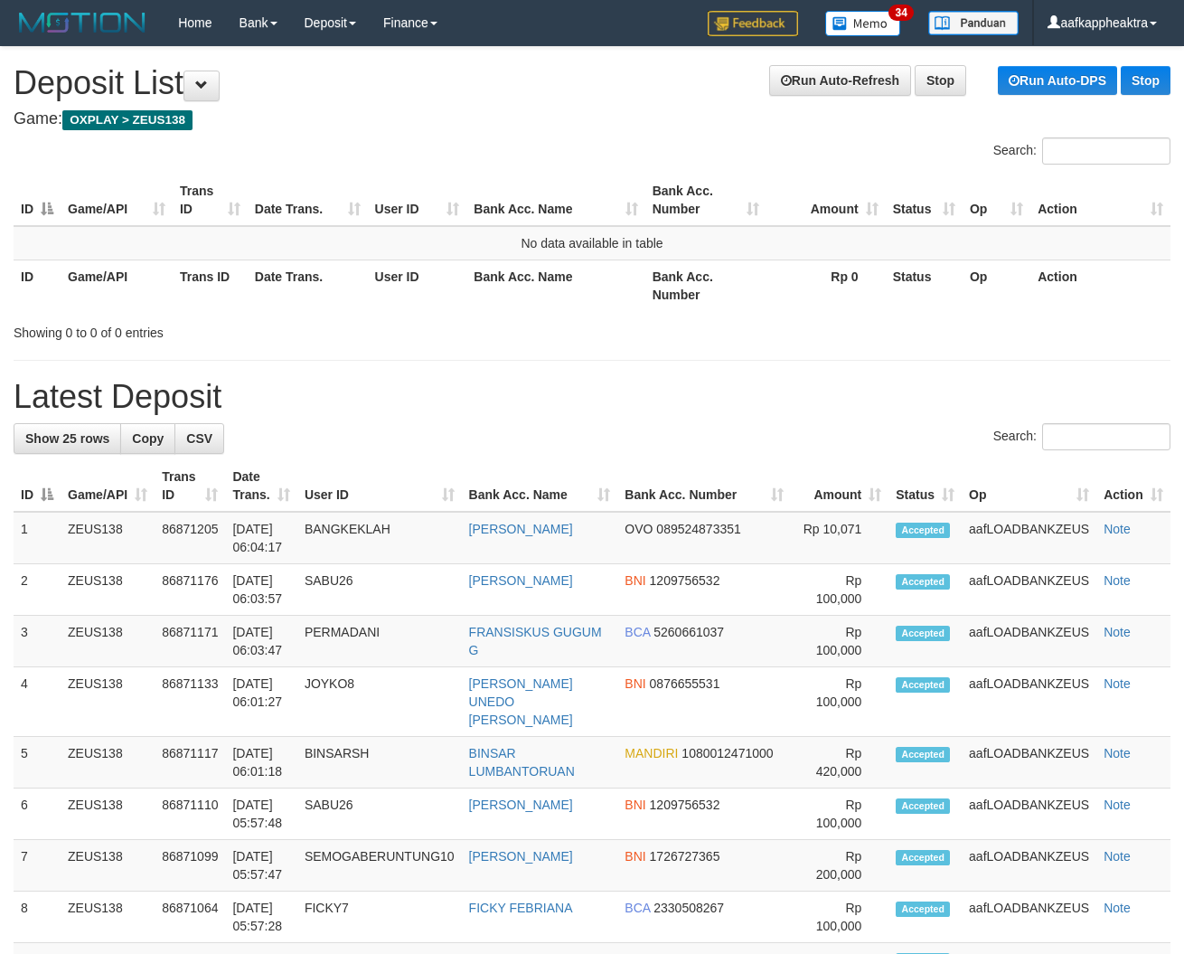
click at [762, 409] on h1 "Latest Deposit" at bounding box center [592, 397] width 1157 height 36
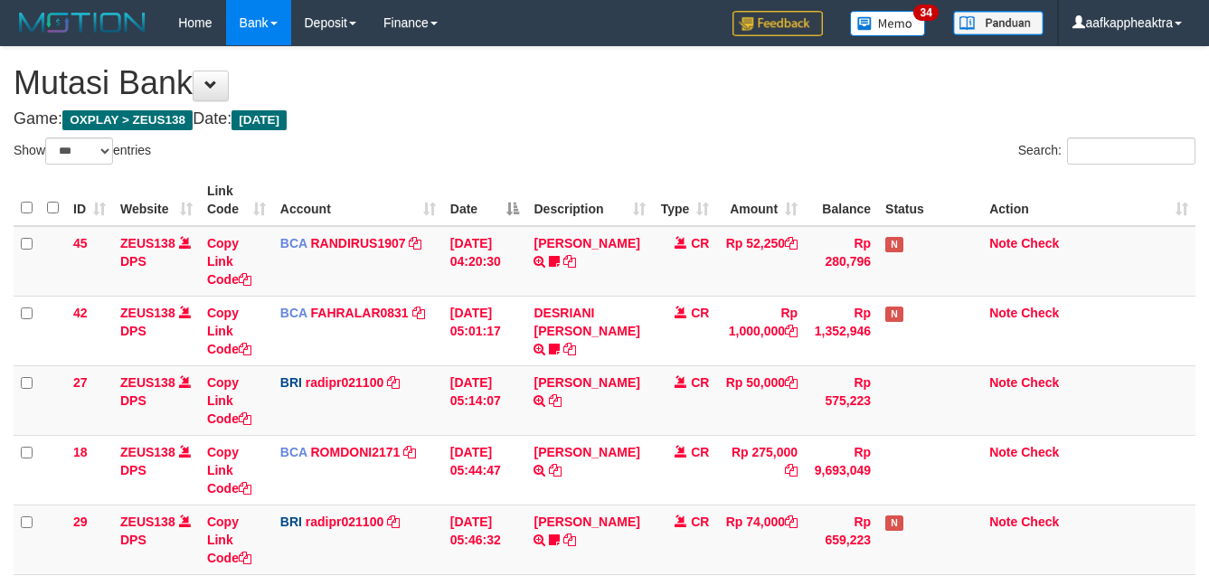
select select "***"
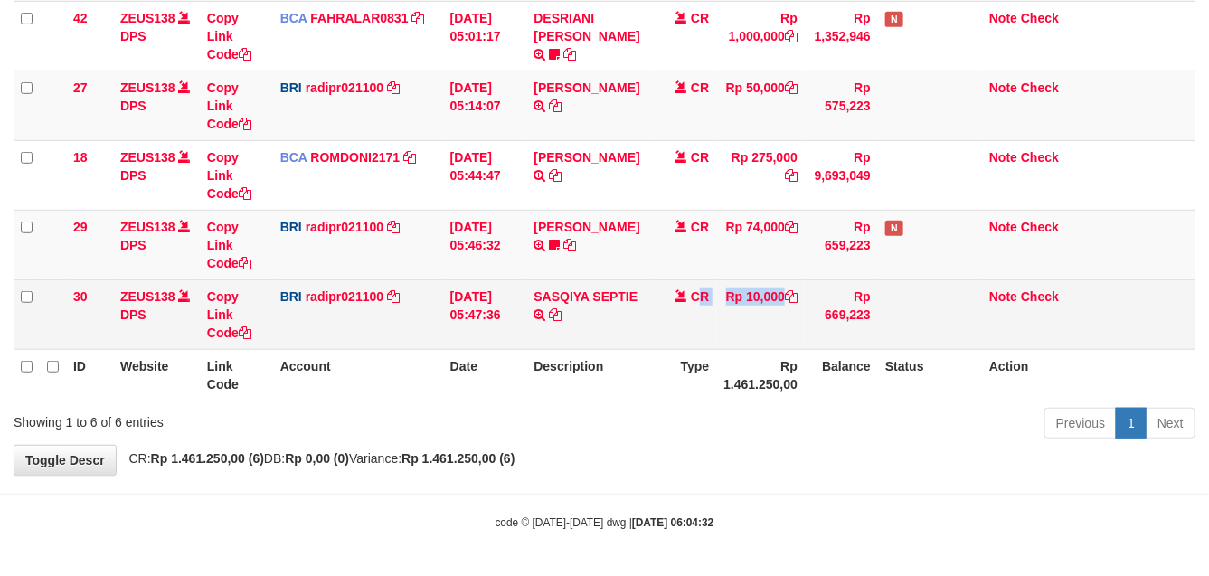
click at [693, 345] on tr "30 ZEUS138 DPS Copy Link Code BRI radipr021100 DPS REYNALDI ADI PRATAMA mutasi_…" at bounding box center [605, 314] width 1182 height 70
drag, startPoint x: 643, startPoint y: 345, endPoint x: 699, endPoint y: 333, distance: 57.5
click at [642, 345] on tr "30 ZEUS138 DPS Copy Link Code BRI radipr021100 DPS REYNALDI ADI PRATAMA mutasi_…" at bounding box center [605, 314] width 1182 height 70
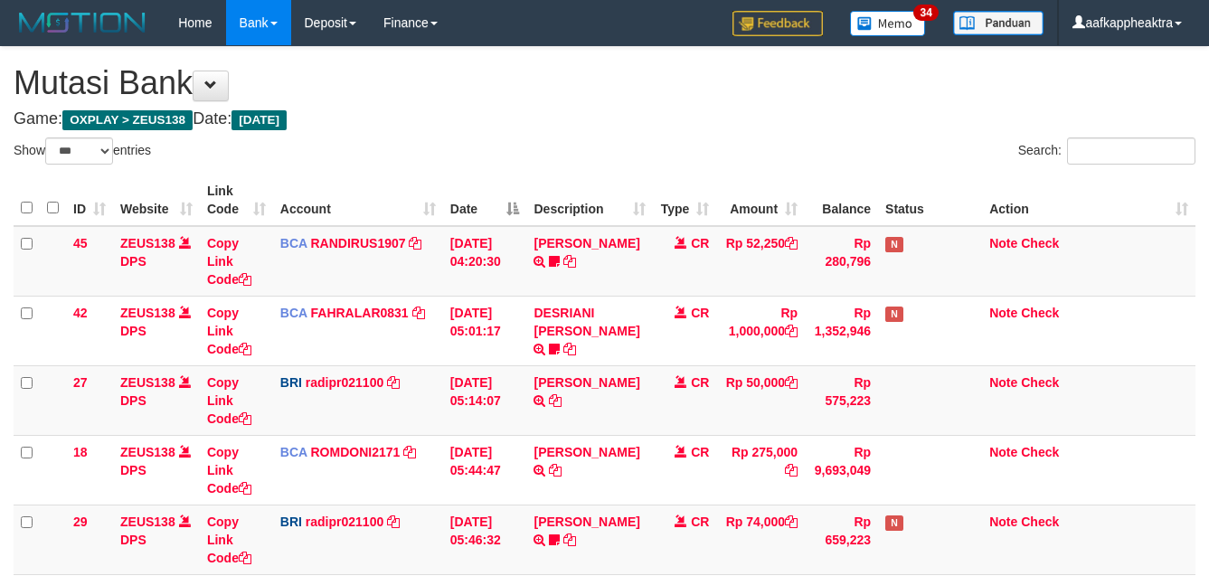
select select "***"
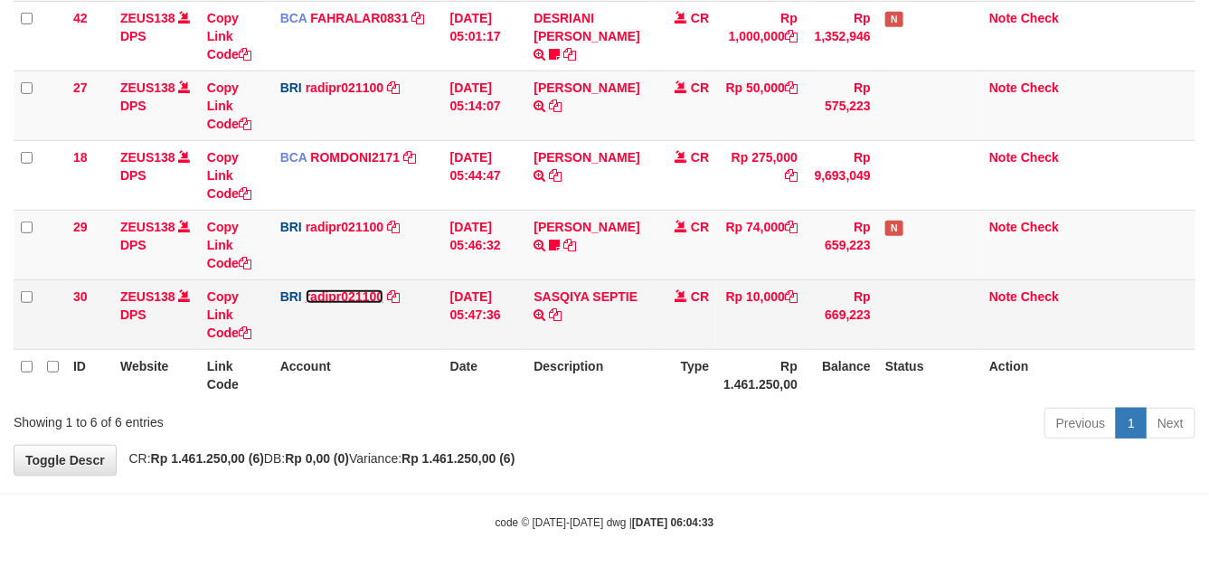
click at [363, 287] on td "BRI radipr021100 DPS REYNALDI ADI PRATAMA mutasi_20250901_3774 | 30 mutasi_2025…" at bounding box center [358, 314] width 170 height 70
click at [371, 280] on td "BRI radipr021100 DPS REYNALDI ADI PRATAMA mutasi_20250901_3774 | 30 mutasi_2025…" at bounding box center [358, 314] width 170 height 70
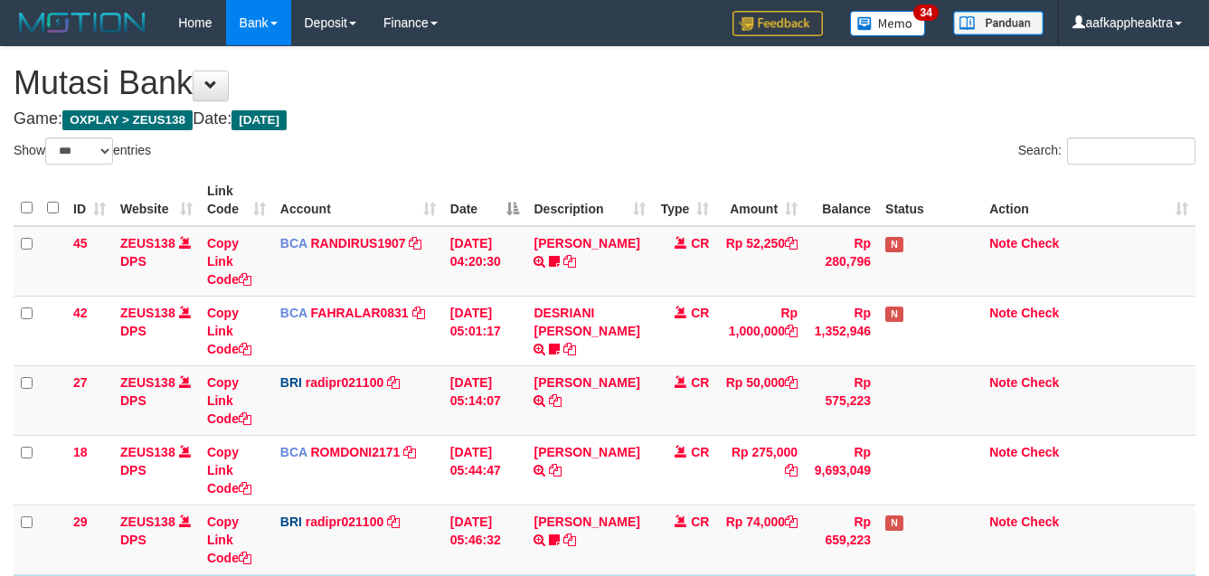
select select "***"
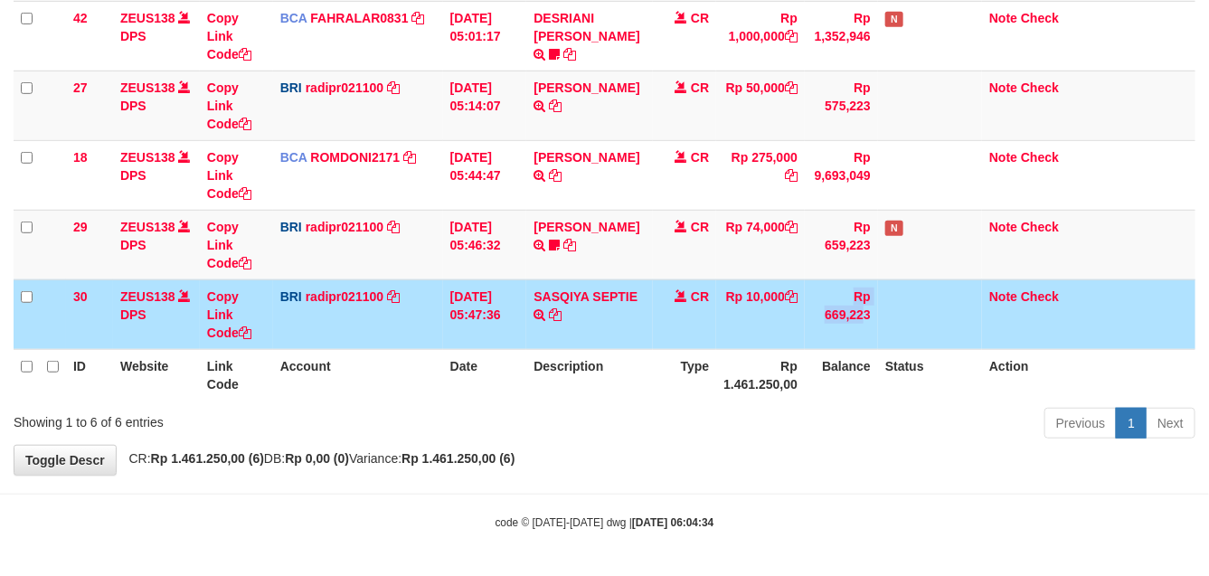
click at [797, 344] on tr "30 ZEUS138 DPS Copy Link Code BRI radipr021100 DPS REYNALDI ADI PRATAMA mutasi_…" at bounding box center [605, 314] width 1182 height 70
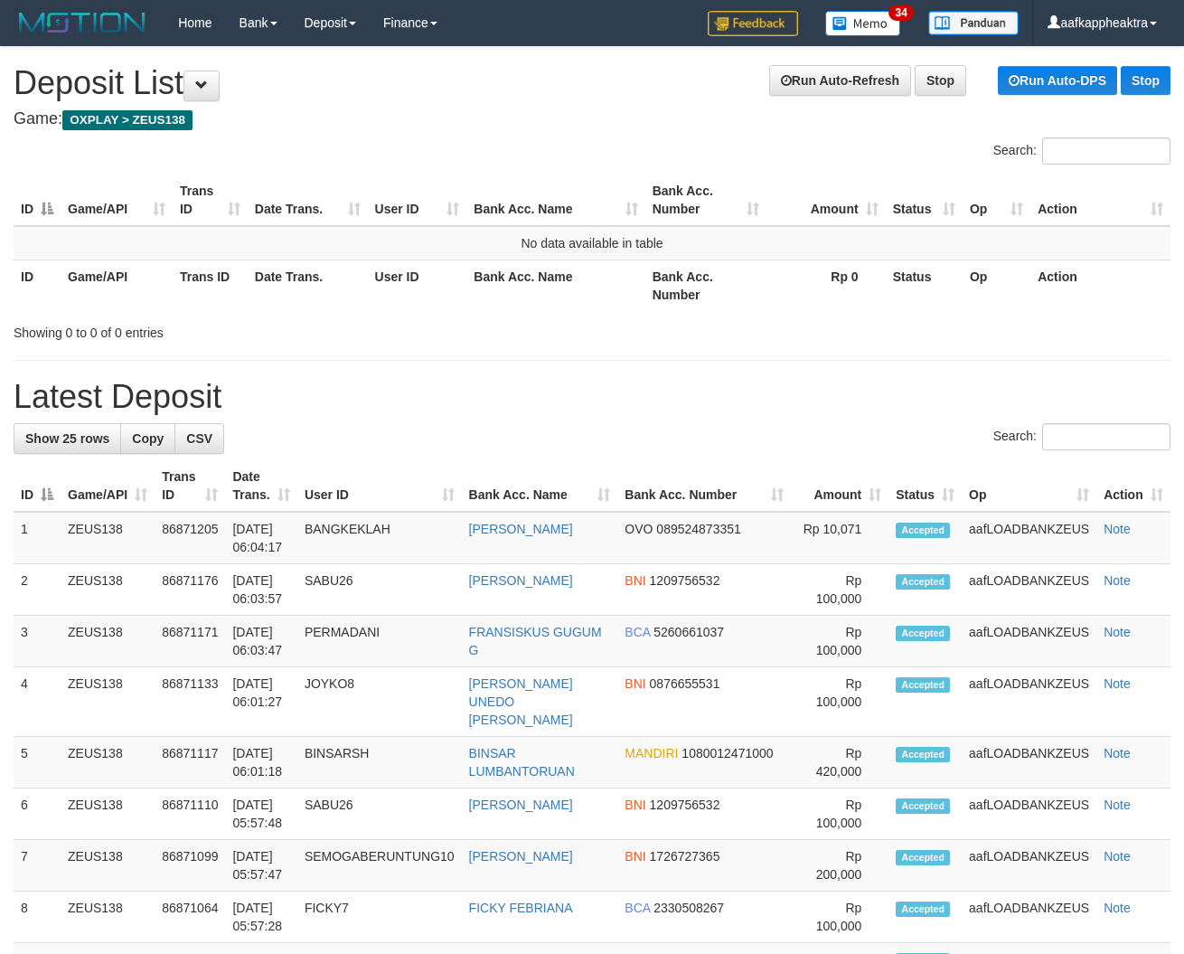
drag, startPoint x: 540, startPoint y: 367, endPoint x: 12, endPoint y: 344, distance: 528.5
drag, startPoint x: 518, startPoint y: 341, endPoint x: 457, endPoint y: 339, distance: 61.5
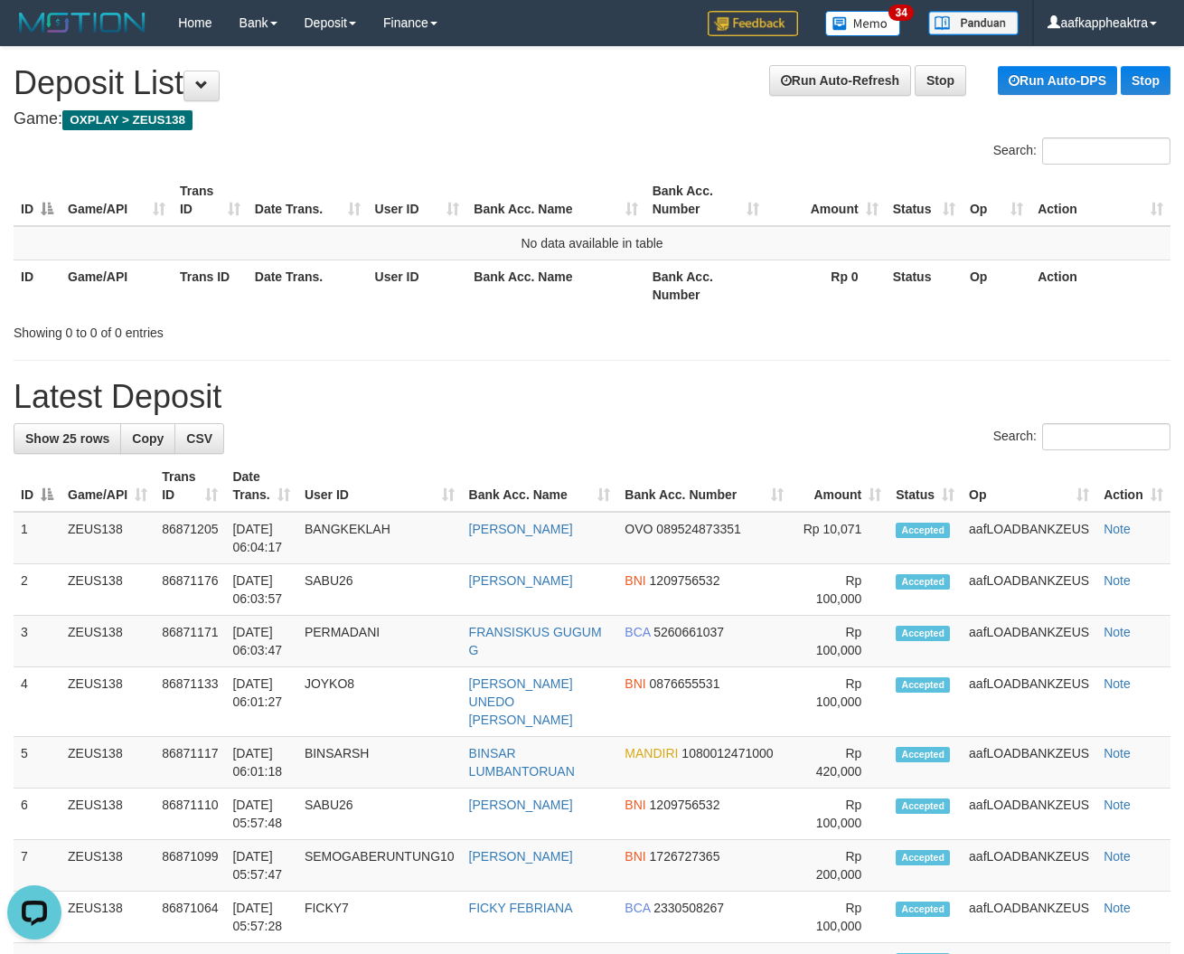
drag, startPoint x: 443, startPoint y: 337, endPoint x: 541, endPoint y: 355, distance: 99.3
drag, startPoint x: 734, startPoint y: 380, endPoint x: 9, endPoint y: 328, distance: 726.9
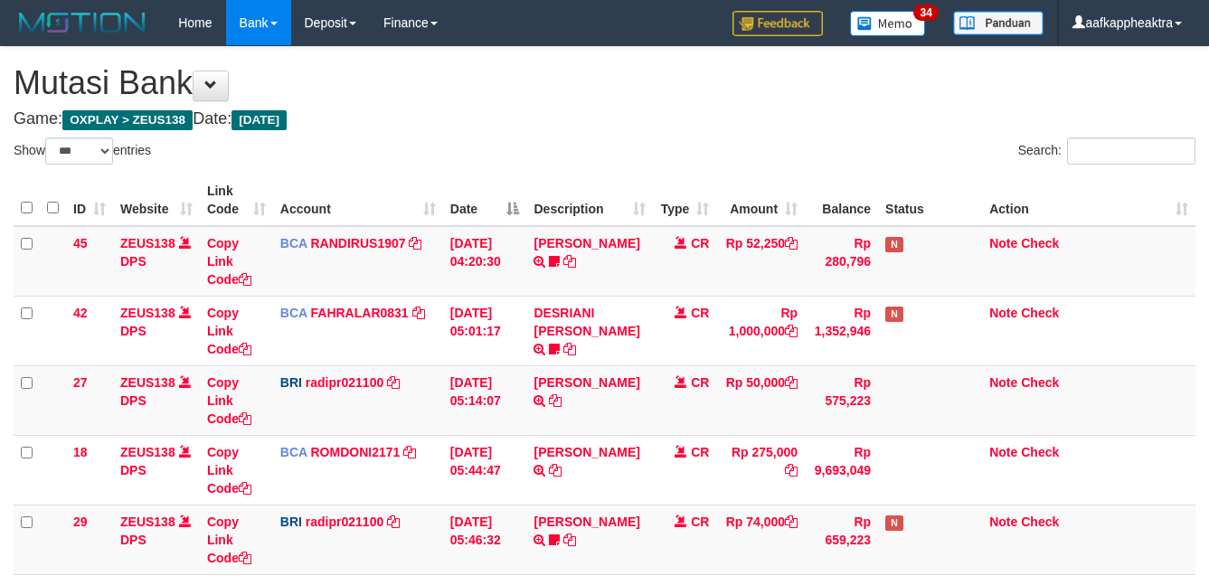
select select "***"
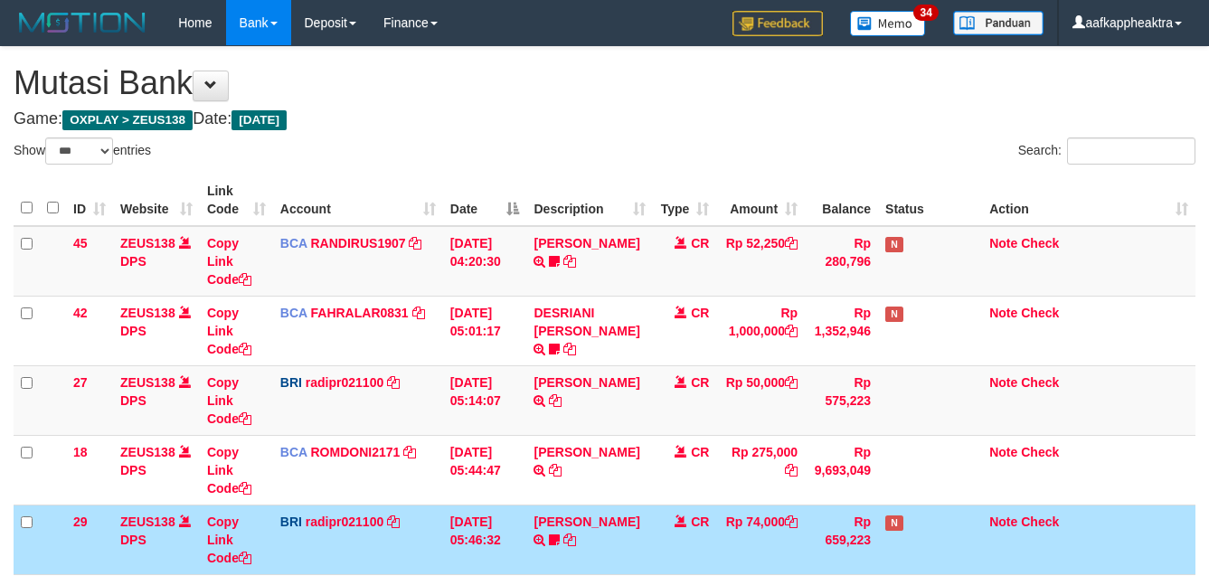
select select "***"
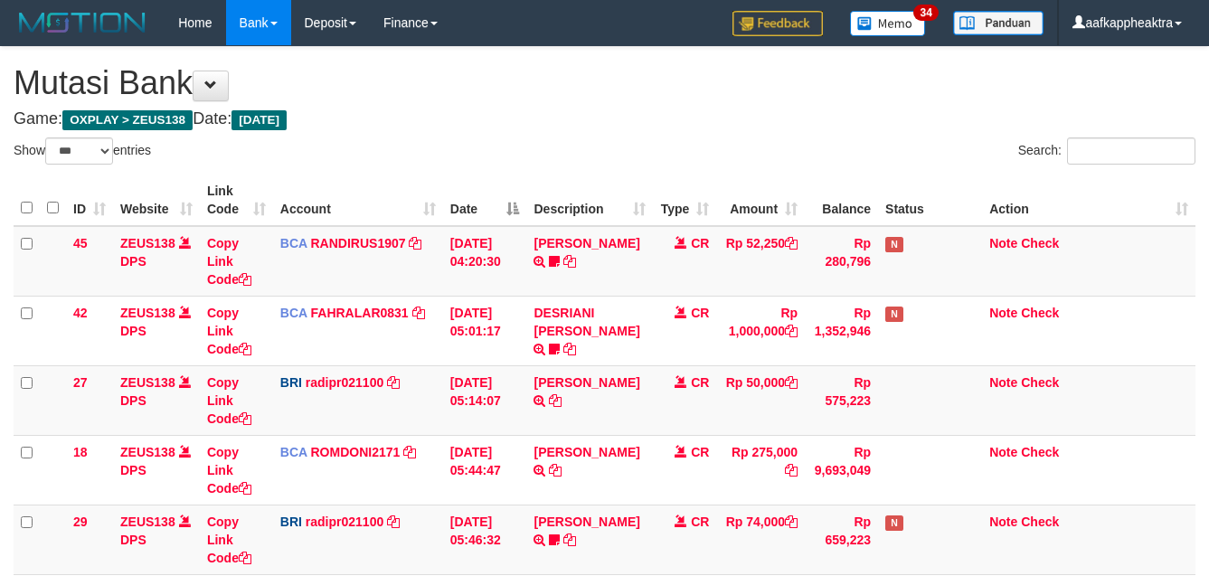
select select "***"
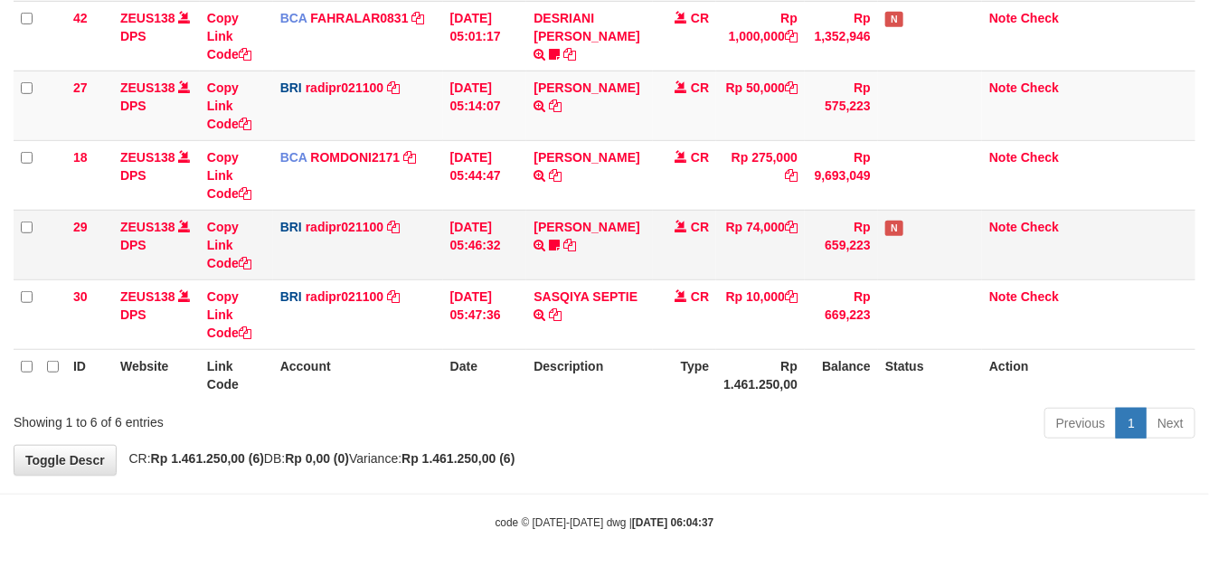
click at [661, 223] on td "CR" at bounding box center [684, 245] width 63 height 70
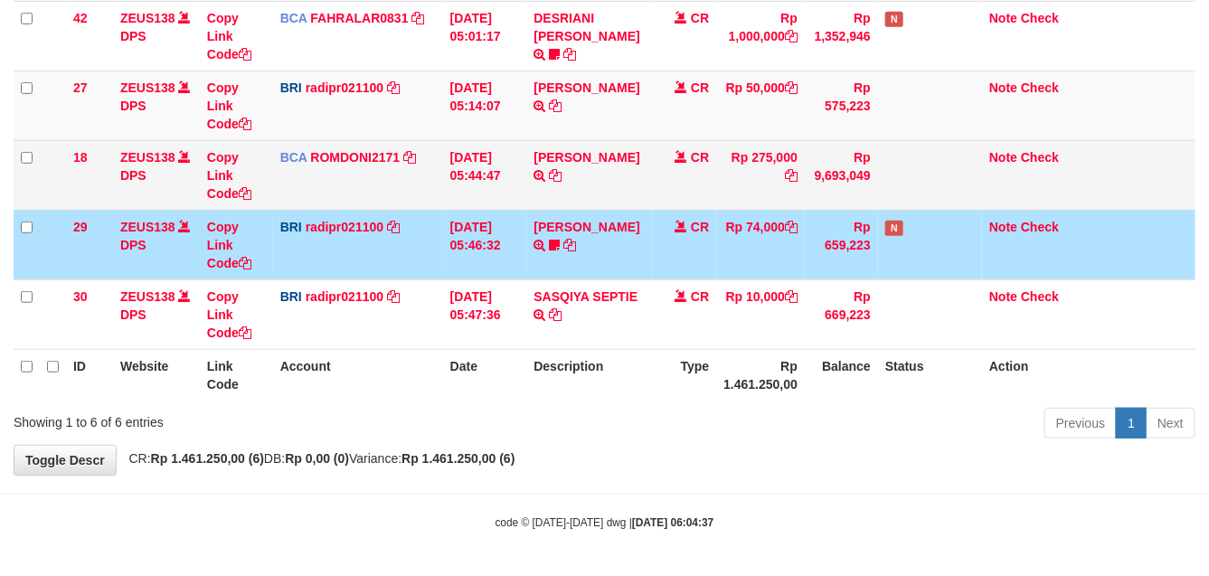
click at [675, 217] on td "CR" at bounding box center [684, 245] width 63 height 70
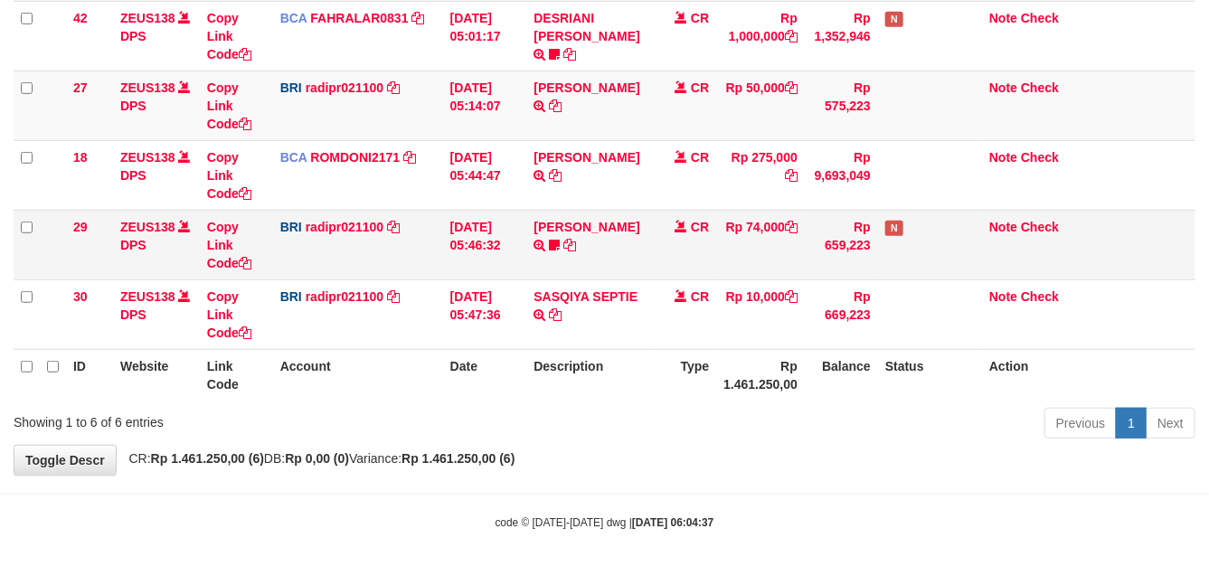
drag, startPoint x: 657, startPoint y: 191, endPoint x: 654, endPoint y: 208, distance: 17.6
click at [654, 208] on tbody "45 ZEUS138 DPS Copy Link Code BCA RANDIRUS1907 DPS [PERSON_NAME] mutasi_2025090…" at bounding box center [605, 140] width 1182 height 419
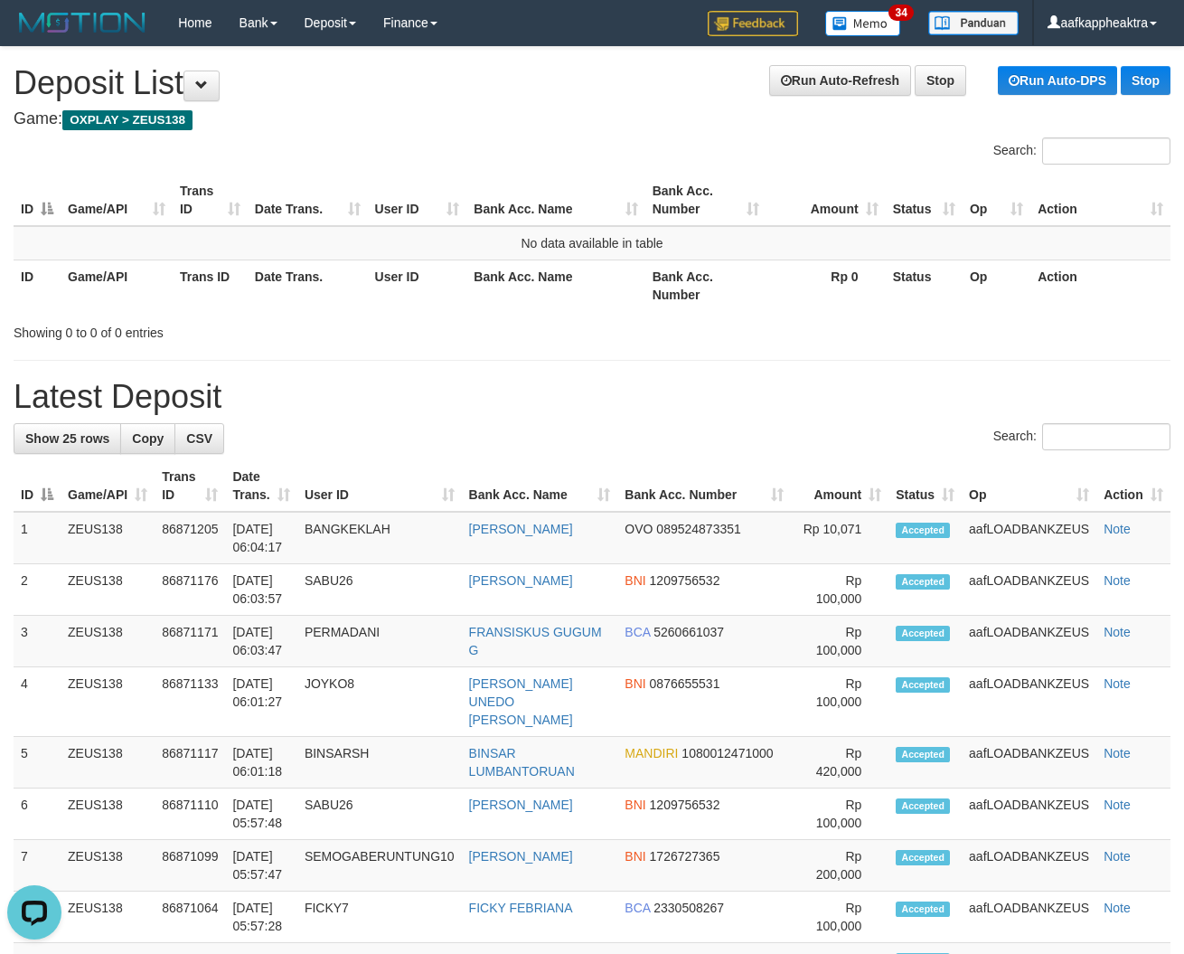
drag, startPoint x: 577, startPoint y: 407, endPoint x: 0, endPoint y: 380, distance: 577.5
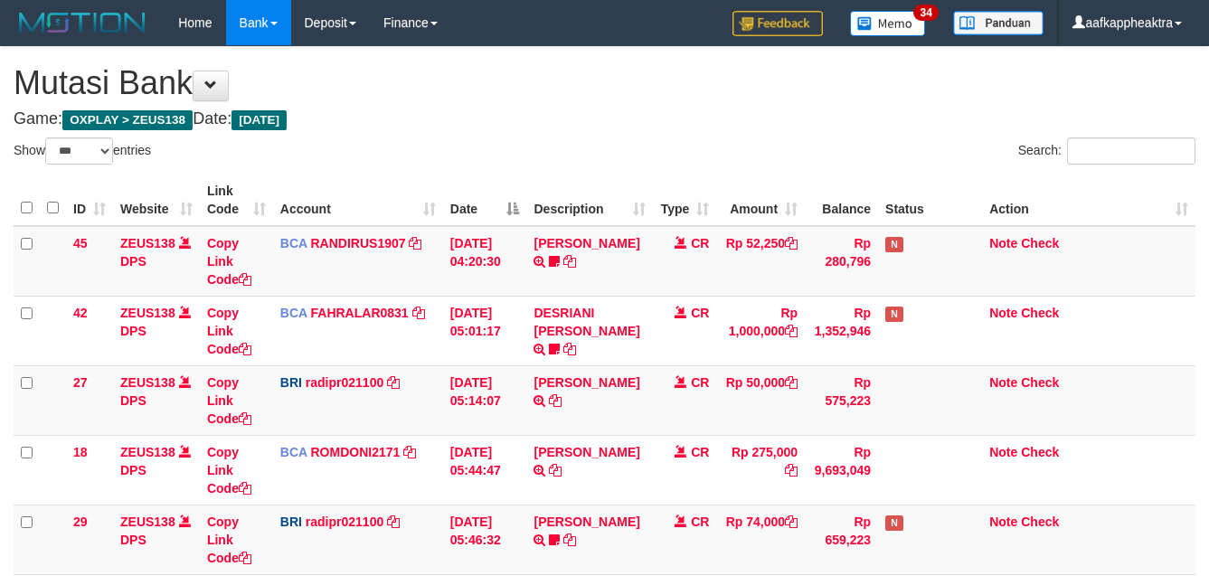
select select "***"
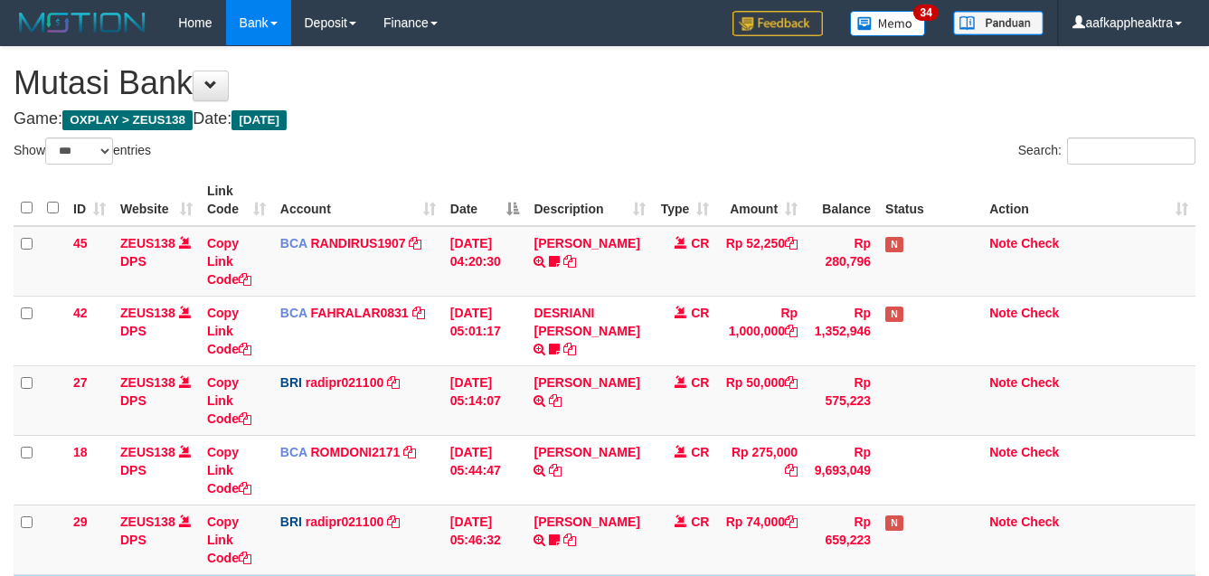
select select "***"
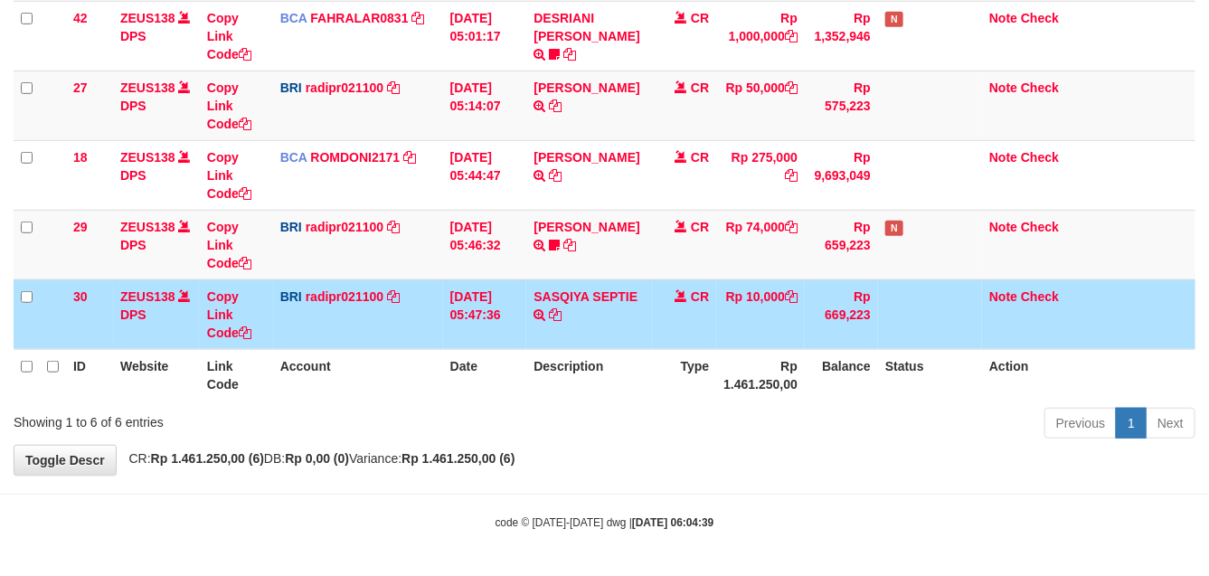
click at [634, 332] on tr "30 ZEUS138 DPS Copy Link Code BRI radipr021100 DPS REYNALDI ADI PRATAMA mutasi_…" at bounding box center [605, 314] width 1182 height 70
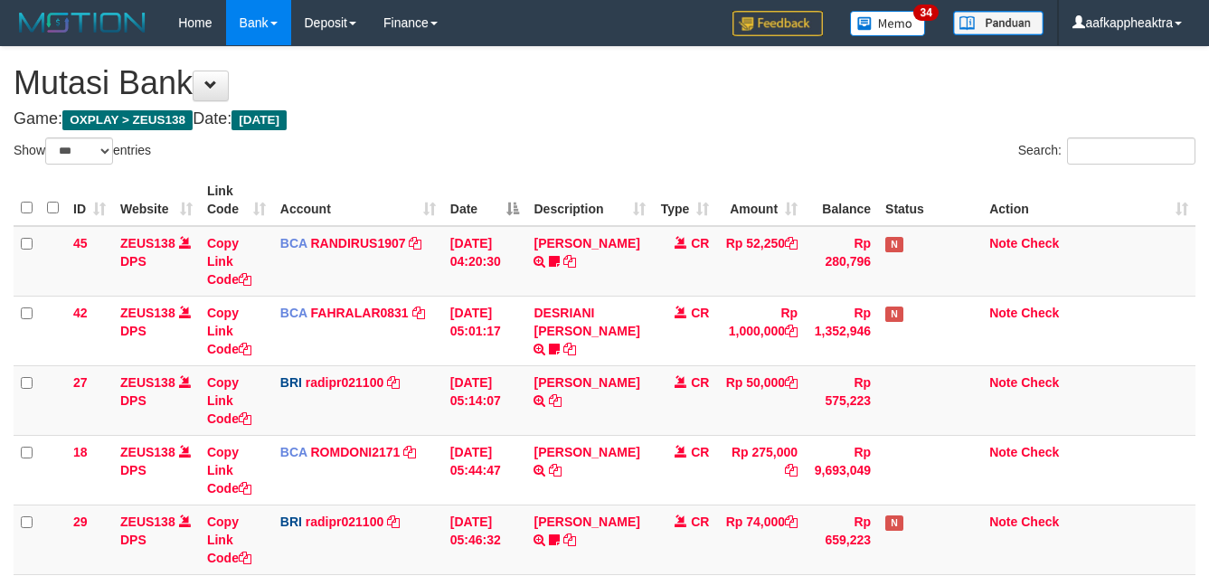
select select "***"
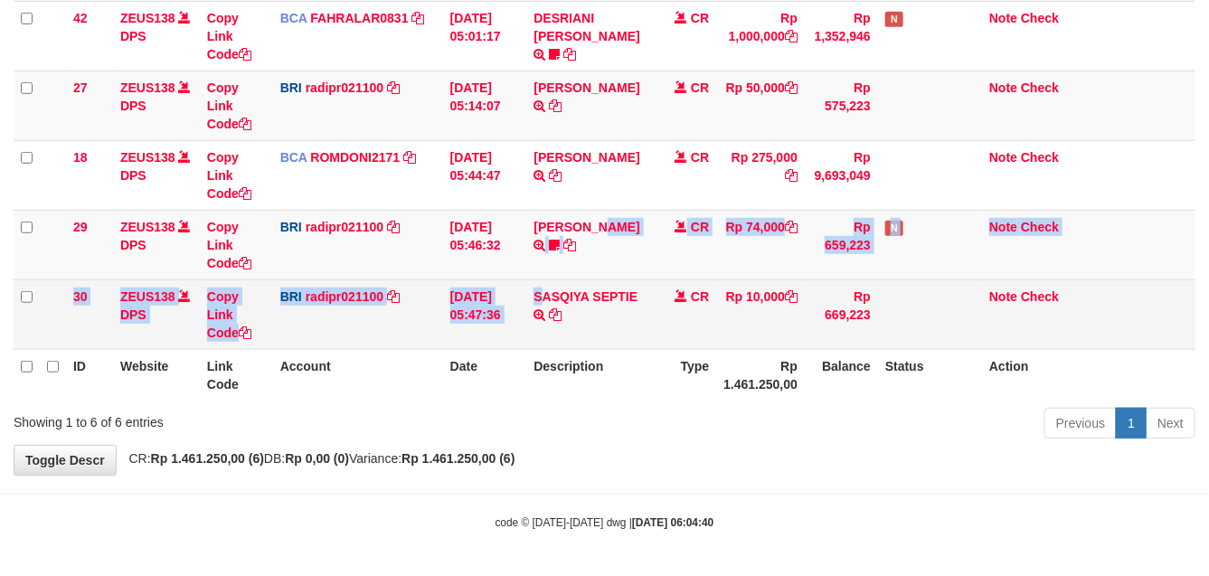
drag, startPoint x: 544, startPoint y: 271, endPoint x: 542, endPoint y: 281, distance: 10.1
click at [544, 278] on tbody "45 ZEUS138 DPS Copy Link Code BCA RANDIRUS1907 DPS [PERSON_NAME] mutasi_2025090…" at bounding box center [605, 140] width 1182 height 419
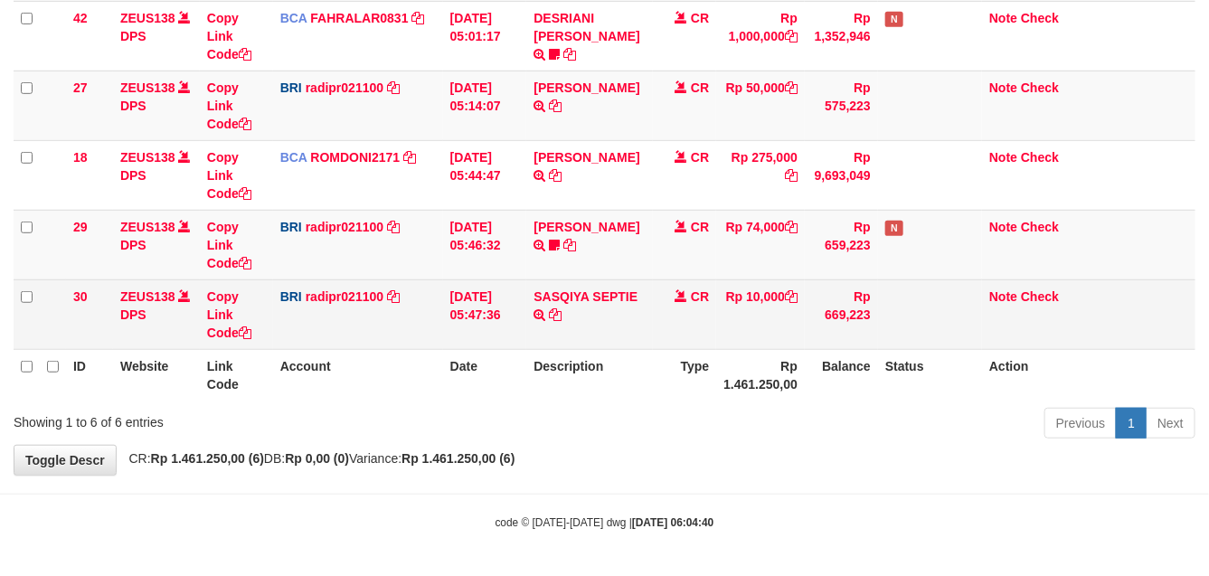
click at [558, 342] on td "SASQIYA SEPTIE TRANSFER NBMB SASQIYA SEPTIE TO REYNALDI ADI PRATAMA" at bounding box center [589, 314] width 127 height 70
drag, startPoint x: 565, startPoint y: 319, endPoint x: 549, endPoint y: 337, distance: 24.3
click at [550, 336] on td "SASQIYA SEPTIE TRANSFER NBMB SASQIYA SEPTIE TO REYNALDI ADI PRATAMA" at bounding box center [589, 314] width 127 height 70
click at [557, 340] on td "SASQIYA SEPTIE TRANSFER NBMB SASQIYA SEPTIE TO REYNALDI ADI PRATAMA" at bounding box center [589, 314] width 127 height 70
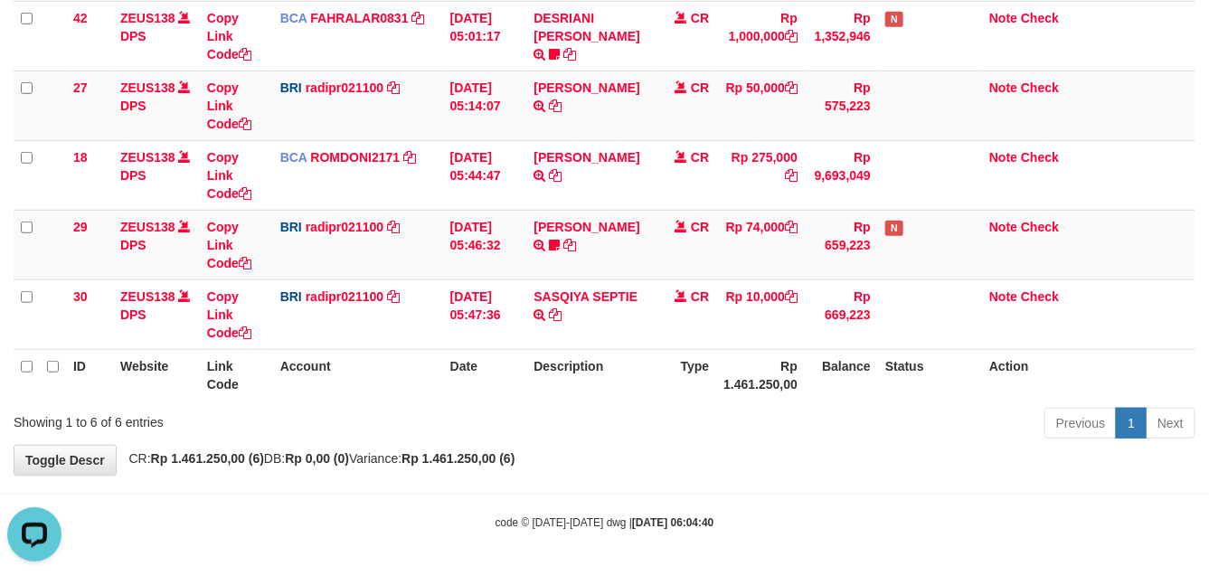
click at [541, 345] on td "SASQIYA SEPTIE TRANSFER NBMB SASQIYA SEPTIE TO REYNALDI ADI PRATAMA" at bounding box center [589, 314] width 127 height 70
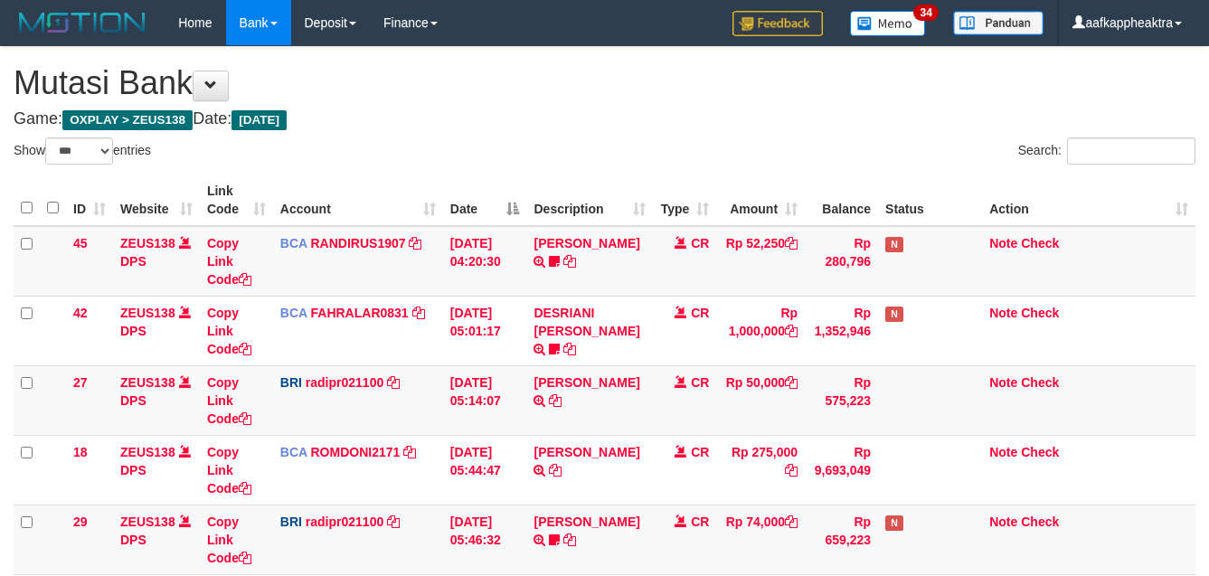
select select "***"
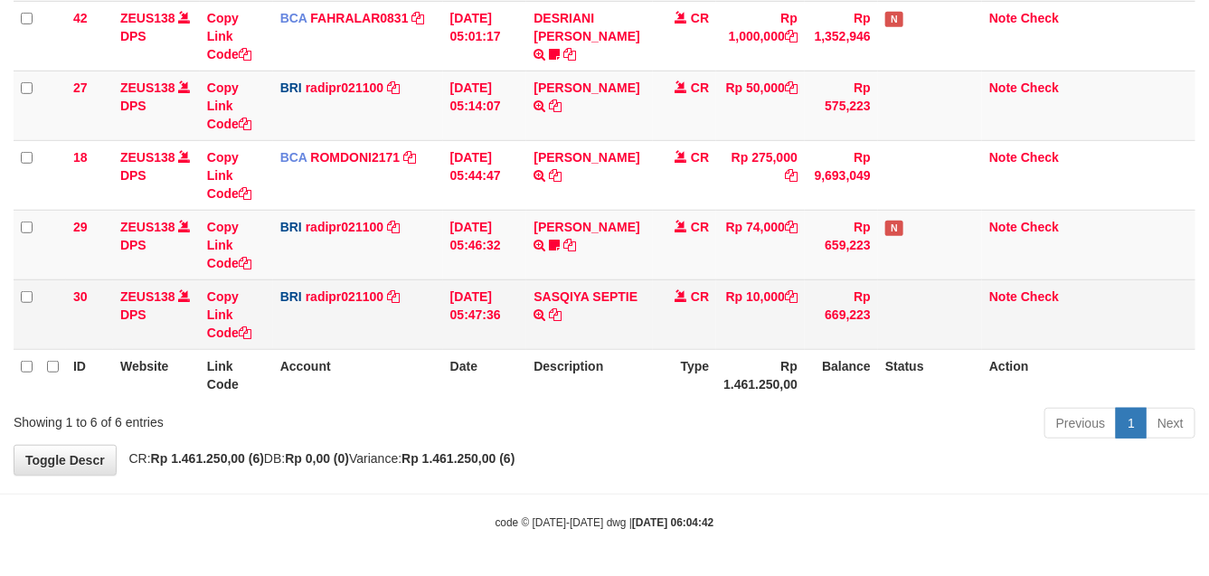
click at [684, 281] on td "CR" at bounding box center [684, 314] width 63 height 70
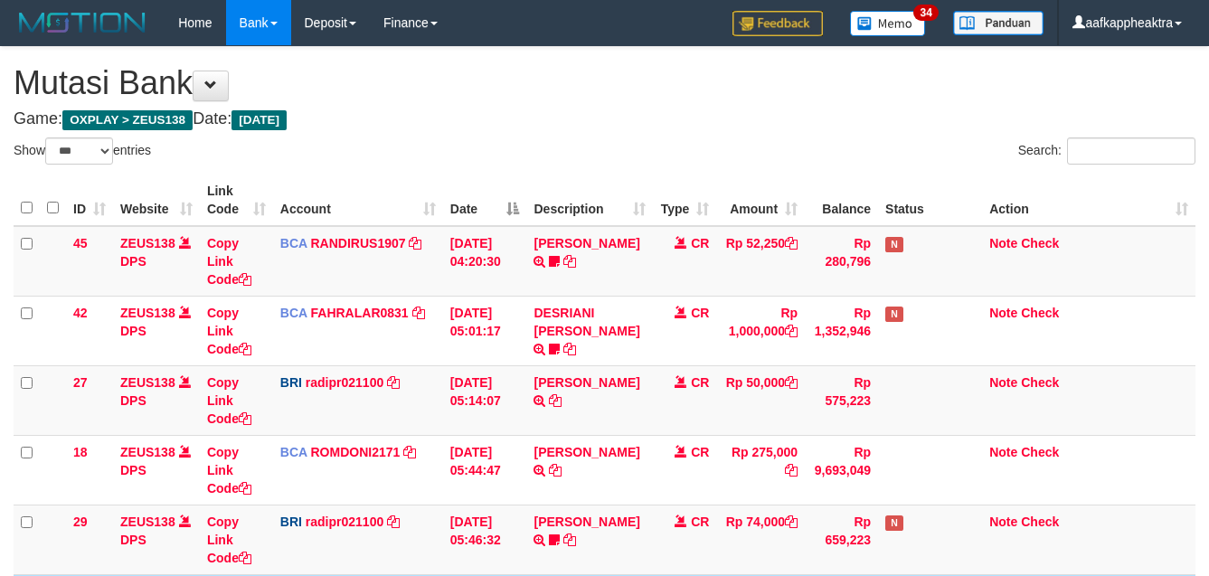
select select "***"
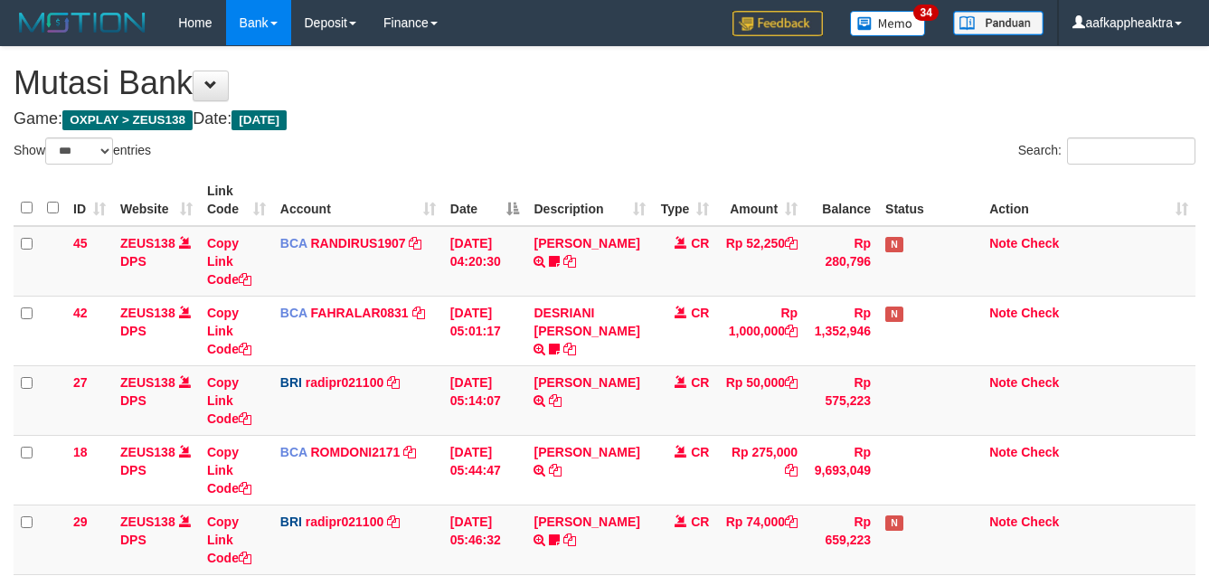
select select "***"
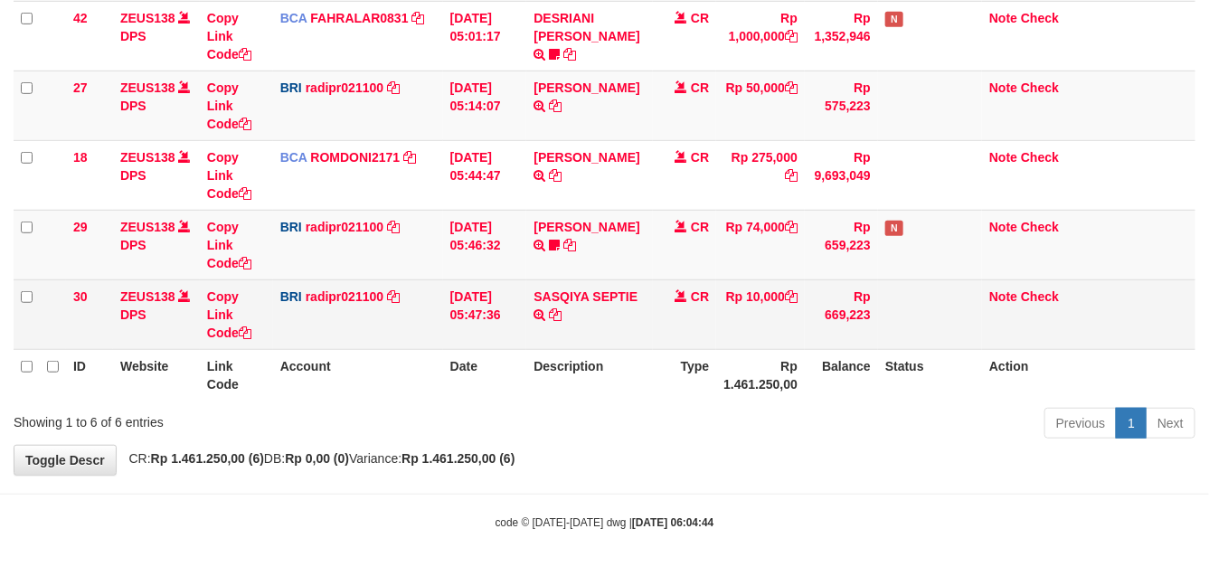
drag, startPoint x: 540, startPoint y: 339, endPoint x: 589, endPoint y: 322, distance: 51.8
click at [541, 339] on td "SASQIYA SEPTIE TRANSFER NBMB SASQIYA SEPTIE TO REYNALDI ADI PRATAMA" at bounding box center [589, 314] width 127 height 70
drag, startPoint x: 518, startPoint y: 306, endPoint x: 530, endPoint y: 315, distance: 14.8
click at [523, 312] on tr "30 ZEUS138 DPS Copy Link Code BRI radipr021100 DPS REYNALDI ADI PRATAMA mutasi_…" at bounding box center [605, 314] width 1182 height 70
click at [490, 321] on td "01/09/2025 05:47:36" at bounding box center [485, 314] width 84 height 70
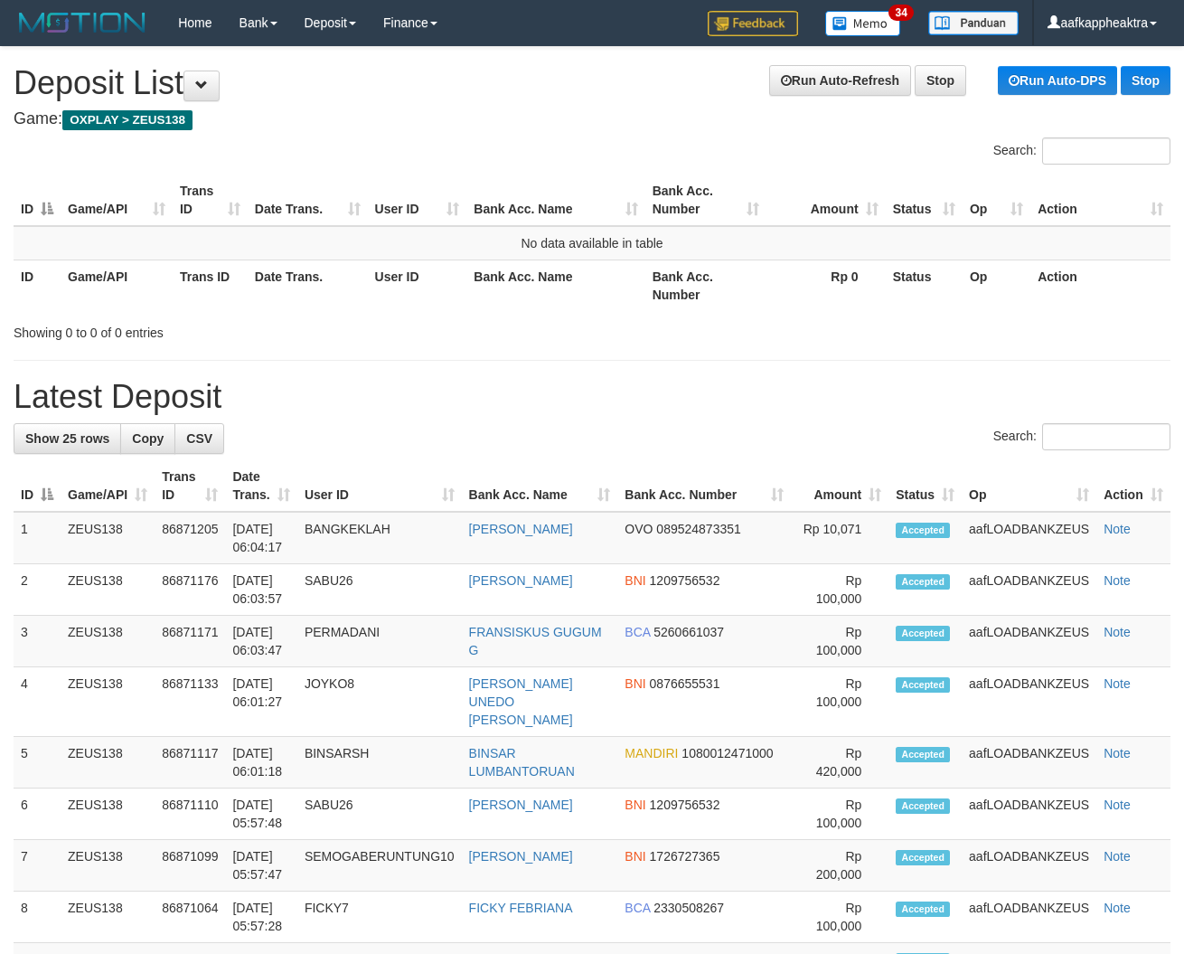
drag, startPoint x: 369, startPoint y: 439, endPoint x: 306, endPoint y: 437, distance: 63.3
click at [368, 439] on div "Search:" at bounding box center [592, 439] width 1157 height 32
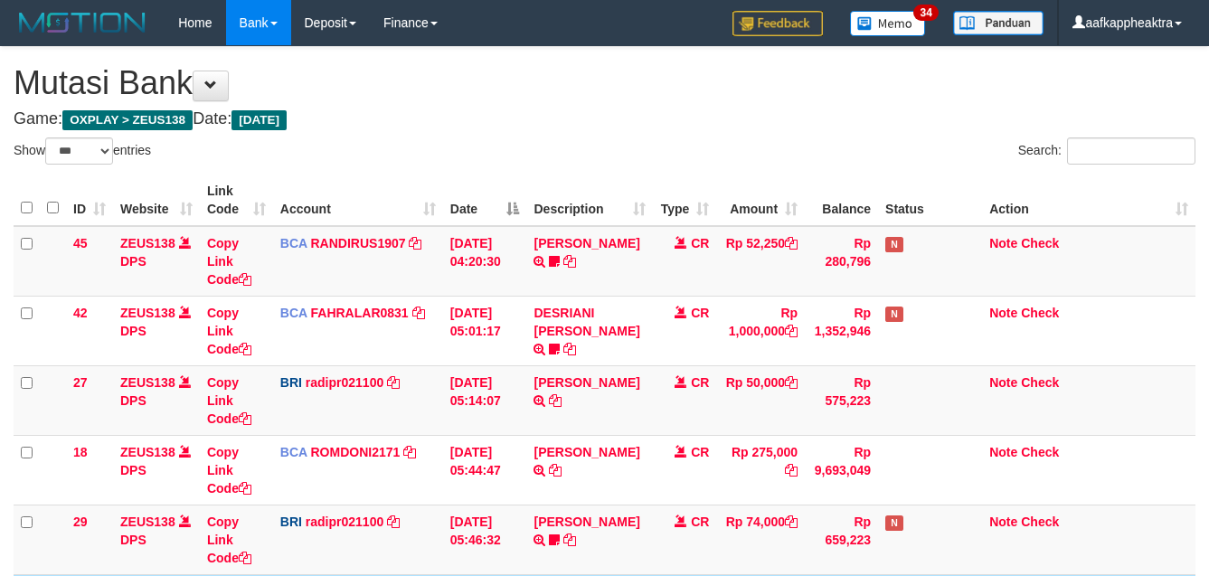
select select "***"
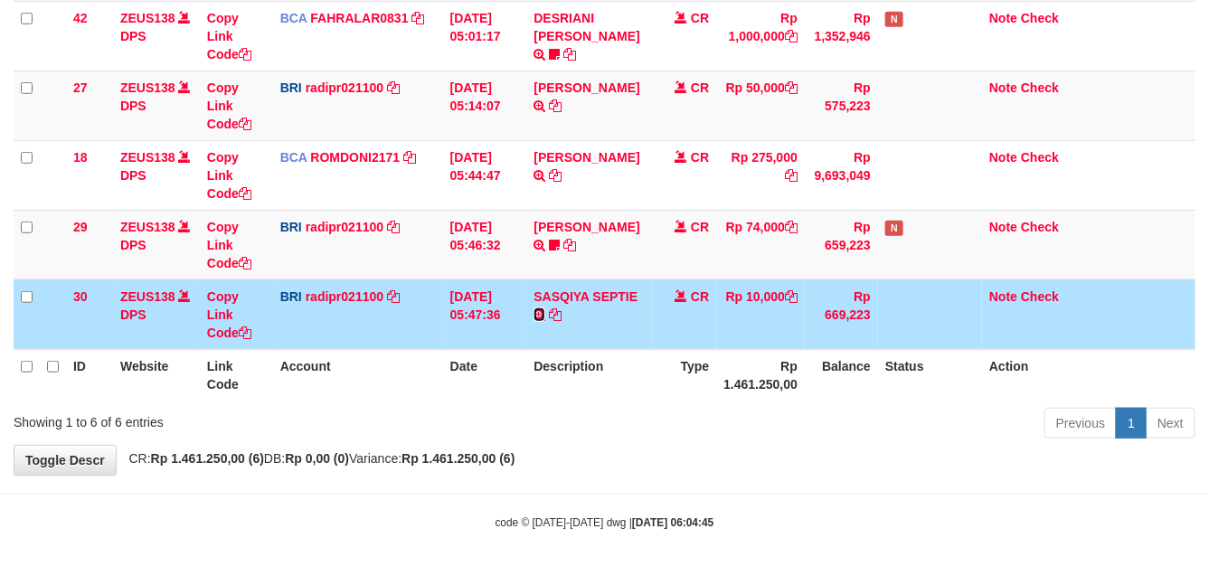
click at [542, 321] on td "SASQIYA SEPTIE TRANSFER NBMB SASQIYA SEPTIE TO REYNALDI ADI PRATAMA" at bounding box center [589, 314] width 127 height 70
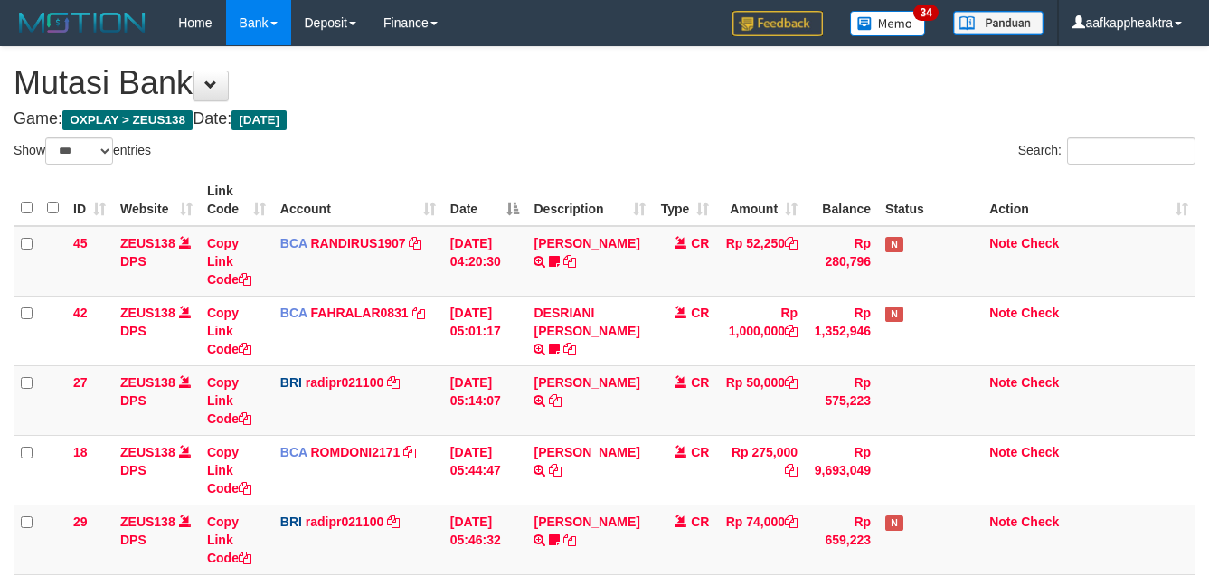
select select "***"
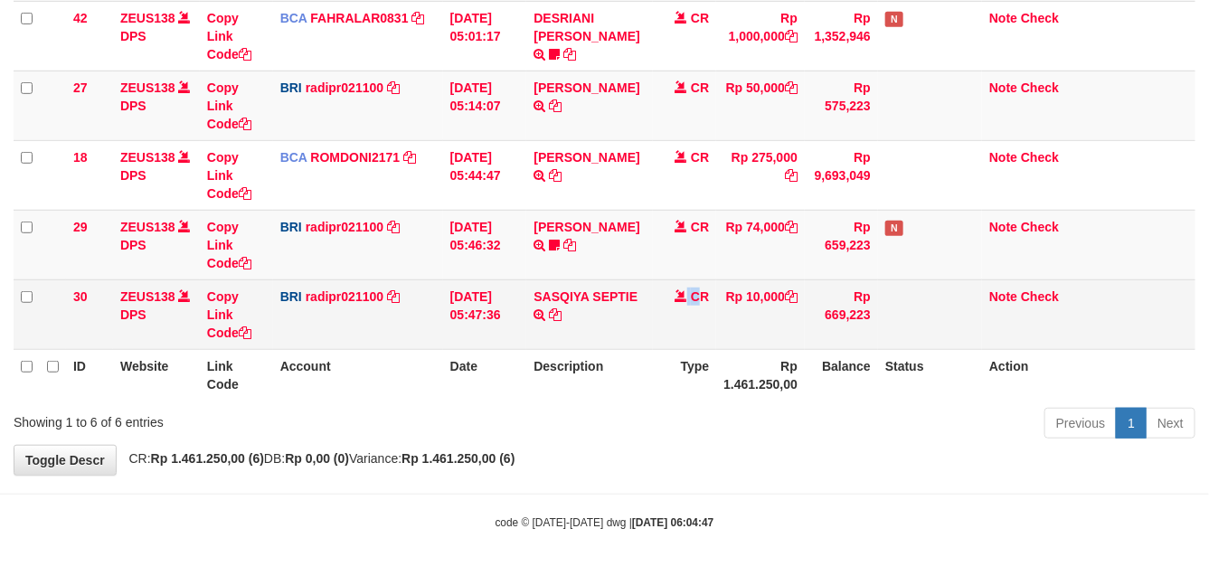
click at [688, 289] on td "CR" at bounding box center [684, 314] width 63 height 70
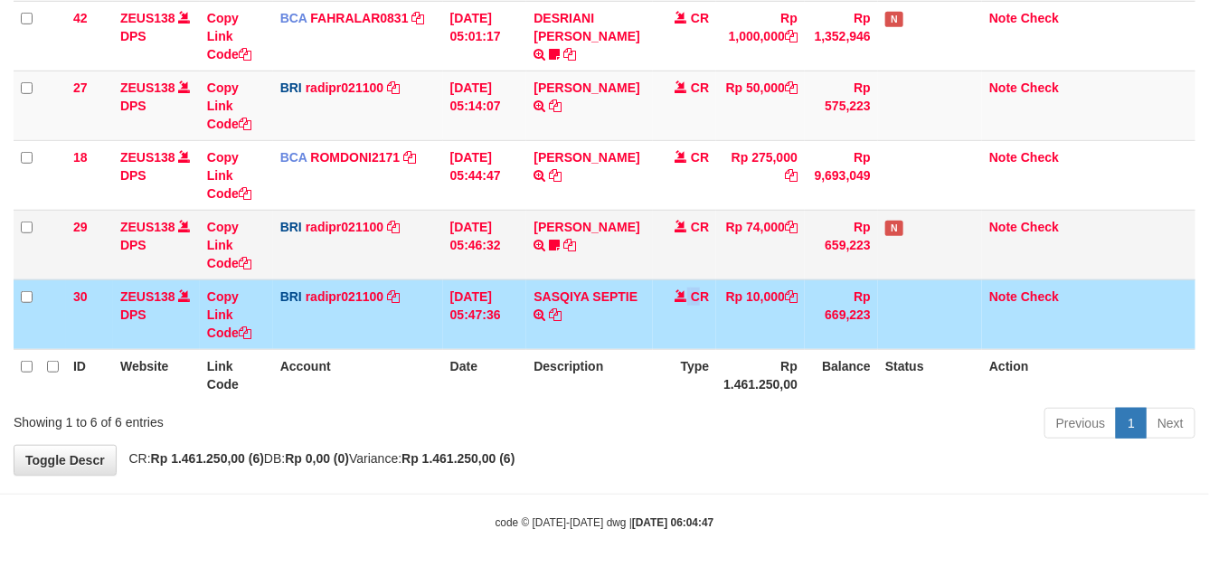
click at [712, 276] on tbody "45 ZEUS138 DPS Copy Link Code BCA RANDIRUS1907 DPS [PERSON_NAME] mutasi_2025090…" at bounding box center [605, 140] width 1182 height 419
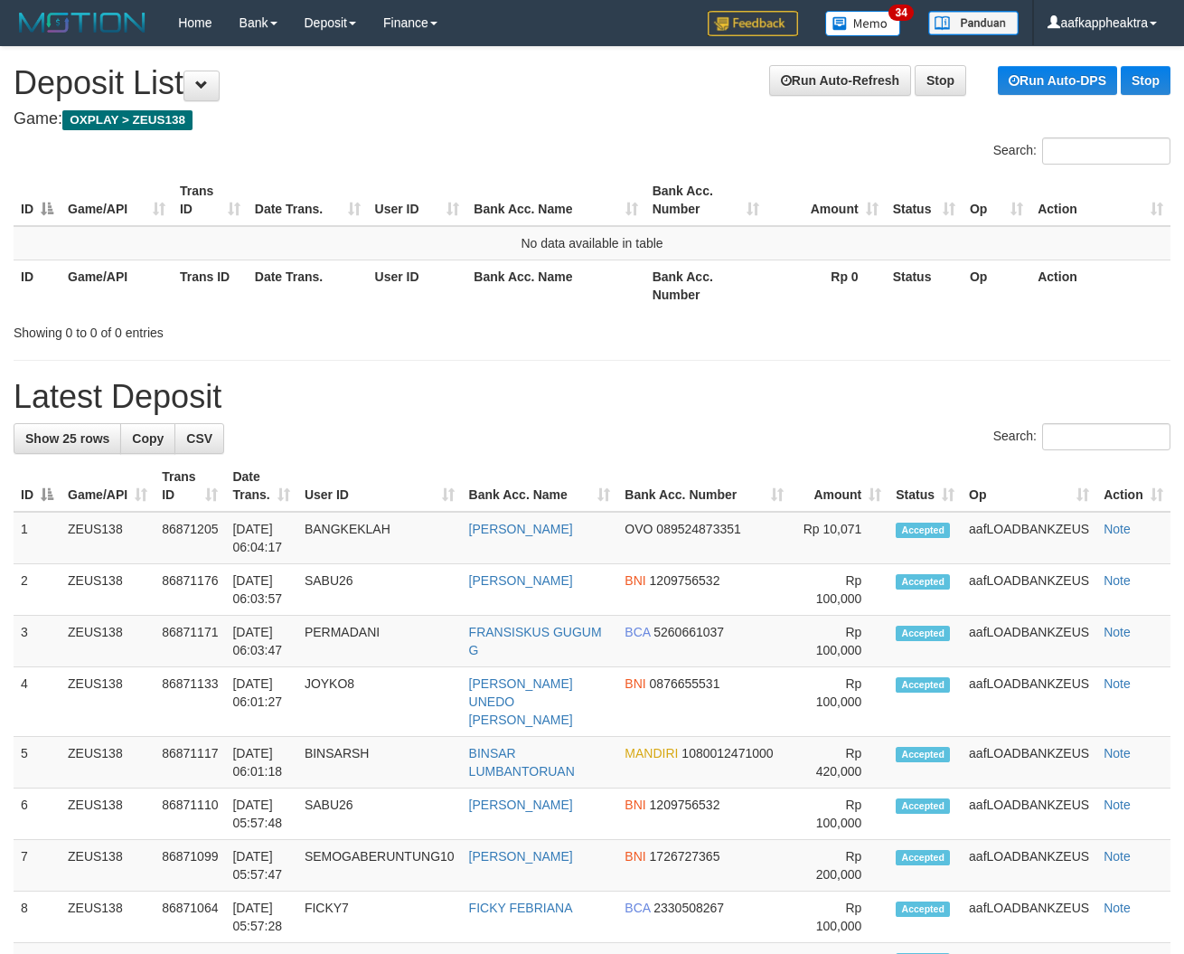
drag, startPoint x: 657, startPoint y: 412, endPoint x: 269, endPoint y: 381, distance: 390.1
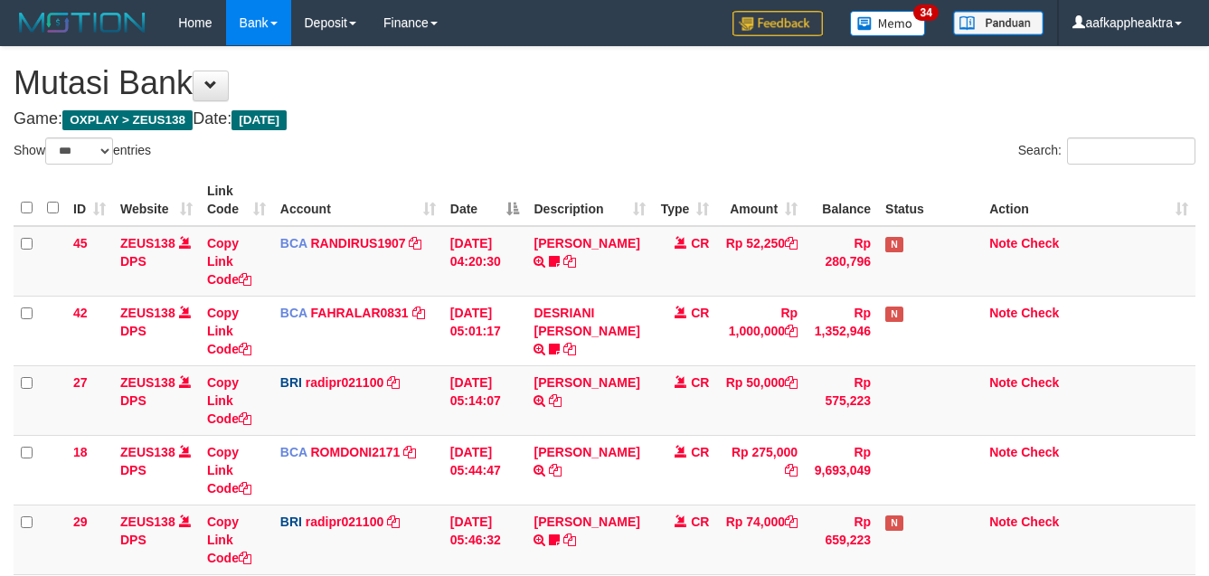
select select "***"
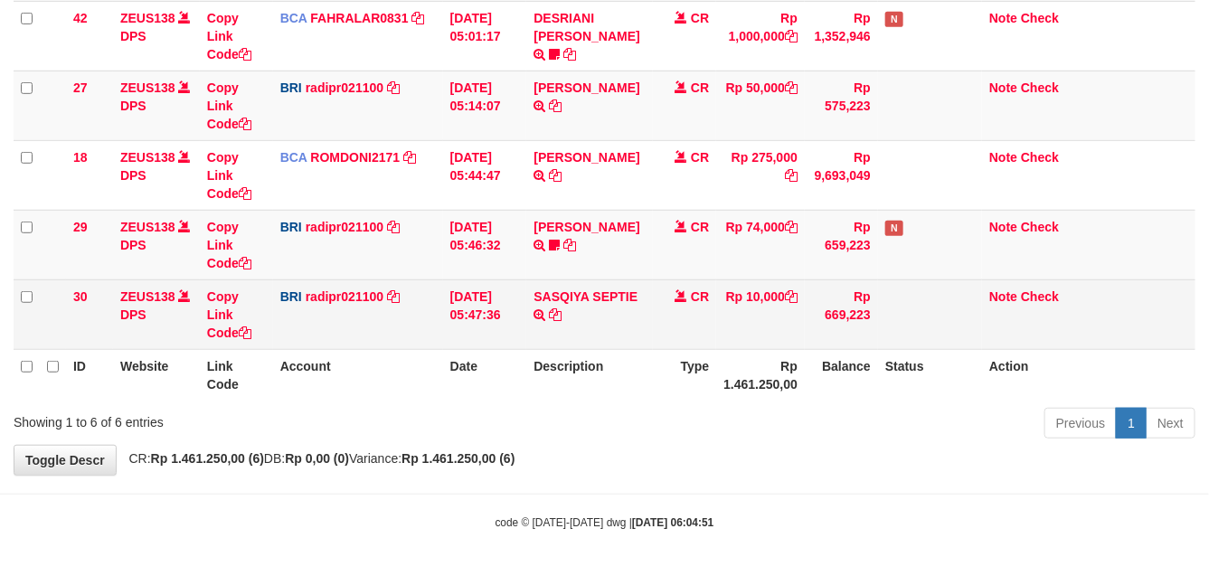
click at [638, 295] on td "SASQIYA SEPTIE TRANSFER NBMB SASQIYA SEPTIE TO REYNALDI ADI PRATAMA" at bounding box center [589, 314] width 127 height 70
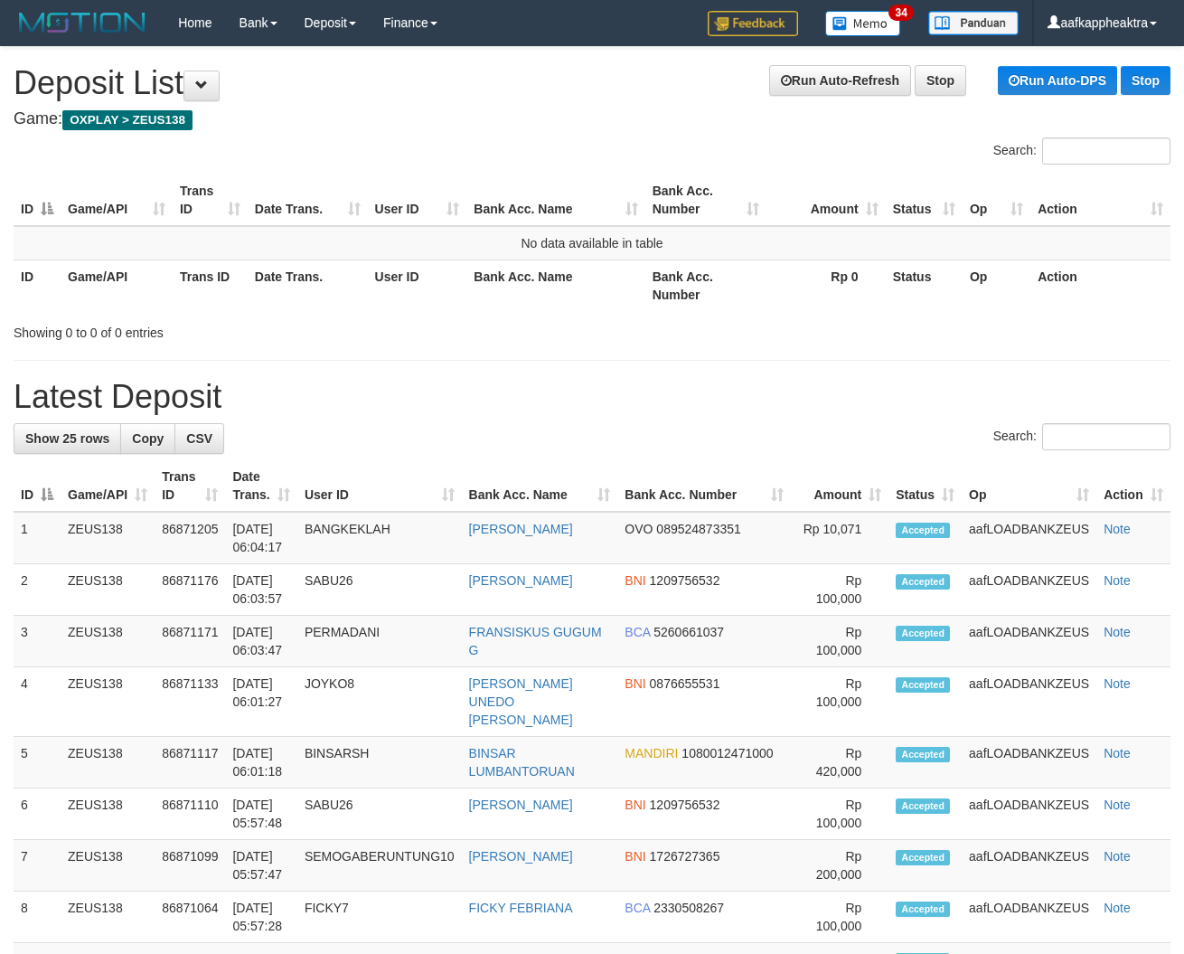
drag, startPoint x: 502, startPoint y: 470, endPoint x: 32, endPoint y: 391, distance: 476.8
click at [485, 468] on tr "ID Game/API Trans ID Date Trans. User ID Bank Acc. Name Bank Acc. Number Amount…" at bounding box center [592, 486] width 1157 height 52
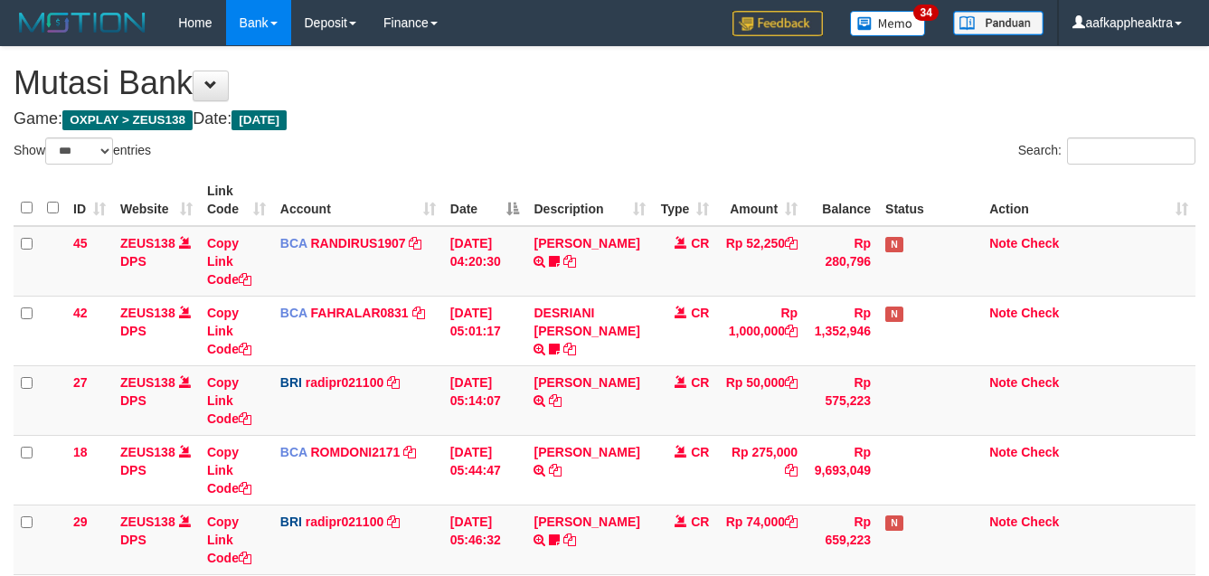
select select "***"
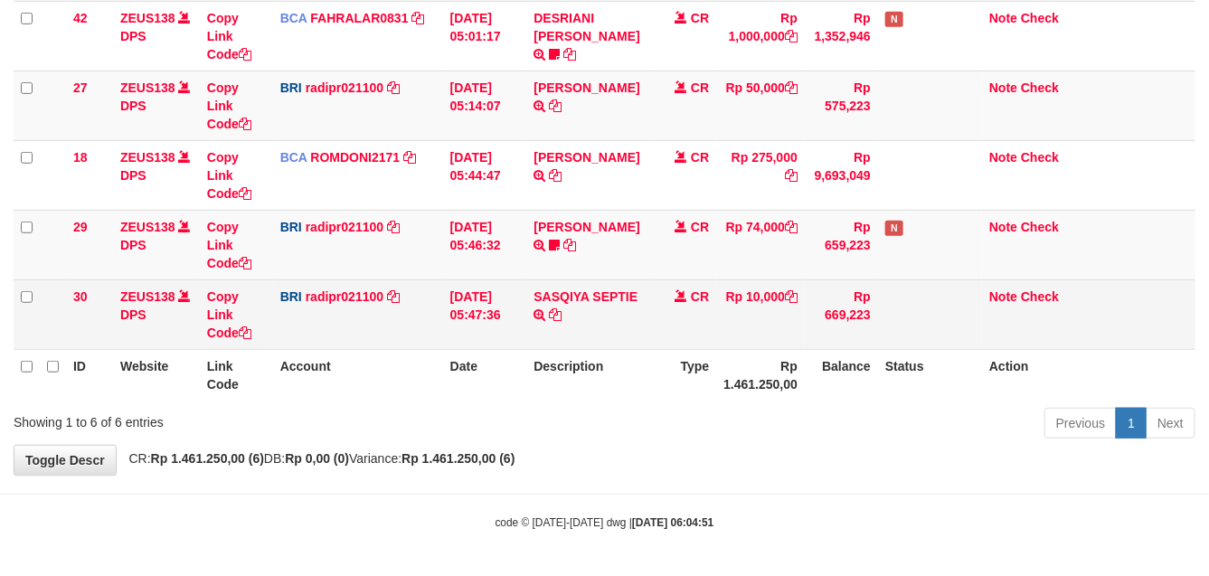
click at [645, 308] on td "SASQIYA SEPTIE TRANSFER NBMB SASQIYA SEPTIE TO REYNALDI ADI PRATAMA" at bounding box center [589, 314] width 127 height 70
click at [627, 312] on td "SASQIYA SEPTIE TRANSFER NBMB SASQIYA SEPTIE TO REYNALDI ADI PRATAMA" at bounding box center [589, 314] width 127 height 70
click at [639, 296] on td "SASQIYA SEPTIE TRANSFER NBMB SASQIYA SEPTIE TO REYNALDI ADI PRATAMA" at bounding box center [589, 314] width 127 height 70
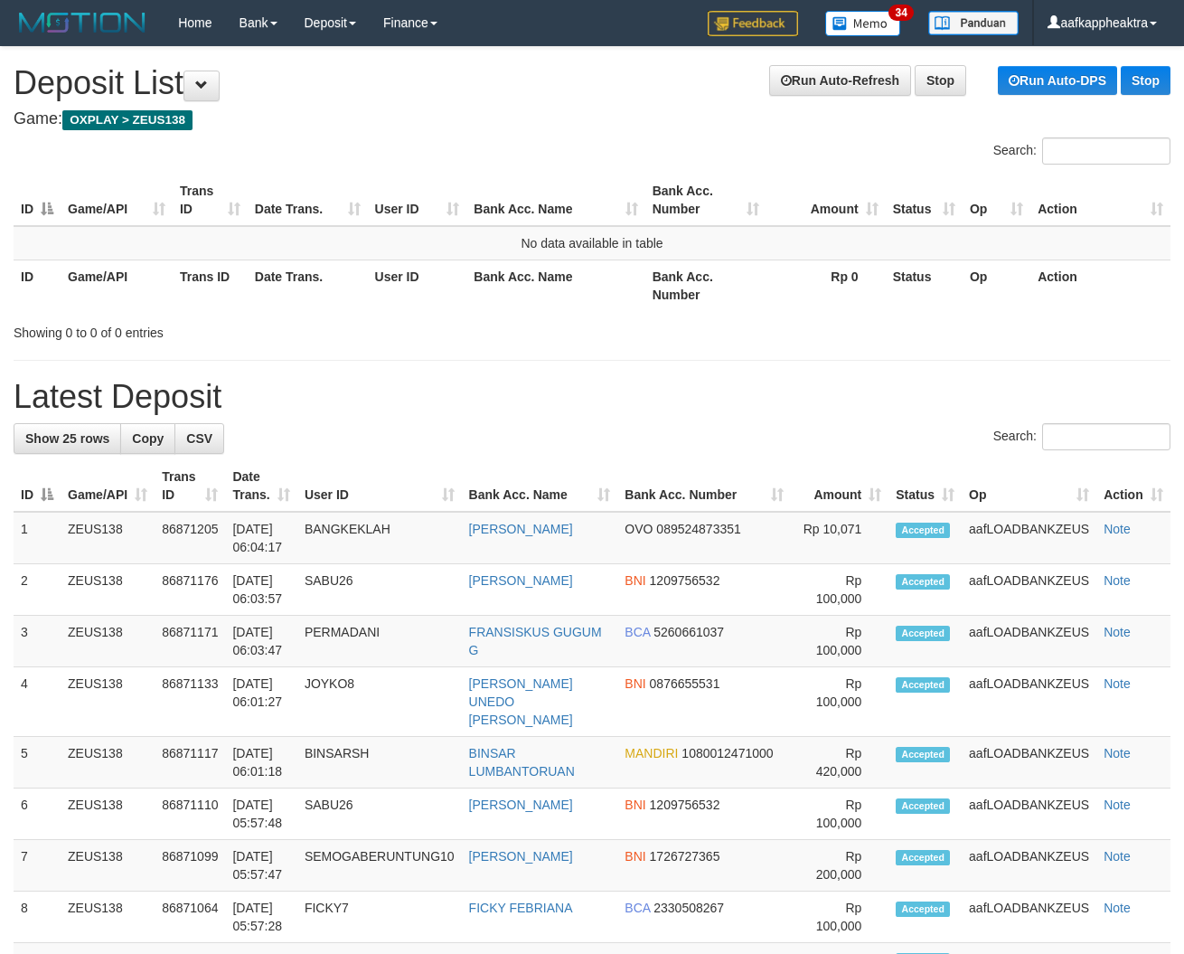
drag, startPoint x: 624, startPoint y: 382, endPoint x: 608, endPoint y: 389, distance: 17.8
click at [629, 382] on h1 "Latest Deposit" at bounding box center [592, 397] width 1157 height 36
click at [606, 403] on h1 "Latest Deposit" at bounding box center [592, 397] width 1157 height 36
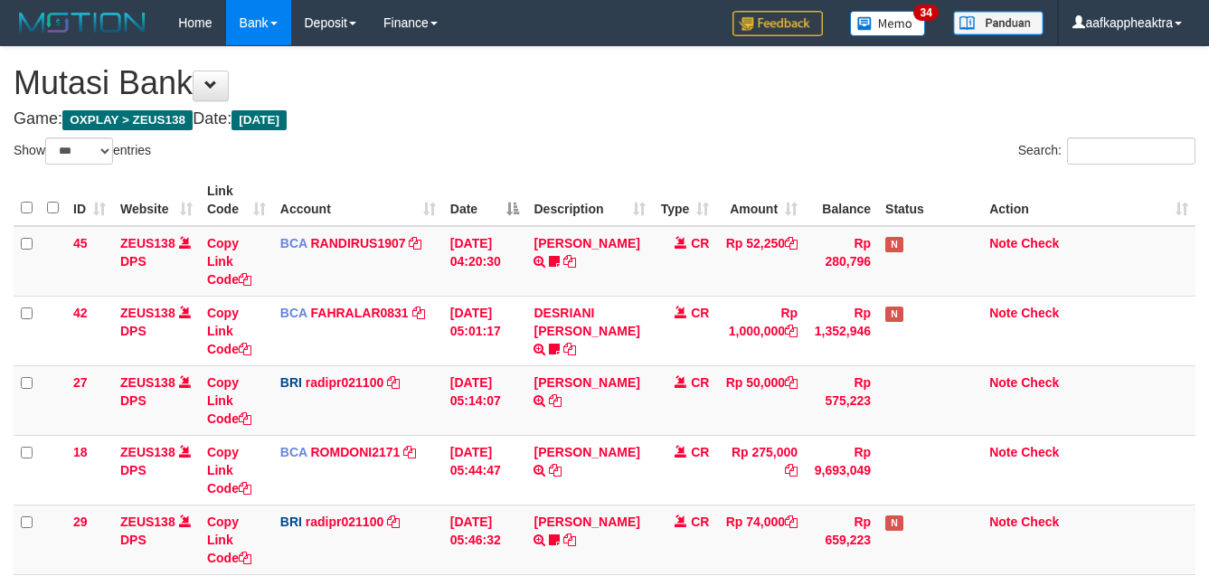
select select "***"
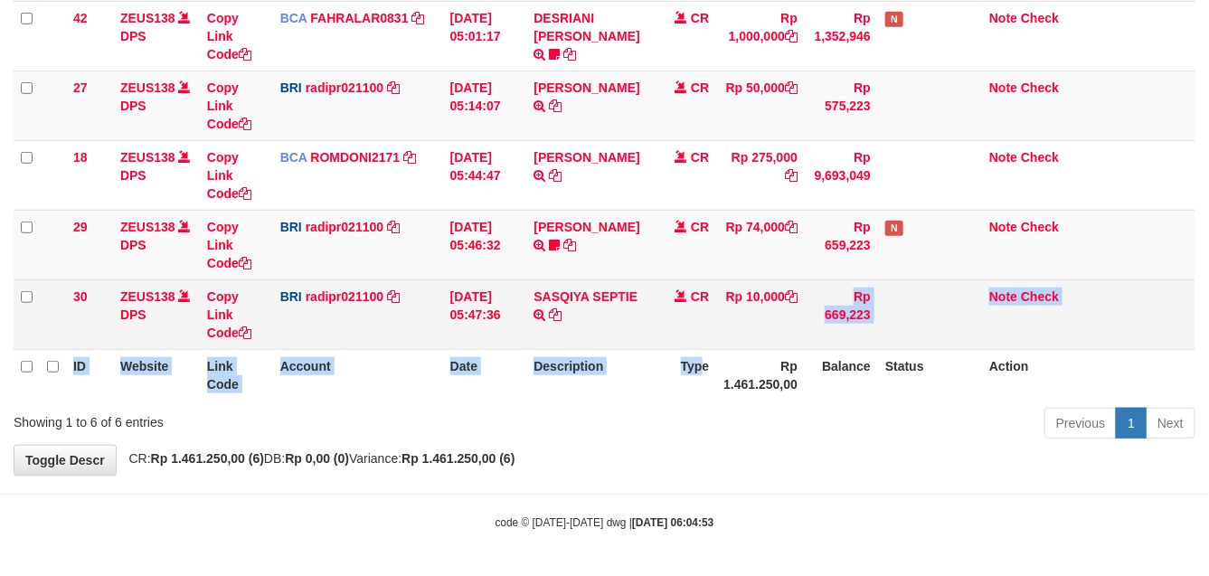
click at [733, 331] on table "ID Website Link Code Account Date Description Type Amount Balance Status Action…" at bounding box center [605, 140] width 1182 height 521
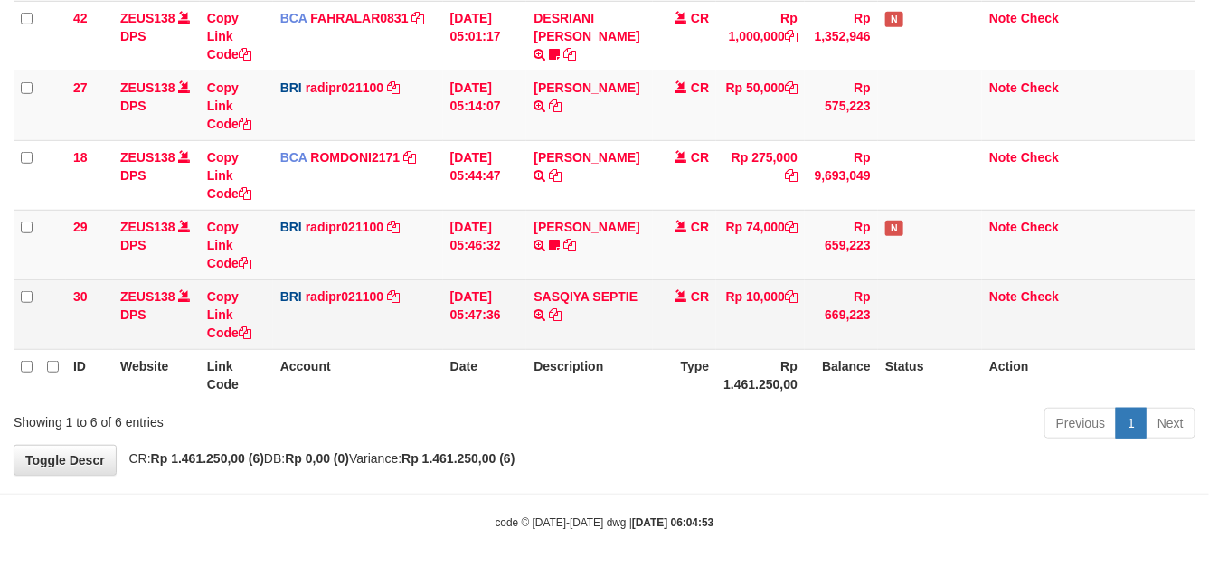
drag, startPoint x: 619, startPoint y: 314, endPoint x: 534, endPoint y: 303, distance: 85.7
click at [576, 303] on td "SASQIYA SEPTIE TRANSFER NBMB SASQIYA SEPTIE TO [PERSON_NAME]" at bounding box center [589, 314] width 127 height 70
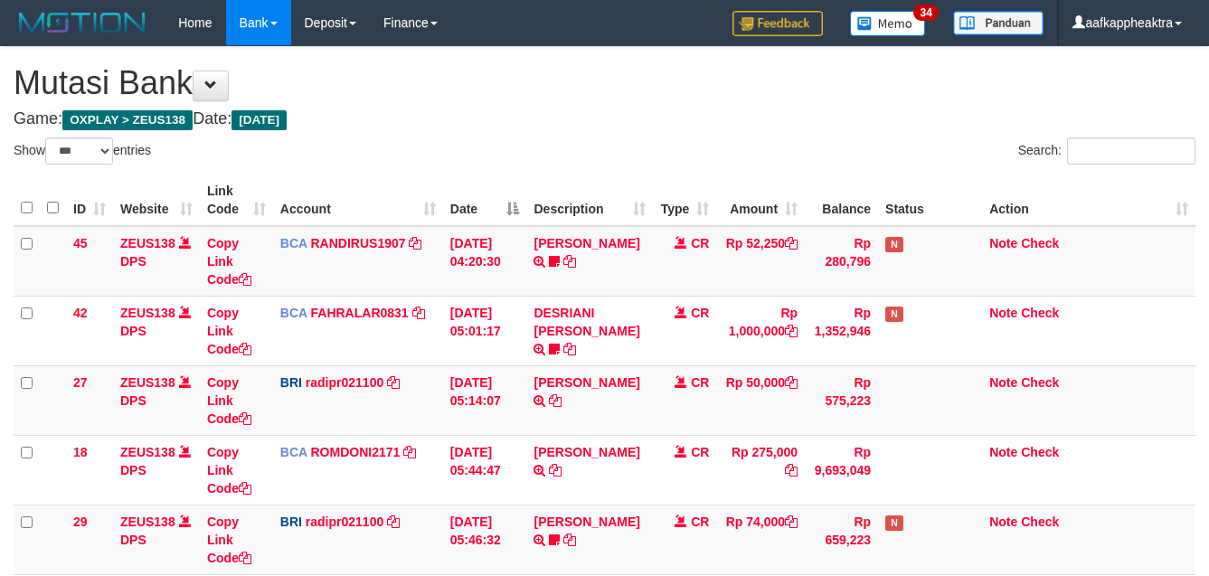
select select "***"
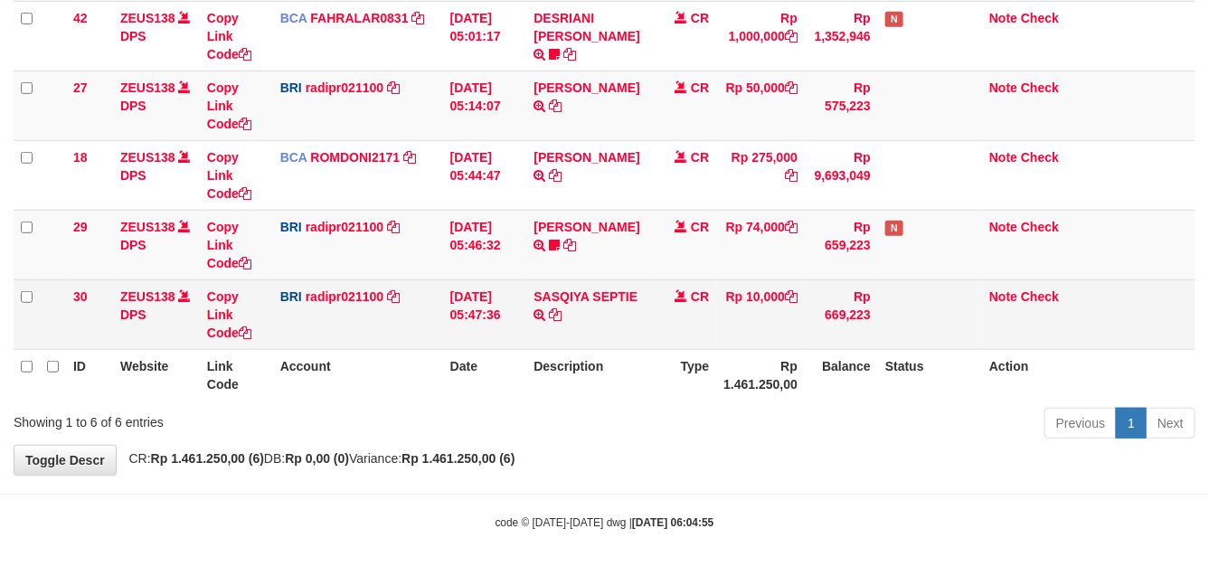
drag, startPoint x: 0, startPoint y: 0, endPoint x: 716, endPoint y: 330, distance: 788.4
click at [716, 330] on tr "30 ZEUS138 DPS Copy Link Code BRI radipr021100 DPS [PERSON_NAME] mutasi_2025090…" at bounding box center [605, 314] width 1182 height 70
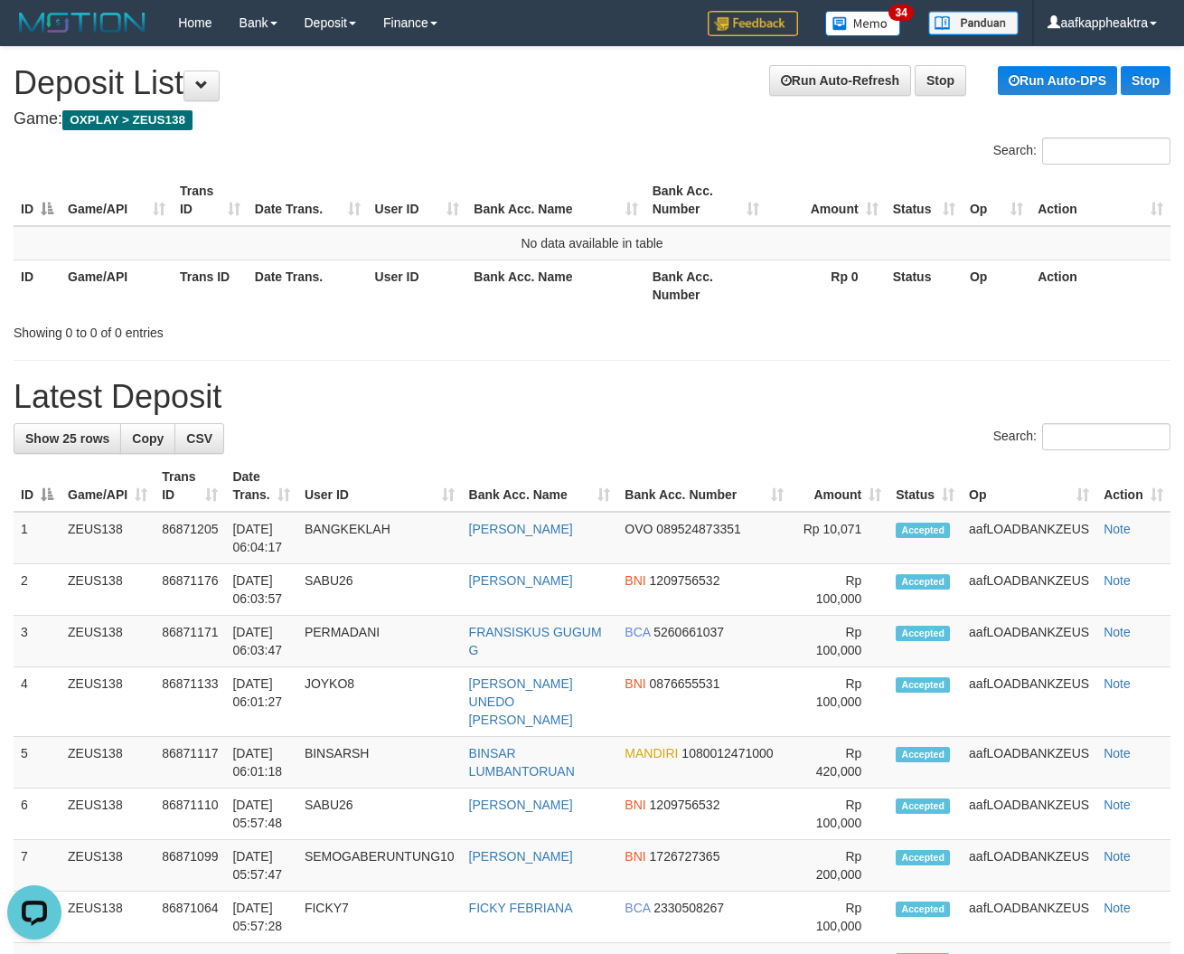
drag, startPoint x: 692, startPoint y: 511, endPoint x: 33, endPoint y: 455, distance: 660.6
click at [690, 511] on tr "ID Game/API Trans ID Date Trans. User ID Bank Acc. Name Bank Acc. Number Amount…" at bounding box center [592, 486] width 1157 height 52
drag, startPoint x: 667, startPoint y: 462, endPoint x: 182, endPoint y: 450, distance: 485.7
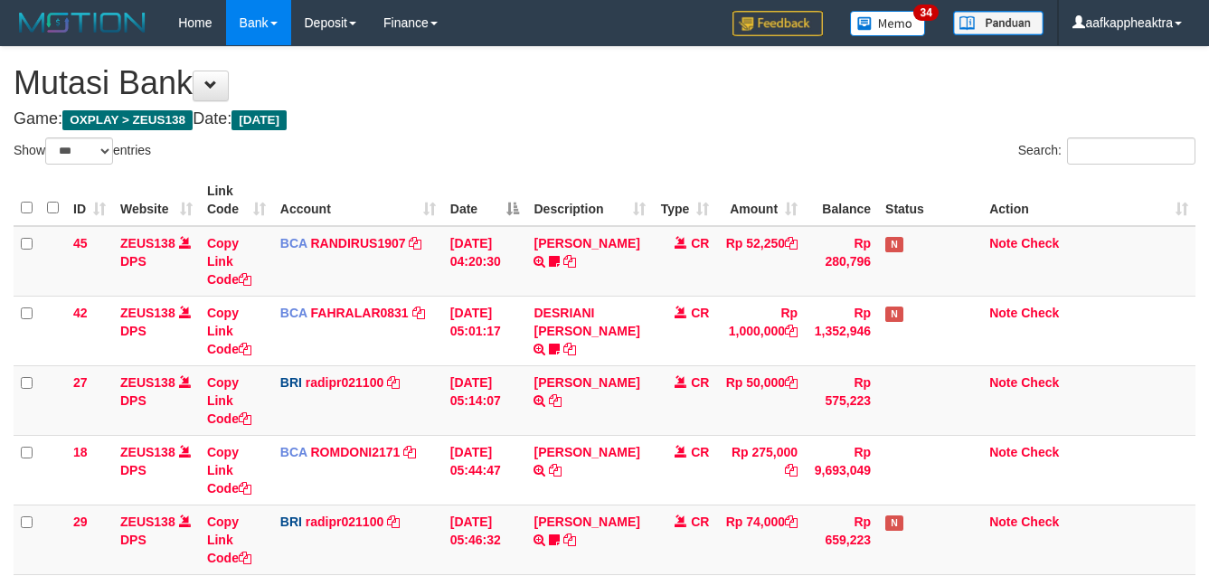
select select "***"
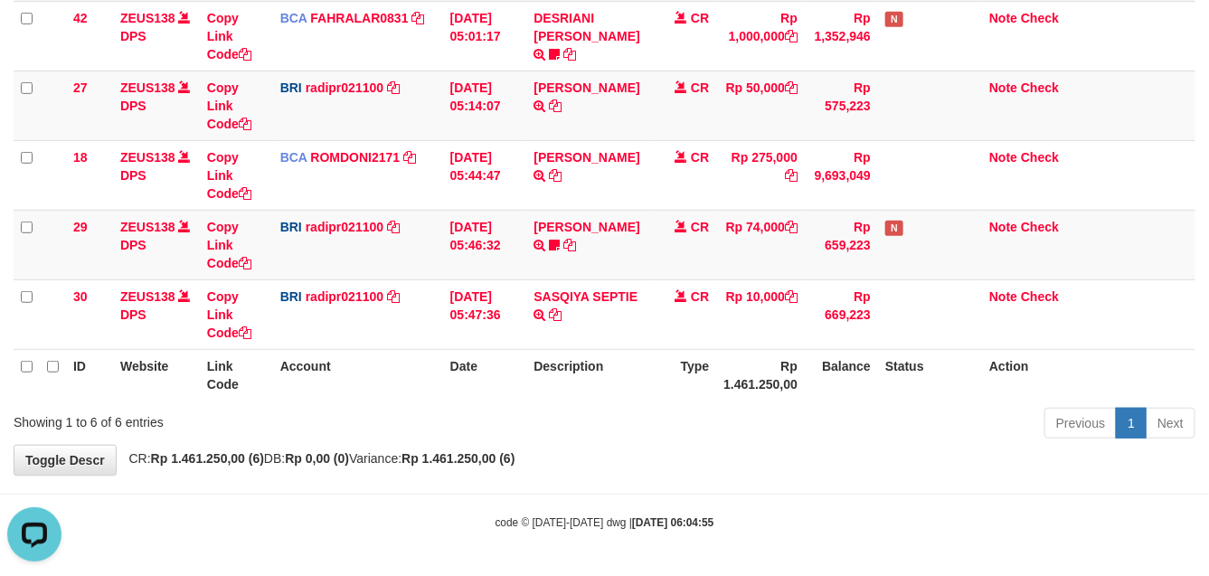
click at [394, 363] on th "Account" at bounding box center [358, 375] width 170 height 52
click at [504, 405] on div "Show ** ** ** *** entries Search: ID Website Link Code Account Date Description…" at bounding box center [605, 144] width 1182 height 602
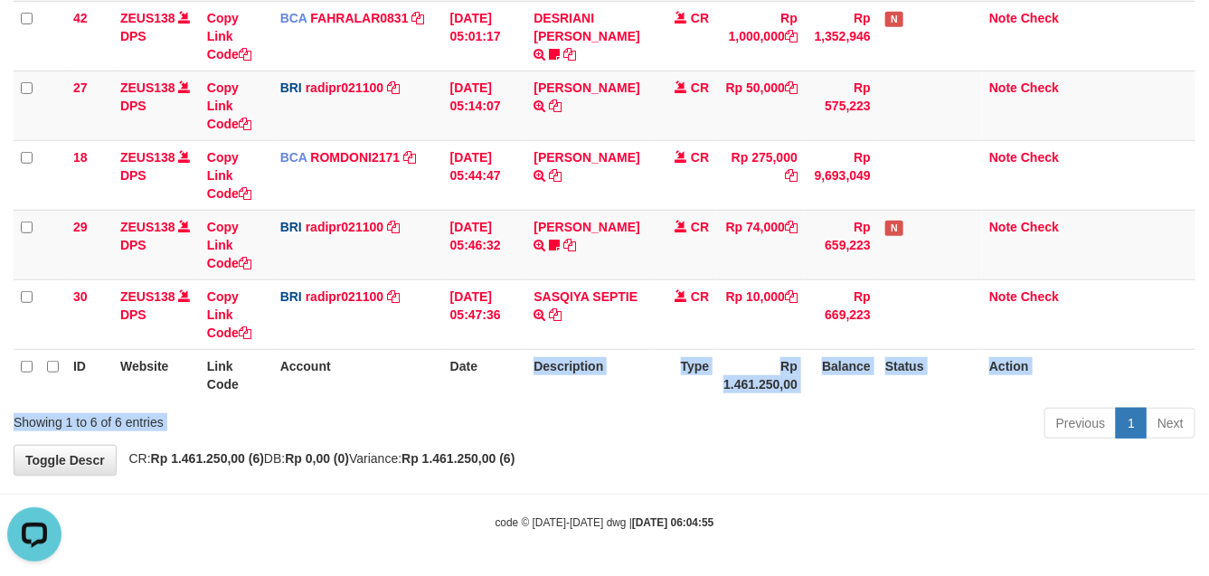
click at [506, 407] on div "Previous 1 Next" at bounding box center [856, 425] width 705 height 39
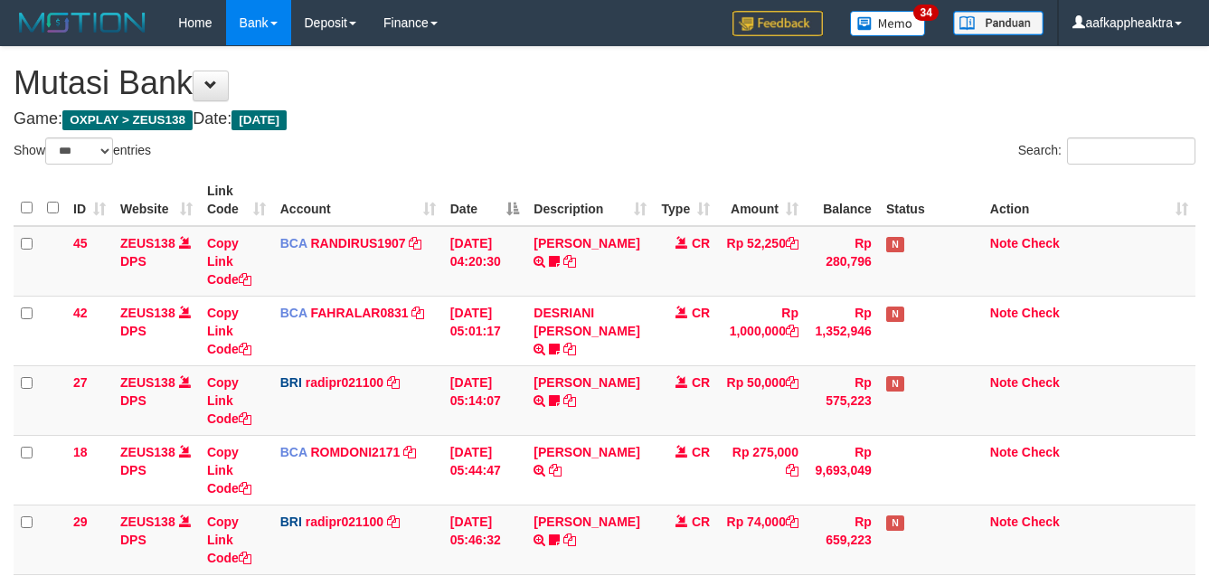
select select "***"
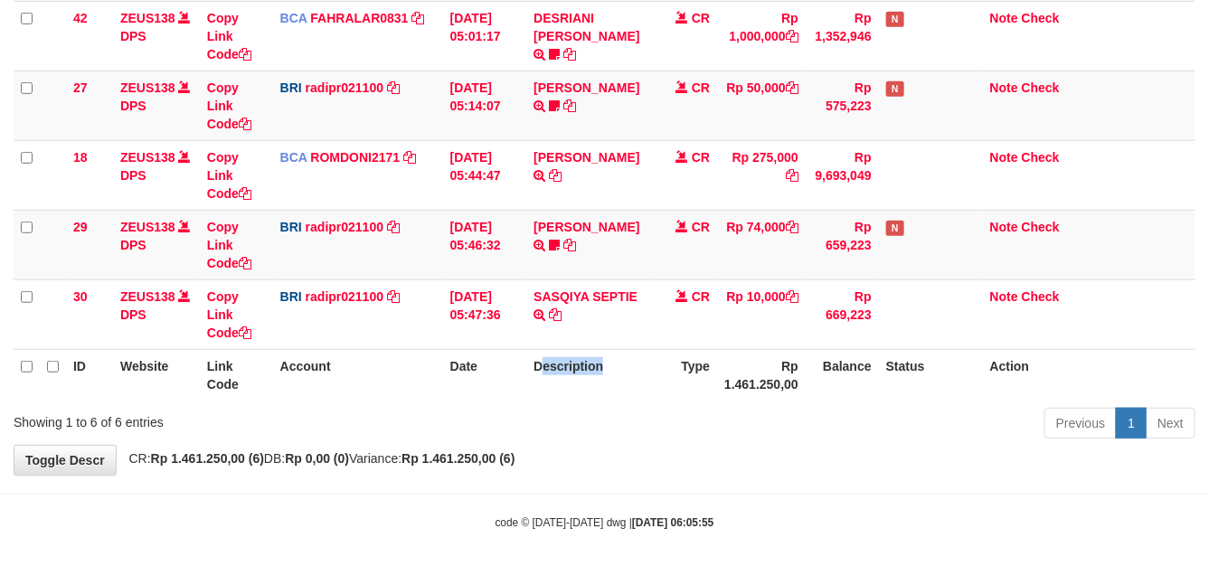
drag, startPoint x: 572, startPoint y: 398, endPoint x: 464, endPoint y: 399, distance: 108.5
click at [530, 400] on div "ID Website Link Code Account Date Description Type Amount Balance Status Action…" at bounding box center [604, 140] width 1209 height 532
drag, startPoint x: 900, startPoint y: 377, endPoint x: 871, endPoint y: 378, distance: 29.8
click at [875, 378] on tr "ID Website Link Code Account Date Description Type Rp 1.461.250,00 Balance Stat…" at bounding box center [605, 375] width 1182 height 52
drag, startPoint x: 561, startPoint y: 367, endPoint x: 661, endPoint y: 367, distance: 100.4
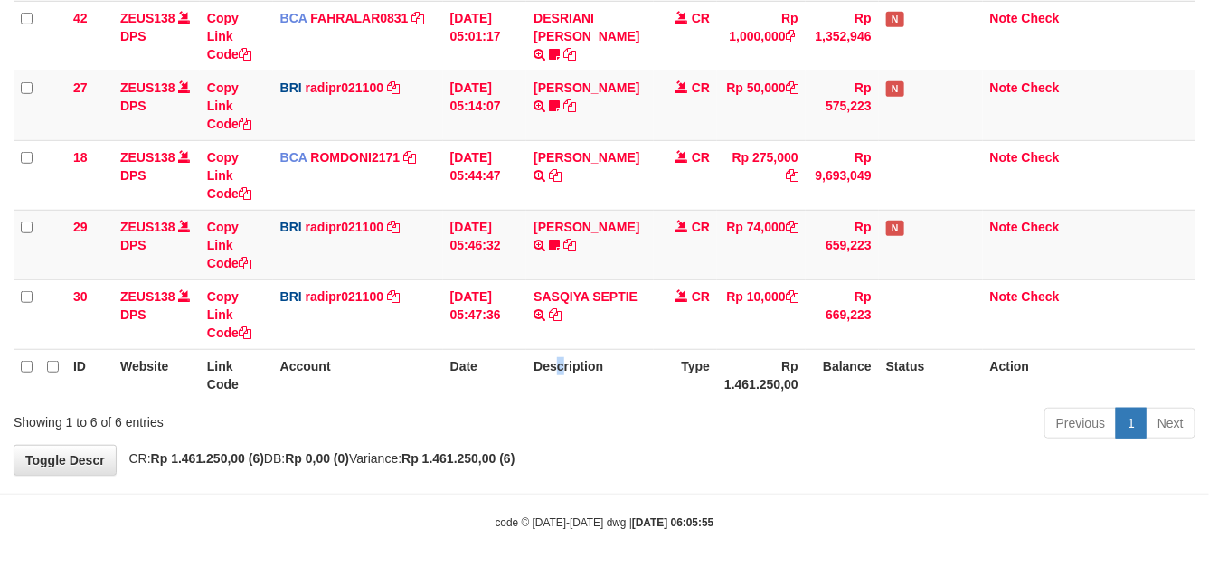
click at [561, 368] on th "Description" at bounding box center [589, 375] width 127 height 52
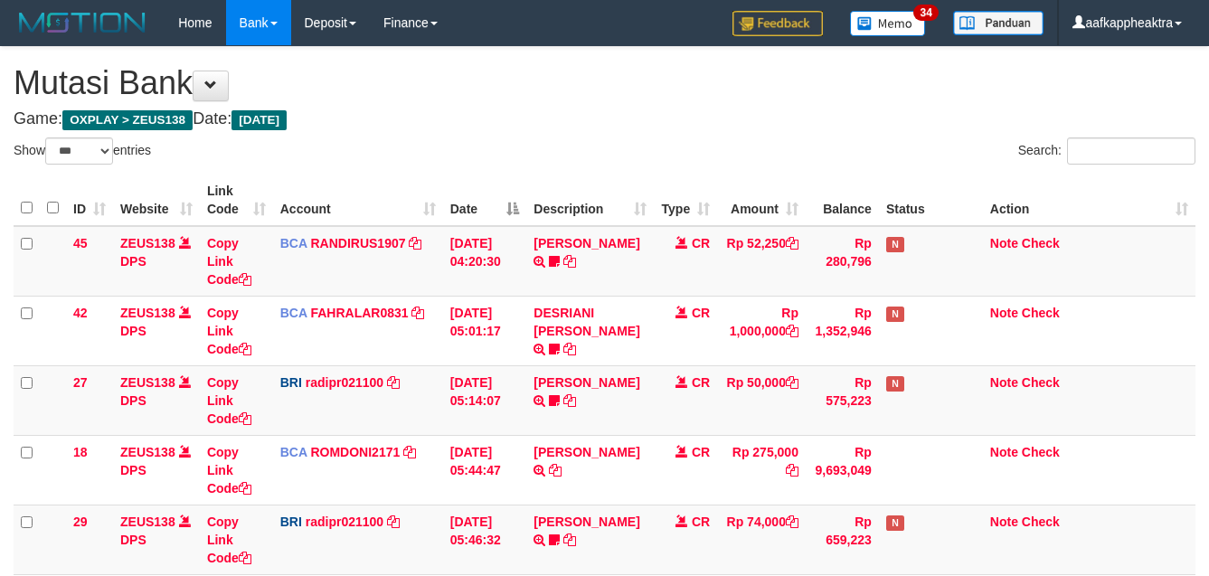
select select "***"
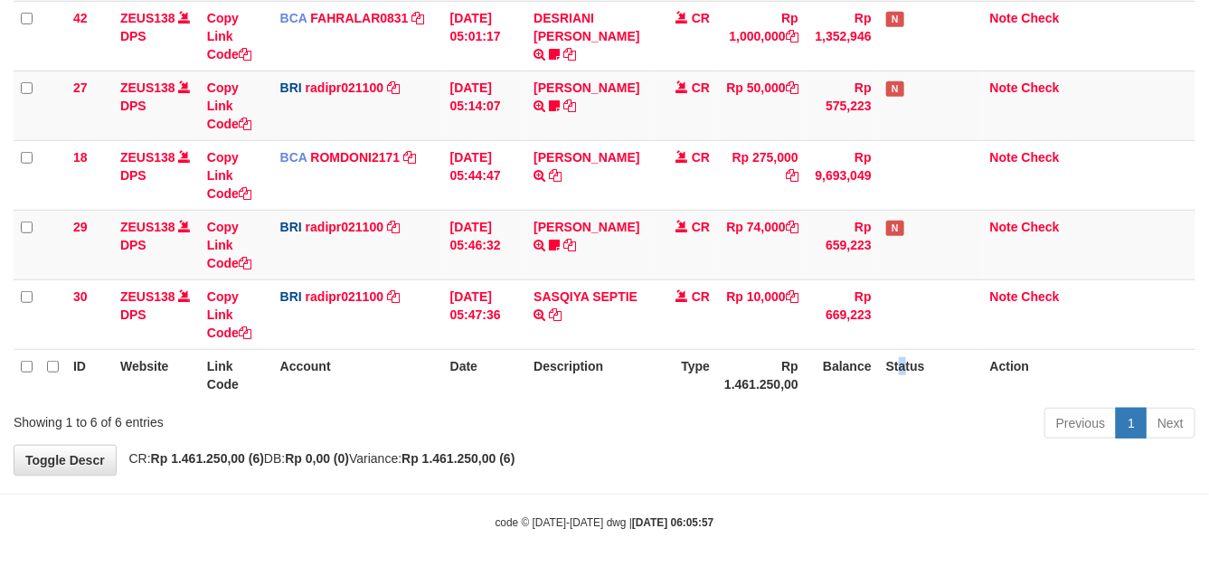
click at [898, 391] on th "Status" at bounding box center [931, 375] width 104 height 52
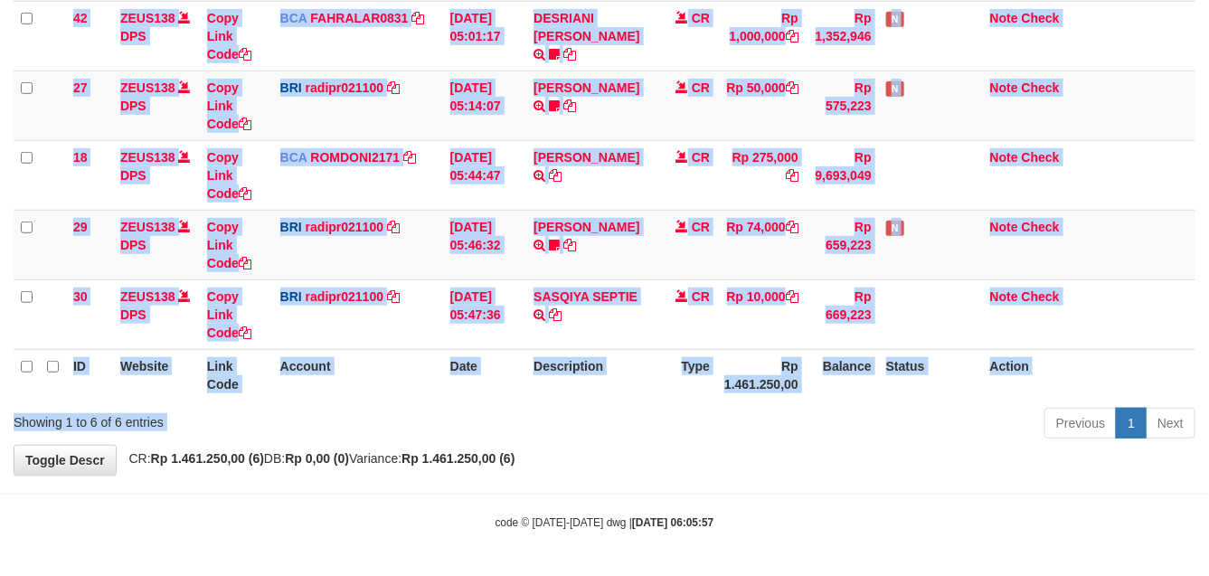
click at [690, 416] on div "Show ** ** ** *** entries Search: ID Website Link Code Account Date Description…" at bounding box center [605, 144] width 1182 height 602
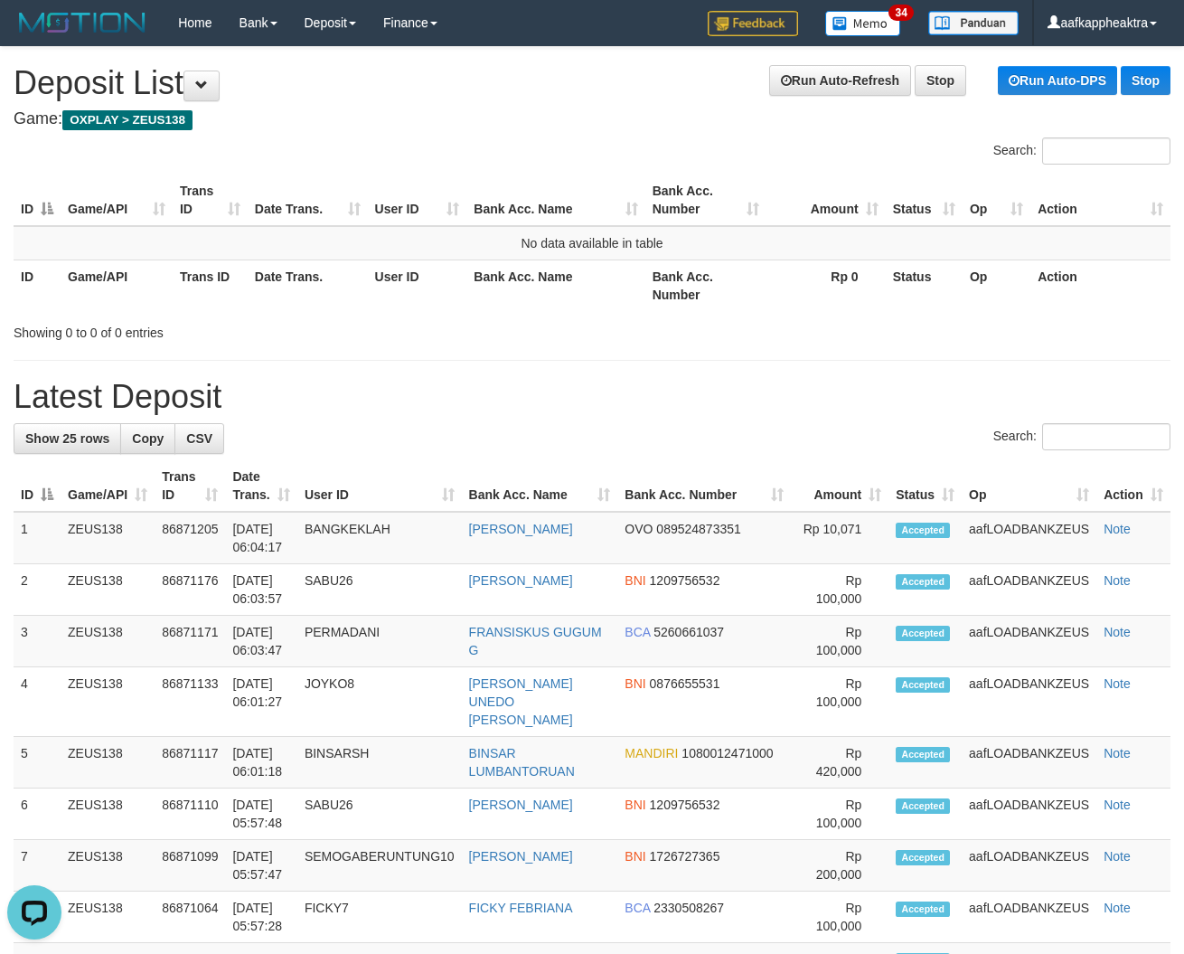
click at [699, 438] on div "Search:" at bounding box center [592, 439] width 1157 height 32
click at [693, 407] on h1 "Latest Deposit" at bounding box center [592, 397] width 1157 height 36
drag, startPoint x: 798, startPoint y: 410, endPoint x: 479, endPoint y: 420, distance: 319.3
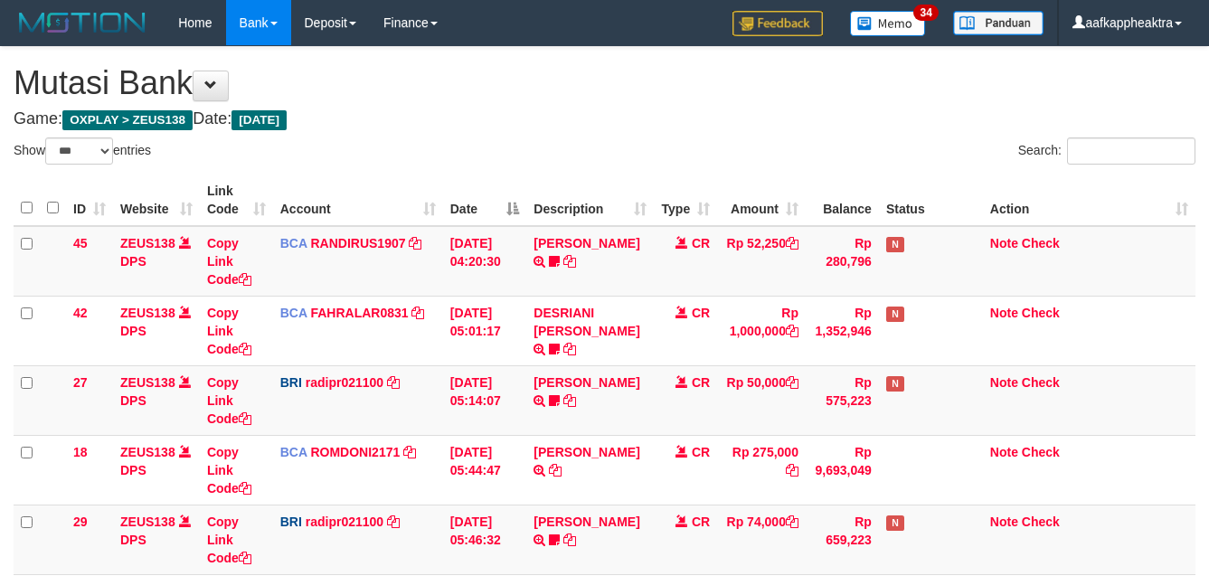
select select "***"
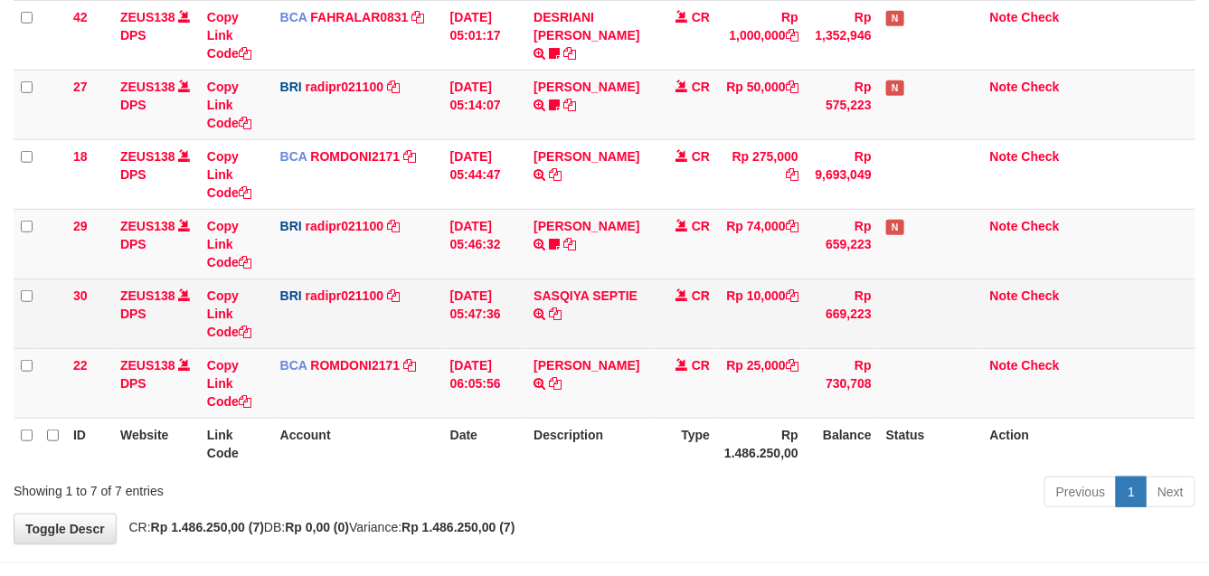
click at [821, 335] on td "Rp 669,223" at bounding box center [842, 313] width 73 height 70
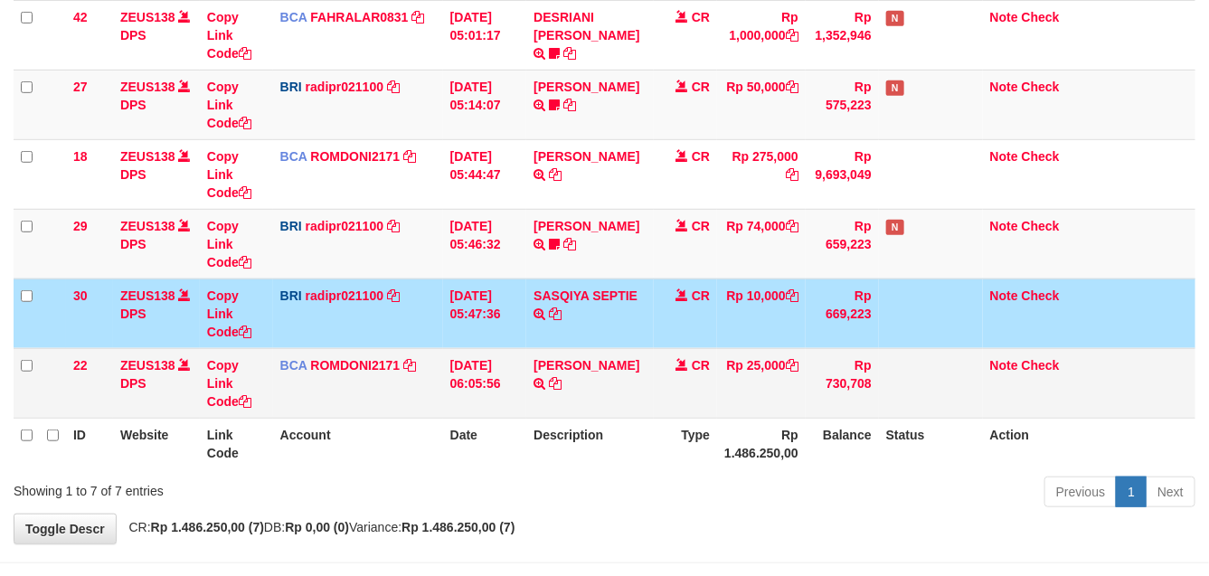
drag, startPoint x: 636, startPoint y: 344, endPoint x: 592, endPoint y: 351, distance: 44.0
click at [602, 350] on tbody "45 ZEUS138 DPS Copy Link Code BCA RANDIRUS1907 DPS RANDI RUSTANDI mutasi_202509…" at bounding box center [605, 174] width 1182 height 488
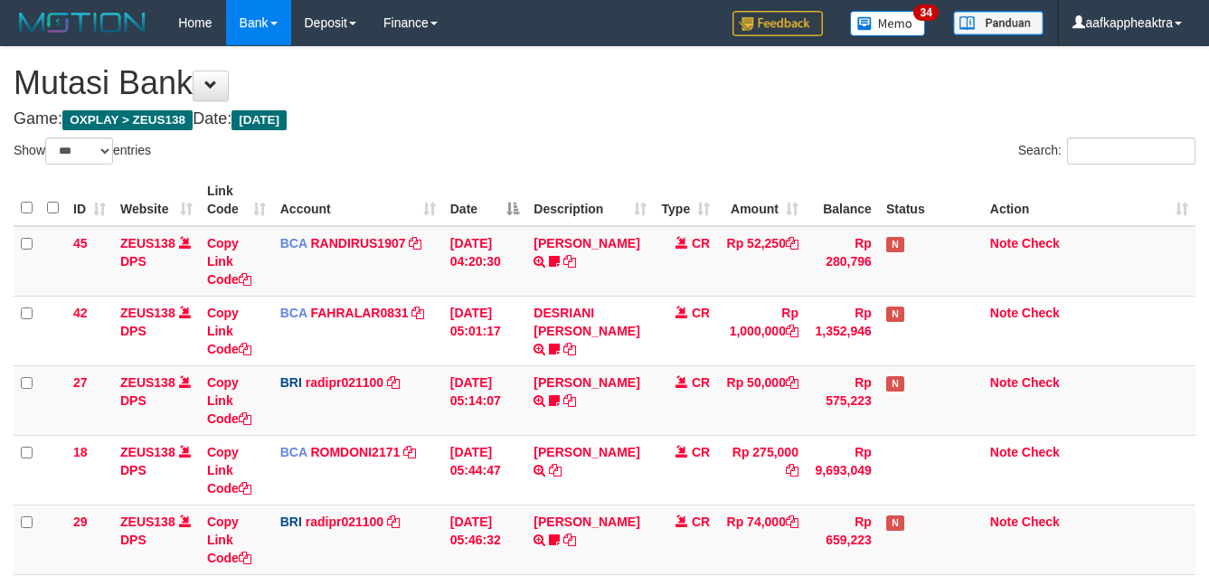
select select "***"
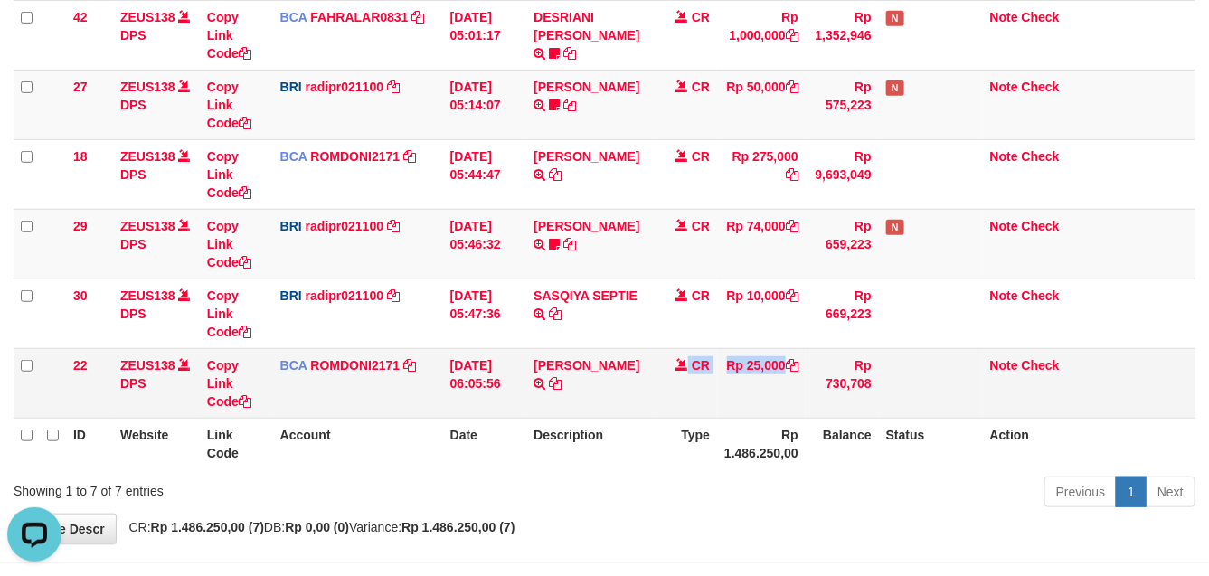
click at [672, 386] on tr "22 ZEUS138 DPS Copy Link Code BCA ROMDONI2171 DPS ROMDONI mutasi_20250901_3611 …" at bounding box center [605, 383] width 1182 height 70
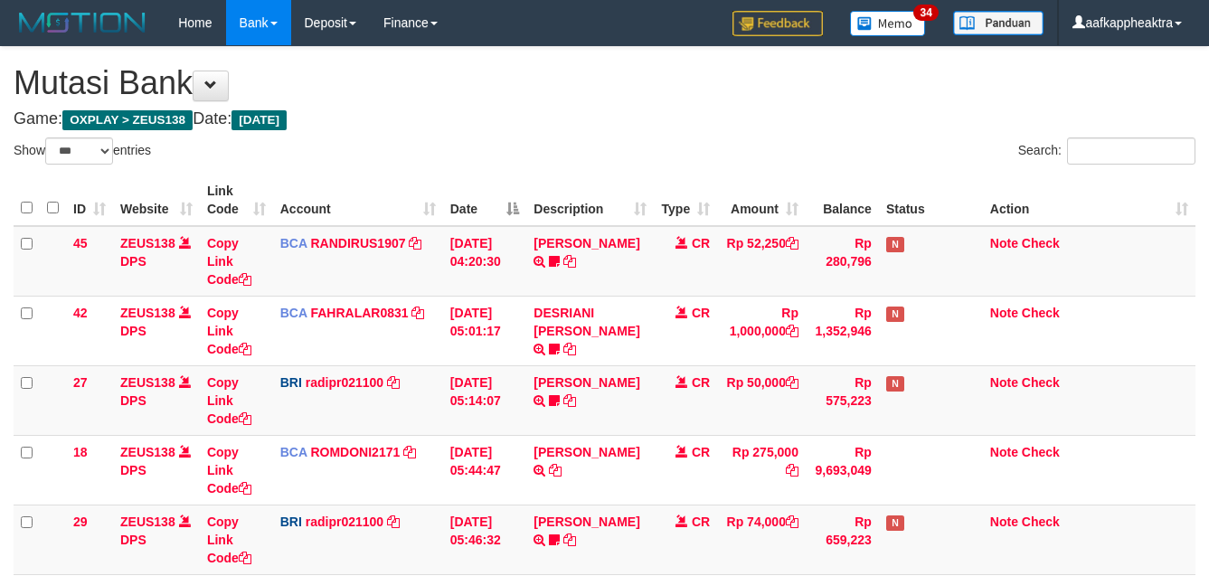
select select "***"
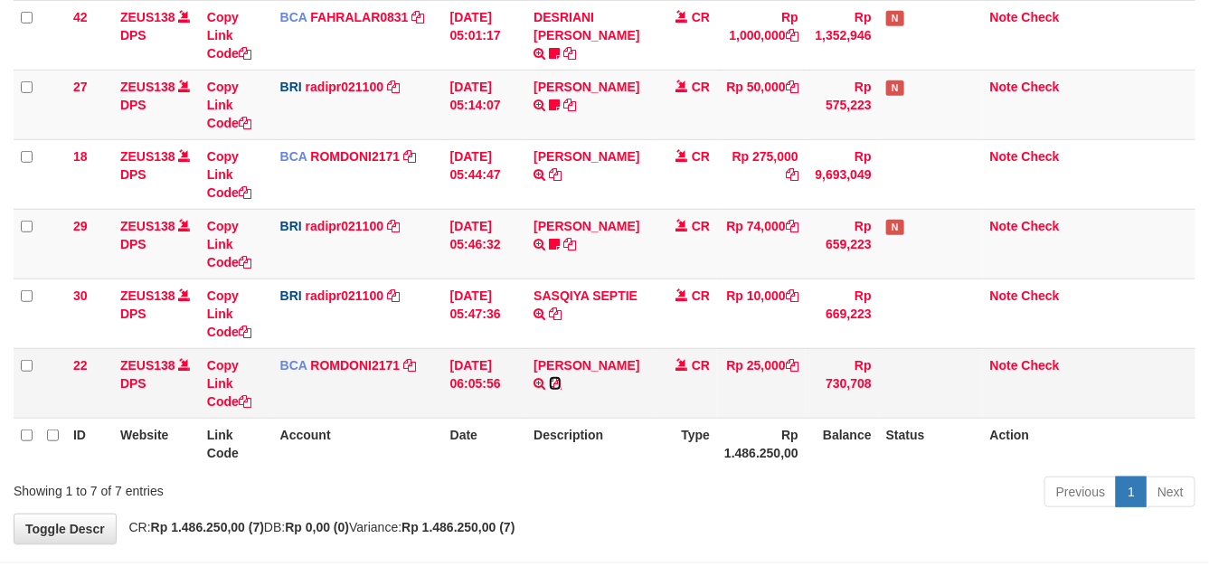
click at [549, 390] on icon at bounding box center [555, 383] width 13 height 13
click at [443, 351] on tr "22 ZEUS138 DPS Copy Link Code BCA ROMDONI2171 DPS ROMDONI mutasi_20250901_3611 …" at bounding box center [605, 383] width 1182 height 70
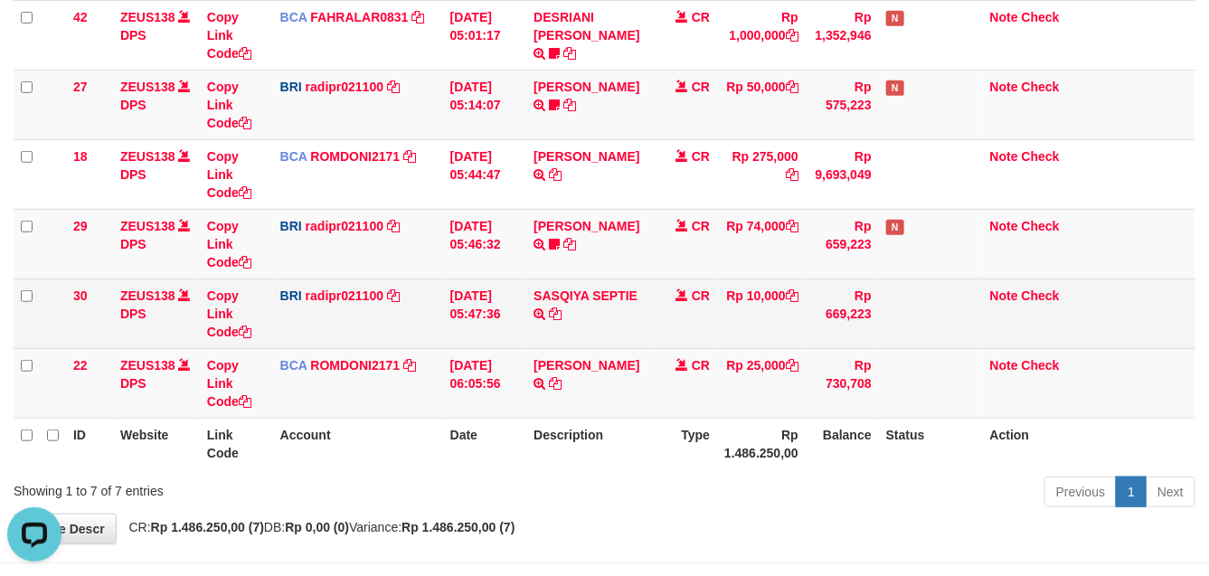
drag, startPoint x: 486, startPoint y: 331, endPoint x: 512, endPoint y: 327, distance: 26.5
click at [489, 330] on td "01/09/2025 05:47:36" at bounding box center [485, 313] width 84 height 70
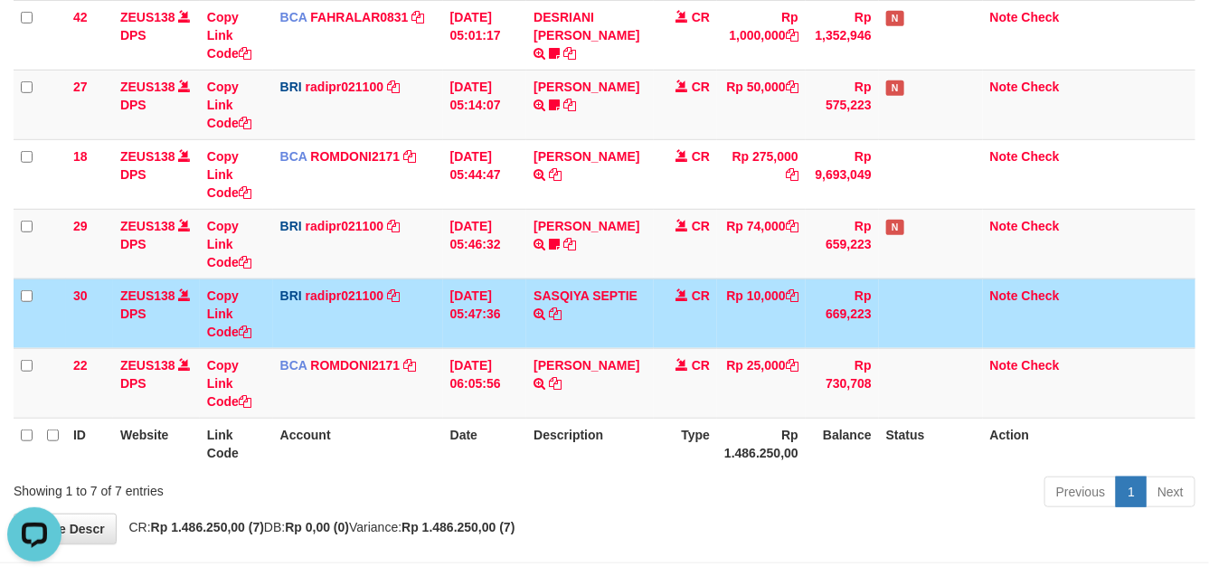
drag, startPoint x: 512, startPoint y: 327, endPoint x: 527, endPoint y: 323, distance: 16.0
click at [515, 326] on td "01/09/2025 05:47:36" at bounding box center [485, 313] width 84 height 70
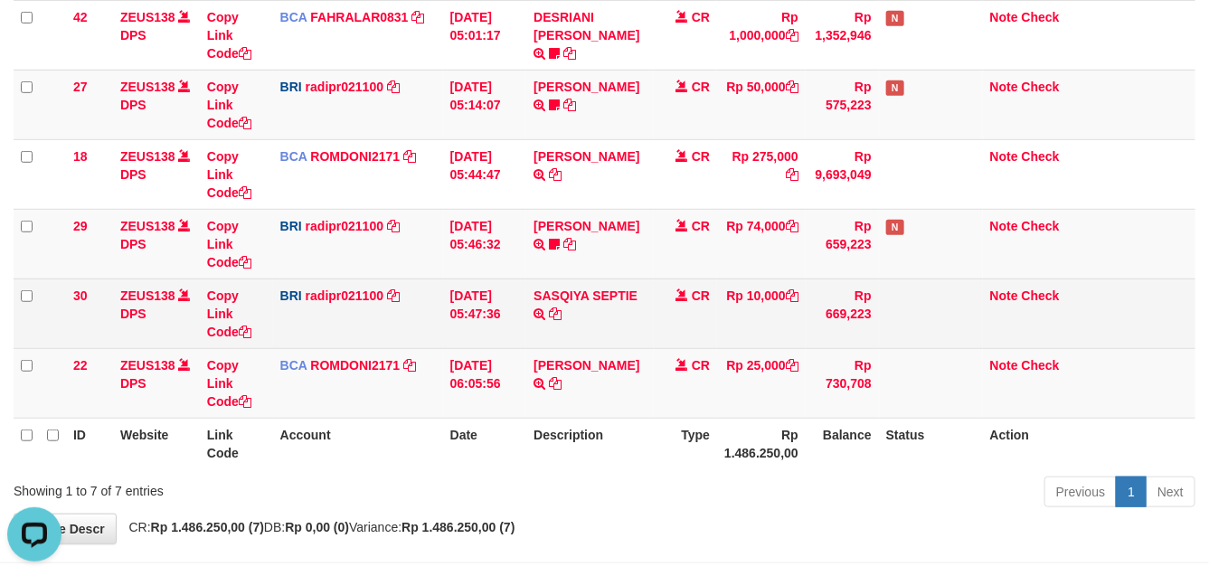
click at [521, 335] on td "01/09/2025 05:47:36" at bounding box center [485, 313] width 84 height 70
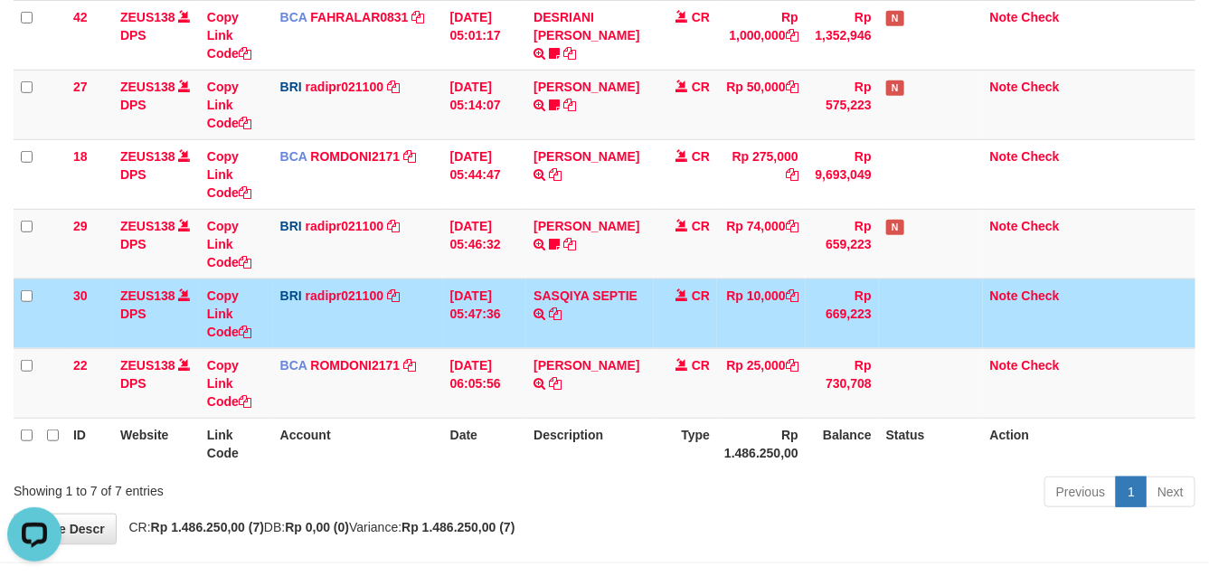
click at [523, 344] on tr "30 ZEUS138 DPS Copy Link Code BRI radipr021100 DPS REYNALDI ADI PRATAMA mutasi_…" at bounding box center [605, 313] width 1182 height 70
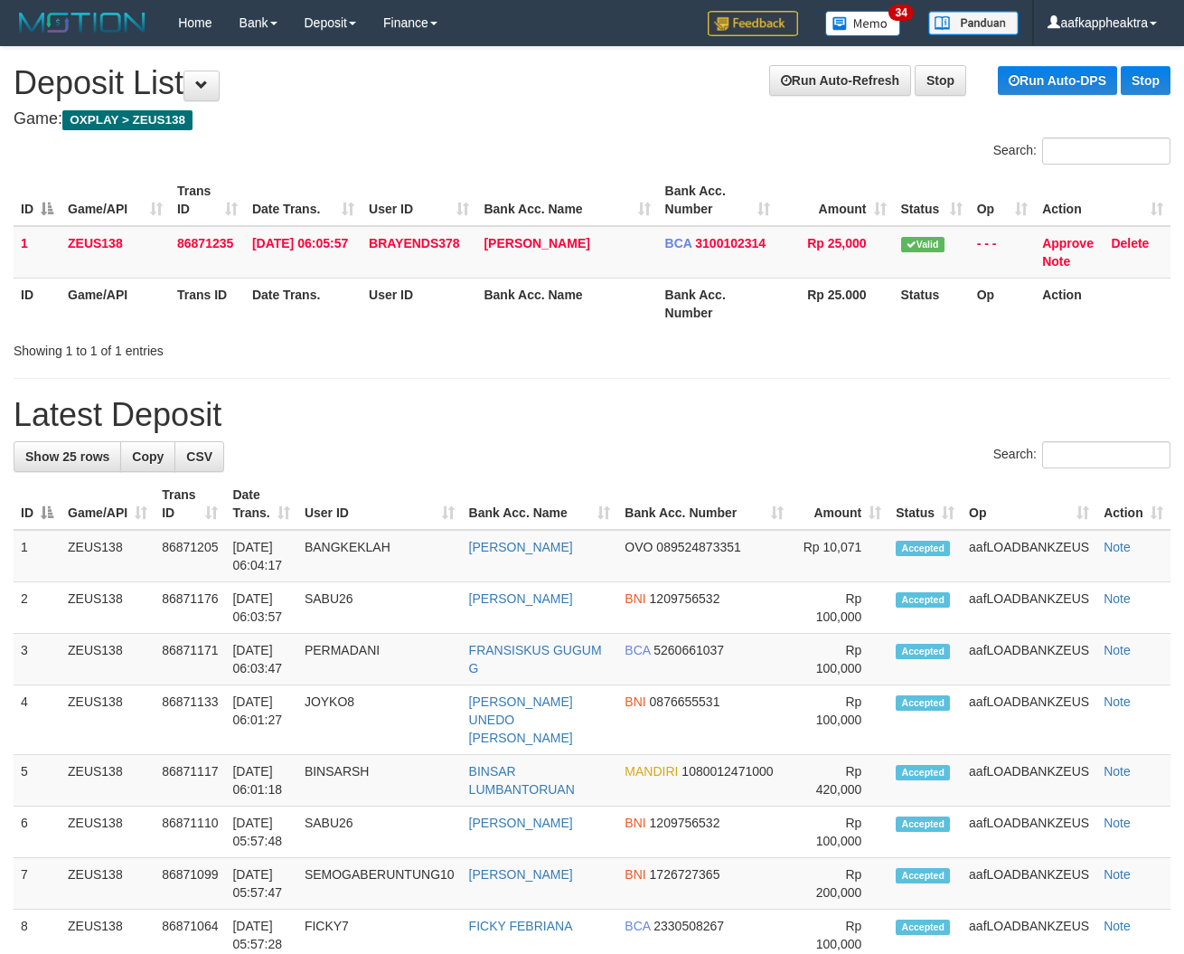
drag, startPoint x: 534, startPoint y: 385, endPoint x: 9, endPoint y: 412, distance: 526.0
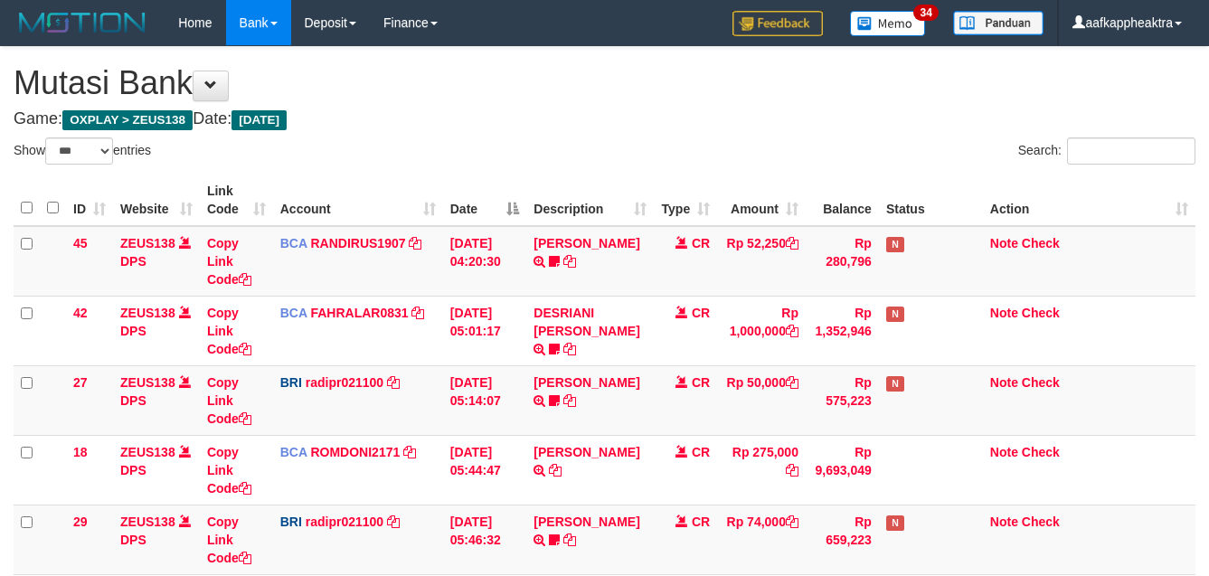
select select "***"
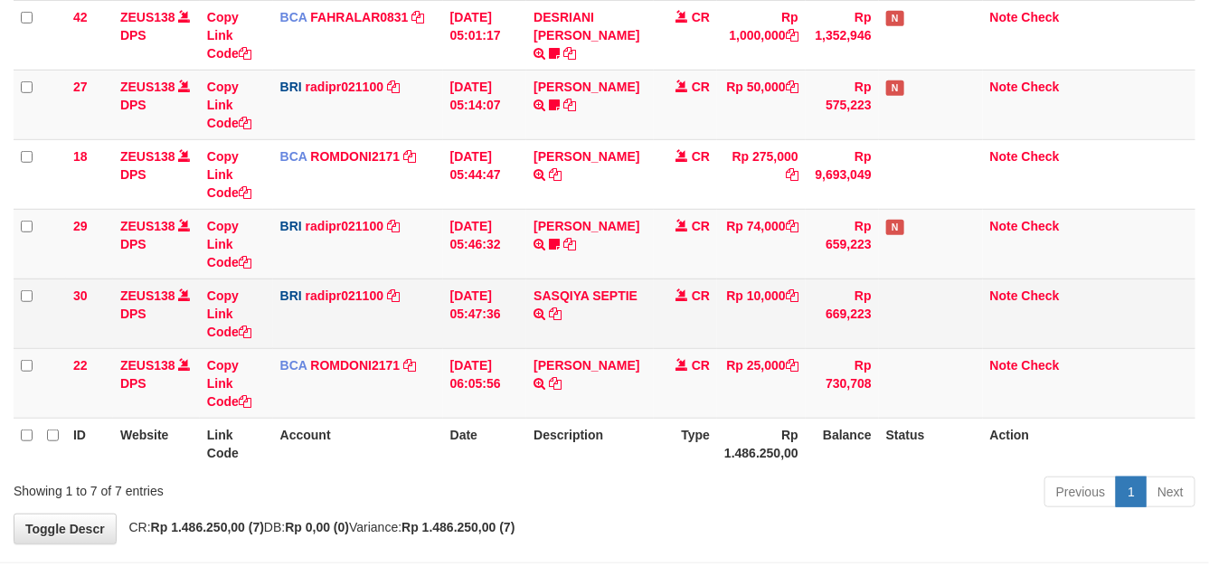
scroll to position [296, 0]
drag, startPoint x: 557, startPoint y: 335, endPoint x: 570, endPoint y: 342, distance: 15.0
click at [558, 341] on td "SASQIYA SEPTIE TRANSFER NBMB SASQIYA SEPTIE TO [PERSON_NAME]" at bounding box center [589, 313] width 127 height 70
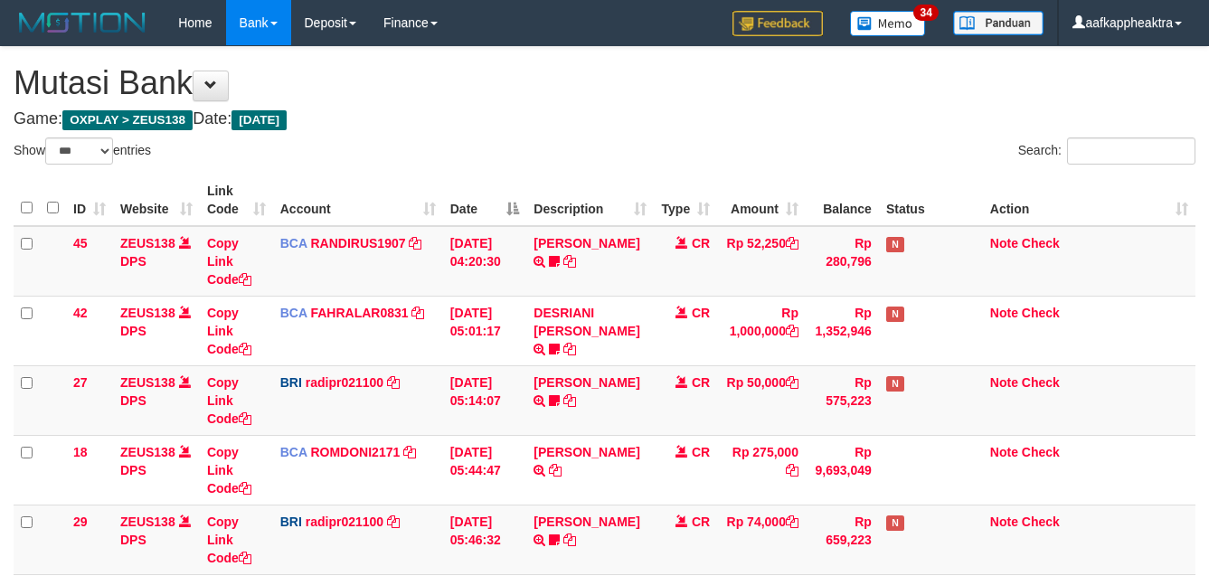
select select "***"
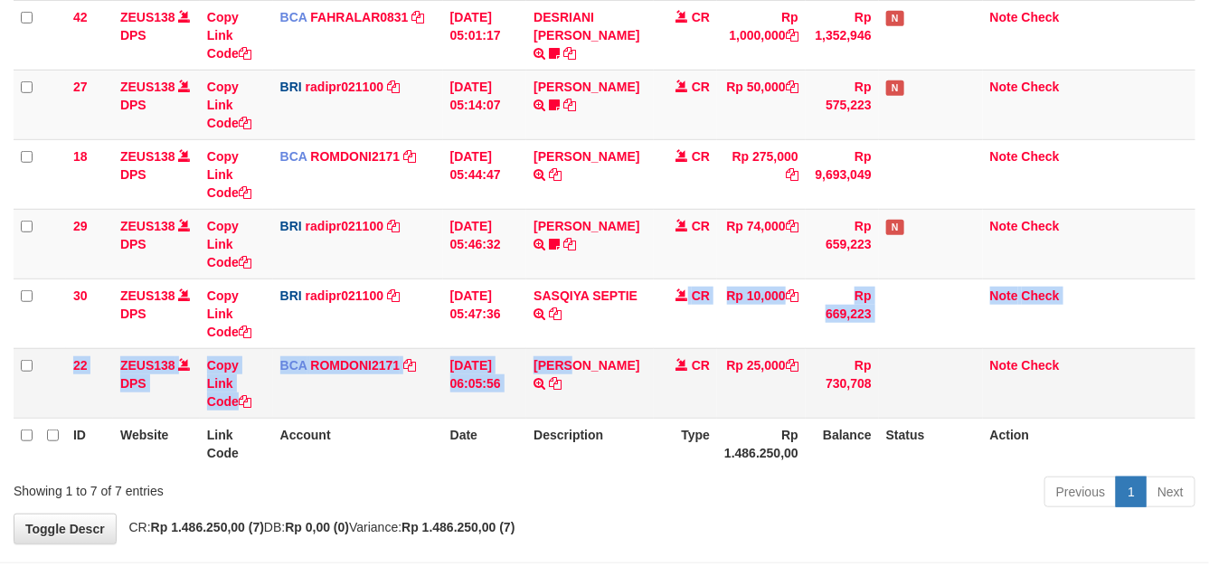
click at [616, 358] on tbody "45 ZEUS138 DPS Copy Link Code BCA RANDIRUS1907 DPS [PERSON_NAME] mutasi_2025090…" at bounding box center [605, 174] width 1182 height 488
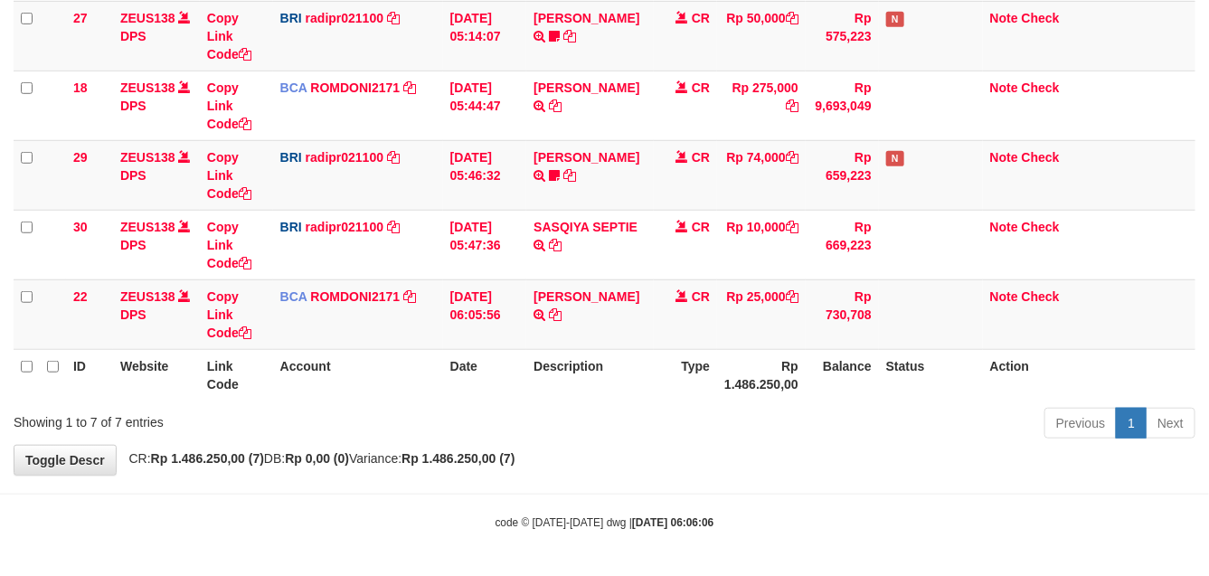
click at [639, 359] on th "Description" at bounding box center [589, 375] width 127 height 52
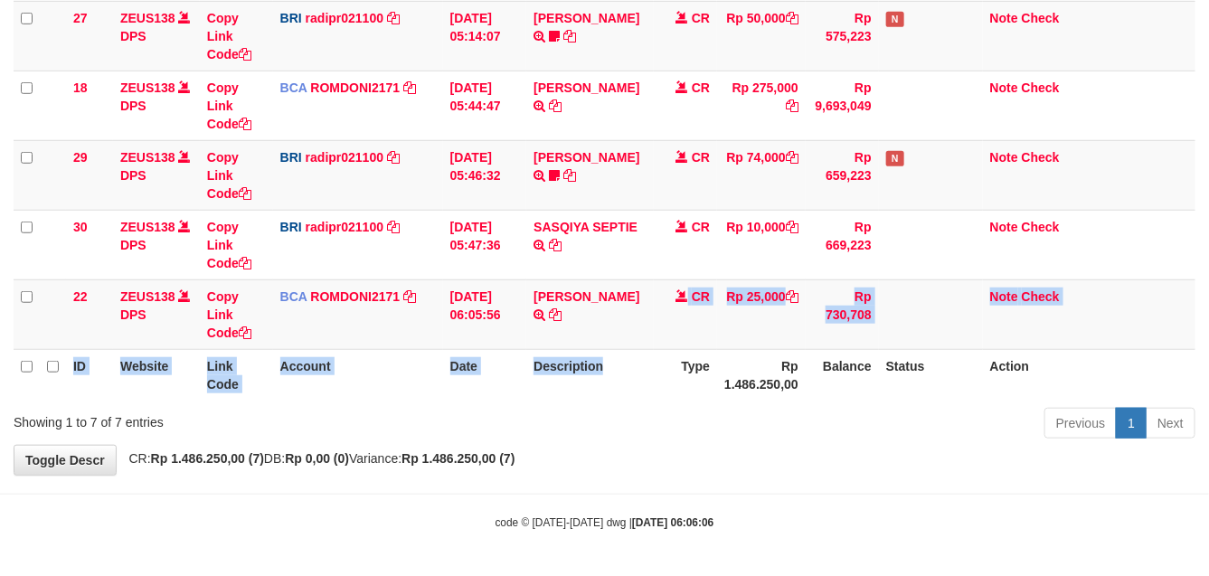
drag, startPoint x: 637, startPoint y: 336, endPoint x: 626, endPoint y: 349, distance: 17.3
click at [630, 351] on table "ID Website Link Code Account Date Description Type Amount Balance Status Action…" at bounding box center [605, 105] width 1182 height 590
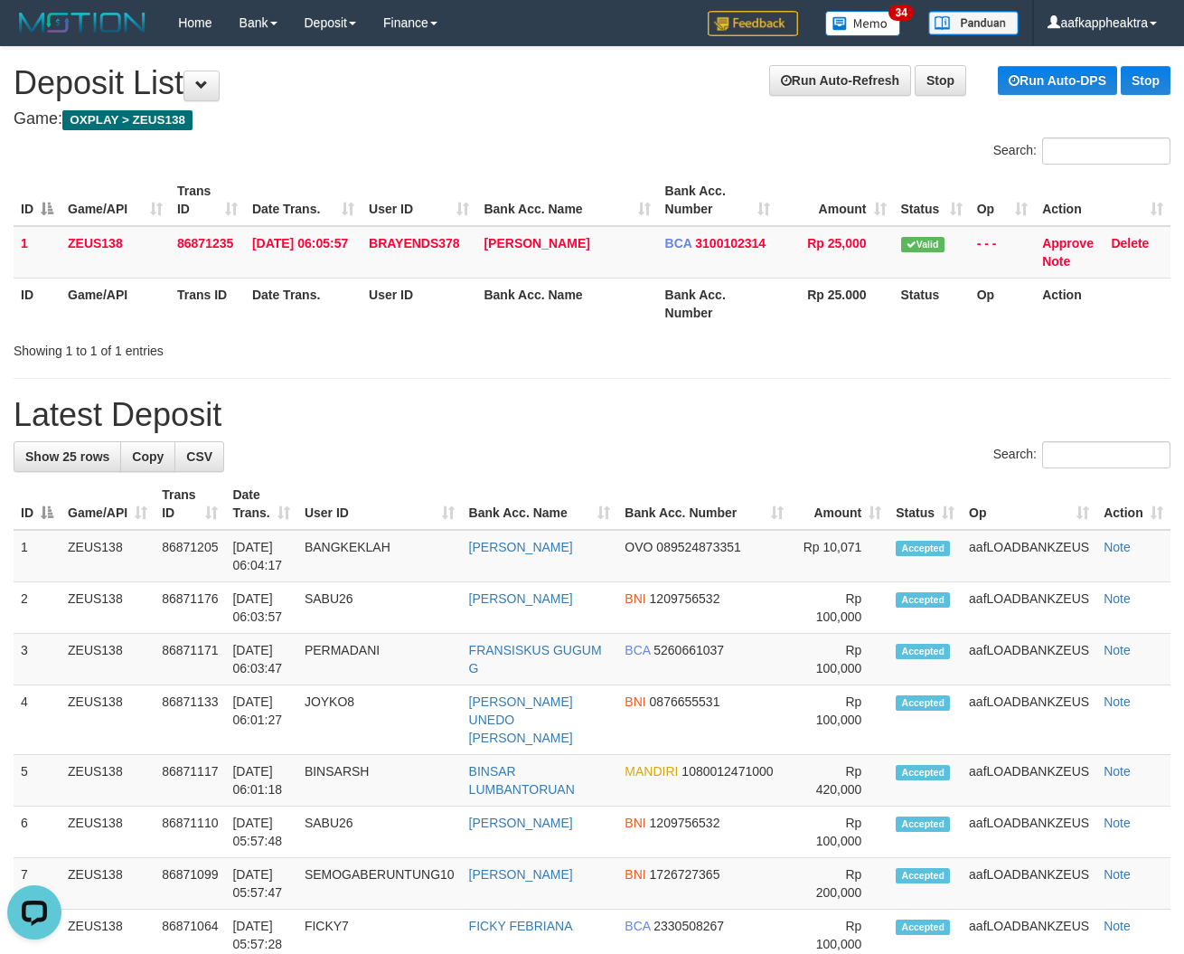
drag, startPoint x: 647, startPoint y: 425, endPoint x: 5, endPoint y: 376, distance: 643.8
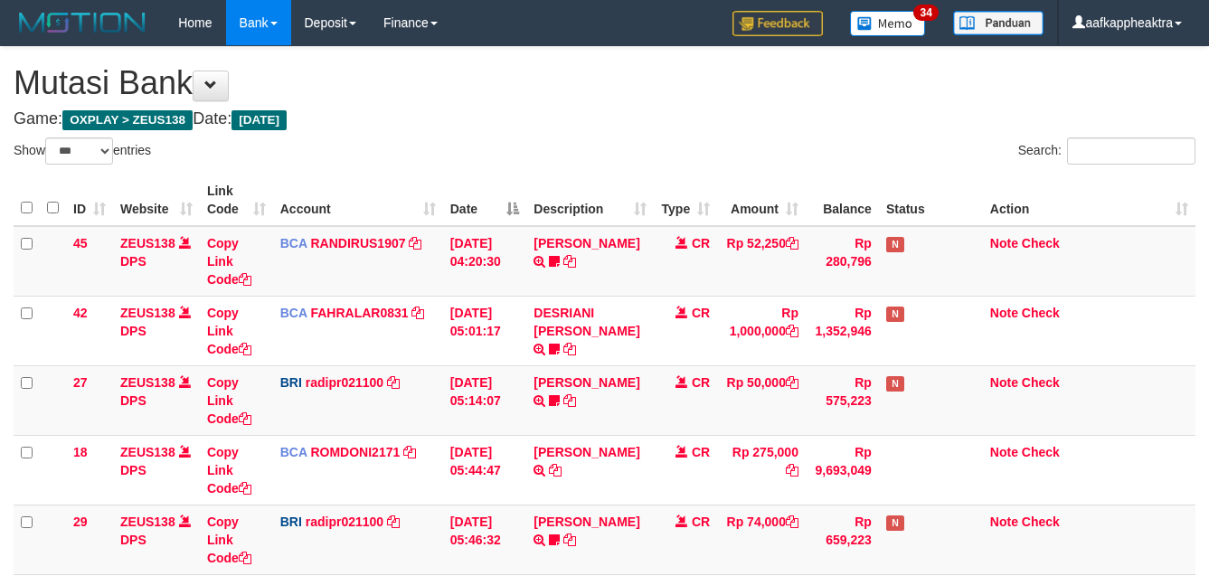
select select "***"
click at [658, 319] on tr "42 ZEUS138 DPS Copy Link Code BCA FAHRALAR0831 DPS FAHRAL ARROHMAN mutasi_20250…" at bounding box center [605, 331] width 1182 height 70
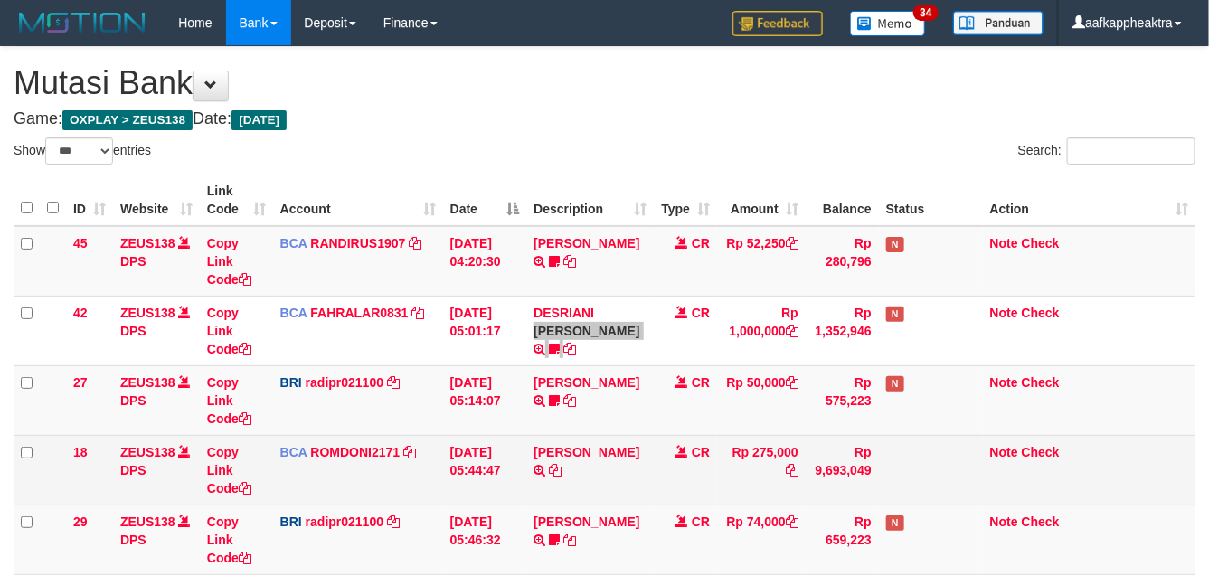
scroll to position [296, 0]
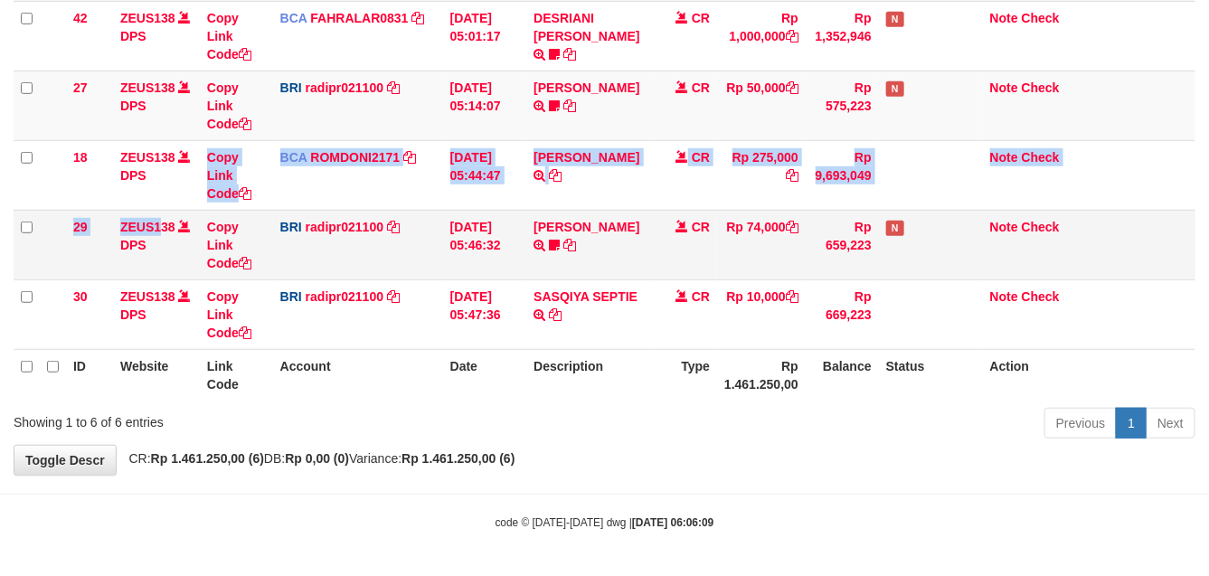
drag, startPoint x: 146, startPoint y: 204, endPoint x: 308, endPoint y: 236, distance: 165.8
click at [200, 231] on tbody "45 ZEUS138 DPS Copy Link Code BCA RANDIRUS1907 DPS RANDI RUSTANDI mutasi_202509…" at bounding box center [605, 140] width 1182 height 419
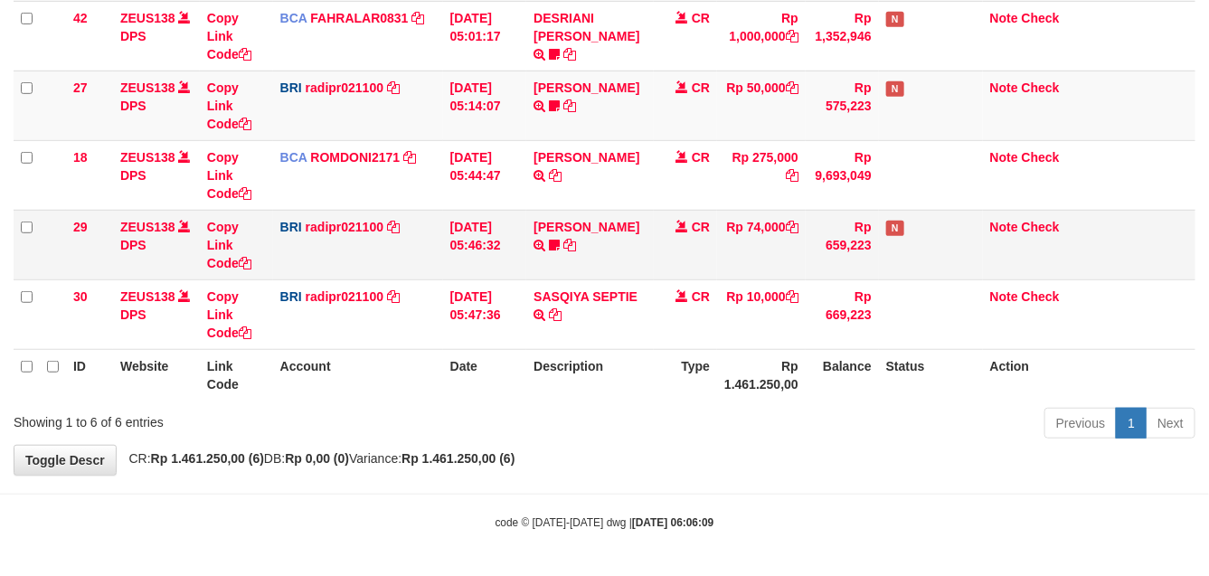
click at [313, 242] on td "BRI radipr021100 DPS REYNALDI ADI PRATAMA mutasi_20250901_3774 | 29 mutasi_2025…" at bounding box center [358, 245] width 170 height 70
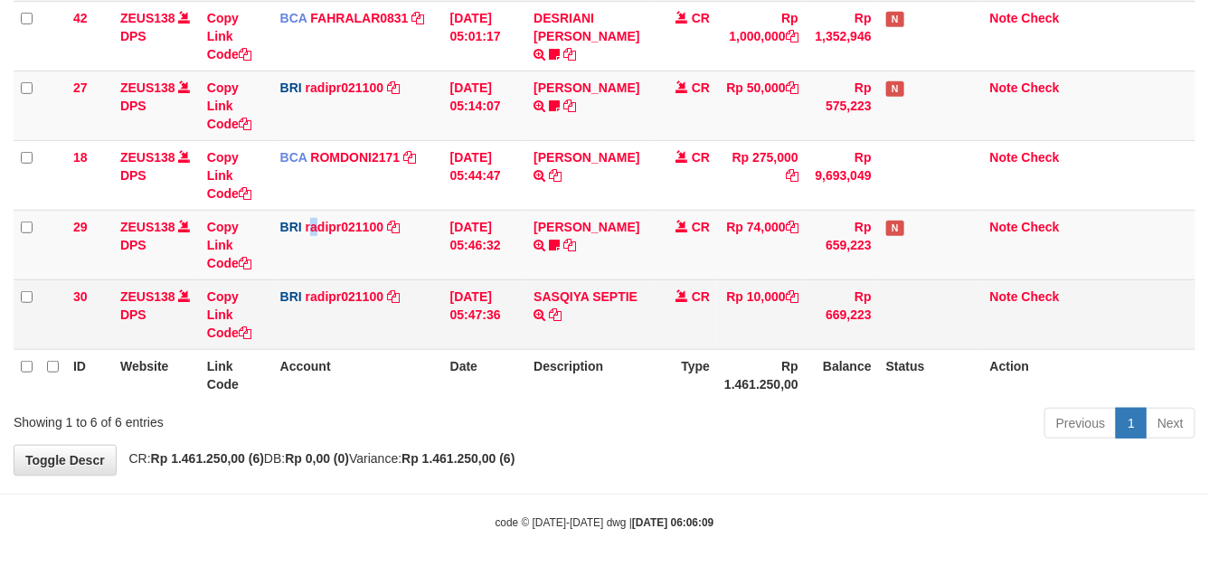
drag, startPoint x: 310, startPoint y: 256, endPoint x: 657, endPoint y: 315, distance: 352.1
click at [310, 259] on td "BRI radipr021100 DPS REYNALDI ADI PRATAMA mutasi_20250901_3774 | 29 mutasi_2025…" at bounding box center [358, 245] width 170 height 70
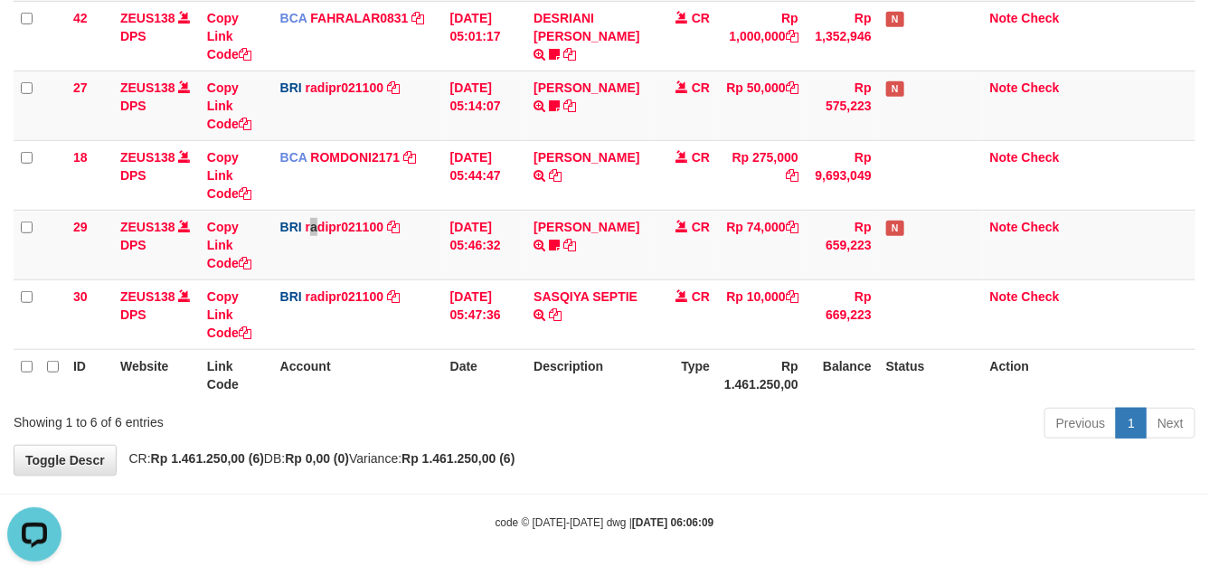
scroll to position [0, 0]
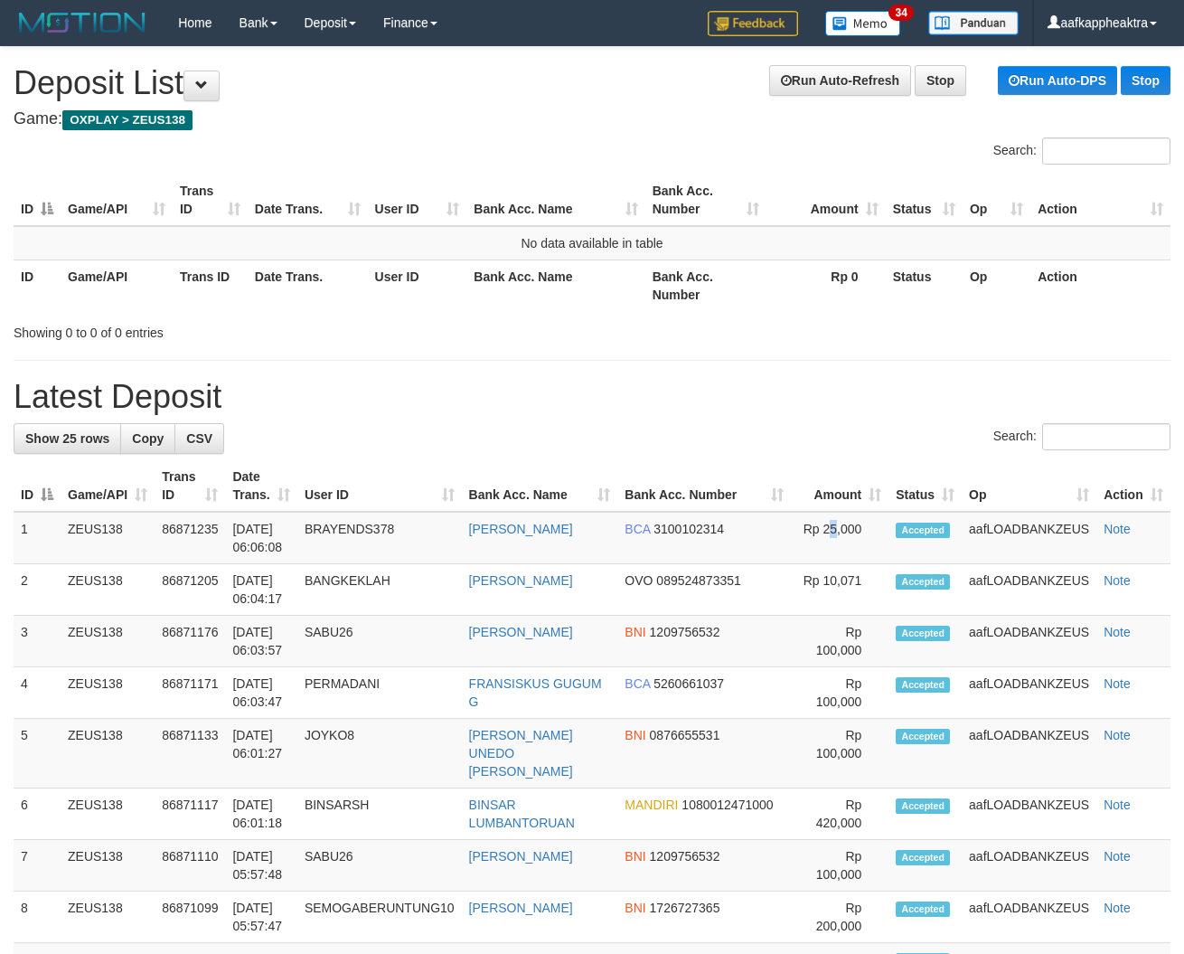
drag, startPoint x: 810, startPoint y: 529, endPoint x: 788, endPoint y: 500, distance: 36.2
click at [806, 525] on td "Rp 25,000" at bounding box center [840, 538] width 98 height 52
drag, startPoint x: 674, startPoint y: 480, endPoint x: 669, endPoint y: 472, distance: 9.3
click at [671, 477] on tr "ID Game/API Trans ID Date Trans. User ID Bank Acc. Name Bank Acc. Number Amount…" at bounding box center [592, 486] width 1157 height 52
drag, startPoint x: 898, startPoint y: 421, endPoint x: 39, endPoint y: 421, distance: 858.9
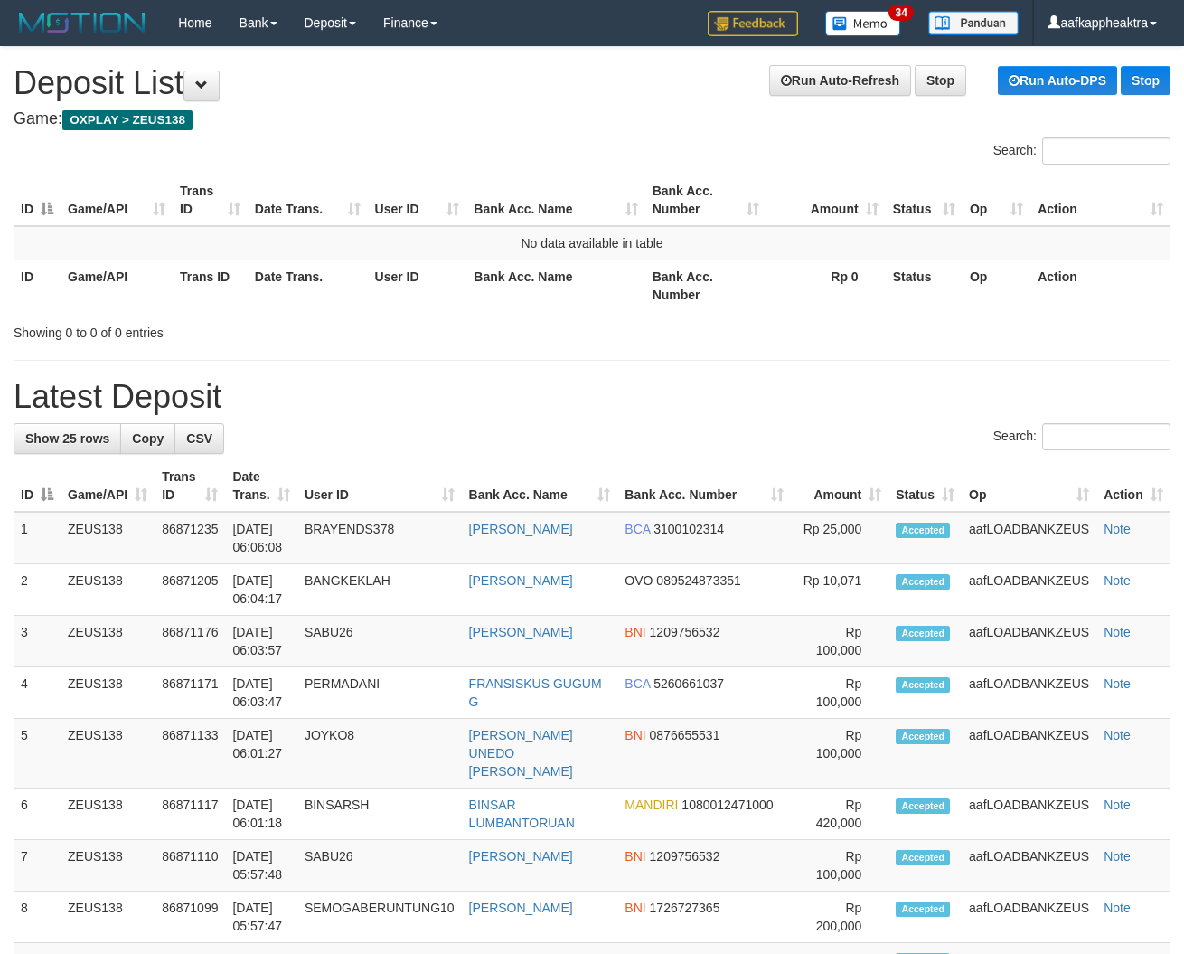
drag, startPoint x: 431, startPoint y: 386, endPoint x: 6, endPoint y: 385, distance: 424.9
click at [425, 387] on h1 "Latest Deposit" at bounding box center [592, 397] width 1157 height 36
drag, startPoint x: 531, startPoint y: 421, endPoint x: 5, endPoint y: 423, distance: 526.2
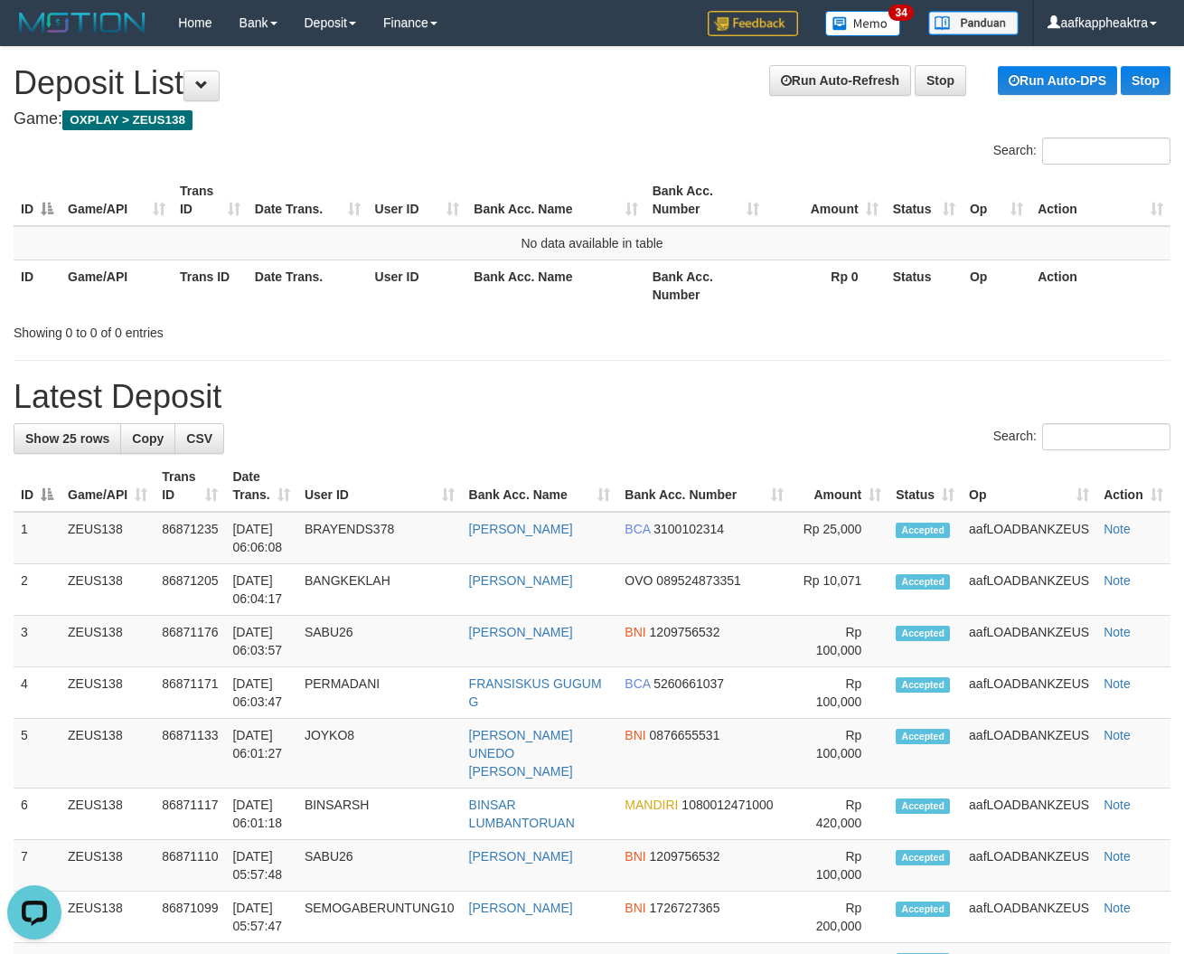
click at [413, 439] on div "Search:" at bounding box center [592, 439] width 1157 height 32
drag, startPoint x: 489, startPoint y: 437, endPoint x: 9, endPoint y: 430, distance: 480.1
click at [482, 438] on div "Search:" at bounding box center [592, 439] width 1157 height 32
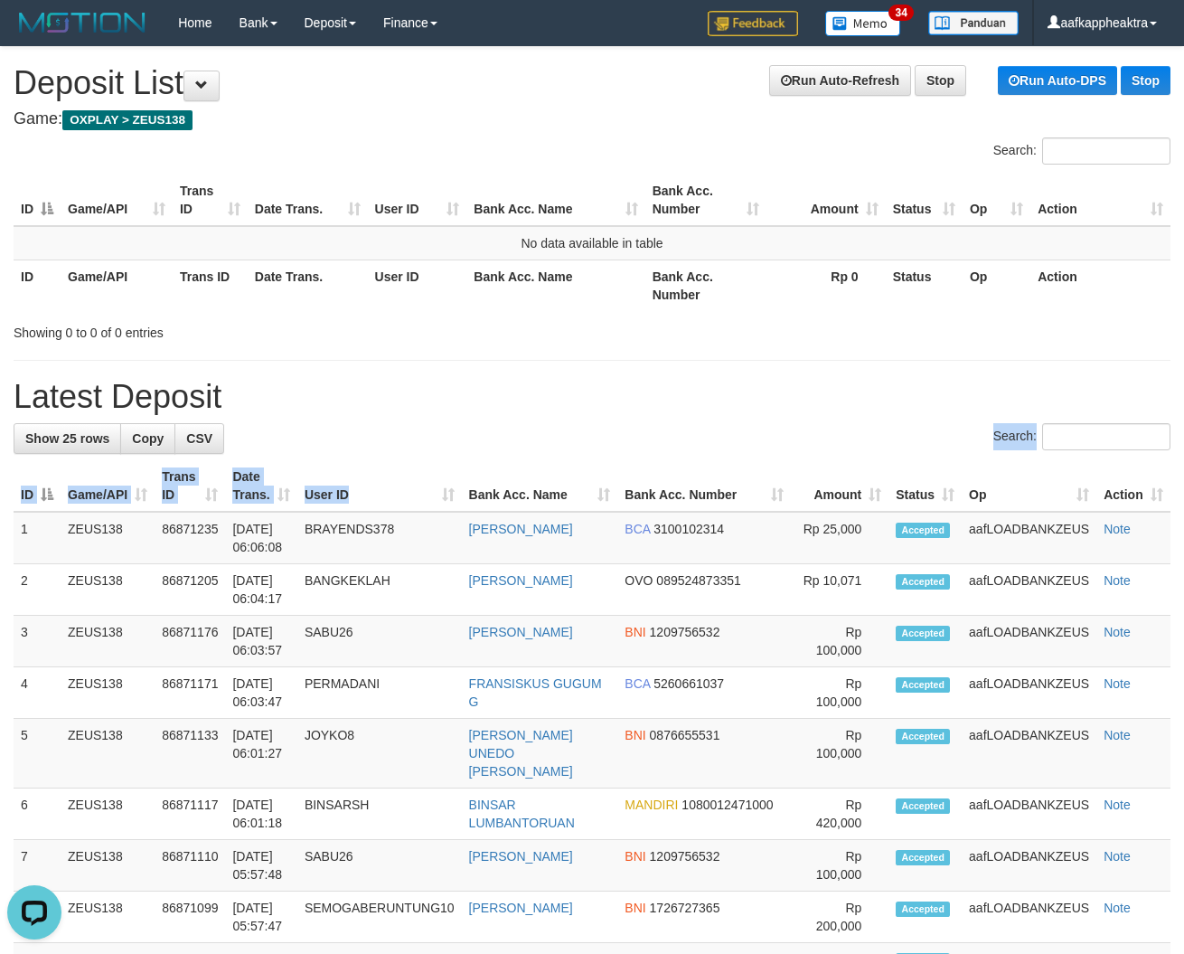
drag, startPoint x: 454, startPoint y: 454, endPoint x: 231, endPoint y: 476, distance: 223.5
drag, startPoint x: 428, startPoint y: 432, endPoint x: 296, endPoint y: 435, distance: 132.0
click at [418, 436] on div "Search:" at bounding box center [592, 439] width 1157 height 32
drag, startPoint x: 482, startPoint y: 417, endPoint x: 446, endPoint y: 423, distance: 36.7
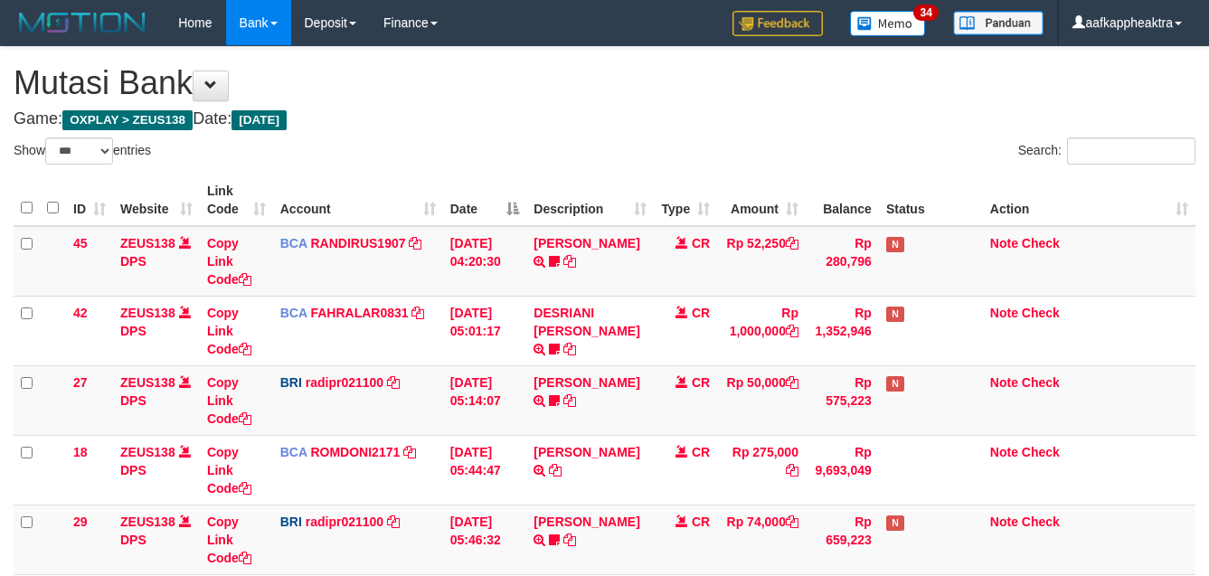
select select "***"
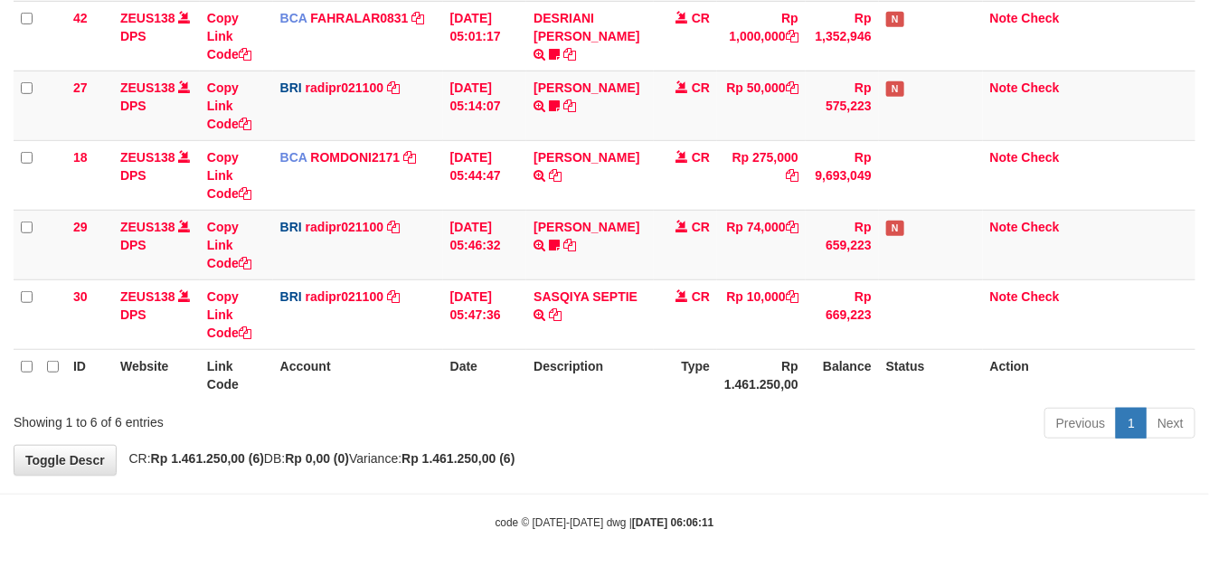
click at [778, 463] on div "**********" at bounding box center [604, 113] width 1209 height 722
drag, startPoint x: 833, startPoint y: 430, endPoint x: 748, endPoint y: 419, distance: 85.8
click at [815, 430] on div "Previous 1 Next" at bounding box center [856, 425] width 678 height 39
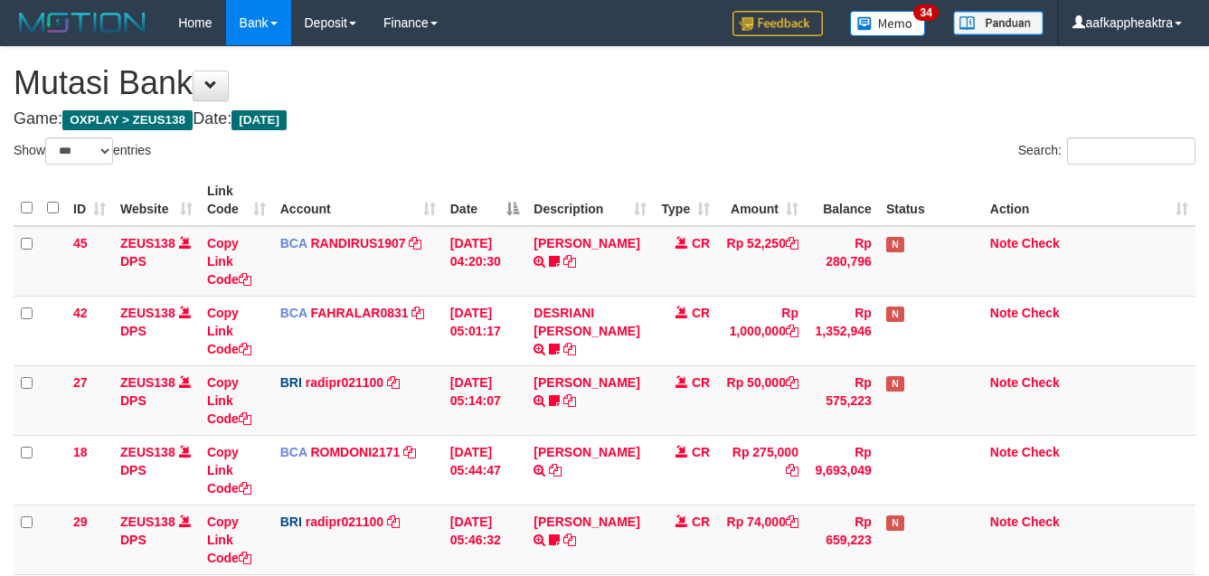
select select "***"
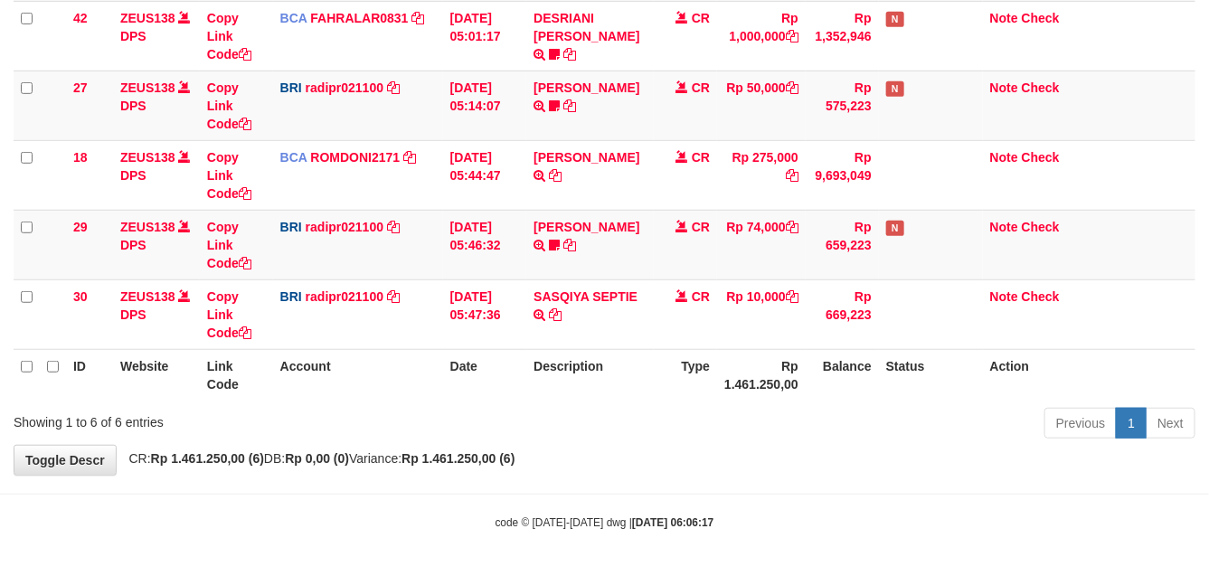
drag, startPoint x: 0, startPoint y: 0, endPoint x: 1225, endPoint y: 382, distance: 1283.4
click at [577, 346] on td "SASQIYA SEPTIE TRANSFER NBMB SASQIYA SEPTIE TO REYNALDI ADI PRATAMA" at bounding box center [589, 314] width 127 height 70
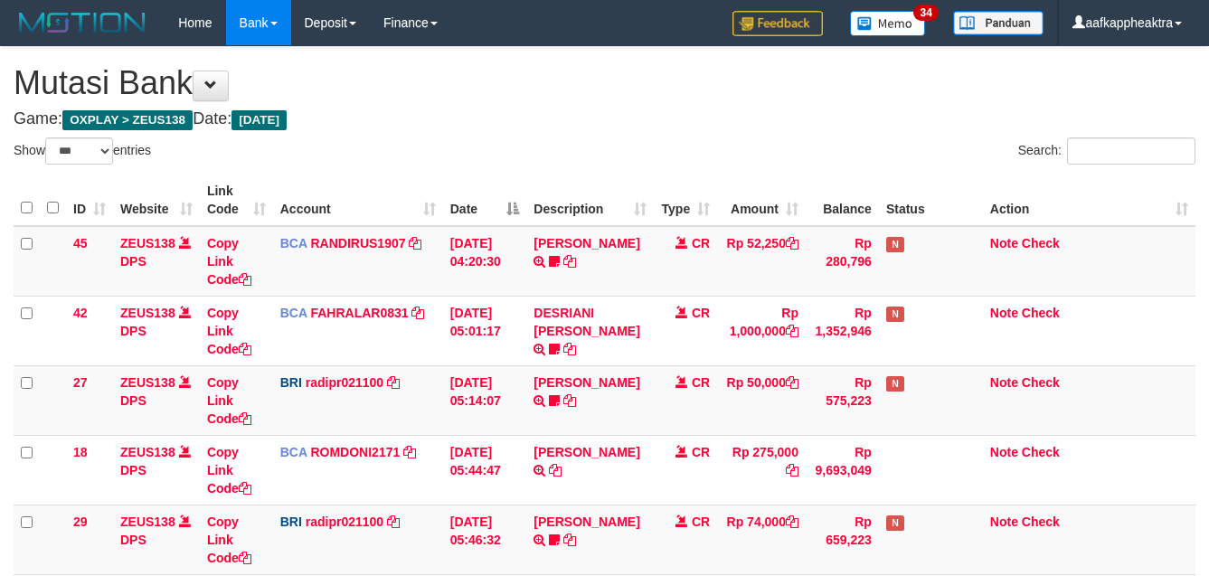
select select "***"
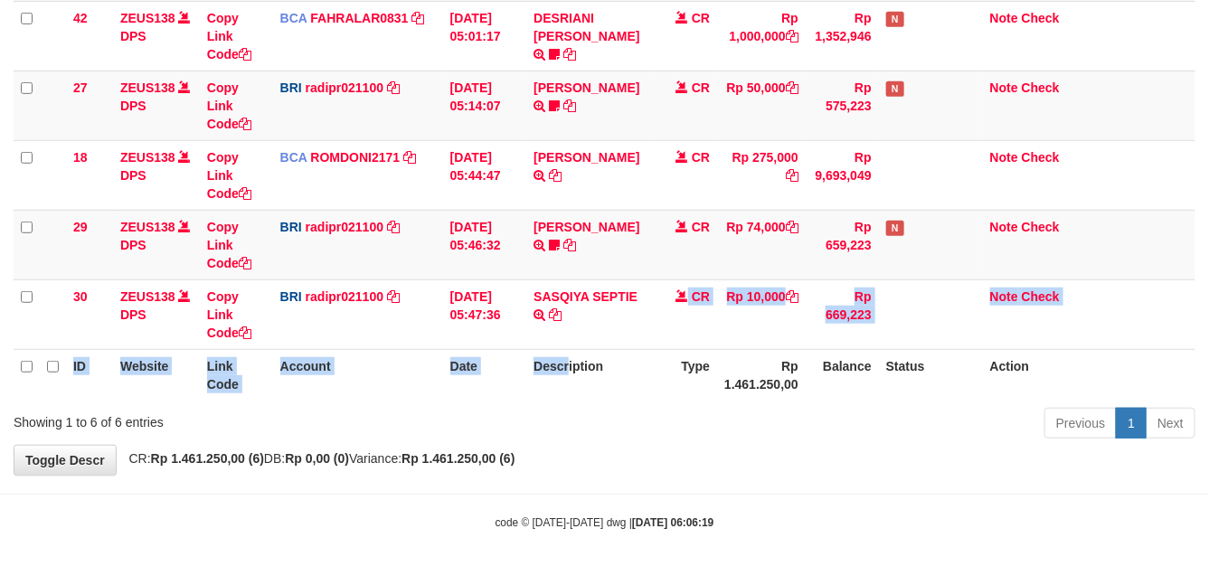
drag, startPoint x: 580, startPoint y: 348, endPoint x: 613, endPoint y: 353, distance: 33.8
click at [570, 351] on table "ID Website Link Code Account Date Description Type Amount Balance Status Action…" at bounding box center [605, 140] width 1182 height 521
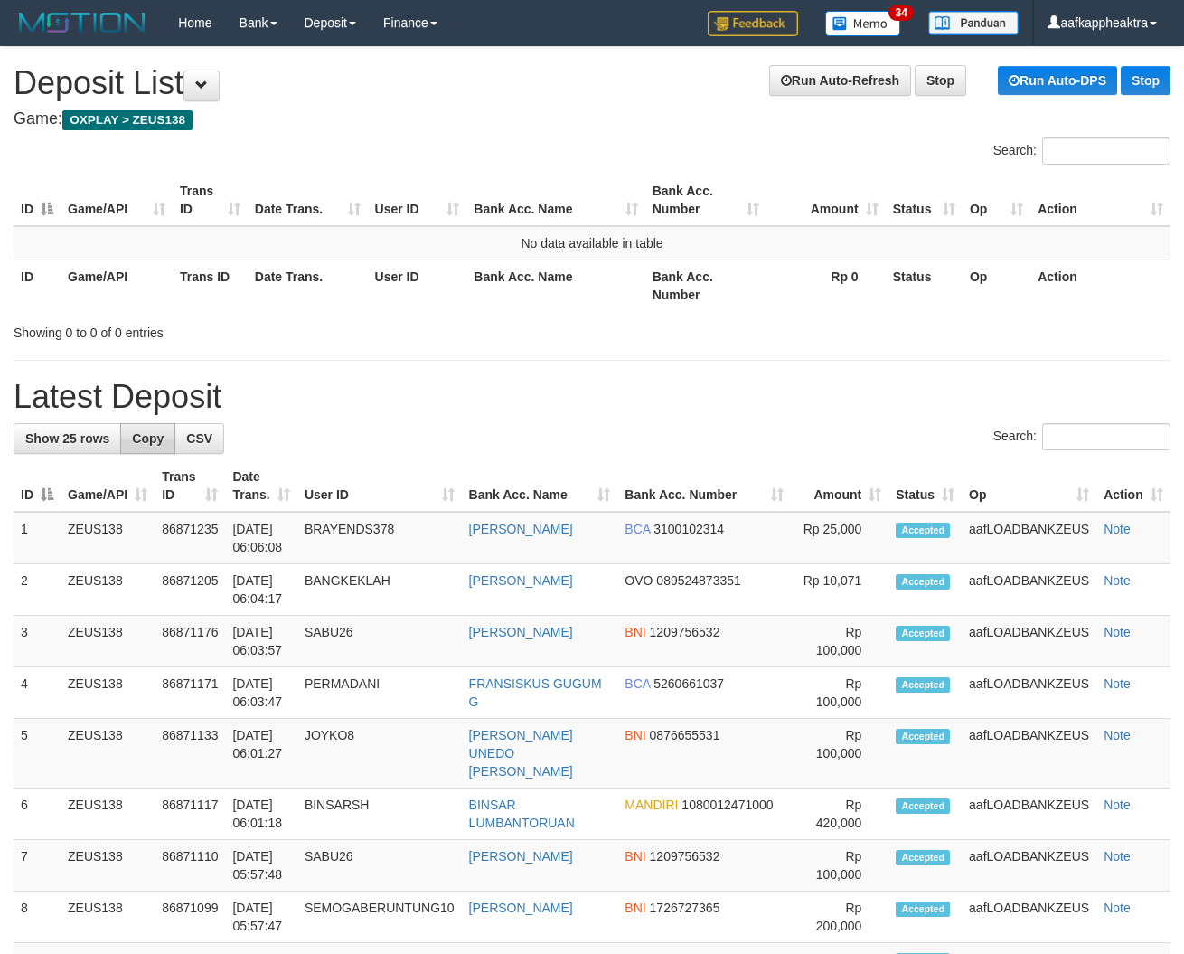
drag, startPoint x: 271, startPoint y: 441, endPoint x: 142, endPoint y: 441, distance: 129.3
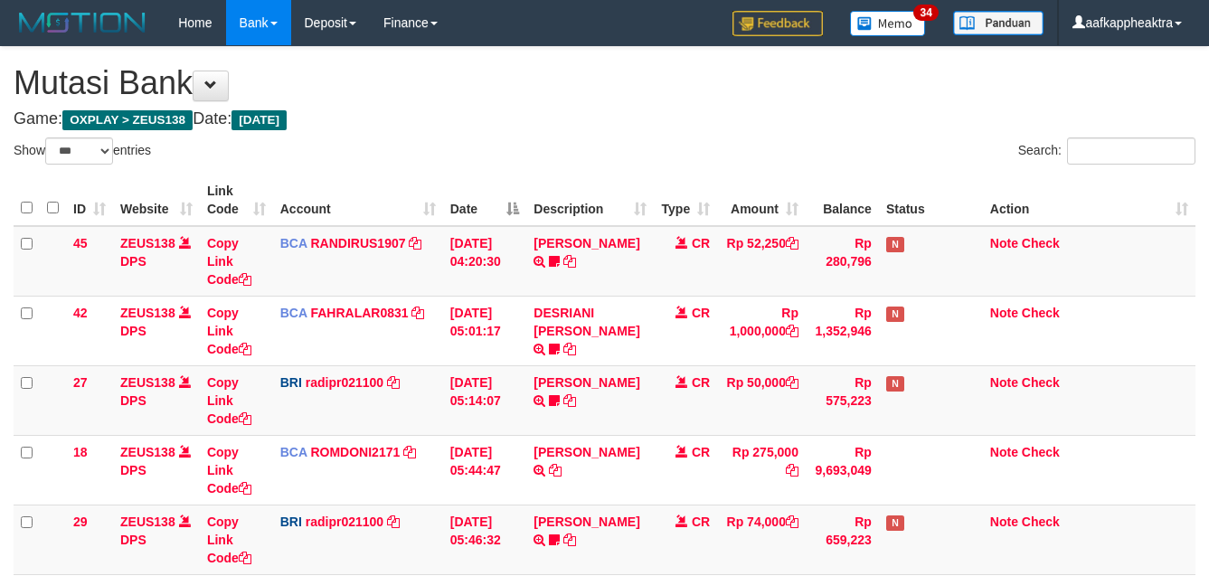
select select "***"
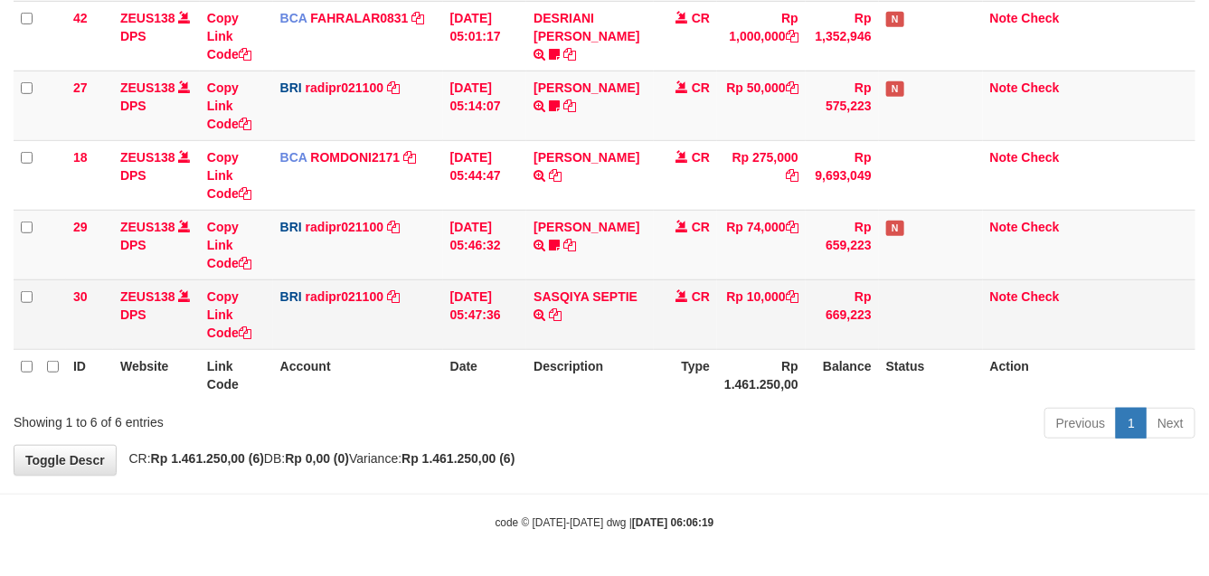
click at [693, 333] on td "CR" at bounding box center [685, 314] width 63 height 70
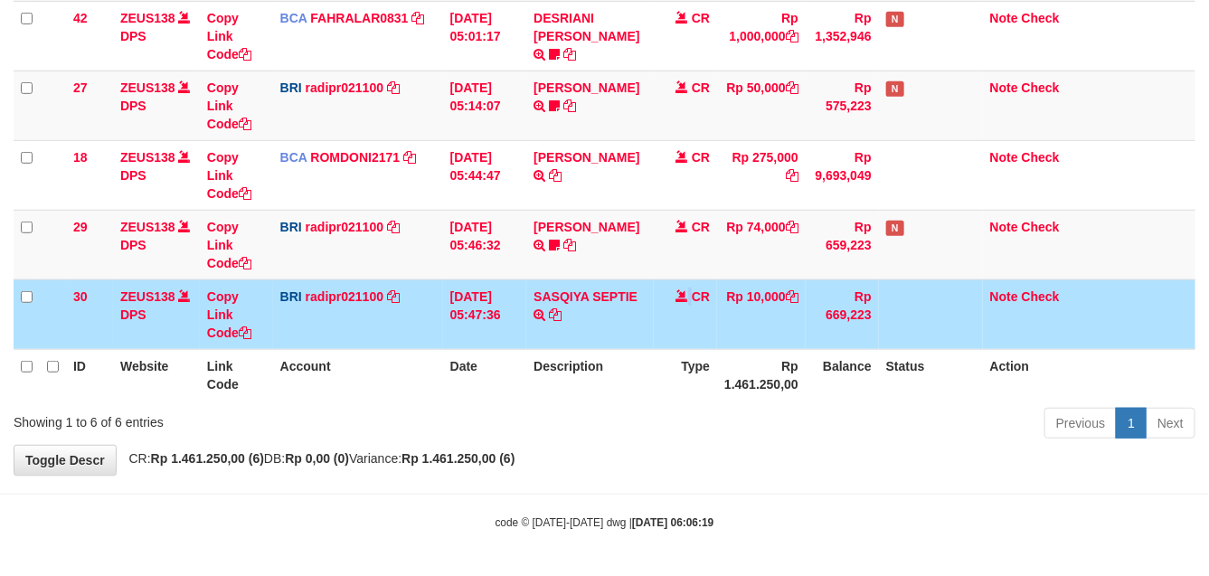
click at [684, 336] on td "CR" at bounding box center [685, 314] width 63 height 70
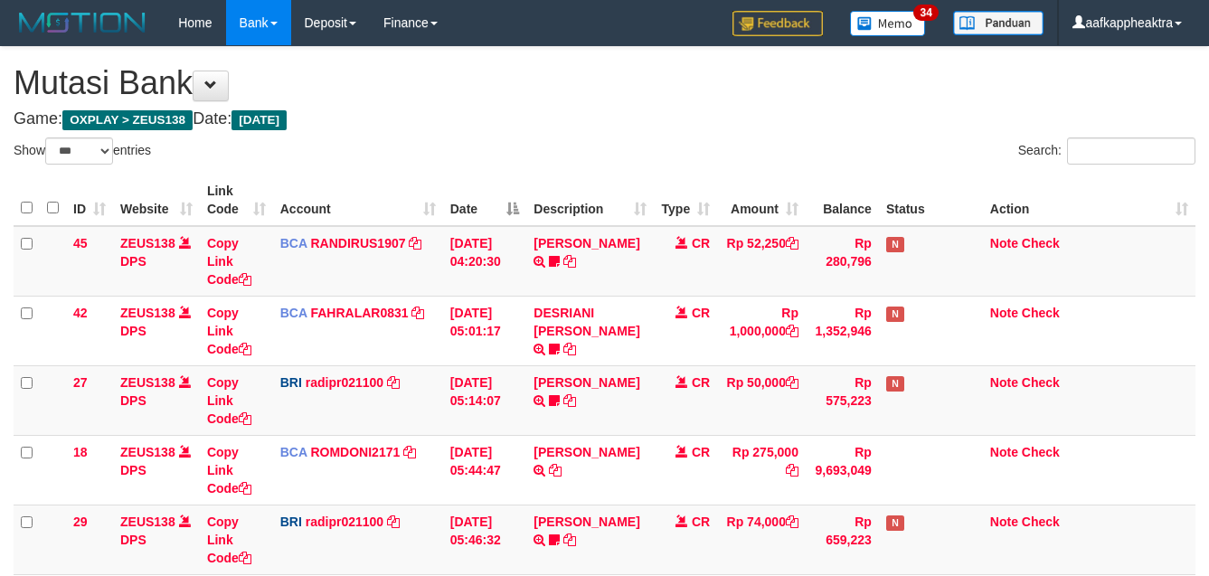
select select "***"
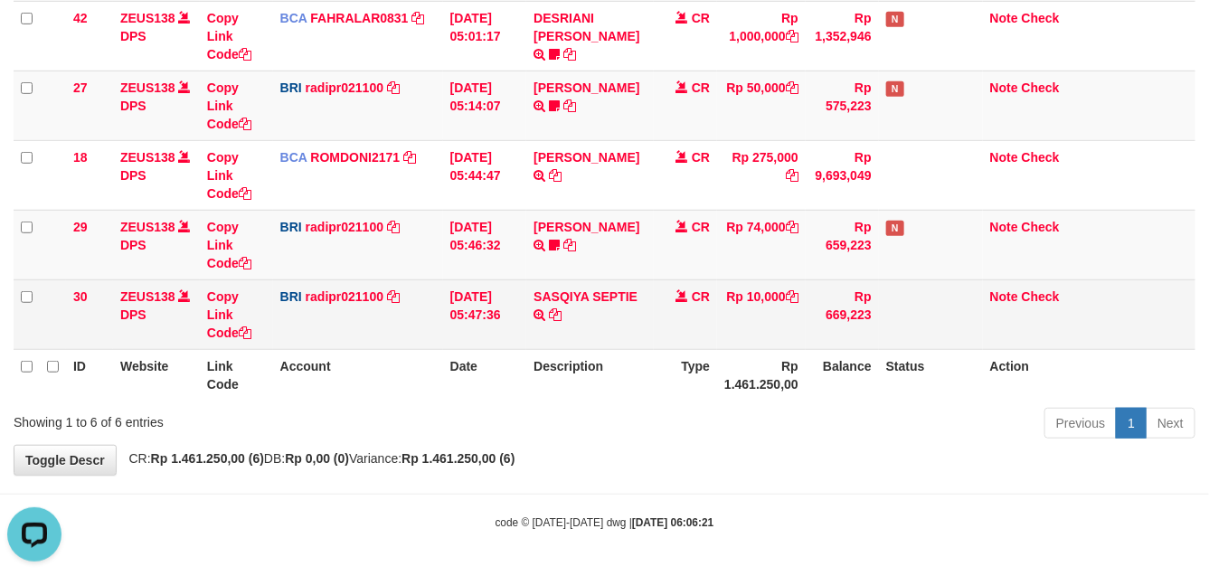
click at [608, 344] on td "SASQIYA SEPTIE TRANSFER NBMB SASQIYA SEPTIE TO REYNALDI ADI PRATAMA" at bounding box center [589, 314] width 127 height 70
click at [621, 336] on td "SASQIYA SEPTIE TRANSFER NBMB SASQIYA SEPTIE TO REYNALDI ADI PRATAMA" at bounding box center [589, 314] width 127 height 70
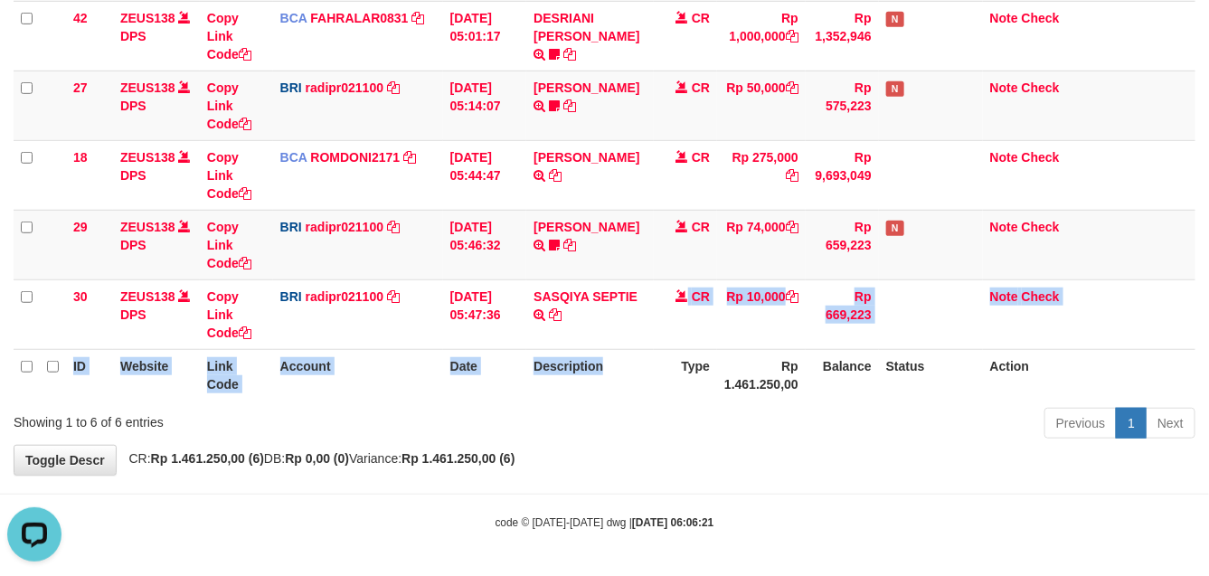
click at [652, 348] on table "ID Website Link Code Account Date Description Type Amount Balance Status Action…" at bounding box center [605, 140] width 1182 height 521
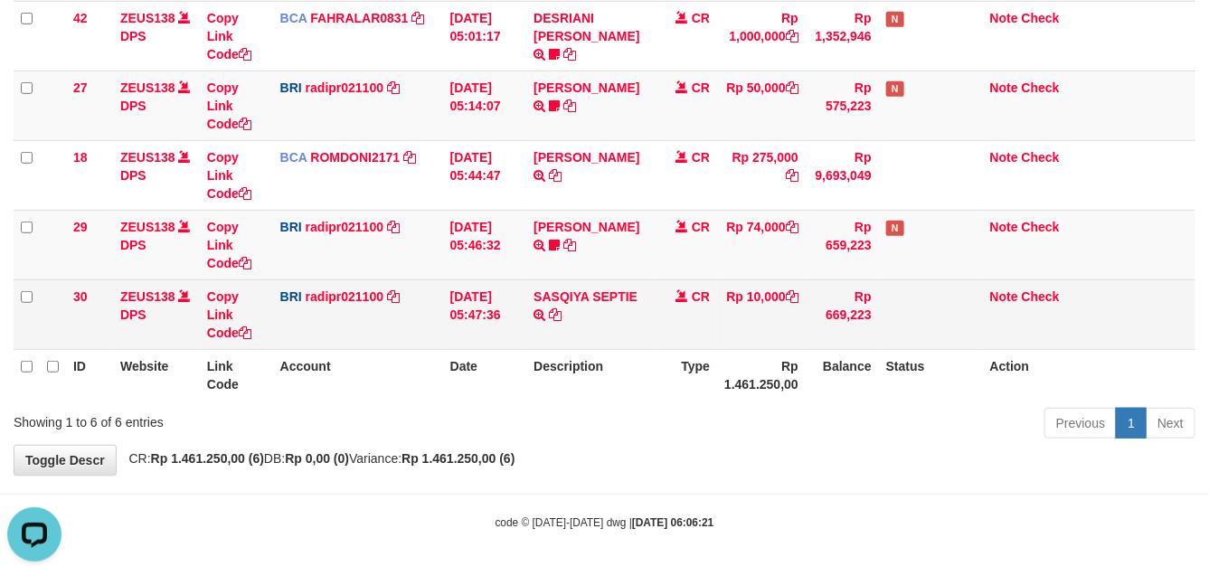
drag, startPoint x: 639, startPoint y: 345, endPoint x: 665, endPoint y: 346, distance: 25.3
click at [644, 346] on td "SASQIYA SEPTIE TRANSFER NBMB SASQIYA SEPTIE TO REYNALDI ADI PRATAMA" at bounding box center [589, 314] width 127 height 70
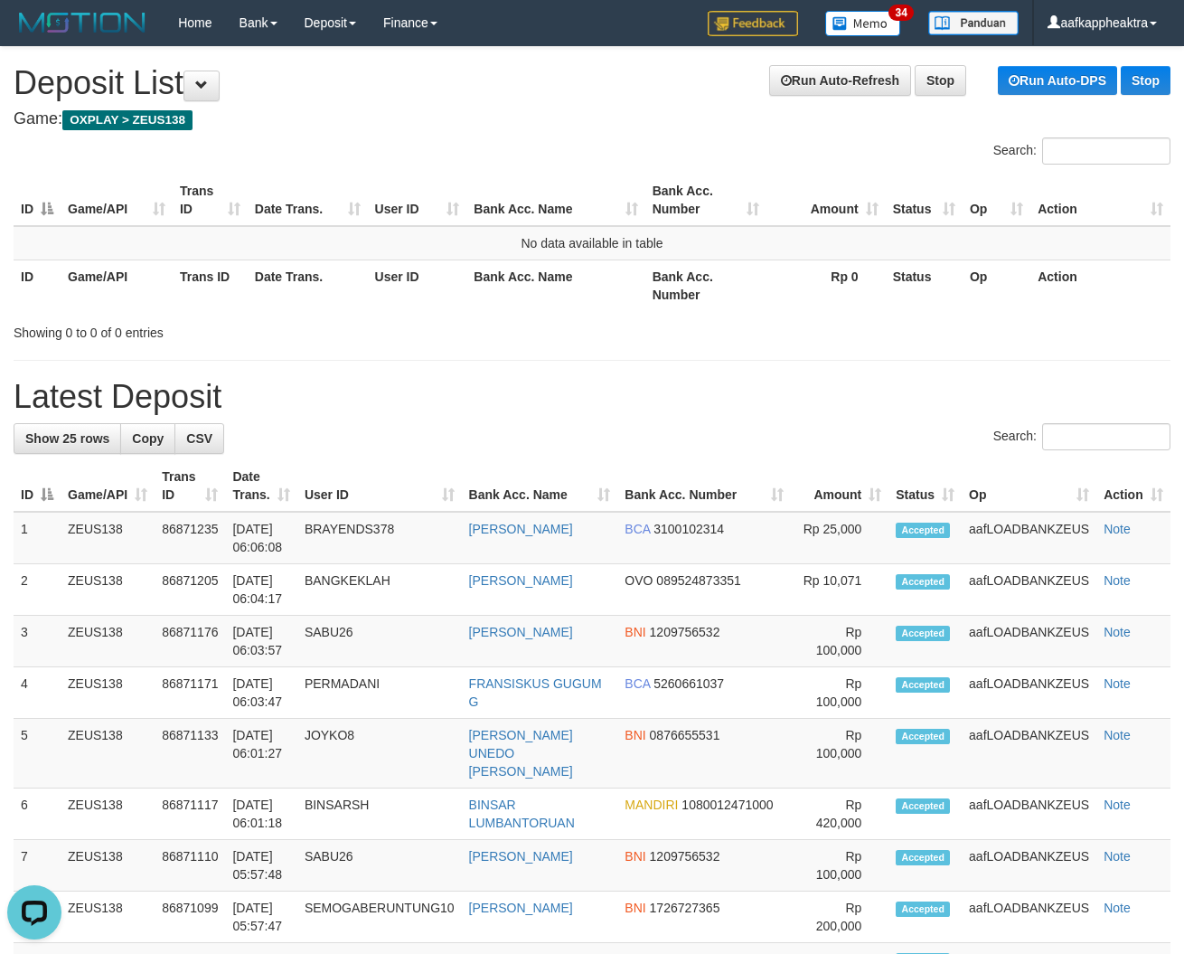
drag, startPoint x: 463, startPoint y: 441, endPoint x: 2, endPoint y: 420, distance: 461.6
click at [440, 448] on div "Search:" at bounding box center [592, 439] width 1157 height 32
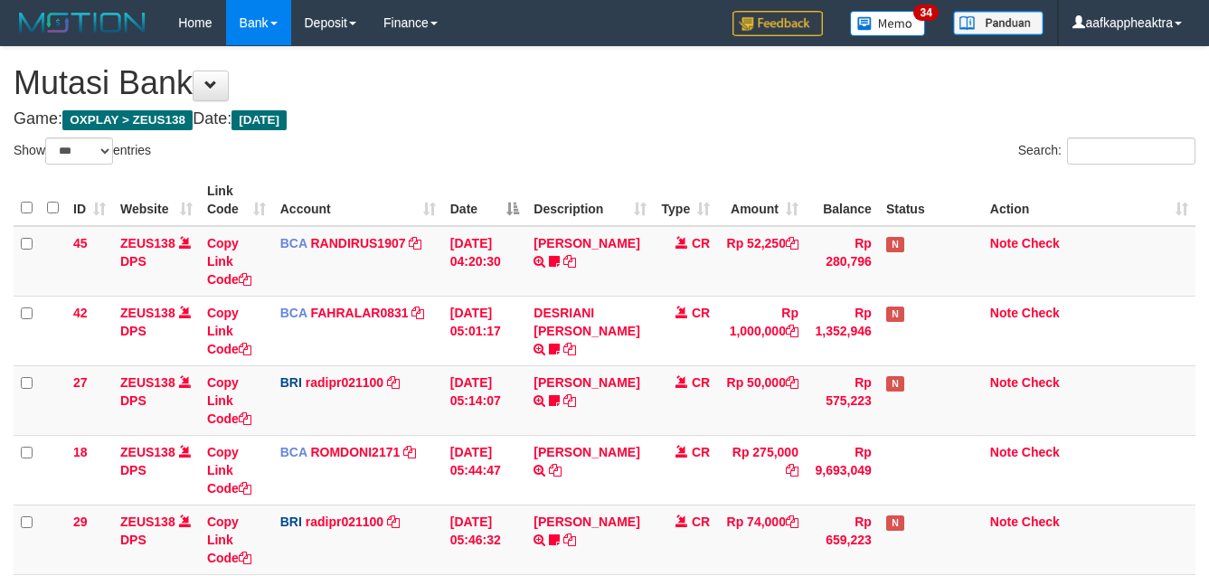
select select "***"
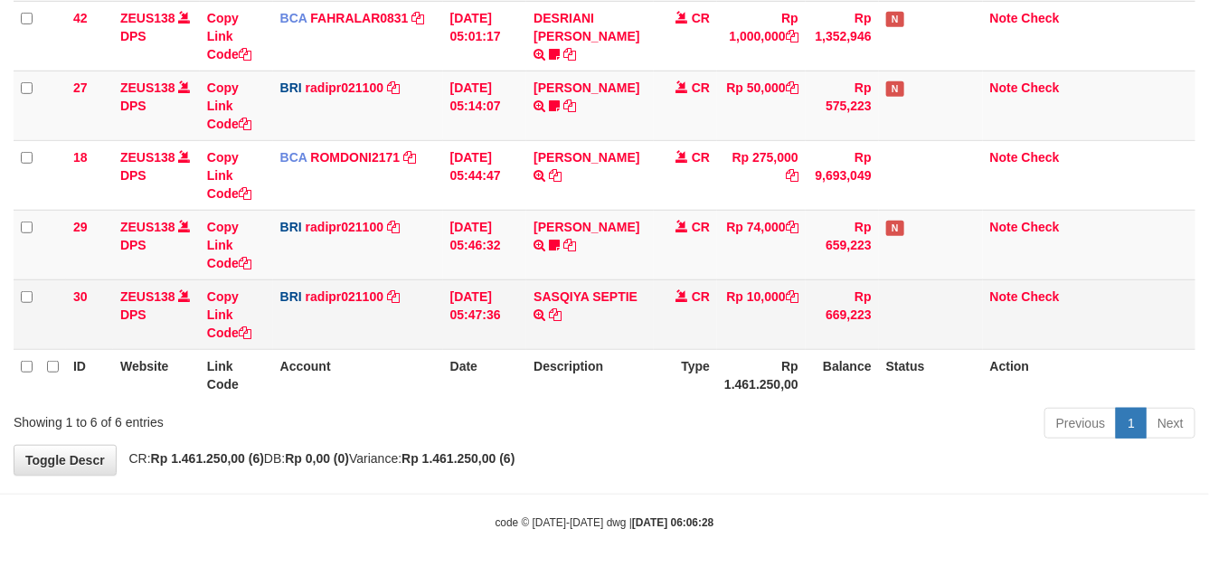
click at [687, 331] on td "CR" at bounding box center [685, 314] width 63 height 70
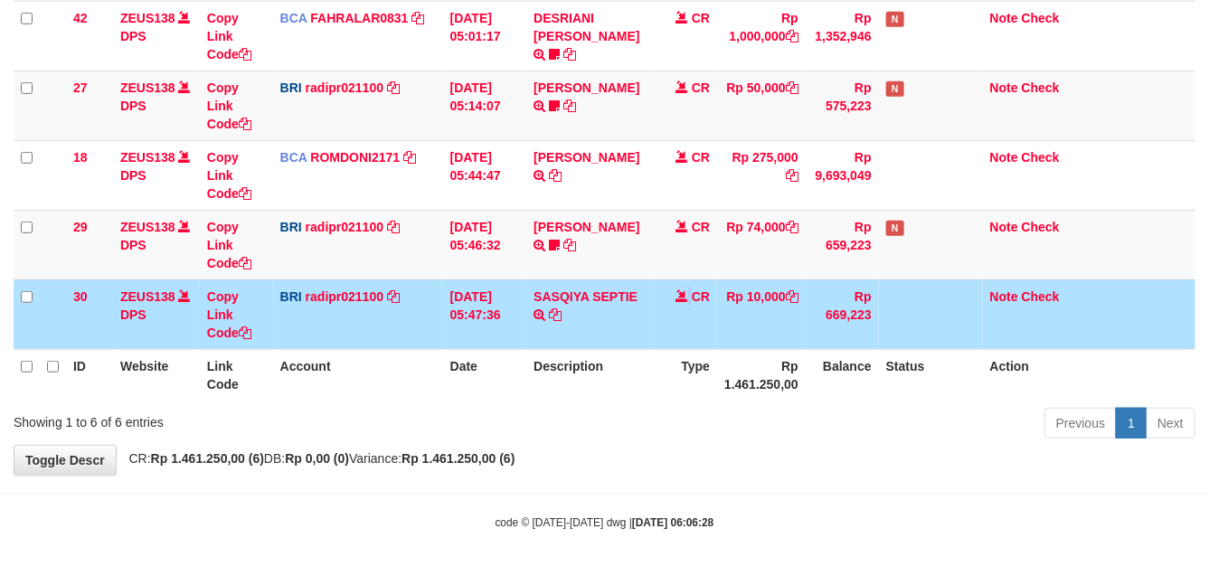
click at [684, 335] on td "CR" at bounding box center [685, 314] width 63 height 70
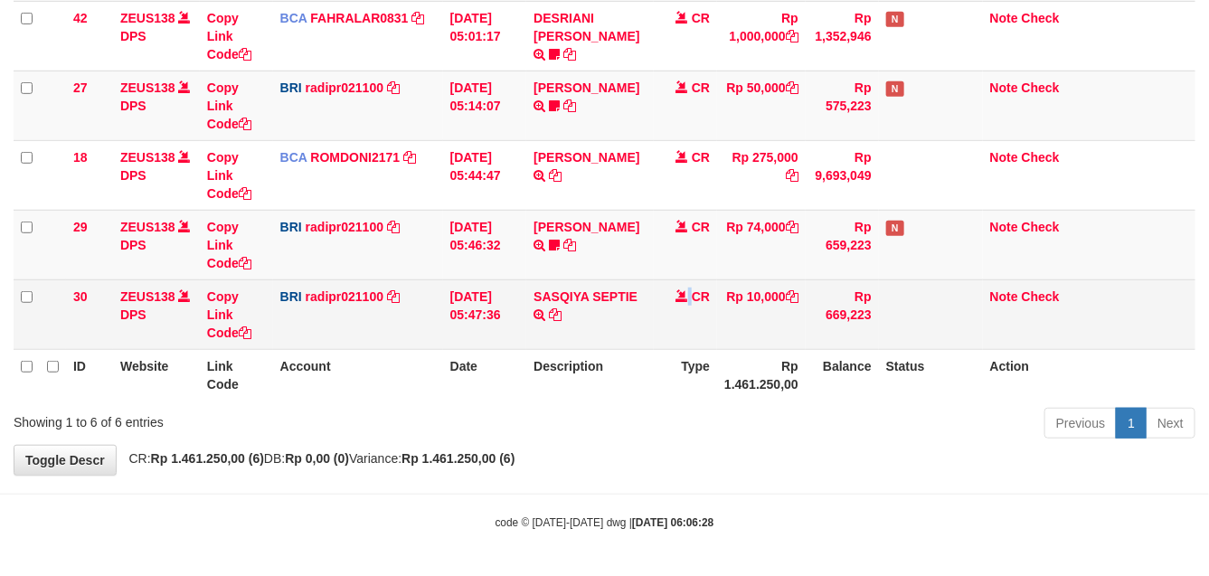
click at [688, 335] on td "CR" at bounding box center [685, 314] width 63 height 70
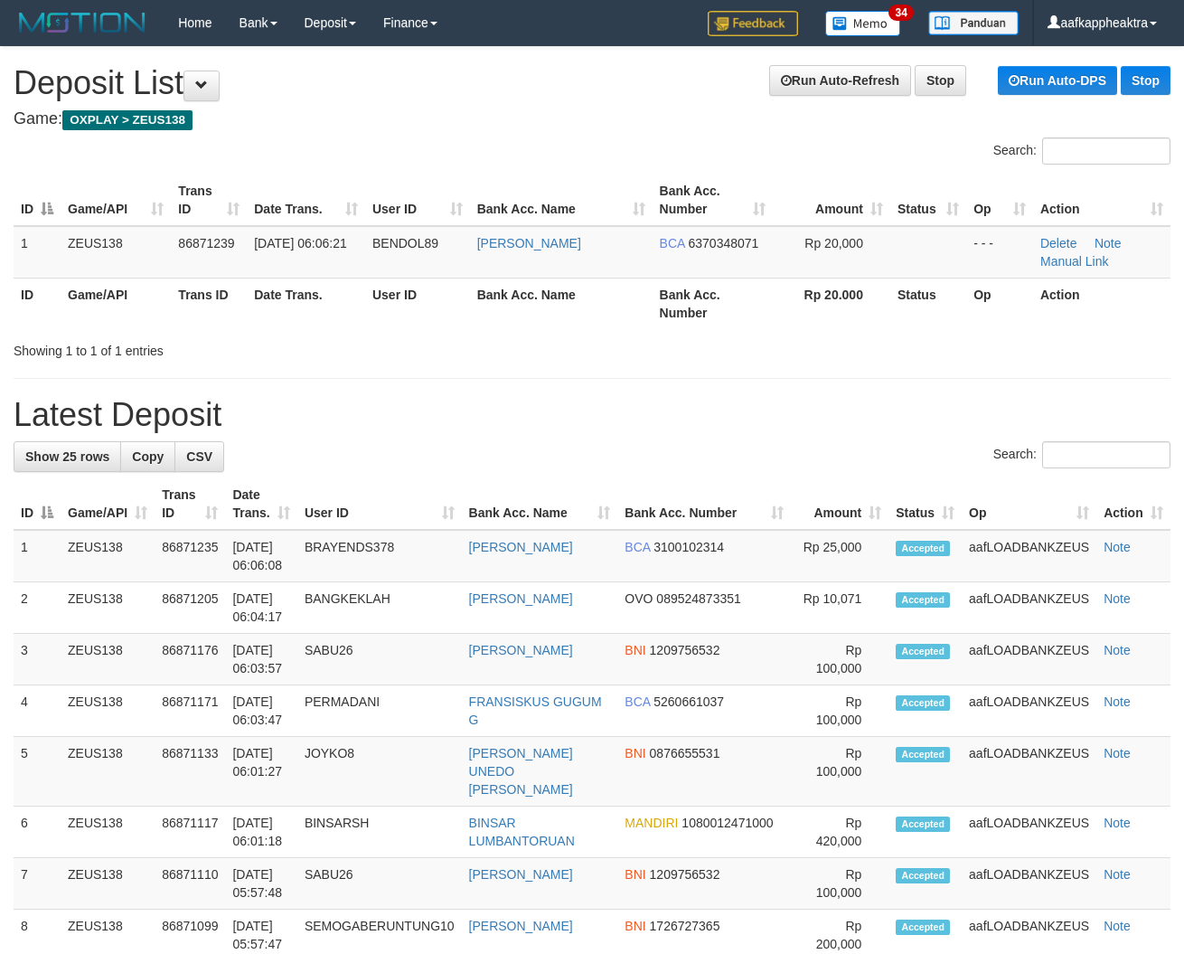
click at [517, 463] on div "Search:" at bounding box center [592, 457] width 1157 height 32
click at [618, 467] on div "Search:" at bounding box center [592, 457] width 1157 height 32
drag, startPoint x: 613, startPoint y: 472, endPoint x: 324, endPoint y: 464, distance: 289.4
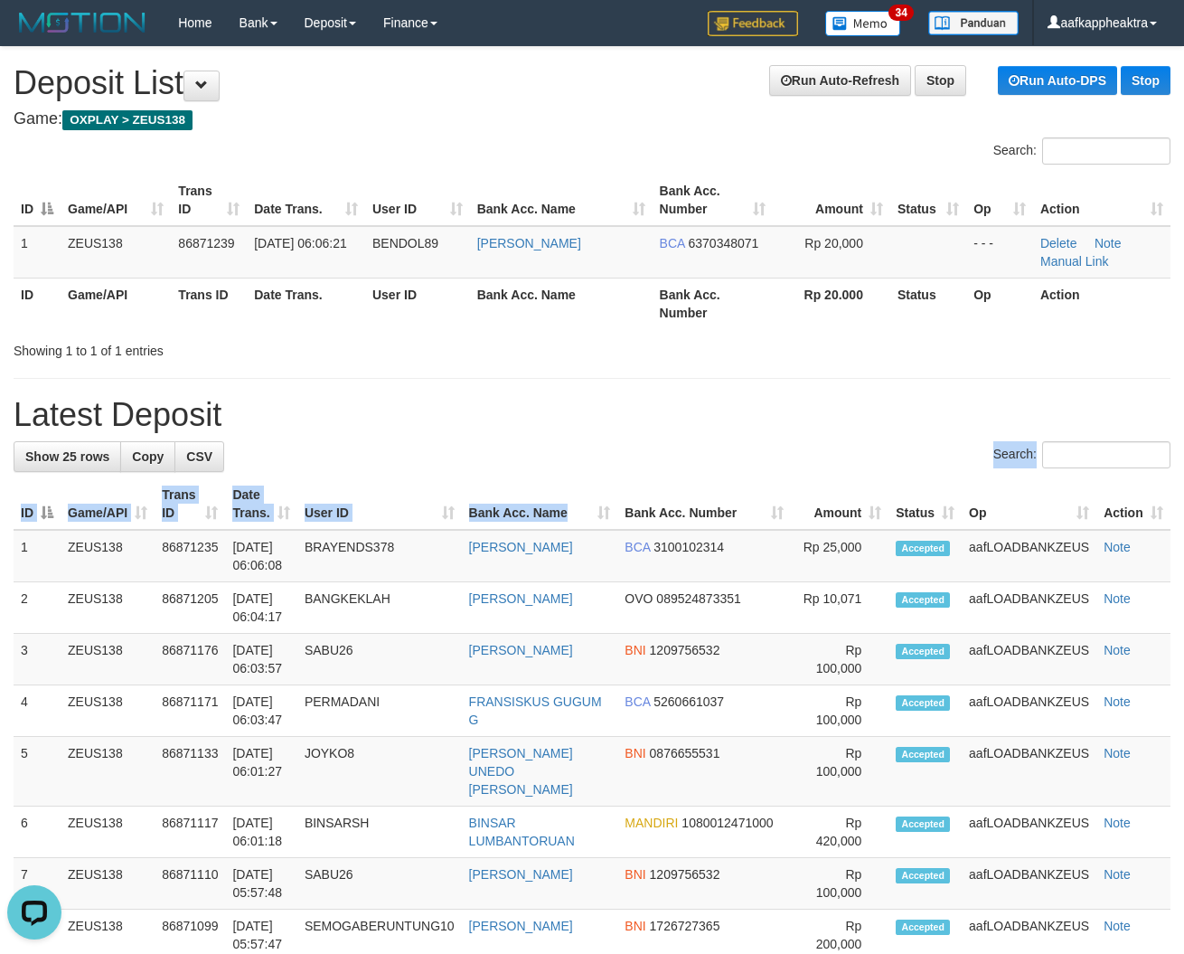
drag, startPoint x: 619, startPoint y: 436, endPoint x: 1, endPoint y: 380, distance: 621.0
drag, startPoint x: 457, startPoint y: 377, endPoint x: 2, endPoint y: 395, distance: 456.0
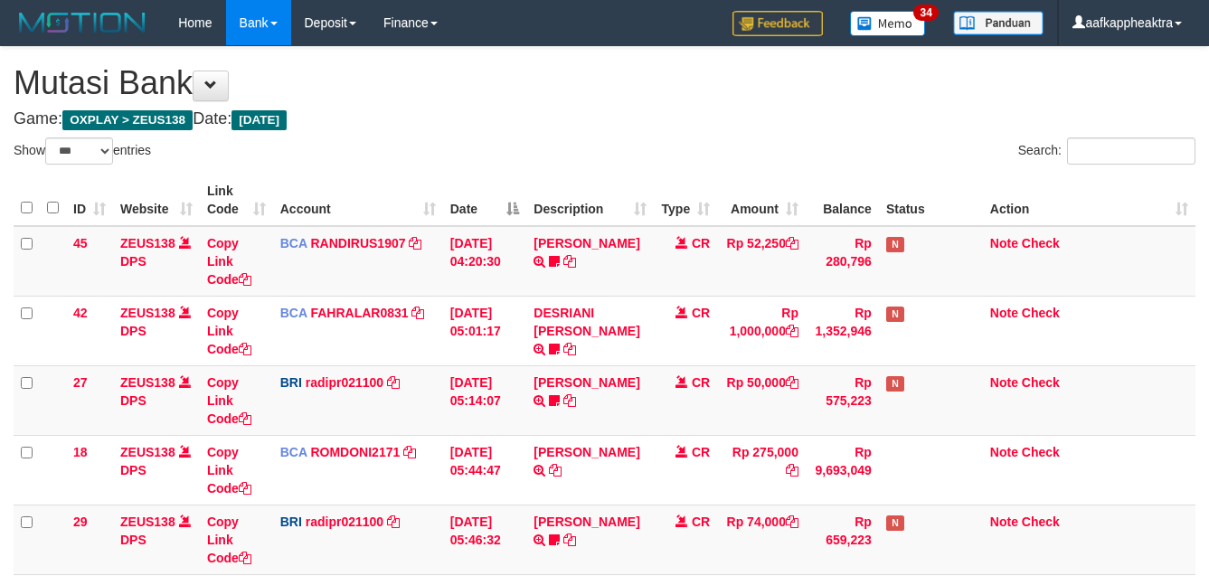
select select "***"
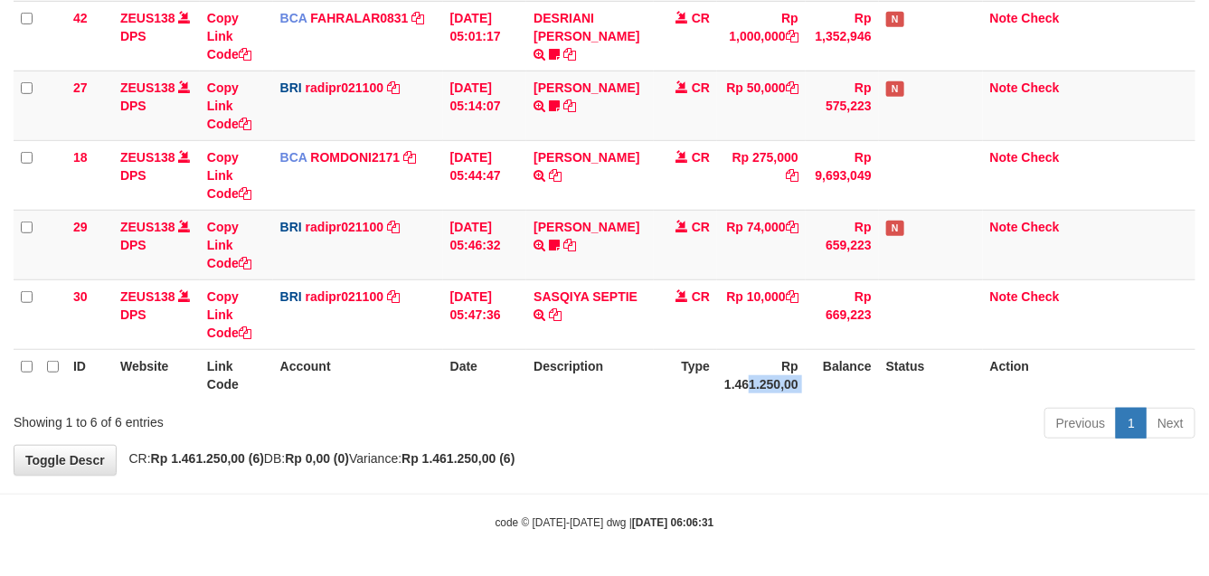
drag, startPoint x: 748, startPoint y: 382, endPoint x: 749, endPoint y: 349, distance: 32.6
click at [747, 372] on tr "ID Website Link Code Account Date Description Type Rp 1.461.250,00 Balance Stat…" at bounding box center [605, 375] width 1182 height 52
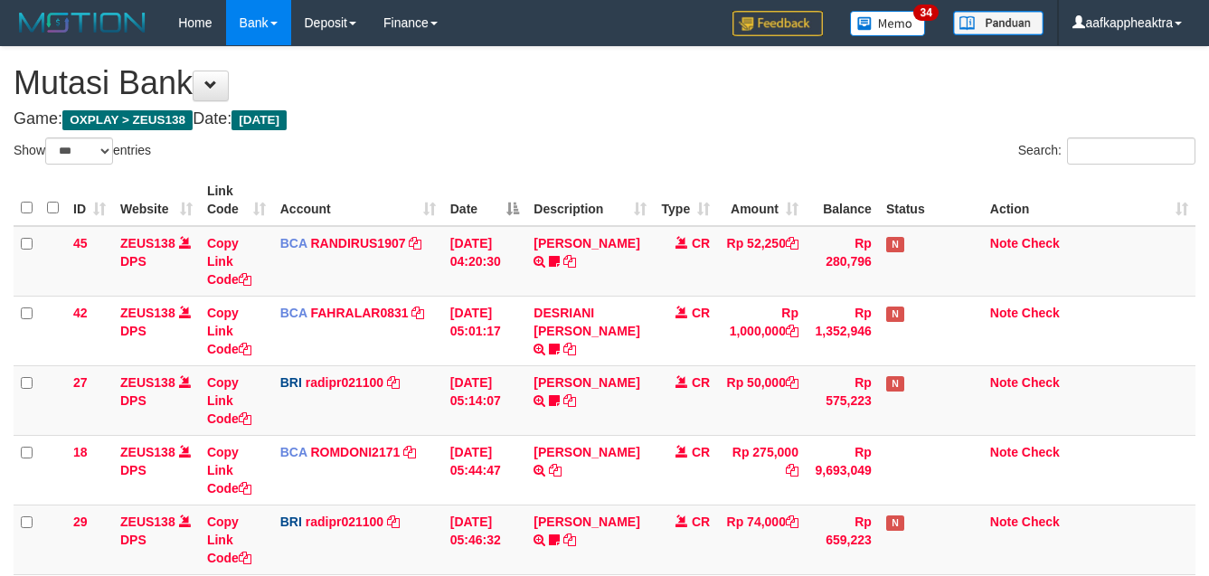
select select "***"
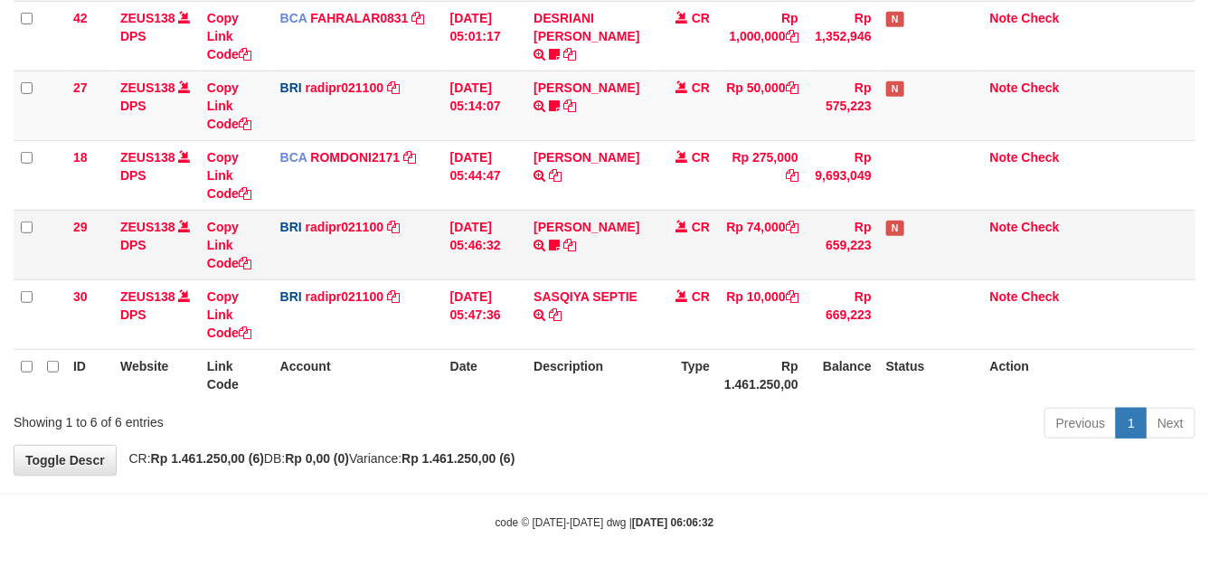
click at [550, 265] on td "[PERSON_NAME] TRANSFER NBMB [PERSON_NAME] TO [PERSON_NAME] 005801153848508" at bounding box center [589, 245] width 127 height 70
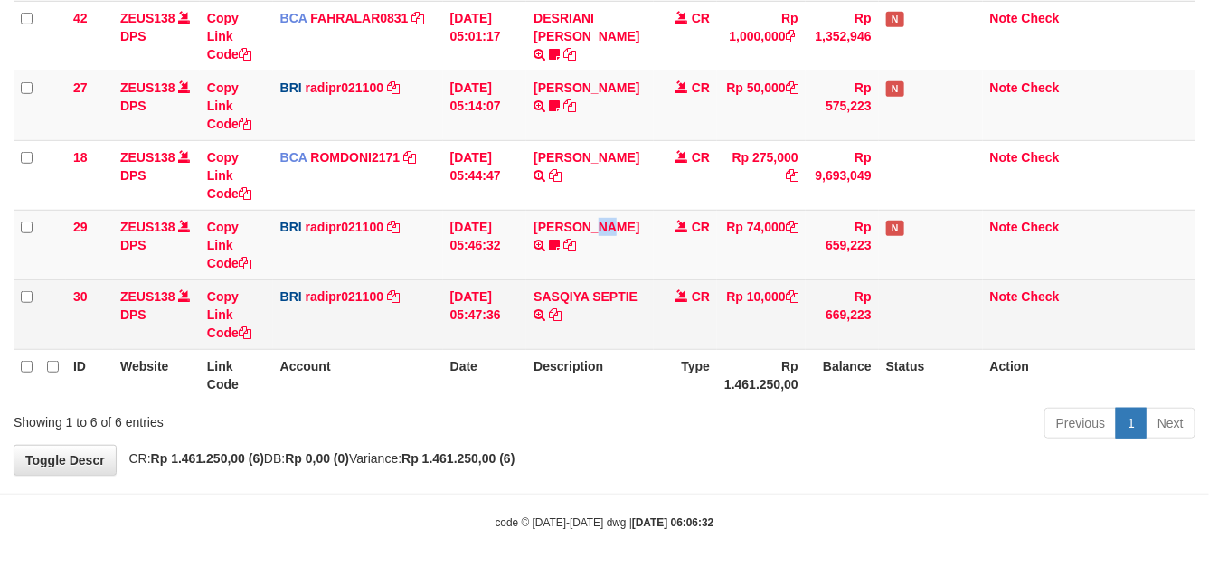
drag, startPoint x: 550, startPoint y: 268, endPoint x: 972, endPoint y: 290, distance: 422.8
click at [530, 269] on td "[PERSON_NAME] TRANSFER NBMB [PERSON_NAME] TO [PERSON_NAME] 005801153848508" at bounding box center [589, 245] width 127 height 70
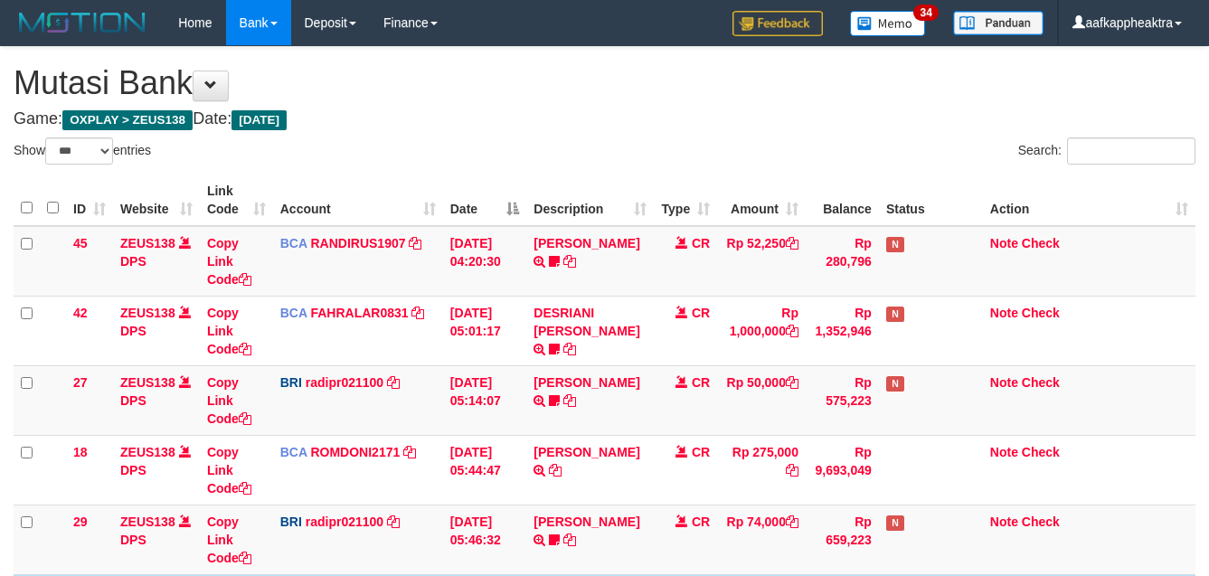
select select "***"
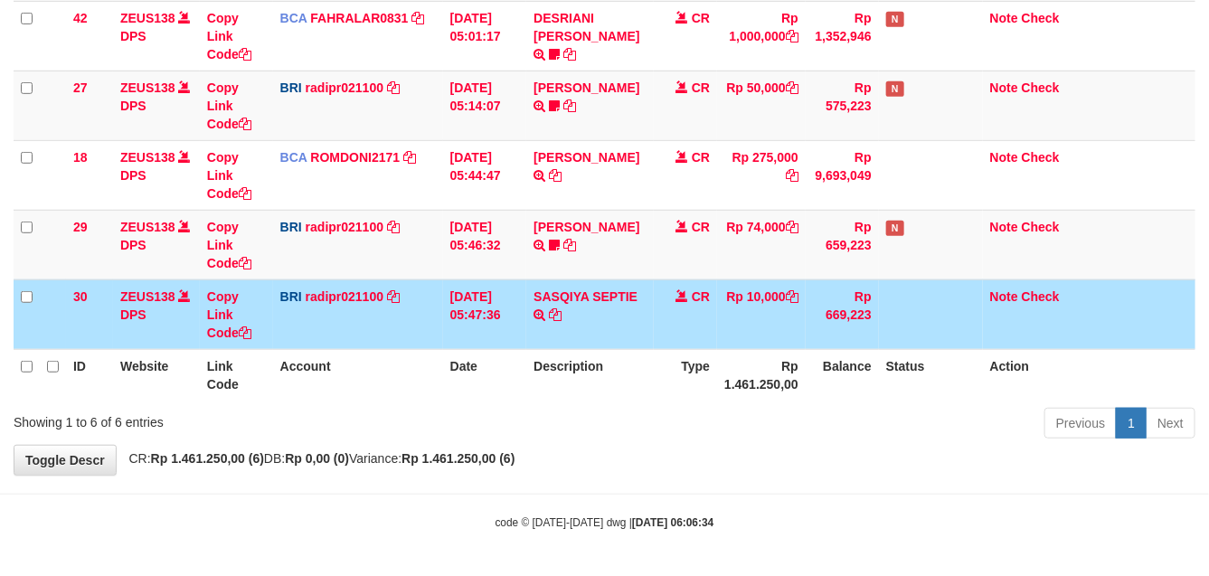
drag, startPoint x: 0, startPoint y: 0, endPoint x: 671, endPoint y: 317, distance: 742.1
click at [671, 317] on td "CR" at bounding box center [685, 314] width 63 height 70
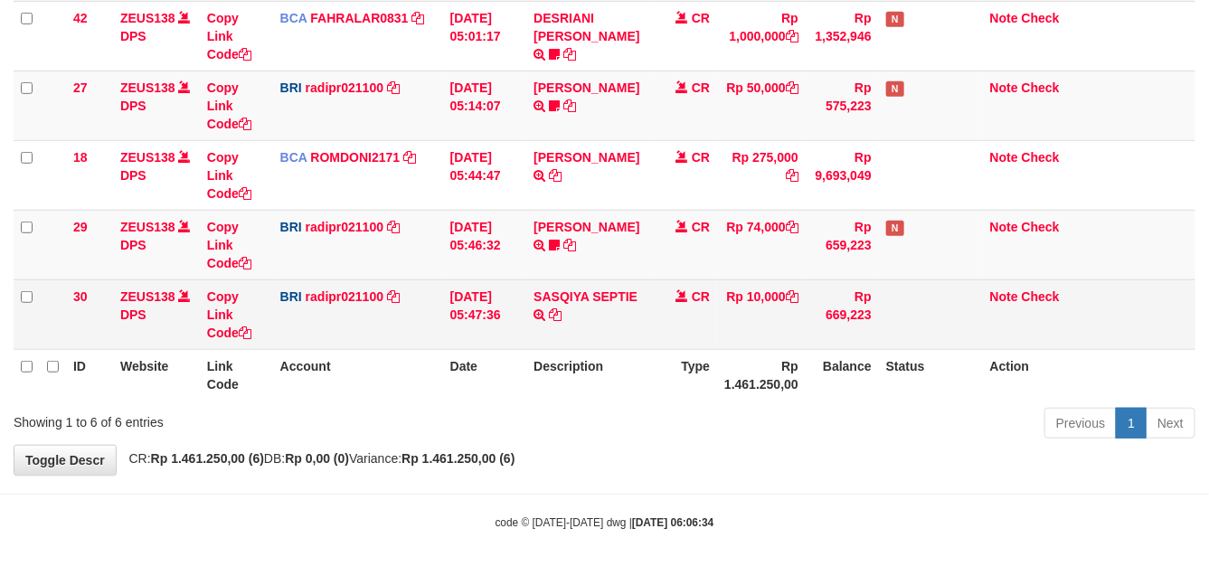
drag, startPoint x: 666, startPoint y: 317, endPoint x: 803, endPoint y: 333, distance: 137.4
click at [665, 318] on td "CR" at bounding box center [685, 314] width 63 height 70
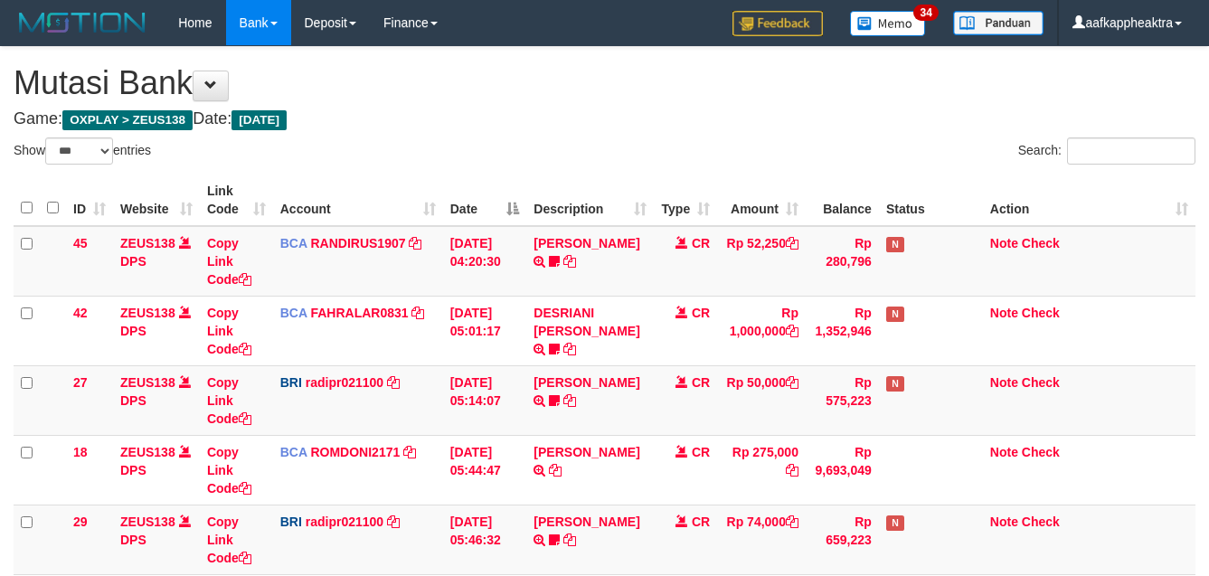
select select "***"
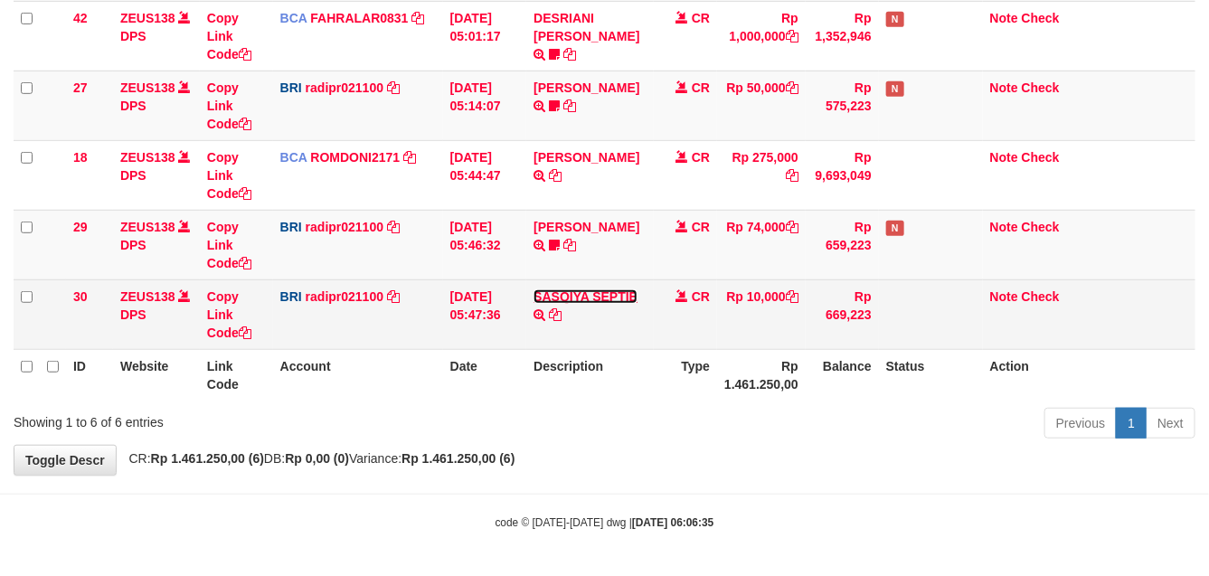
drag, startPoint x: 0, startPoint y: 0, endPoint x: 579, endPoint y: 292, distance: 648.1
click at [570, 298] on link "SASQIYA SEPTIE" at bounding box center [585, 296] width 104 height 14
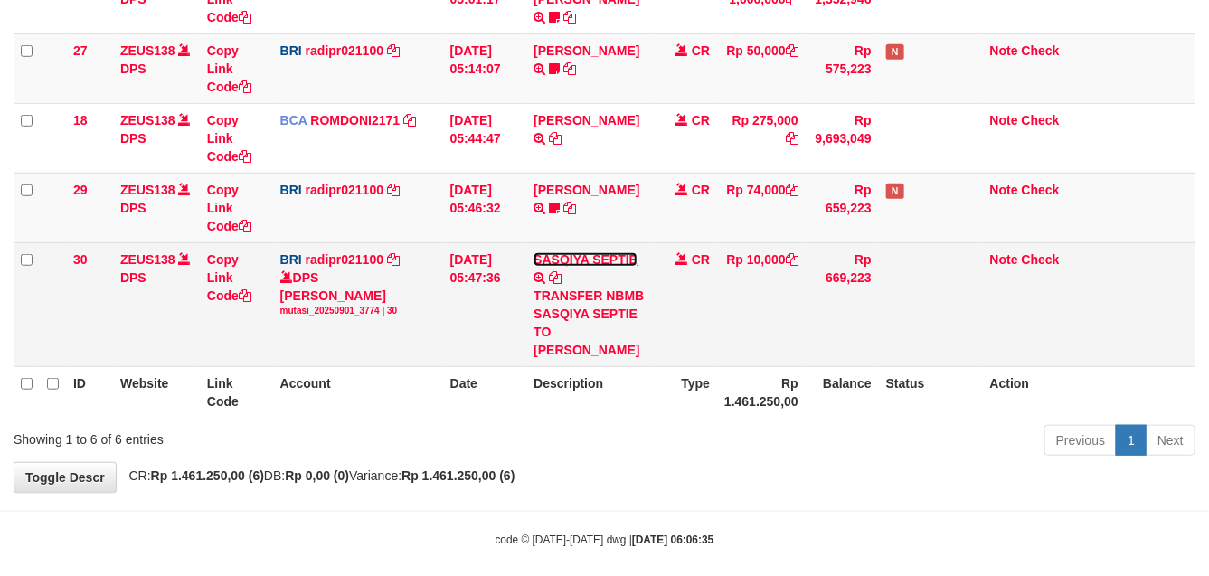
scroll to position [350, 0]
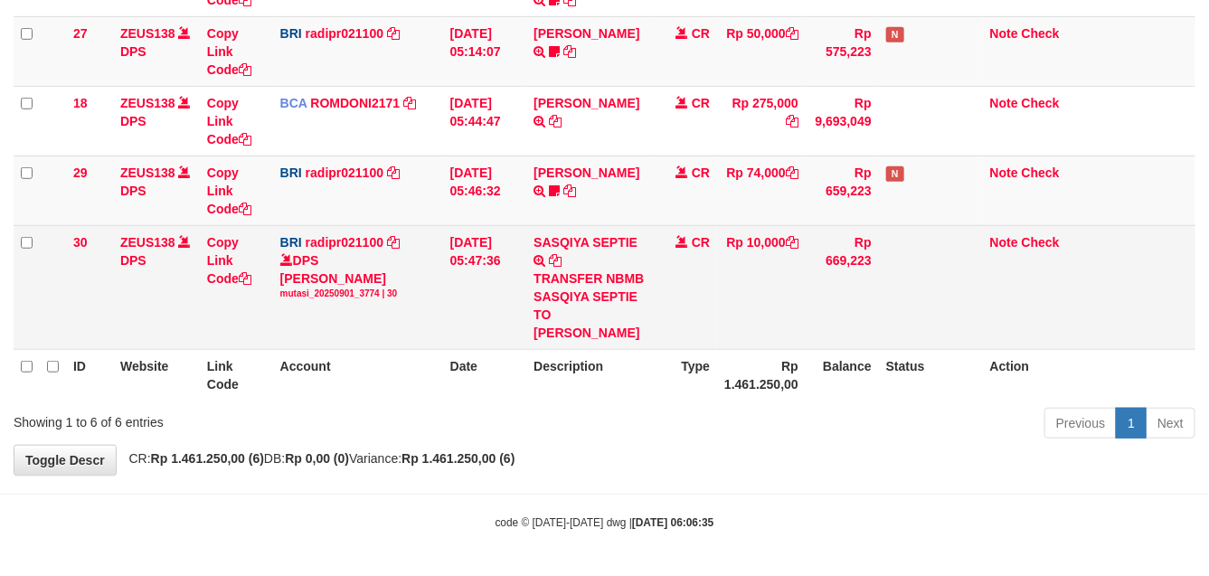
click at [612, 310] on div "TRANSFER NBMB SASQIYA SEPTIE TO [PERSON_NAME]" at bounding box center [589, 305] width 113 height 72
click at [606, 310] on div "TRANSFER NBMB SASQIYA SEPTIE TO [PERSON_NAME]" at bounding box center [589, 305] width 113 height 72
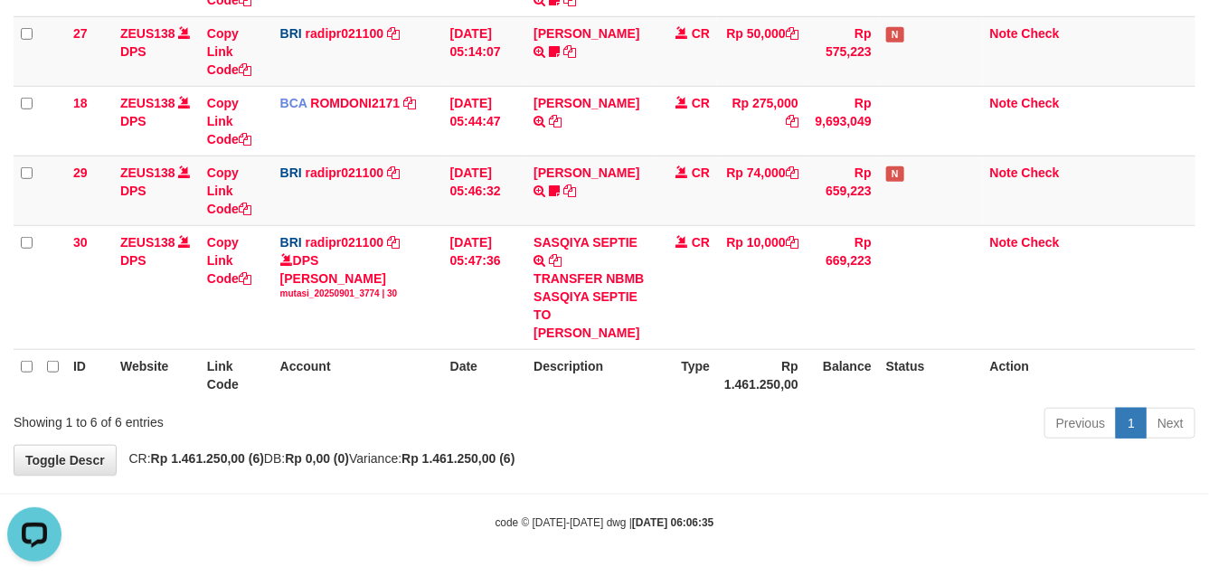
scroll to position [0, 0]
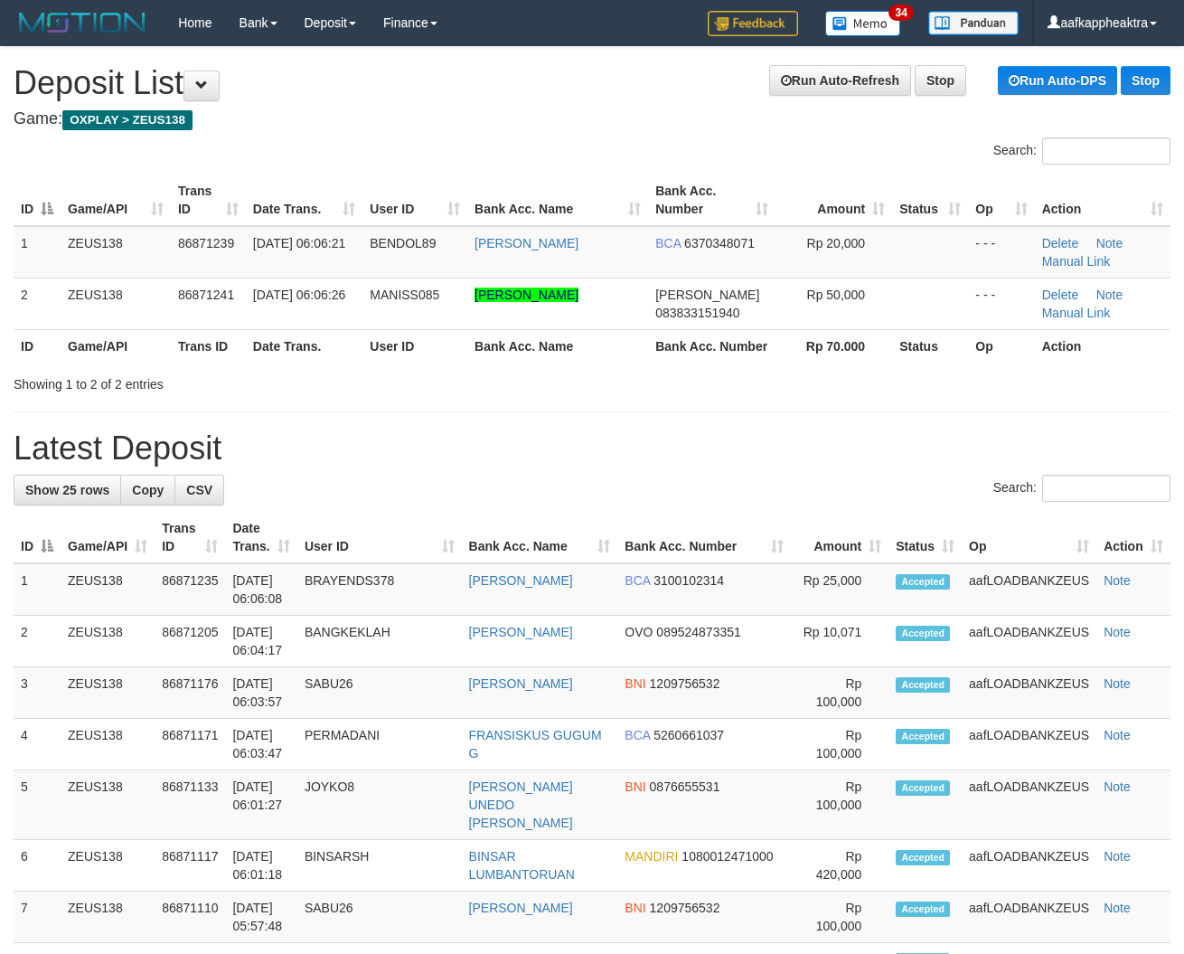
drag, startPoint x: 467, startPoint y: 438, endPoint x: 411, endPoint y: 445, distance: 56.4
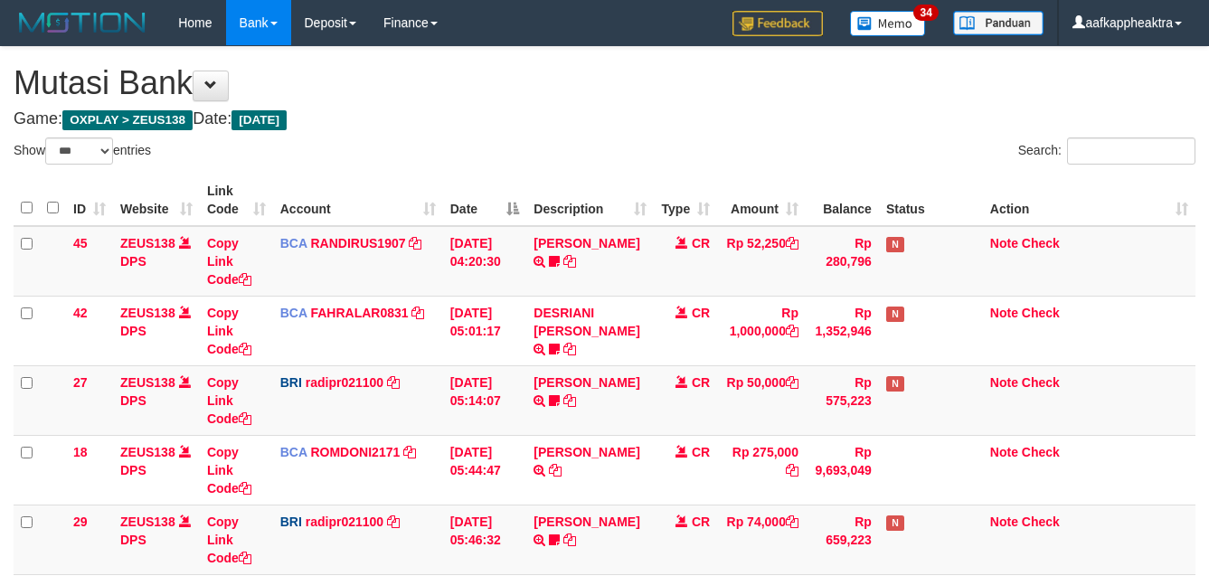
select select "***"
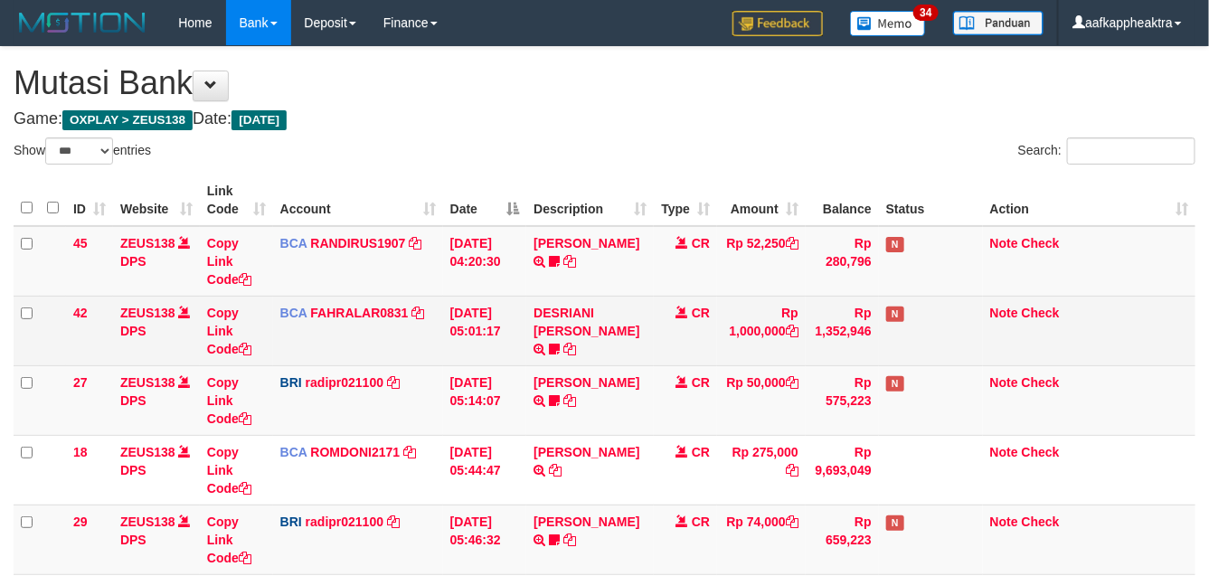
drag, startPoint x: 0, startPoint y: 0, endPoint x: 834, endPoint y: 340, distance: 900.2
click at [829, 339] on td "Rp 1,352,946" at bounding box center [842, 331] width 73 height 70
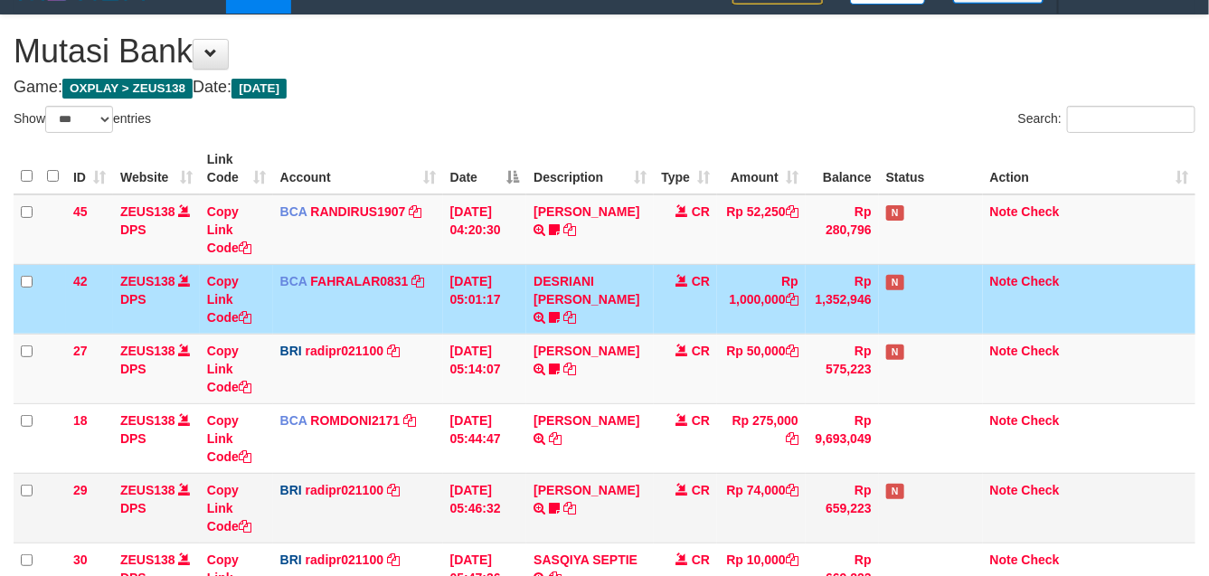
scroll to position [115, 0]
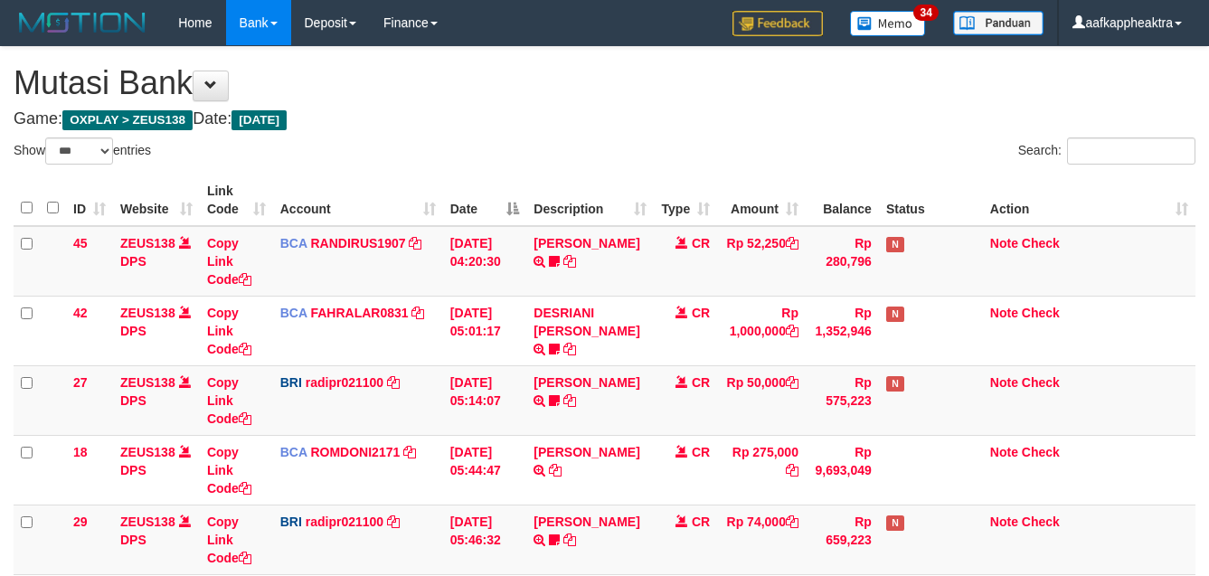
select select "***"
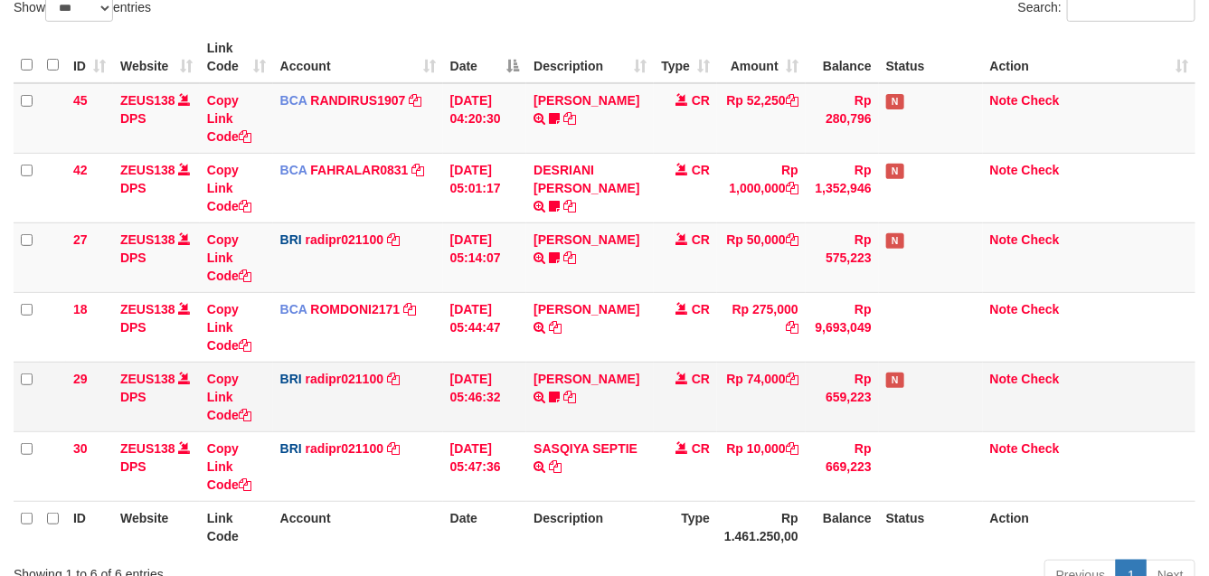
drag, startPoint x: 0, startPoint y: 0, endPoint x: 779, endPoint y: 368, distance: 861.9
click at [778, 368] on td "Rp 74,000" at bounding box center [761, 397] width 89 height 70
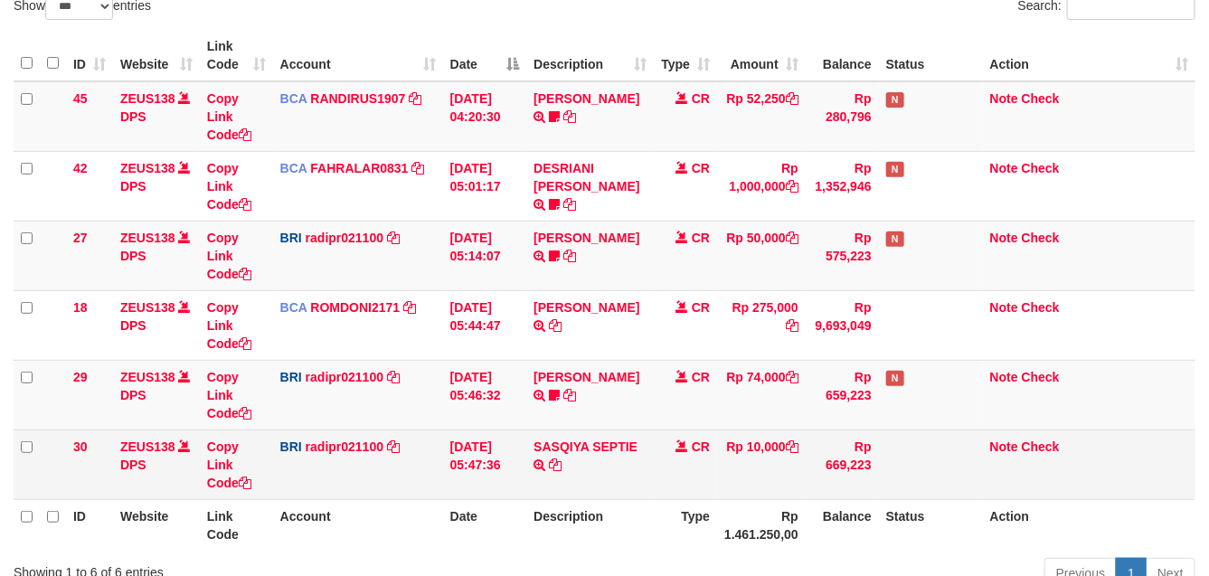
scroll to position [200, 0]
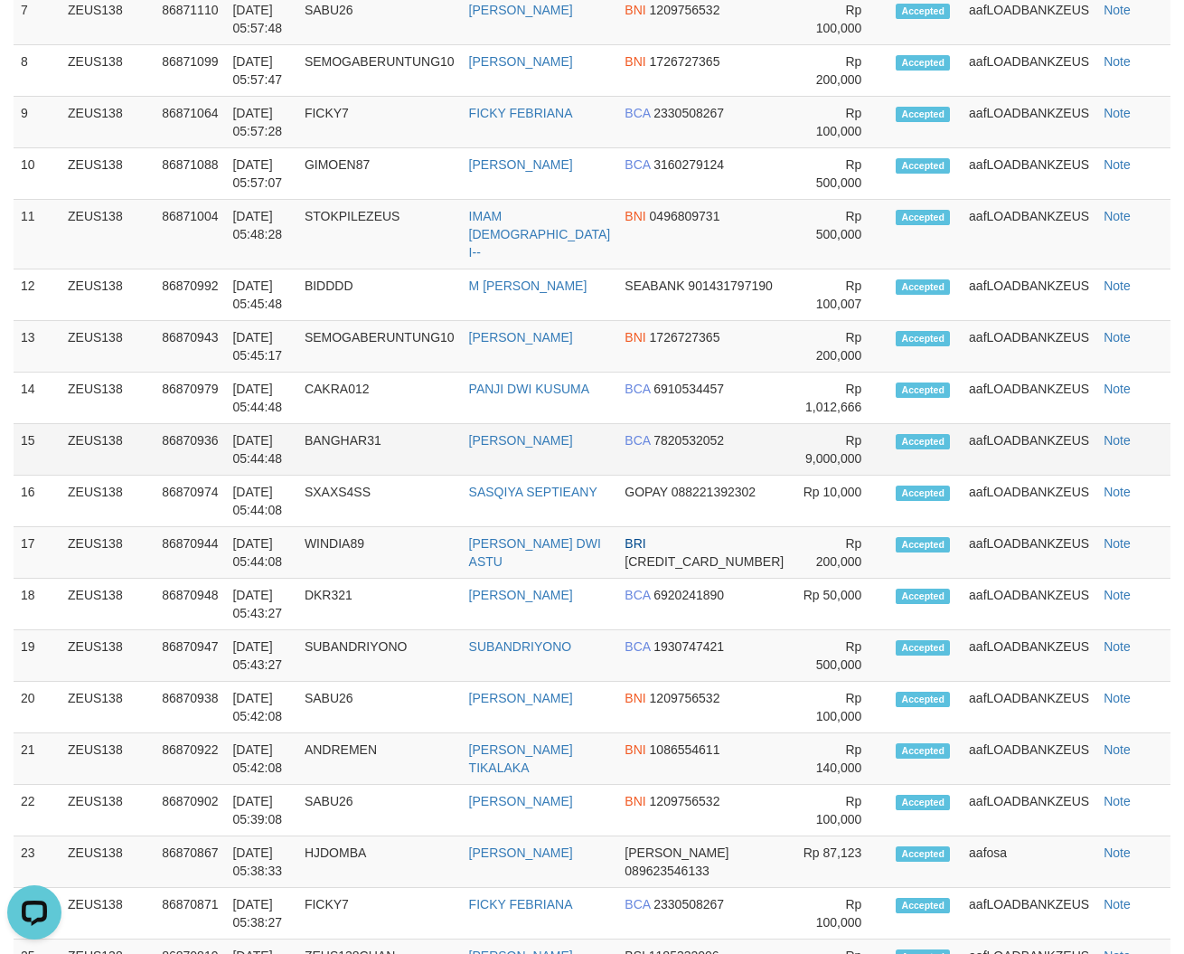
click at [453, 424] on td "BANGHAR31" at bounding box center [379, 450] width 165 height 52
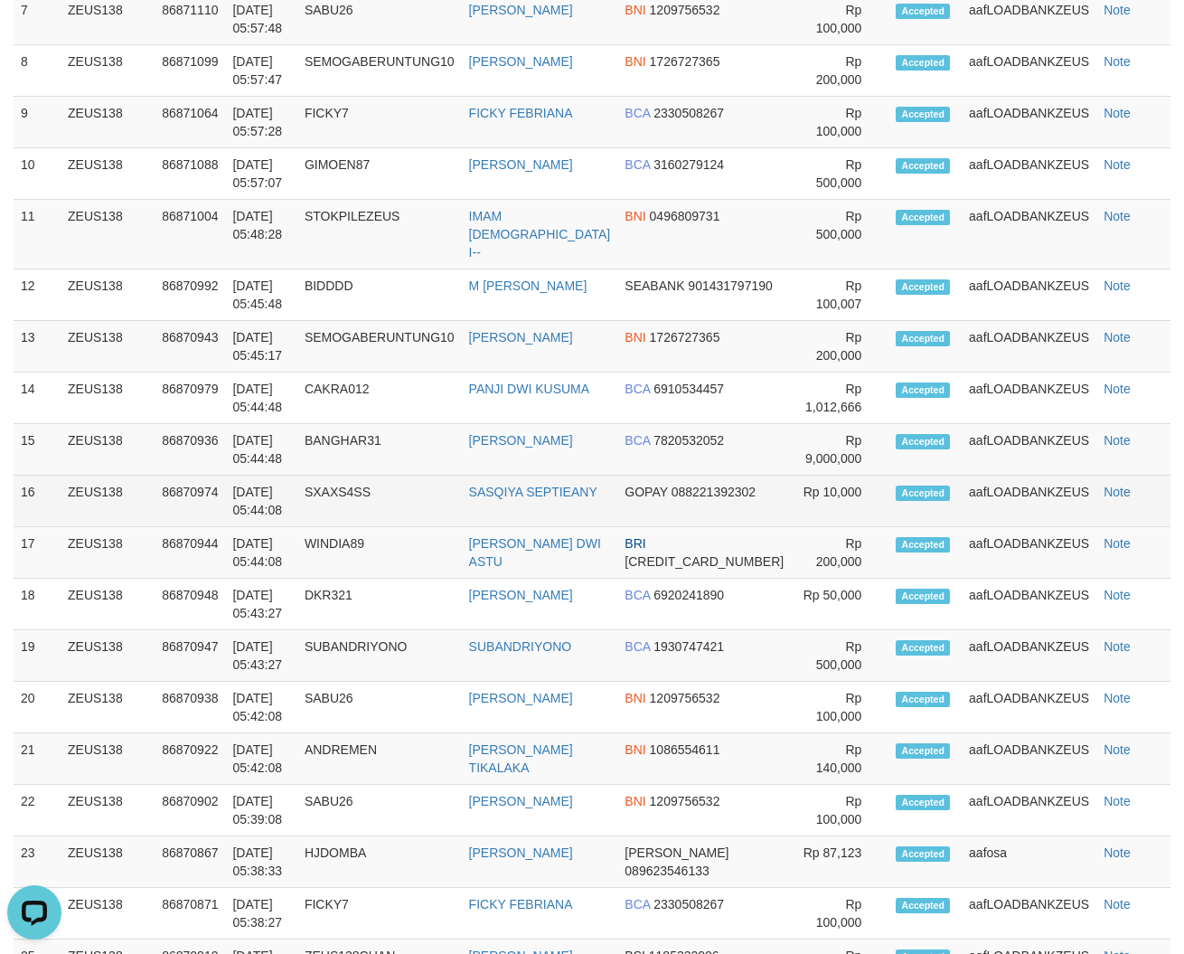
click at [1133, 476] on tr "16 ZEUS138 86870974 [DATE] 05:44:08 SXAXS4SS SASQIYA SEPTIEANY GOPAY 0882213923…" at bounding box center [592, 502] width 1157 height 52
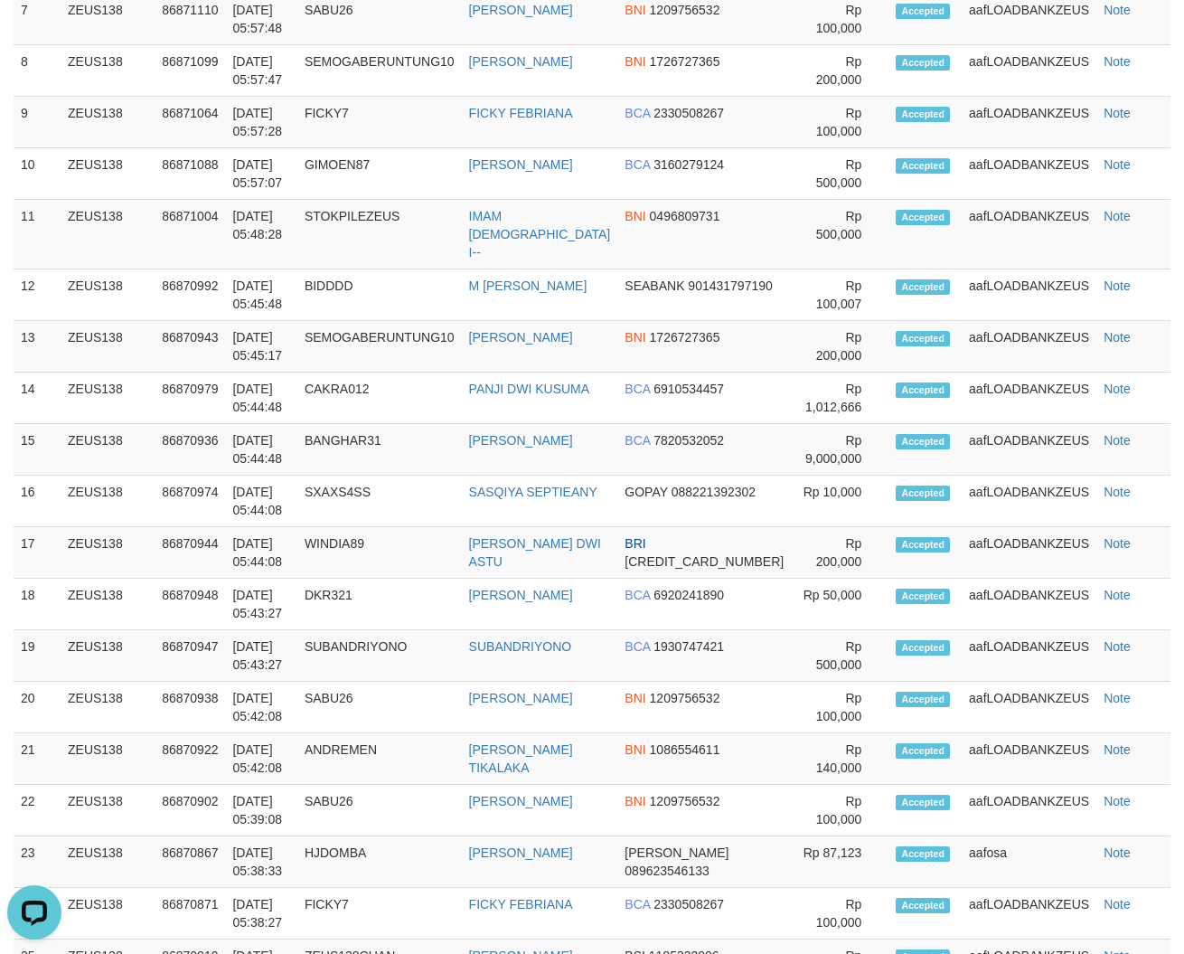
scroll to position [0, 0]
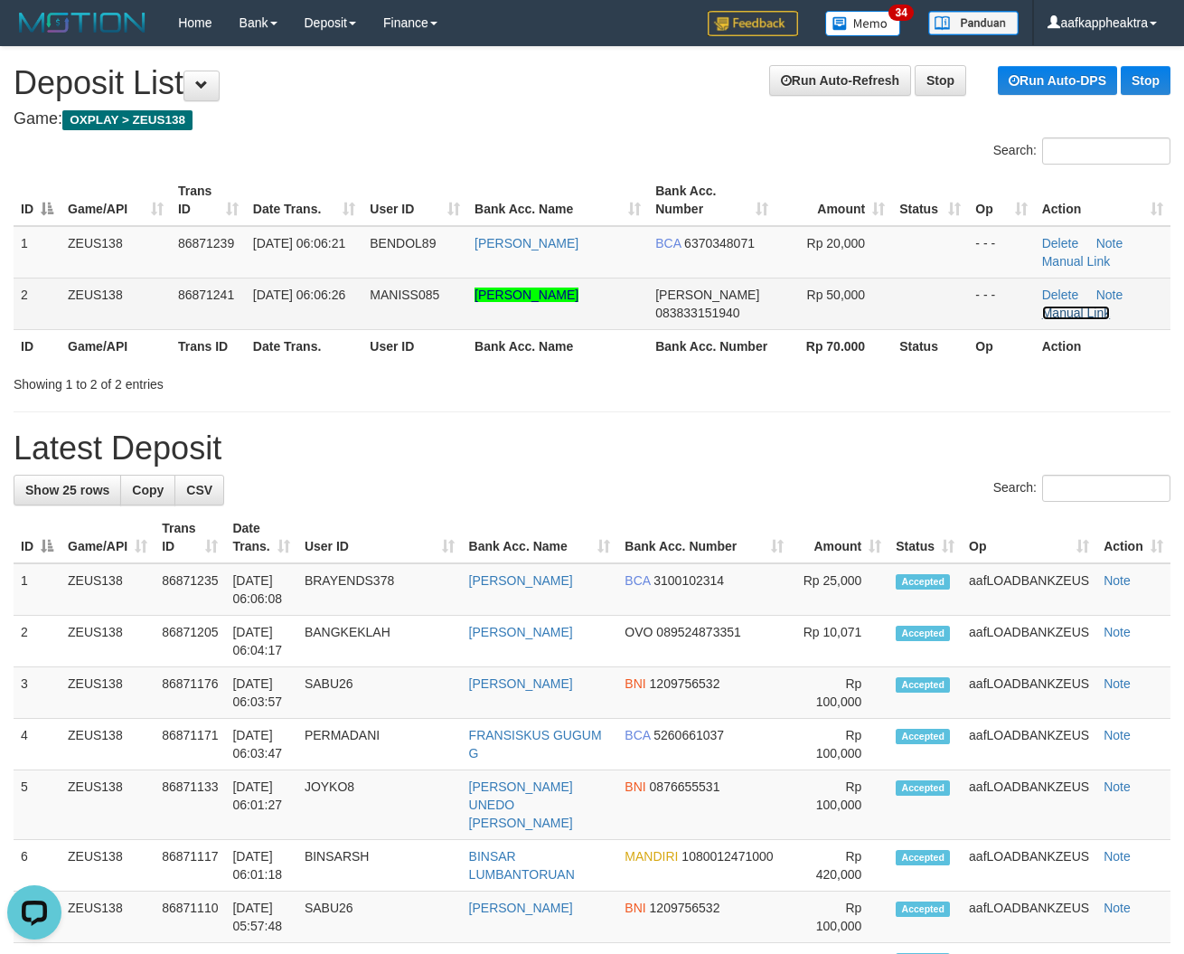
click at [1067, 312] on link "Manual Link" at bounding box center [1076, 313] width 69 height 14
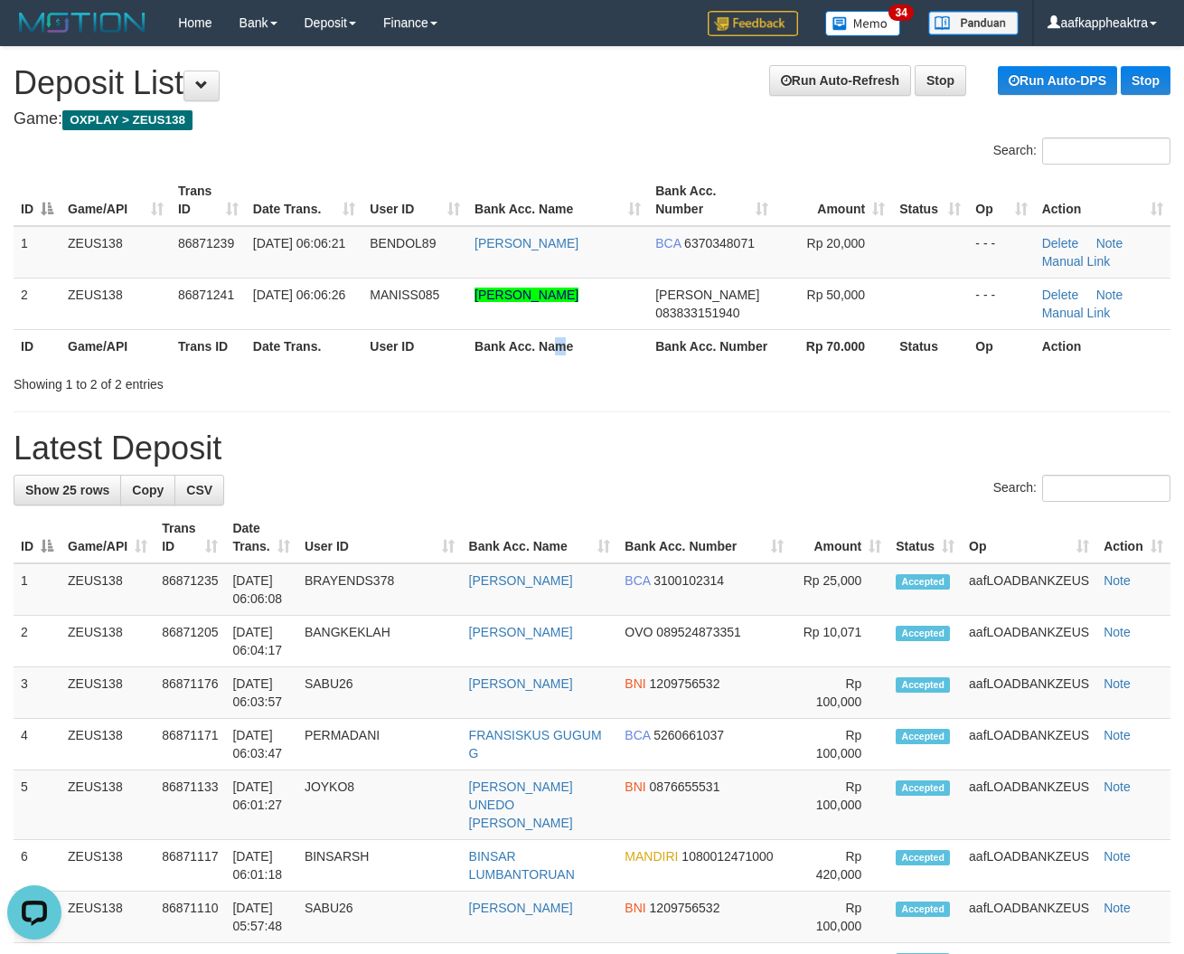
drag, startPoint x: 574, startPoint y: 339, endPoint x: 584, endPoint y: 339, distance: 9.9
click at [583, 339] on th "Bank Acc. Name" at bounding box center [557, 345] width 181 height 33
click at [403, 462] on h1 "Latest Deposit" at bounding box center [592, 448] width 1157 height 36
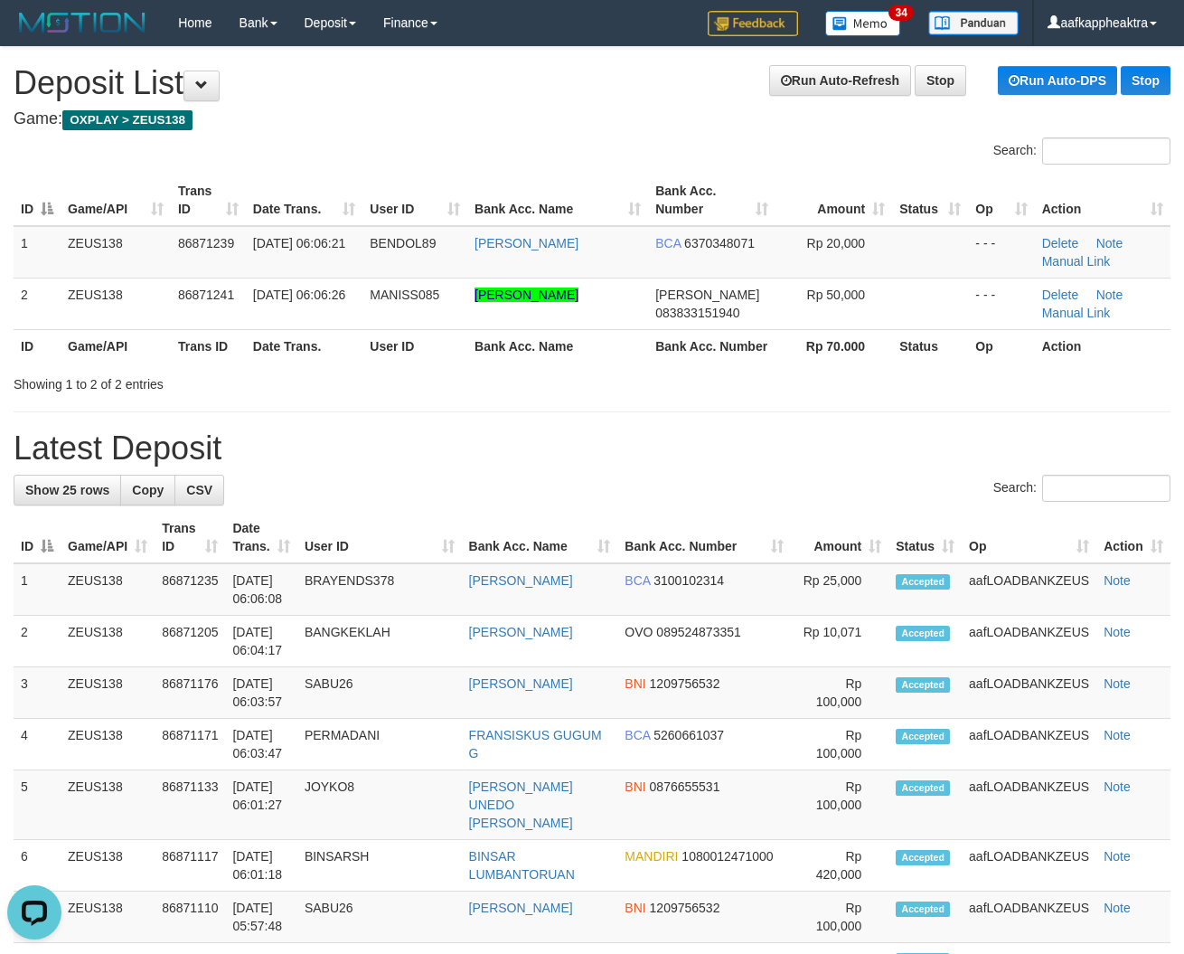
drag, startPoint x: 599, startPoint y: 437, endPoint x: 486, endPoint y: 467, distance: 116.9
click at [282, 467] on h1 "Latest Deposit" at bounding box center [592, 448] width 1157 height 36
drag, startPoint x: 530, startPoint y: 466, endPoint x: 617, endPoint y: 493, distance: 90.9
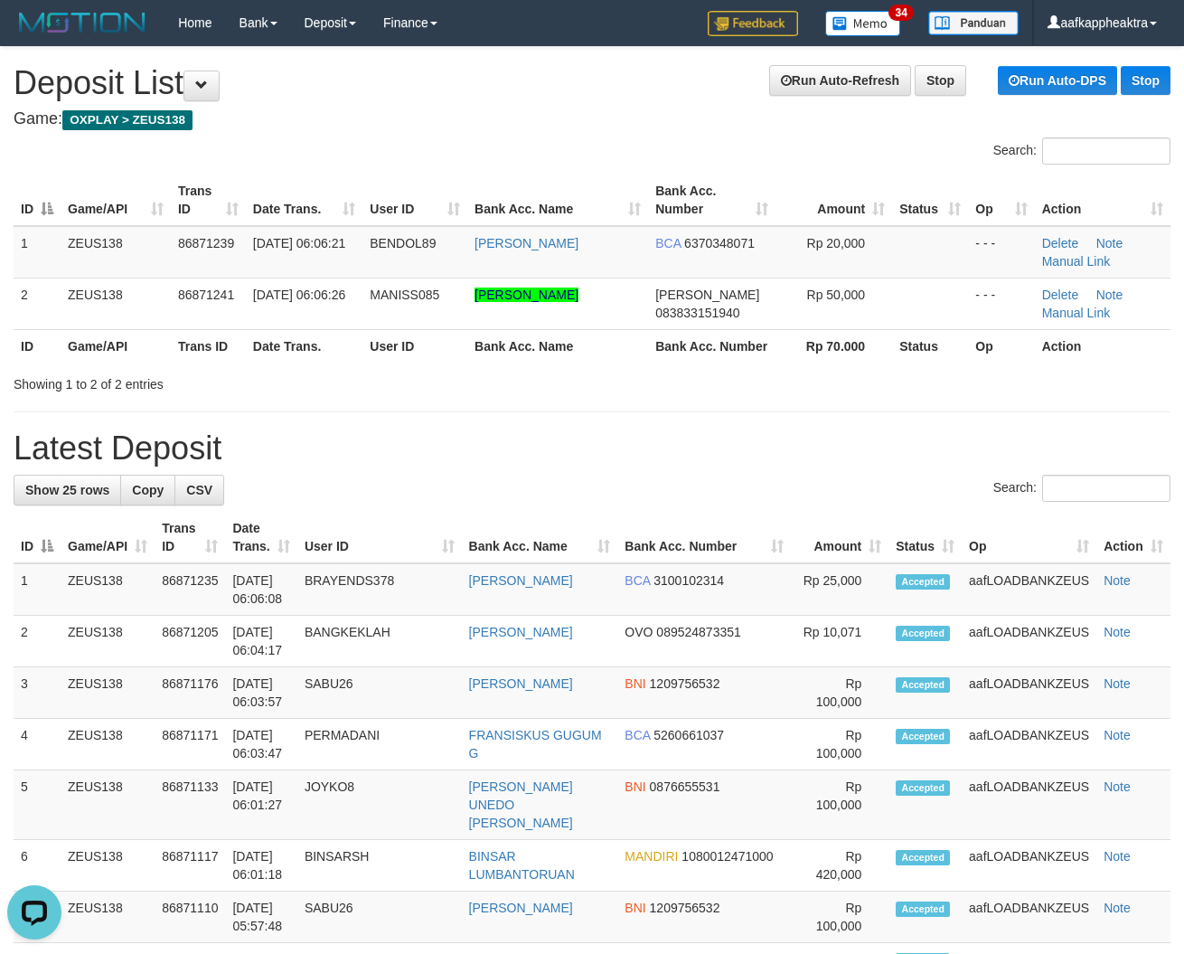
drag, startPoint x: 375, startPoint y: 488, endPoint x: 420, endPoint y: 448, distance: 60.8
click at [321, 467] on h1 "Latest Deposit" at bounding box center [592, 448] width 1157 height 36
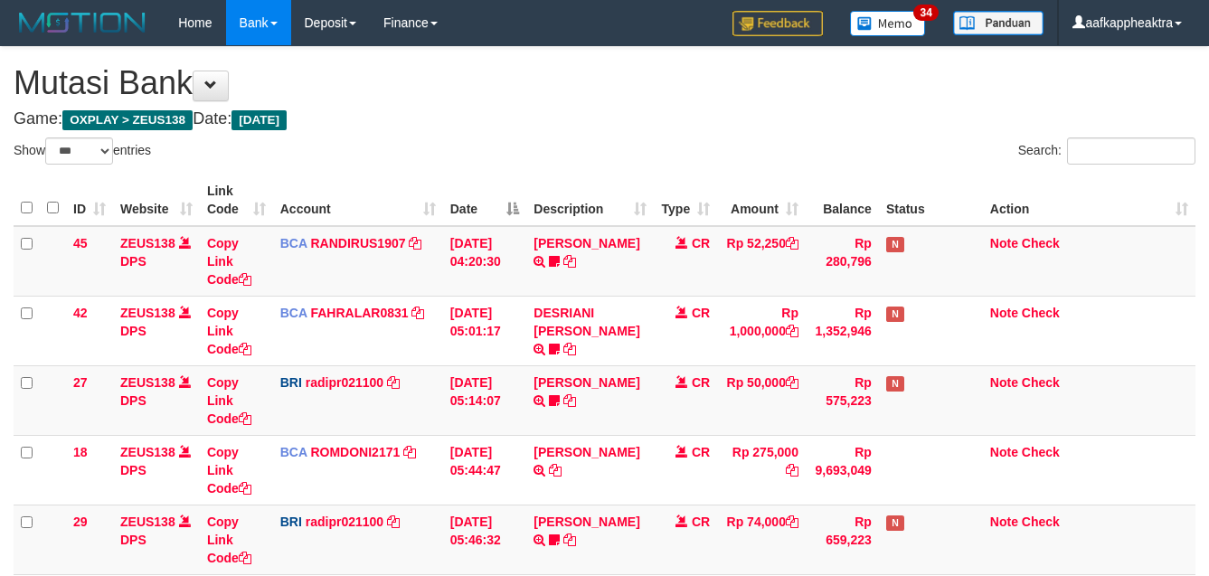
select select "***"
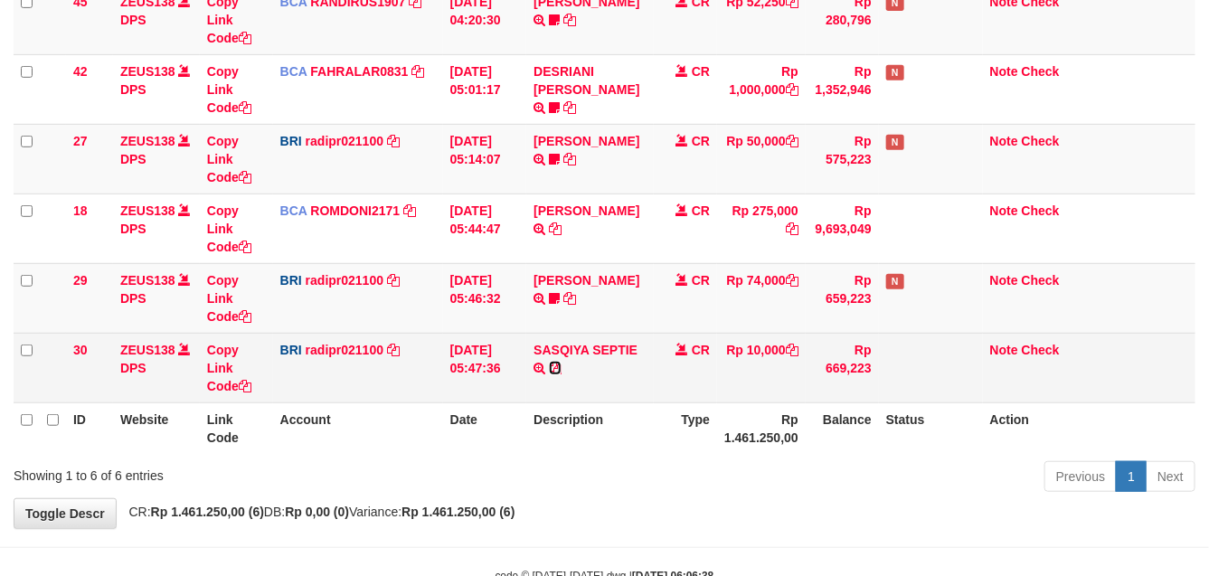
click at [561, 366] on icon at bounding box center [555, 368] width 13 height 13
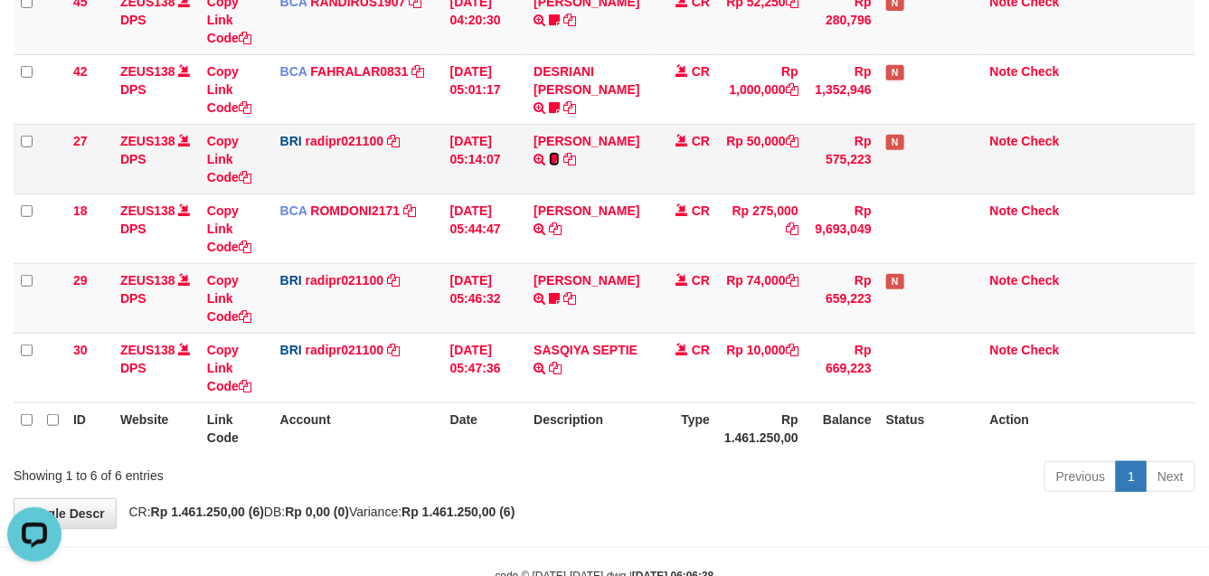
click at [552, 165] on icon at bounding box center [554, 159] width 11 height 13
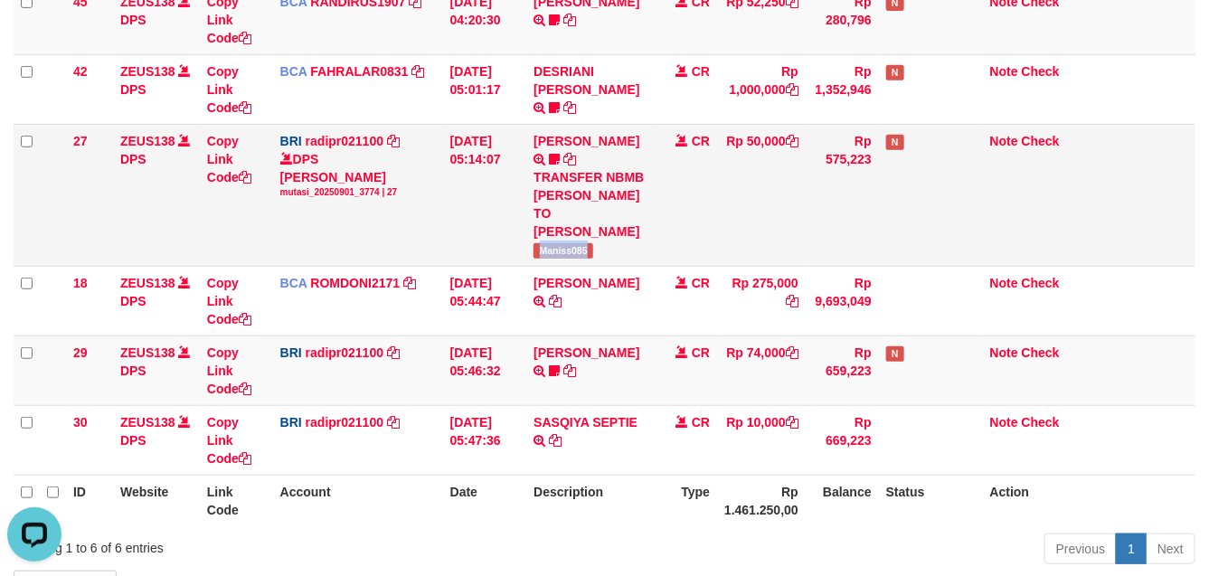
drag, startPoint x: 534, startPoint y: 286, endPoint x: 603, endPoint y: 288, distance: 68.7
click at [603, 266] on td "DANA TEGARJALERPR TRANSFER NBMB DANA TEGARJALERPR TO REYNALDI ADI PRATAMA Manis…" at bounding box center [589, 195] width 127 height 142
copy span "Maniss085"
drag, startPoint x: 635, startPoint y: 408, endPoint x: 680, endPoint y: 385, distance: 50.5
click at [636, 405] on tr "29 ZEUS138 DPS Copy Link Code BRI radipr021100 DPS REYNALDI ADI PRATAMA mutasi_…" at bounding box center [605, 370] width 1182 height 70
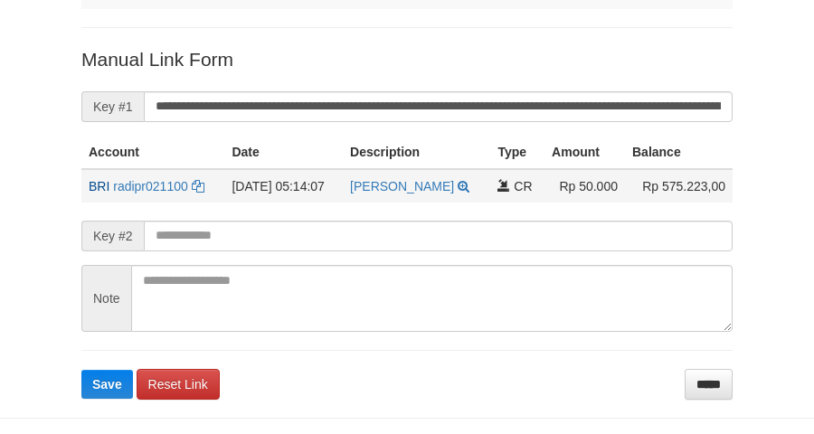
scroll to position [339, 0]
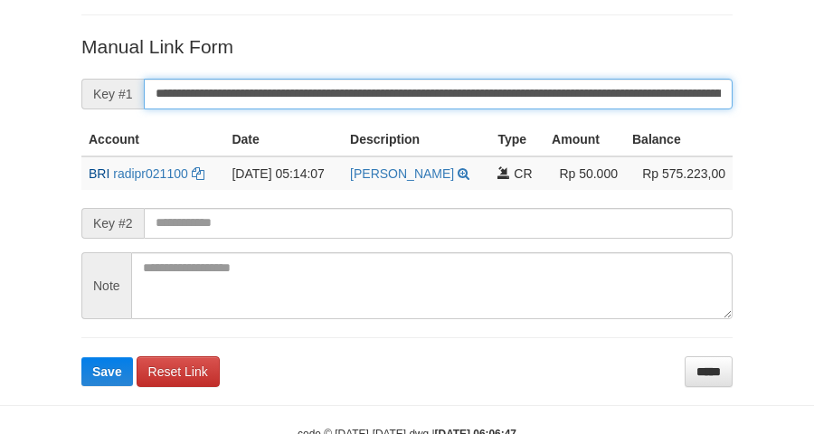
click at [269, 91] on input "**********" at bounding box center [438, 94] width 589 height 31
click at [81, 357] on button "Save" at bounding box center [107, 371] width 52 height 29
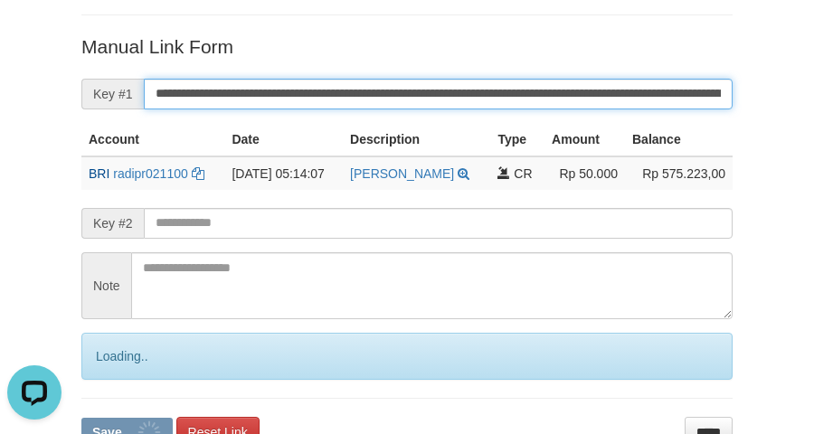
click at [81, 418] on button "Save" at bounding box center [126, 432] width 91 height 29
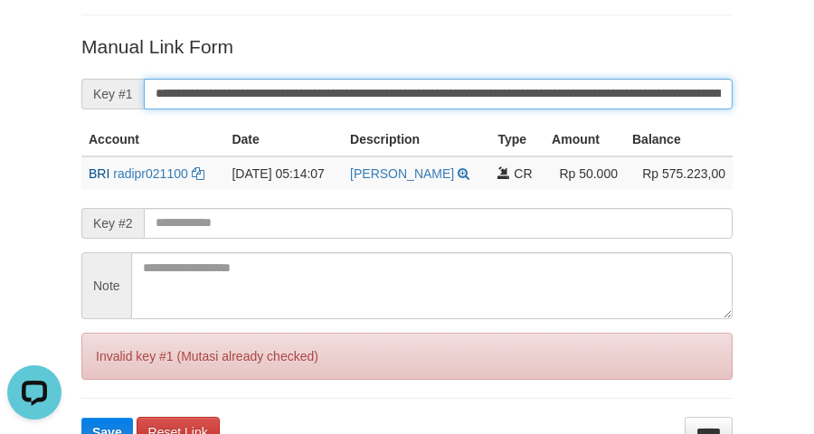
click at [81, 418] on button "Save" at bounding box center [107, 432] width 52 height 29
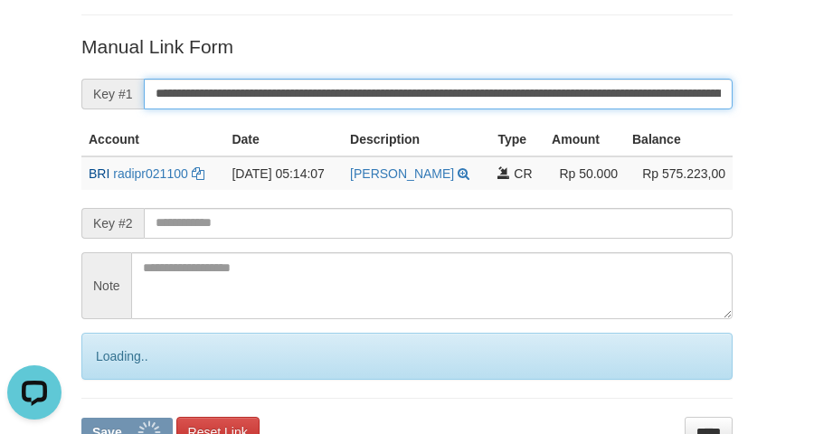
click at [81, 418] on button "Save" at bounding box center [126, 432] width 91 height 29
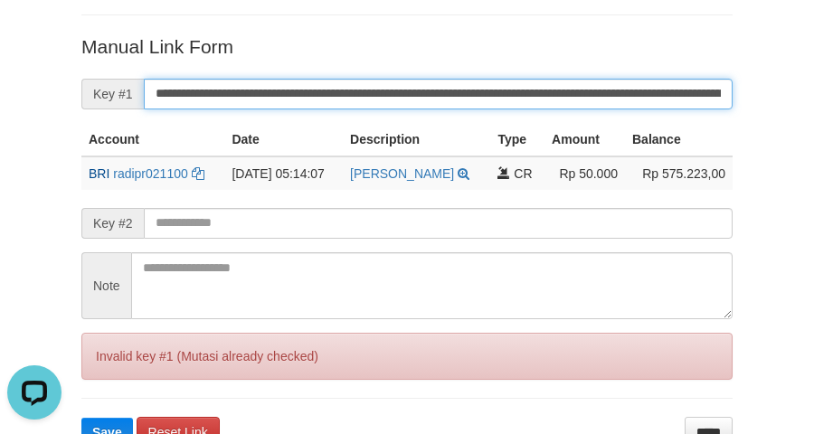
click at [81, 418] on button "Save" at bounding box center [107, 432] width 52 height 29
click at [269, 89] on input "**********" at bounding box center [438, 94] width 589 height 31
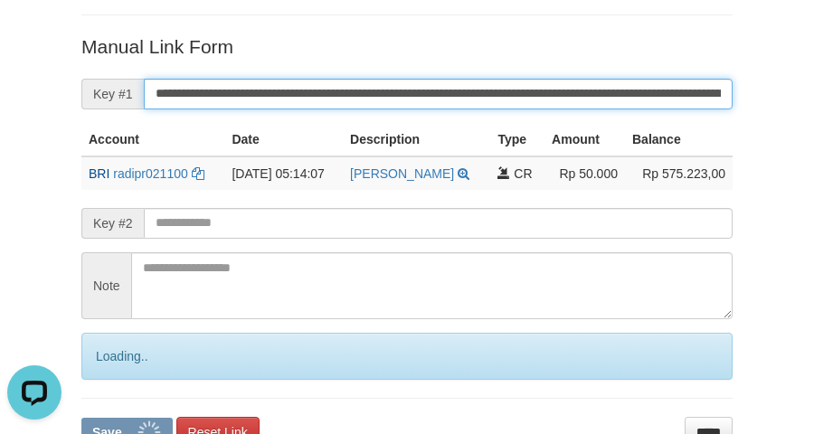
click at [81, 418] on button "Save" at bounding box center [126, 432] width 91 height 29
click at [269, 89] on input "**********" at bounding box center [438, 94] width 589 height 31
click at [81, 418] on button "Save" at bounding box center [126, 432] width 91 height 29
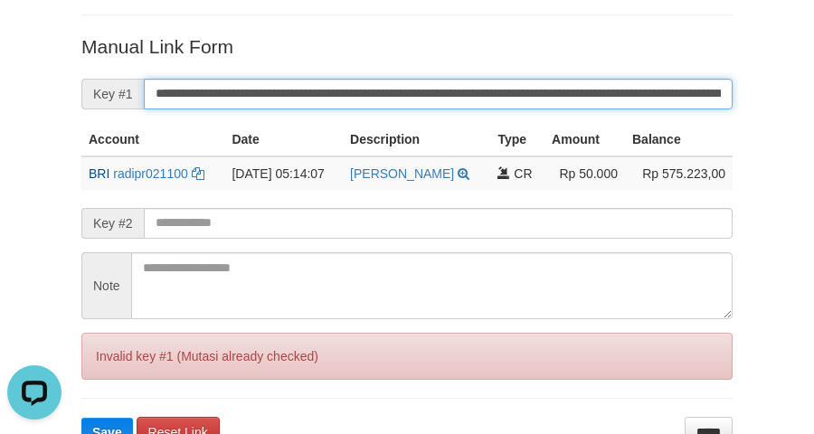
click at [269, 89] on input "**********" at bounding box center [438, 94] width 589 height 31
click at [81, 418] on button "Save" at bounding box center [107, 432] width 52 height 29
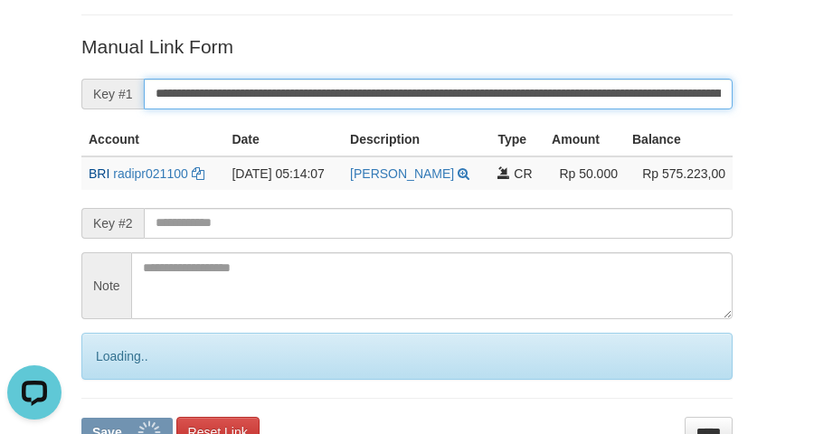
click at [81, 418] on button "Save" at bounding box center [126, 432] width 91 height 29
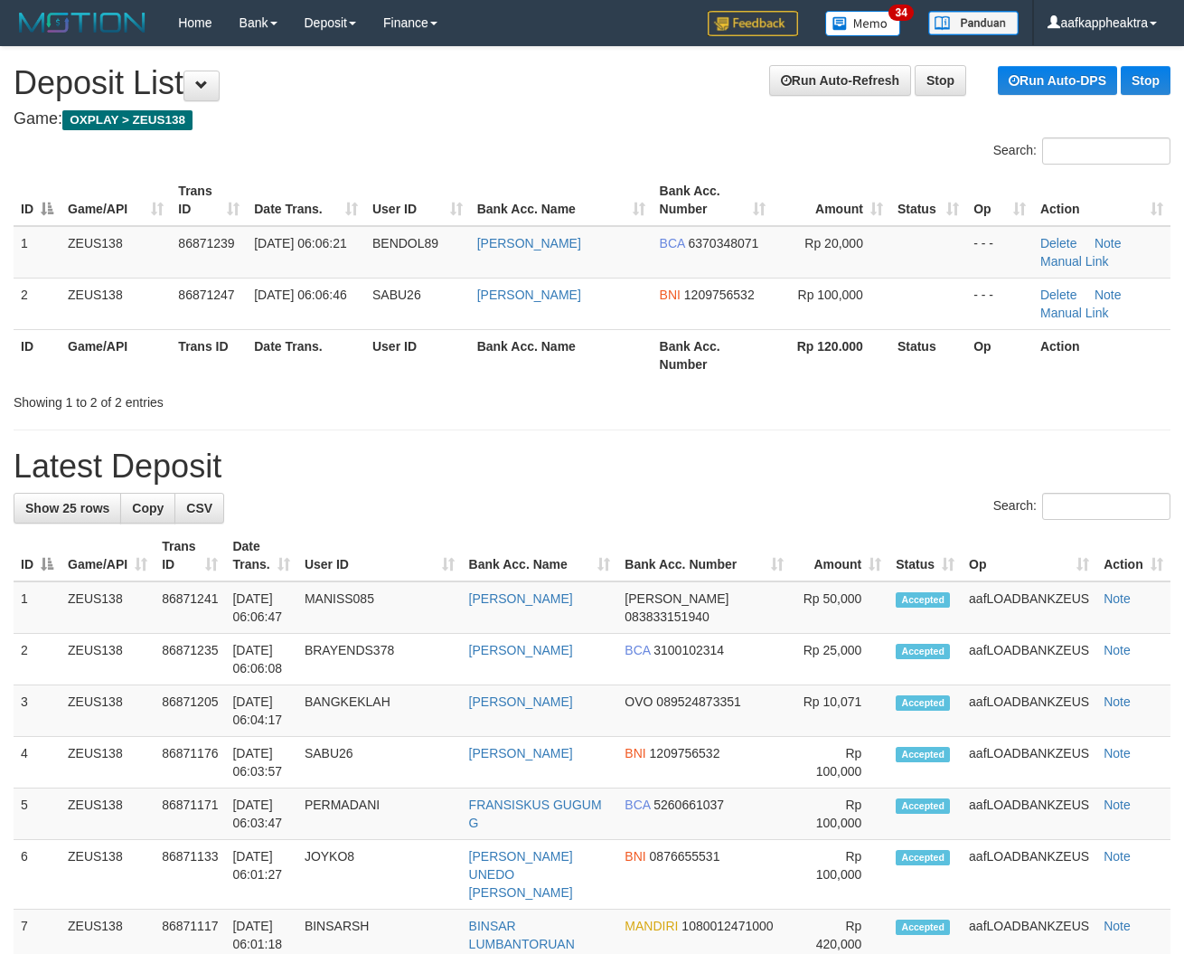
click at [797, 480] on h1 "Latest Deposit" at bounding box center [592, 466] width 1157 height 36
drag, startPoint x: 476, startPoint y: 443, endPoint x: 11, endPoint y: 459, distance: 465.0
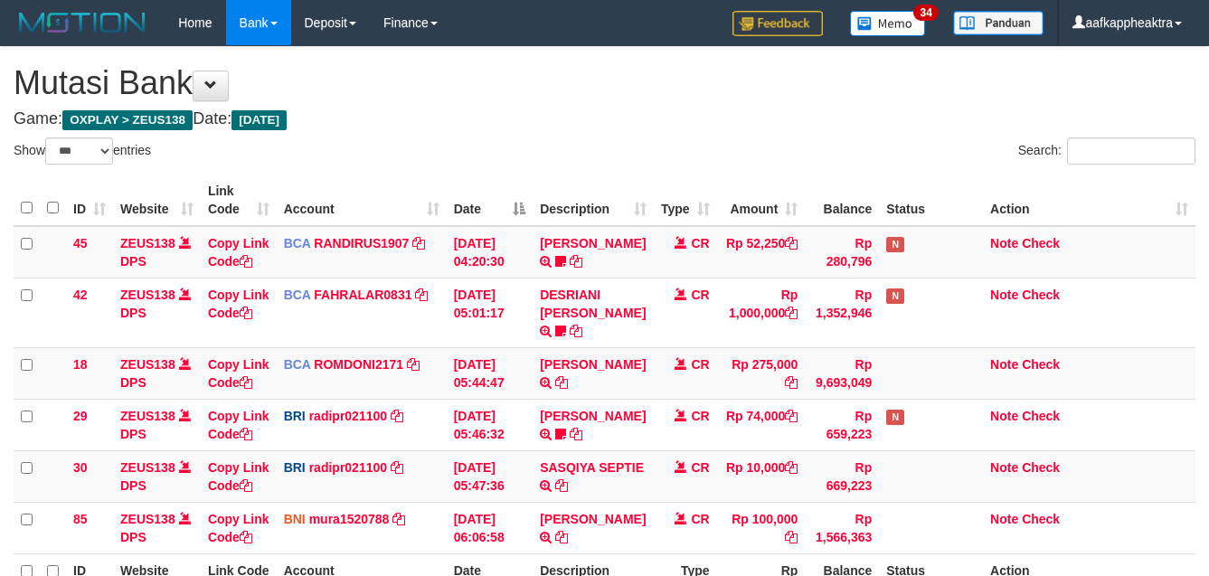
select select "***"
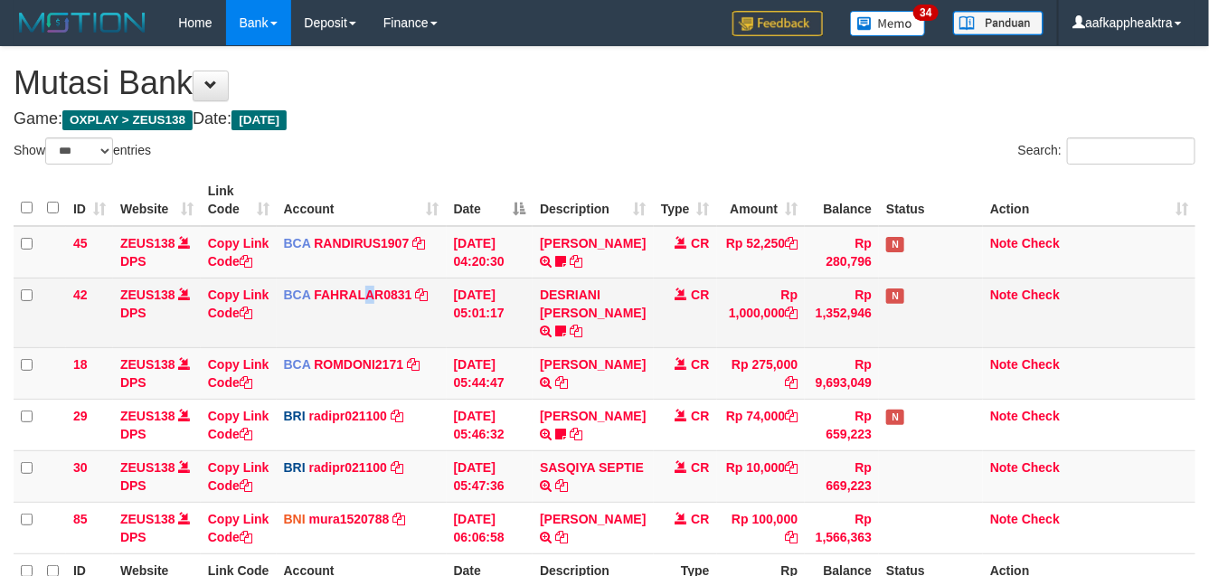
click at [378, 341] on td "BCA FAHRALAR0831 DPS FAHRAL ARROHMAN mutasi_20250901_4768 | 42 mutasi_20250901_…" at bounding box center [362, 313] width 170 height 70
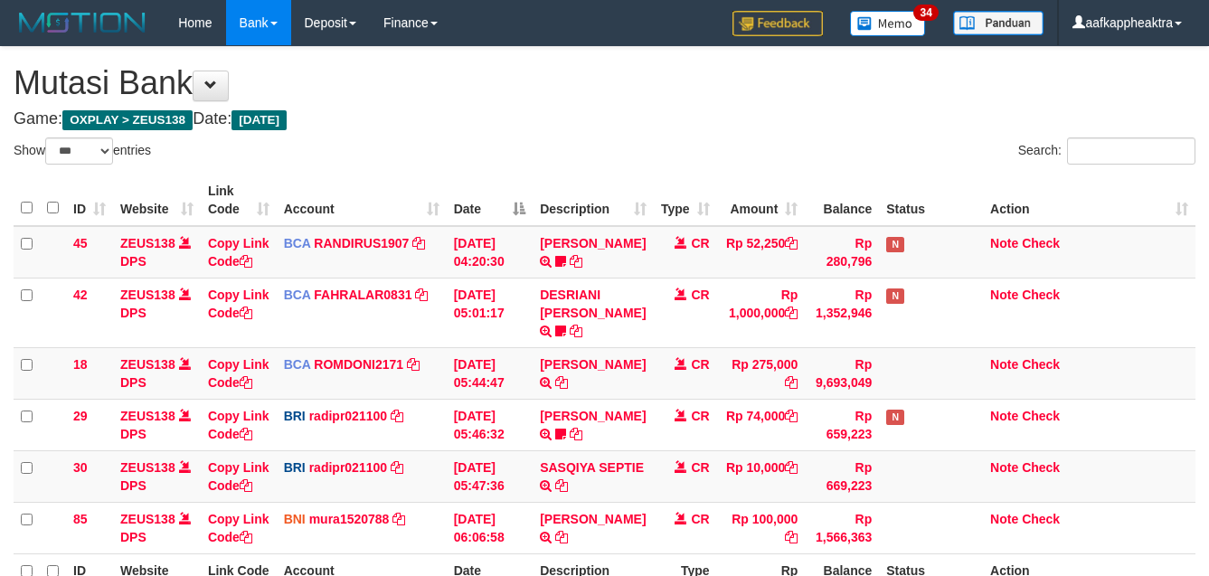
select select "***"
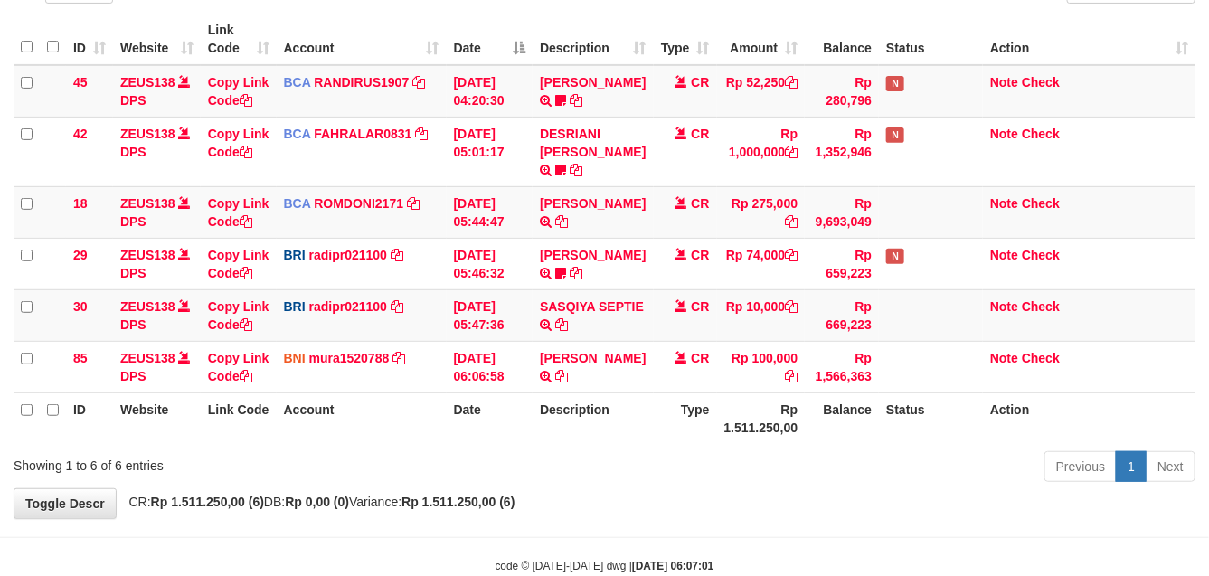
scroll to position [223, 0]
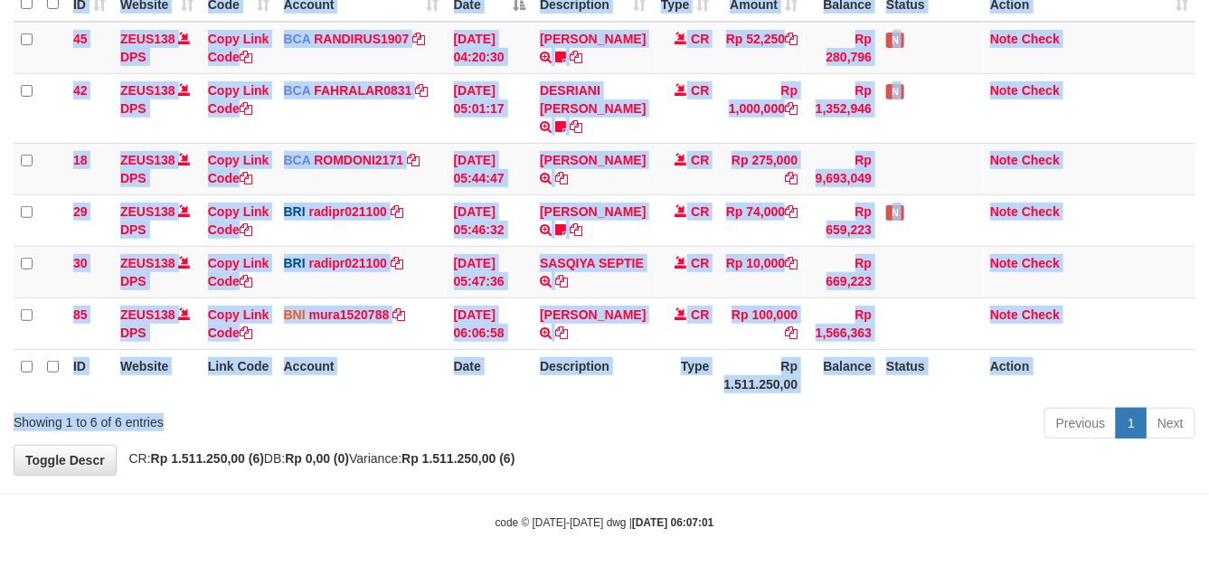
drag, startPoint x: 461, startPoint y: 416, endPoint x: 467, endPoint y: 393, distance: 23.5
click at [464, 394] on div "Show ** ** ** *** entries Search: ID Website Link Code Account Date Description…" at bounding box center [605, 189] width 1182 height 512
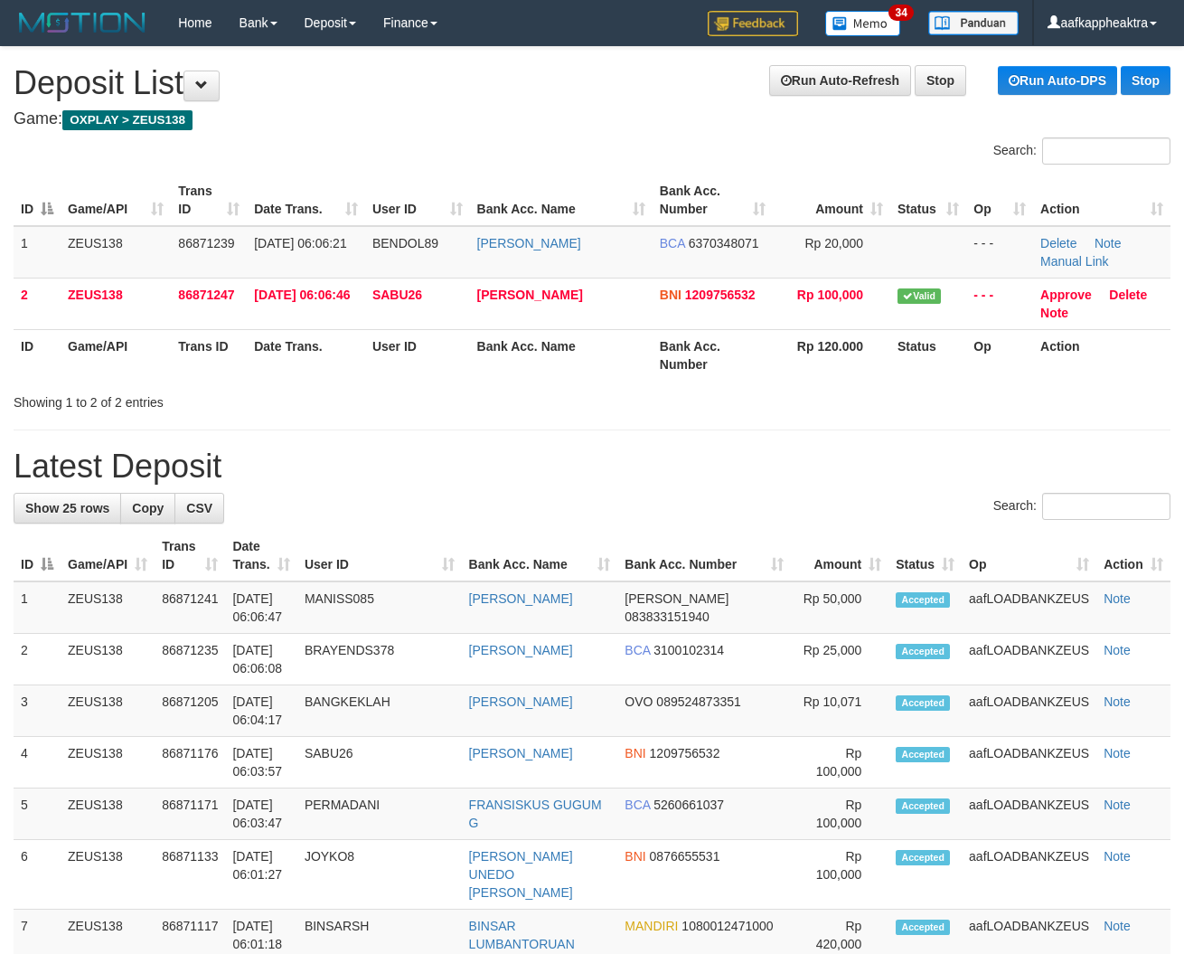
drag, startPoint x: 446, startPoint y: 464, endPoint x: 359, endPoint y: 473, distance: 87.3
click at [446, 466] on h1 "Latest Deposit" at bounding box center [592, 466] width 1157 height 36
drag, startPoint x: 11, startPoint y: 402, endPoint x: 181, endPoint y: 432, distance: 172.6
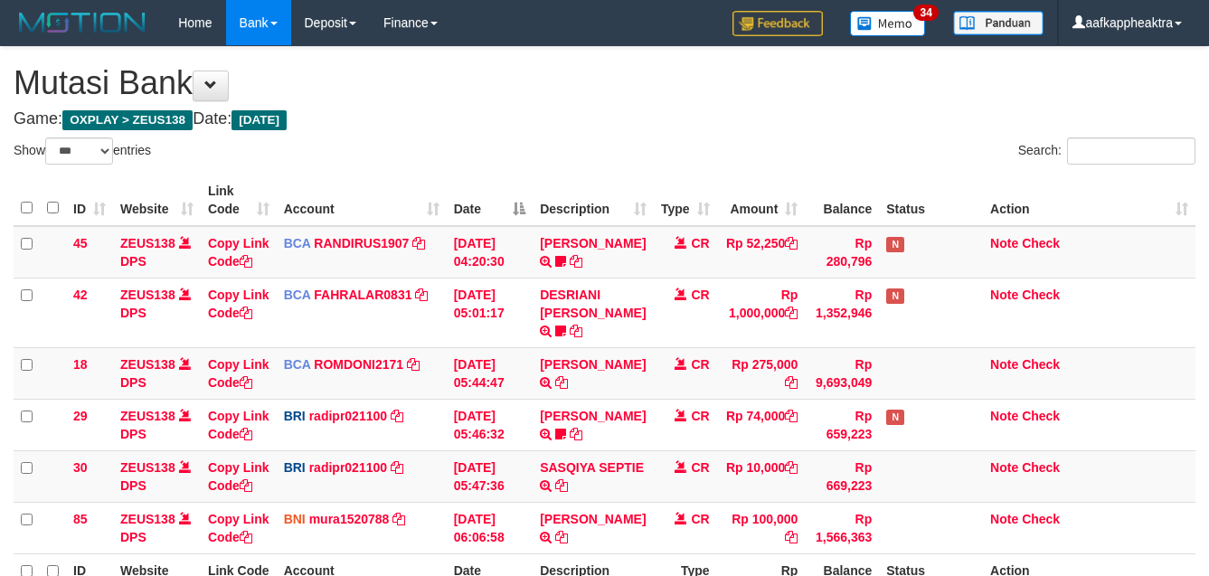
select select "***"
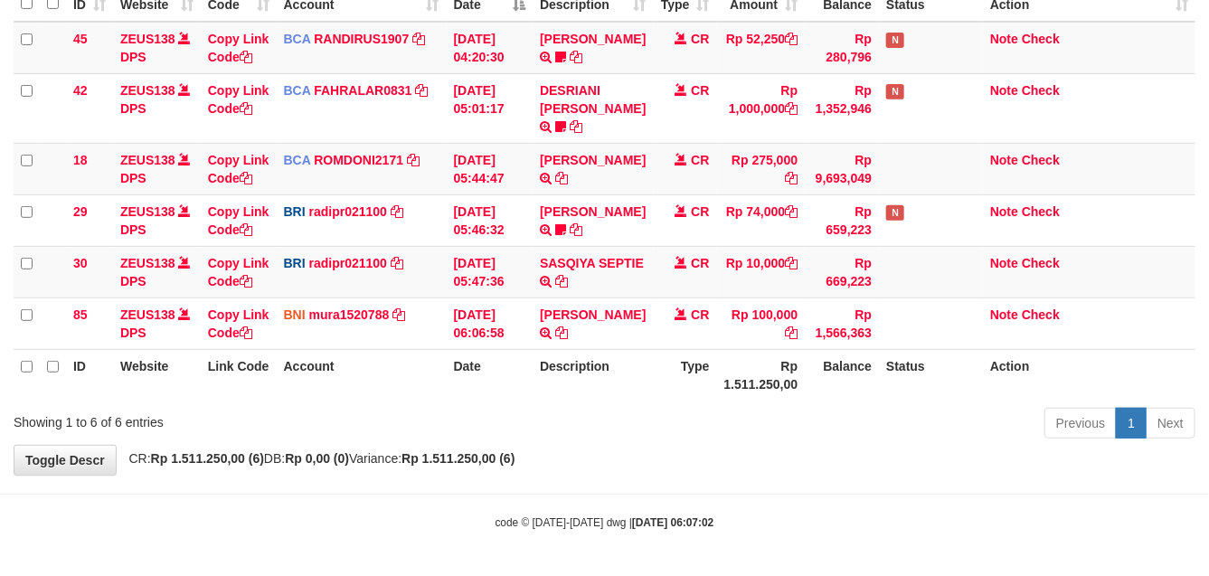
drag, startPoint x: 536, startPoint y: 381, endPoint x: 583, endPoint y: 391, distance: 48.2
click at [580, 391] on th "Description" at bounding box center [593, 375] width 120 height 52
click at [667, 391] on th "Type" at bounding box center [685, 375] width 63 height 52
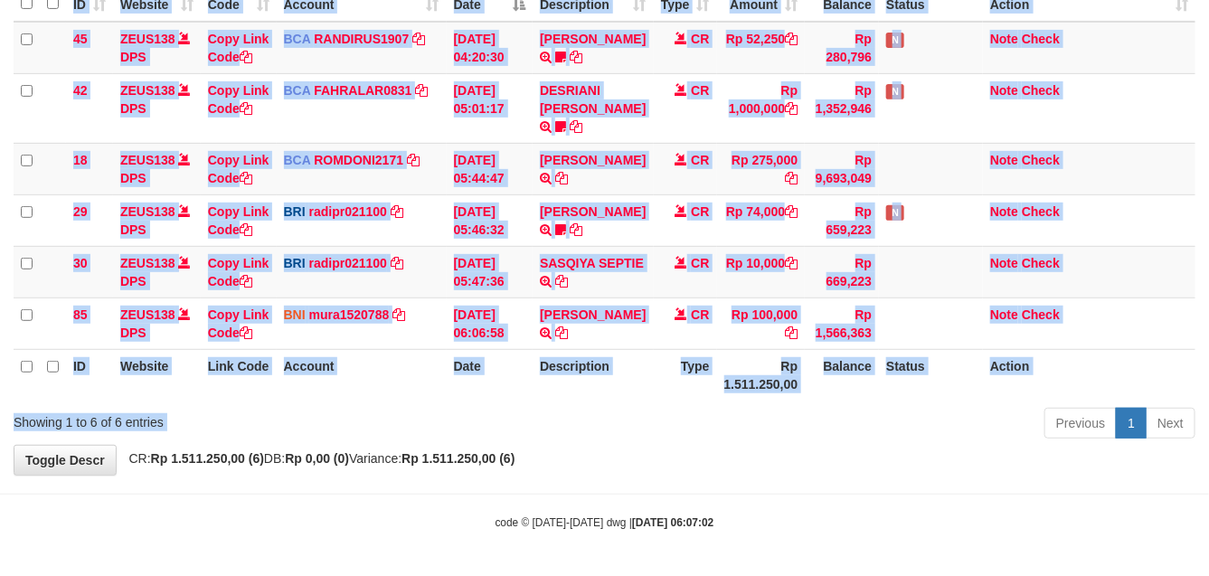
drag, startPoint x: 653, startPoint y: 416, endPoint x: 1212, endPoint y: 448, distance: 559.6
click at [628, 401] on div "Show ** ** ** *** entries Search: ID Website Link Code Account Date Description…" at bounding box center [605, 189] width 1182 height 512
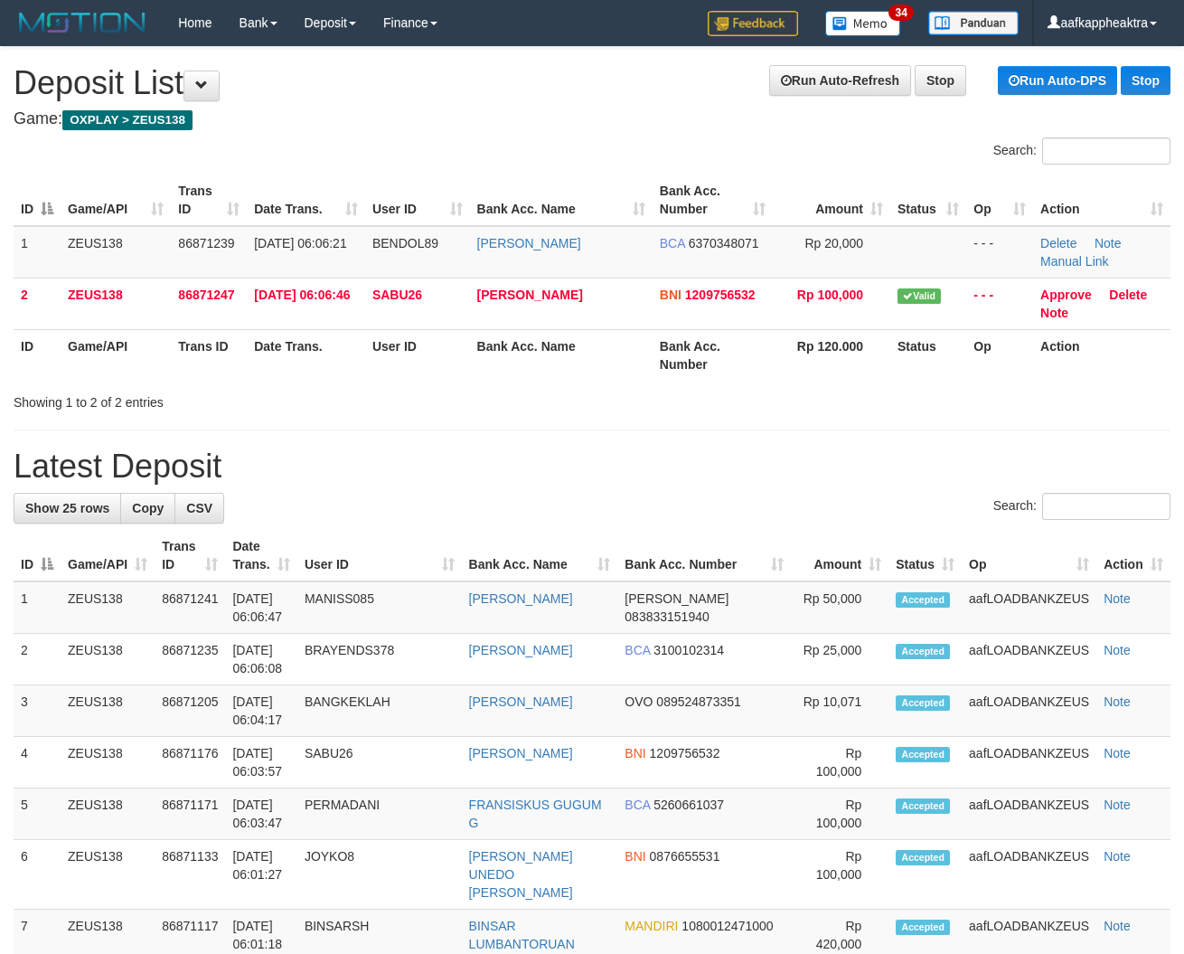
click at [590, 484] on h1 "Latest Deposit" at bounding box center [592, 466] width 1157 height 36
drag, startPoint x: 626, startPoint y: 453, endPoint x: 14, endPoint y: 434, distance: 612.4
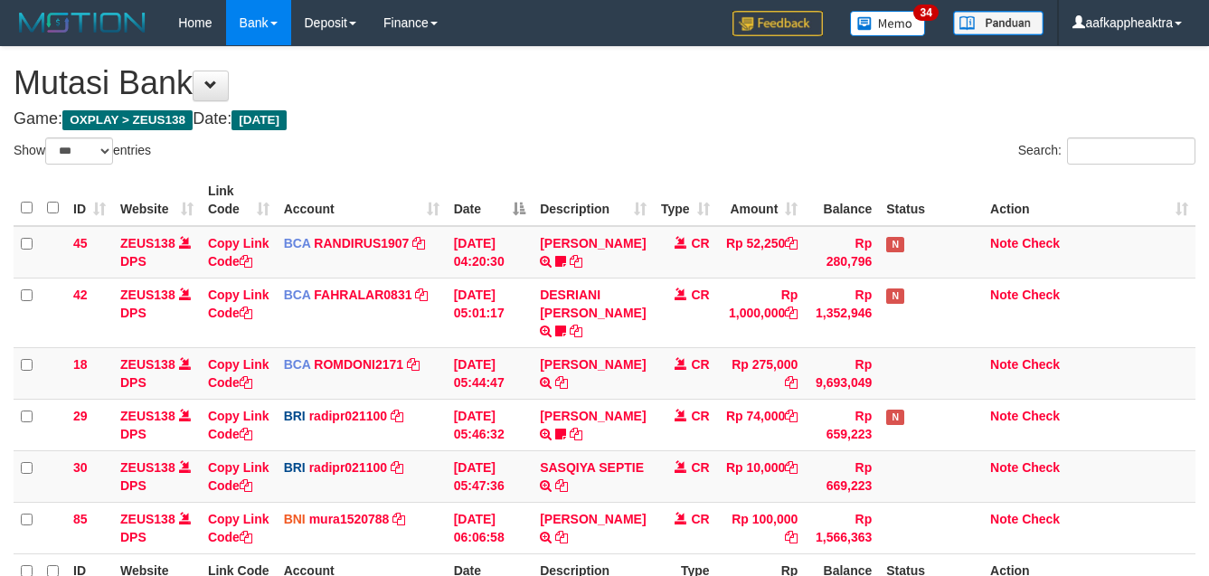
select select "***"
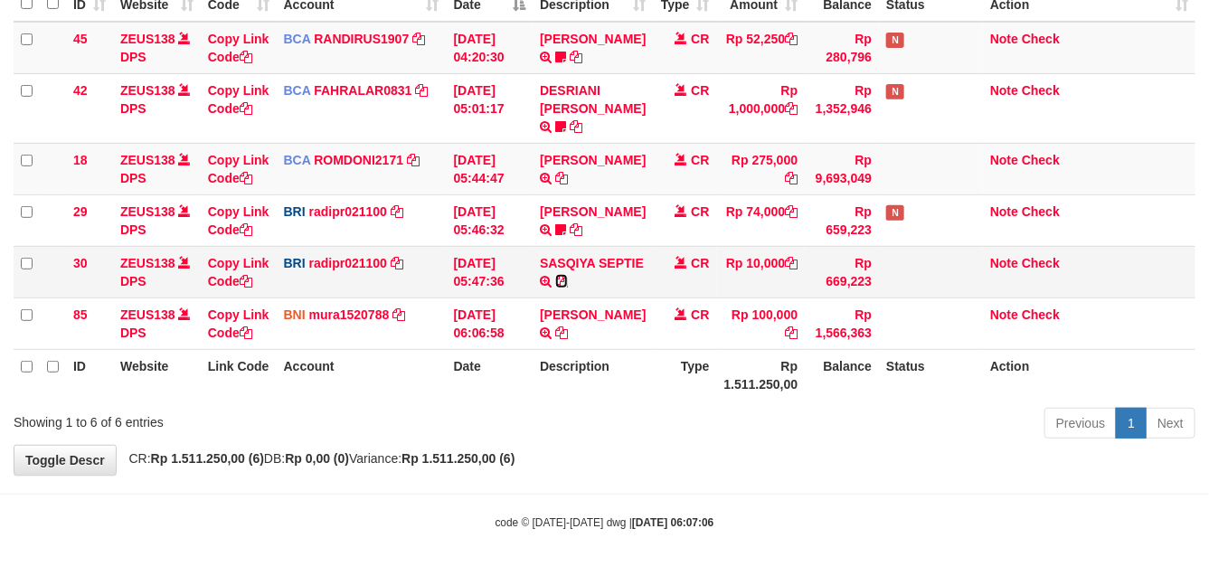
click at [563, 280] on icon at bounding box center [561, 281] width 13 height 13
drag, startPoint x: 563, startPoint y: 280, endPoint x: 1223, endPoint y: 384, distance: 668.1
click at [568, 280] on td "SASQIYA SEPTIE TRANSFER NBMB SASQIYA SEPTIE TO [PERSON_NAME]" at bounding box center [593, 272] width 120 height 52
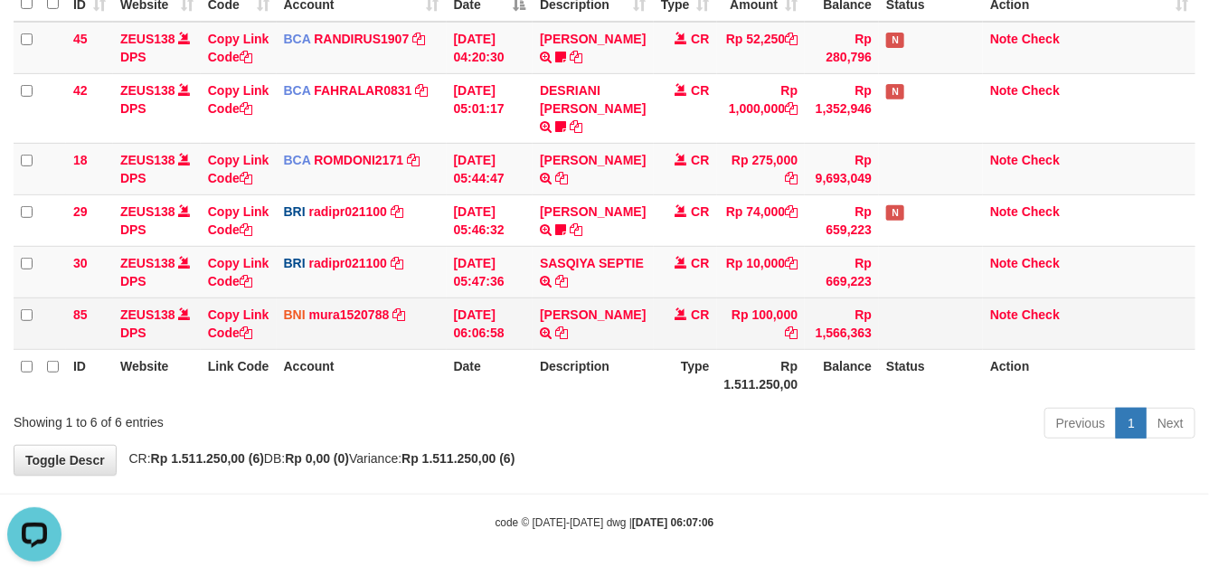
click at [773, 337] on tr "85 ZEUS138 DPS Copy Link Code BNI mura1520788 DPS MUHAMMAD RANDY mutasi_2025090…" at bounding box center [605, 323] width 1182 height 52
click at [923, 307] on td at bounding box center [931, 323] width 104 height 52
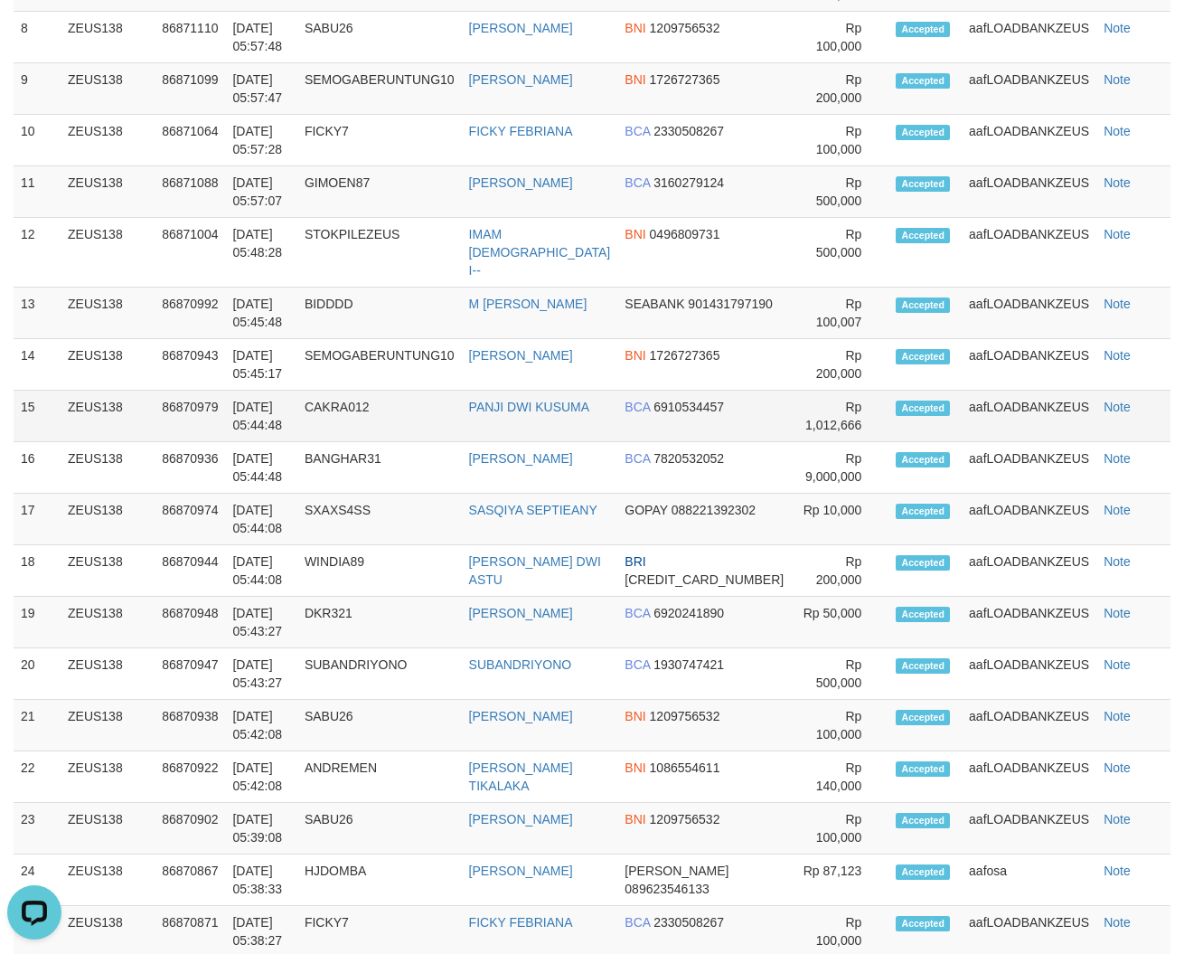
click at [568, 402] on td "PANJI DWI KUSUMA" at bounding box center [540, 417] width 156 height 52
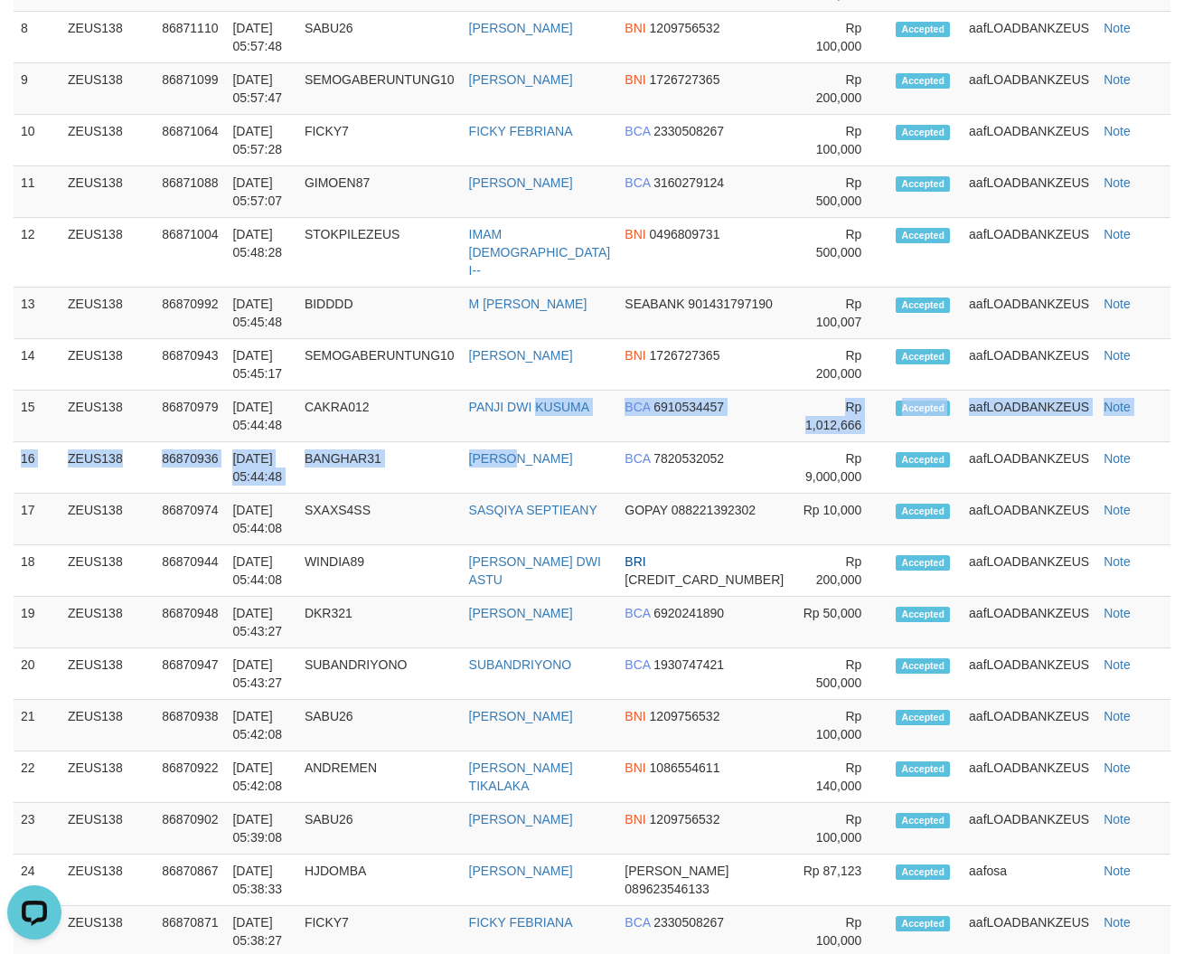
click at [475, 418] on tbody "1 ZEUS138 86871241 01/09/2025 06:06:47 MANISS085 TEGAR JALER PRAYOGA DANA 08383…" at bounding box center [592, 294] width 1157 height 1325
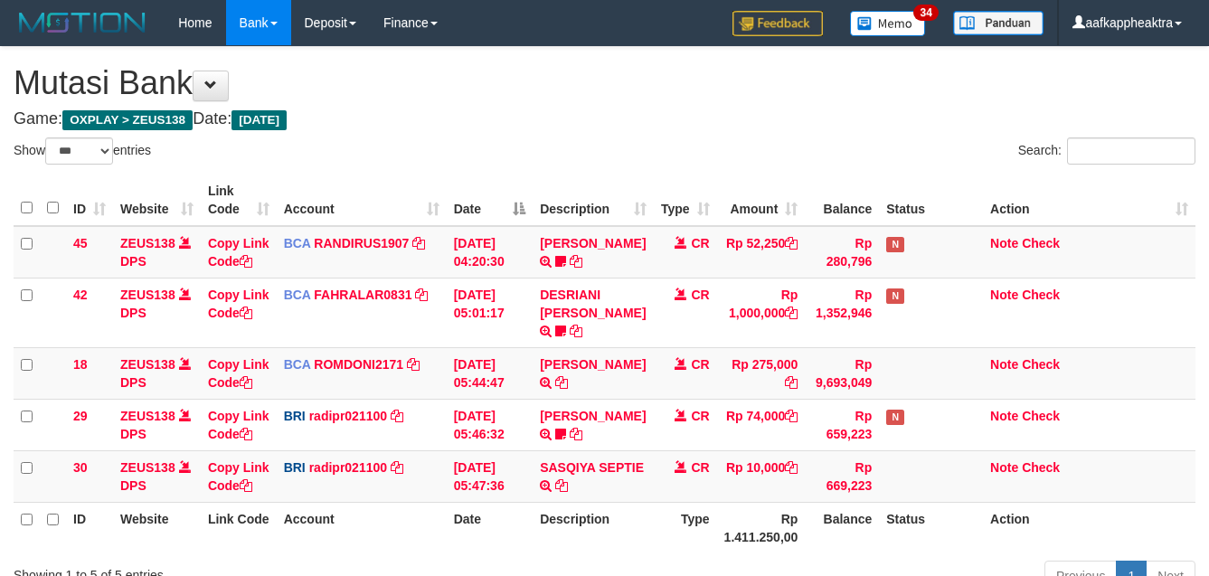
select select "***"
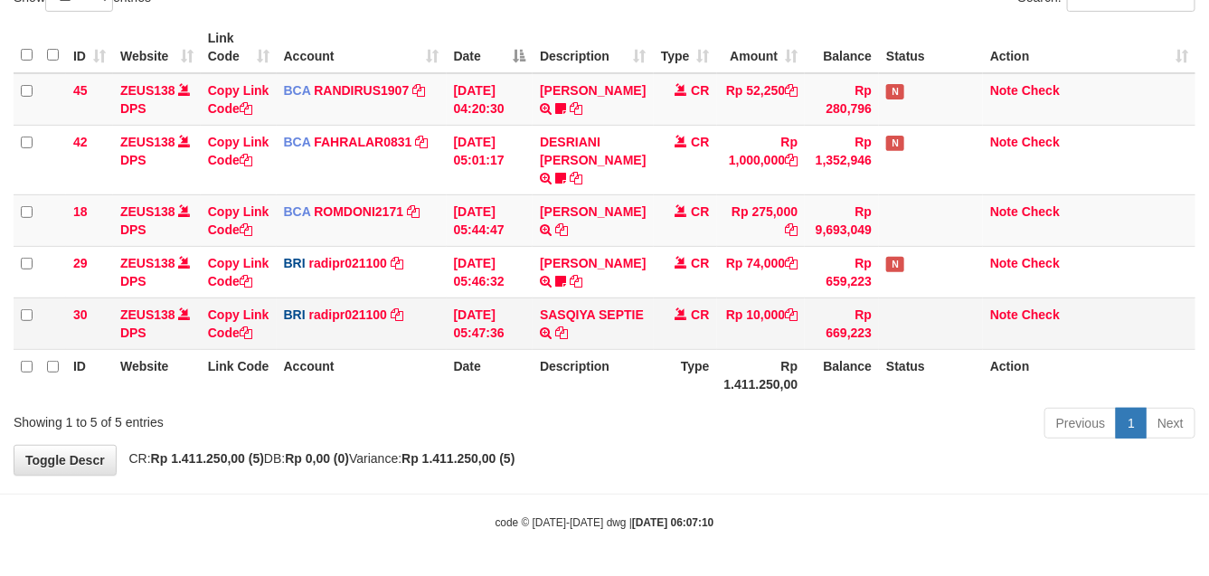
scroll to position [172, 0]
click at [624, 327] on tr "30 ZEUS138 DPS Copy Link Code BRI radipr021100 DPS [PERSON_NAME] mutasi_2025090…" at bounding box center [605, 323] width 1182 height 52
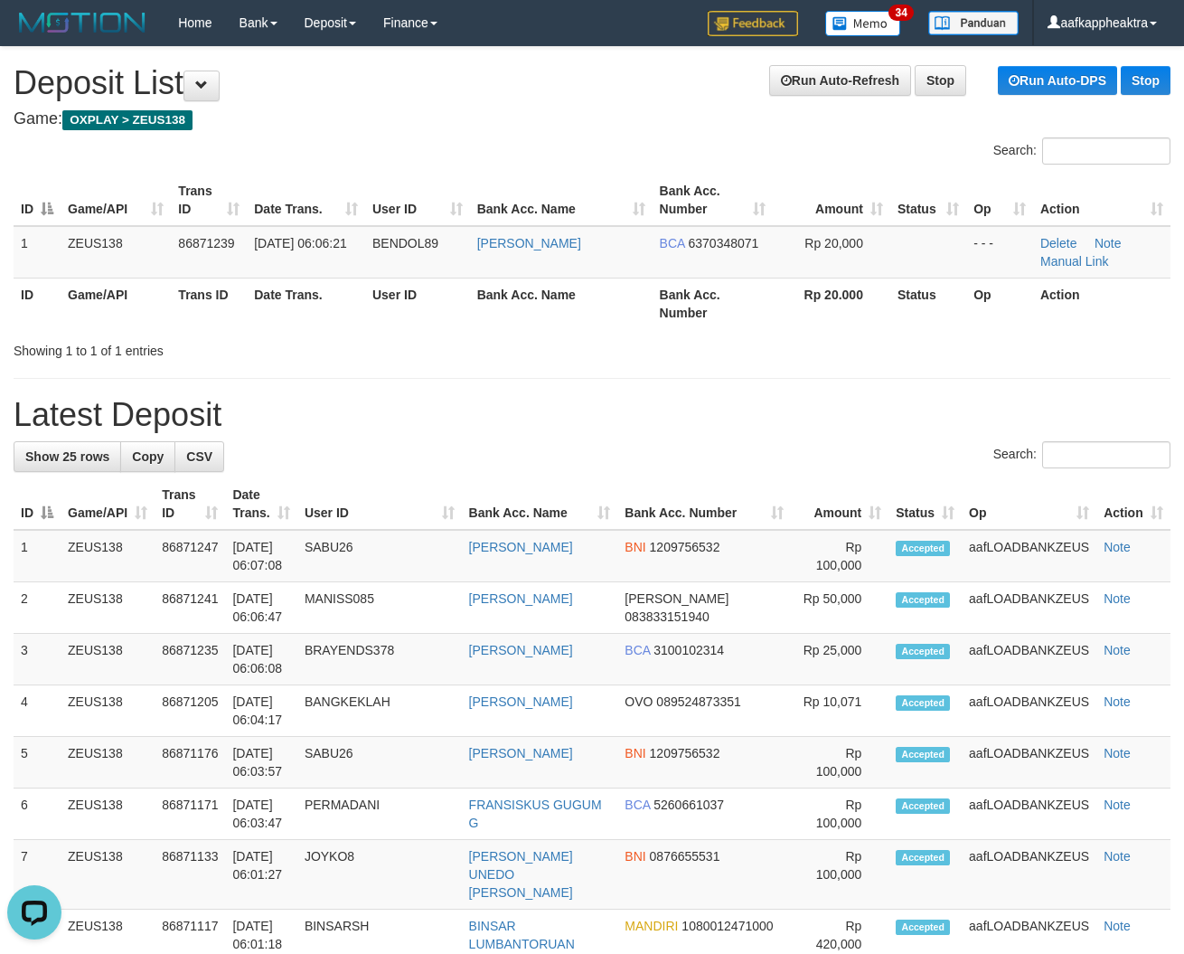
drag, startPoint x: 639, startPoint y: 438, endPoint x: 618, endPoint y: 446, distance: 22.9
drag, startPoint x: 618, startPoint y: 446, endPoint x: 231, endPoint y: 441, distance: 386.1
click at [617, 448] on div "Search:" at bounding box center [592, 457] width 1157 height 32
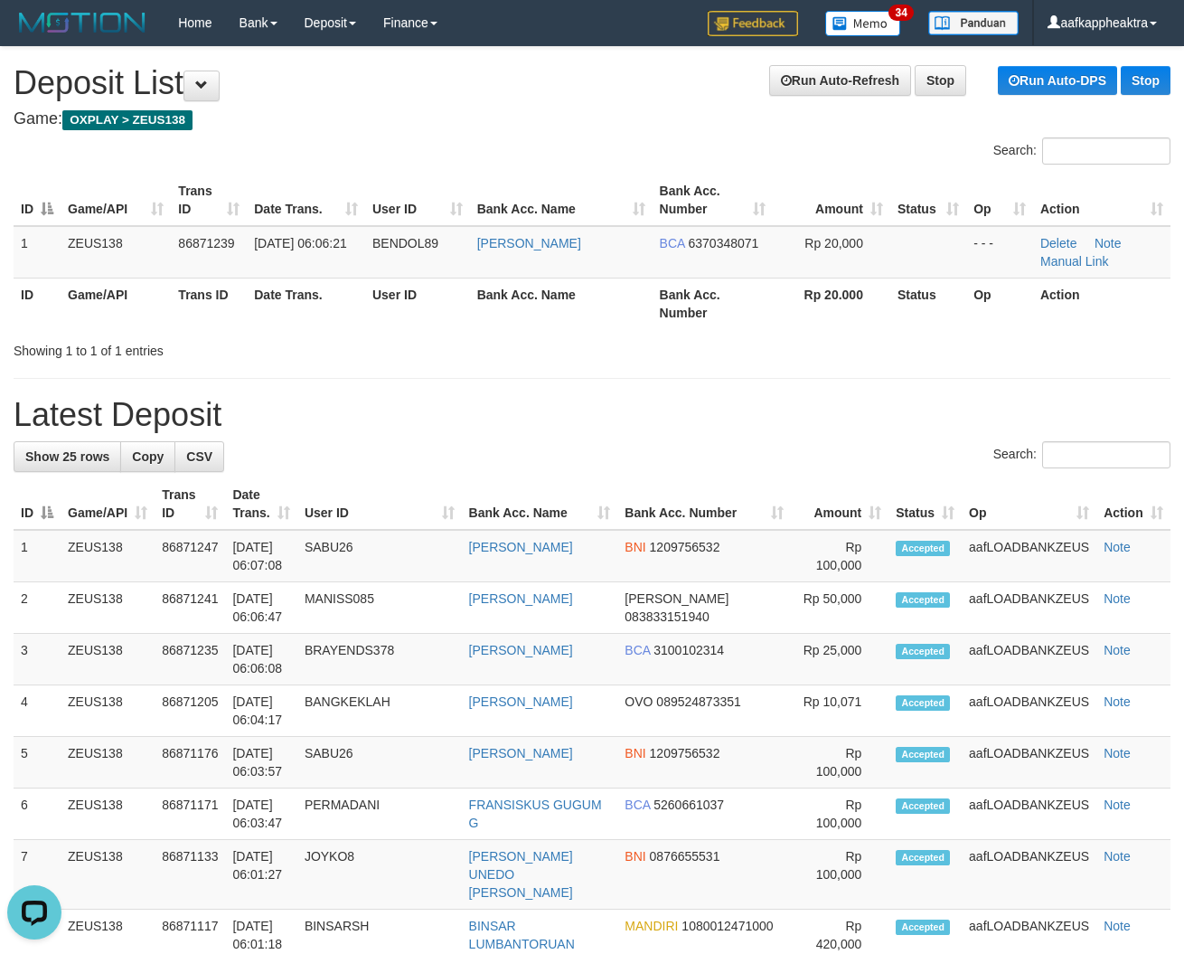
drag, startPoint x: 262, startPoint y: 443, endPoint x: 244, endPoint y: 467, distance: 30.4
click at [246, 467] on div "Search:" at bounding box center [592, 457] width 1157 height 32
click at [333, 428] on h1 "Latest Deposit" at bounding box center [592, 415] width 1157 height 36
drag, startPoint x: 327, startPoint y: 435, endPoint x: 5, endPoint y: 416, distance: 322.4
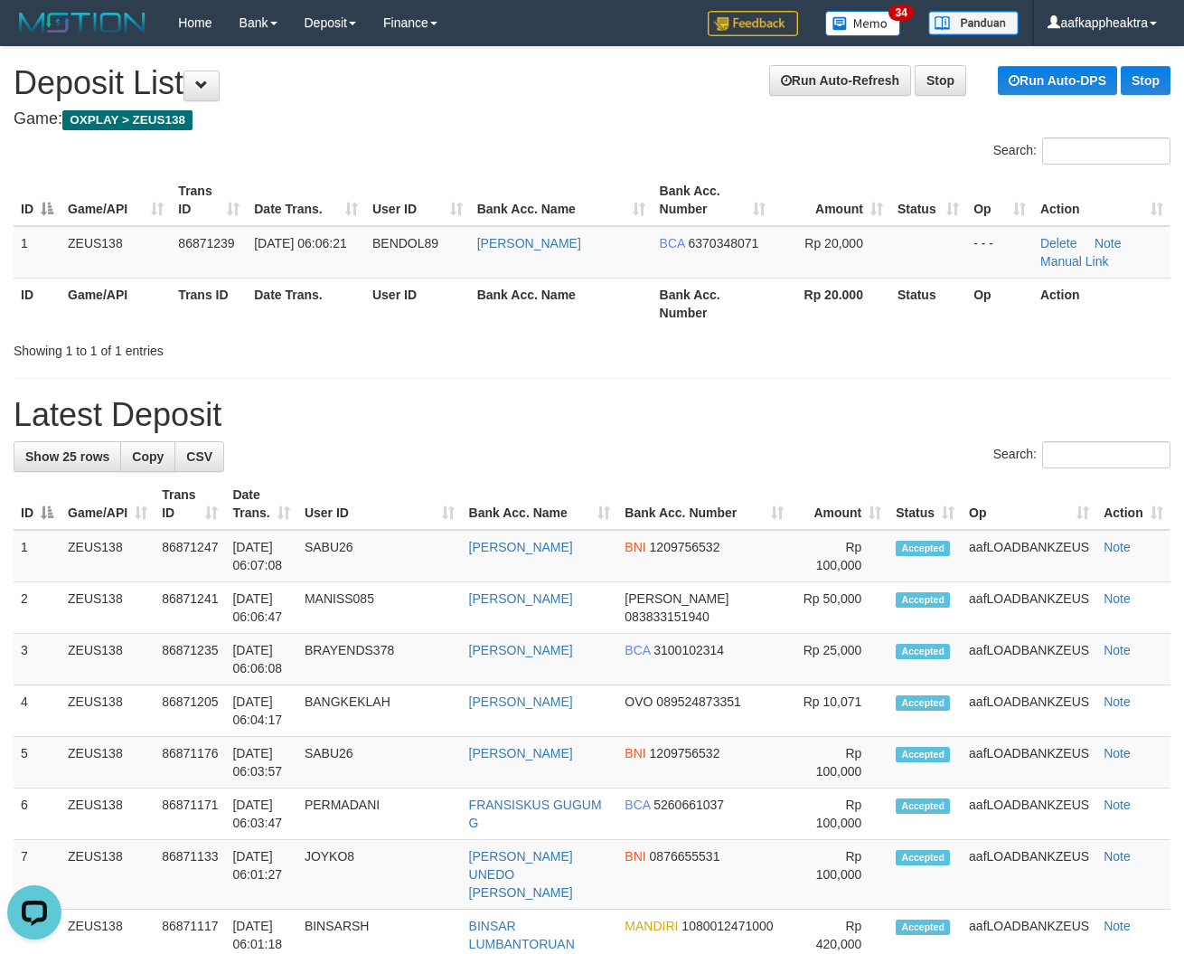
click at [532, 427] on h1 "Latest Deposit" at bounding box center [592, 415] width 1157 height 36
drag, startPoint x: 525, startPoint y: 432, endPoint x: 9, endPoint y: 395, distance: 517.6
drag, startPoint x: 541, startPoint y: 372, endPoint x: 540, endPoint y: 384, distance: 12.7
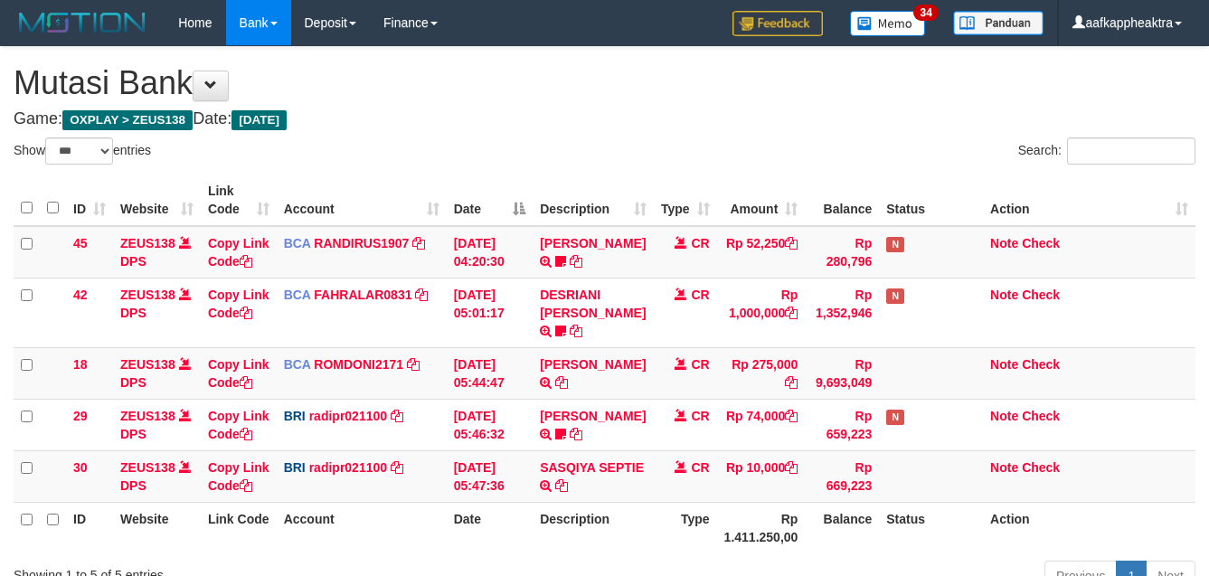
select select "***"
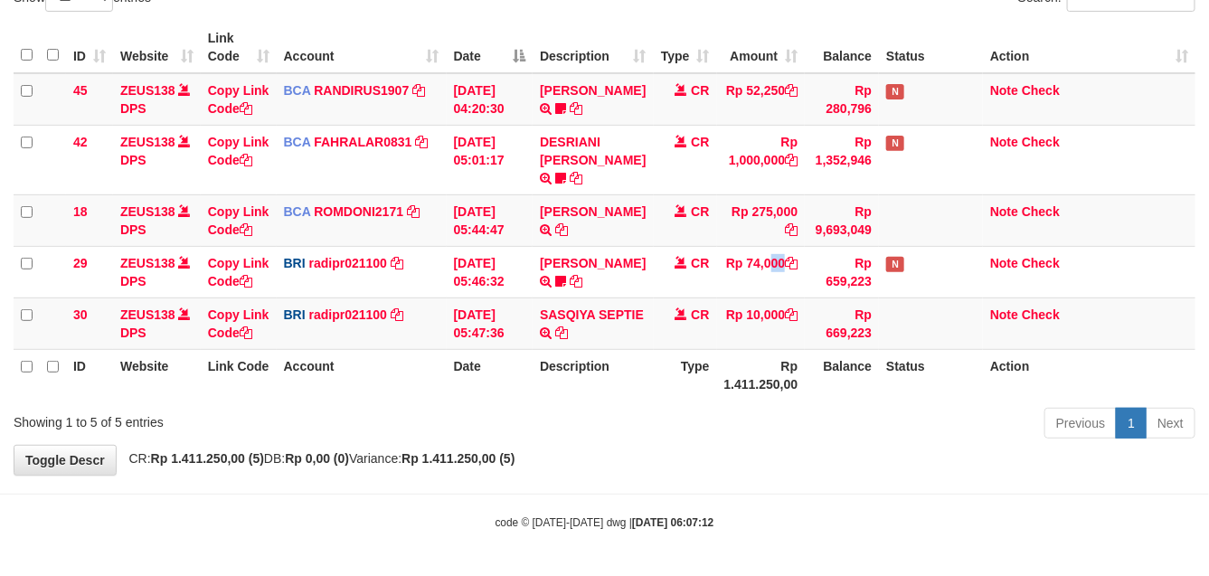
click at [782, 267] on td "Rp 74,000" at bounding box center [761, 272] width 89 height 52
